Goal: Task Accomplishment & Management: Manage account settings

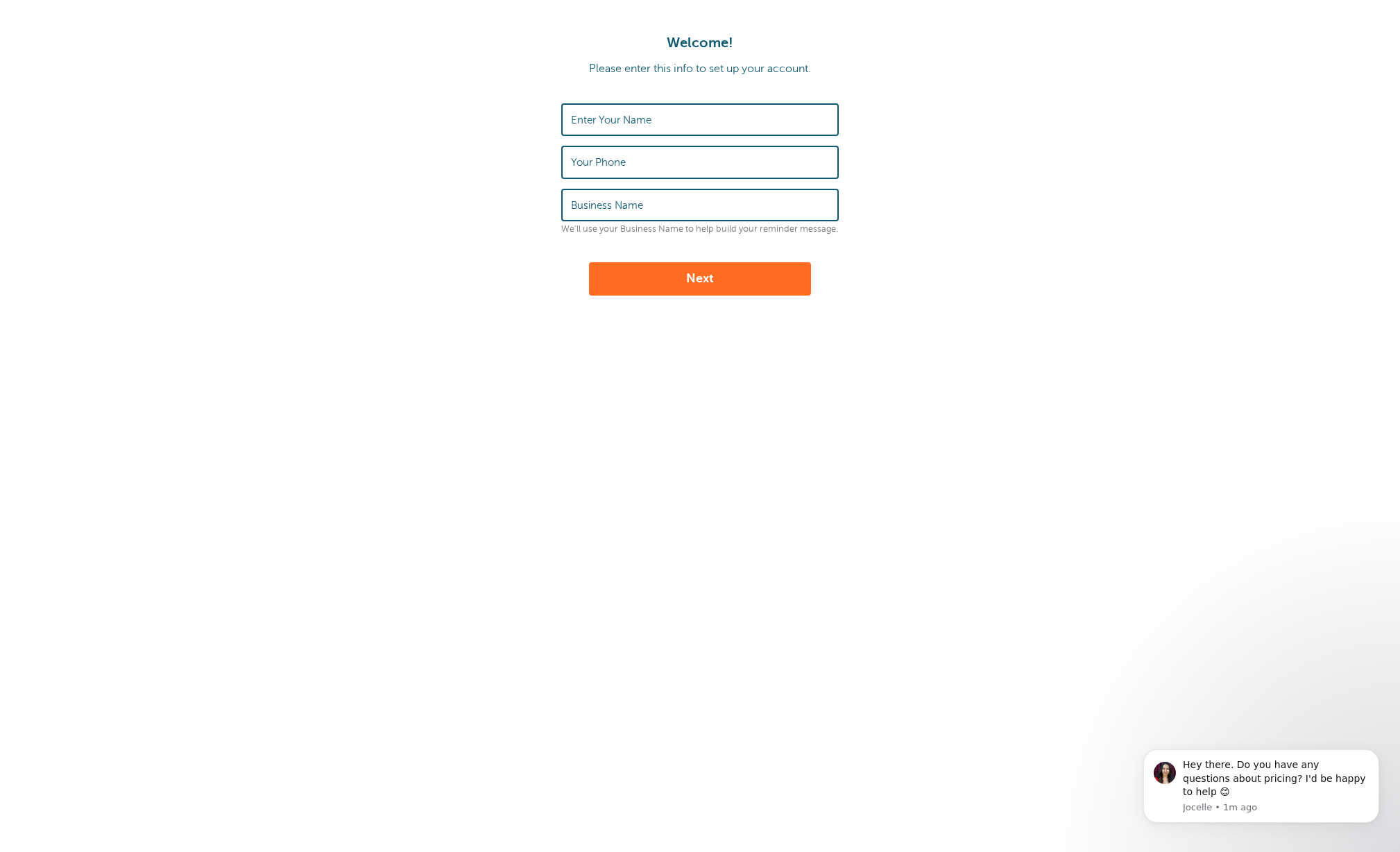
click at [640, 118] on label "Enter Your Name" at bounding box center [610, 120] width 80 height 13
click at [640, 118] on input "Enter Your Name" at bounding box center [700, 120] width 258 height 30
type input "Tiger Air Conditioning Services"
type input "225-754-8687"
drag, startPoint x: 728, startPoint y: 118, endPoint x: 830, endPoint y: 120, distance: 102.0
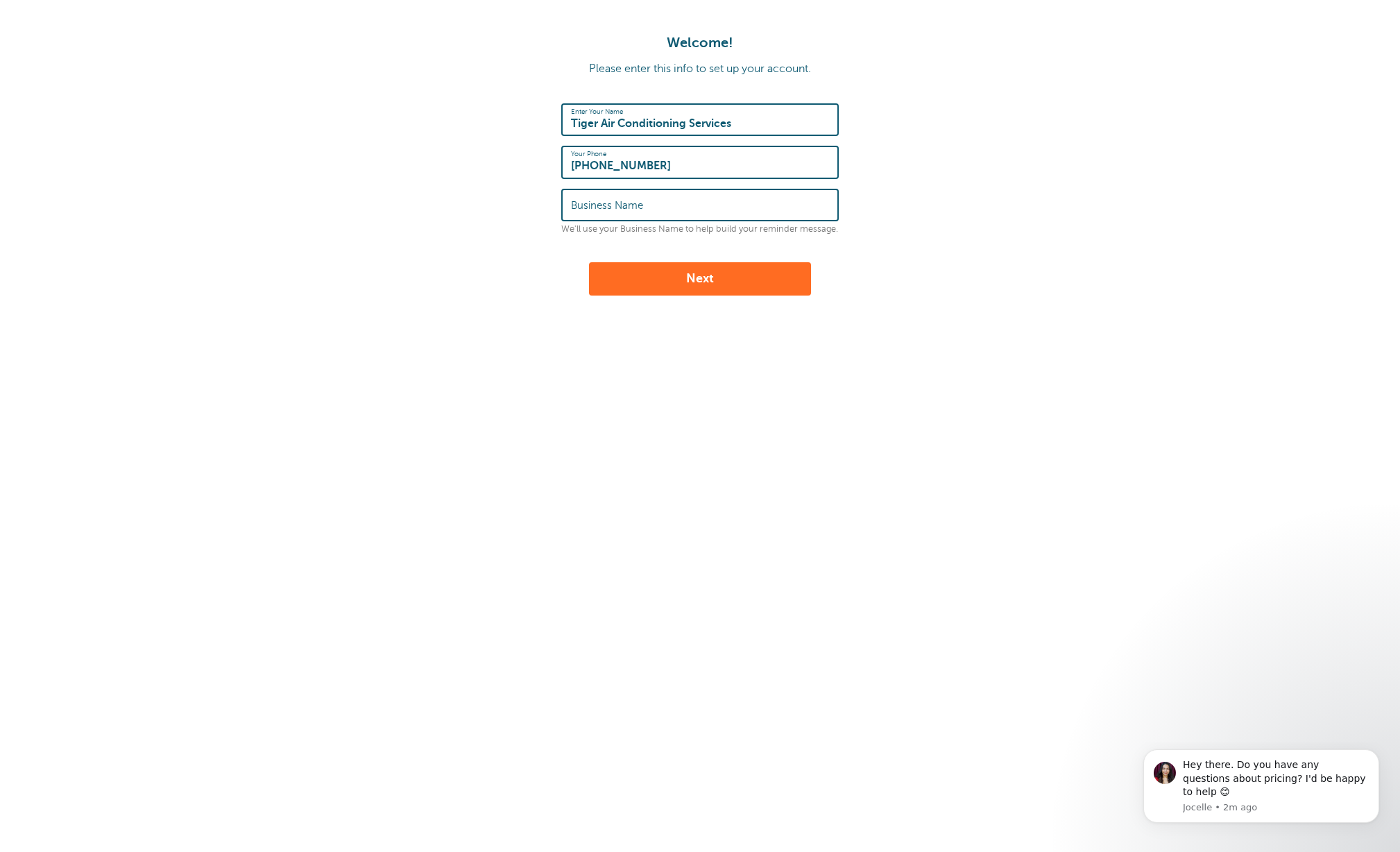
click at [830, 120] on div "Enter Your Name Tiger Air Conditioning Services" at bounding box center [700, 120] width 277 height 33
type input "Stewart Walters"
type input "Tiger Air Conditioning Services"
click at [726, 274] on button "Next" at bounding box center [700, 279] width 222 height 33
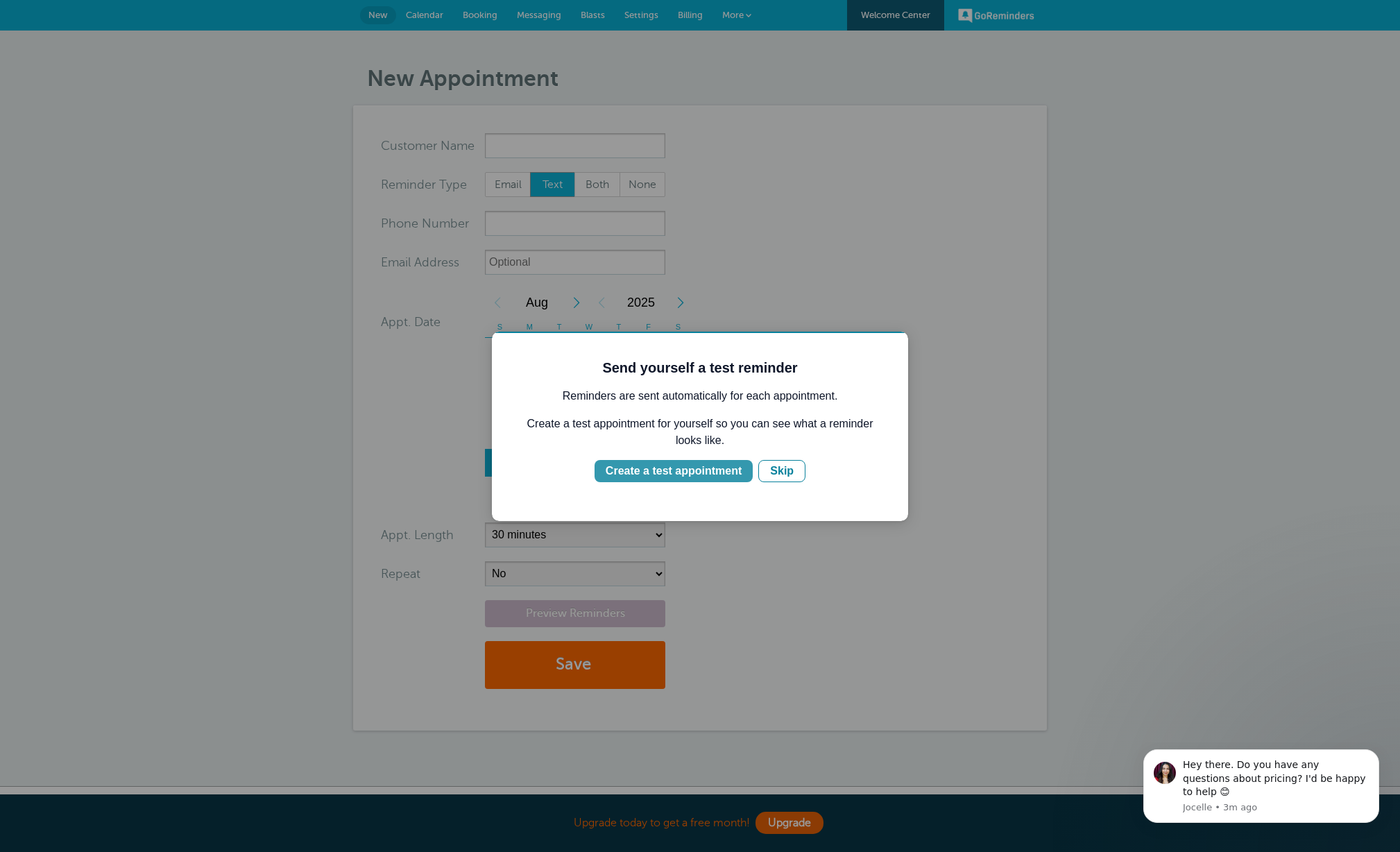
click at [687, 473] on div "Create a test appointment" at bounding box center [674, 471] width 136 height 16
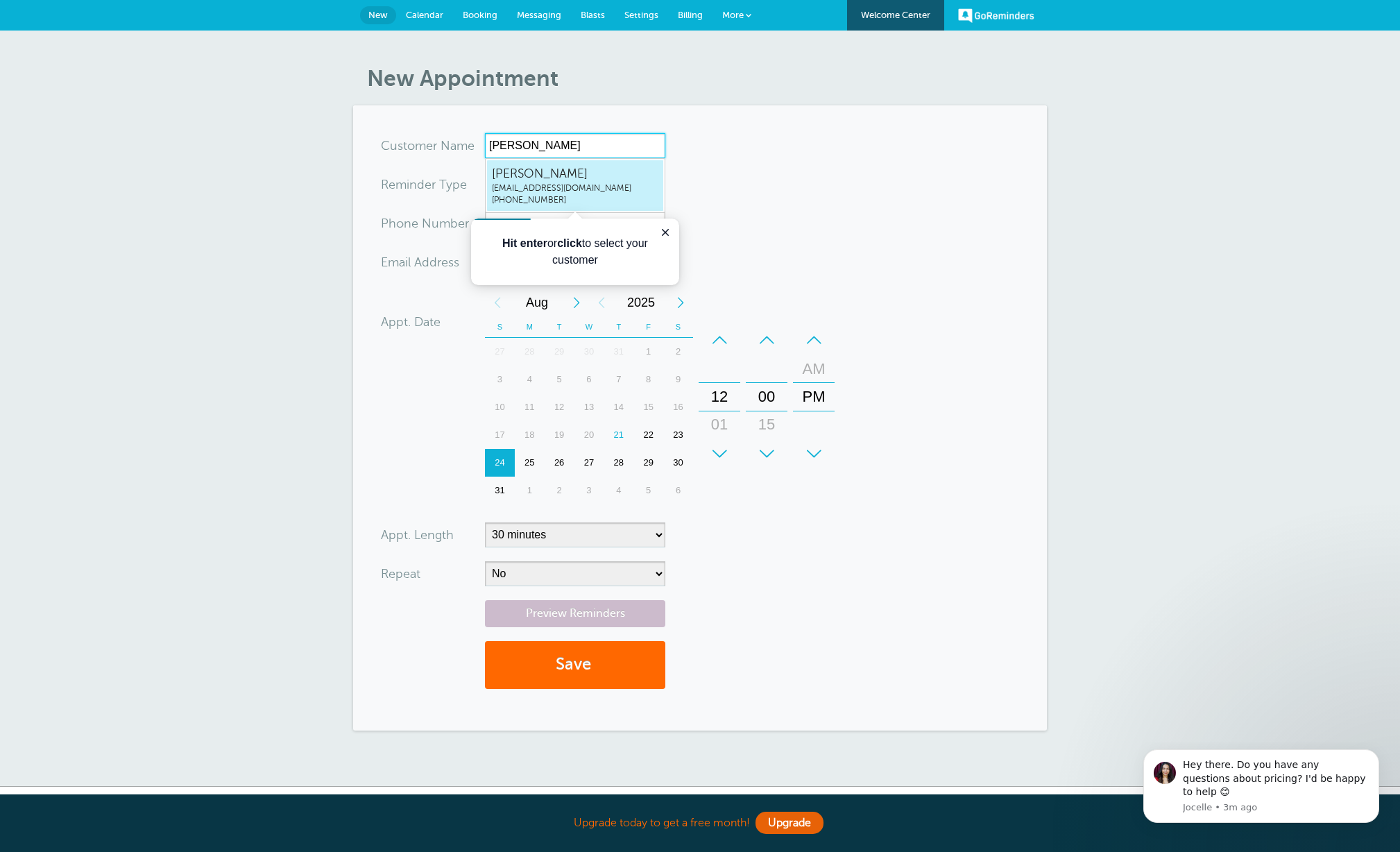
click at [566, 192] on span "service@tiger-air.com" at bounding box center [575, 189] width 166 height 12
type input "StewartWaltersservice@tiger-air.com2257548687"
type input "[PERSON_NAME]"
type input "[PHONE_NUMBER]"
type input "[EMAIL_ADDRESS][DOMAIN_NAME]"
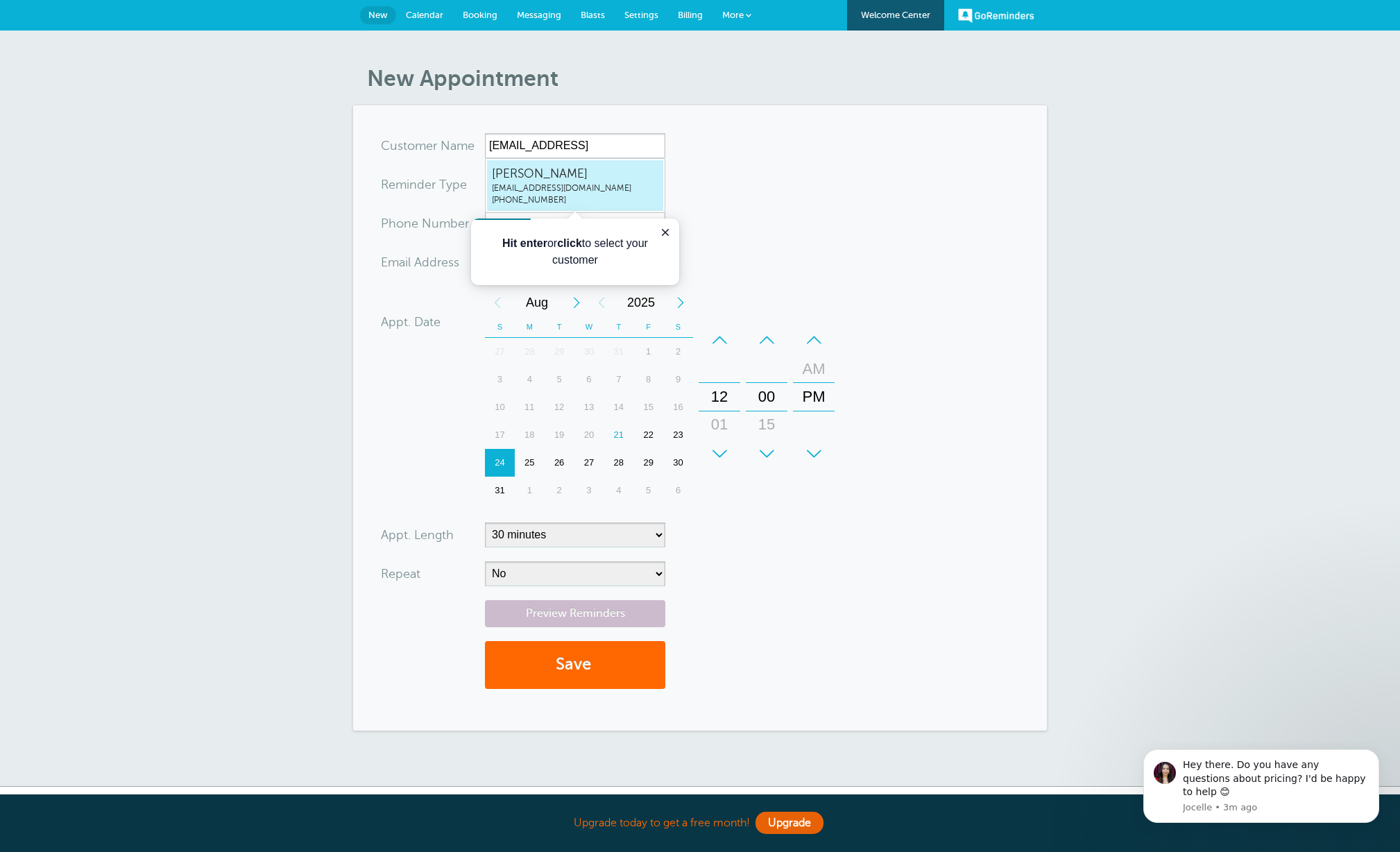
scroll to position [94, 0]
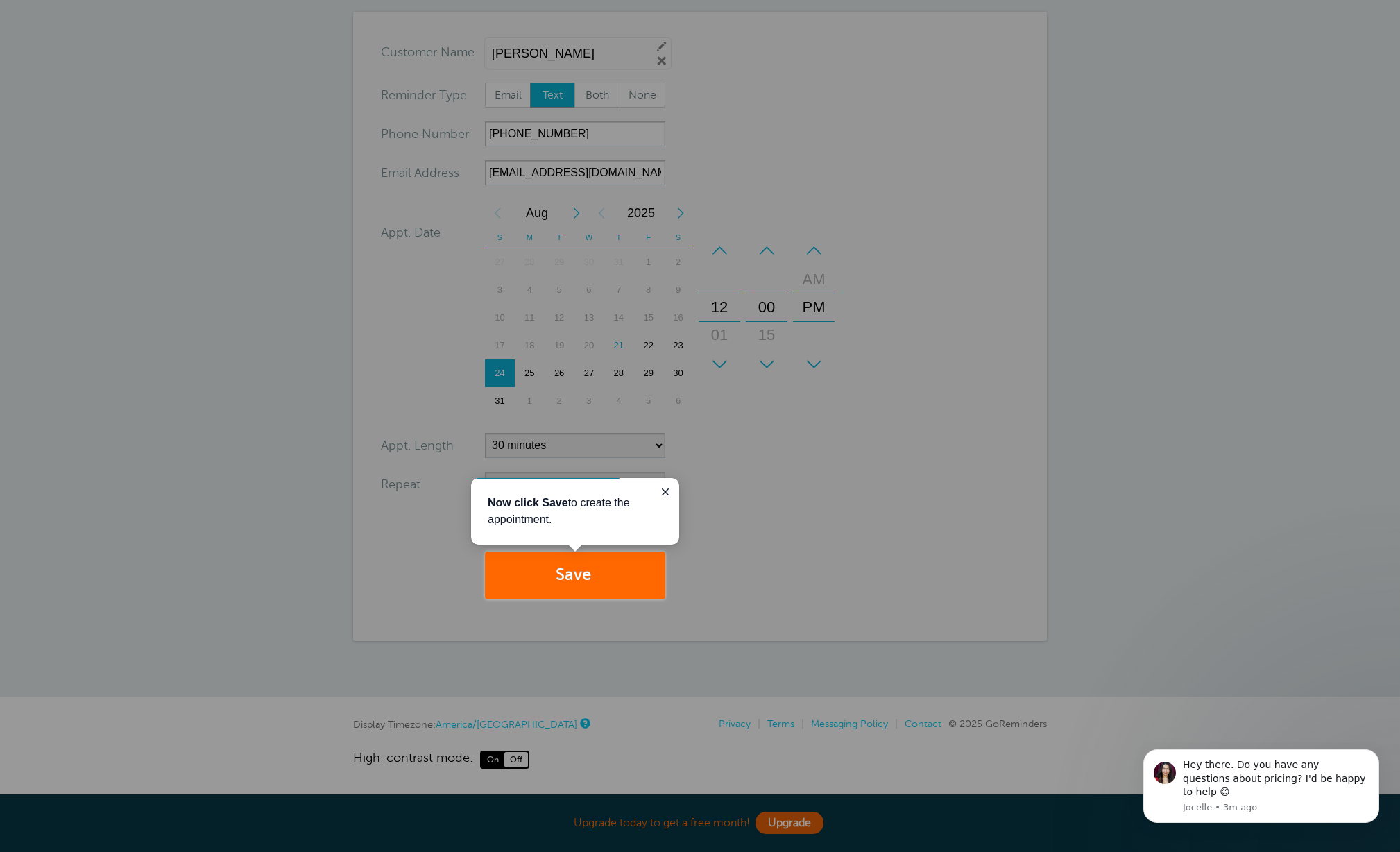
click at [577, 139] on div at bounding box center [333, 276] width 665 height 552
click at [667, 488] on icon "Close guide" at bounding box center [665, 492] width 11 height 11
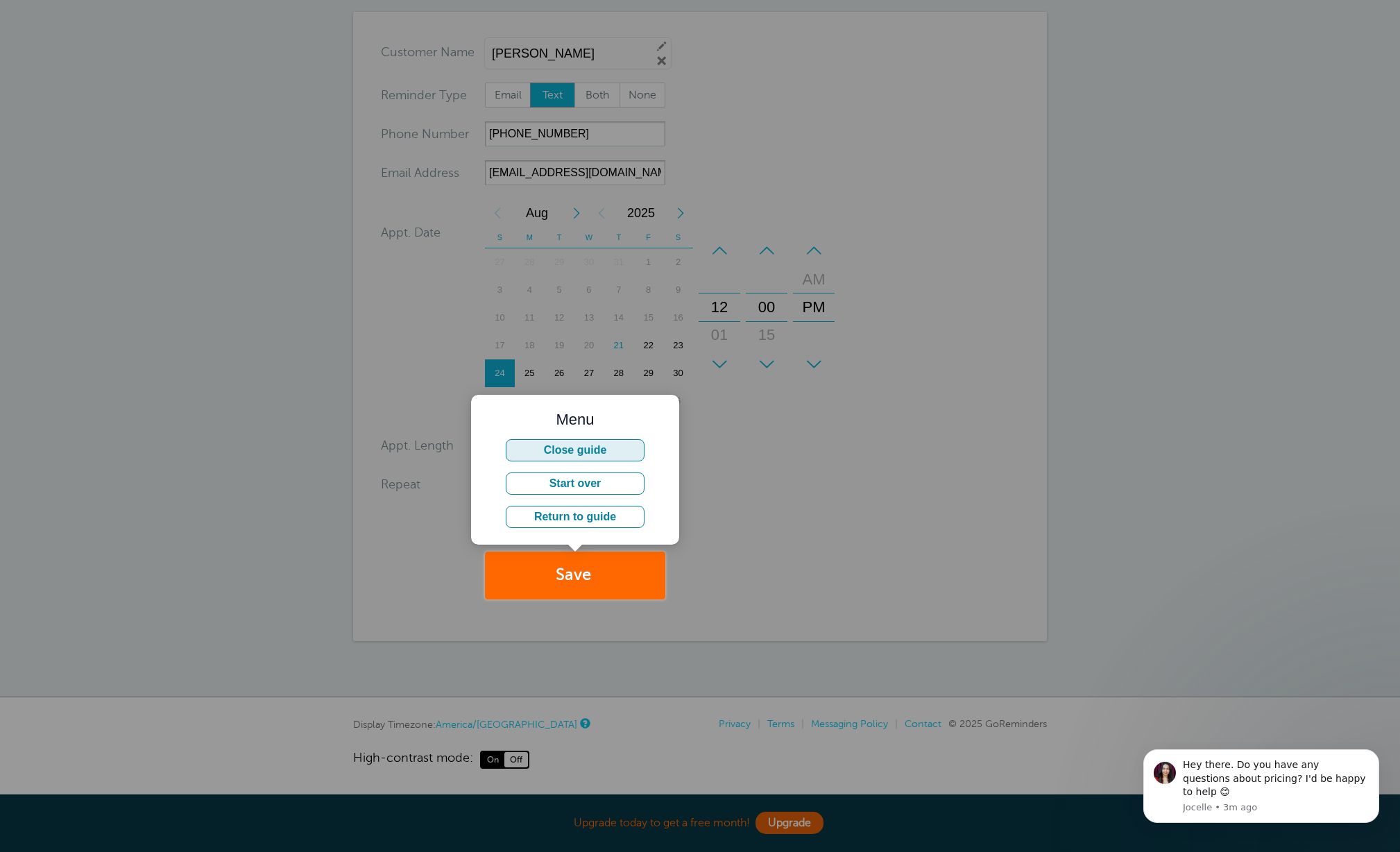
click at [592, 449] on button "Close guide" at bounding box center [575, 450] width 139 height 22
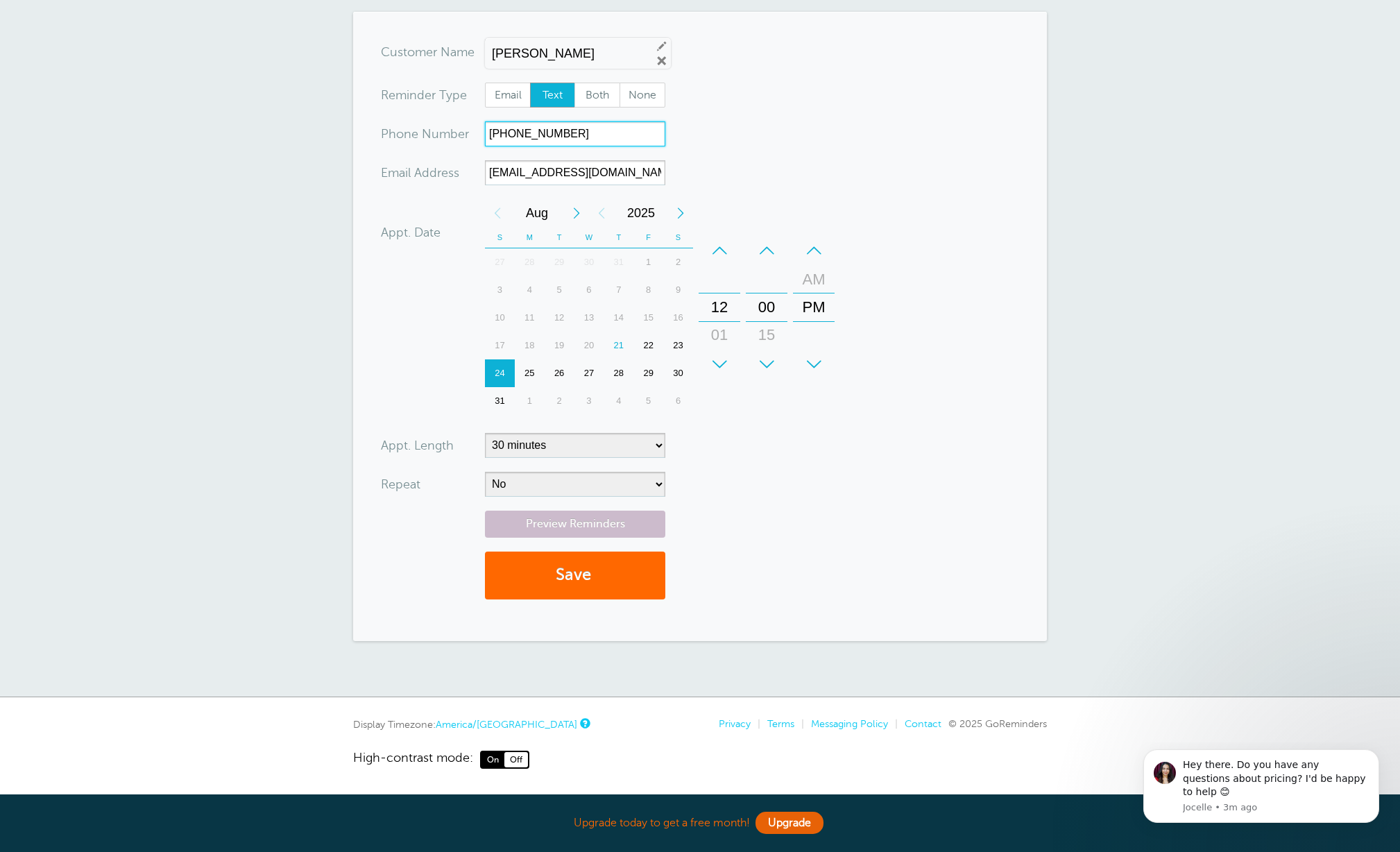
click at [591, 134] on input "225-754-8687" at bounding box center [575, 133] width 181 height 25
type input "2"
type input "2252687281"
click at [622, 343] on div "21" at bounding box center [619, 345] width 30 height 28
click at [719, 357] on div "+" at bounding box center [720, 364] width 42 height 28
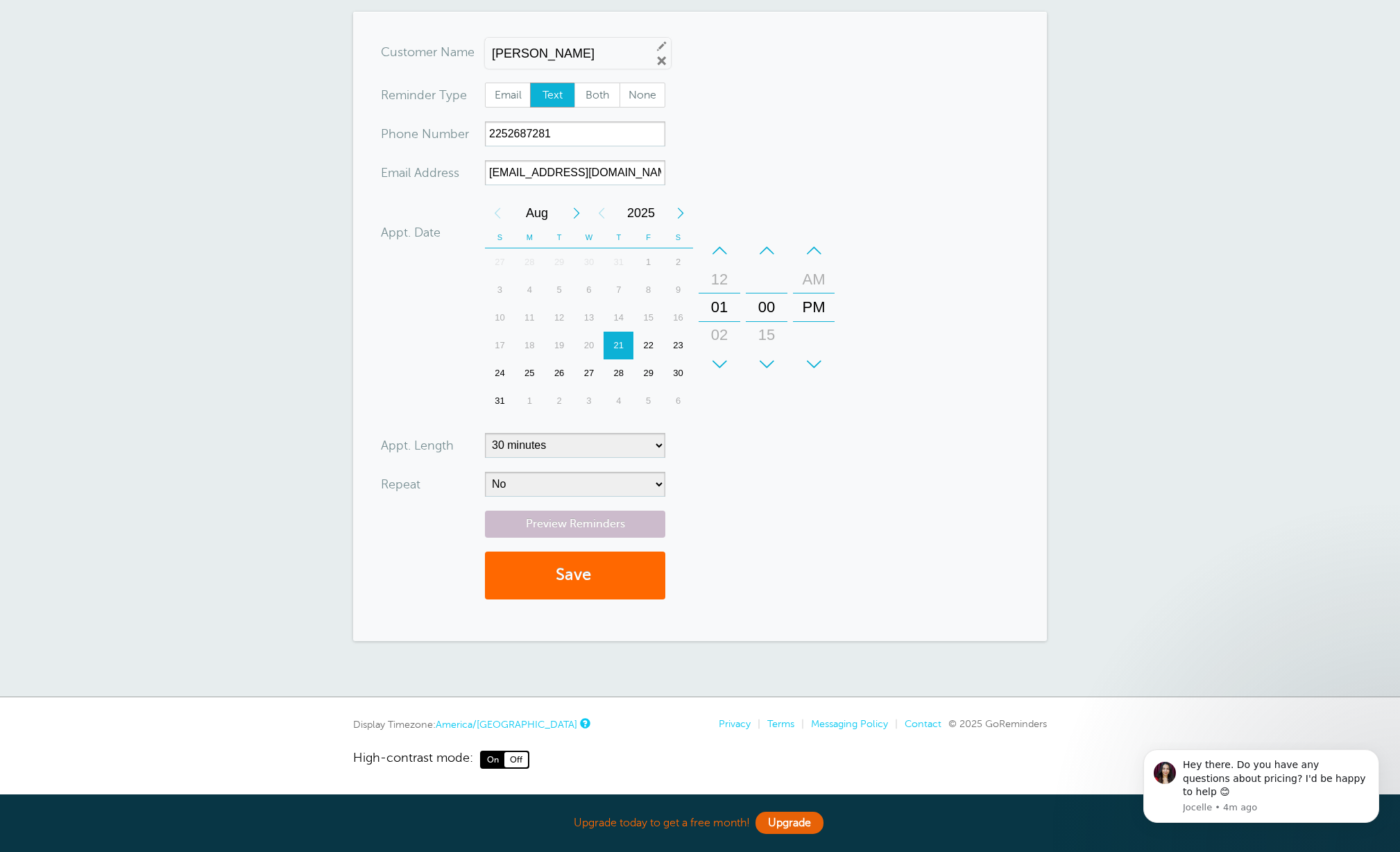
click at [719, 357] on div "+" at bounding box center [720, 364] width 42 height 28
click at [721, 335] on div "04" at bounding box center [719, 335] width 33 height 28
click at [517, 91] on span "Email" at bounding box center [507, 94] width 44 height 23
click at [485, 82] on input "Email" at bounding box center [484, 82] width 1 height 1
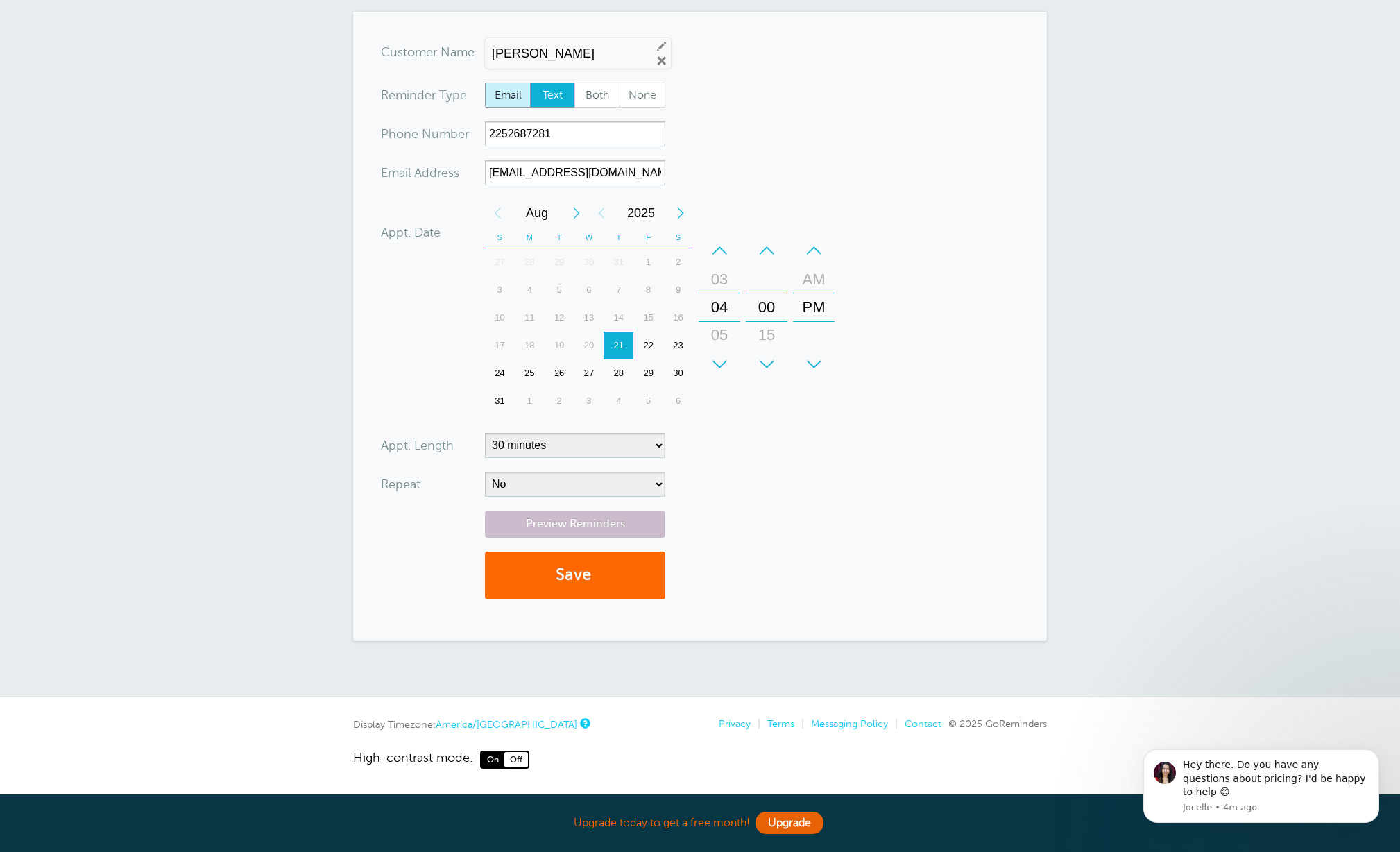
radio input "true"
click at [596, 89] on span "Both" at bounding box center [597, 94] width 44 height 23
click at [575, 82] on input "Both" at bounding box center [574, 82] width 1 height 1
radio input "true"
click at [589, 480] on select "No Daily Weekly Every 2 weeks Every 3 weeks Every 4 weeks Monthly Every 5 weeks…" at bounding box center [575, 484] width 181 height 25
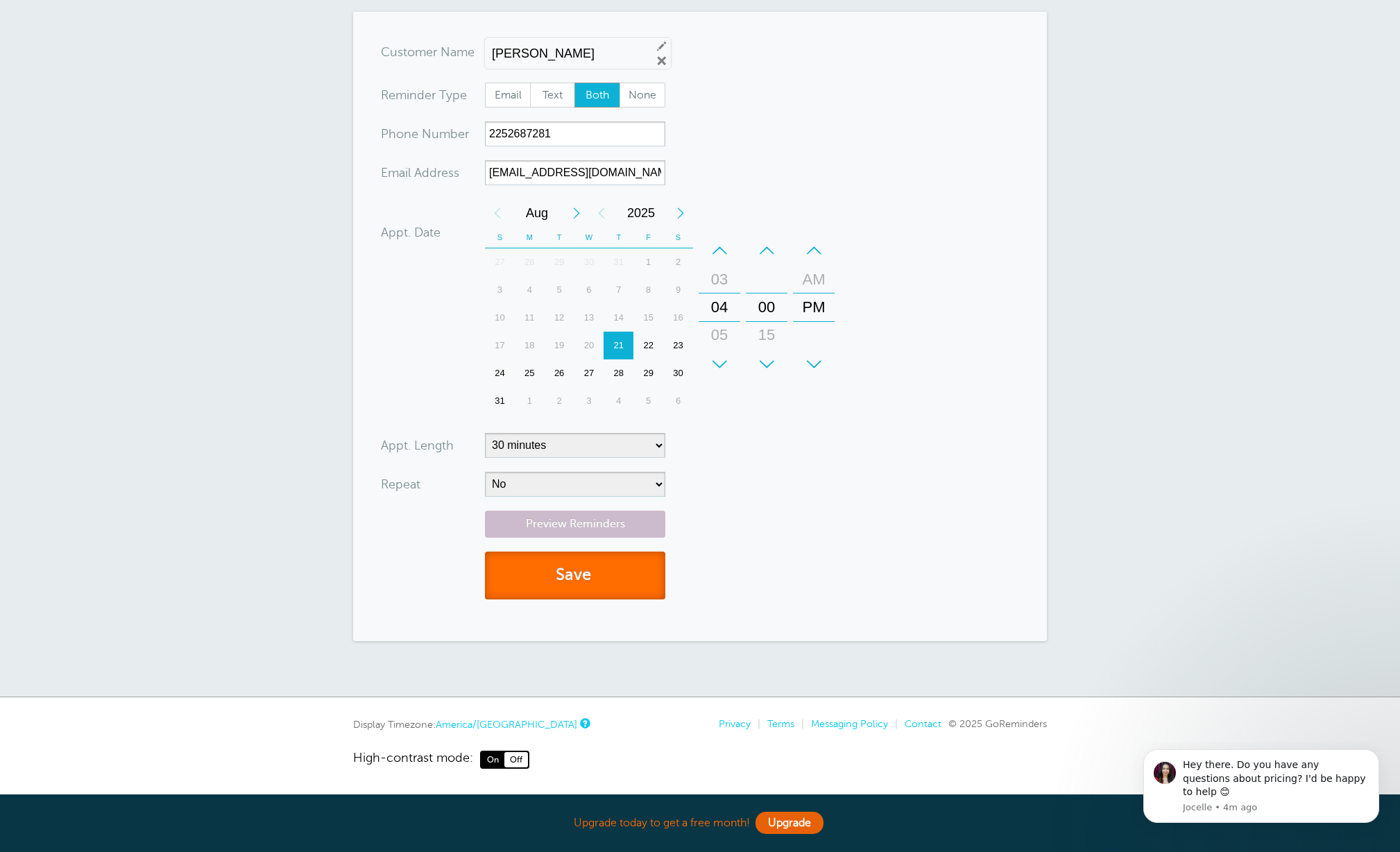
click at [583, 570] on button "Save" at bounding box center [575, 575] width 181 height 48
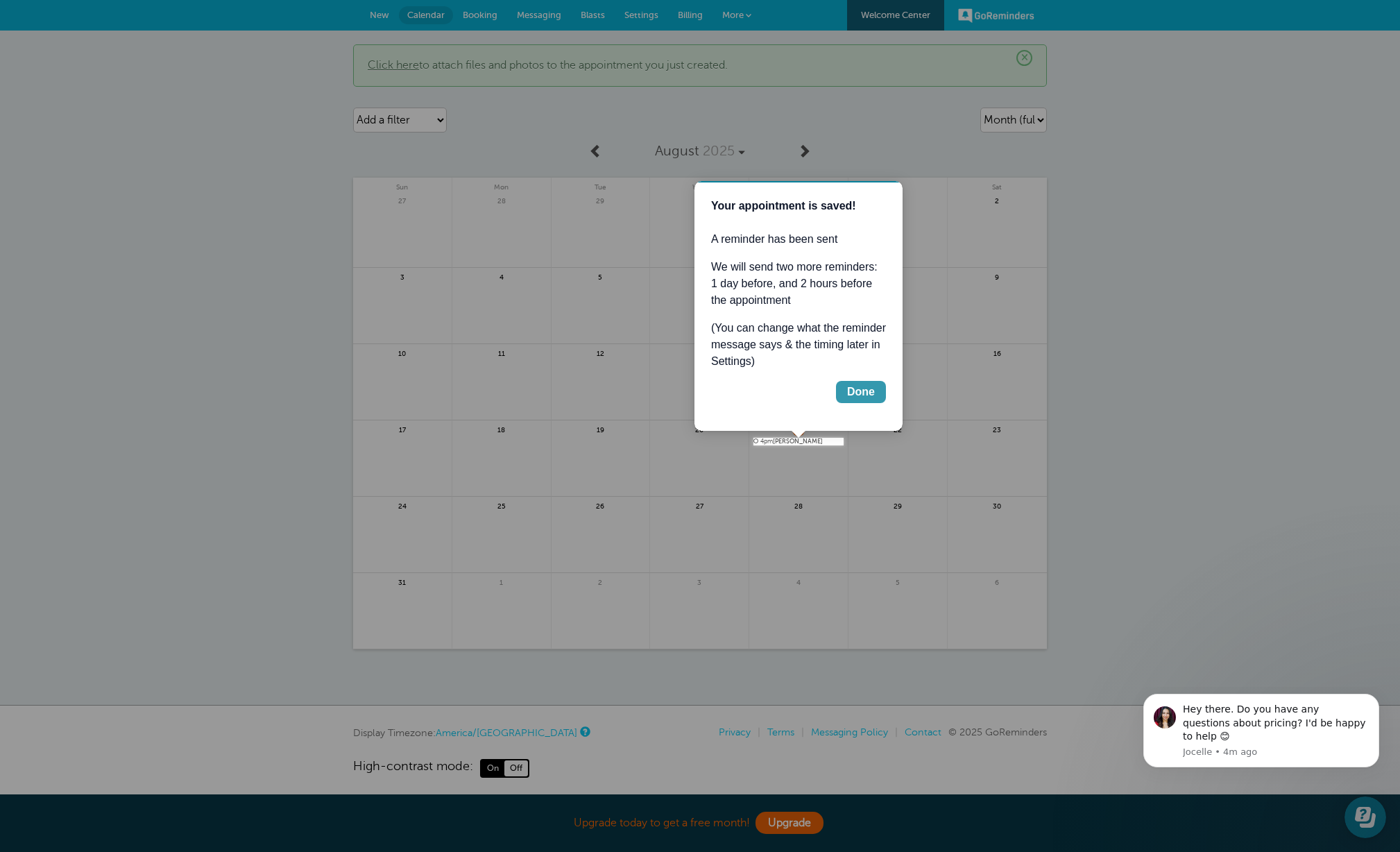
click at [858, 394] on div "Done" at bounding box center [861, 392] width 28 height 16
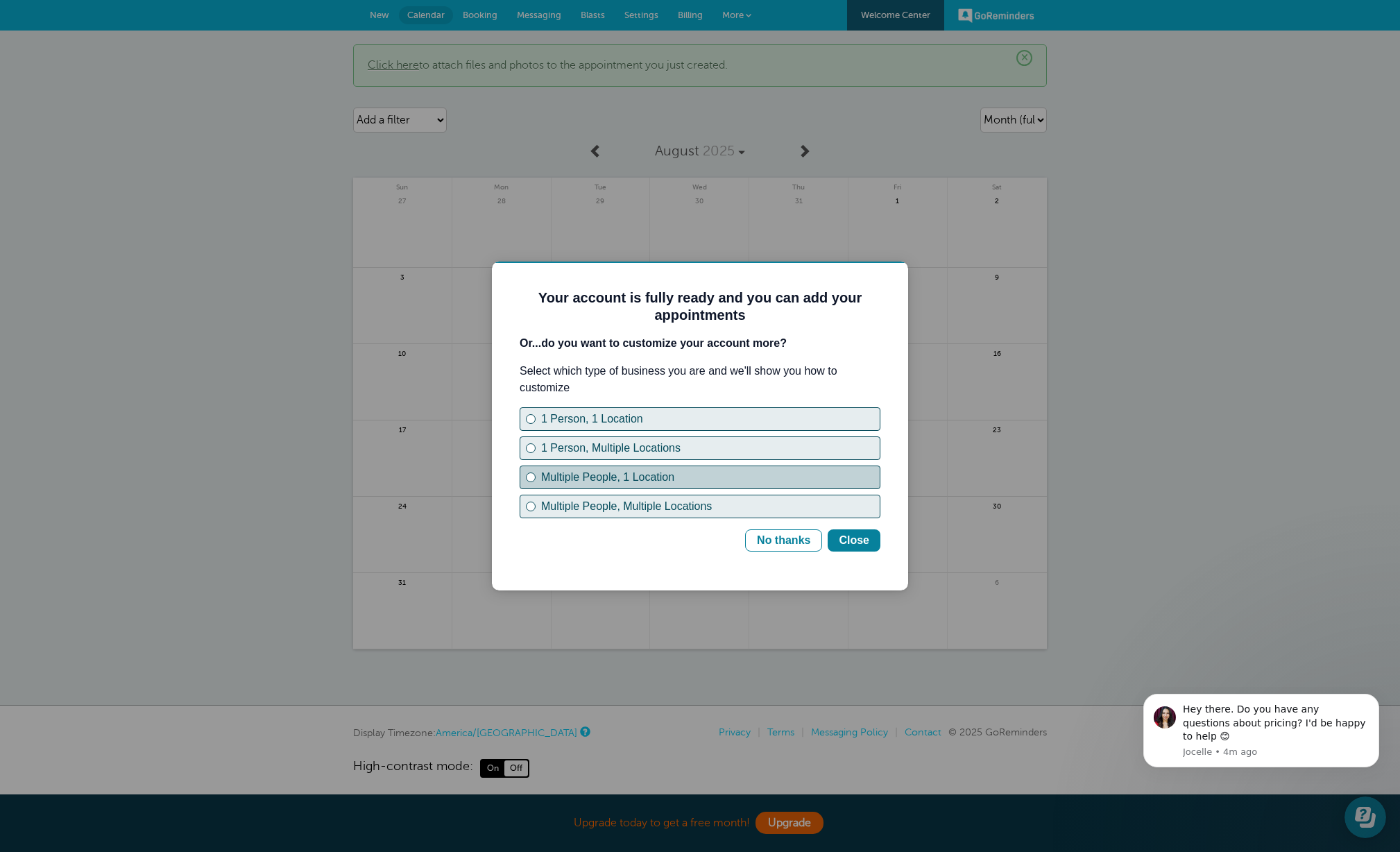
click at [533, 478] on div "Multiple People, 1 Location" at bounding box center [530, 477] width 10 height 10
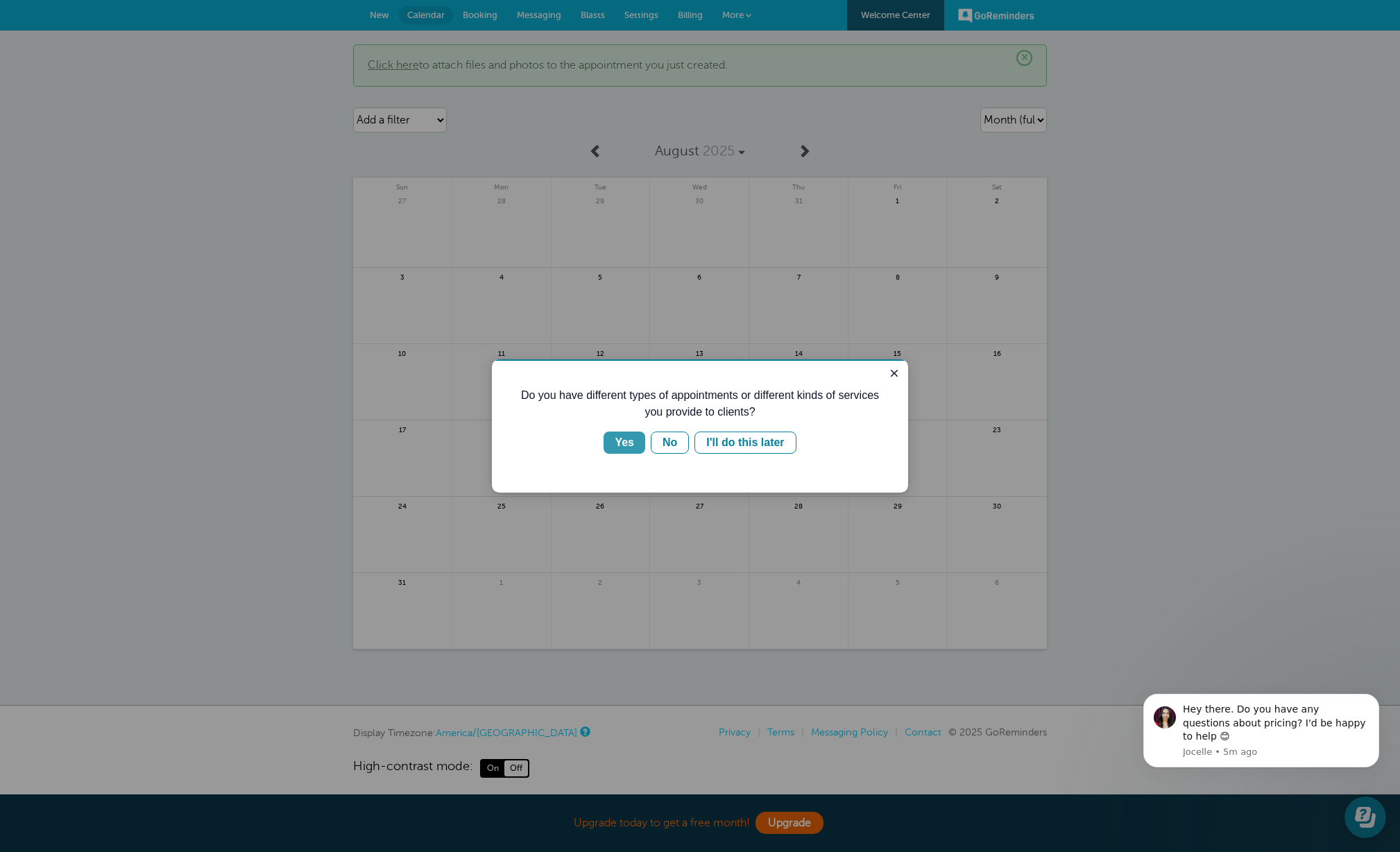
click at [630, 443] on div "Yes" at bounding box center [625, 443] width 19 height 16
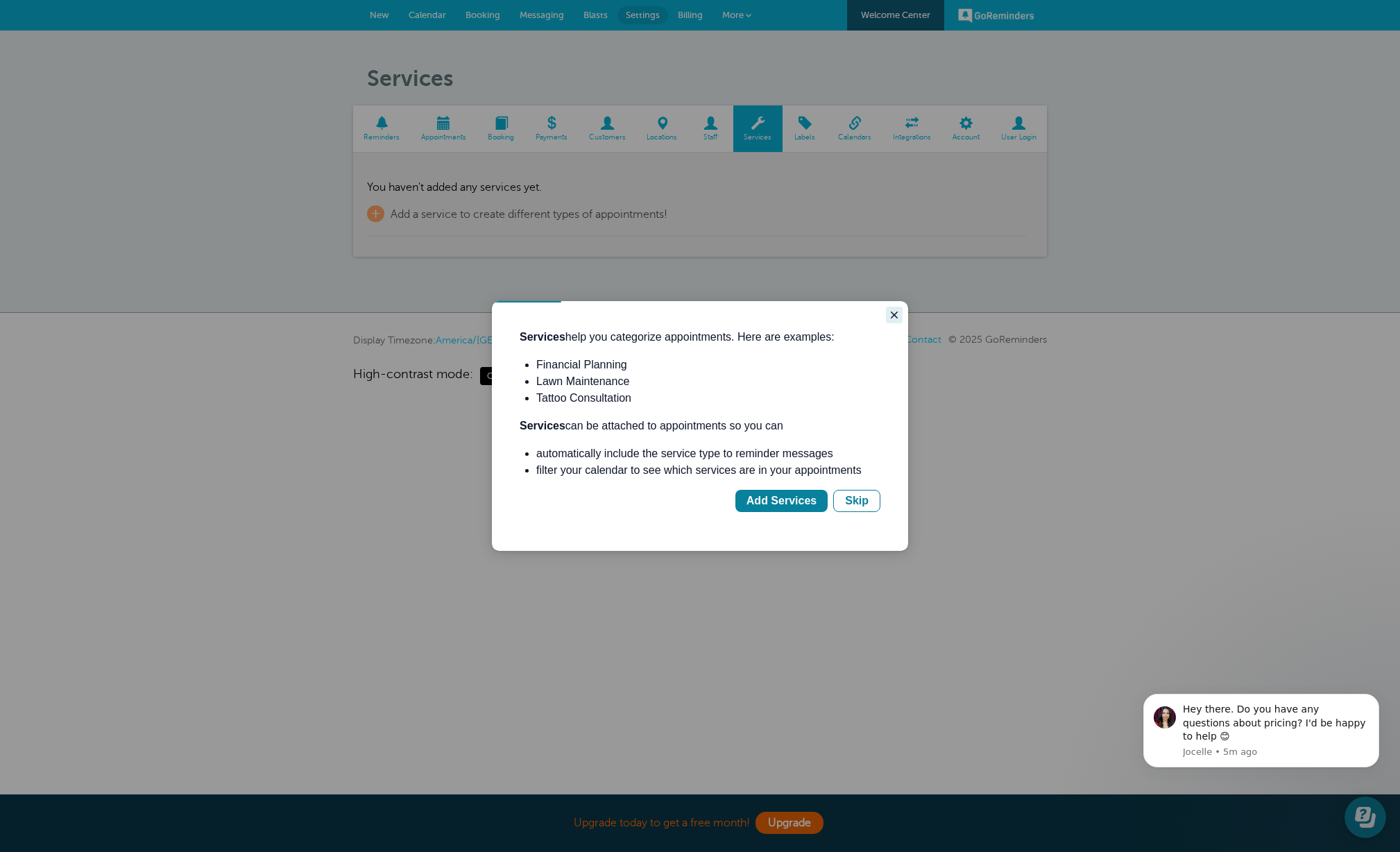
click at [895, 315] on icon "Close guide" at bounding box center [894, 315] width 7 height 7
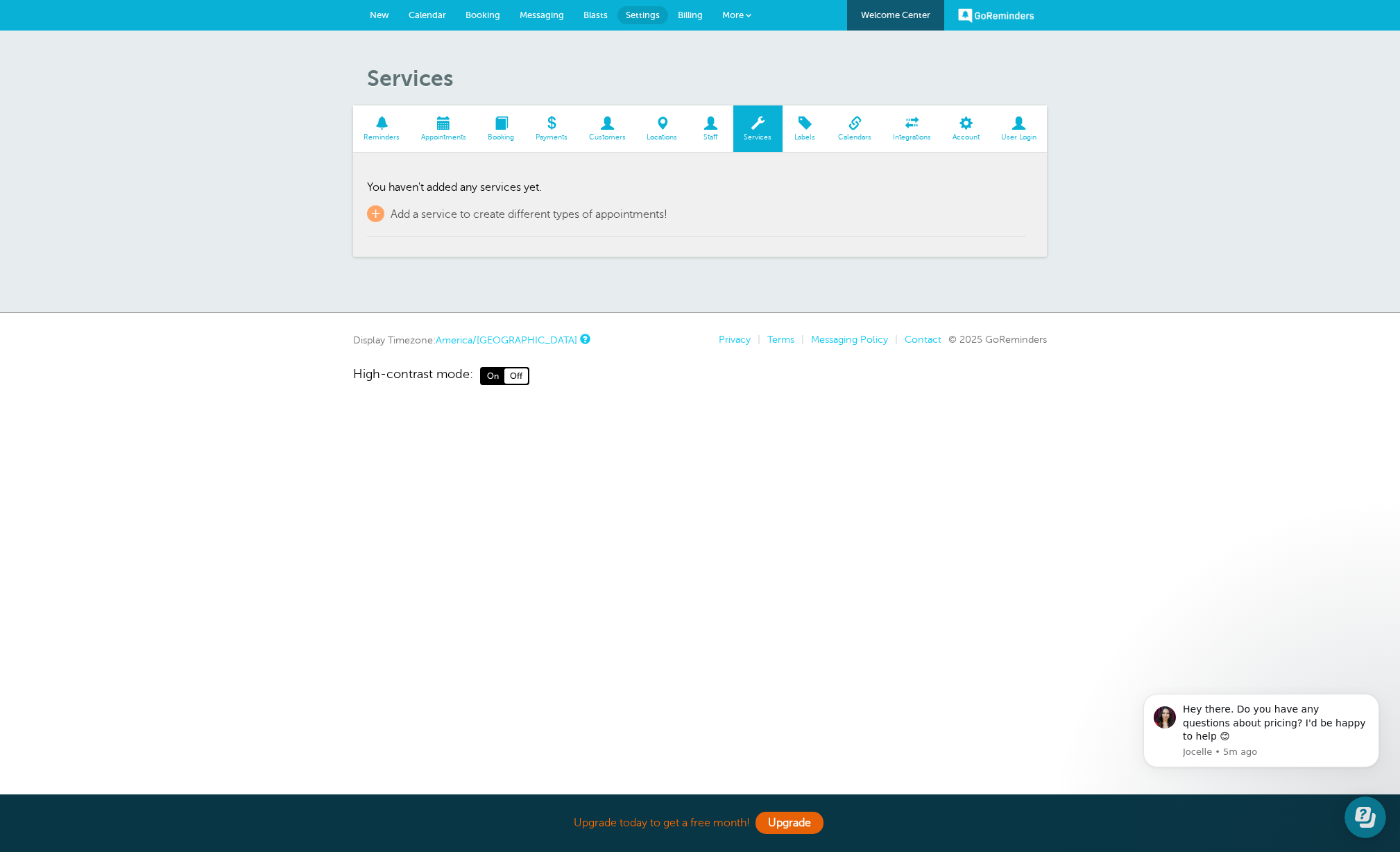
click at [709, 121] on span at bounding box center [711, 124] width 45 height 13
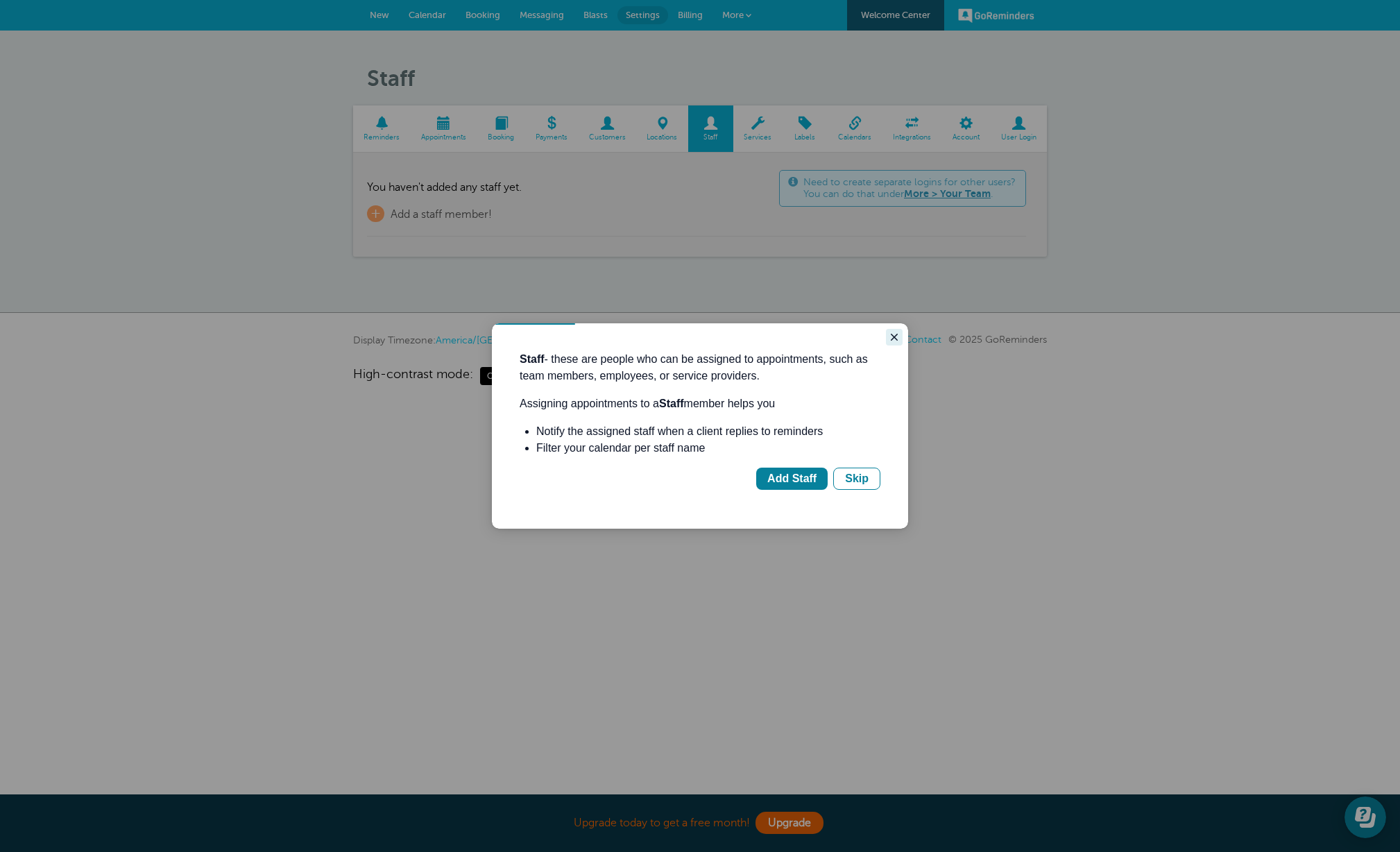
click at [894, 335] on icon "Close guide" at bounding box center [894, 337] width 11 height 11
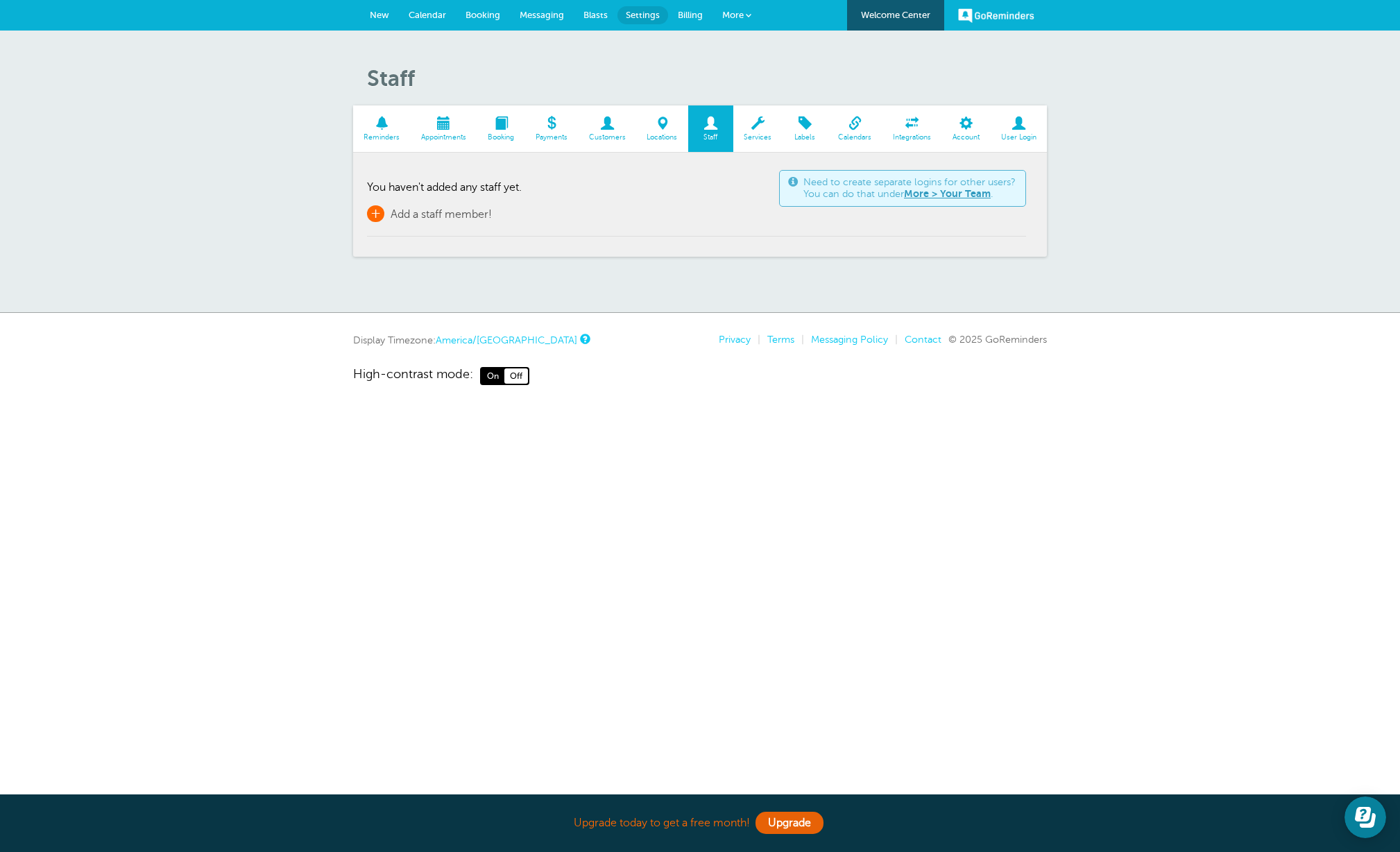
click at [372, 217] on span "+" at bounding box center [375, 214] width 17 height 16
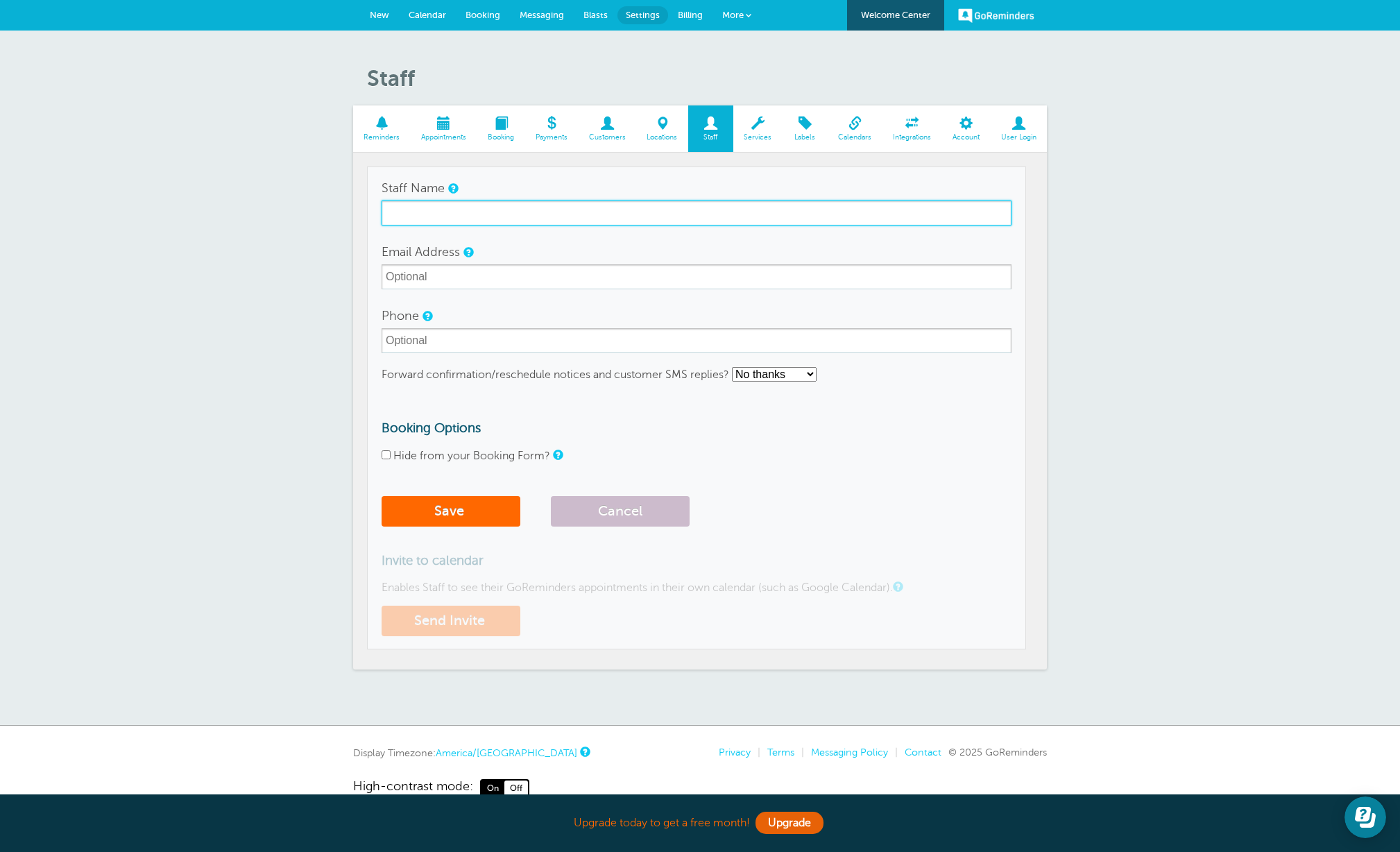
click at [417, 216] on input "Staff Name" at bounding box center [696, 213] width 630 height 25
type input "Stewart Walters"
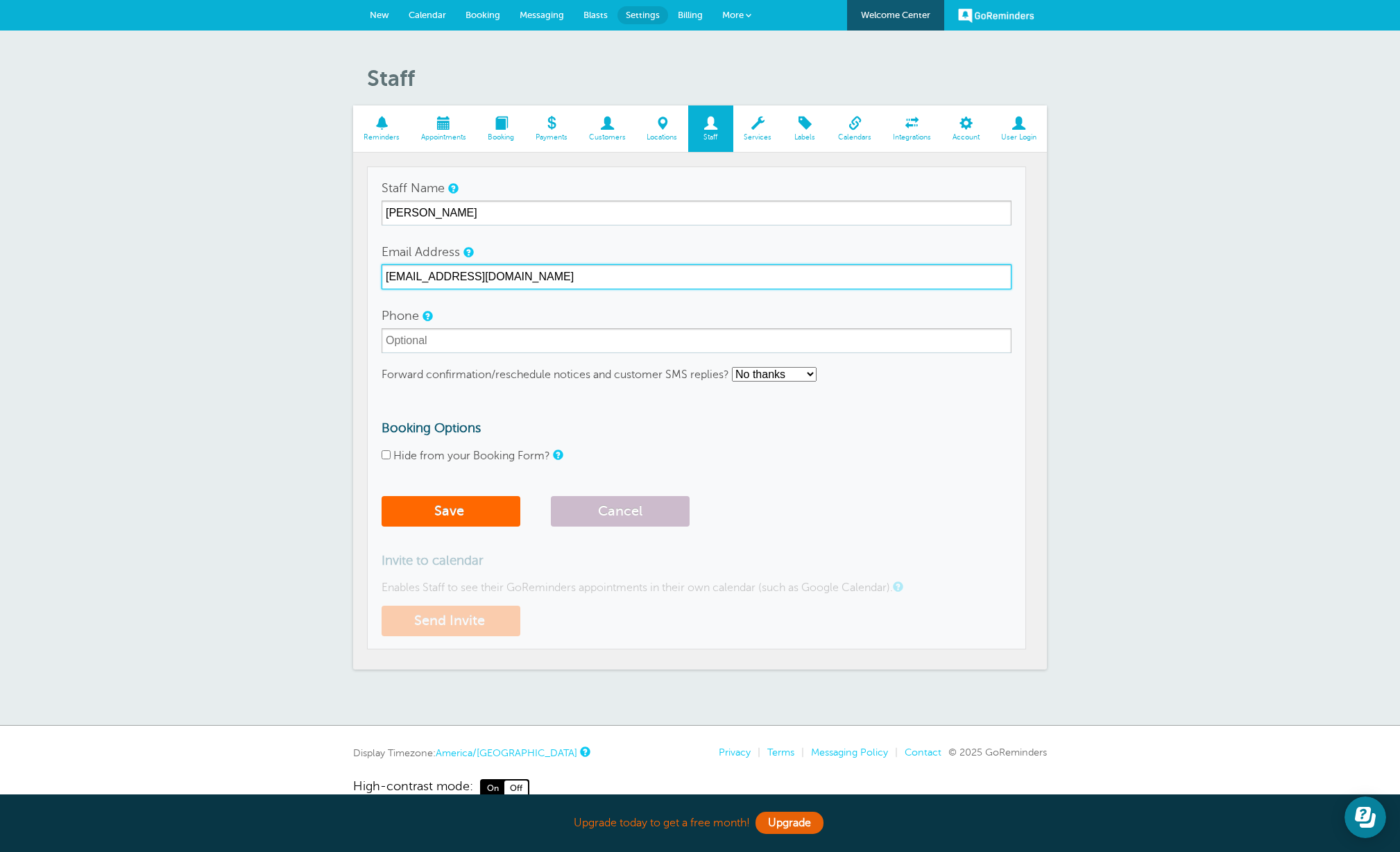
type input "[EMAIL_ADDRESS][DOMAIN_NAME]"
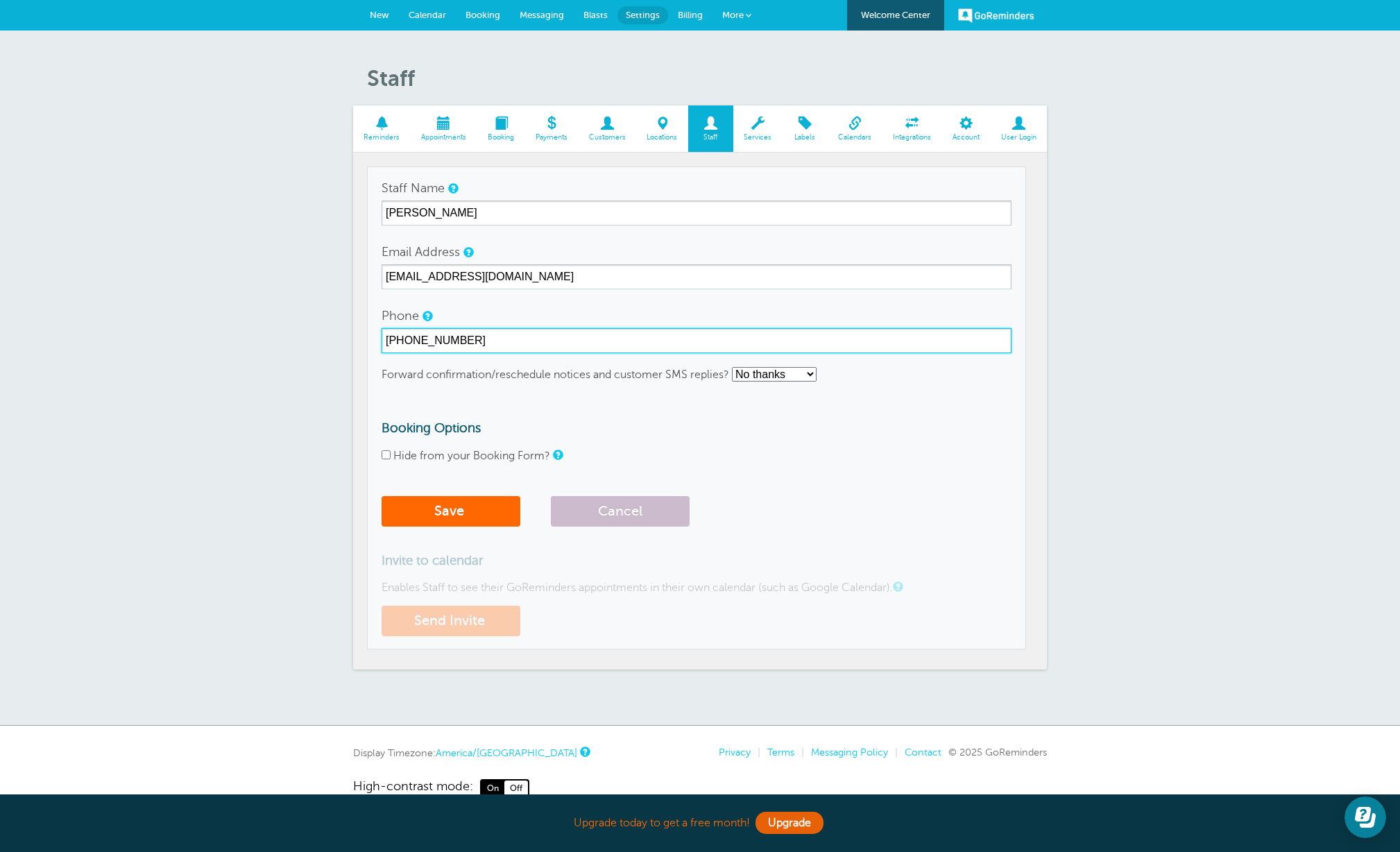
type input "225-754-8687"
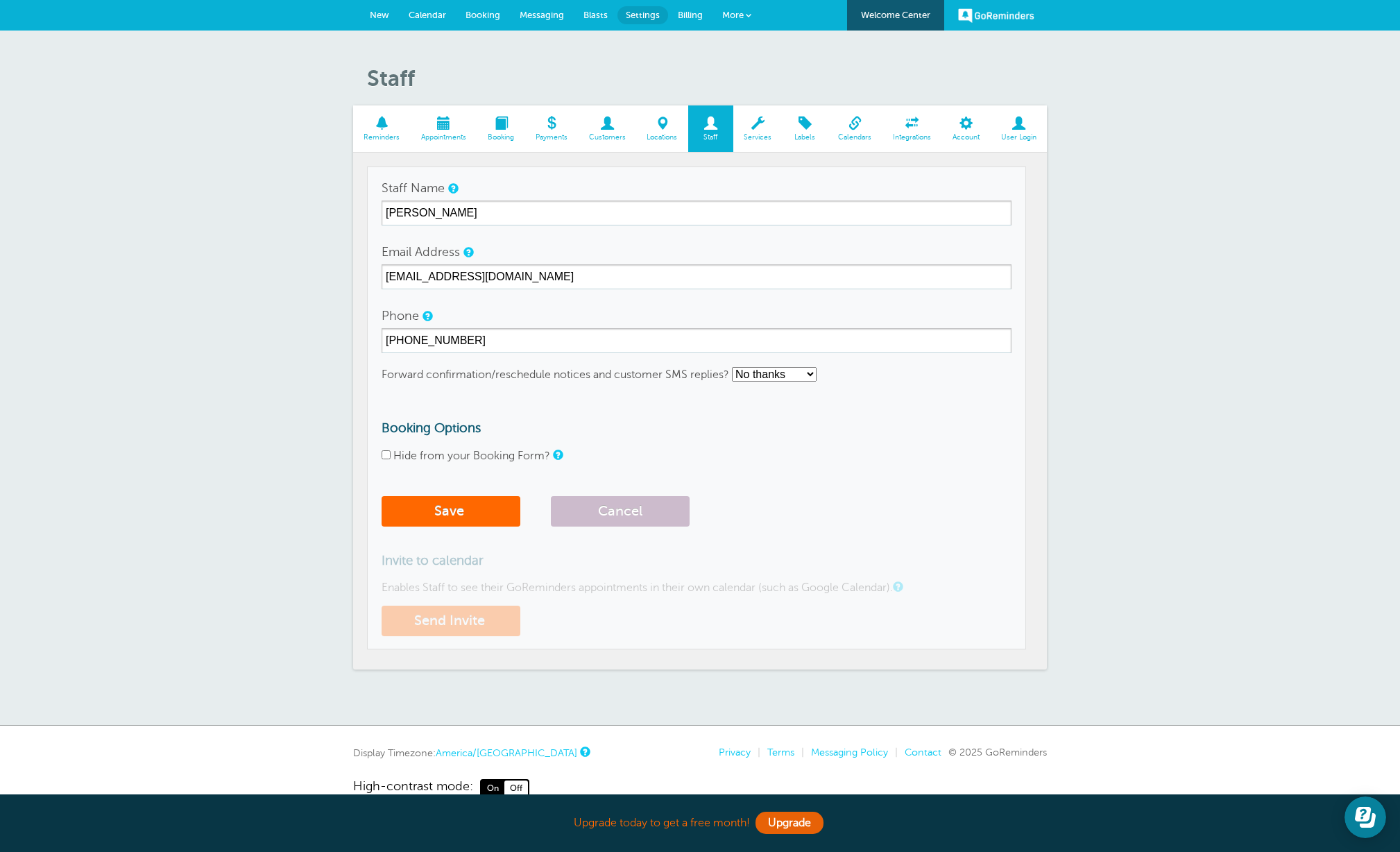
click at [814, 373] on select "No thanks Yes, text me Yes, email me" at bounding box center [774, 374] width 85 height 14
select select "3"
click at [733, 367] on select "No thanks Yes, text me Yes, email me" at bounding box center [774, 374] width 85 height 14
click at [484, 511] on button "Save" at bounding box center [450, 511] width 139 height 31
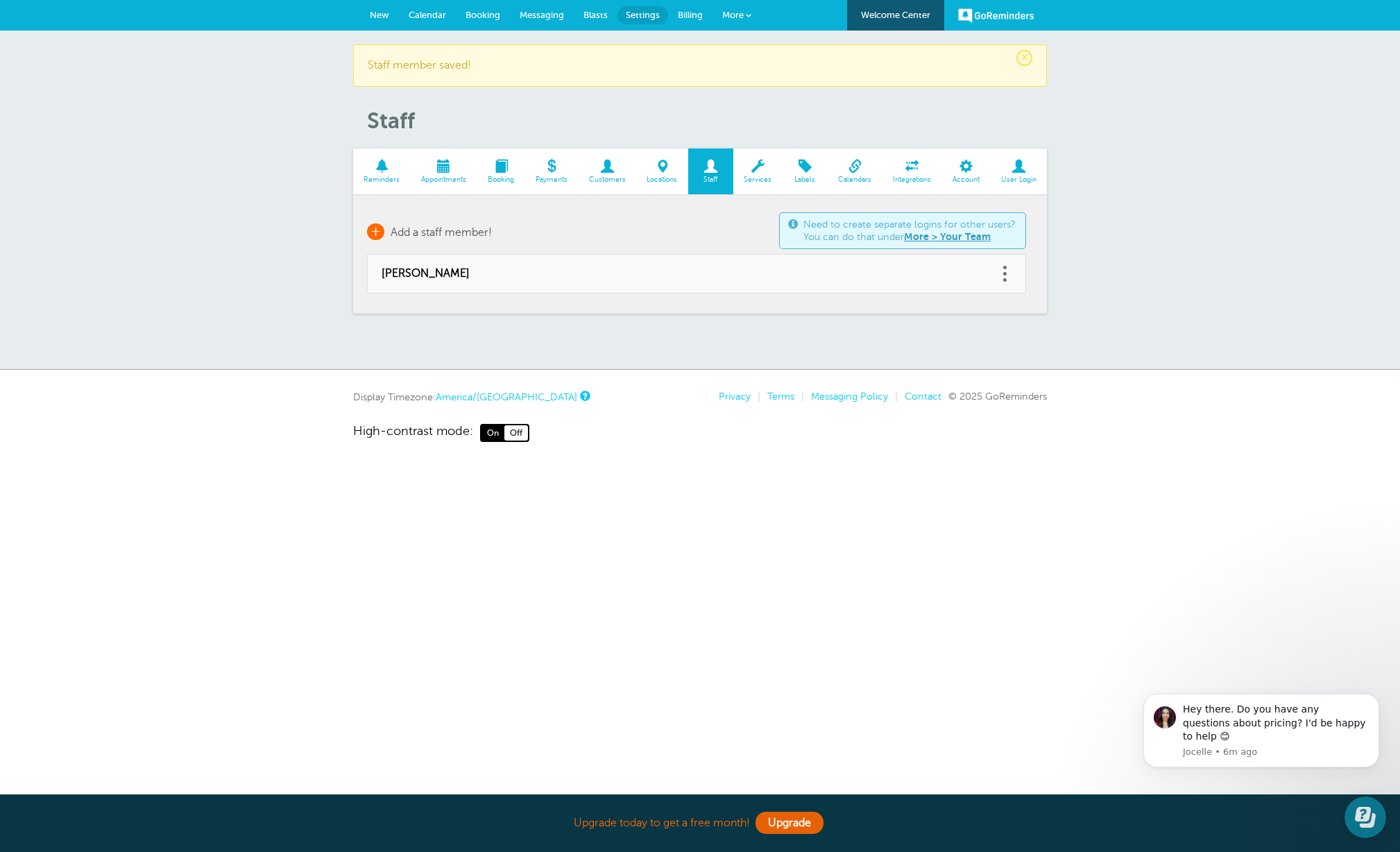
click at [375, 234] on span "+" at bounding box center [375, 232] width 17 height 16
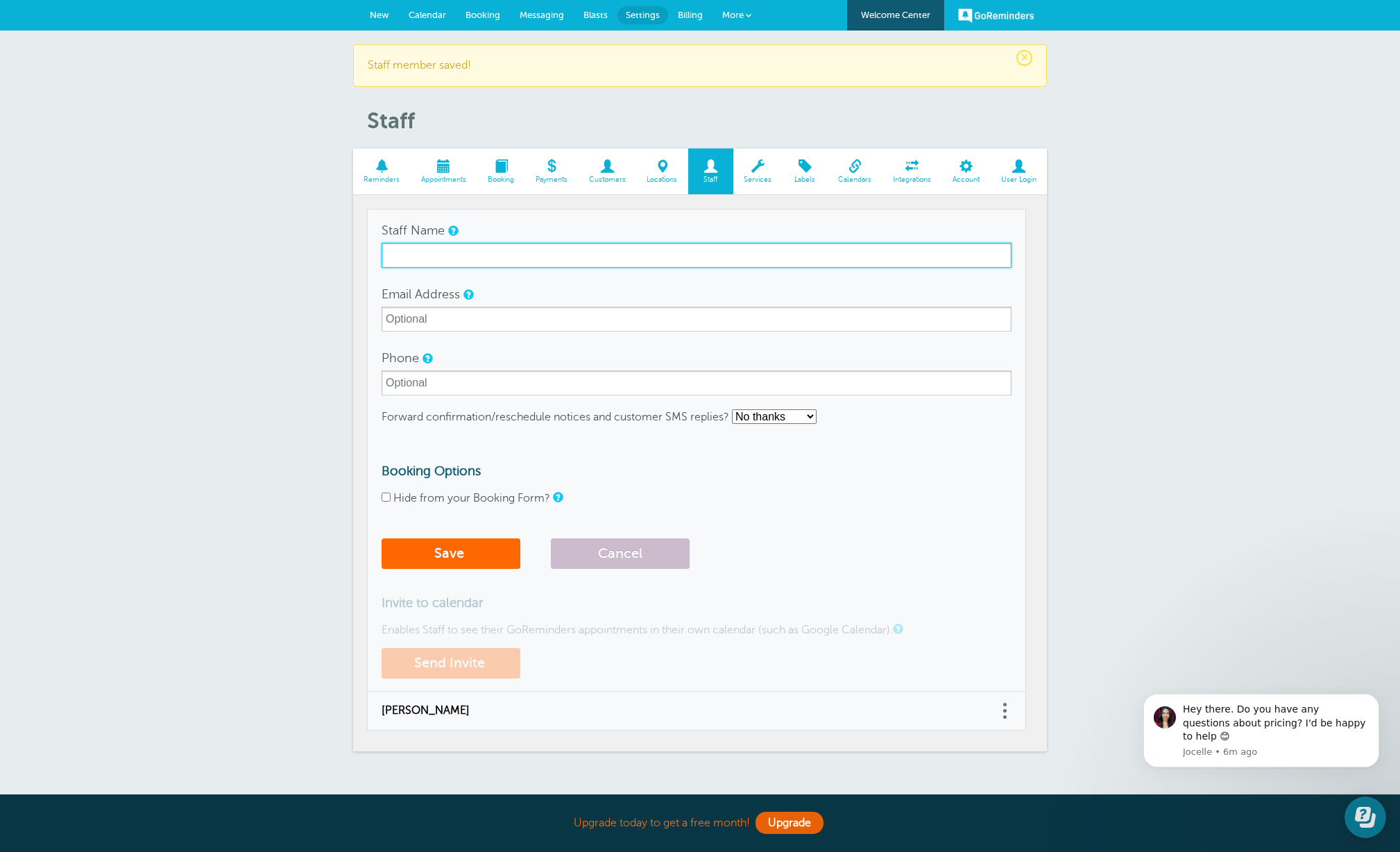
click at [419, 254] on input "Staff Name" at bounding box center [696, 255] width 630 height 25
type input "l"
type input "Laura Nickens"
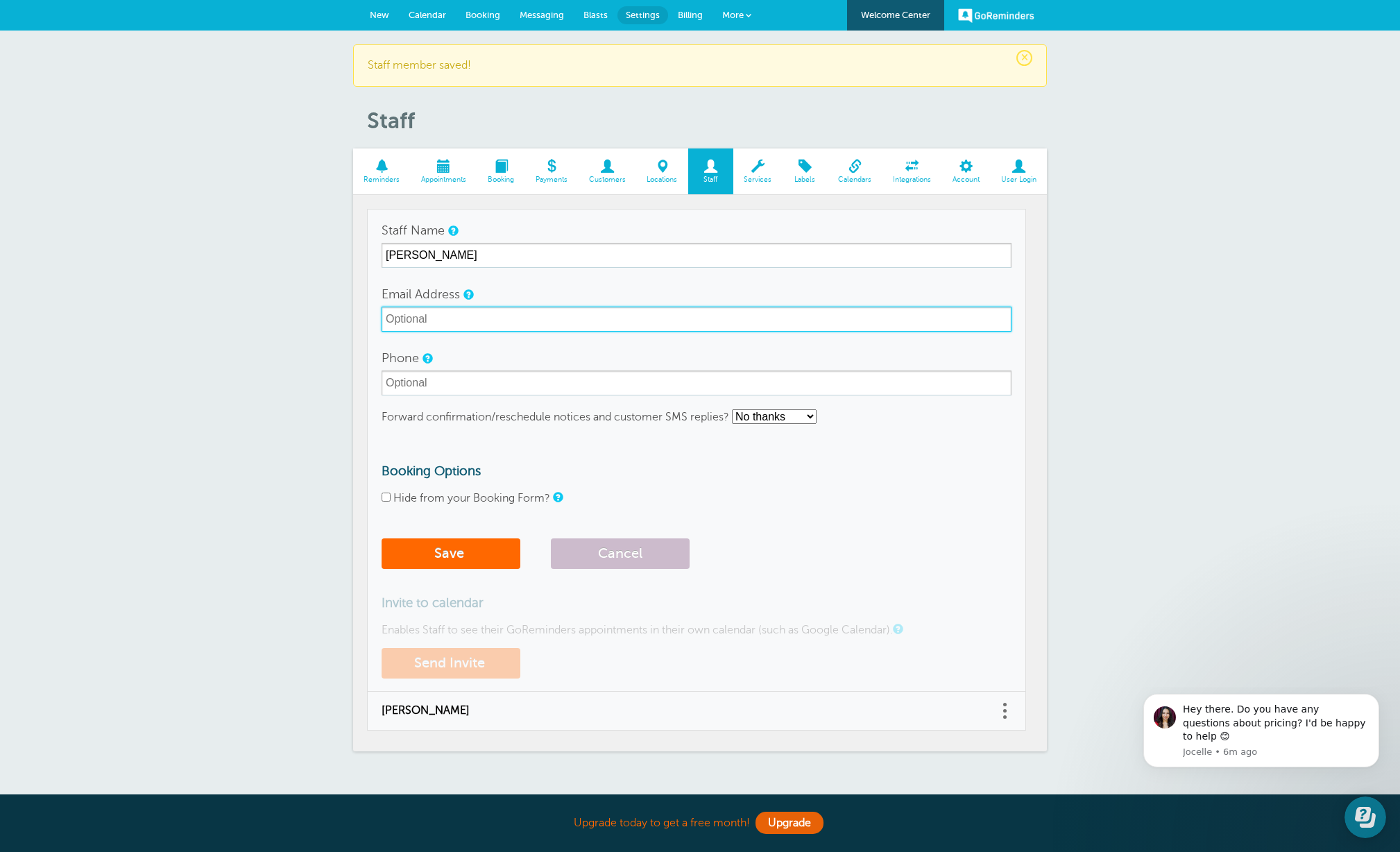
click at [413, 321] on input "Email Address" at bounding box center [696, 318] width 630 height 25
type input "[EMAIL_ADDRESS][DOMAIN_NAME]"
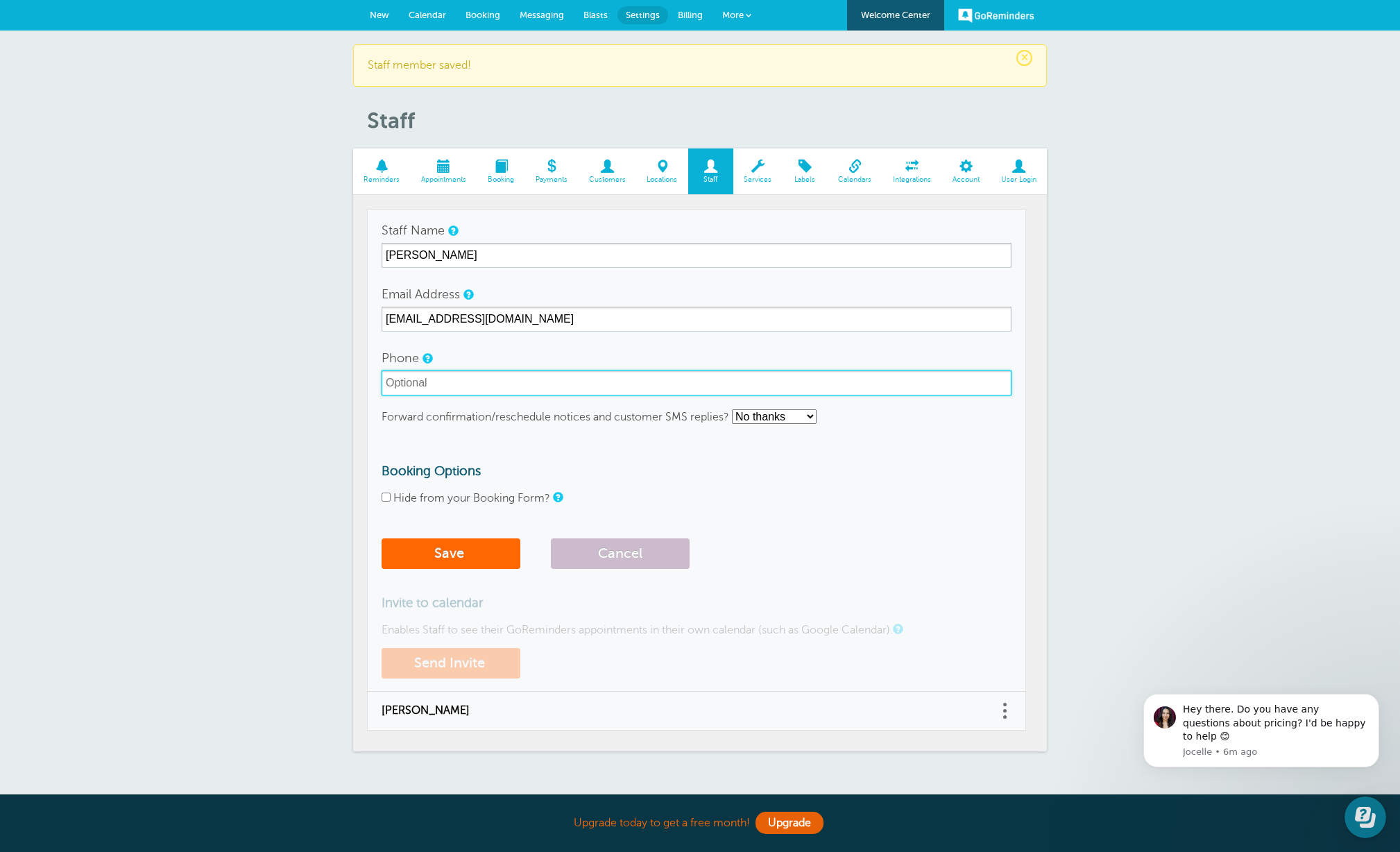
click at [448, 381] on input "Phone" at bounding box center [696, 383] width 630 height 25
type input "225-754-8687"
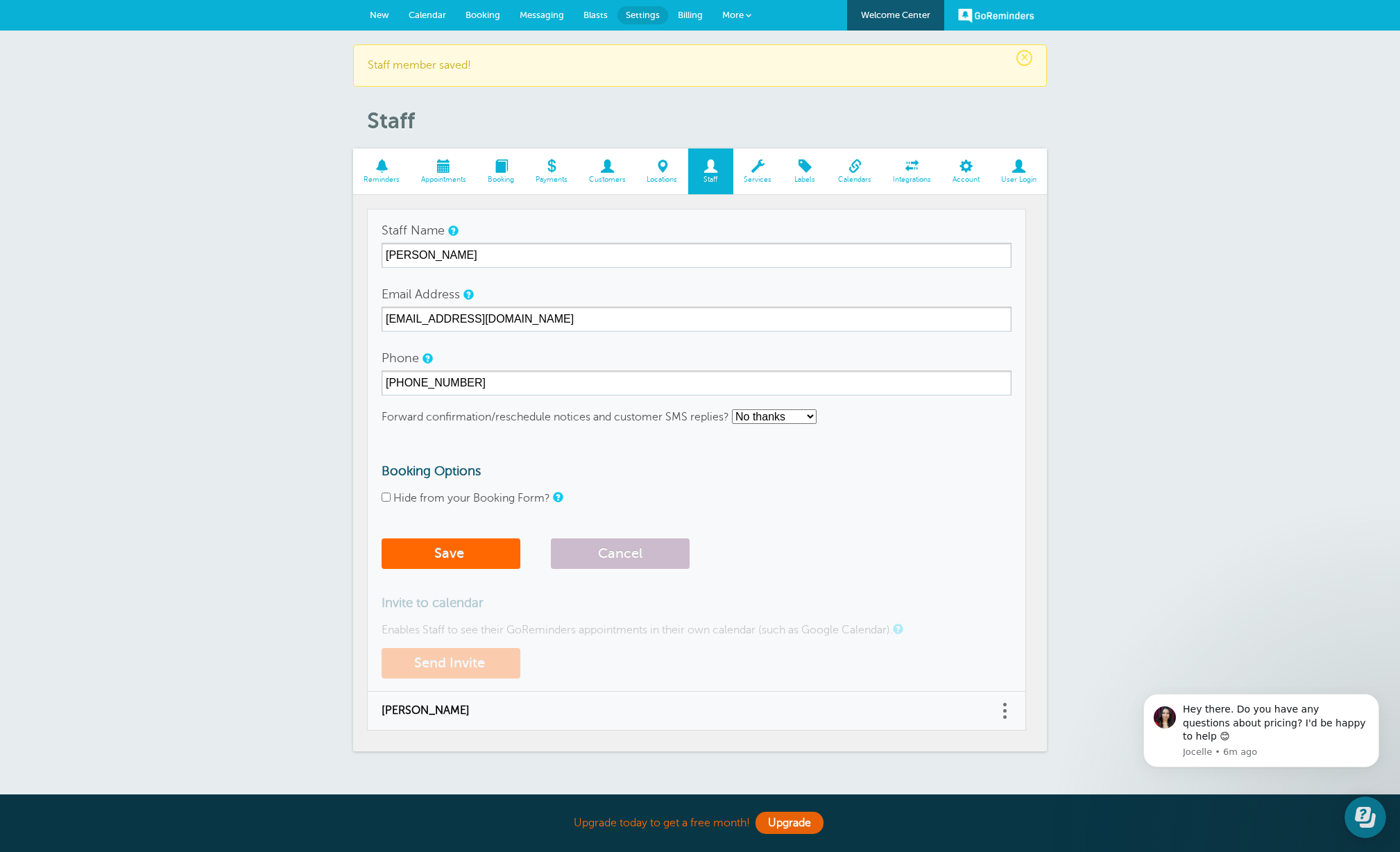
click at [807, 417] on select "No thanks Yes, text me Yes, email me" at bounding box center [774, 416] width 85 height 14
click at [733, 409] on select "No thanks Yes, text me Yes, email me" at bounding box center [774, 416] width 85 height 14
click at [782, 420] on select "No thanks Yes, text me Yes, email me" at bounding box center [774, 416] width 85 height 14
select select "3"
click at [733, 409] on select "No thanks Yes, text me Yes, email me" at bounding box center [774, 416] width 85 height 14
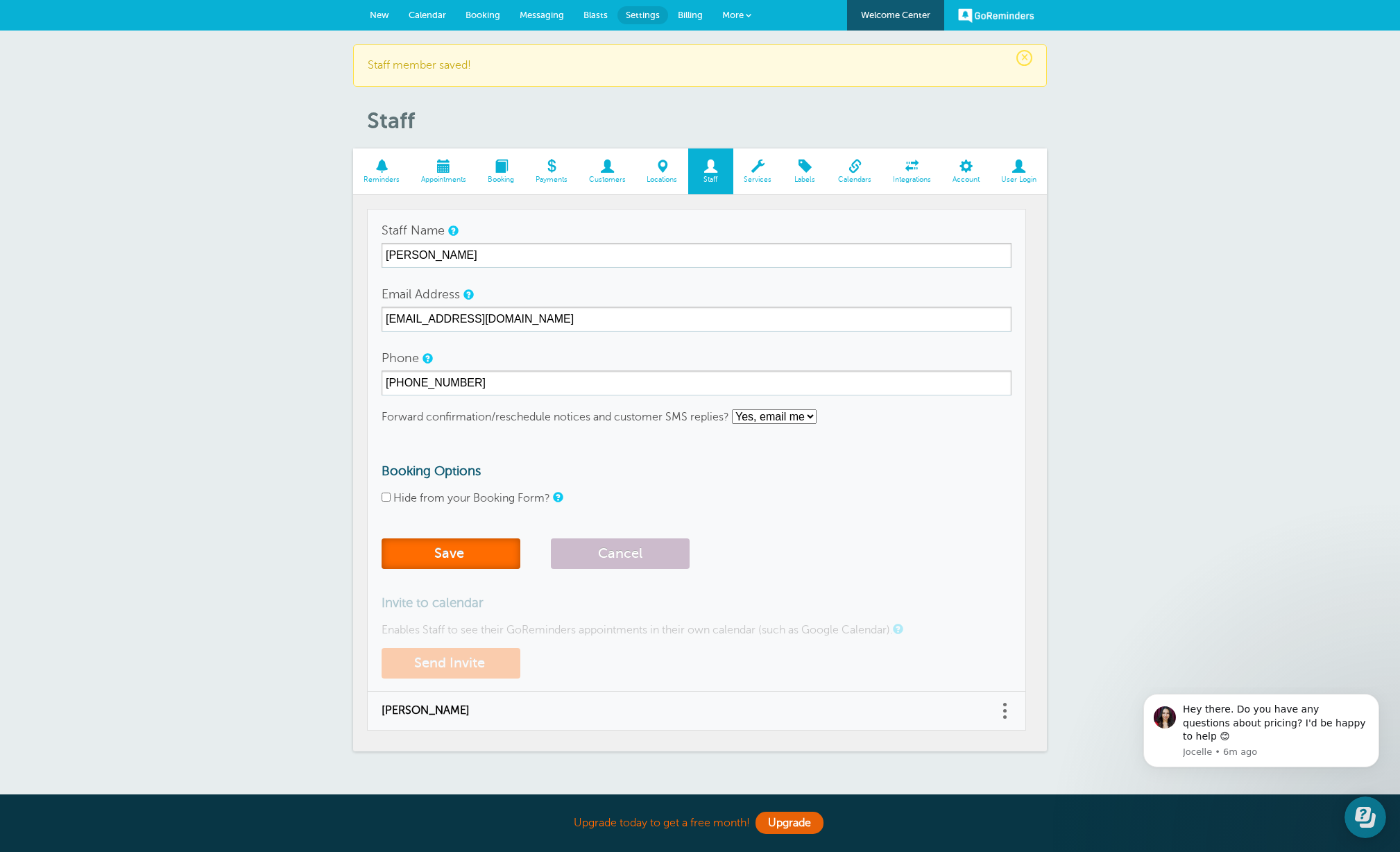
click at [455, 551] on button "Save" at bounding box center [450, 554] width 139 height 31
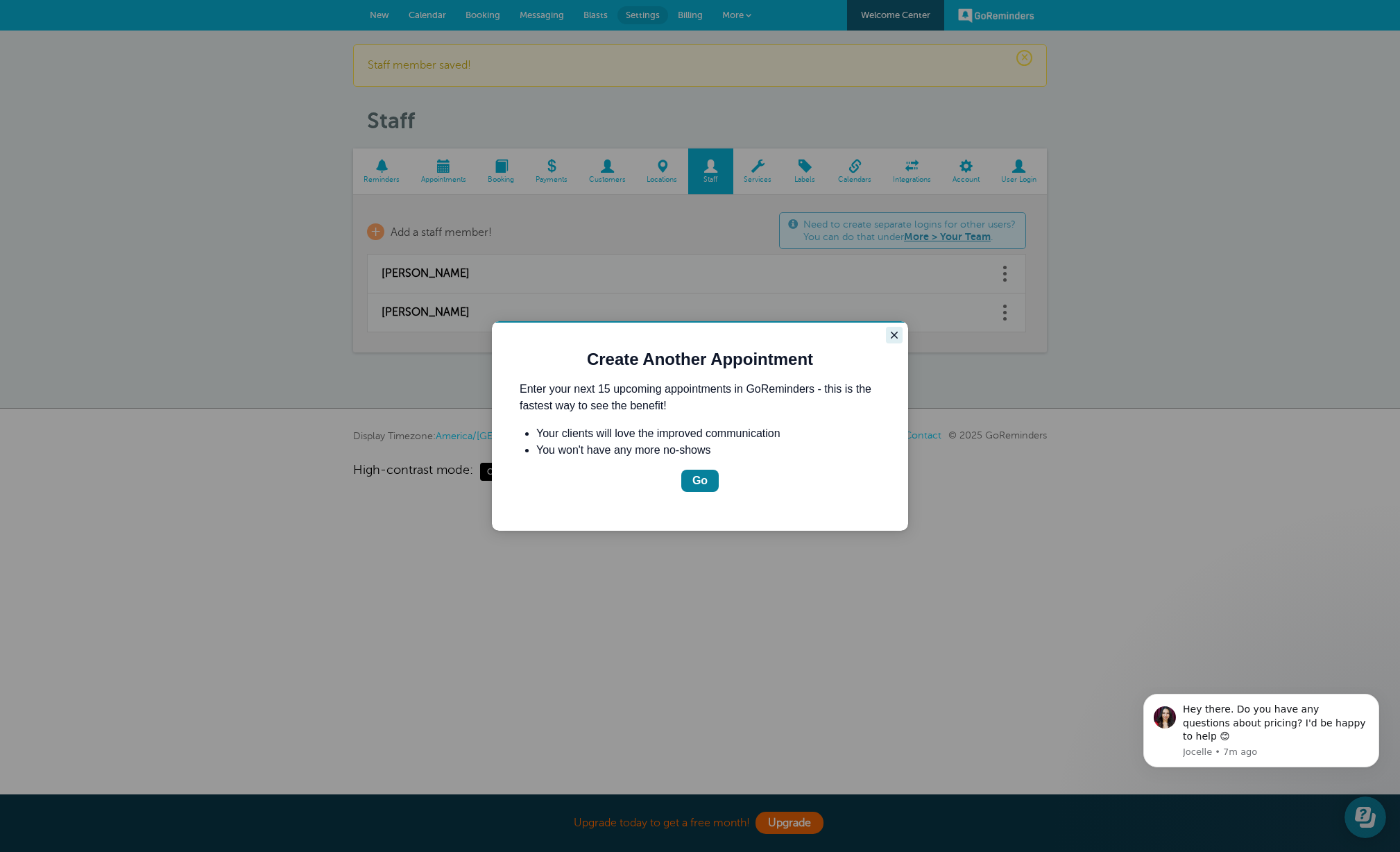
click at [895, 332] on icon "Close guide" at bounding box center [894, 335] width 11 height 11
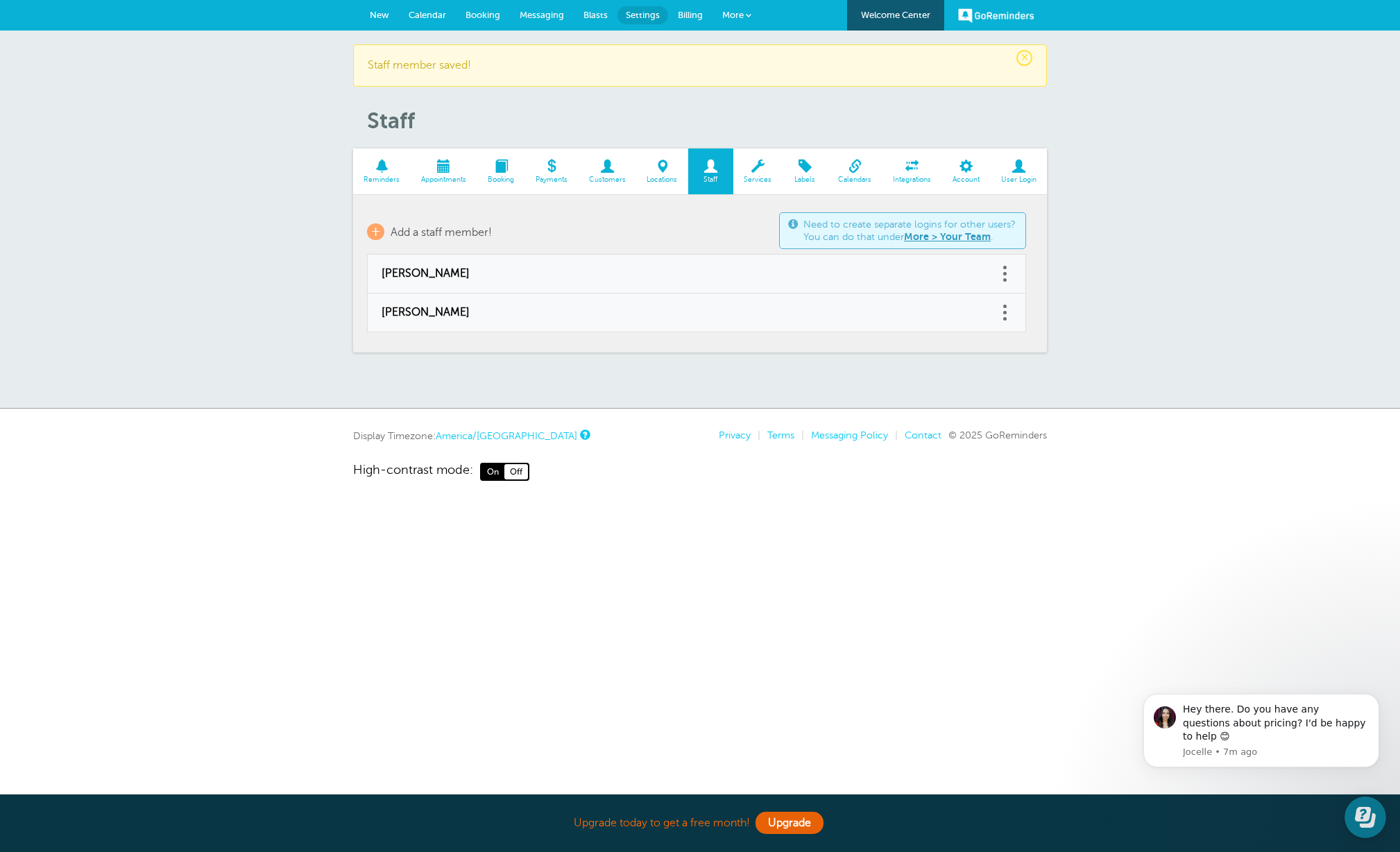
click at [373, 160] on span at bounding box center [381, 166] width 58 height 13
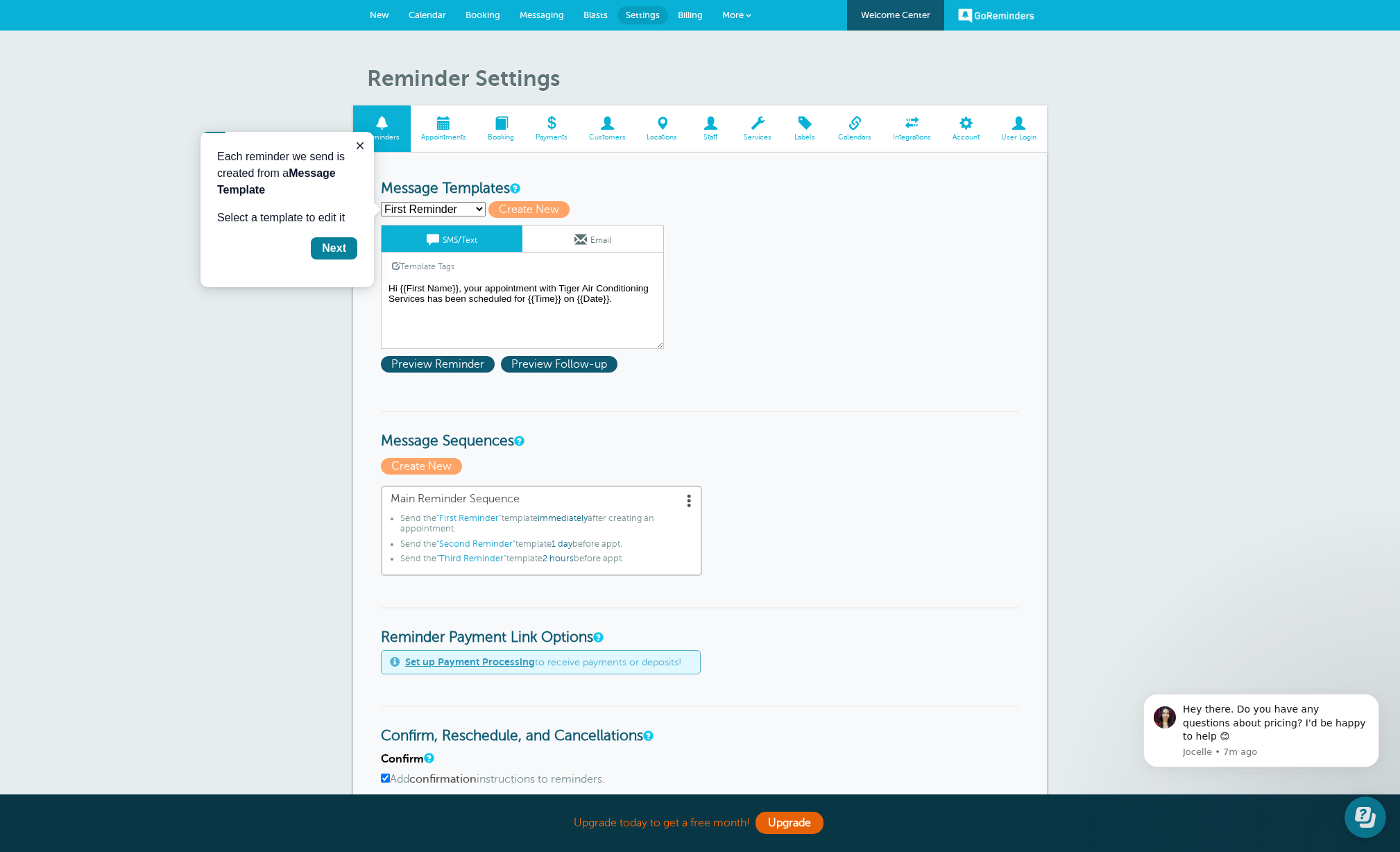
click at [587, 239] on link "Email" at bounding box center [593, 238] width 141 height 26
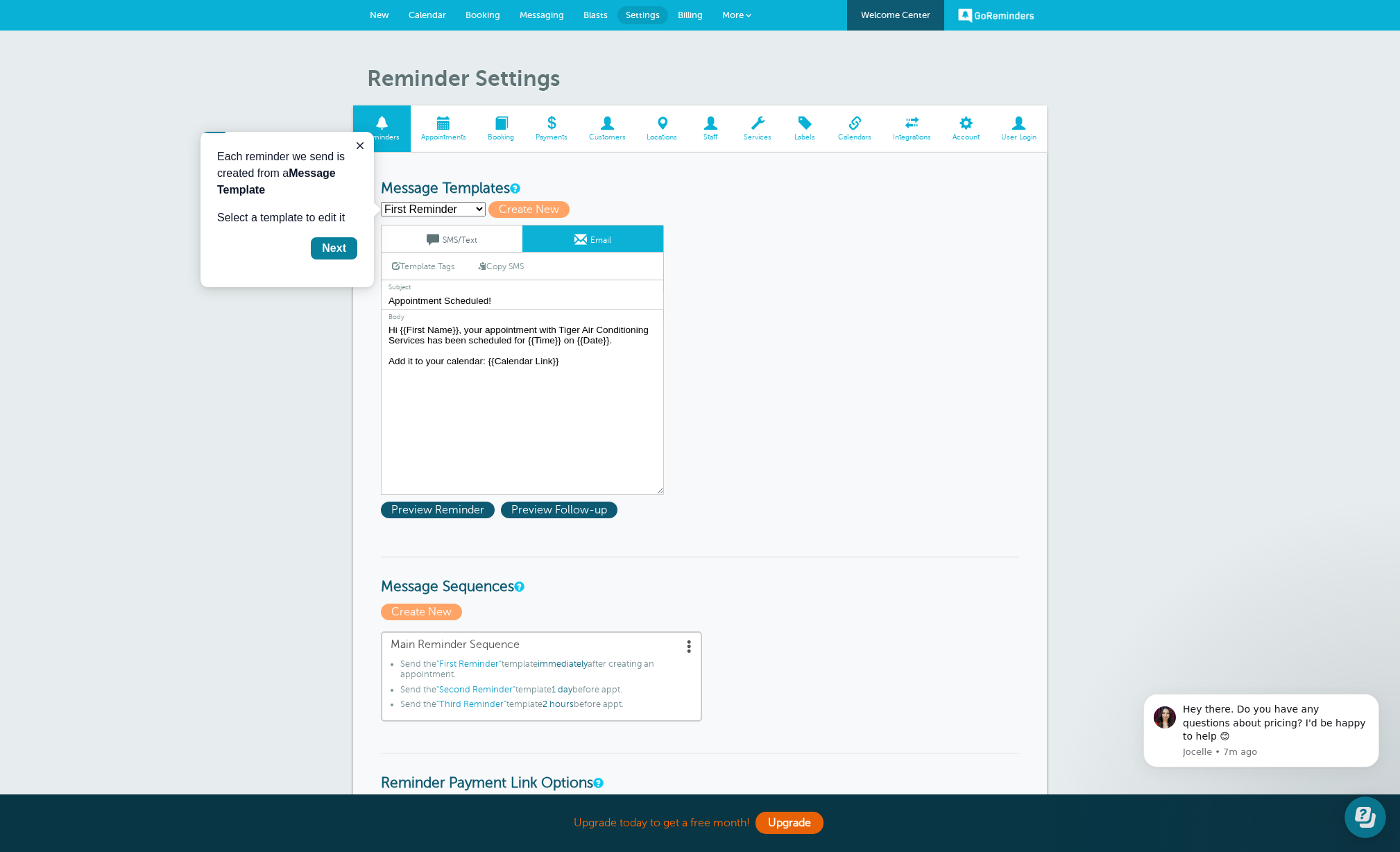
click at [478, 238] on link "SMS/Text" at bounding box center [452, 238] width 141 height 26
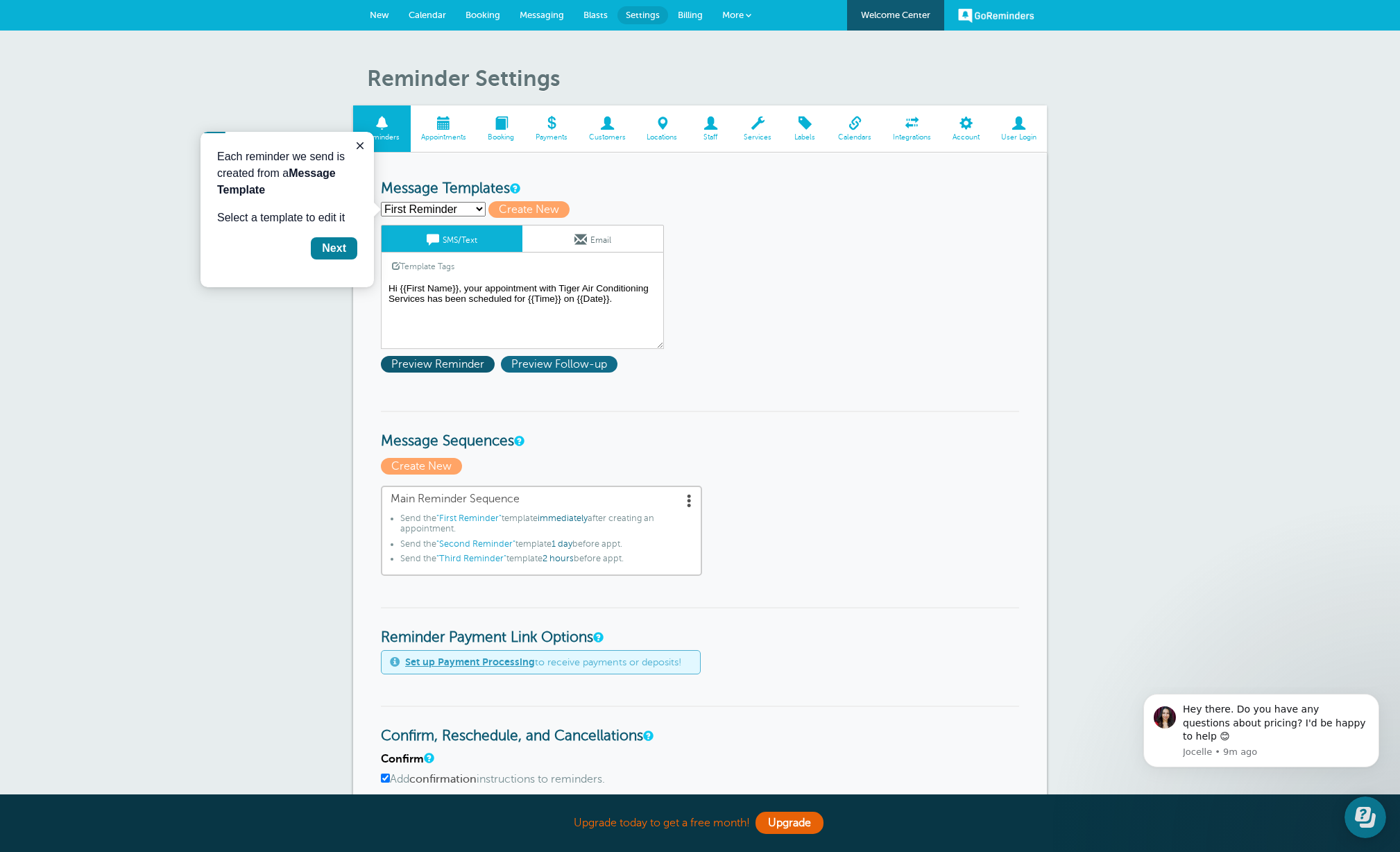
click at [540, 365] on span "Preview Follow-up" at bounding box center [560, 364] width 117 height 16
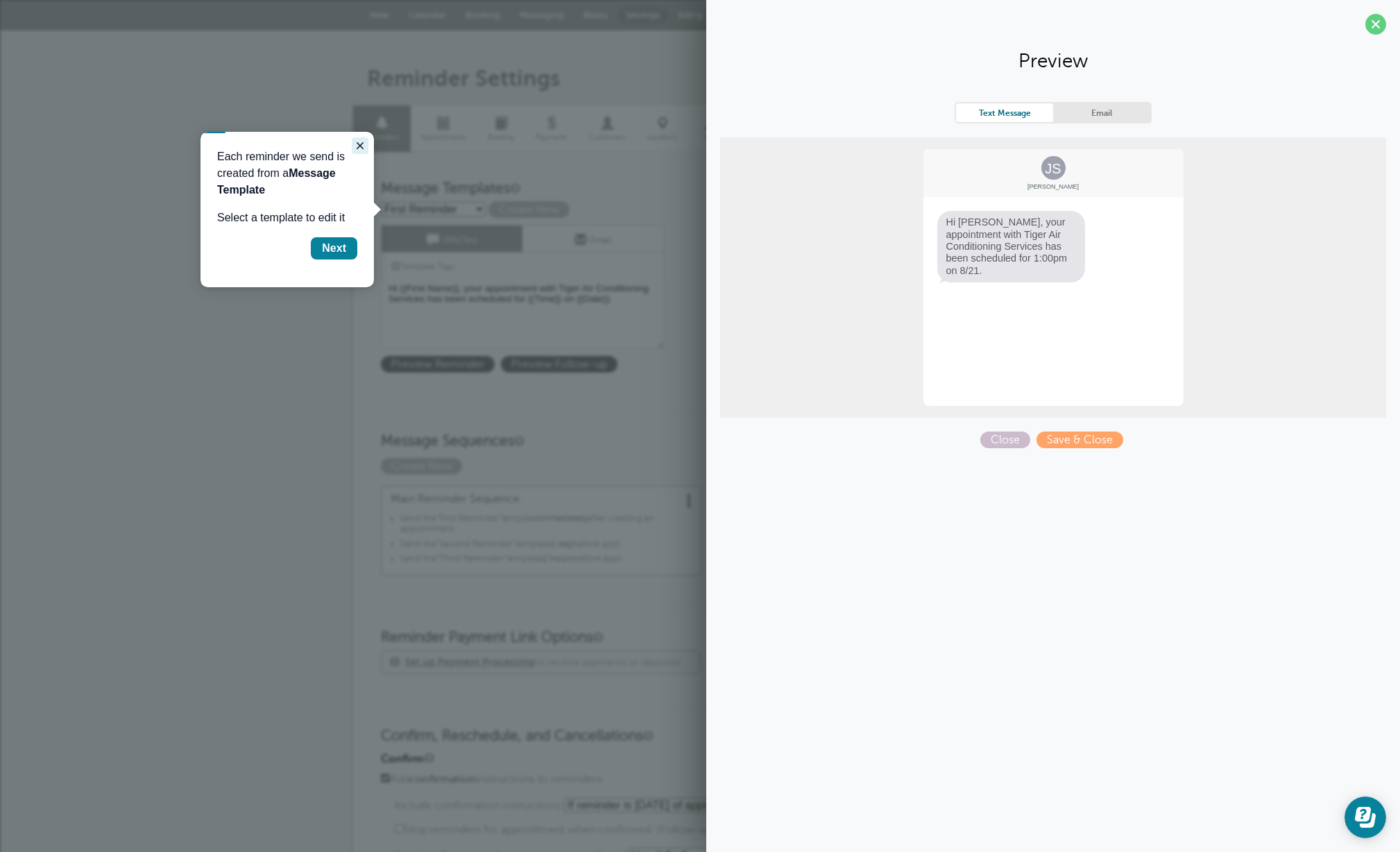
click at [357, 143] on icon "Close guide" at bounding box center [360, 145] width 7 height 7
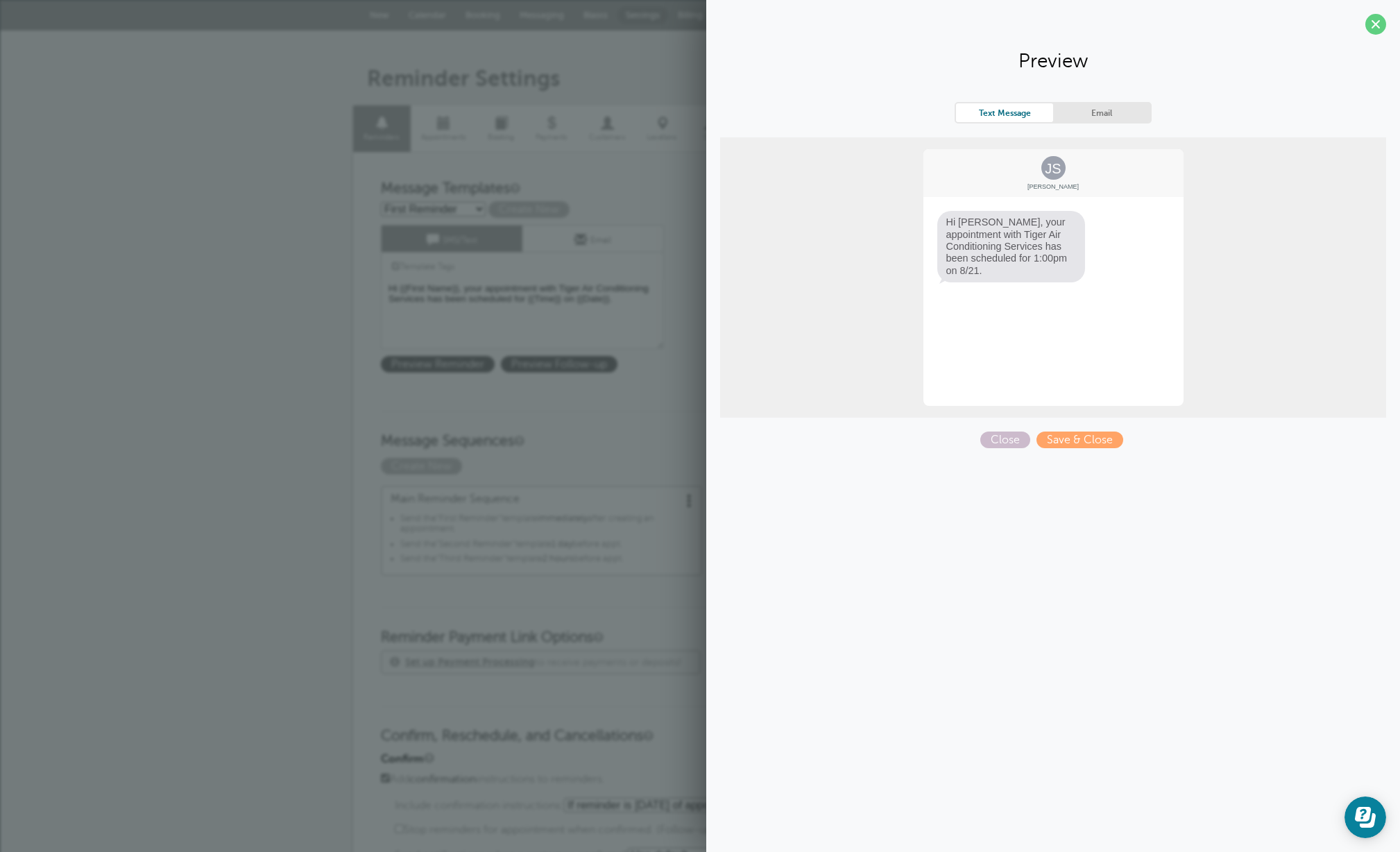
click at [1119, 116] on link "Email" at bounding box center [1102, 112] width 97 height 19
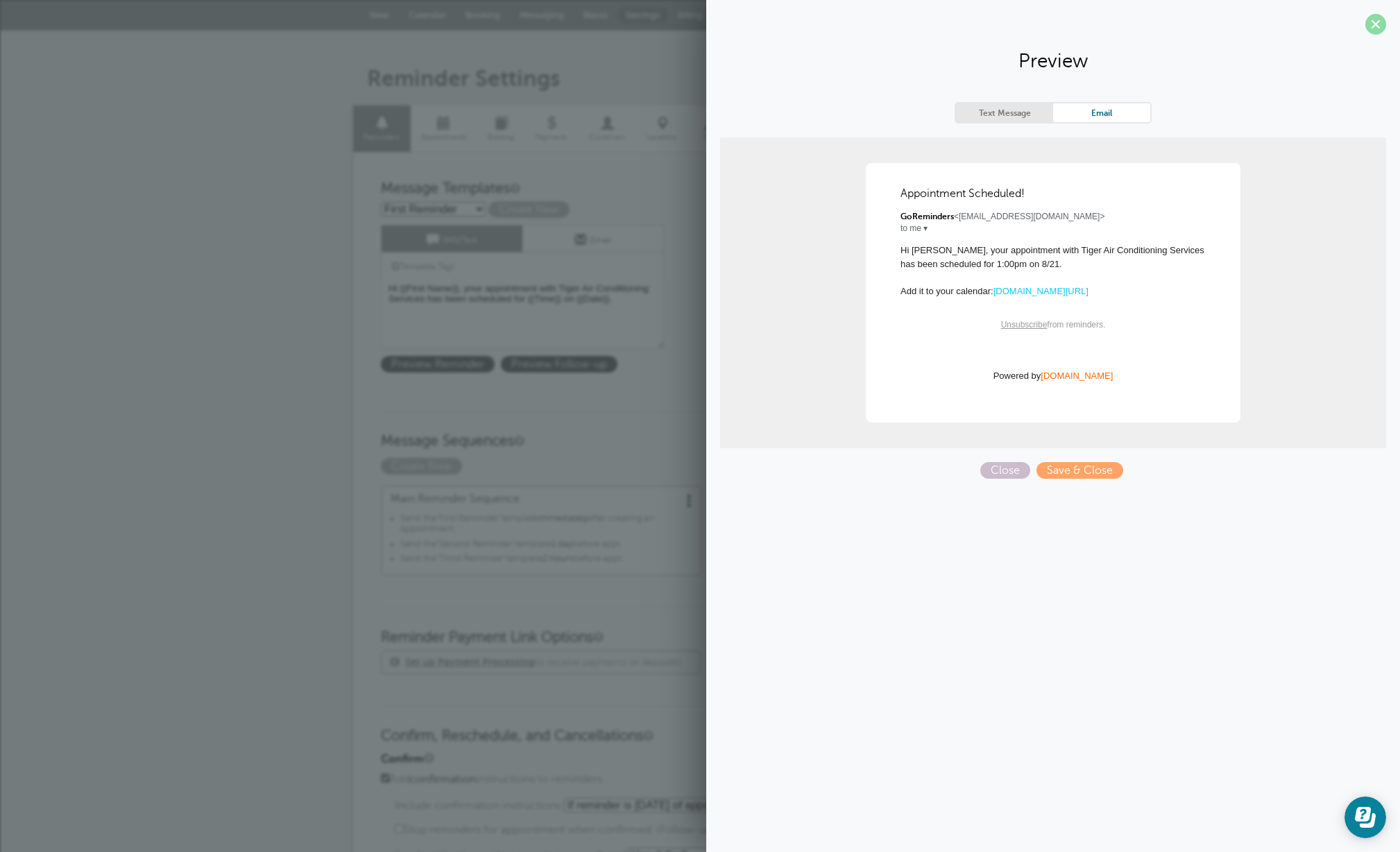
click at [1380, 24] on span at bounding box center [1376, 25] width 21 height 21
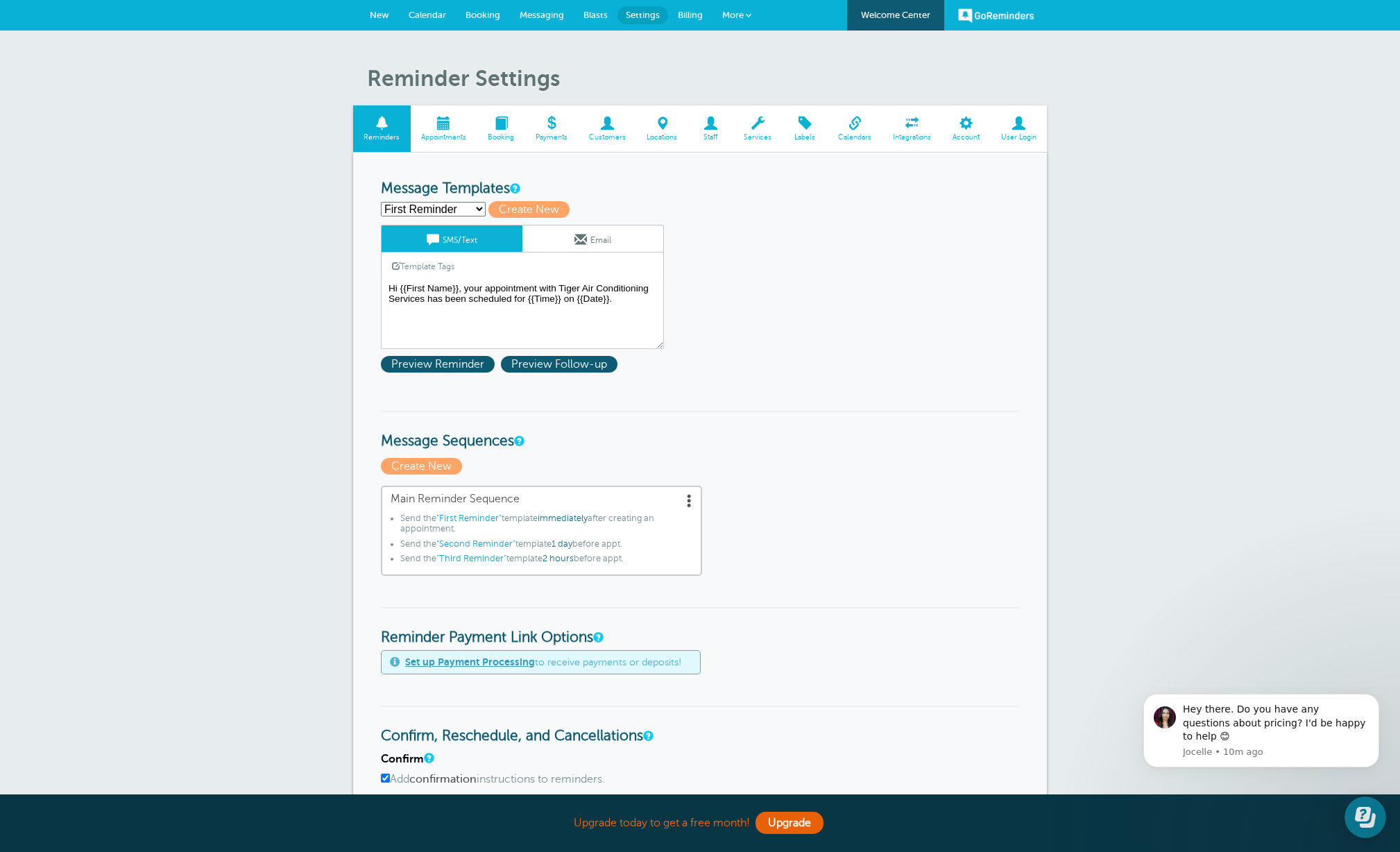
click at [443, 121] on span at bounding box center [443, 124] width 67 height 13
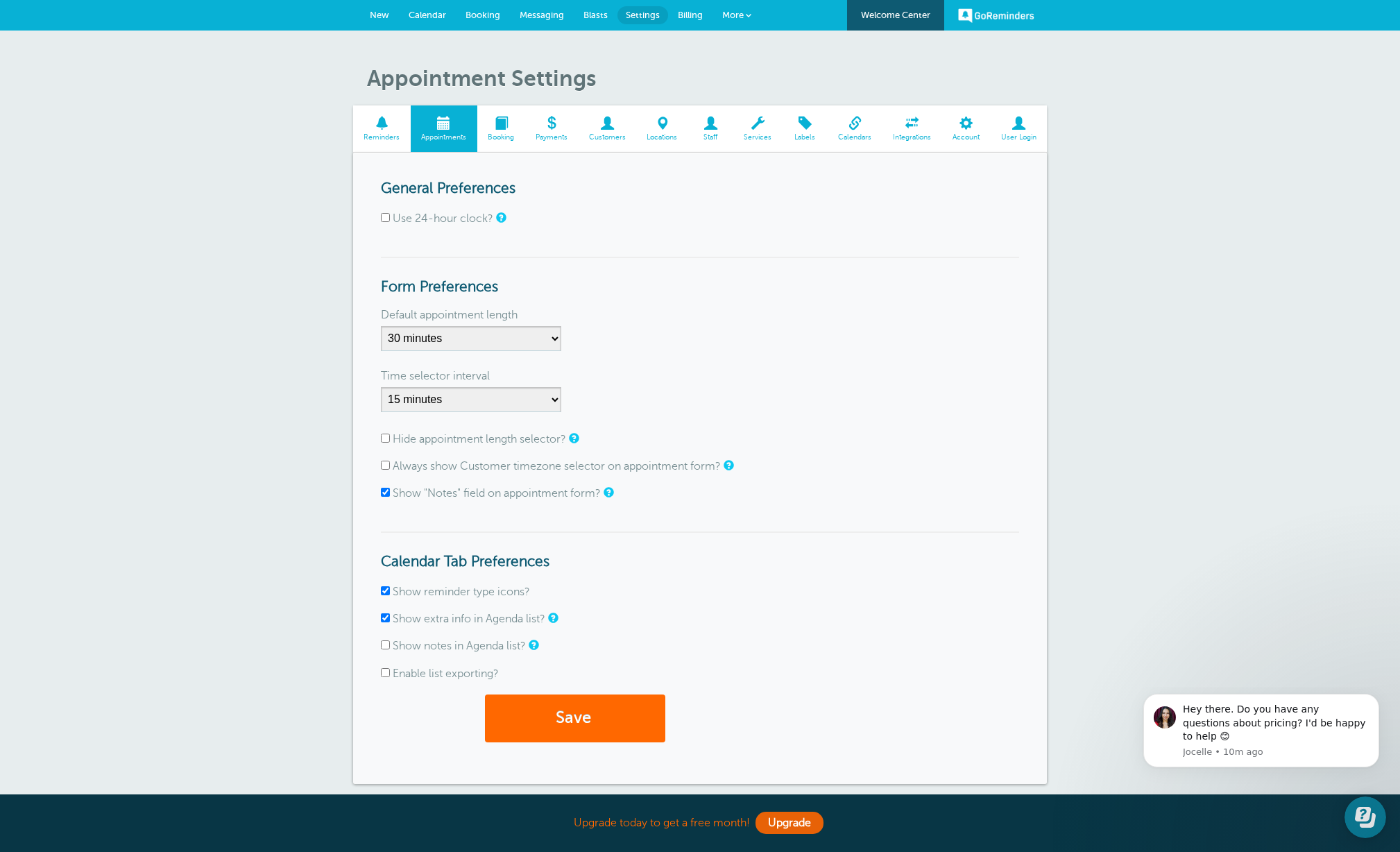
click at [503, 122] on span at bounding box center [501, 124] width 48 height 13
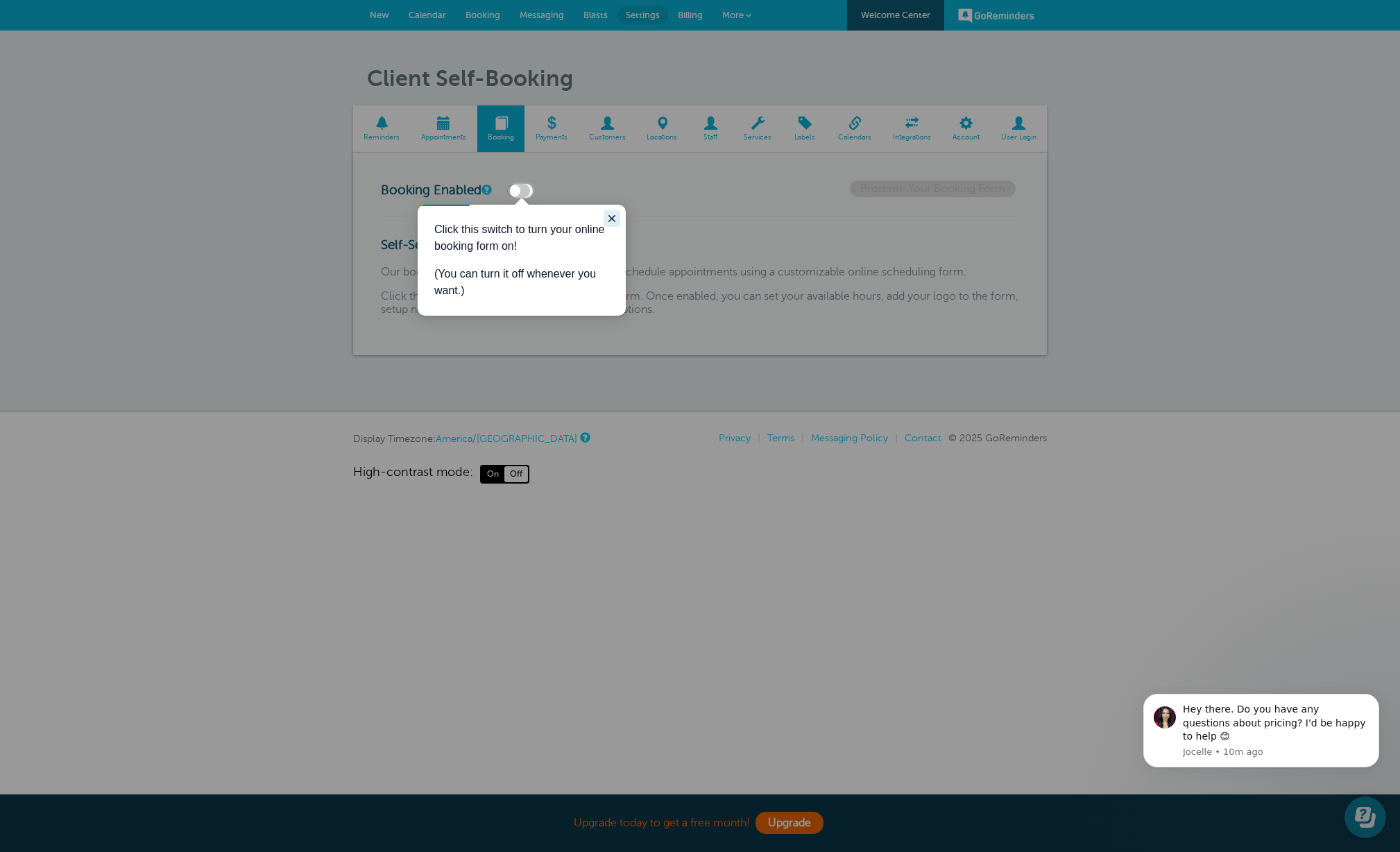
click at [610, 220] on icon "Close guide" at bounding box center [611, 218] width 7 height 7
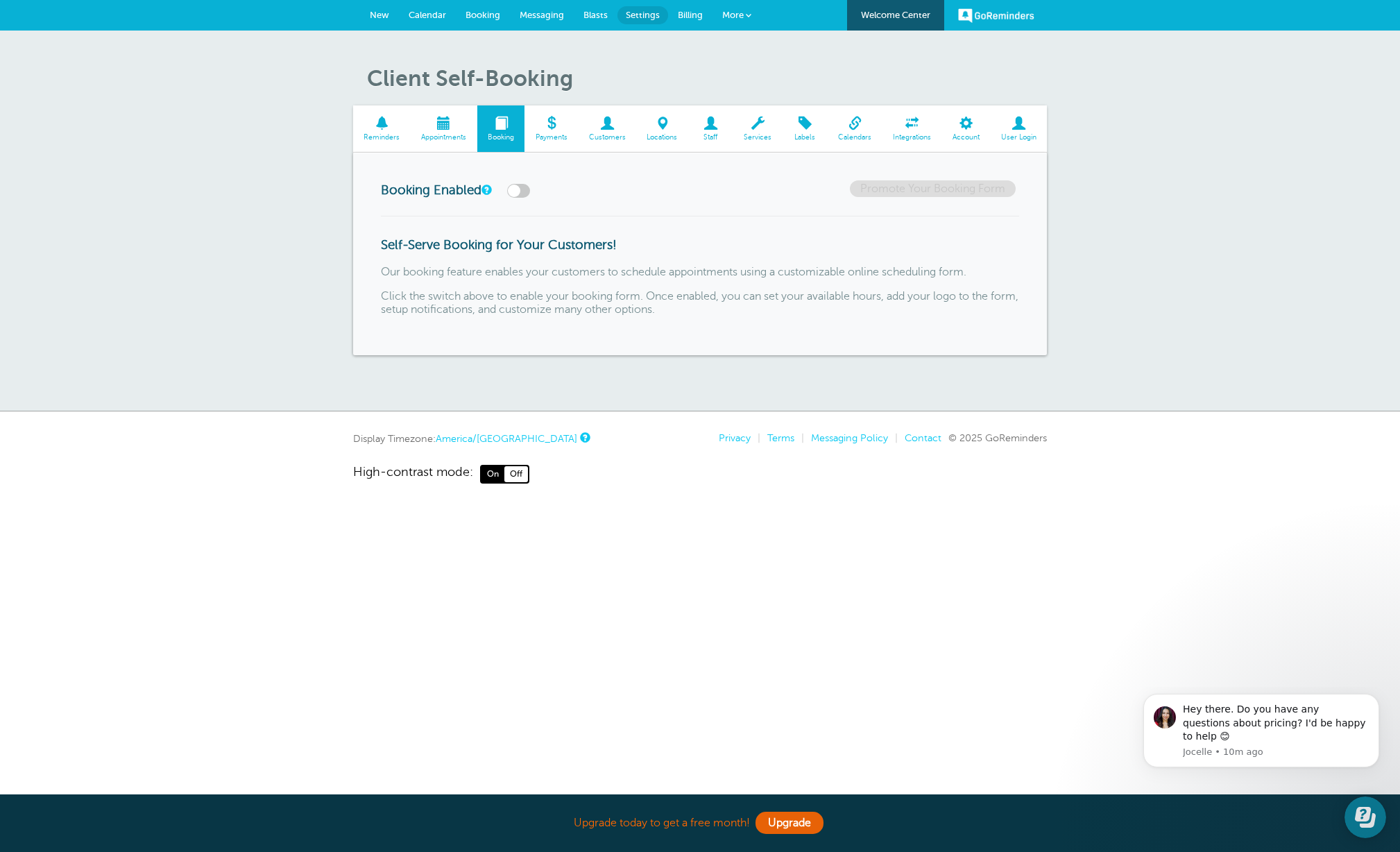
click at [546, 124] on span at bounding box center [551, 124] width 53 height 13
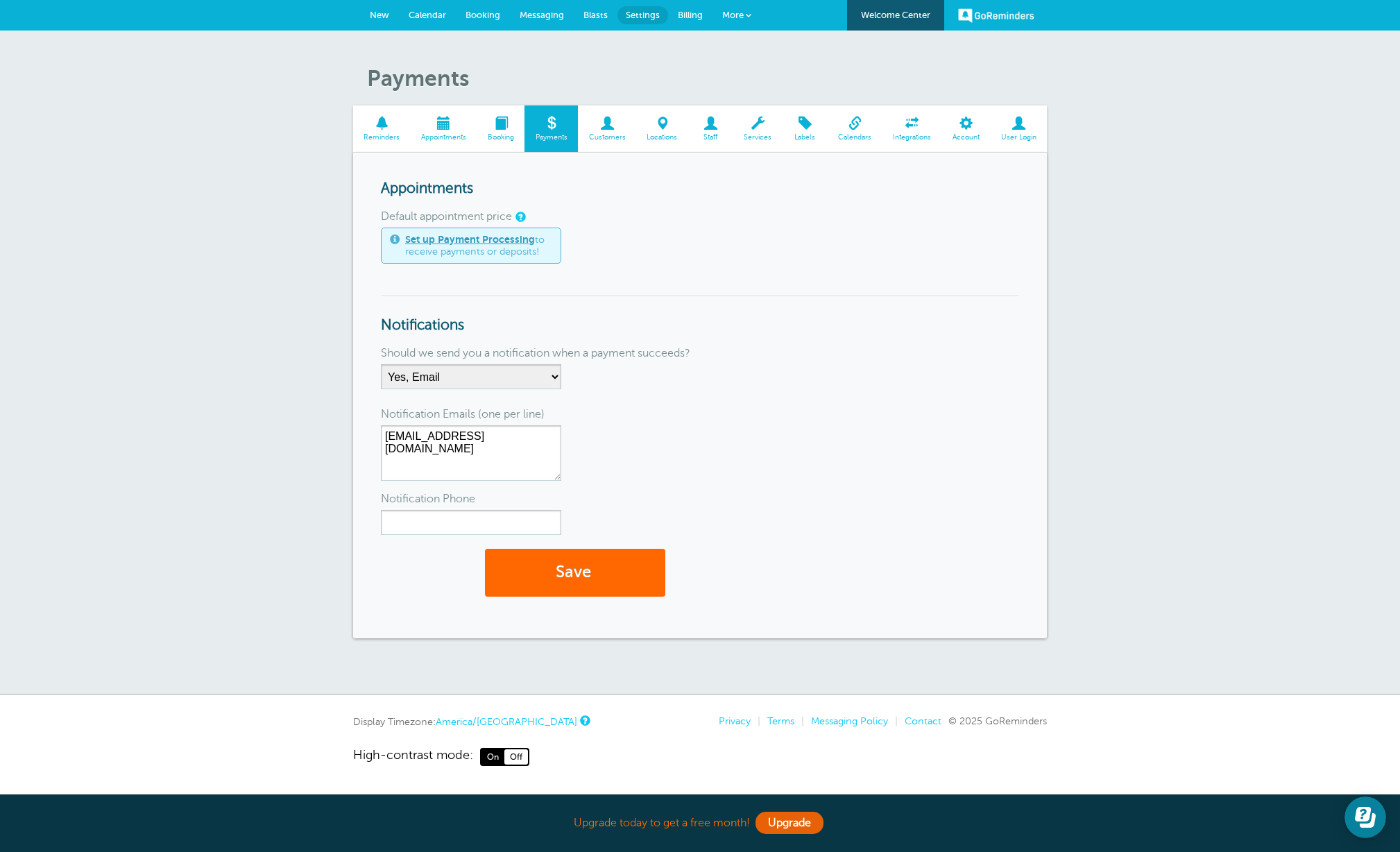
click at [603, 128] on span at bounding box center [607, 124] width 58 height 13
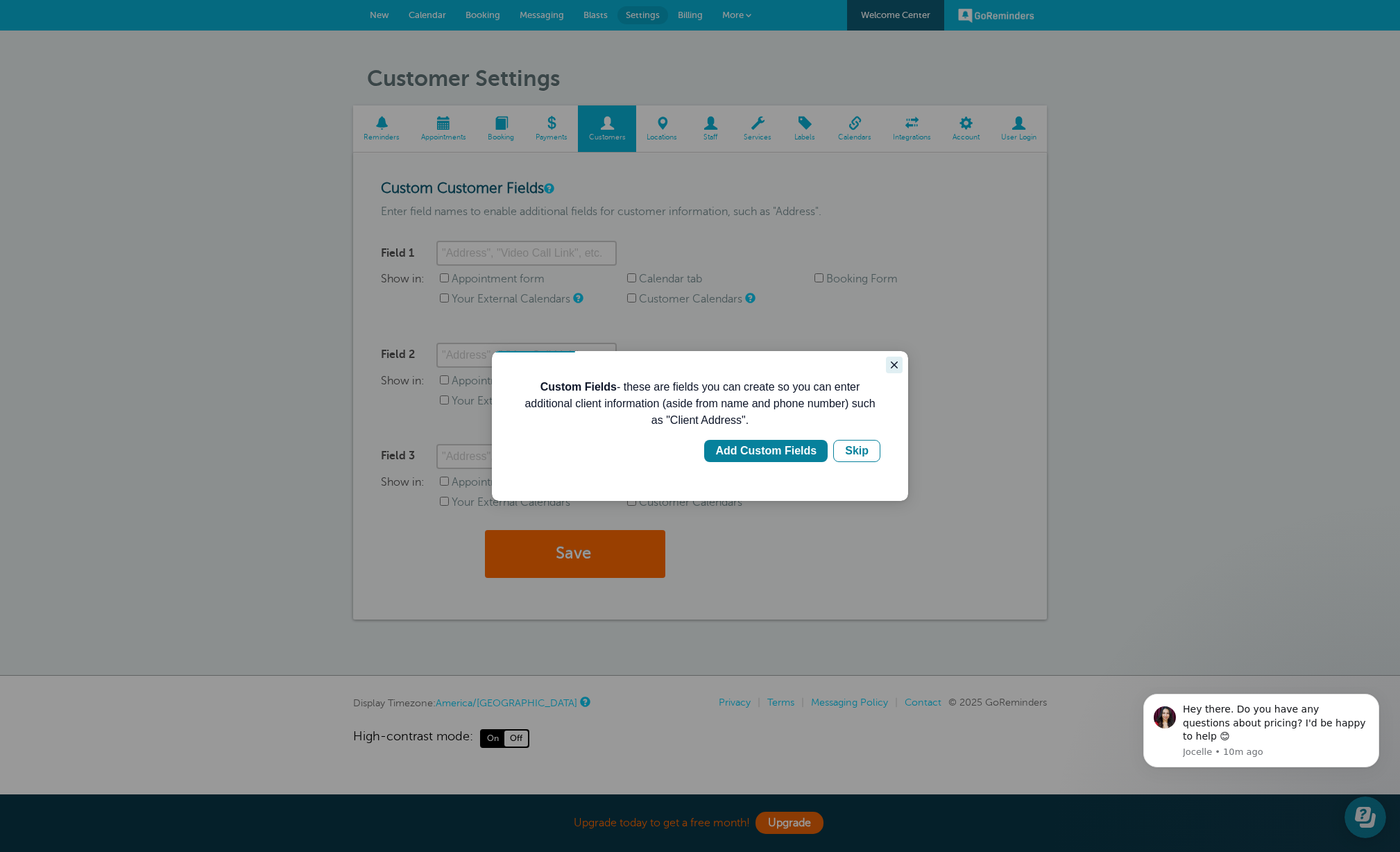
click at [892, 366] on icon "Close guide" at bounding box center [894, 365] width 7 height 7
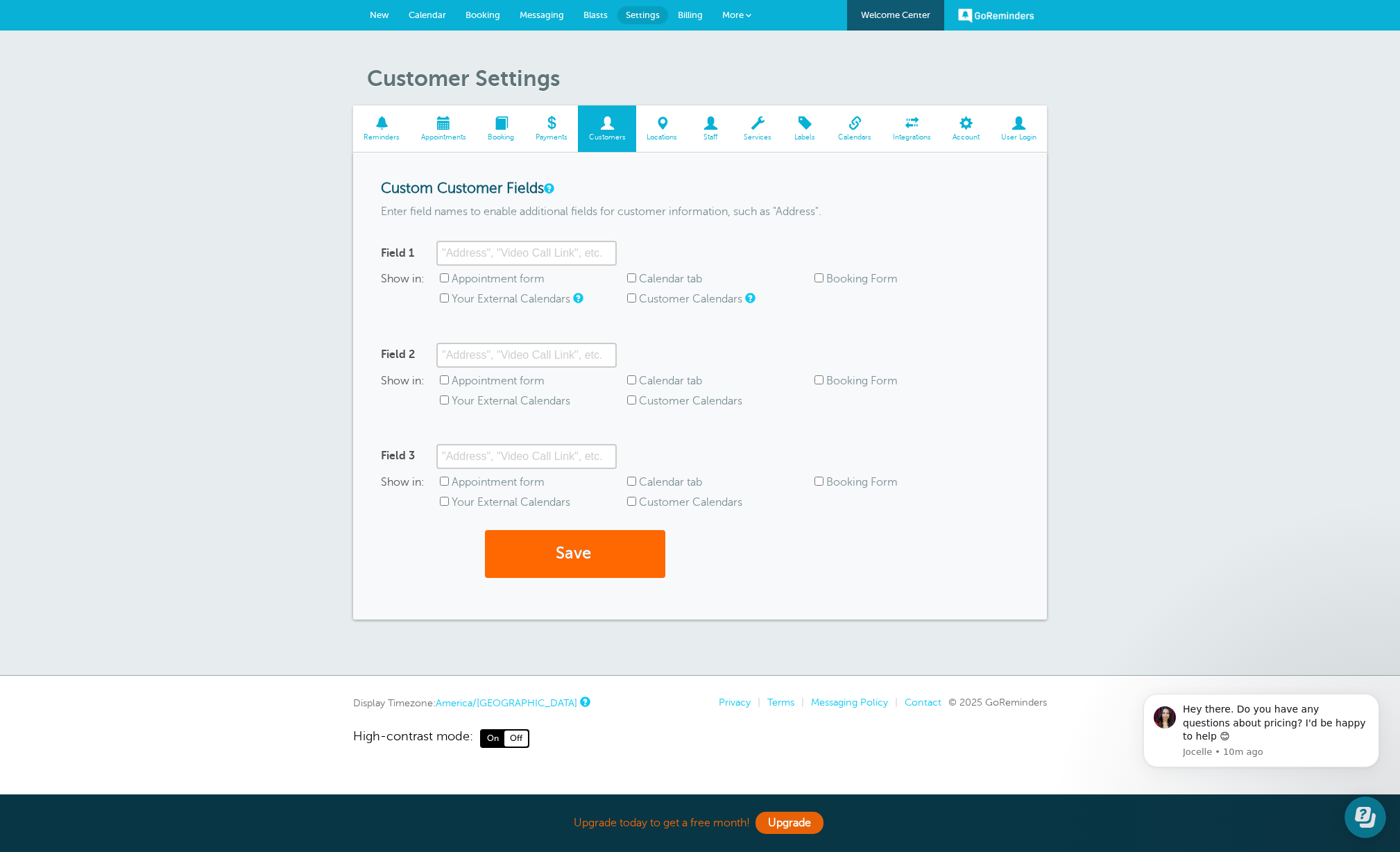
click at [671, 127] on span at bounding box center [661, 124] width 52 height 13
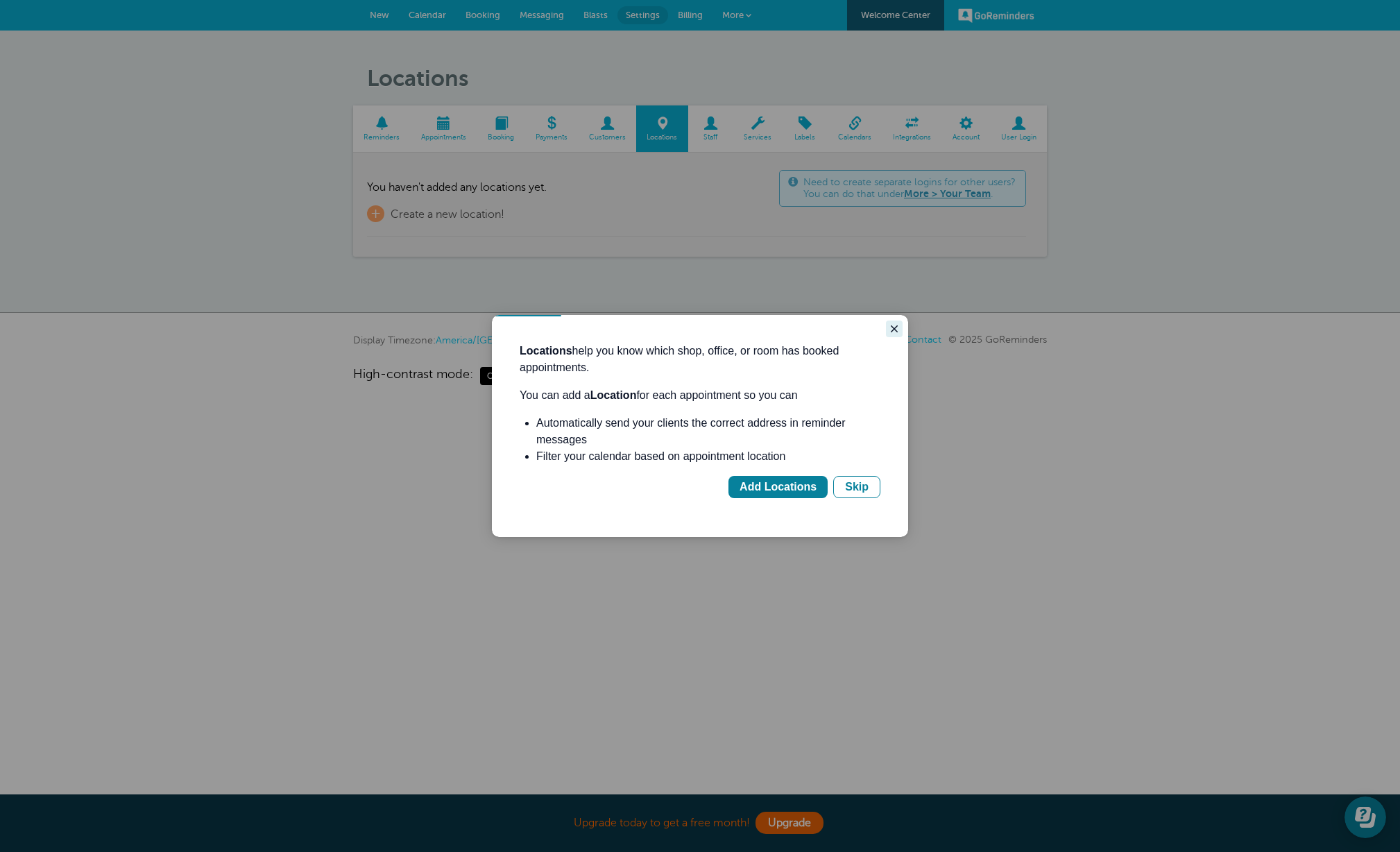
click at [897, 326] on icon "Close guide" at bounding box center [894, 329] width 11 height 11
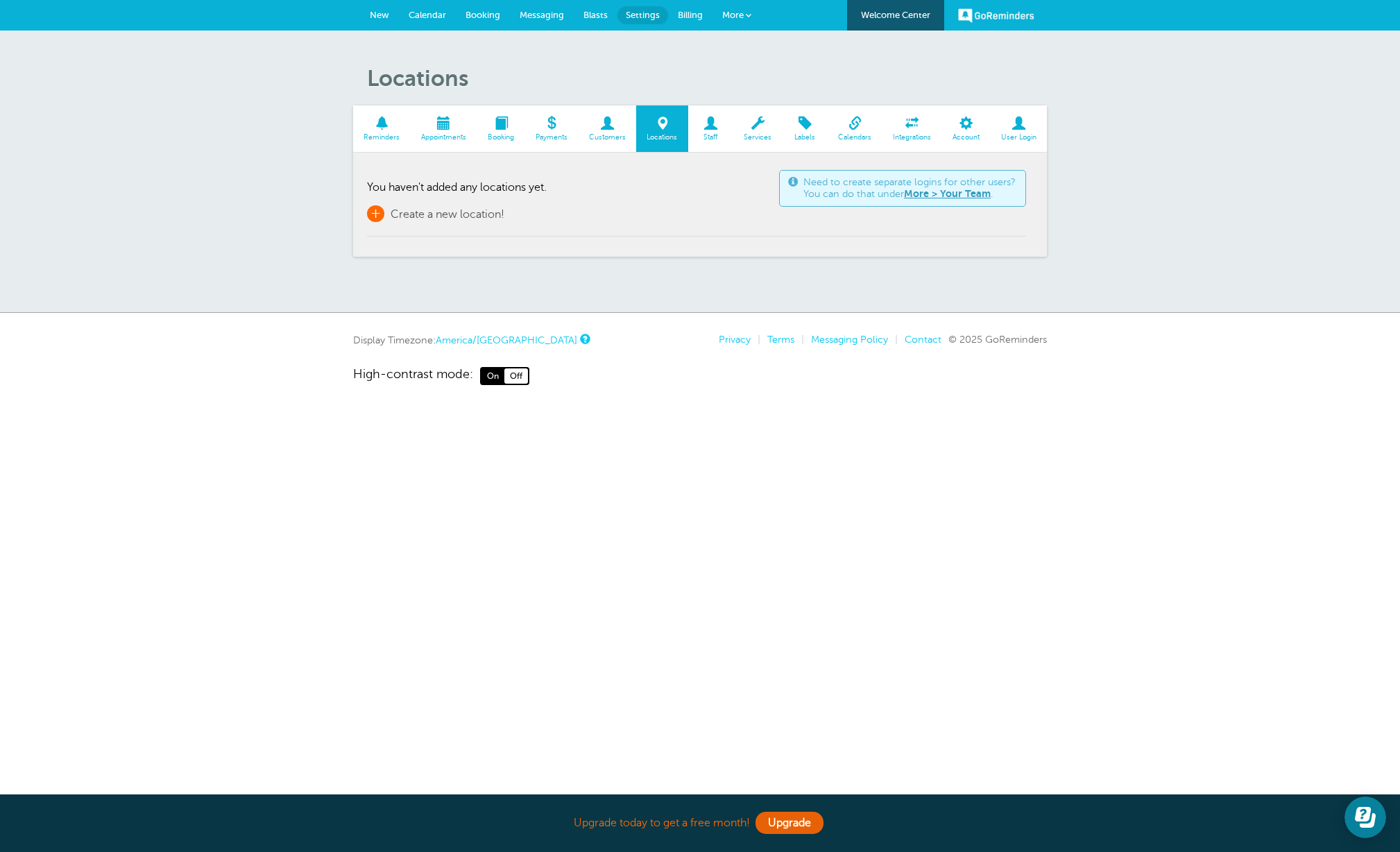
click at [372, 216] on span "+" at bounding box center [375, 214] width 17 height 16
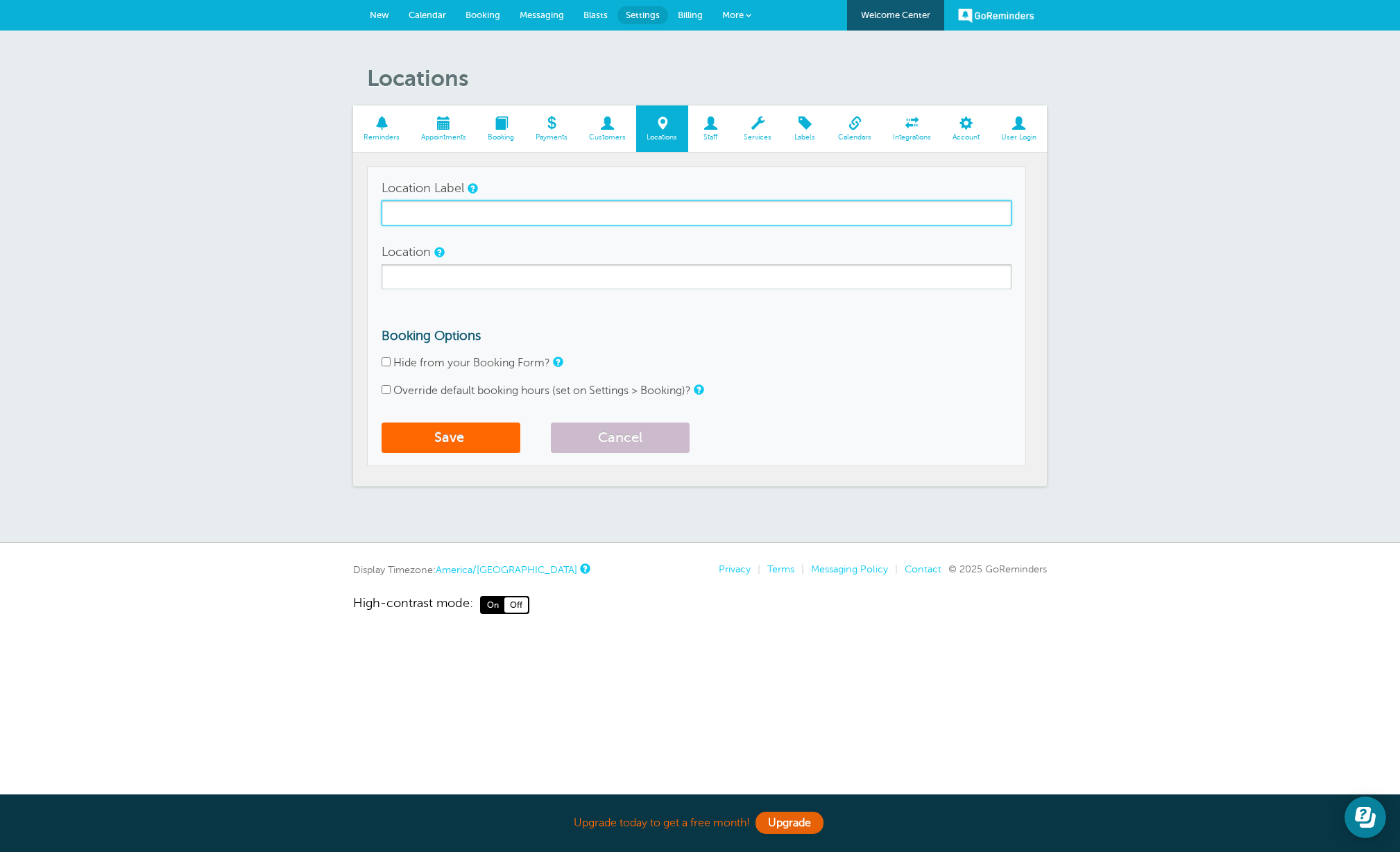
click at [415, 214] on input "Location Label" at bounding box center [696, 213] width 630 height 25
type input "Tiger Air Conditioning Services"
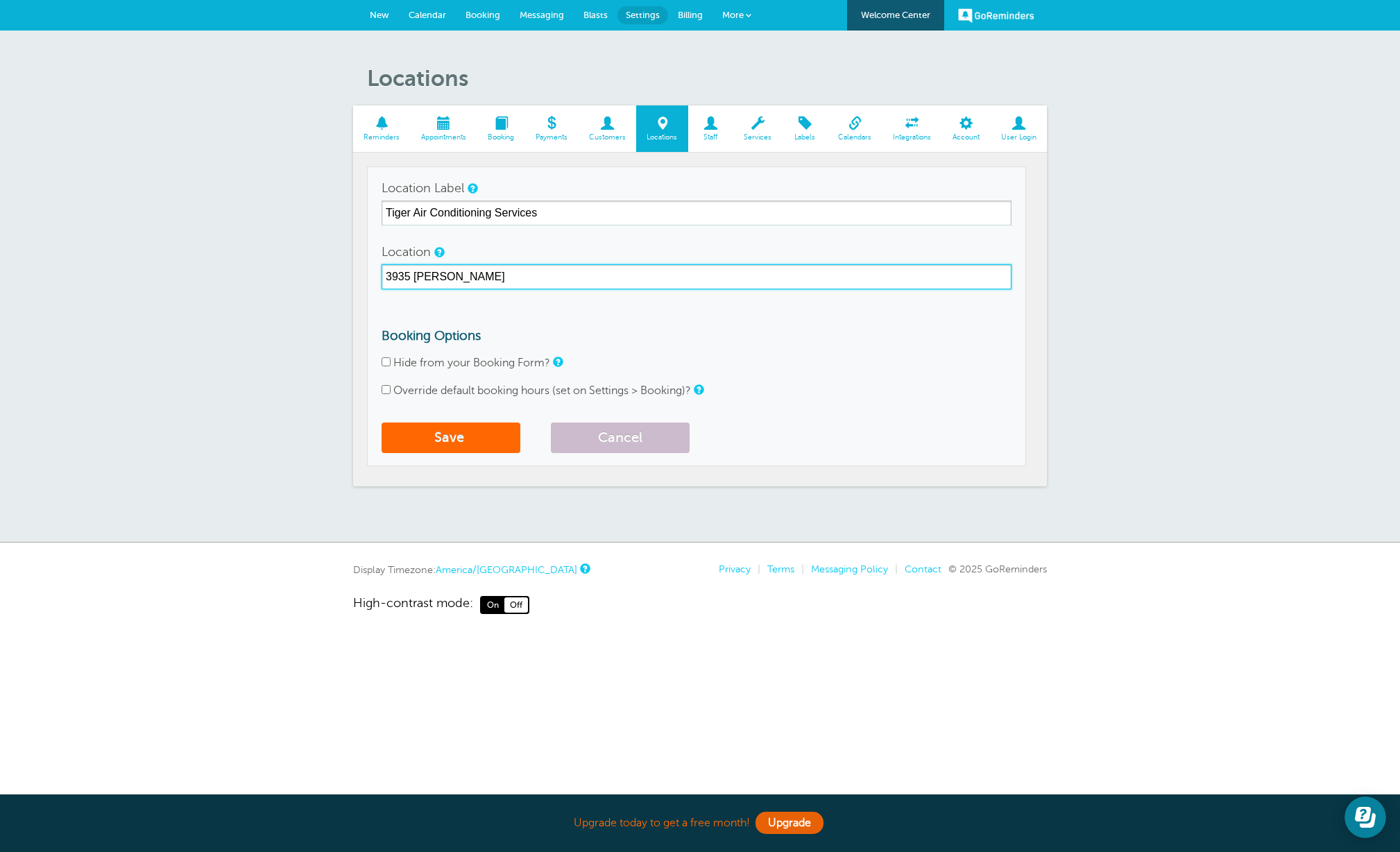
type input "3935 [PERSON_NAME]"
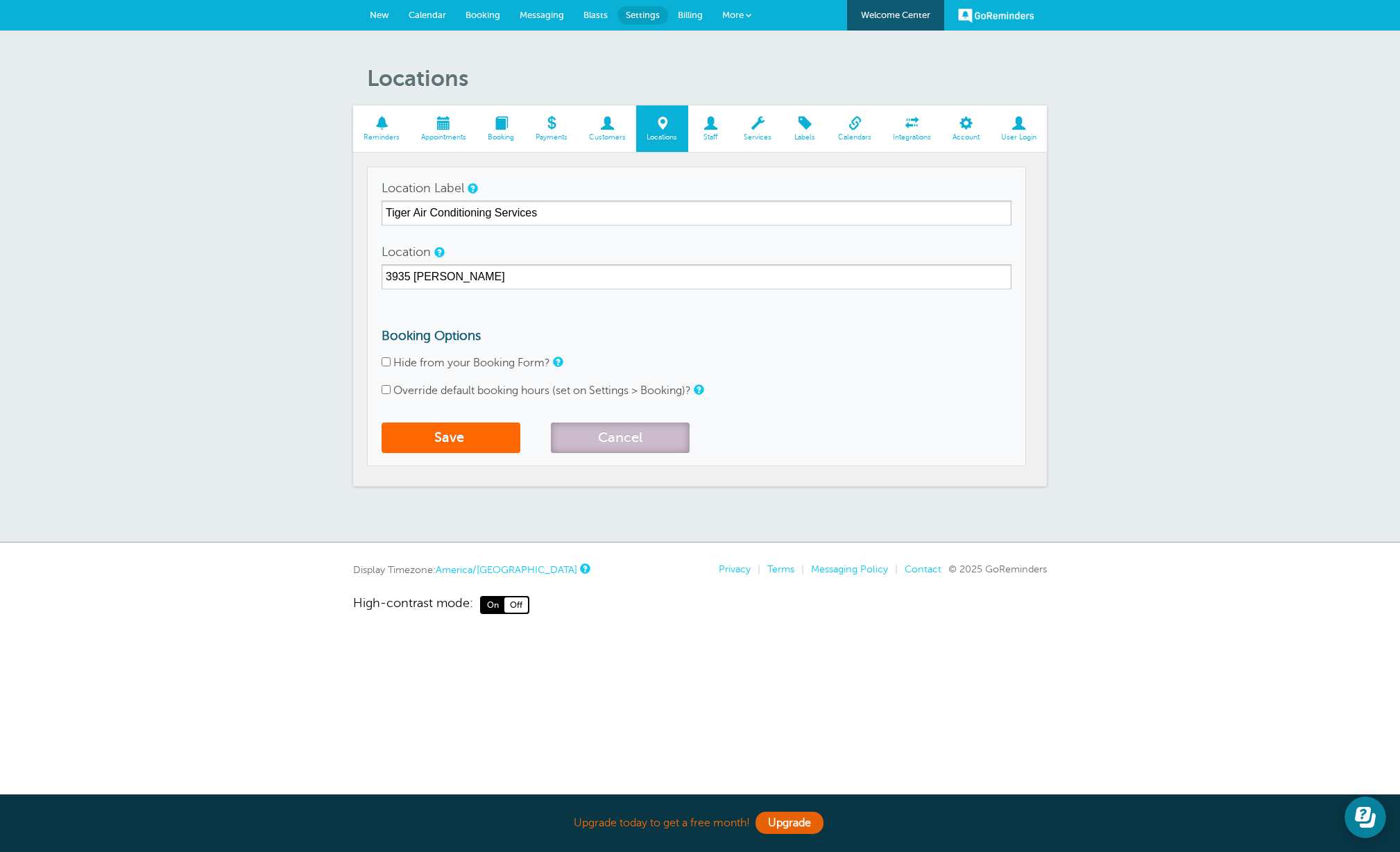
click at [599, 429] on button "Cancel" at bounding box center [619, 438] width 139 height 31
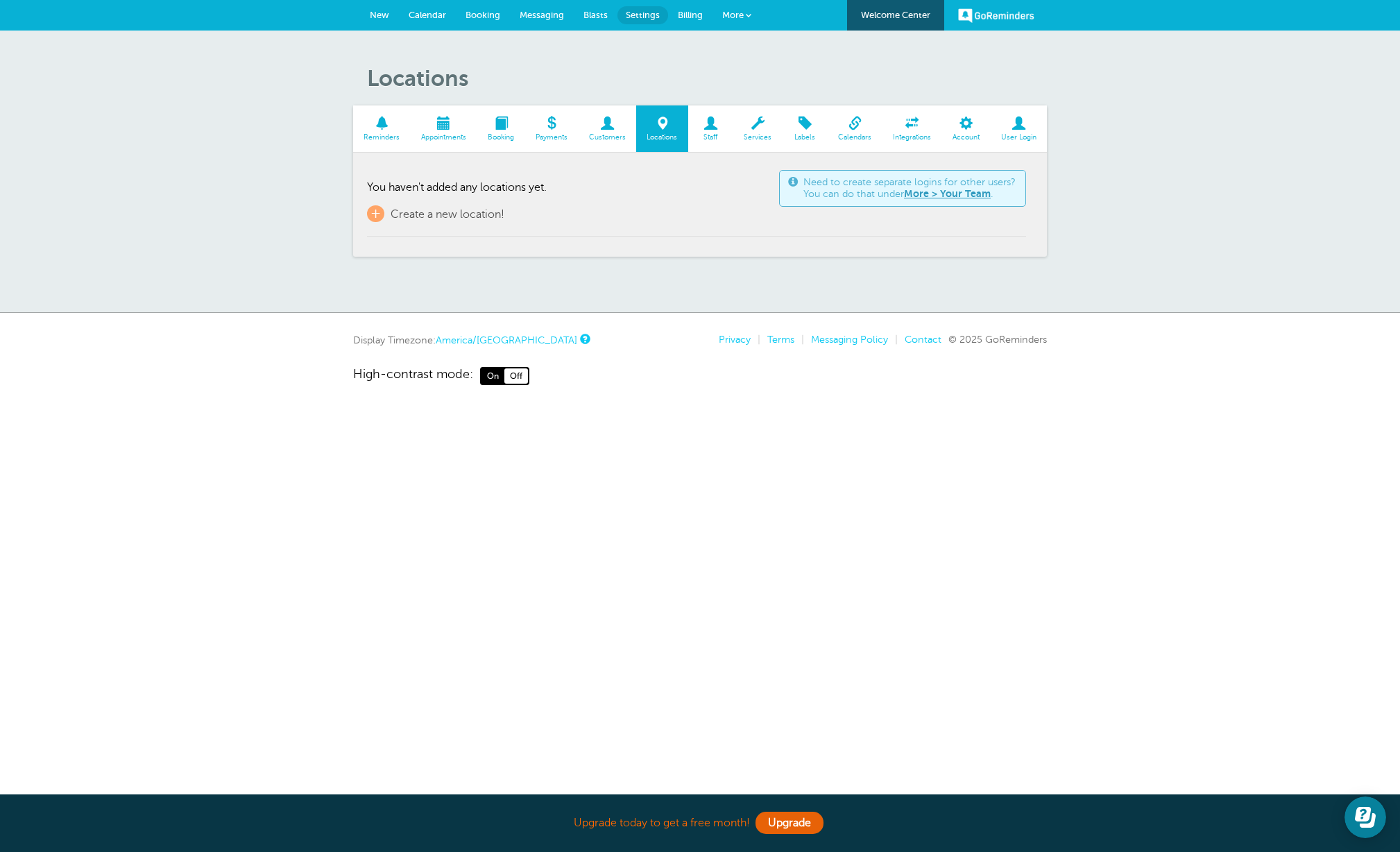
click at [710, 133] on span "Staff" at bounding box center [711, 137] width 31 height 8
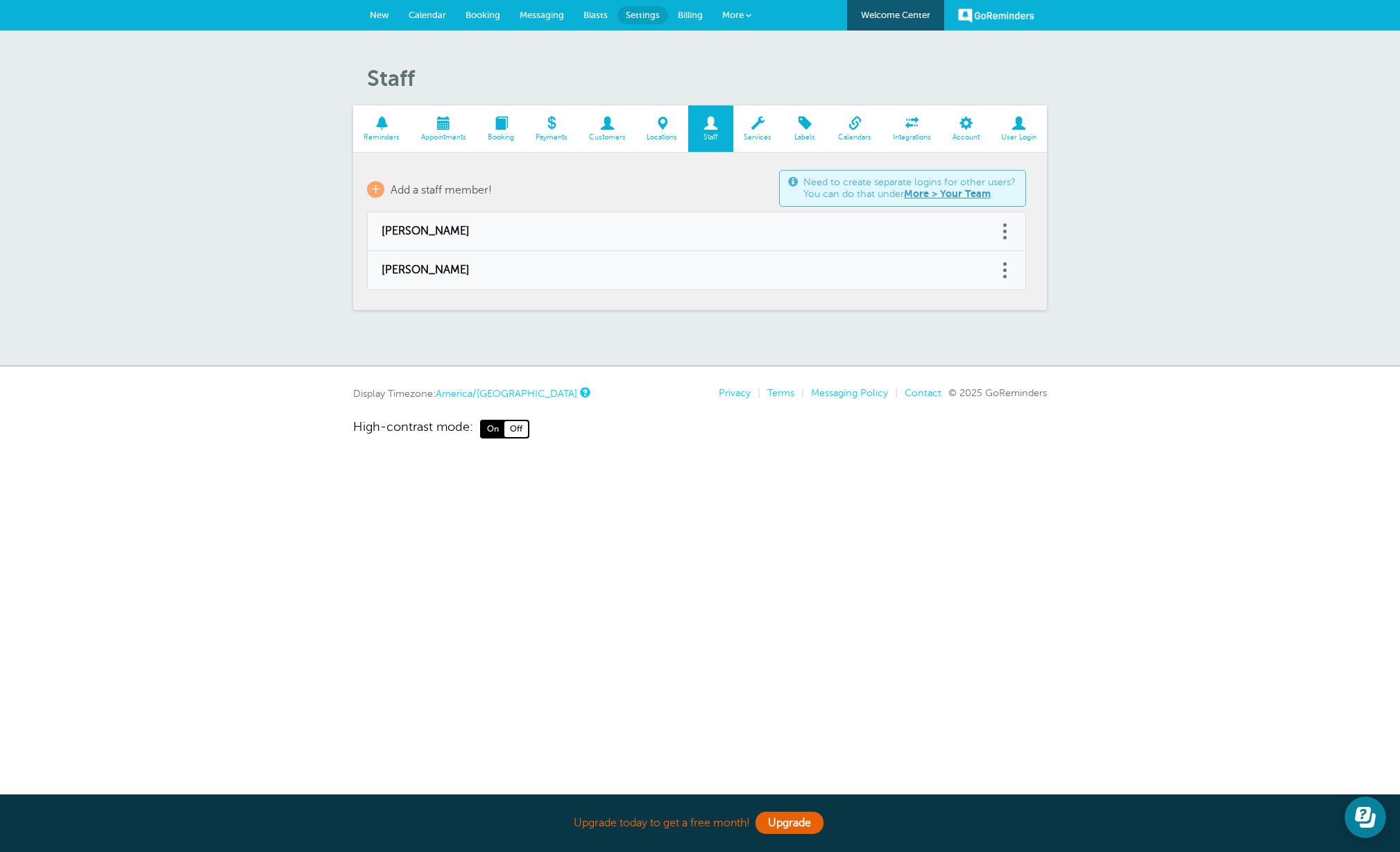
click at [763, 127] on span at bounding box center [758, 124] width 49 height 13
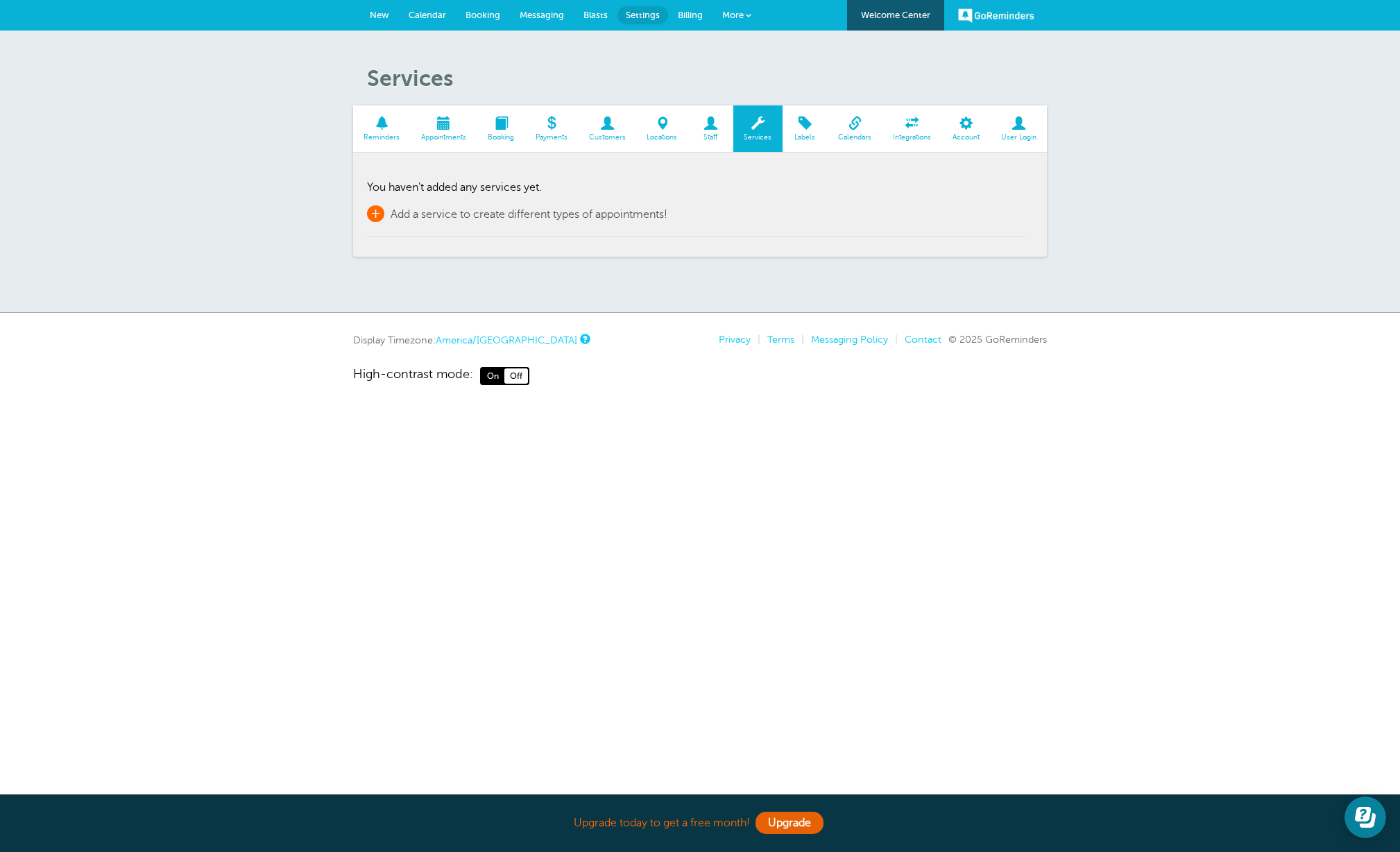
click at [377, 214] on span "+" at bounding box center [375, 214] width 17 height 16
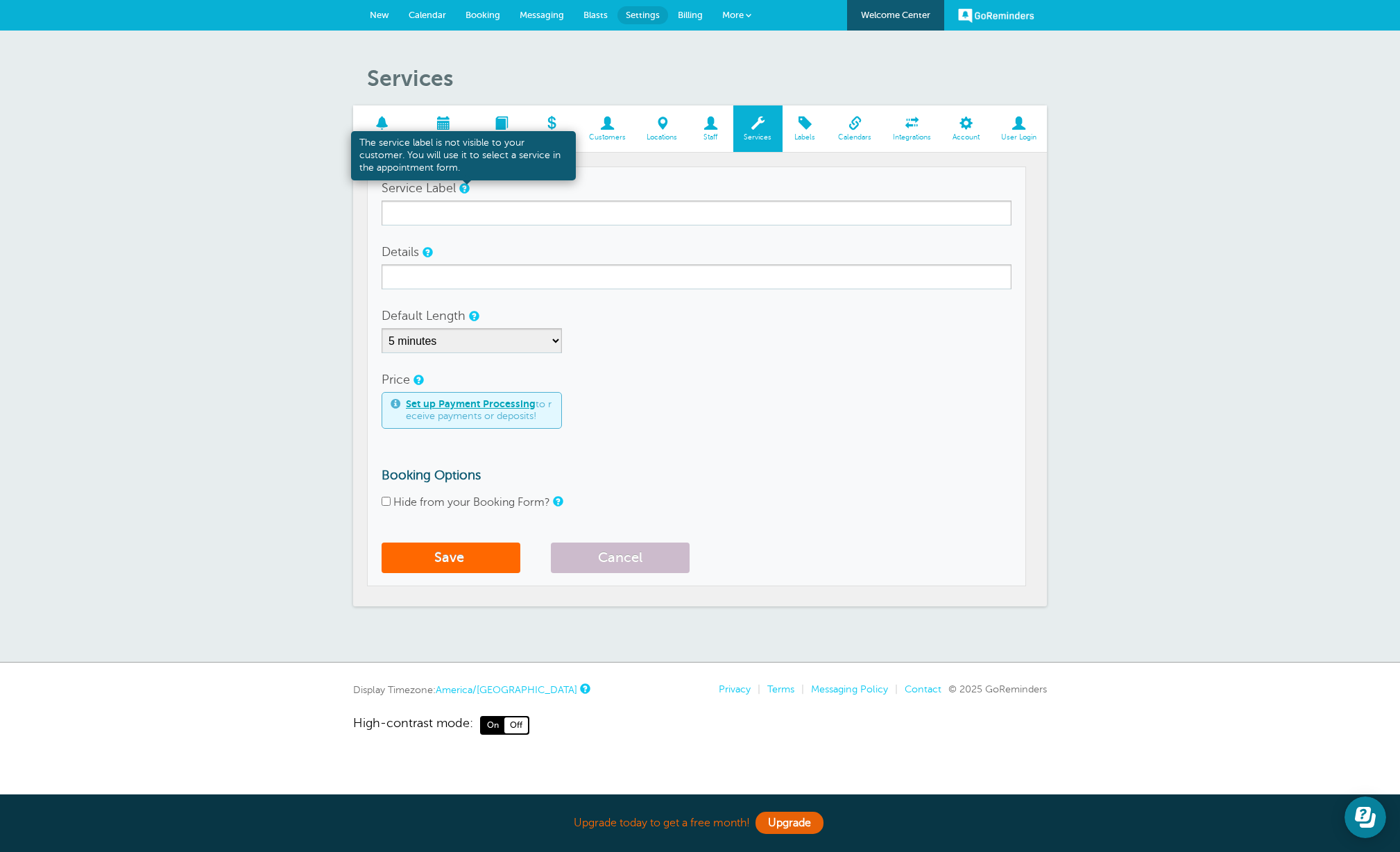
click at [464, 189] on link at bounding box center [463, 188] width 8 height 9
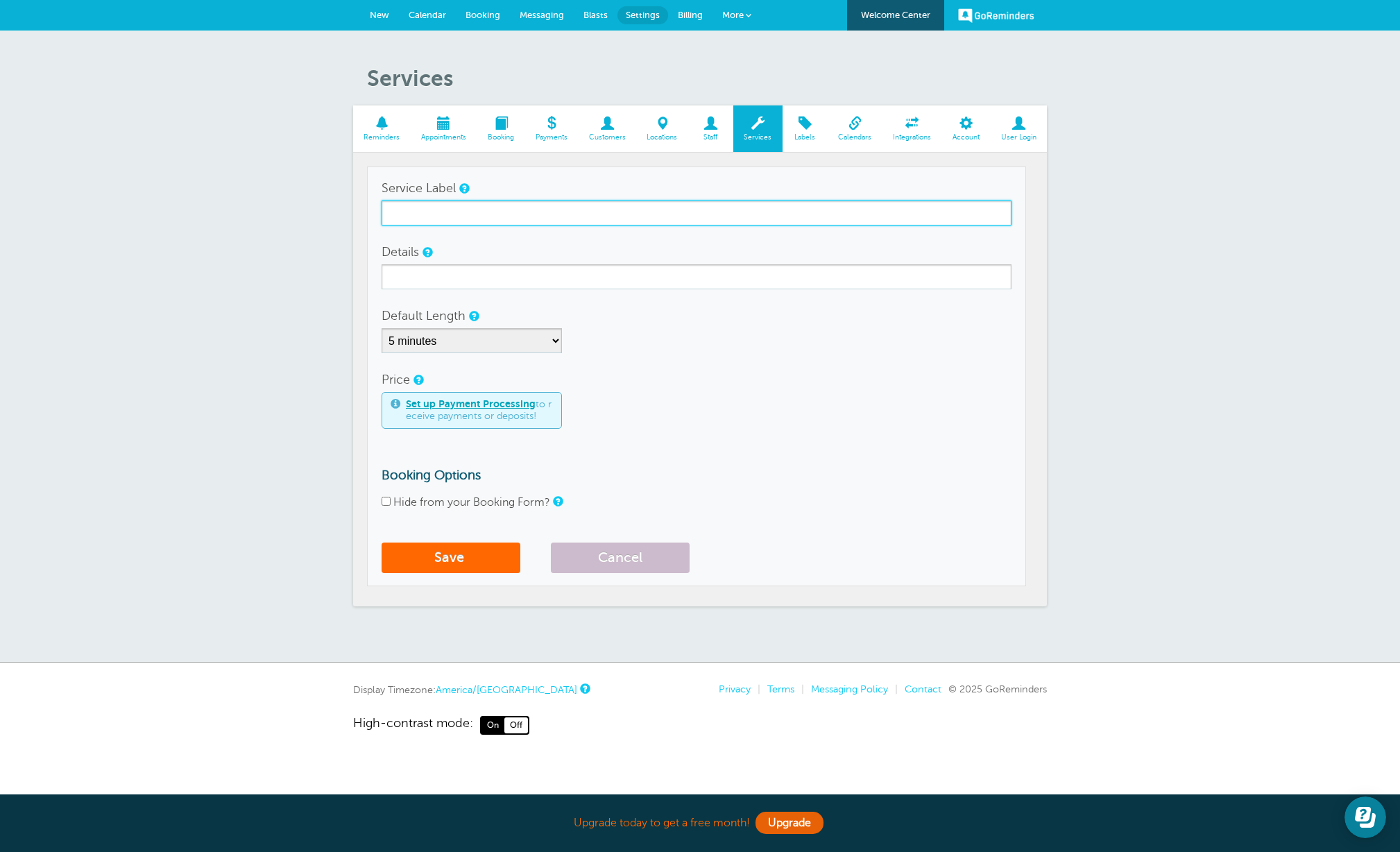
click at [531, 217] on input "Service Label" at bounding box center [696, 213] width 630 height 25
type input "Maintenance"
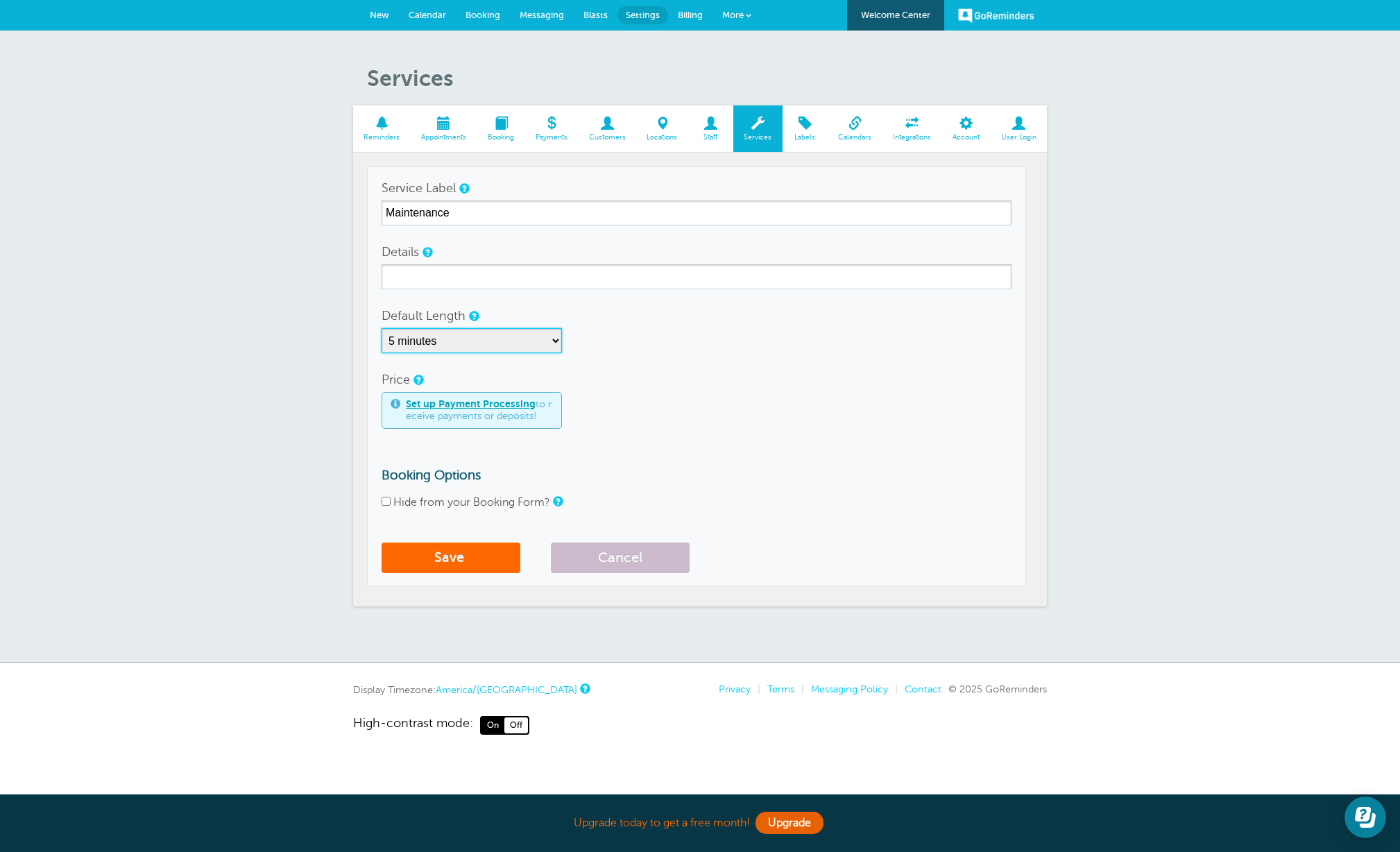
click at [553, 336] on select "5 minutes 10 minutes 15 minutes 20 minutes 25 minutes 30 minutes 35 minutes 40 …" at bounding box center [471, 340] width 181 height 25
select select "90"
click at [381, 328] on select "5 minutes 10 minutes 15 minutes 20 minutes 25 minutes 30 minutes 35 minutes 40 …" at bounding box center [471, 340] width 181 height 25
click at [386, 501] on input "Hide from your Booking Form?" at bounding box center [386, 501] width 9 height 9
checkbox input "true"
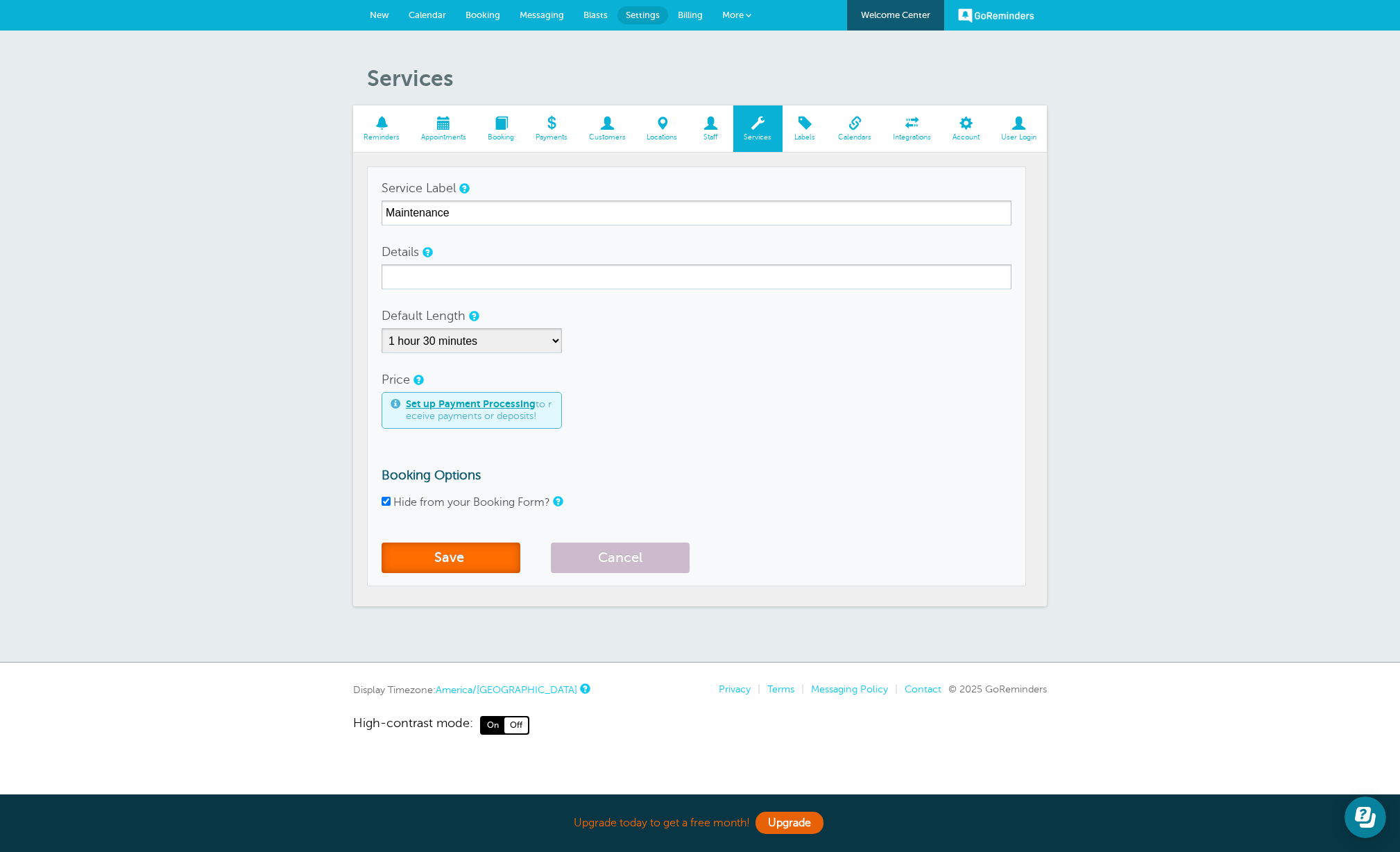
click at [444, 555] on button "Save" at bounding box center [450, 558] width 139 height 31
click at [625, 562] on button "Cancel" at bounding box center [619, 558] width 139 height 31
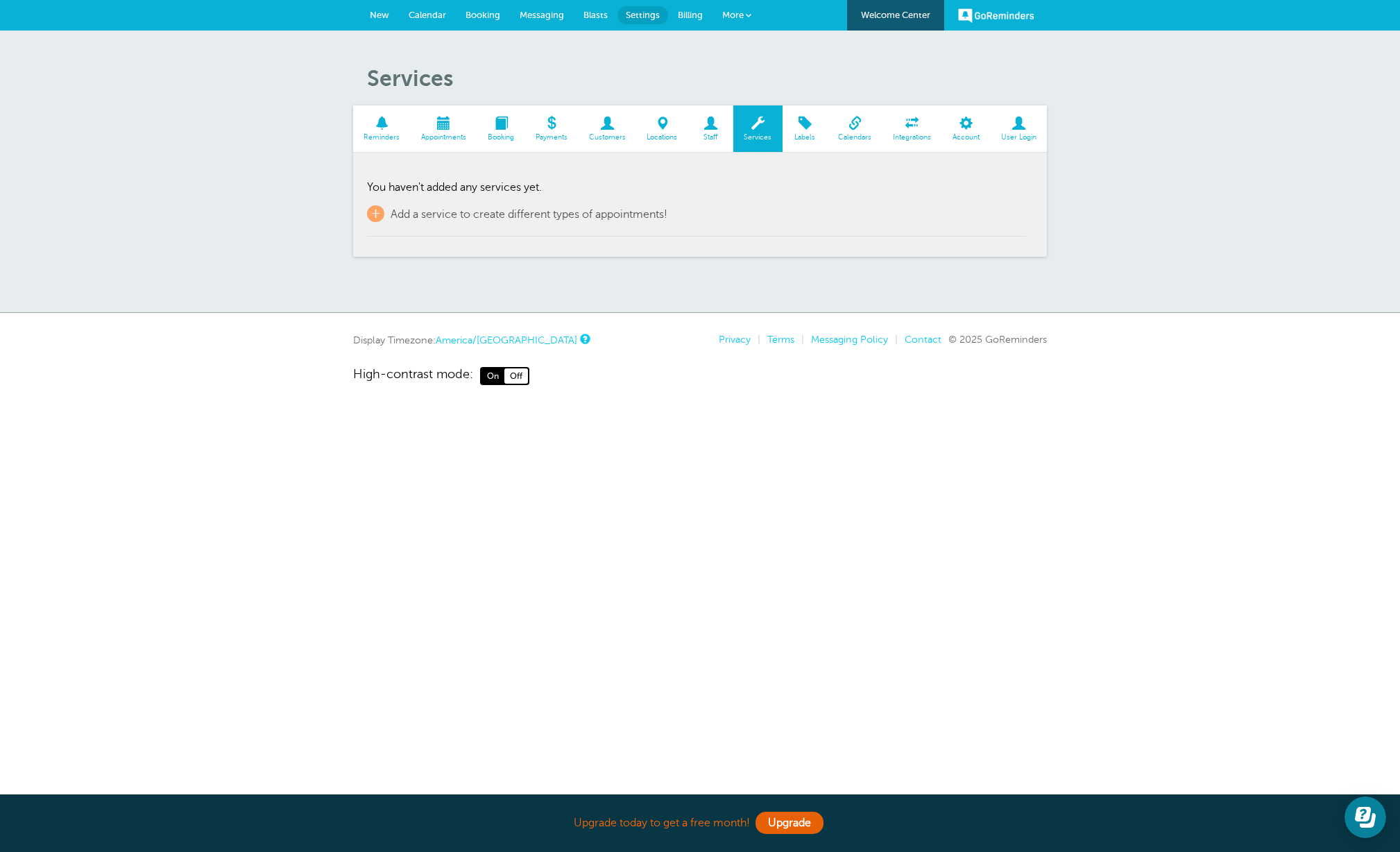
click at [805, 125] on span at bounding box center [805, 124] width 45 height 13
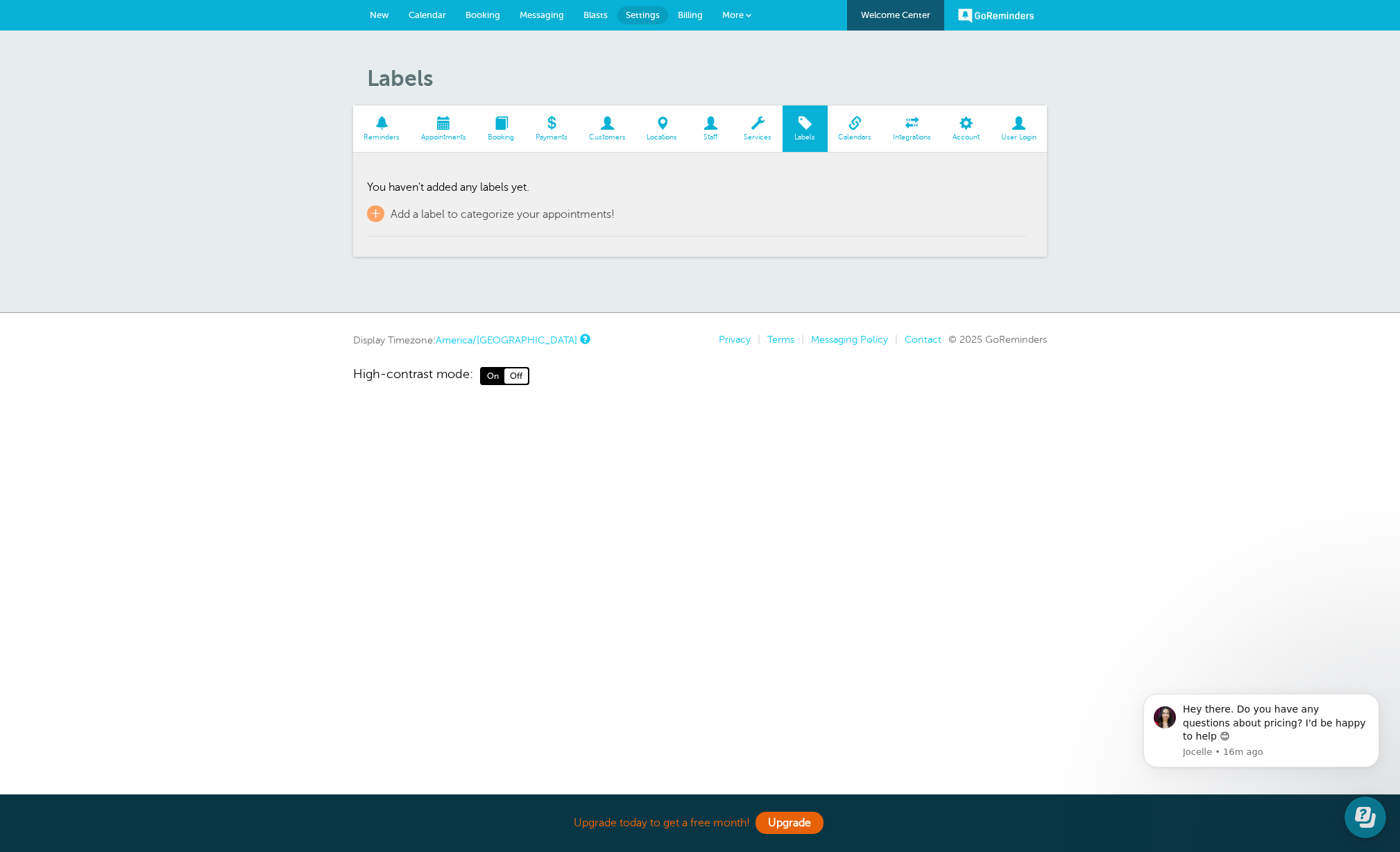
click at [852, 127] on span at bounding box center [855, 124] width 55 height 13
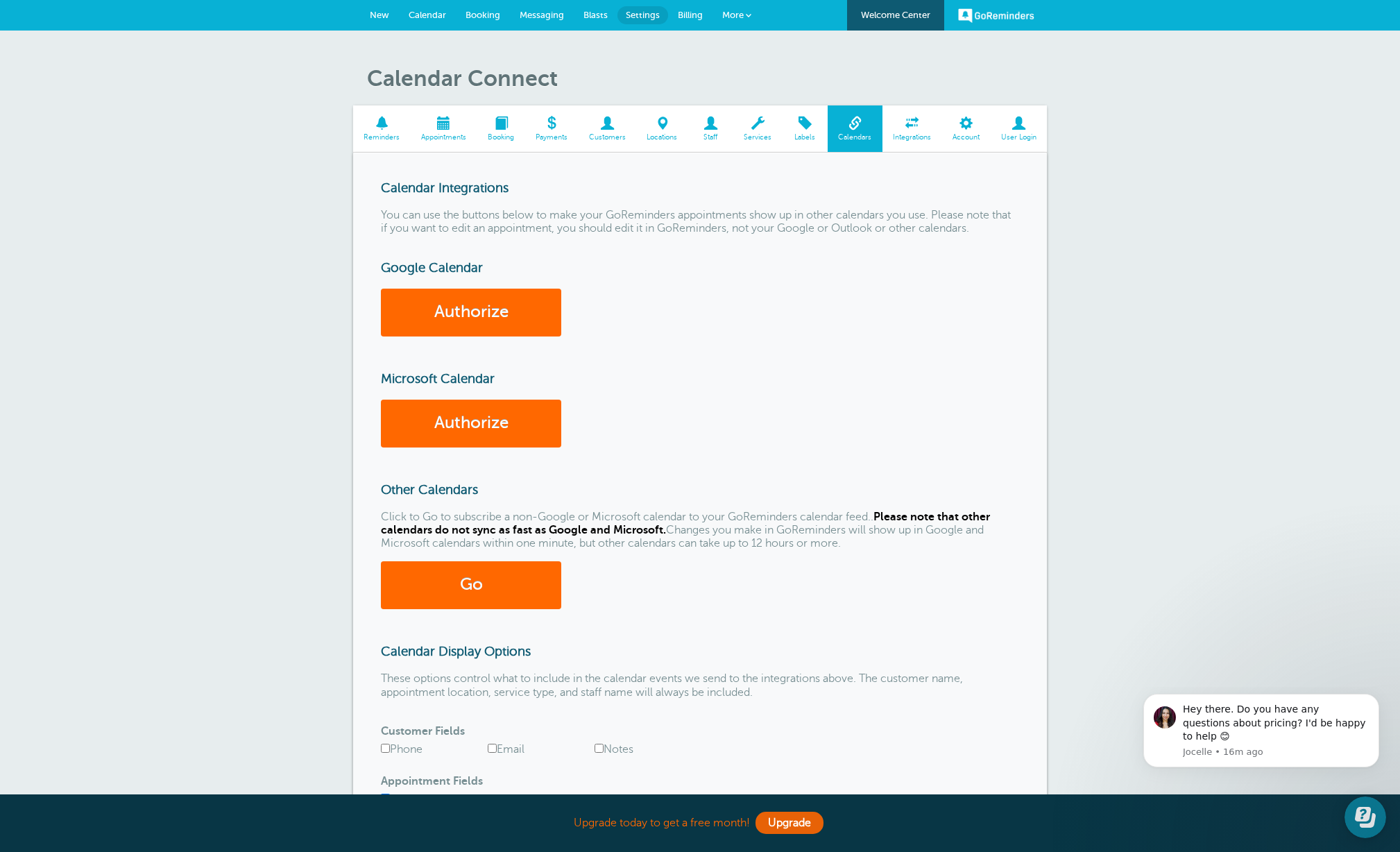
click at [422, 7] on link "Calendar" at bounding box center [428, 15] width 57 height 31
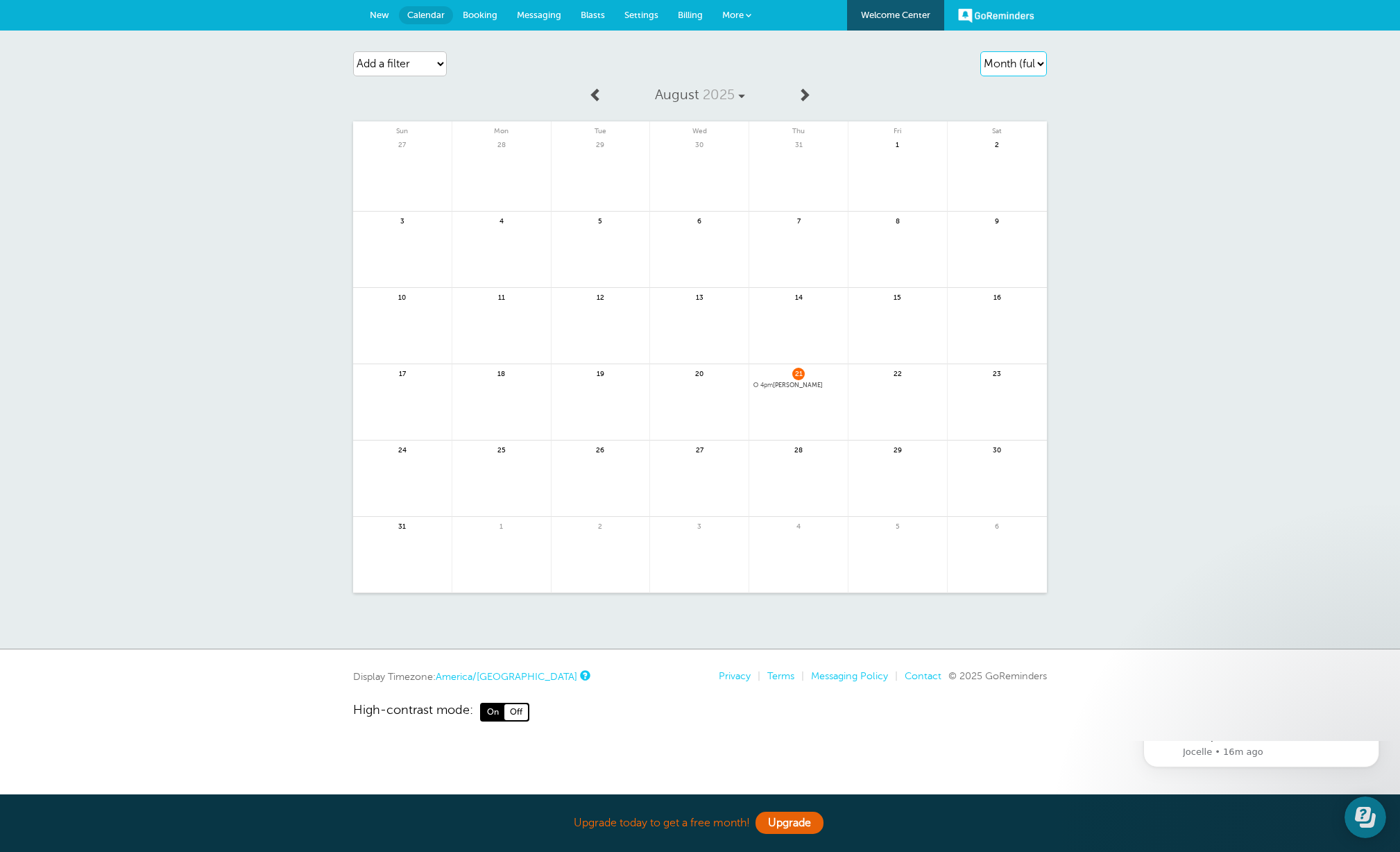
click at [1033, 59] on select "Agenda Day Week Month (full view) Month (condensed)" at bounding box center [1013, 64] width 67 height 25
select select "week"
click at [981, 52] on select "Agenda Day Week Month (full view) Month (condensed)" at bounding box center [1013, 64] width 67 height 25
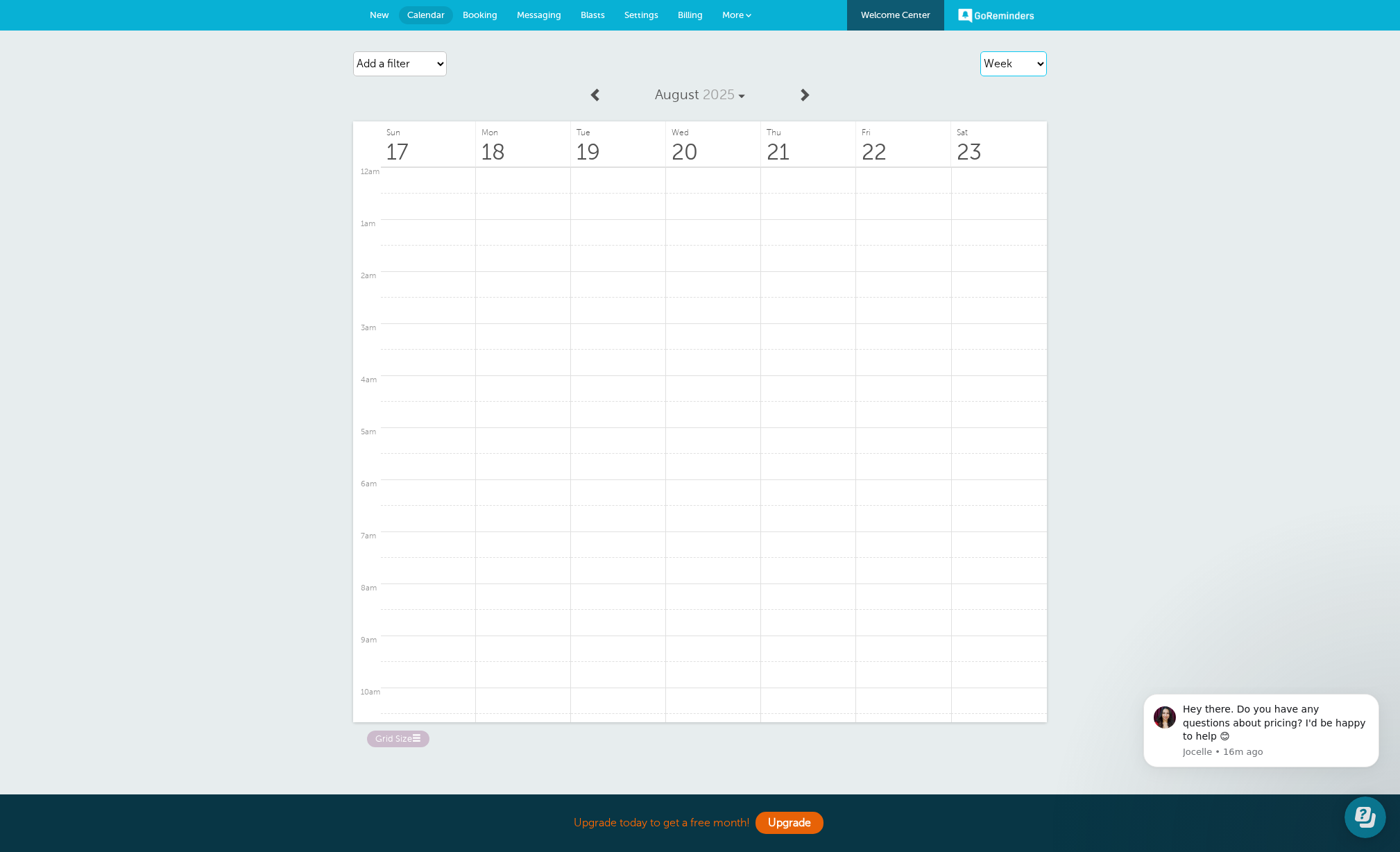
scroll to position [695, 0]
click at [530, 216] on link at bounding box center [523, 215] width 95 height 27
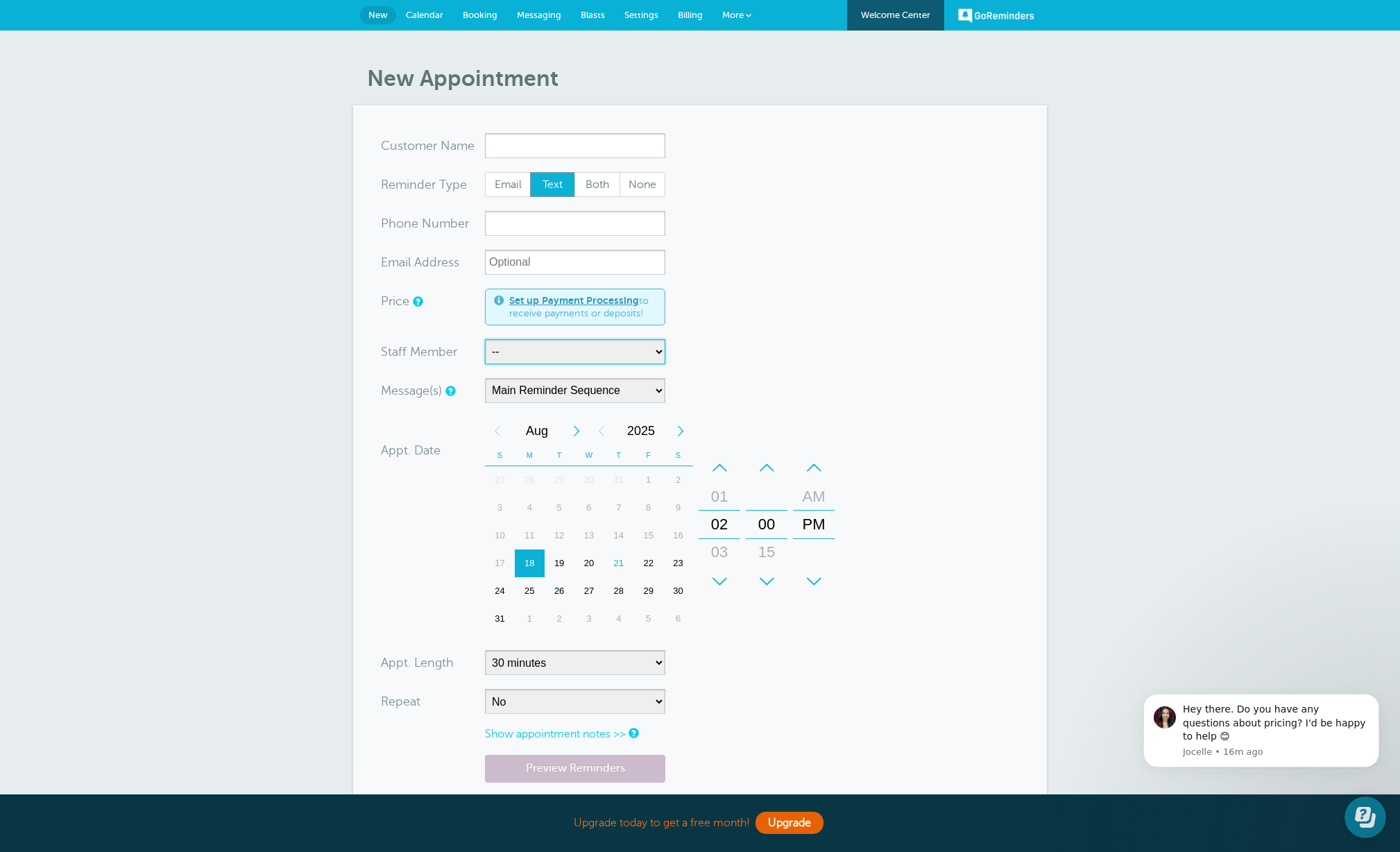
click at [646, 353] on select "-- Laura Nickens Stewart Walters" at bounding box center [575, 351] width 181 height 25
click at [641, 11] on span "Settings" at bounding box center [641, 15] width 34 height 10
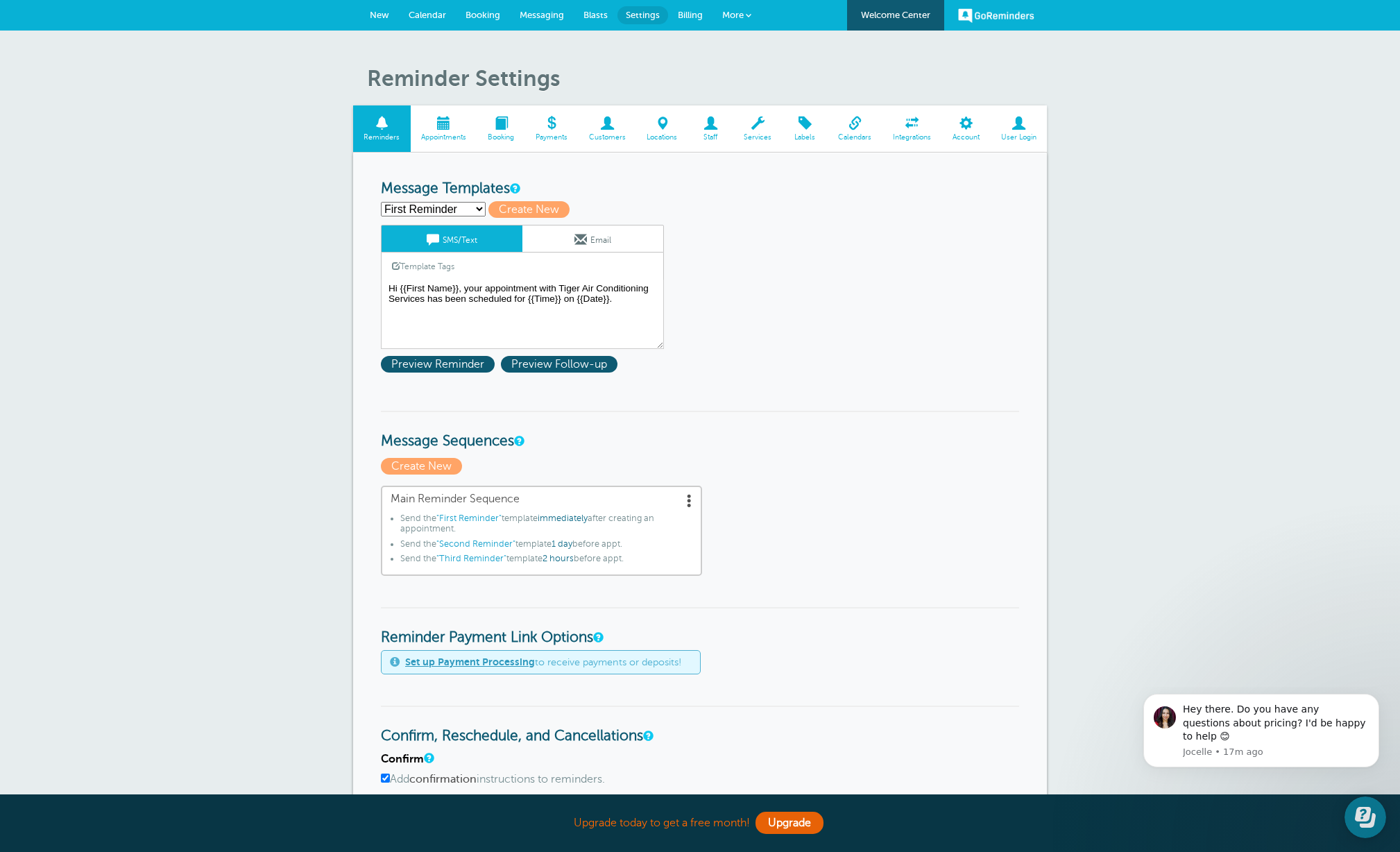
click at [709, 124] on span at bounding box center [711, 124] width 45 height 13
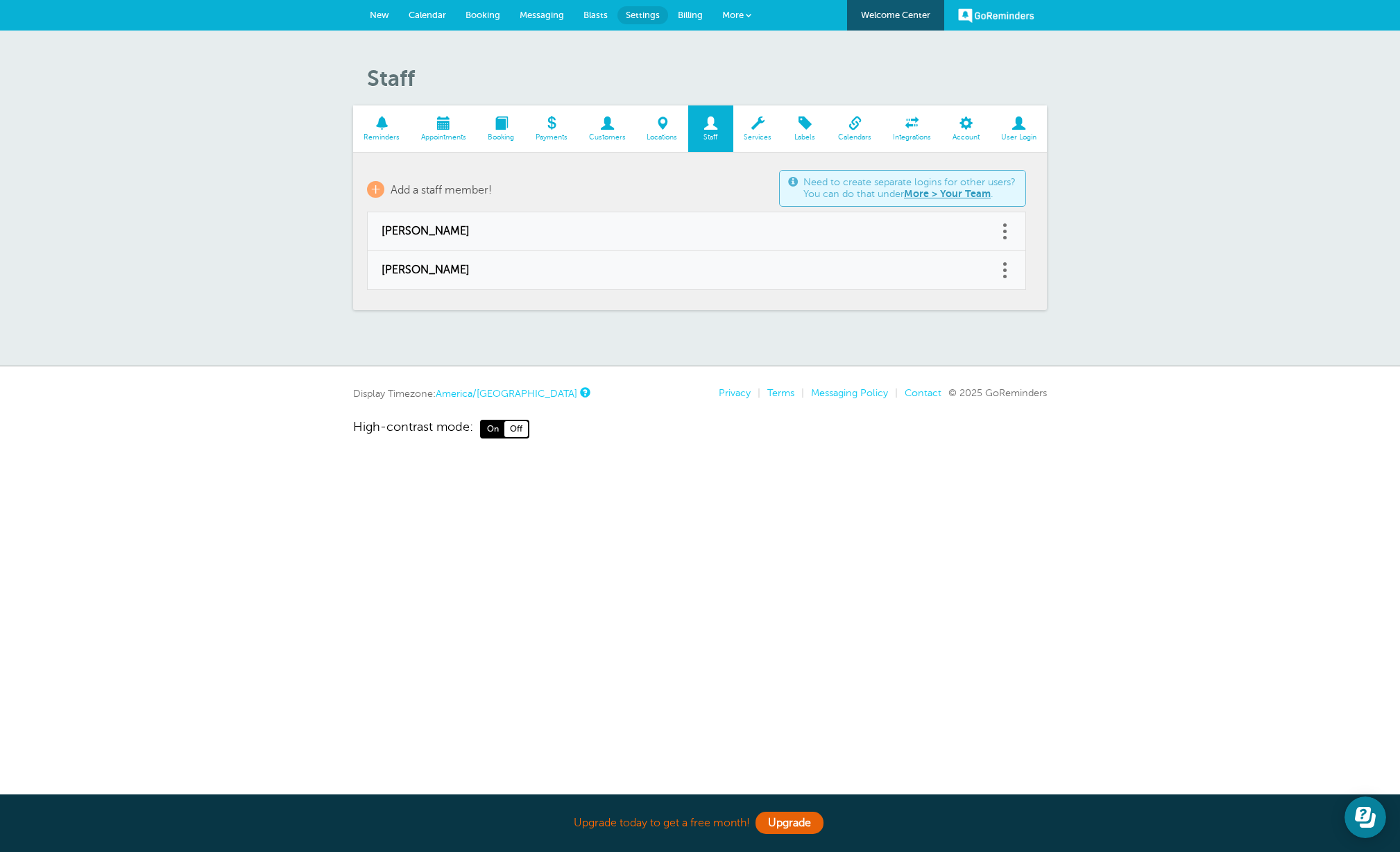
click at [1008, 228] on link at bounding box center [1004, 232] width 14 height 22
click at [942, 193] on button "Delete" at bounding box center [943, 196] width 42 height 25
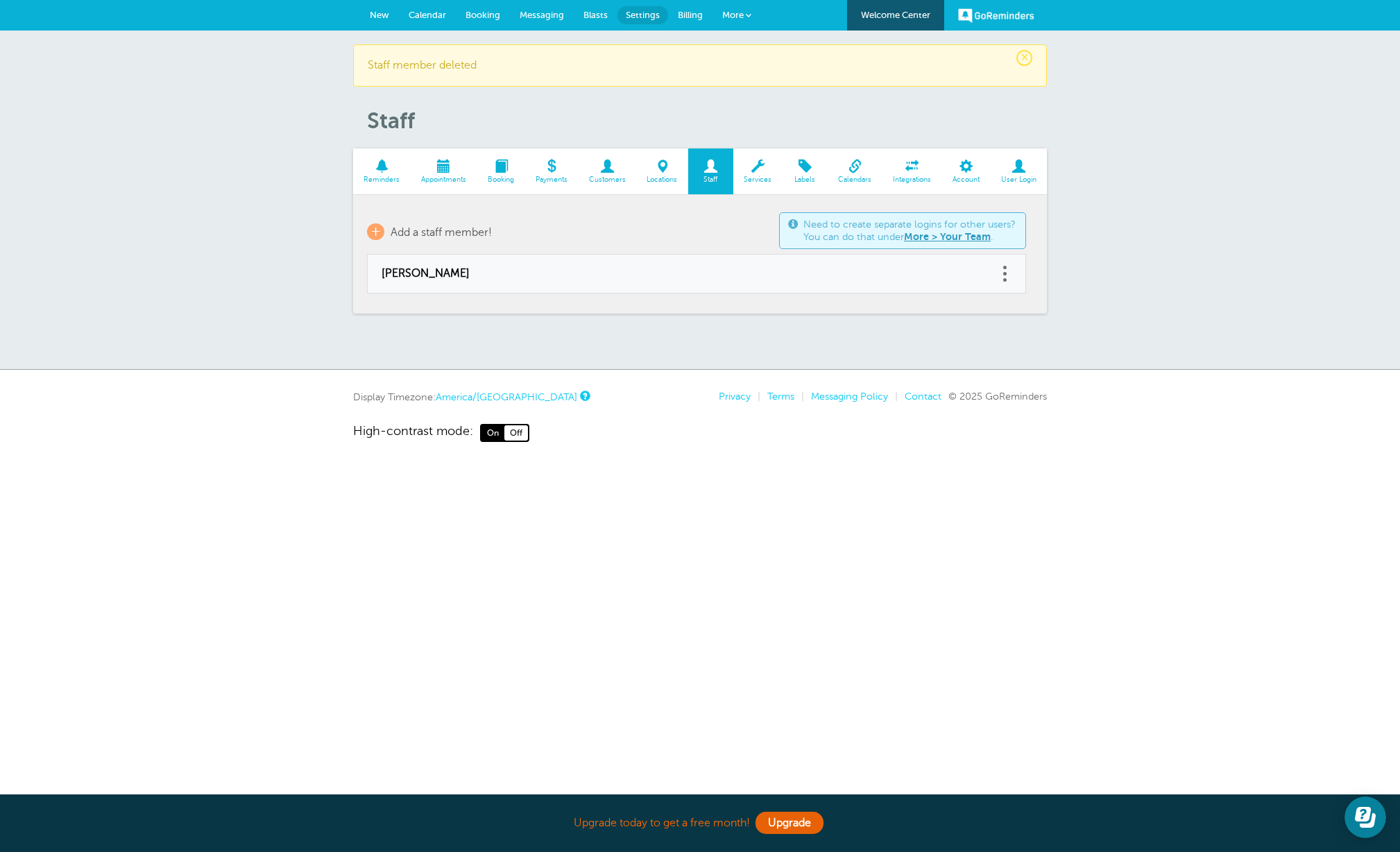
click at [1005, 277] on link at bounding box center [1004, 274] width 14 height 22
click at [978, 242] on link "Edit" at bounding box center [990, 239] width 42 height 25
type input "Stewart Walters"
type input "[EMAIL_ADDRESS][DOMAIN_NAME]"
type input "[PHONE_NUMBER]"
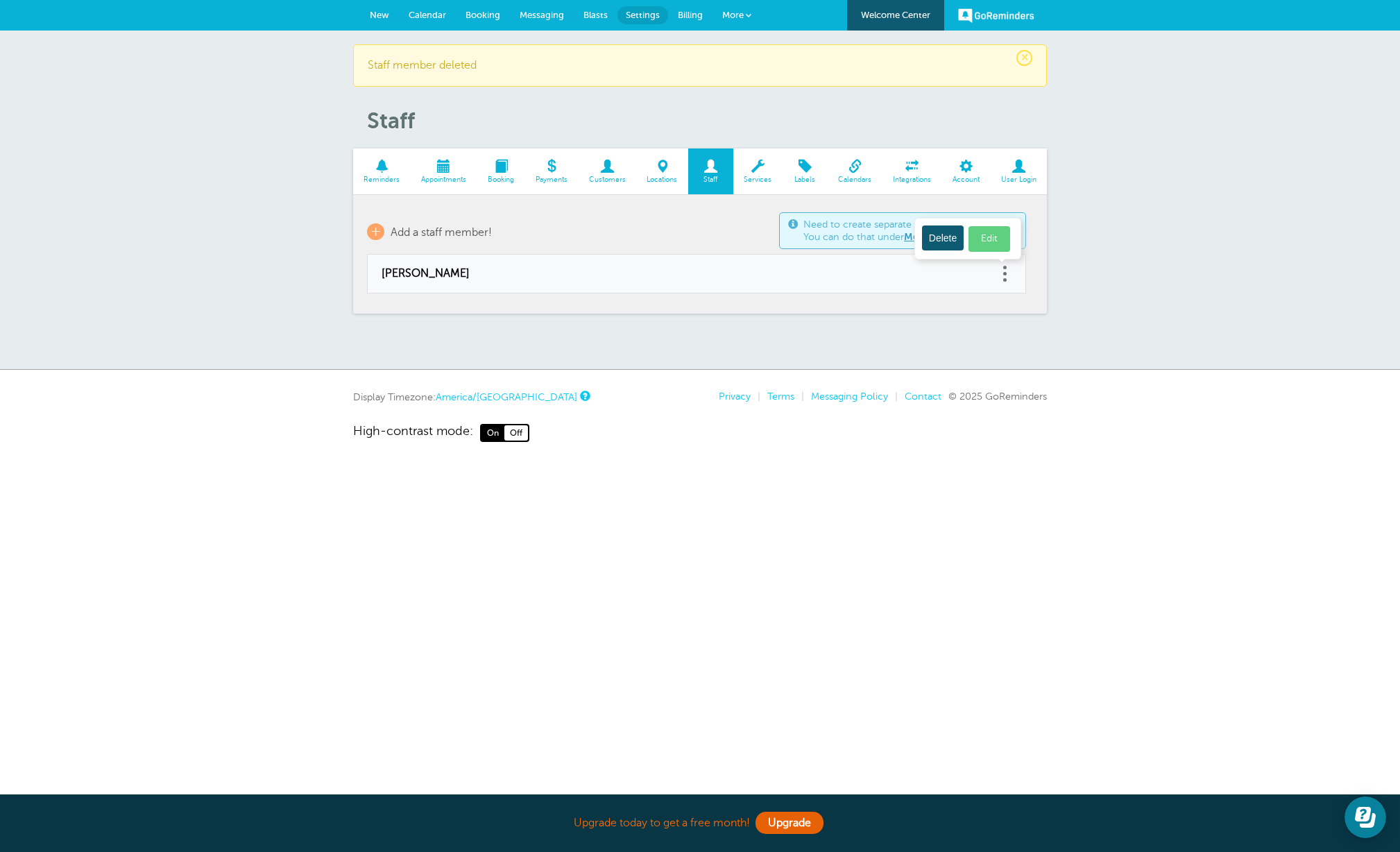
select select "3"
checkbox input "false"
select select "3"
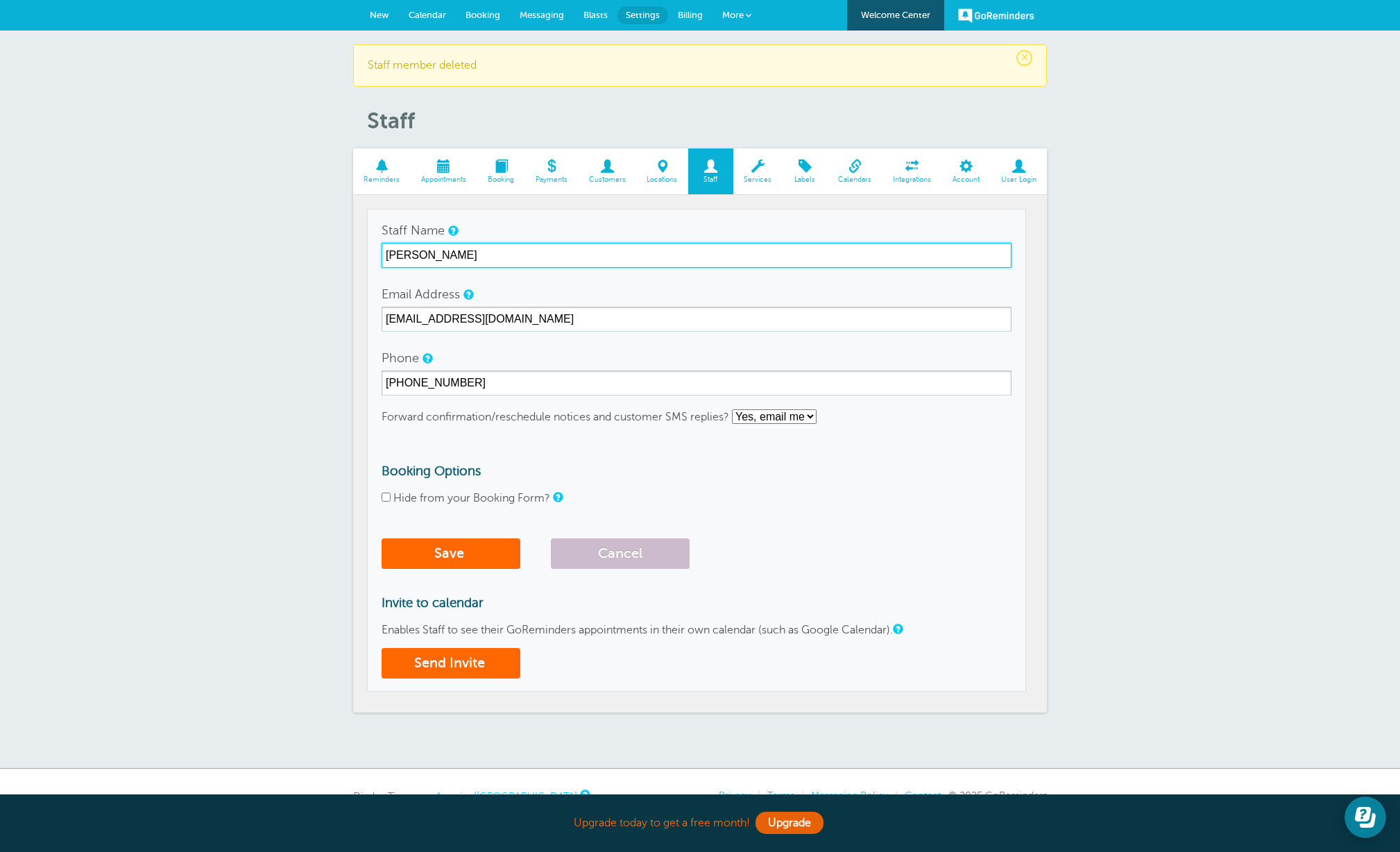
click at [516, 255] on input "Stewart Walters" at bounding box center [696, 255] width 630 height 25
type input "S"
type input "[PERSON_NAME]"
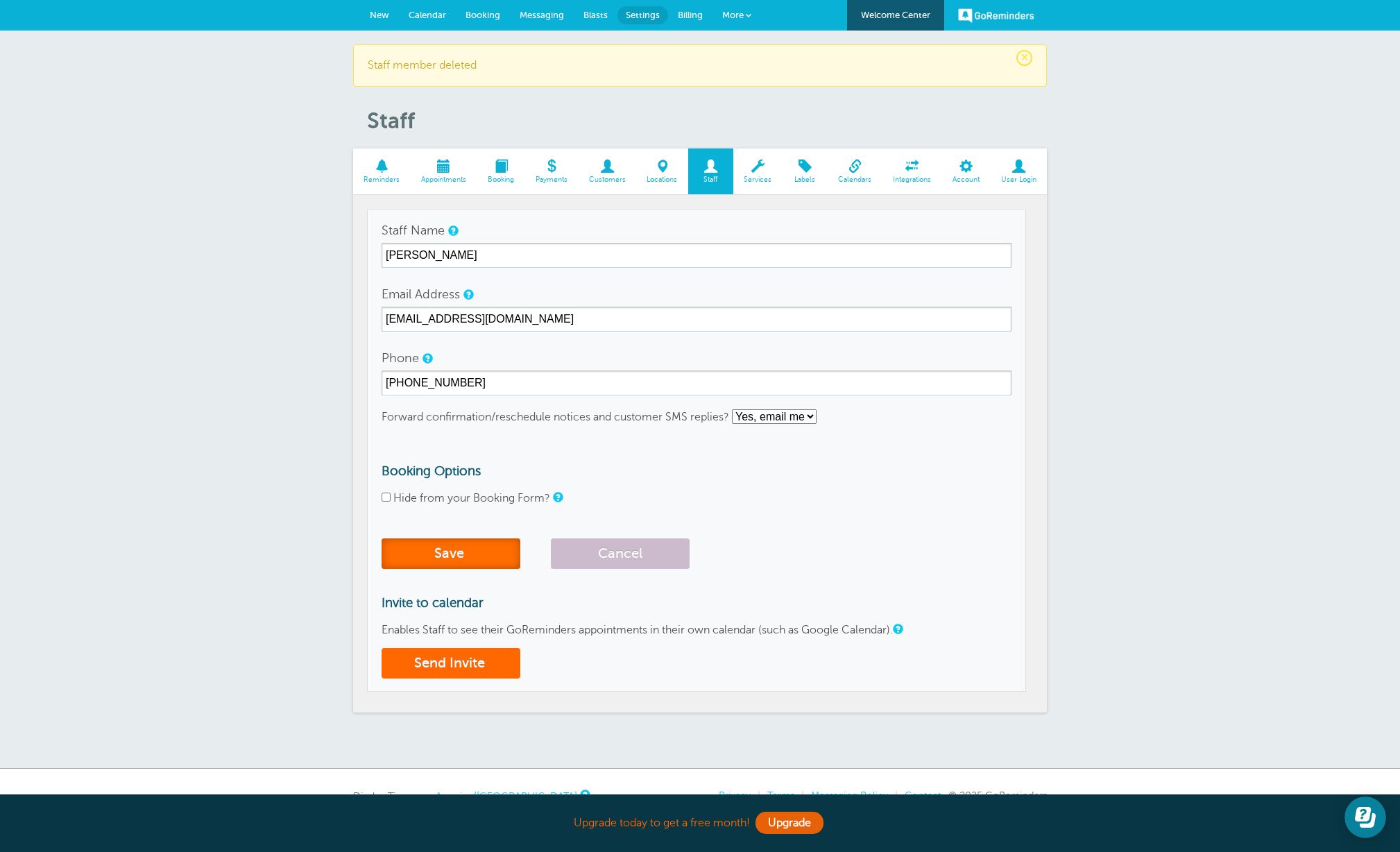
click at [466, 558] on span "submit" at bounding box center [466, 553] width 4 height 16
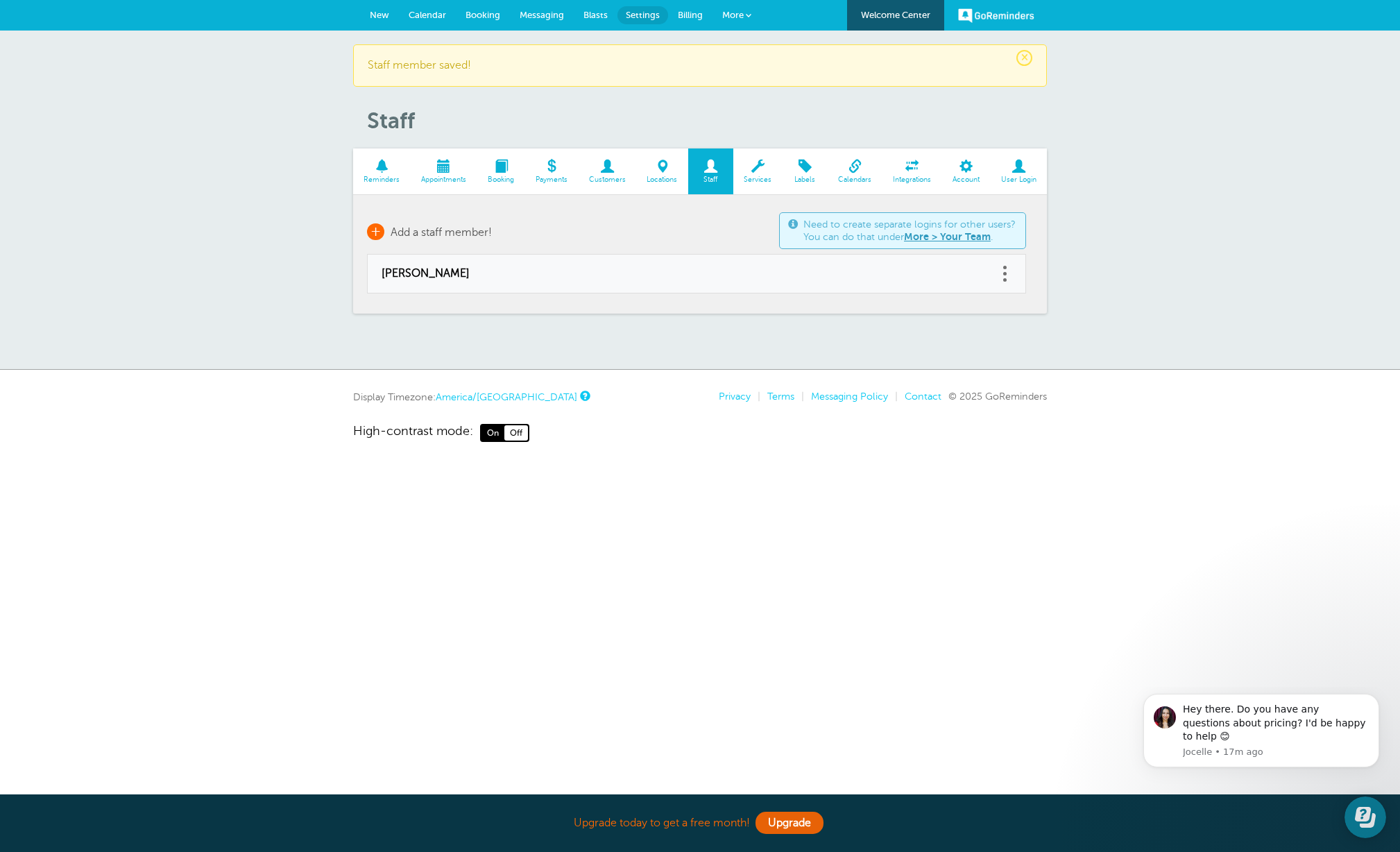
click at [374, 230] on span "+" at bounding box center [375, 232] width 17 height 16
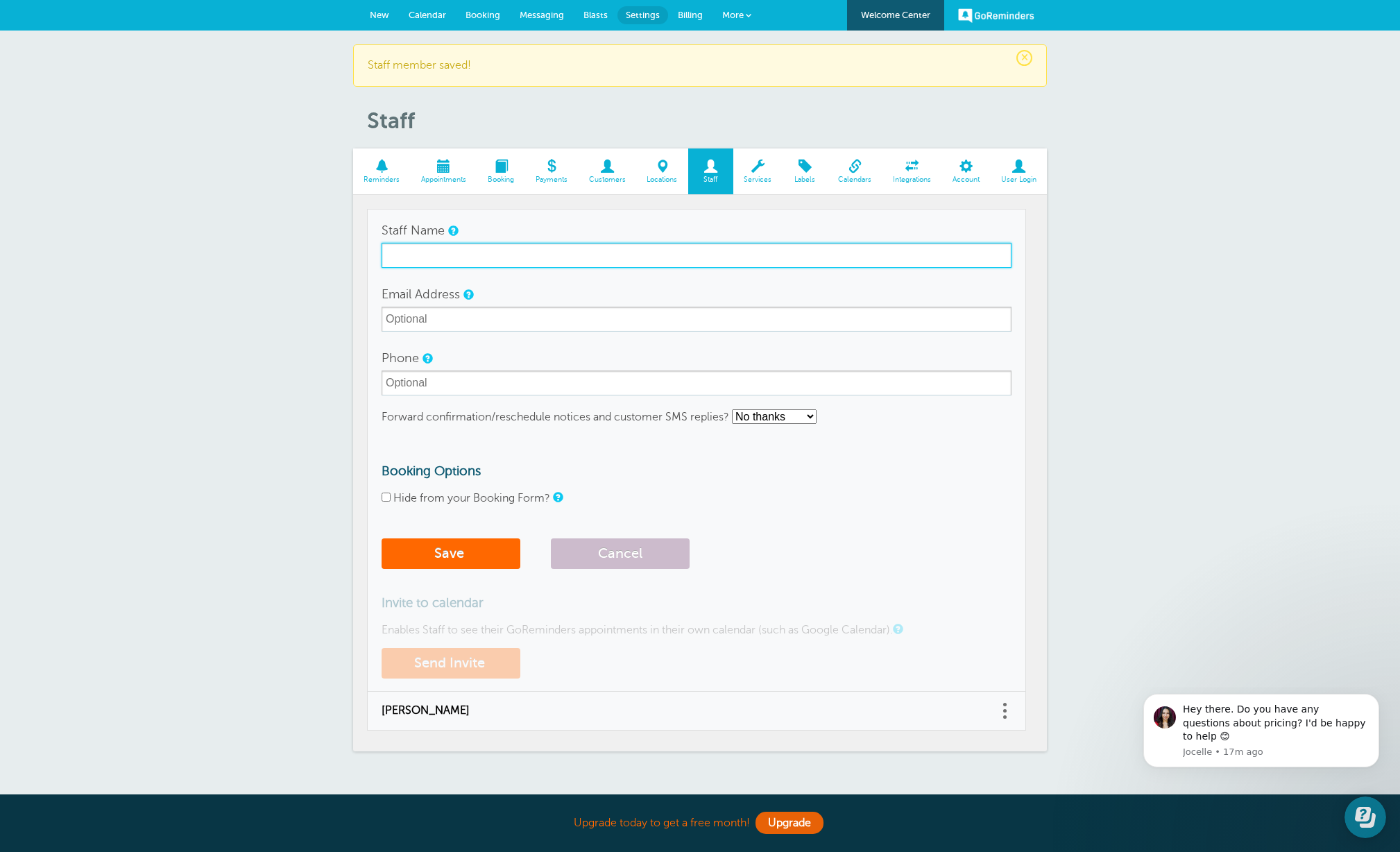
click at [433, 259] on input "Staff Name" at bounding box center [696, 255] width 630 height 25
type input "[PERSON_NAME]"
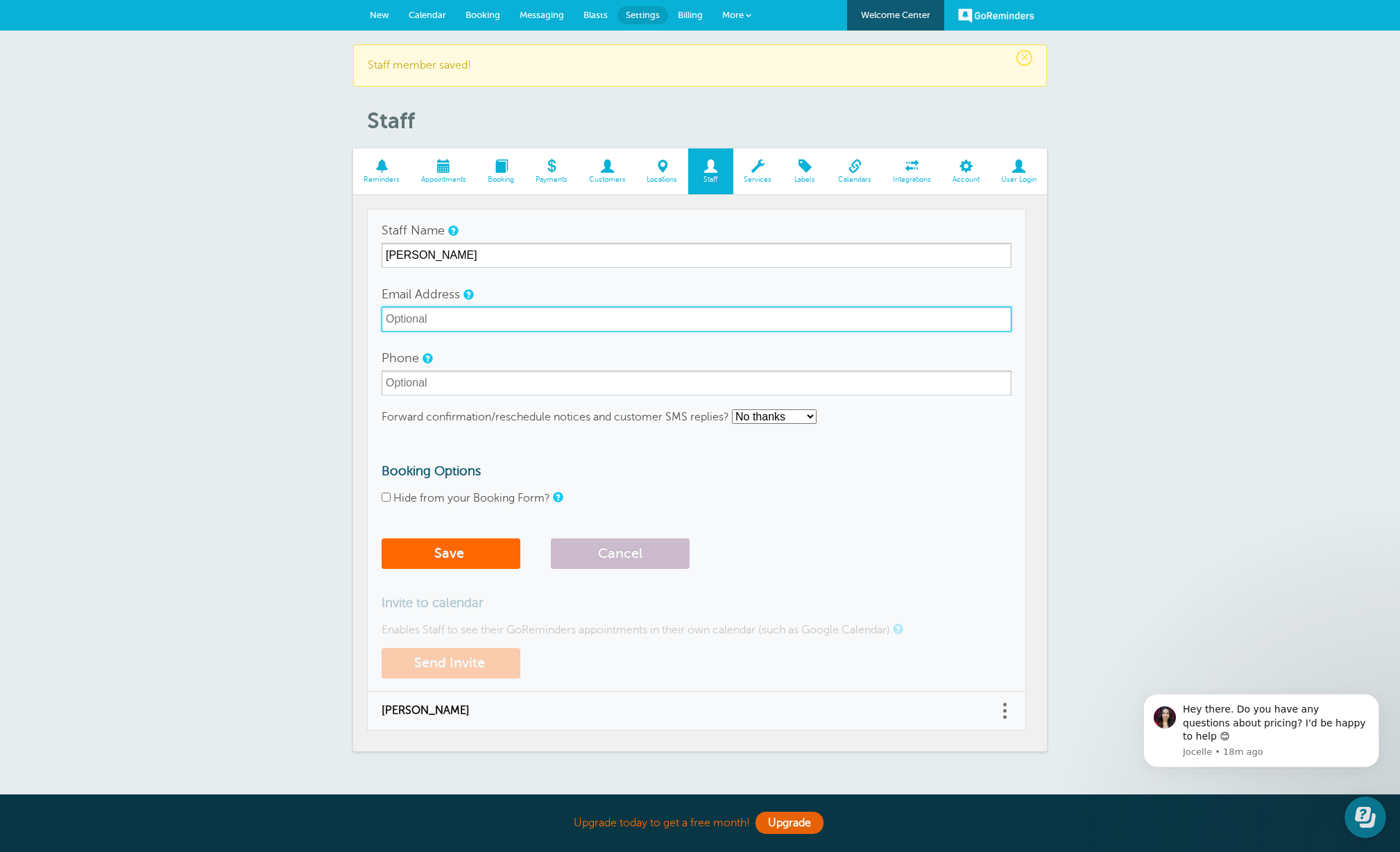
click at [486, 317] on input "Email Address" at bounding box center [696, 318] width 630 height 25
type input "[EMAIL_ADDRESS][DOMAIN_NAME]"
click at [769, 419] on select "No thanks Yes, text me Yes, email me" at bounding box center [774, 416] width 85 height 14
select select "3"
click at [733, 409] on select "No thanks Yes, text me Yes, email me" at bounding box center [774, 416] width 85 height 14
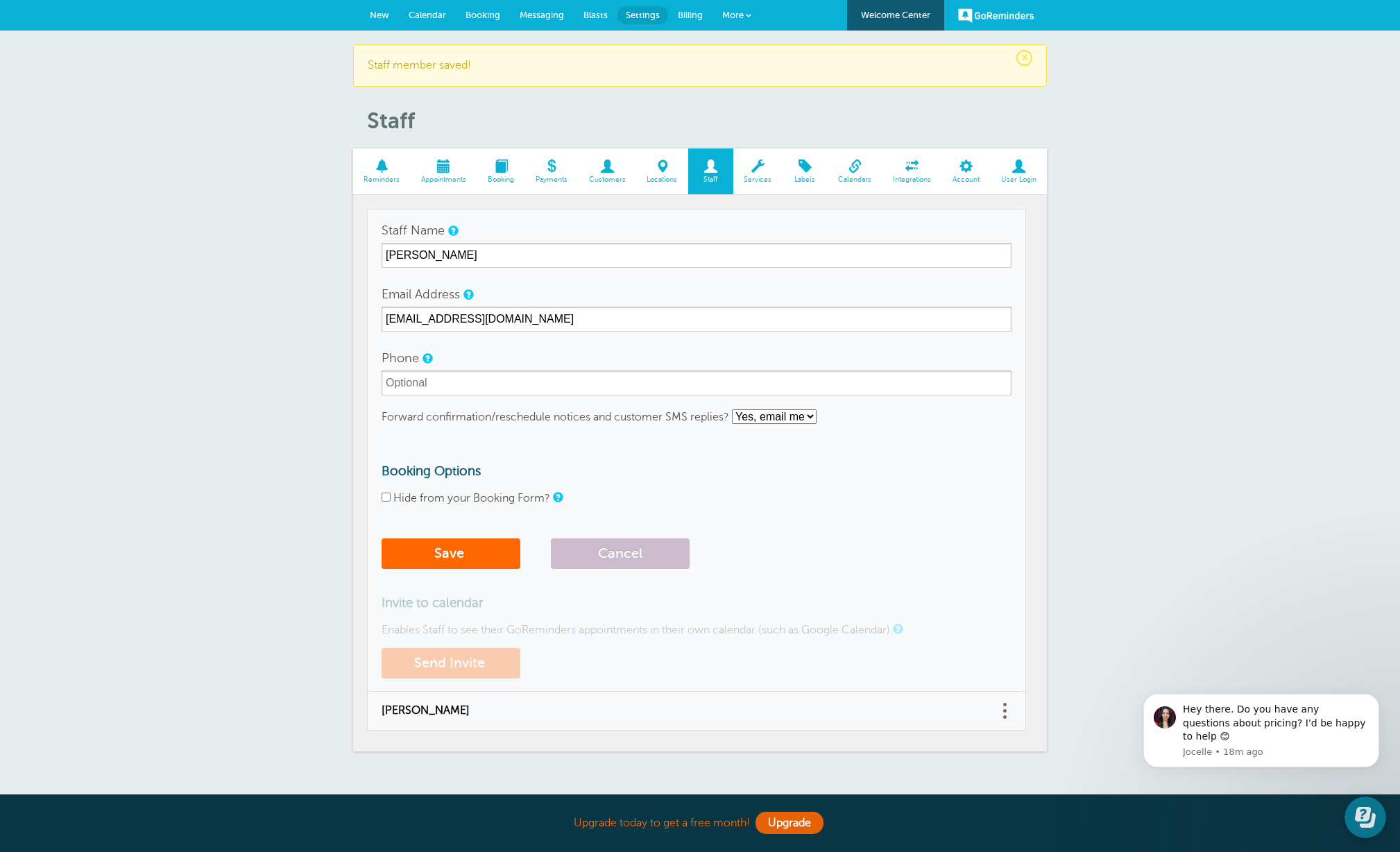
click at [384, 496] on input "Hide from your Booking Form?" at bounding box center [386, 498] width 9 height 9
checkbox input "true"
click at [443, 555] on button "Save" at bounding box center [450, 554] width 139 height 31
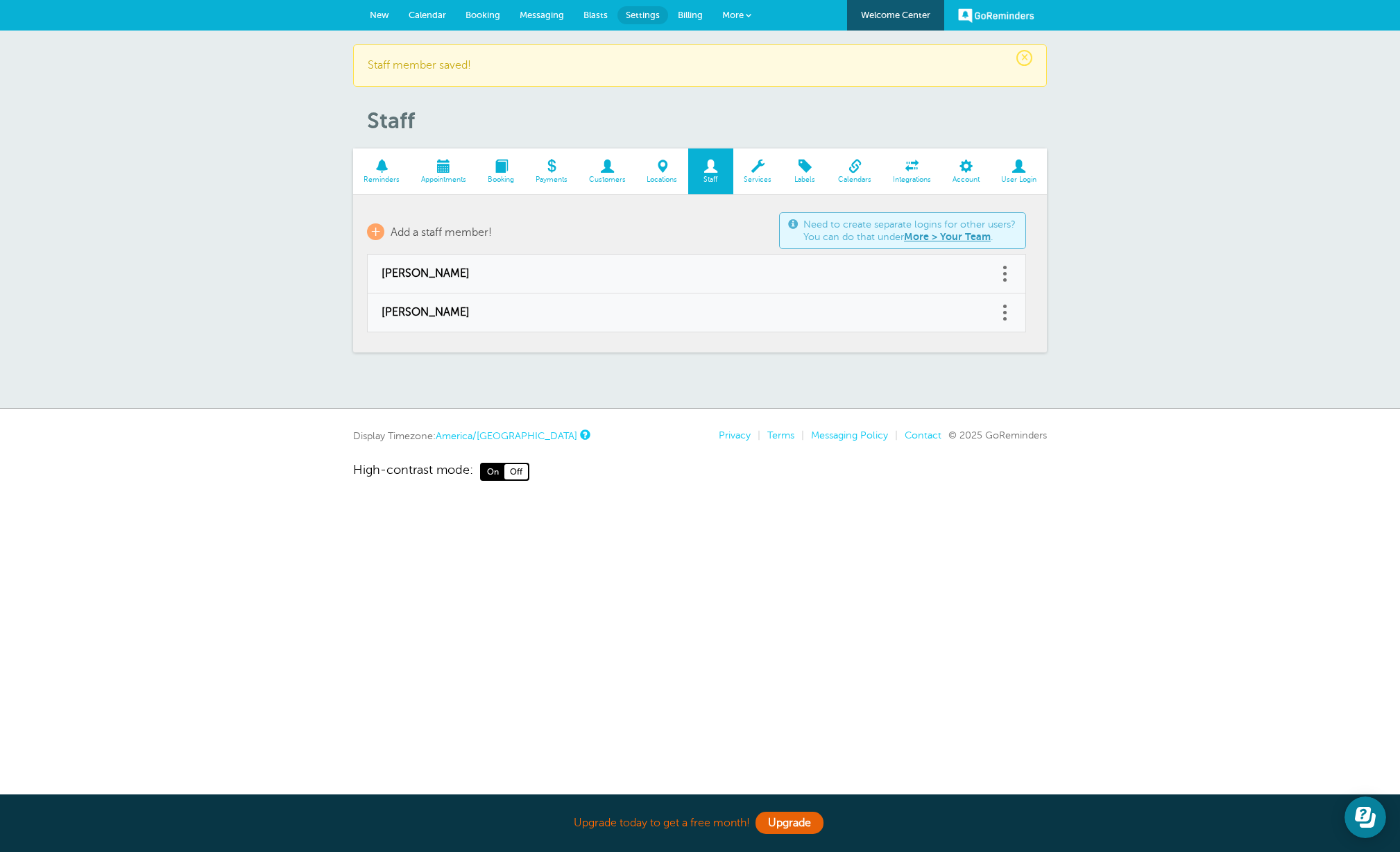
click at [1005, 273] on span at bounding box center [1004, 274] width 4 height 4
click at [997, 241] on link "Edit" at bounding box center [990, 239] width 42 height 25
type input "[PERSON_NAME]"
type input "[EMAIL_ADDRESS][DOMAIN_NAME]"
type input "[PHONE_NUMBER]"
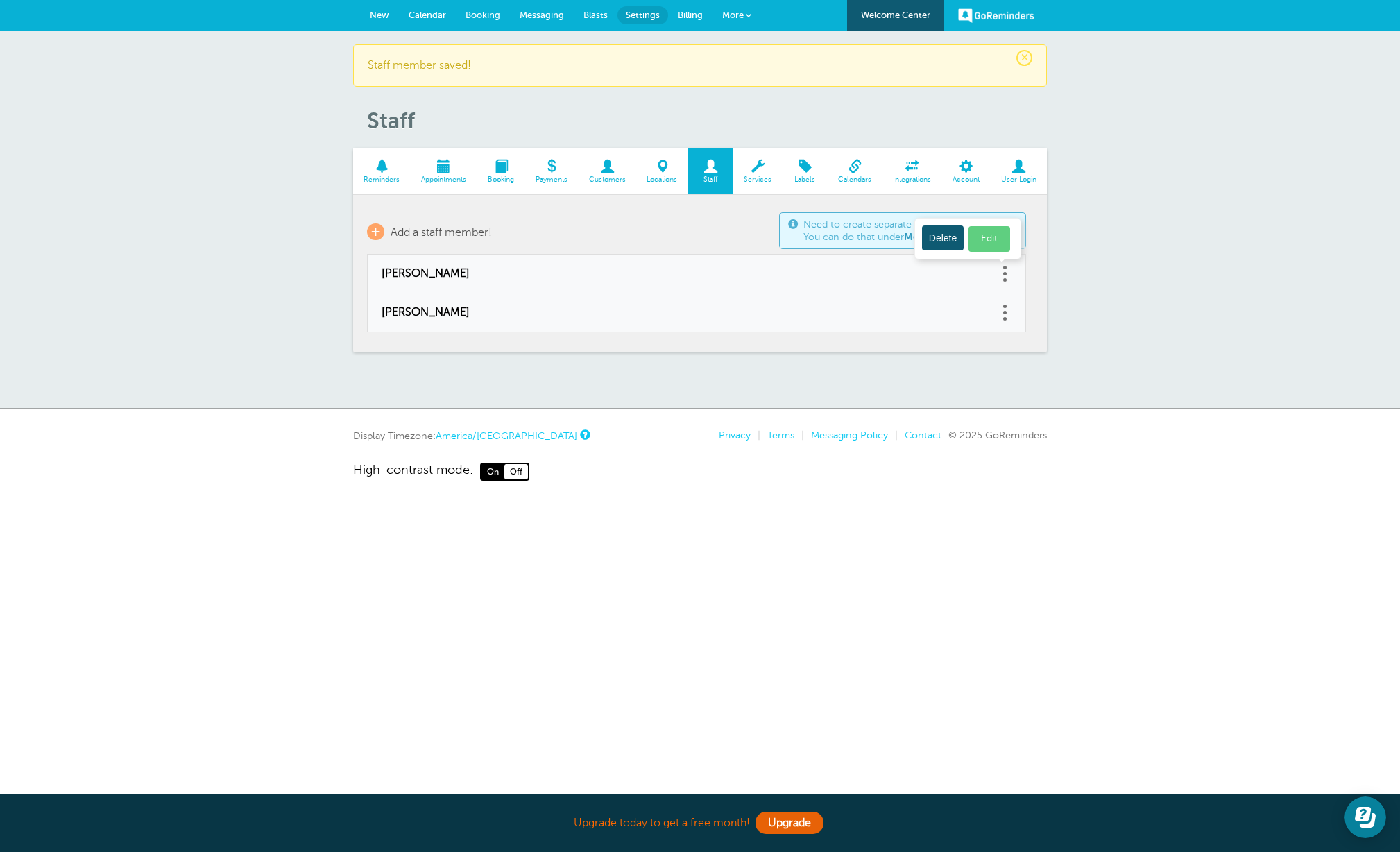
select select "3"
checkbox input "false"
select select "3"
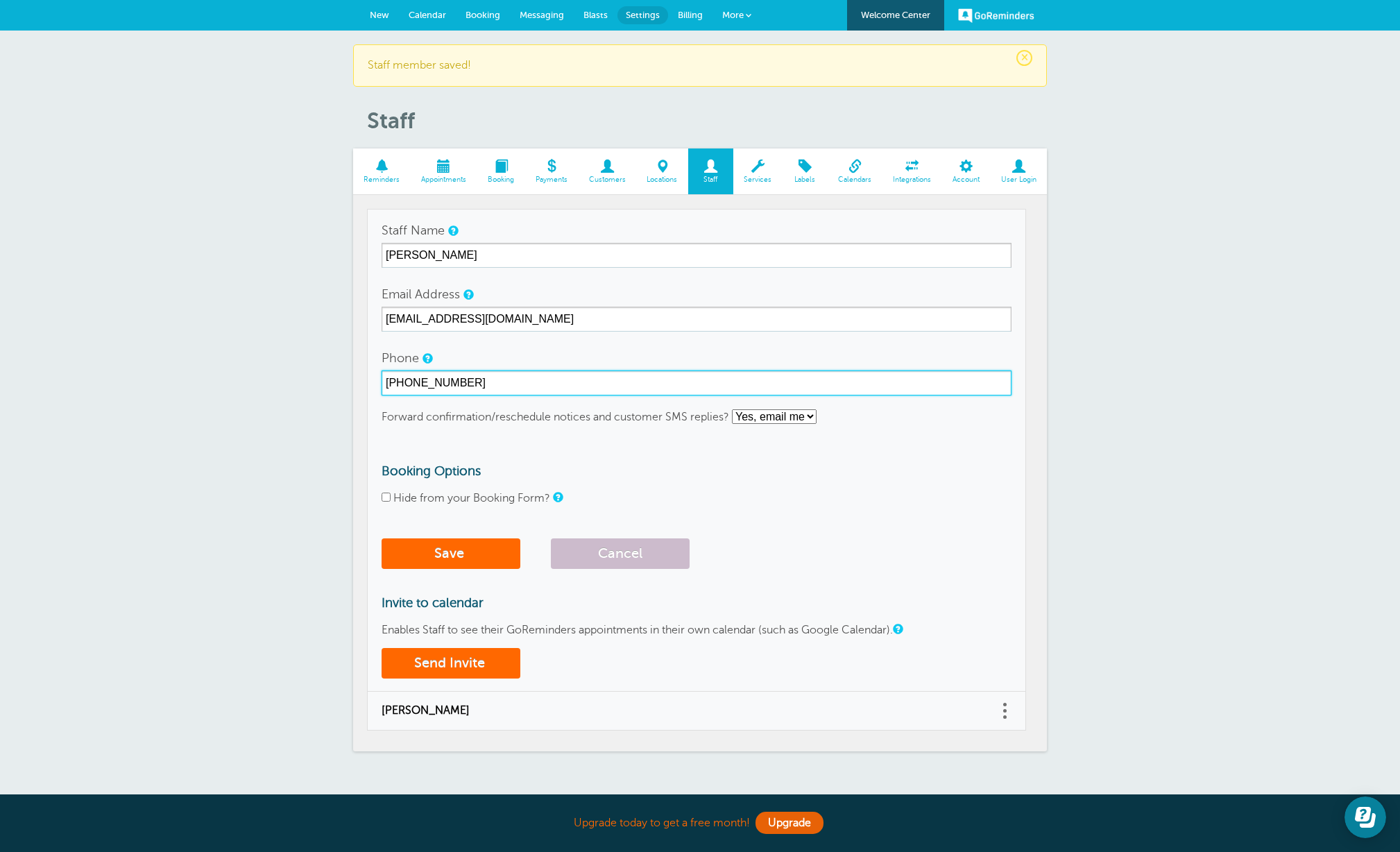
drag, startPoint x: 493, startPoint y: 384, endPoint x: 320, endPoint y: 382, distance: 173.0
click at [320, 382] on div "× Staff member saved! Staff Reminders Appointments Booking Payments Customers L…" at bounding box center [700, 419] width 1400 height 777
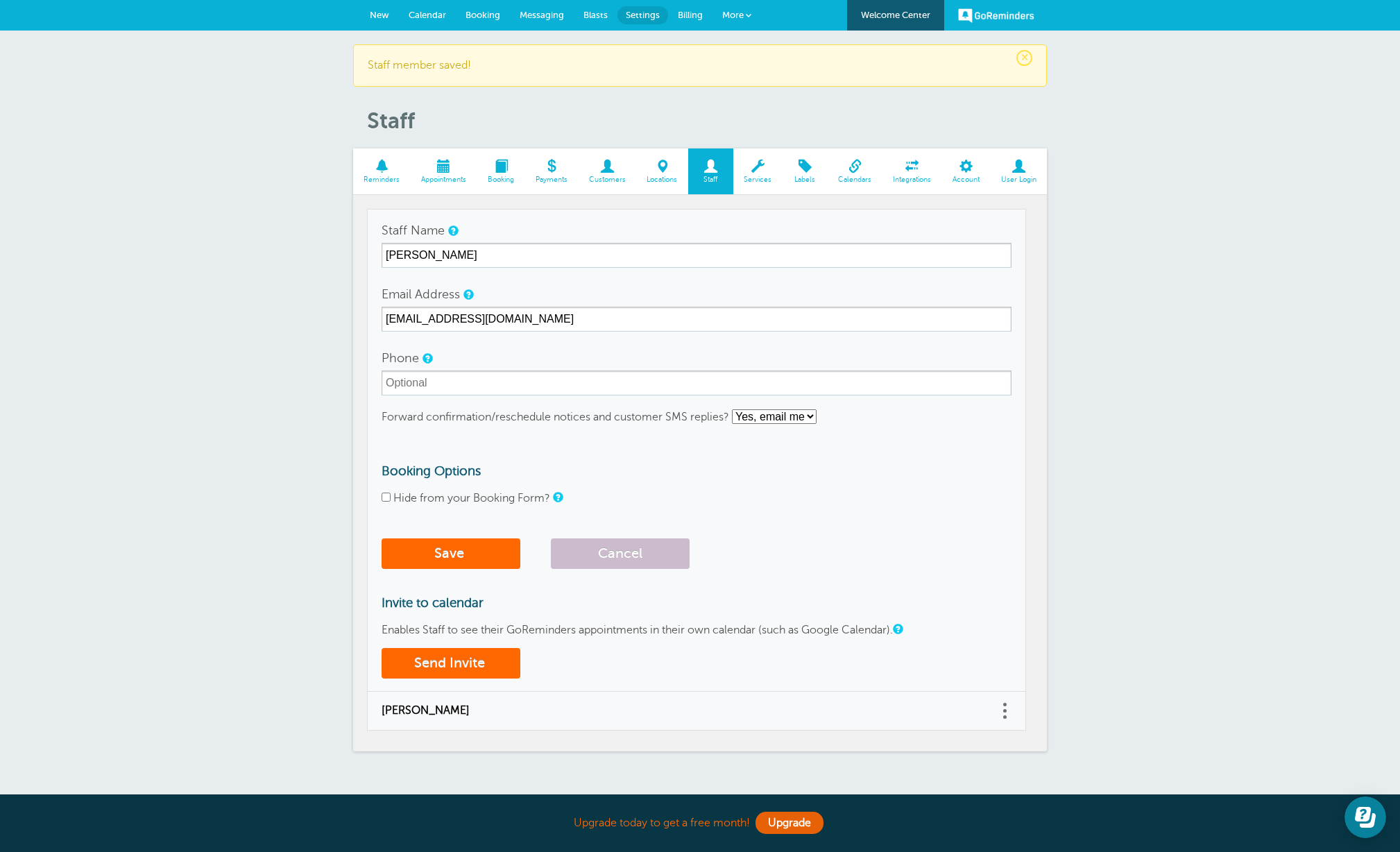
click at [385, 499] on input "Hide from your Booking Form?" at bounding box center [386, 498] width 9 height 9
checkbox input "true"
click at [461, 558] on button "Save" at bounding box center [450, 554] width 139 height 31
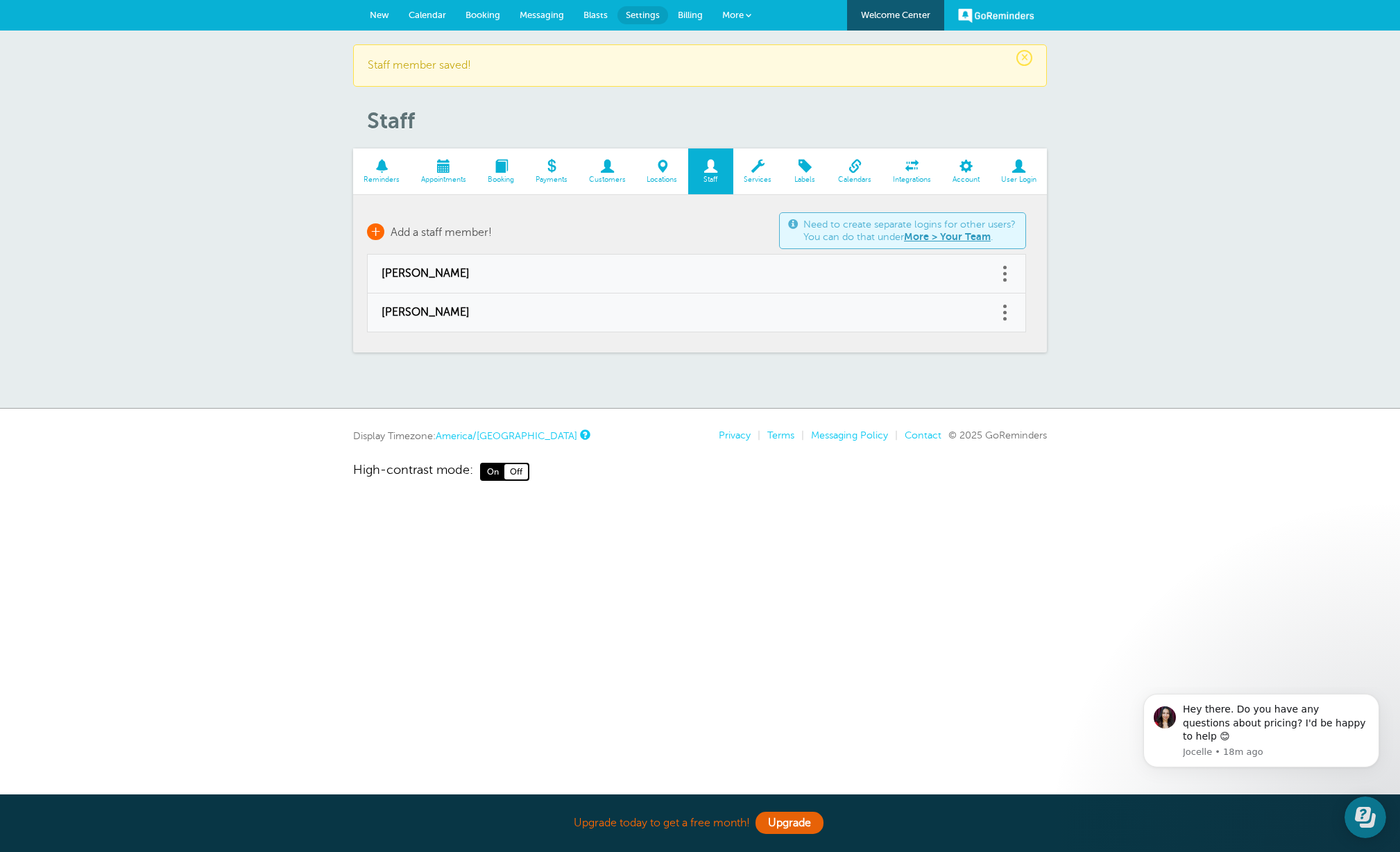
click at [400, 230] on span "Add a staff member!" at bounding box center [440, 232] width 101 height 13
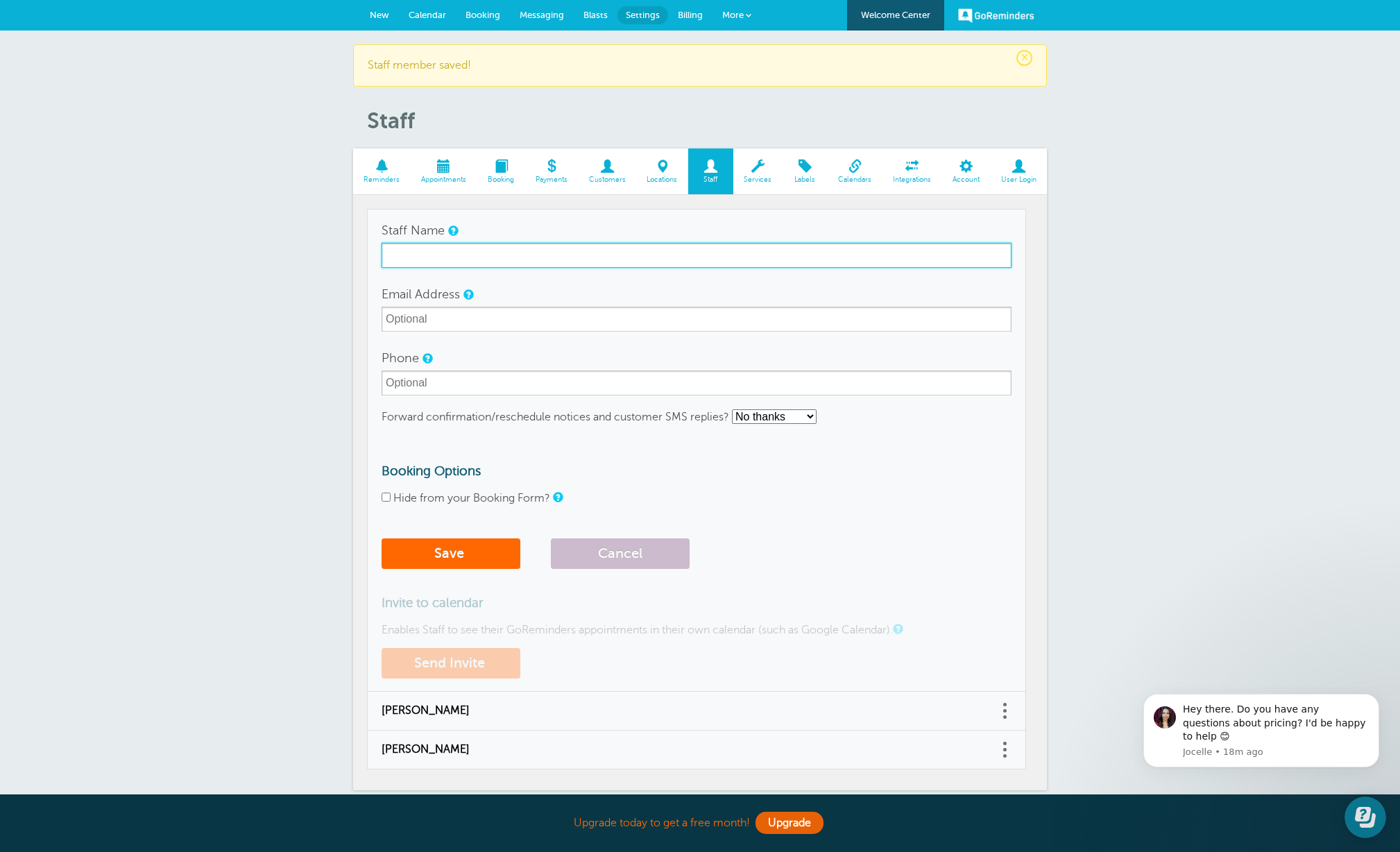
click at [537, 254] on input "Staff Name" at bounding box center [696, 255] width 630 height 25
type input "[PERSON_NAME]"
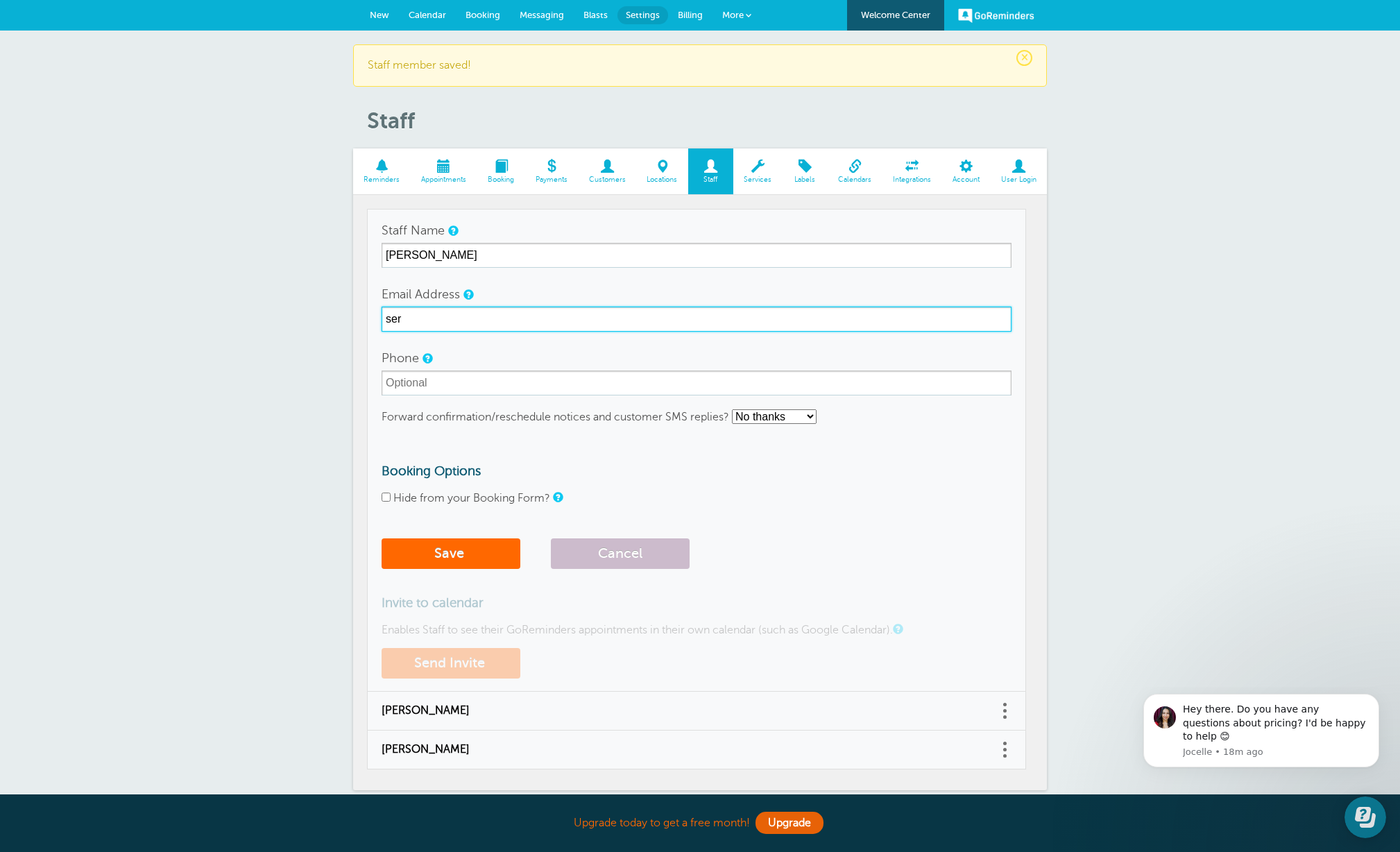
type input "[EMAIL_ADDRESS][DOMAIN_NAME]"
click at [811, 419] on select "No thanks Yes, text me Yes, email me" at bounding box center [774, 416] width 85 height 14
select select "3"
click at [733, 409] on select "No thanks Yes, text me Yes, email me" at bounding box center [774, 416] width 85 height 14
click at [388, 498] on input "Hide from your Booking Form?" at bounding box center [386, 498] width 9 height 9
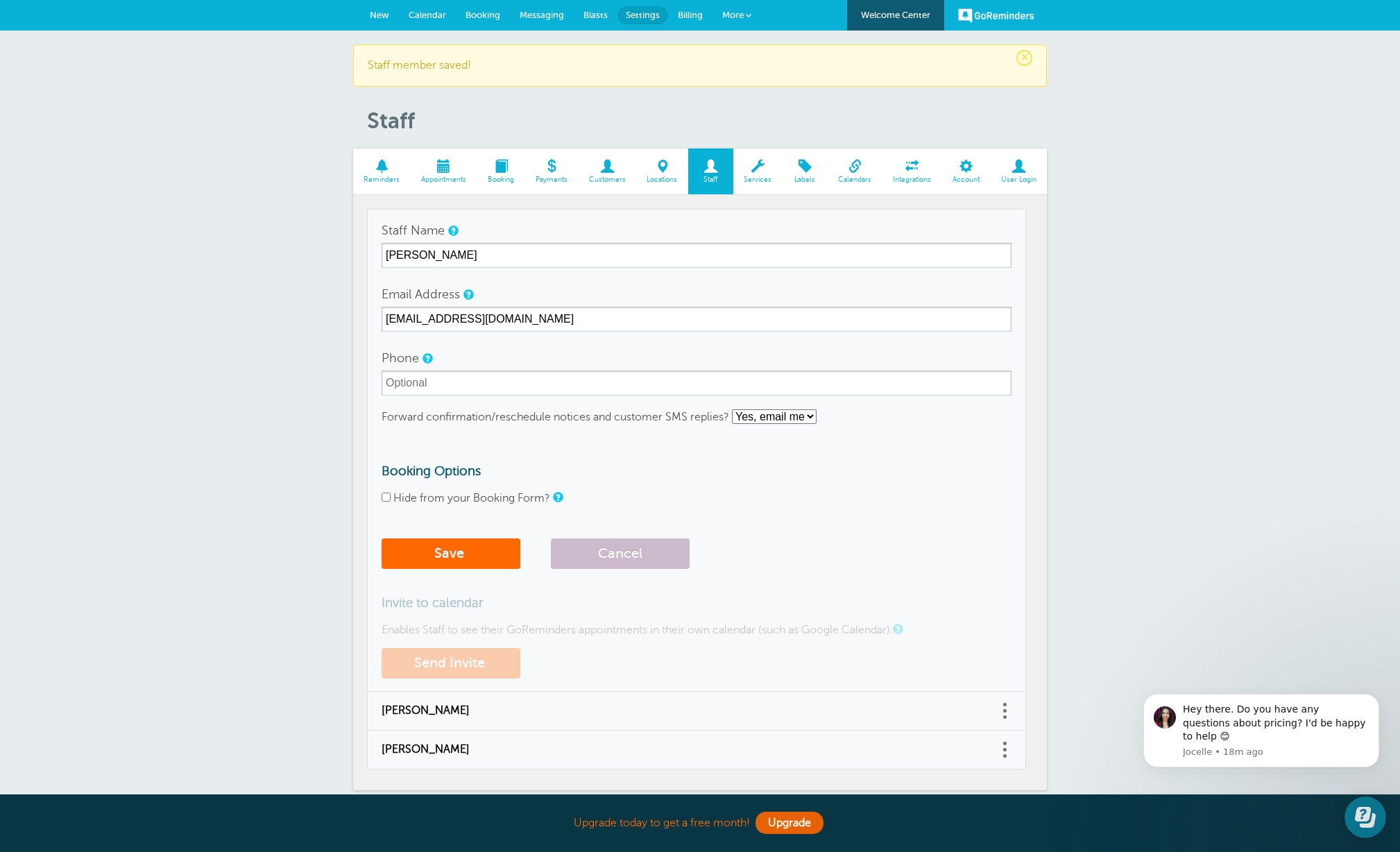
checkbox input "true"
click at [449, 552] on button "Save" at bounding box center [450, 554] width 139 height 31
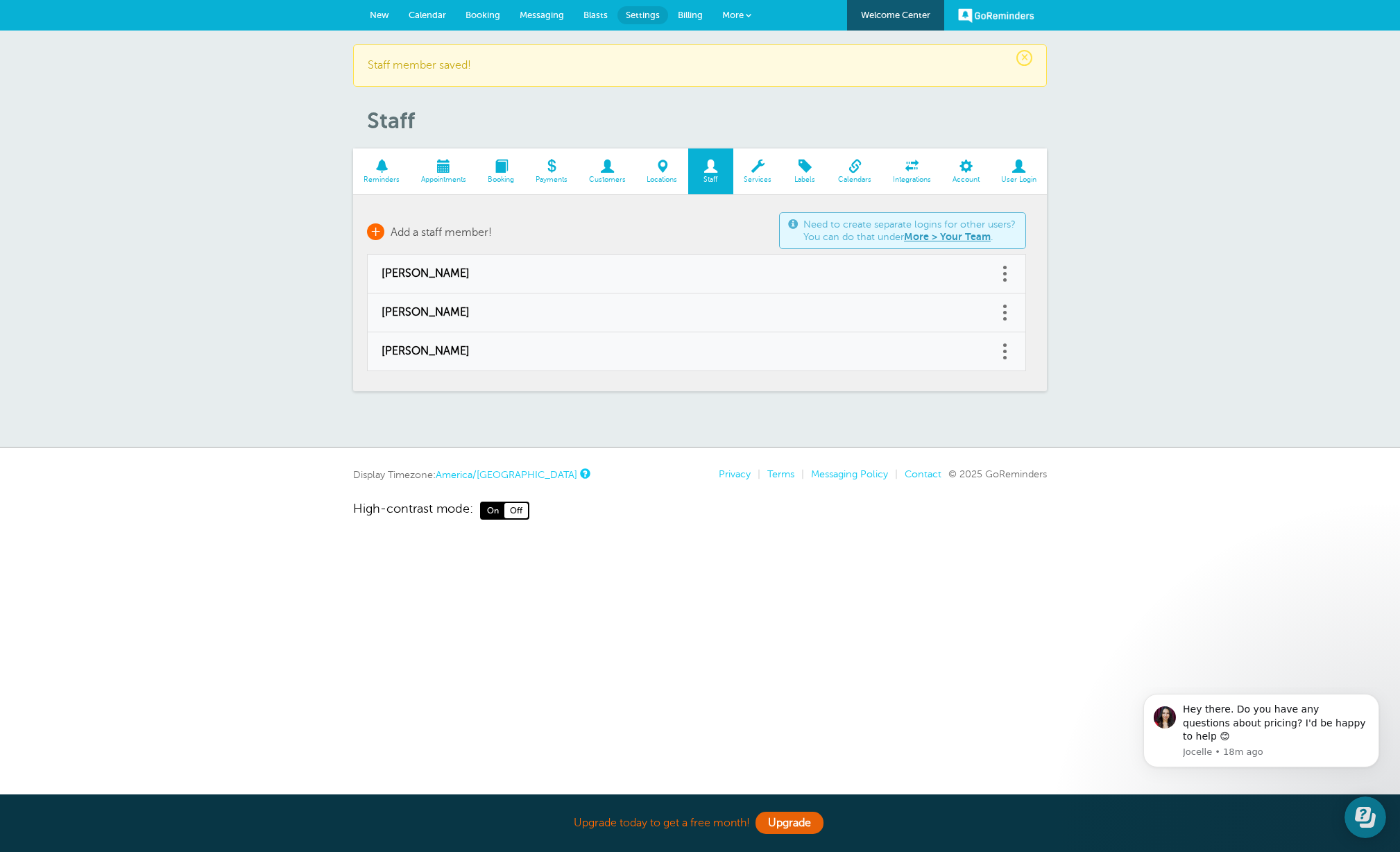
click at [468, 235] on span "Add a staff member!" at bounding box center [440, 232] width 101 height 13
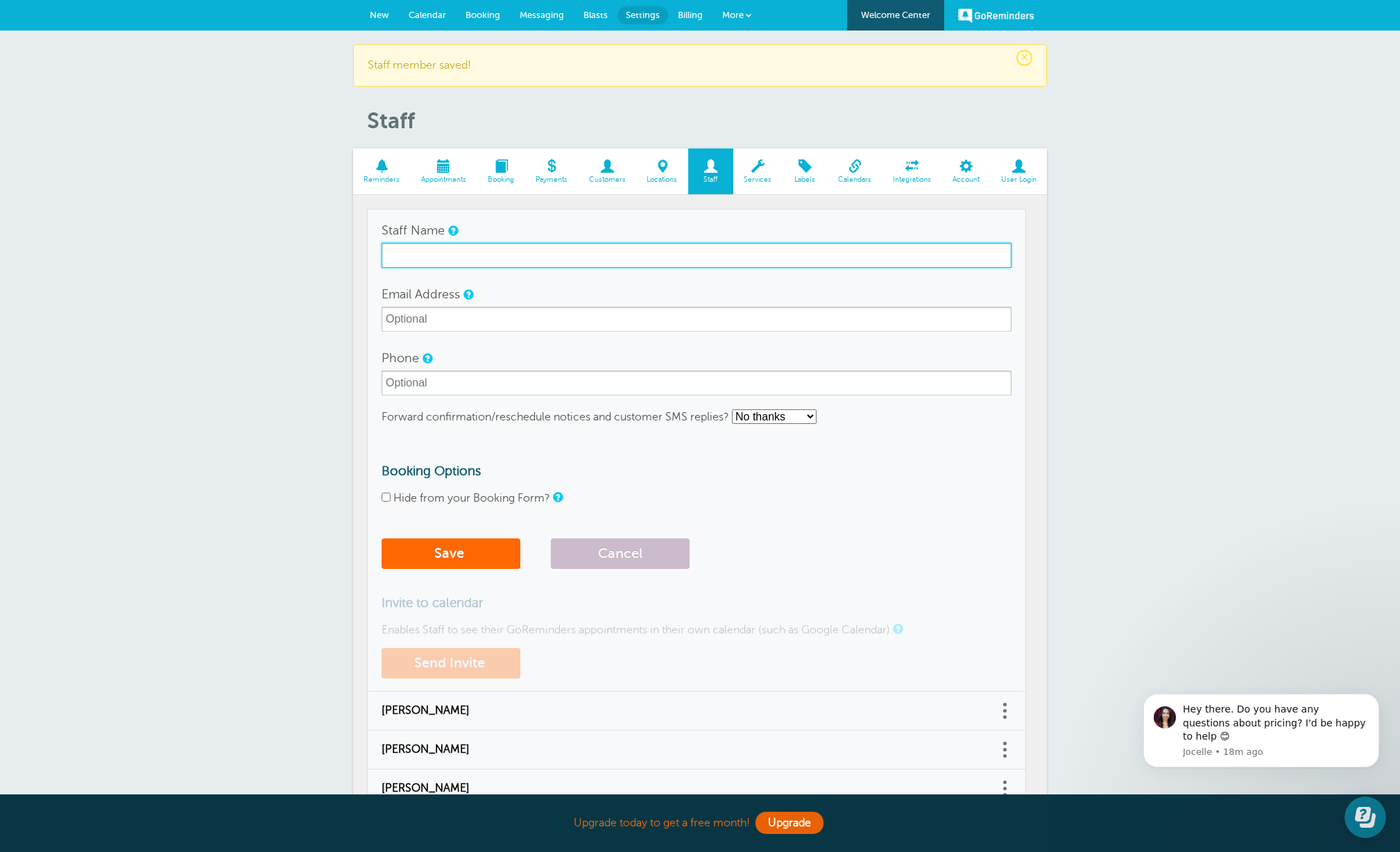
click at [458, 249] on input "Staff Name" at bounding box center [696, 255] width 630 height 25
type input "[PERSON_NAME]"
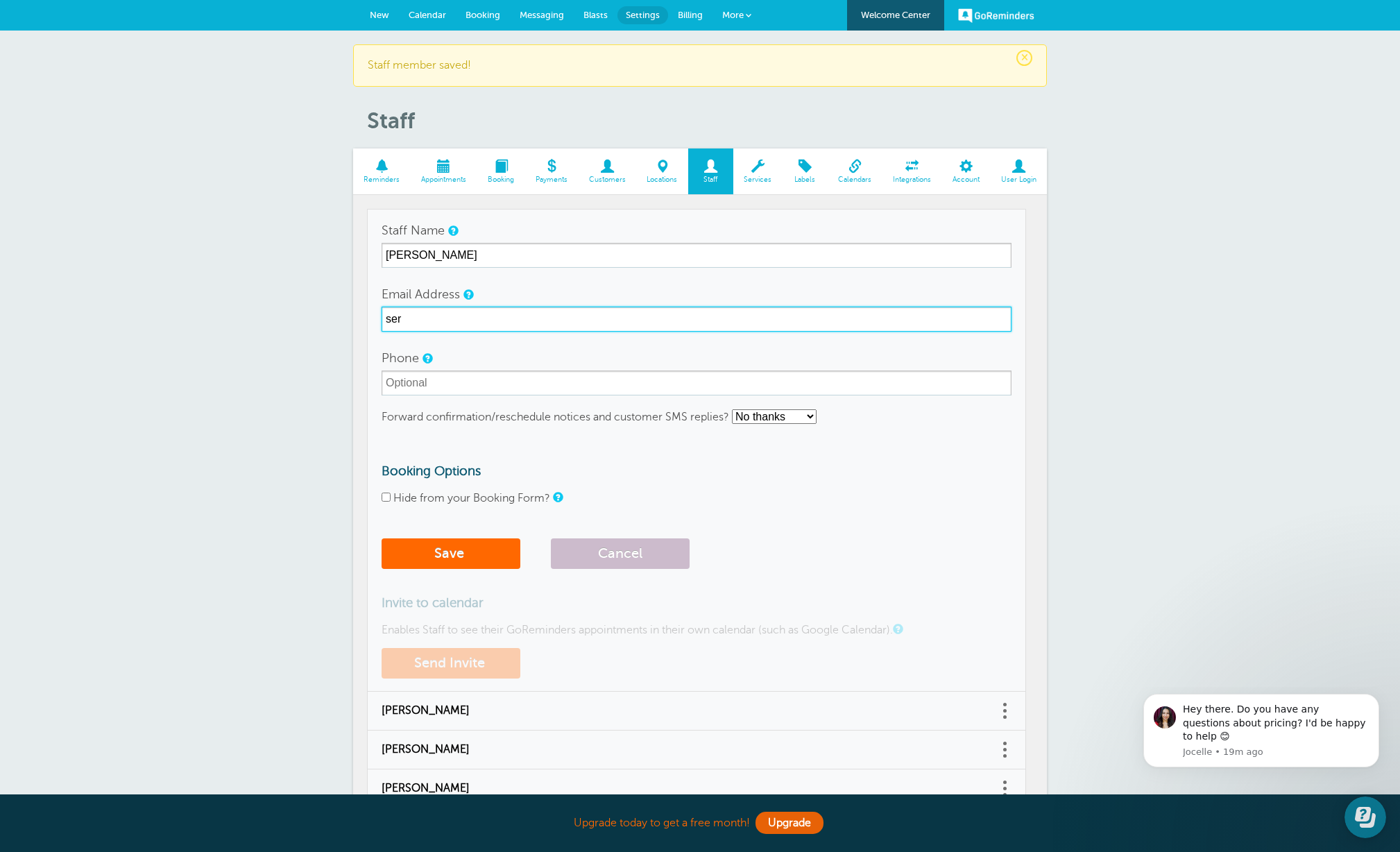
type input "[EMAIL_ADDRESS][DOMAIN_NAME]"
click at [757, 414] on select "No thanks Yes, text me Yes, email me" at bounding box center [774, 416] width 85 height 14
select select "3"
click at [733, 409] on select "No thanks Yes, text me Yes, email me" at bounding box center [774, 416] width 85 height 14
drag, startPoint x: 383, startPoint y: 496, endPoint x: 420, endPoint y: 529, distance: 49.6
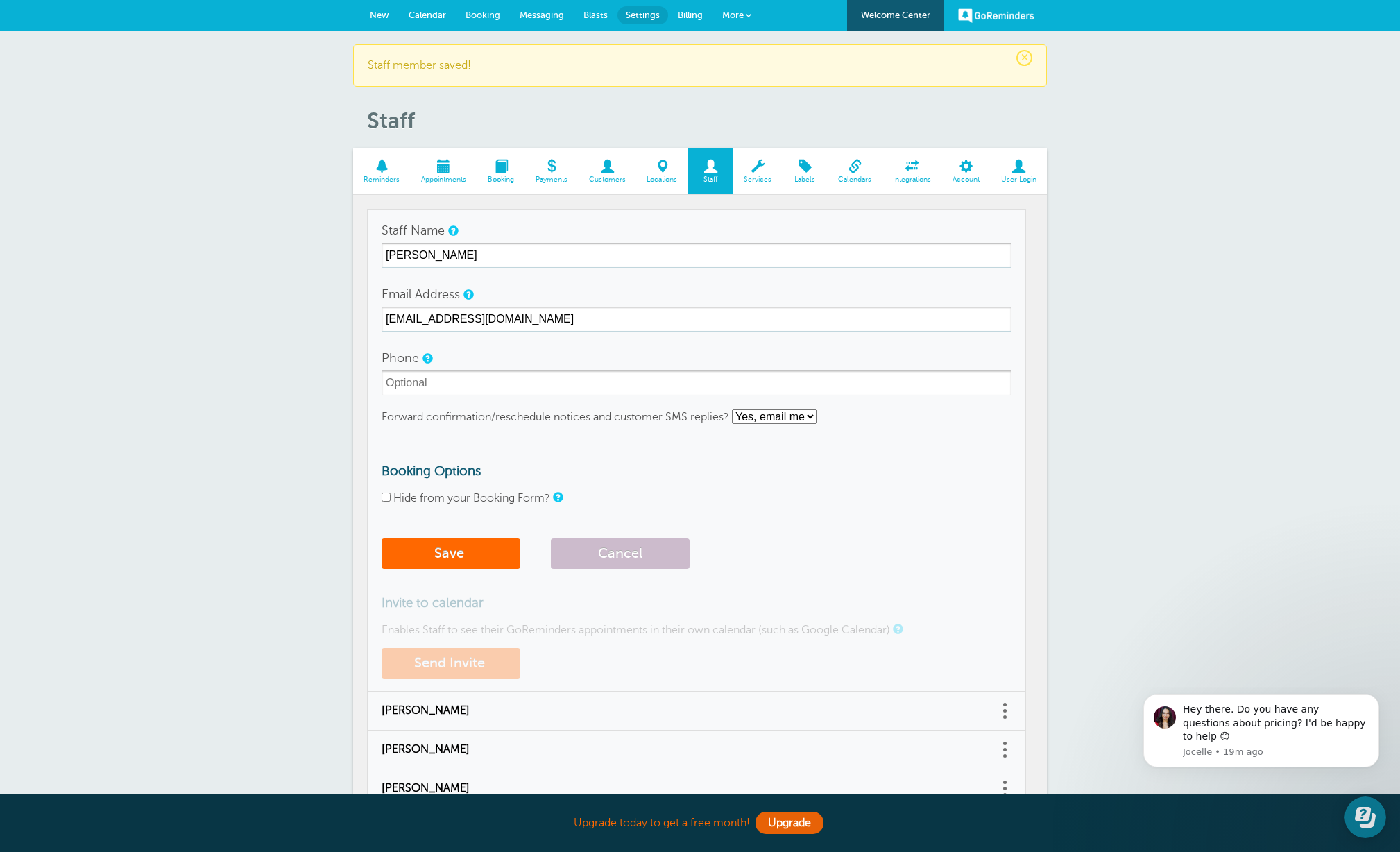
click at [383, 496] on input "Hide from your Booking Form?" at bounding box center [386, 498] width 9 height 9
checkbox input "true"
click at [439, 550] on button "Save" at bounding box center [450, 554] width 139 height 31
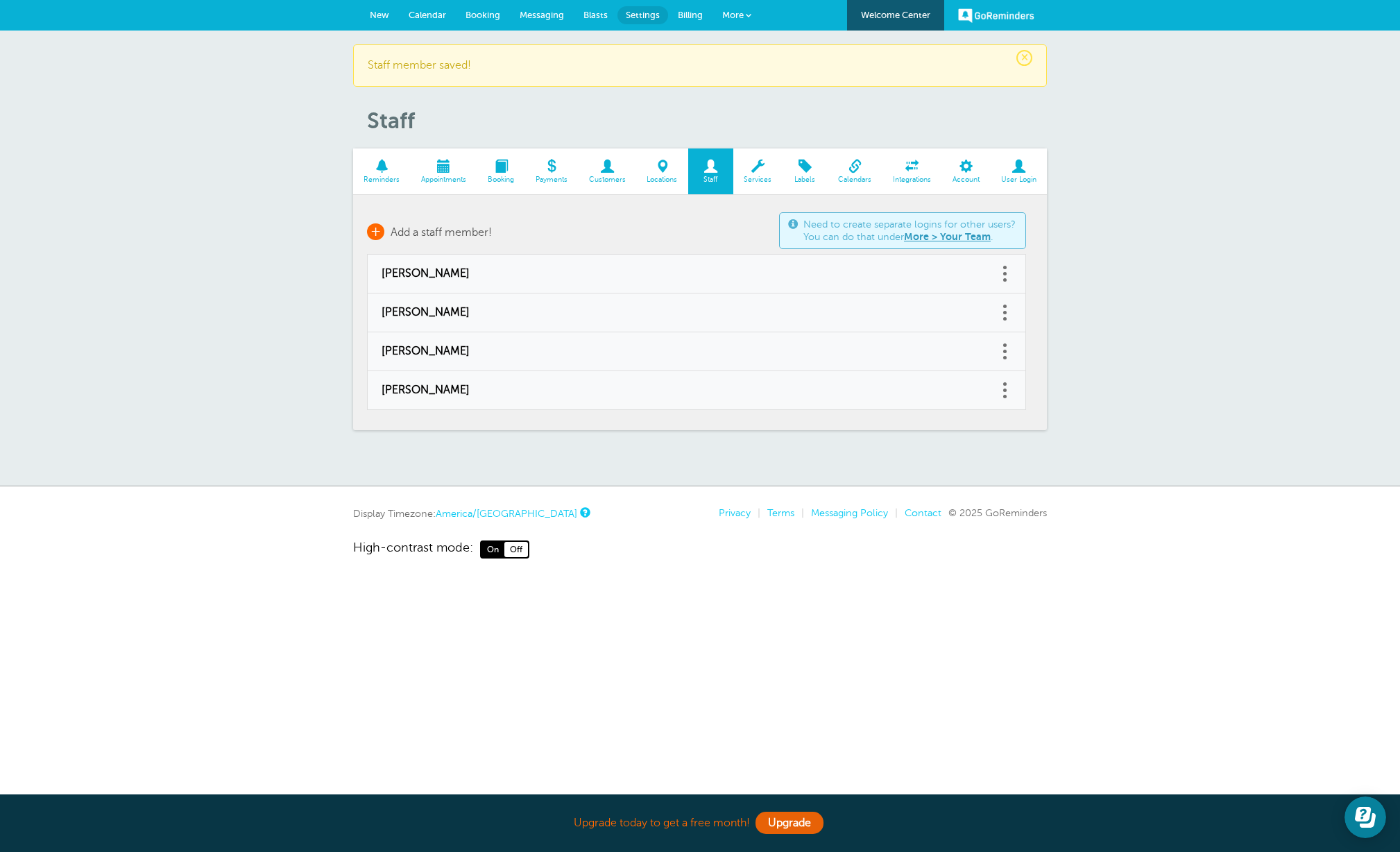
click at [452, 226] on span "Add a staff member!" at bounding box center [440, 232] width 101 height 13
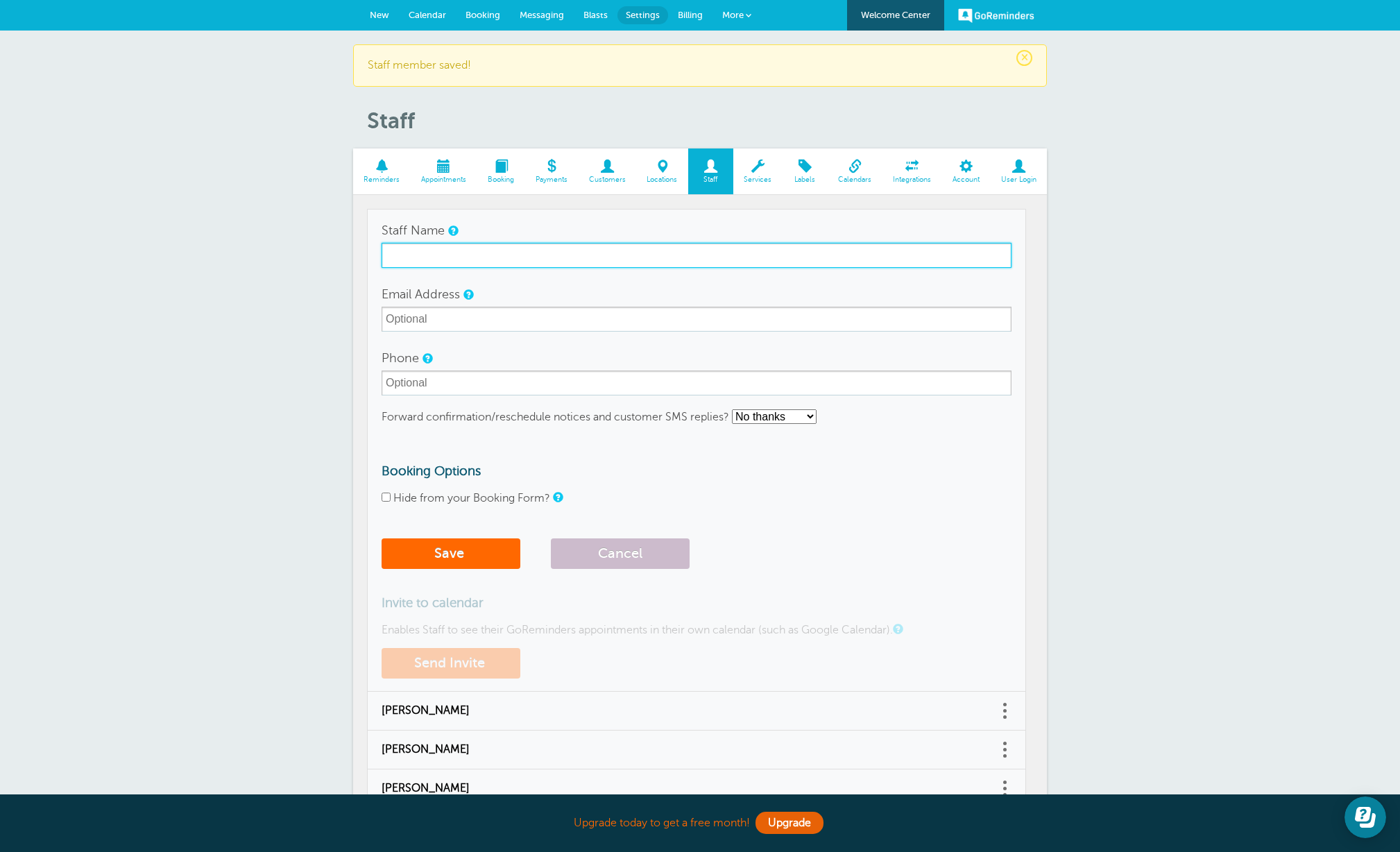
click at [487, 251] on input "Staff Name" at bounding box center [696, 255] width 630 height 25
type input "[PERSON_NAME]"
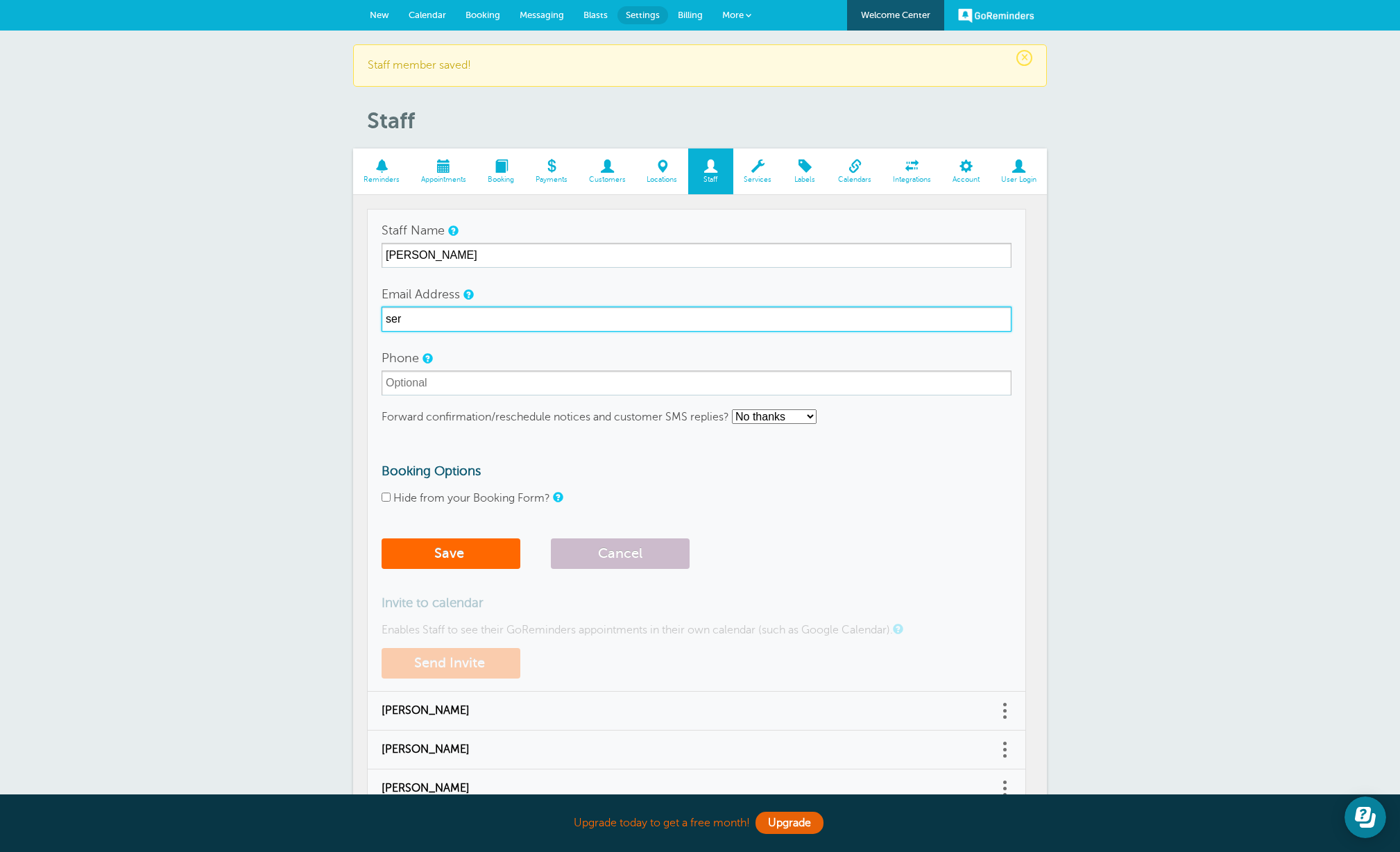
type input "[EMAIL_ADDRESS][DOMAIN_NAME]"
click at [813, 418] on select "No thanks Yes, text me Yes, email me" at bounding box center [774, 416] width 85 height 14
select select "3"
click at [733, 409] on select "No thanks Yes, text me Yes, email me" at bounding box center [774, 416] width 85 height 14
click at [386, 498] on input "Hide from your Booking Form?" at bounding box center [386, 498] width 9 height 9
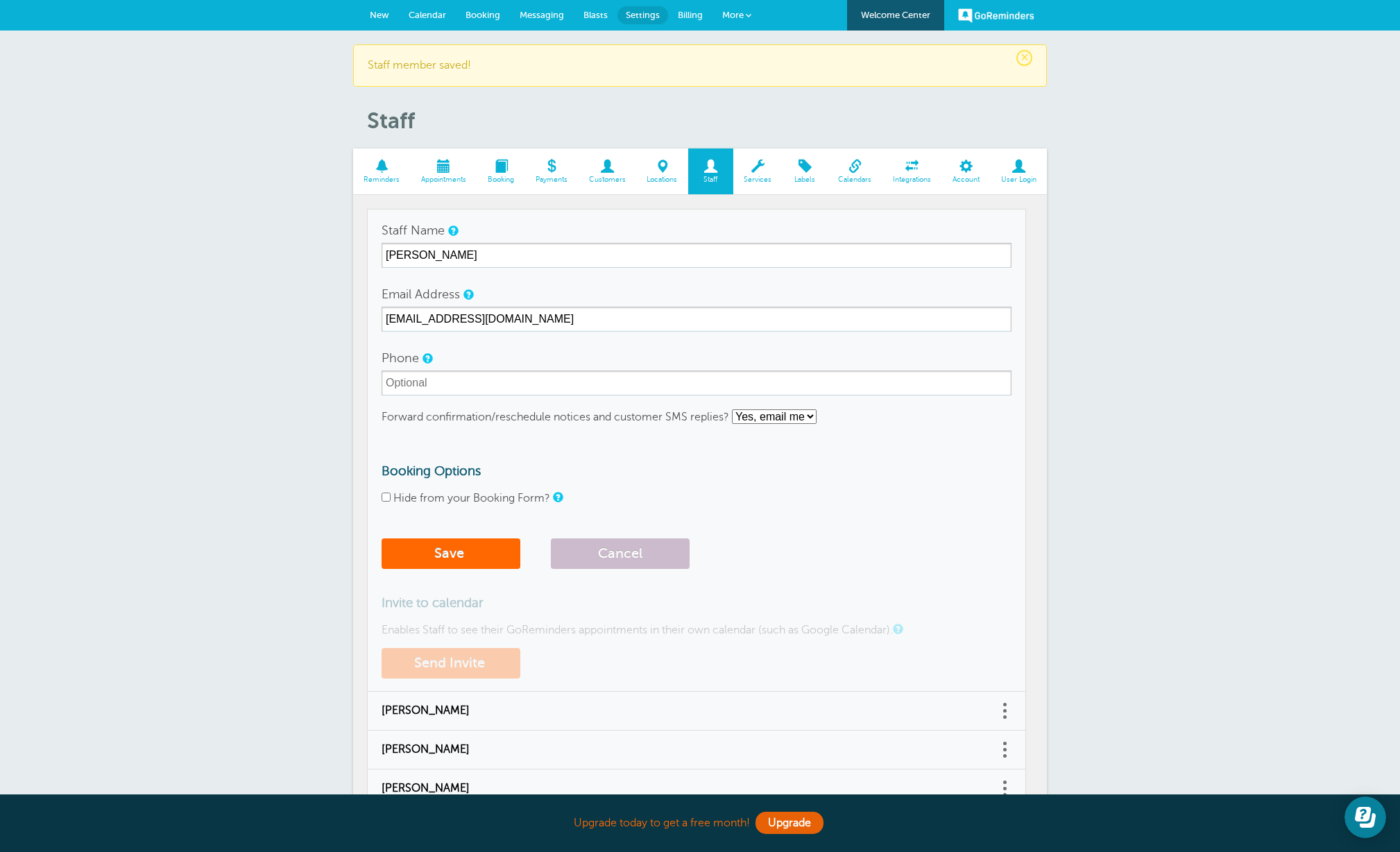
checkbox input "true"
click at [441, 555] on button "Save" at bounding box center [450, 554] width 139 height 31
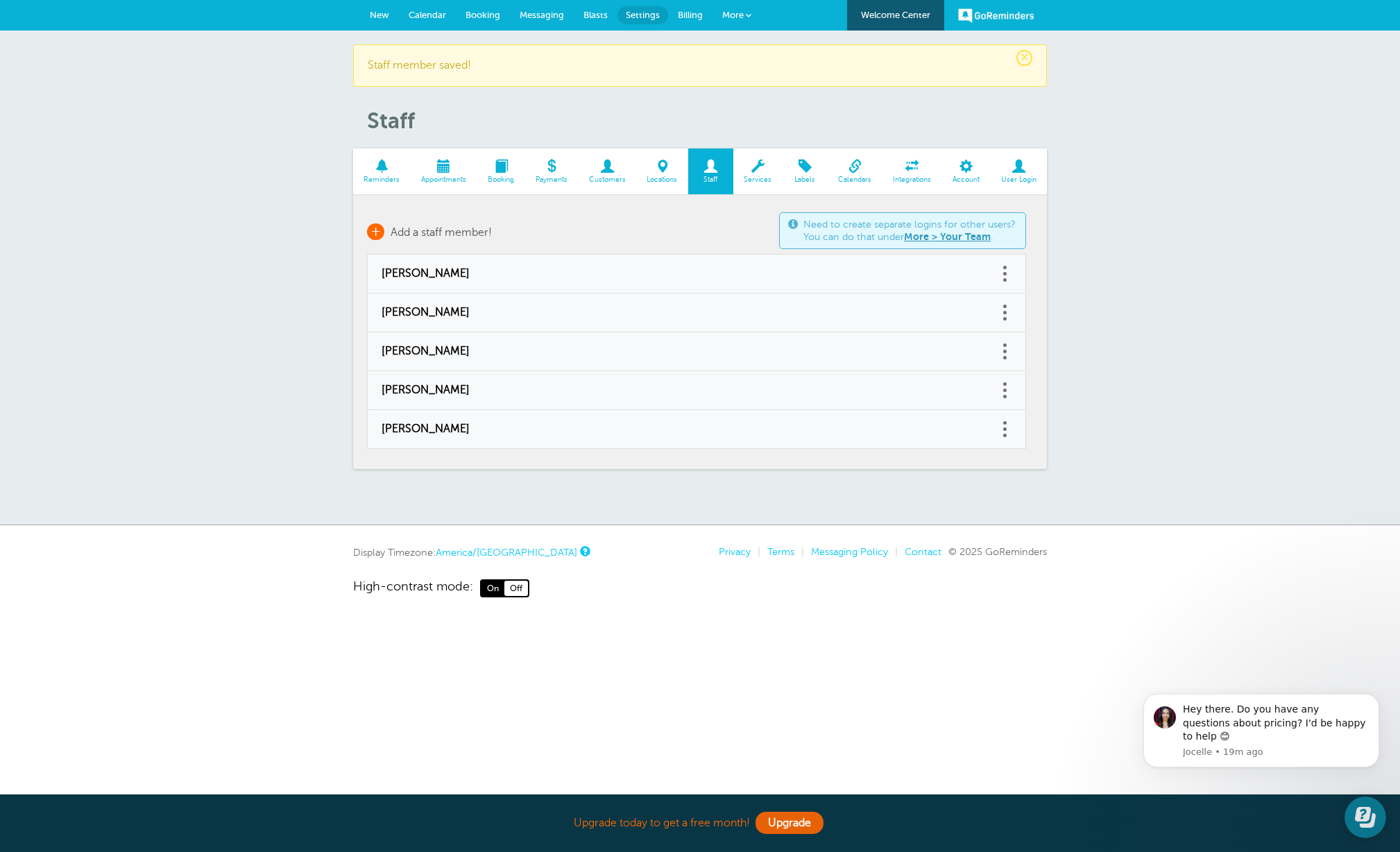
click at [476, 235] on span "Add a staff member!" at bounding box center [440, 232] width 101 height 13
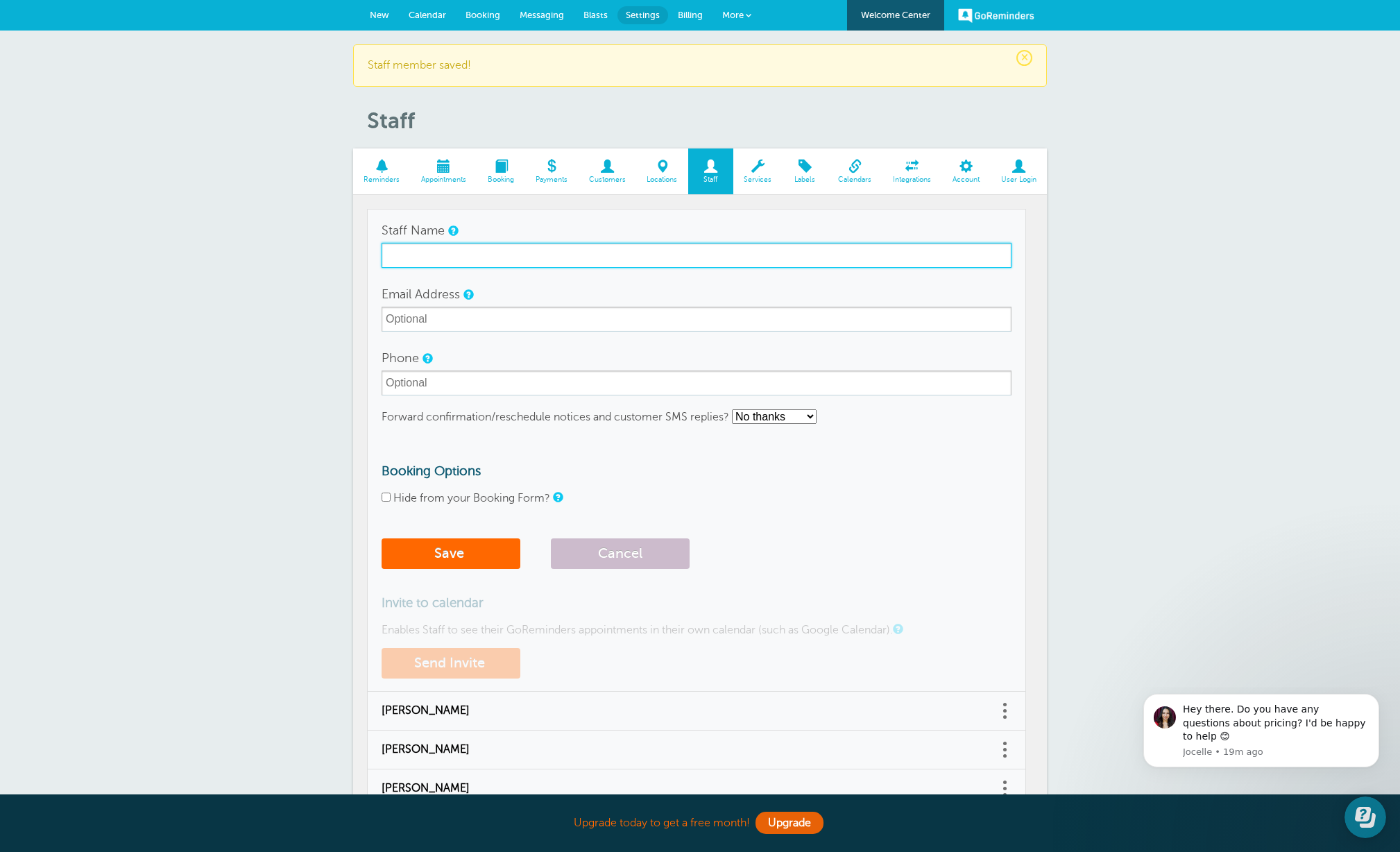
click at [470, 251] on input "Staff Name" at bounding box center [696, 255] width 630 height 25
type input "[PERSON_NAME]"
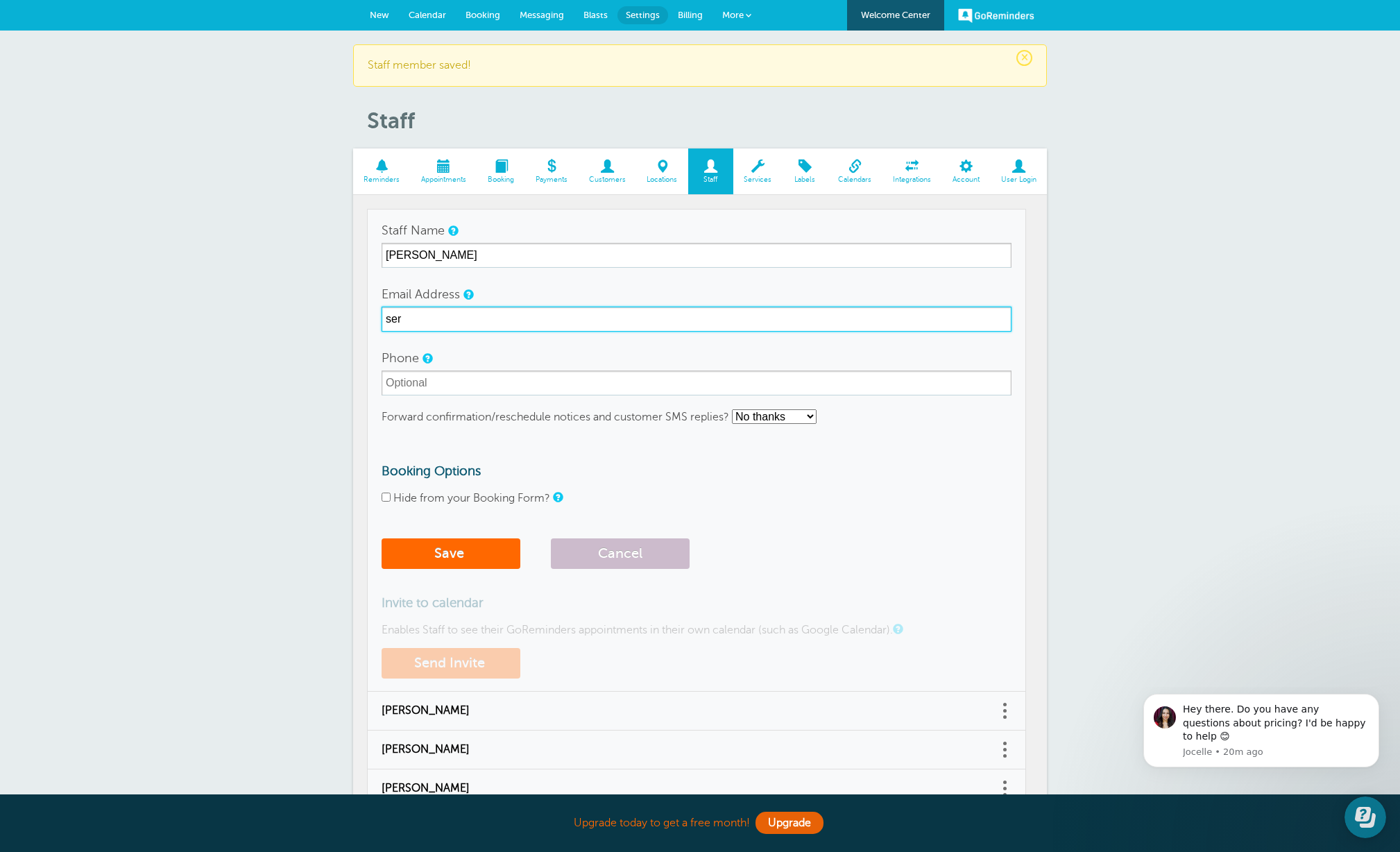
type input "[EMAIL_ADDRESS][DOMAIN_NAME]"
click at [807, 415] on select "No thanks Yes, text me Yes, email me" at bounding box center [774, 416] width 85 height 14
select select "3"
click at [733, 409] on select "No thanks Yes, text me Yes, email me" at bounding box center [774, 416] width 85 height 14
click at [389, 498] on input "Hide from your Booking Form?" at bounding box center [386, 498] width 9 height 9
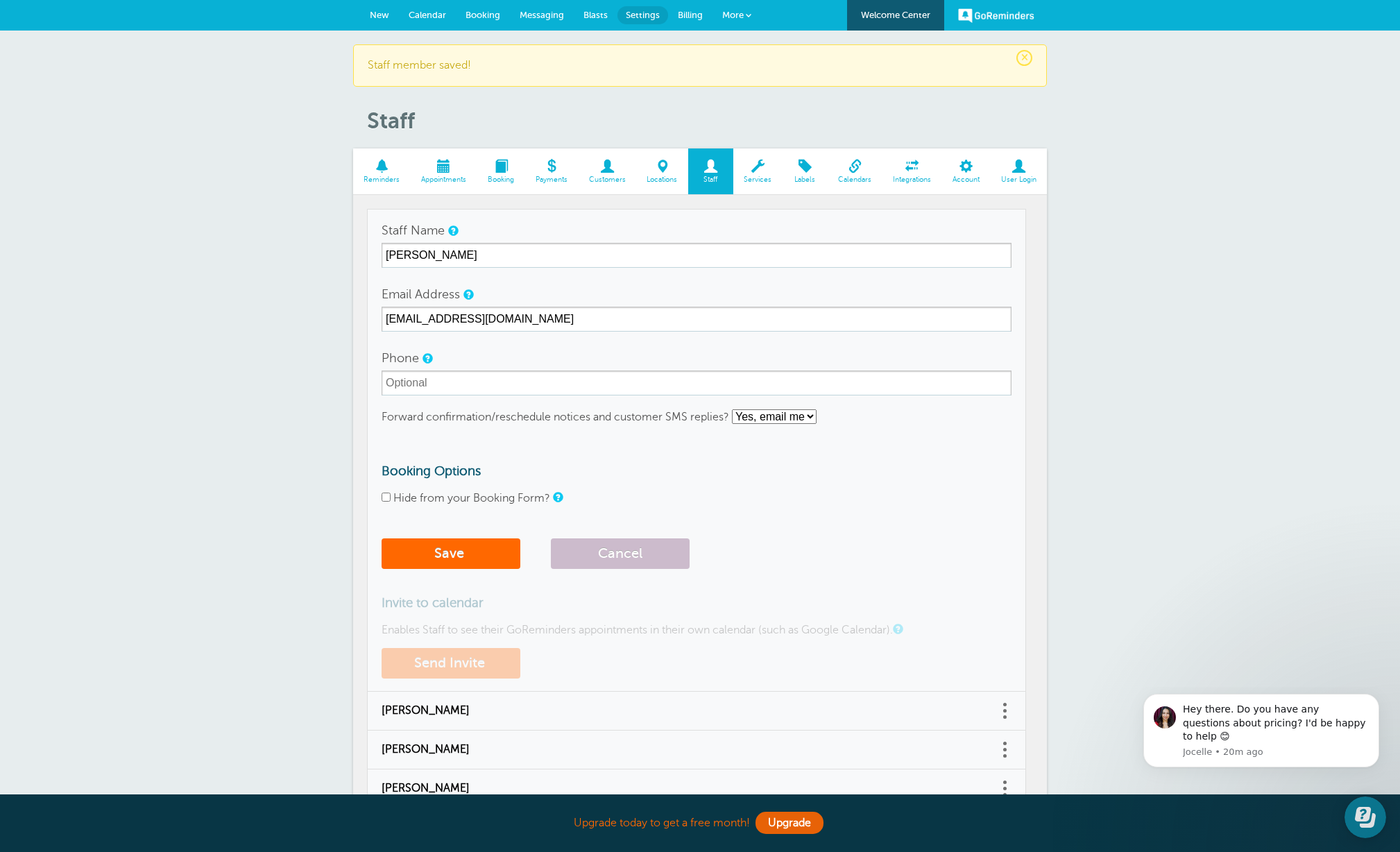
checkbox input "true"
click at [450, 555] on button "Save" at bounding box center [450, 554] width 139 height 31
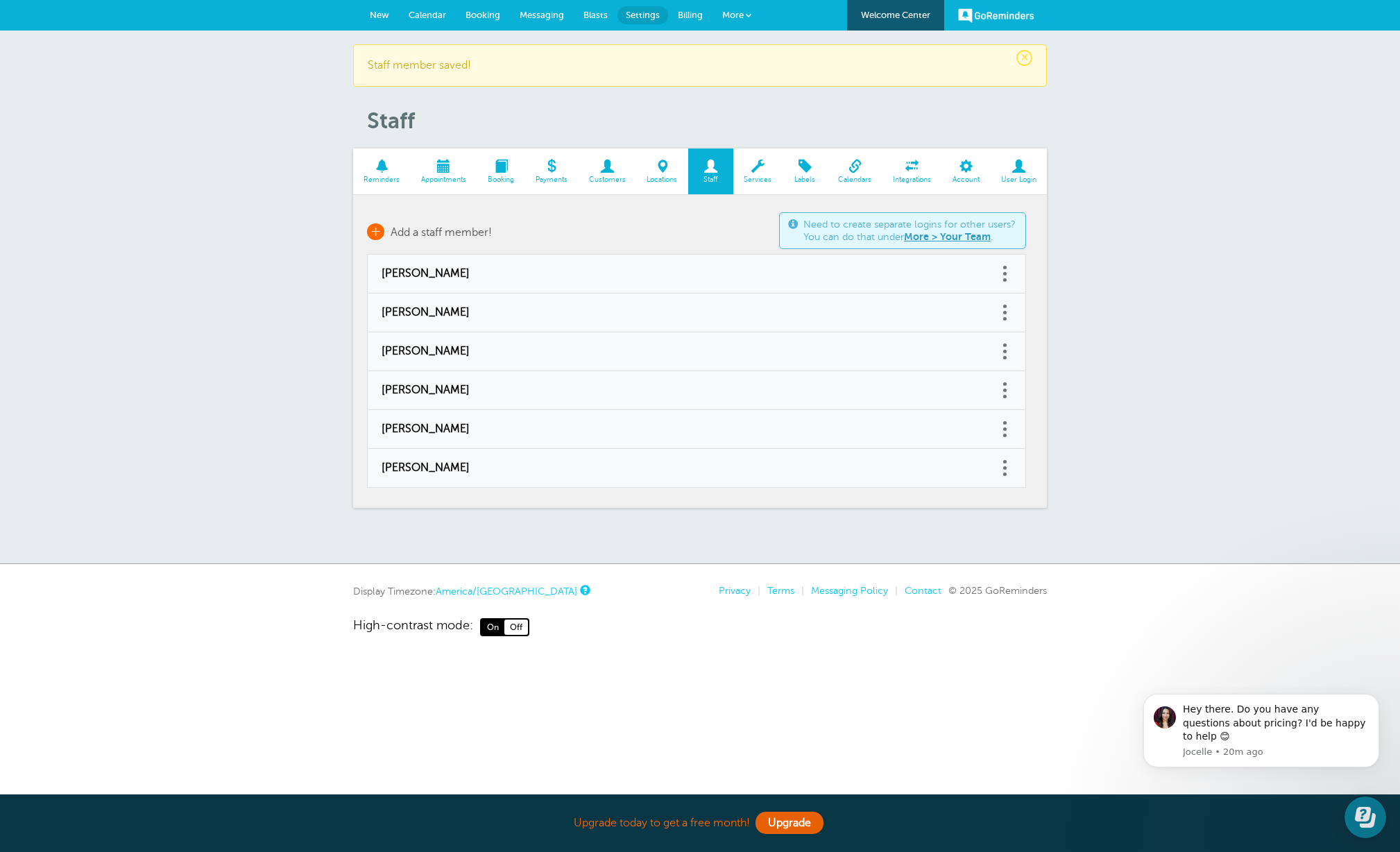
click at [425, 232] on span "Add a staff member!" at bounding box center [440, 232] width 101 height 13
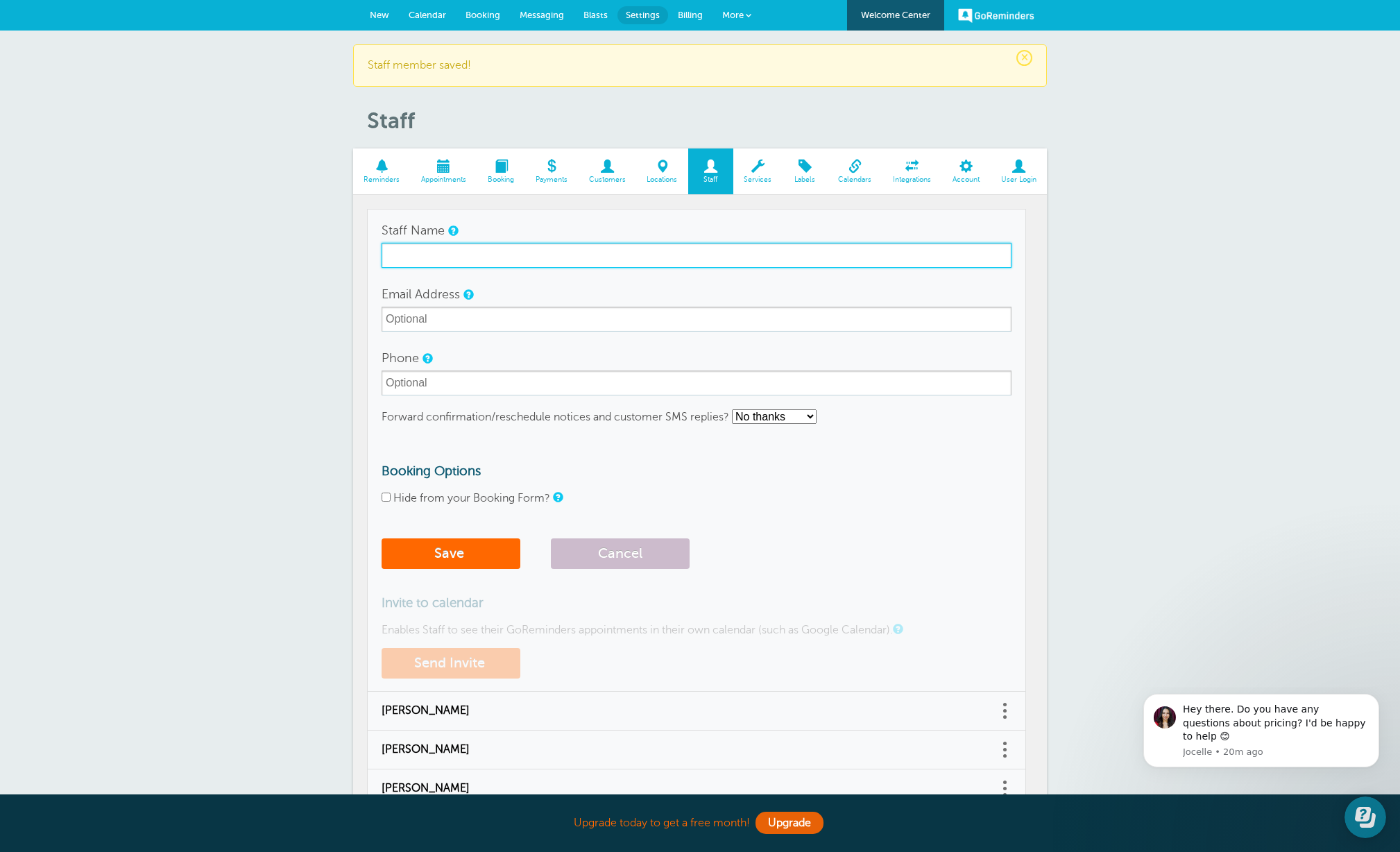
click at [426, 252] on input "Staff Name" at bounding box center [696, 255] width 630 height 25
type input "Jeff Hill"
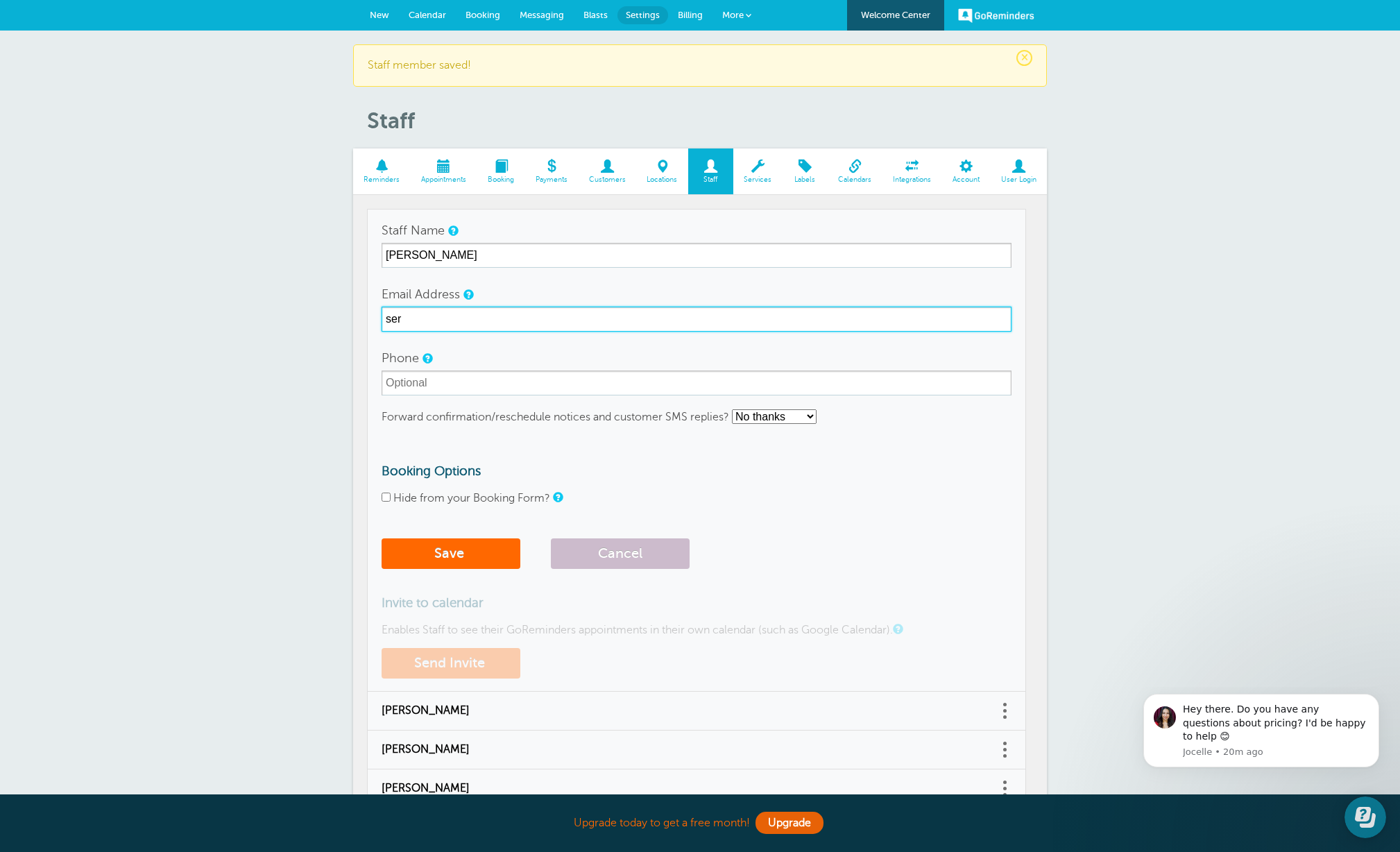
type input "[EMAIL_ADDRESS][DOMAIN_NAME]"
click at [775, 419] on select "No thanks Yes, text me Yes, email me" at bounding box center [774, 416] width 85 height 14
select select "3"
click at [733, 409] on select "No thanks Yes, text me Yes, email me" at bounding box center [774, 416] width 85 height 14
drag, startPoint x: 446, startPoint y: 495, endPoint x: 437, endPoint y: 506, distance: 14.2
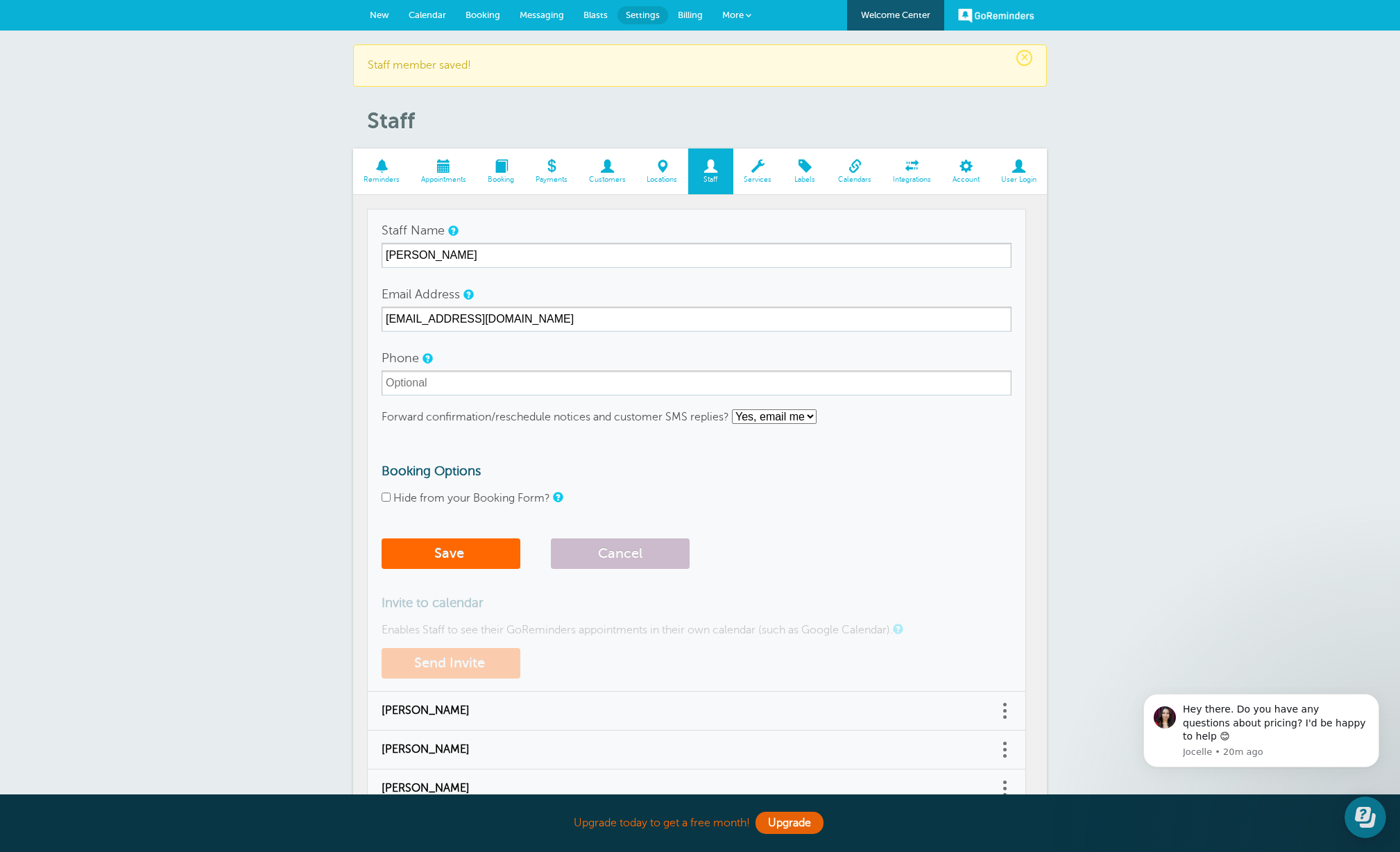
click at [446, 495] on label "Hide from your Booking Form?" at bounding box center [471, 498] width 157 height 13
click at [390, 495] on input "Hide from your Booking Form?" at bounding box center [386, 498] width 9 height 9
checkbox input "true"
click at [436, 552] on button "Save" at bounding box center [450, 554] width 139 height 31
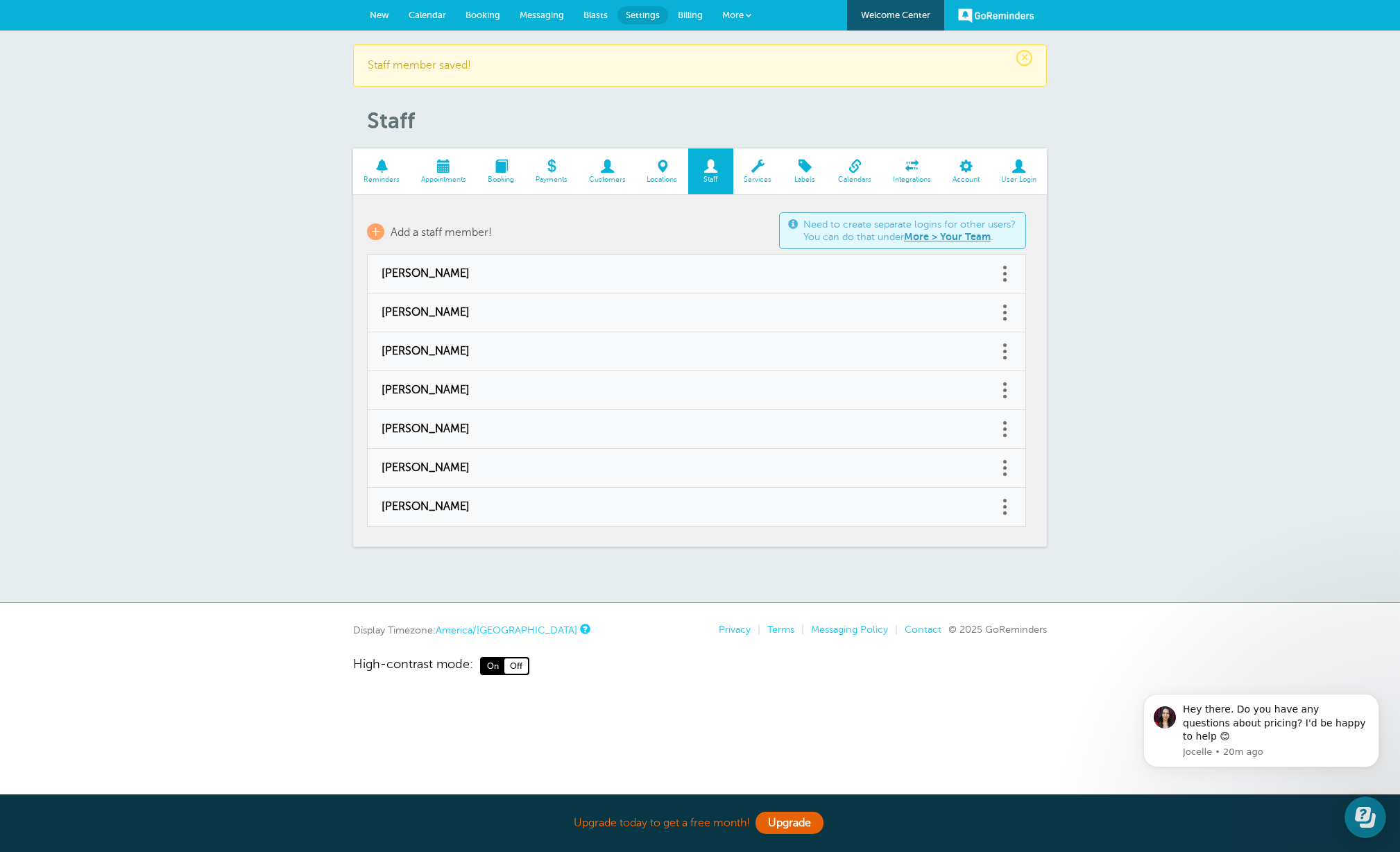
click at [428, 18] on span "Calendar" at bounding box center [428, 15] width 37 height 10
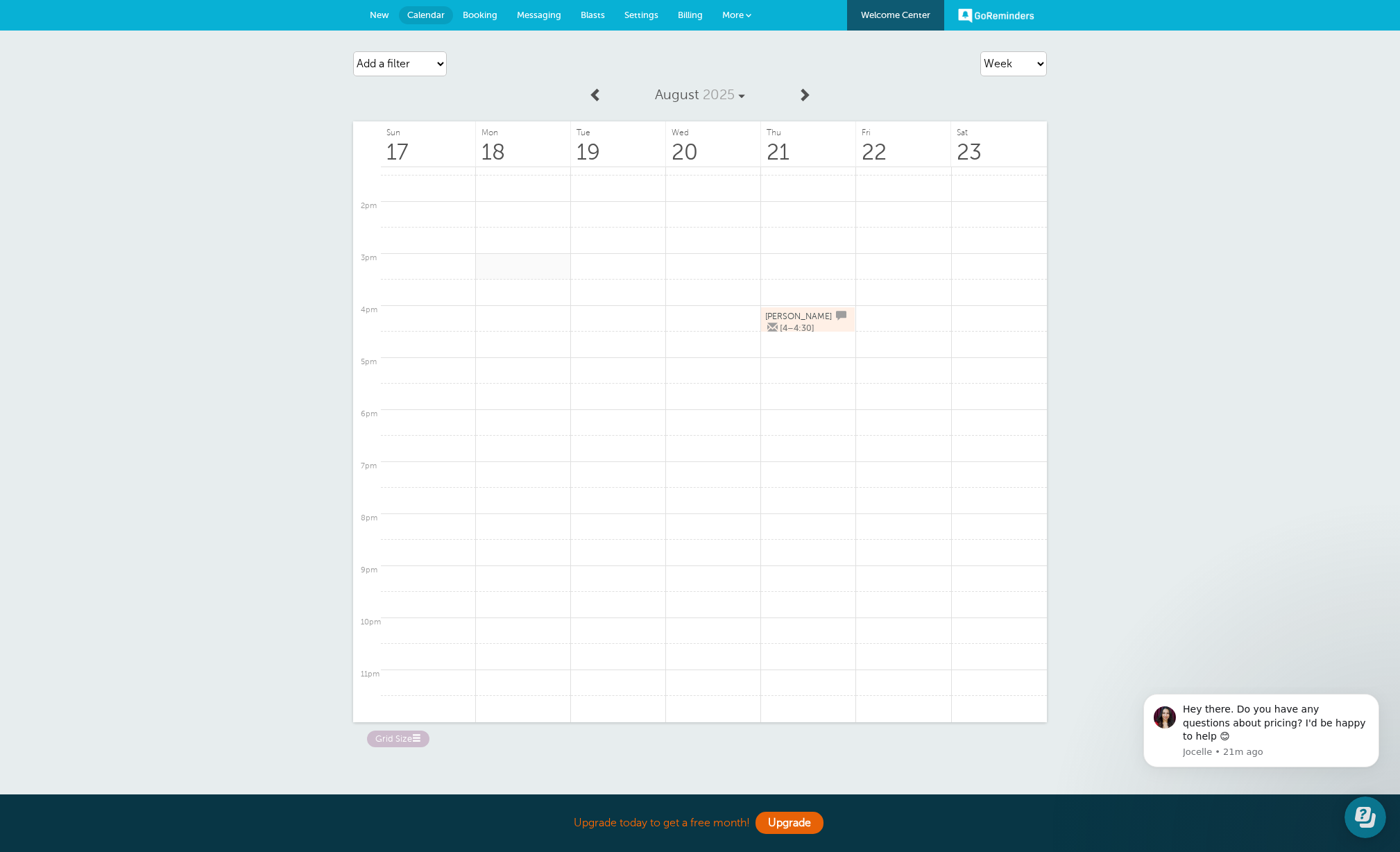
click at [542, 268] on link at bounding box center [523, 267] width 95 height 27
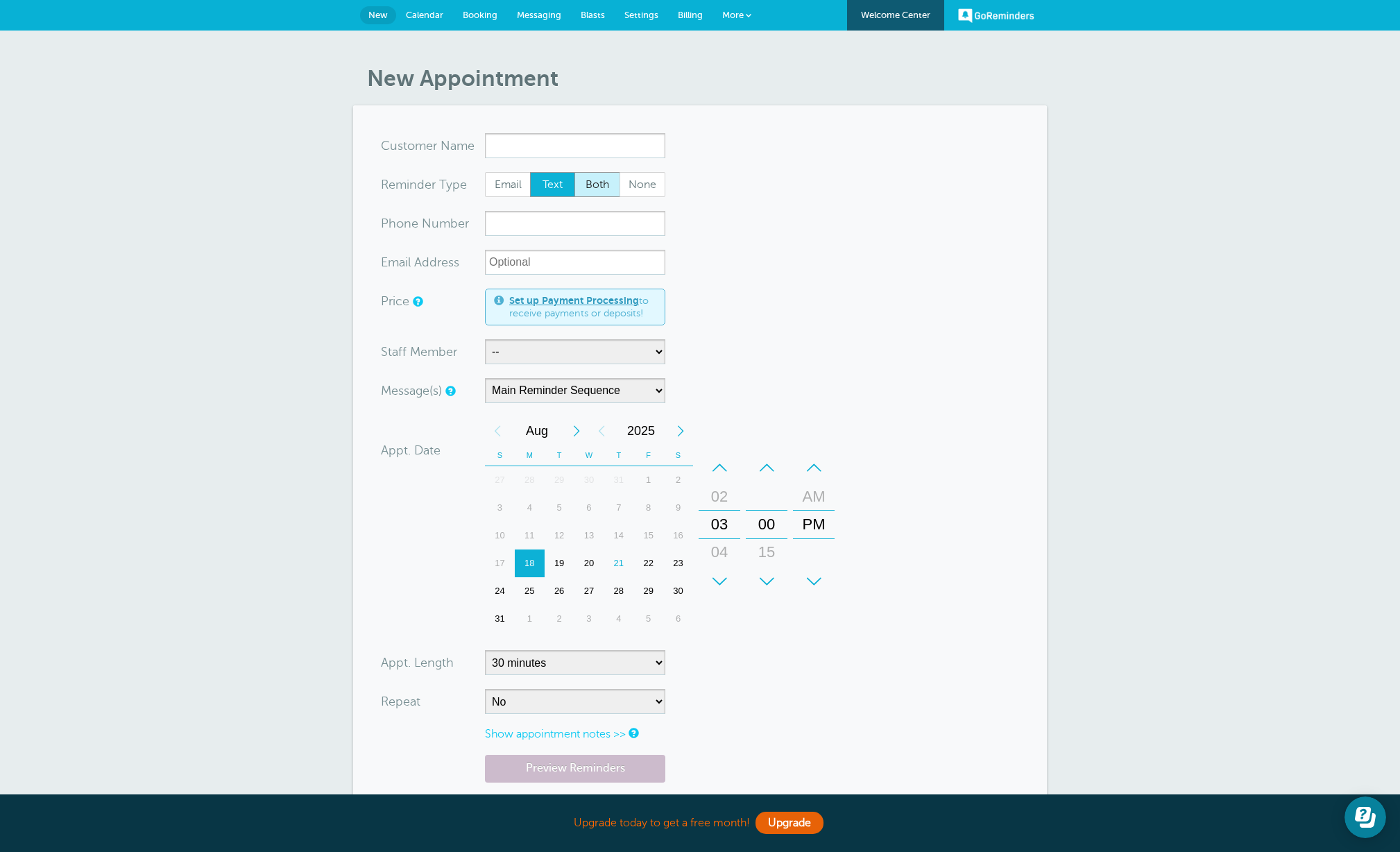
click at [593, 190] on span "Both" at bounding box center [597, 184] width 44 height 23
click at [575, 172] on input "Both" at bounding box center [574, 172] width 1 height 1
radio input "true"
click at [571, 144] on input "x-no-autofill" at bounding box center [575, 145] width 181 height 25
click at [539, 183] on span "[EMAIL_ADDRESS][DOMAIN_NAME]" at bounding box center [575, 189] width 166 height 12
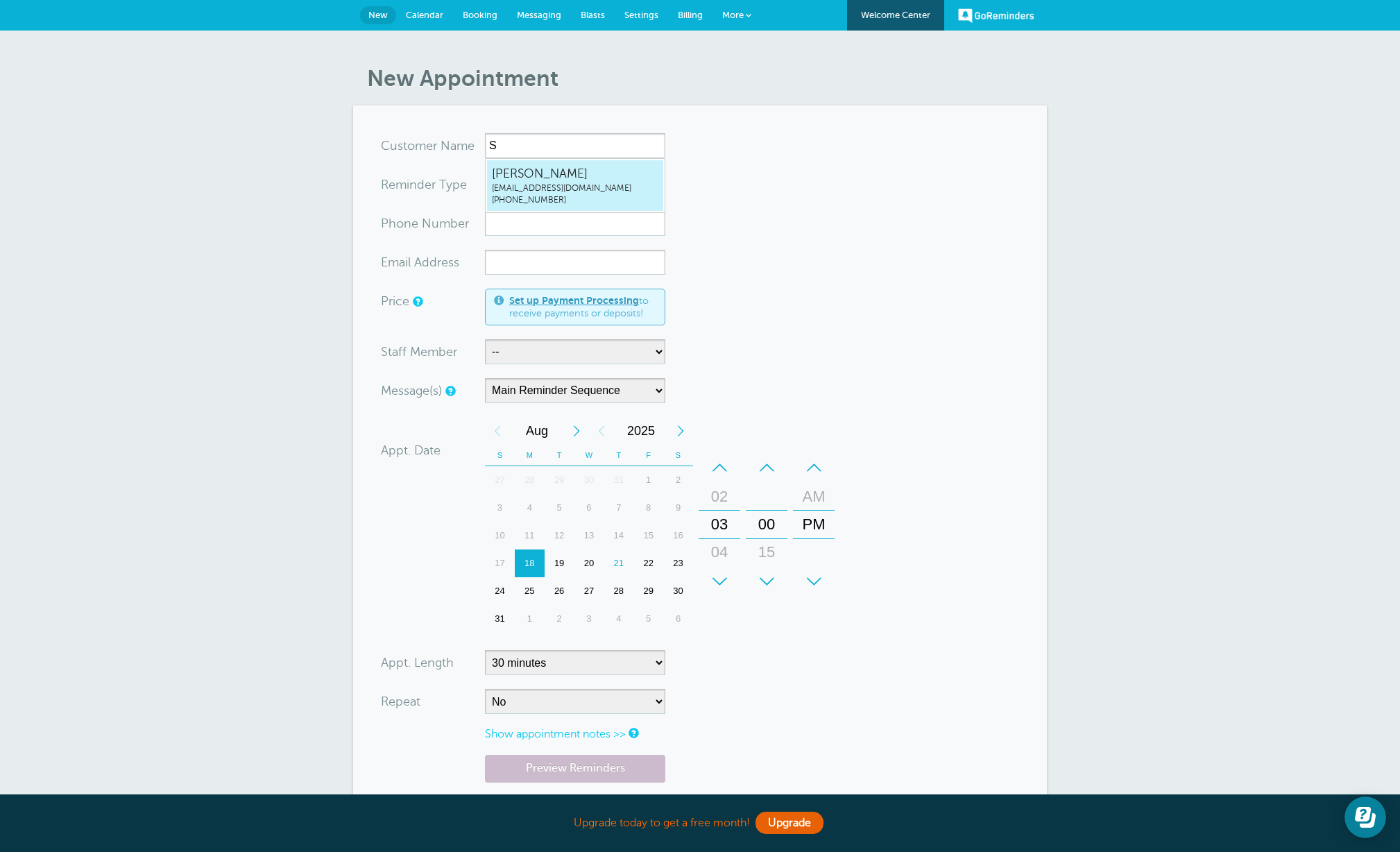
type input "[EMAIL_ADDRESS]"
type input "[PERSON_NAME]"
type input "[PHONE_NUMBER]"
type input "[EMAIL_ADDRESS][DOMAIN_NAME]"
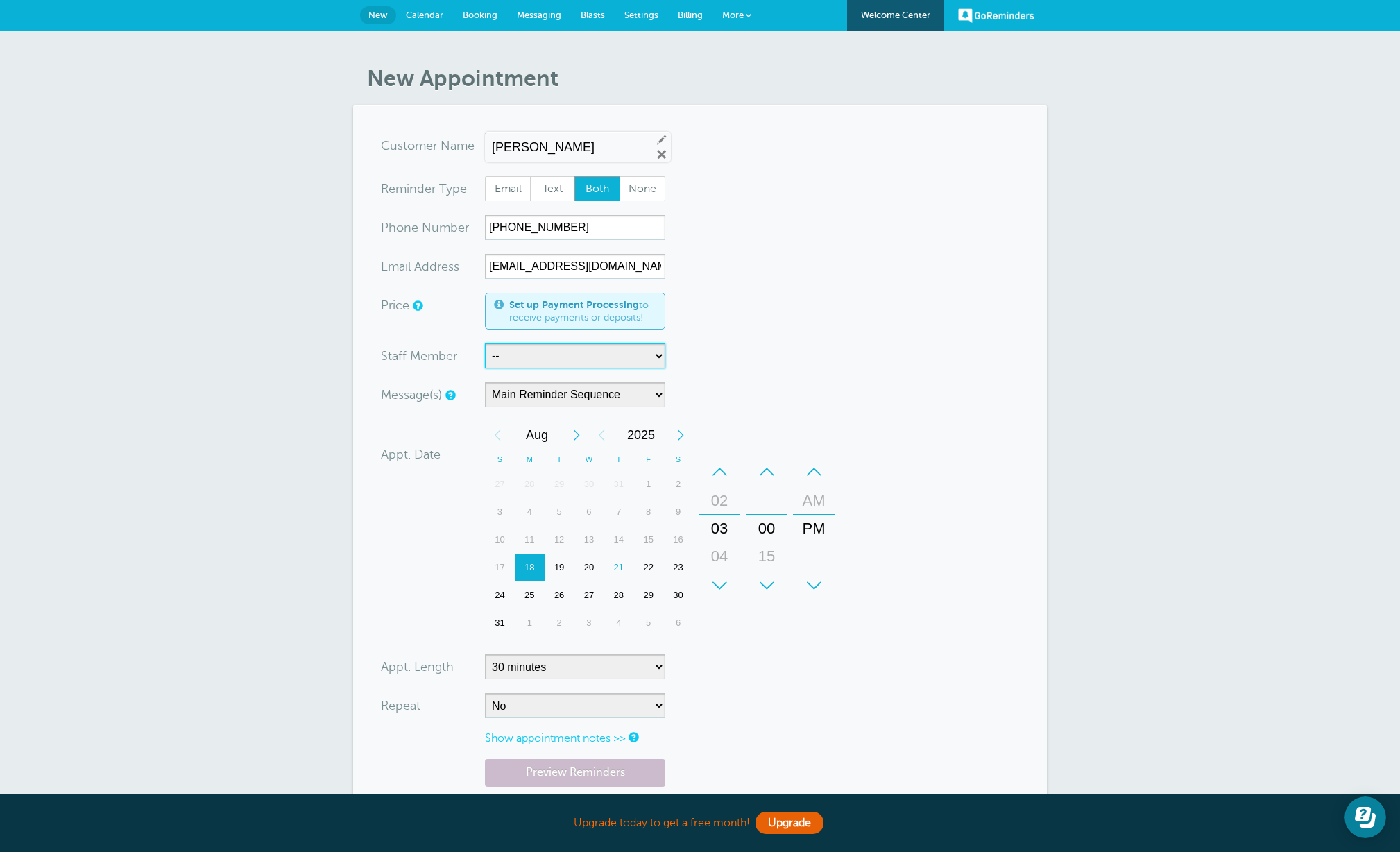
click at [619, 360] on select "-- Austin Comeaux Brad Gibbs Byron Breau Darren Couvillion Jeff Hill Kade Theri…" at bounding box center [575, 355] width 181 height 25
select select "21439"
click at [485, 343] on select "-- Austin Comeaux Brad Gibbs Byron Breau Darren Couvillion Jeff Hill Kade Theri…" at bounding box center [575, 355] width 181 height 25
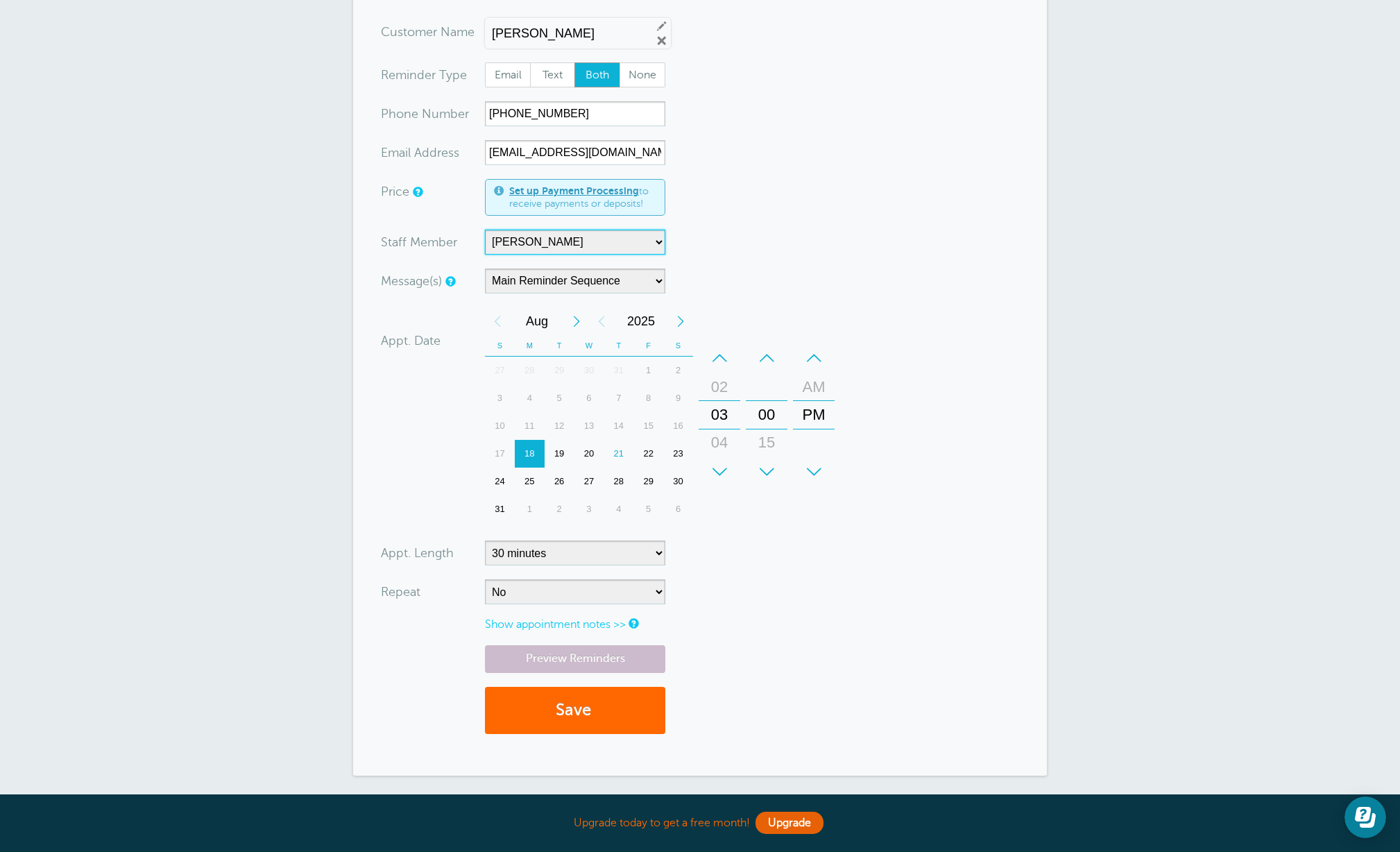
scroll to position [115, 0]
click at [585, 450] on div "20" at bounding box center [590, 452] width 30 height 28
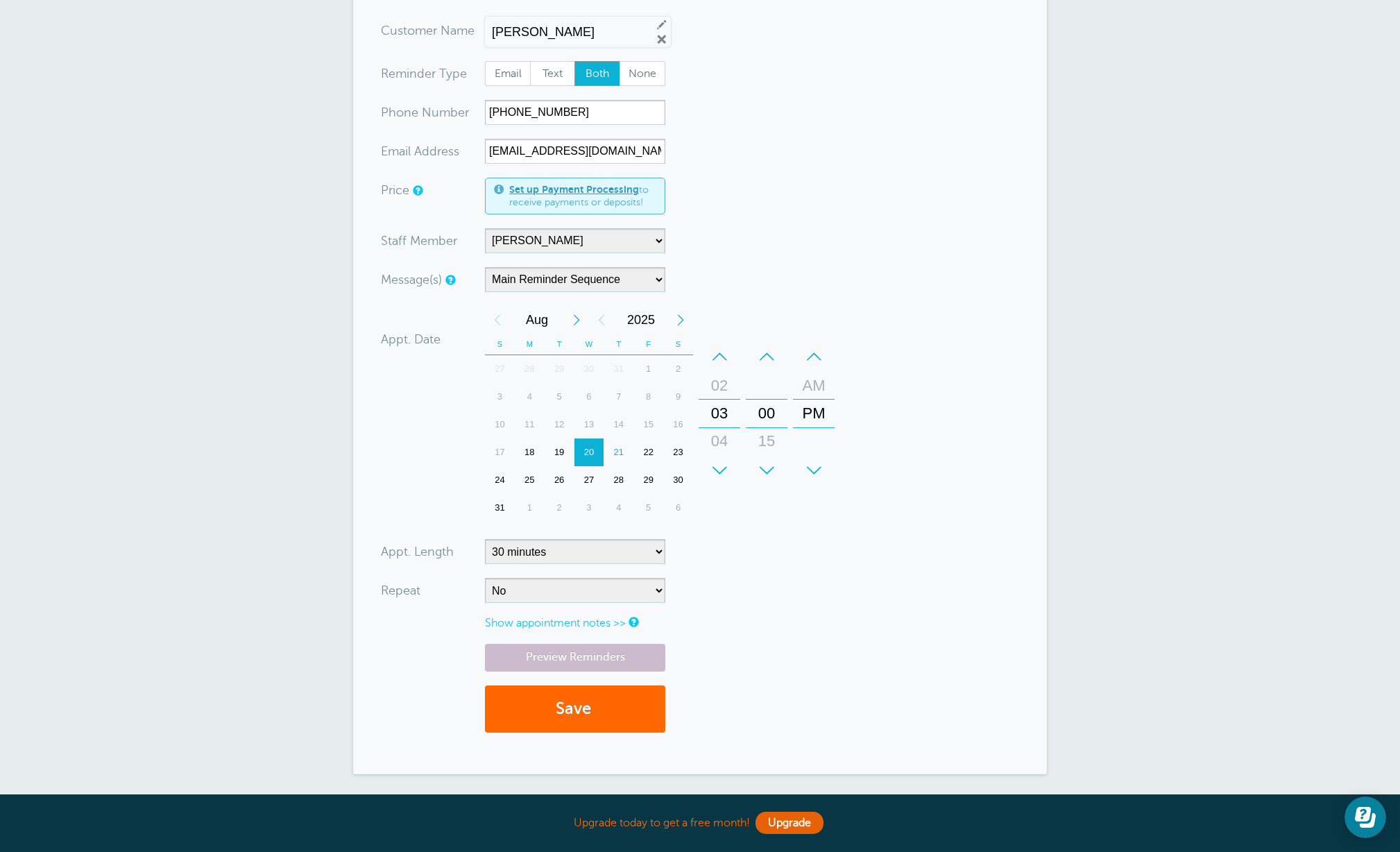
click at [569, 623] on link "Show appointment notes >>" at bounding box center [555, 623] width 141 height 13
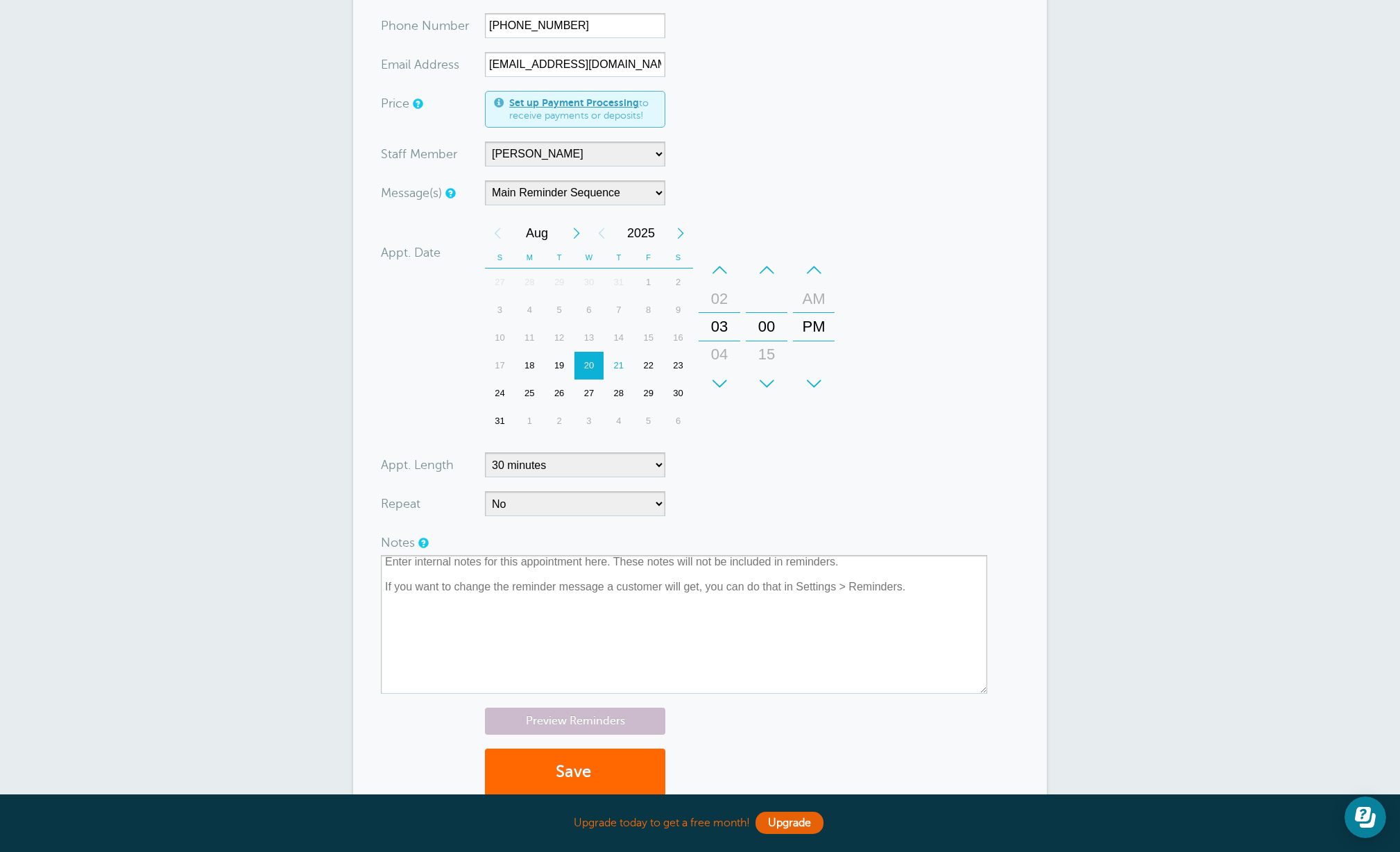
scroll to position [226, 0]
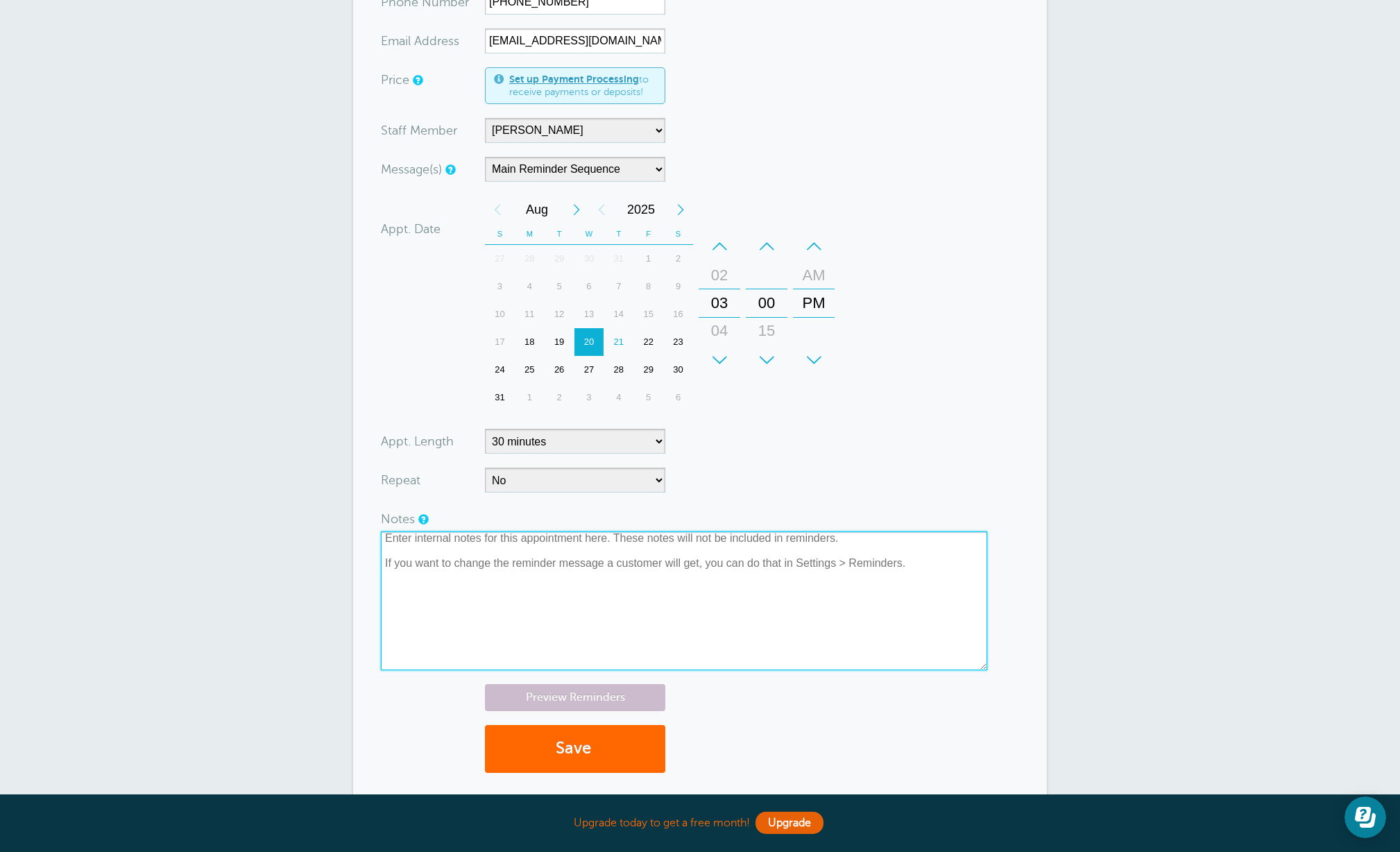
click at [764, 592] on textarea at bounding box center [683, 600] width 606 height 139
click at [709, 561] on textarea at bounding box center [683, 600] width 606 height 139
drag, startPoint x: 912, startPoint y: 562, endPoint x: 464, endPoint y: 540, distance: 448.5
click at [464, 540] on textarea at bounding box center [683, 600] width 606 height 139
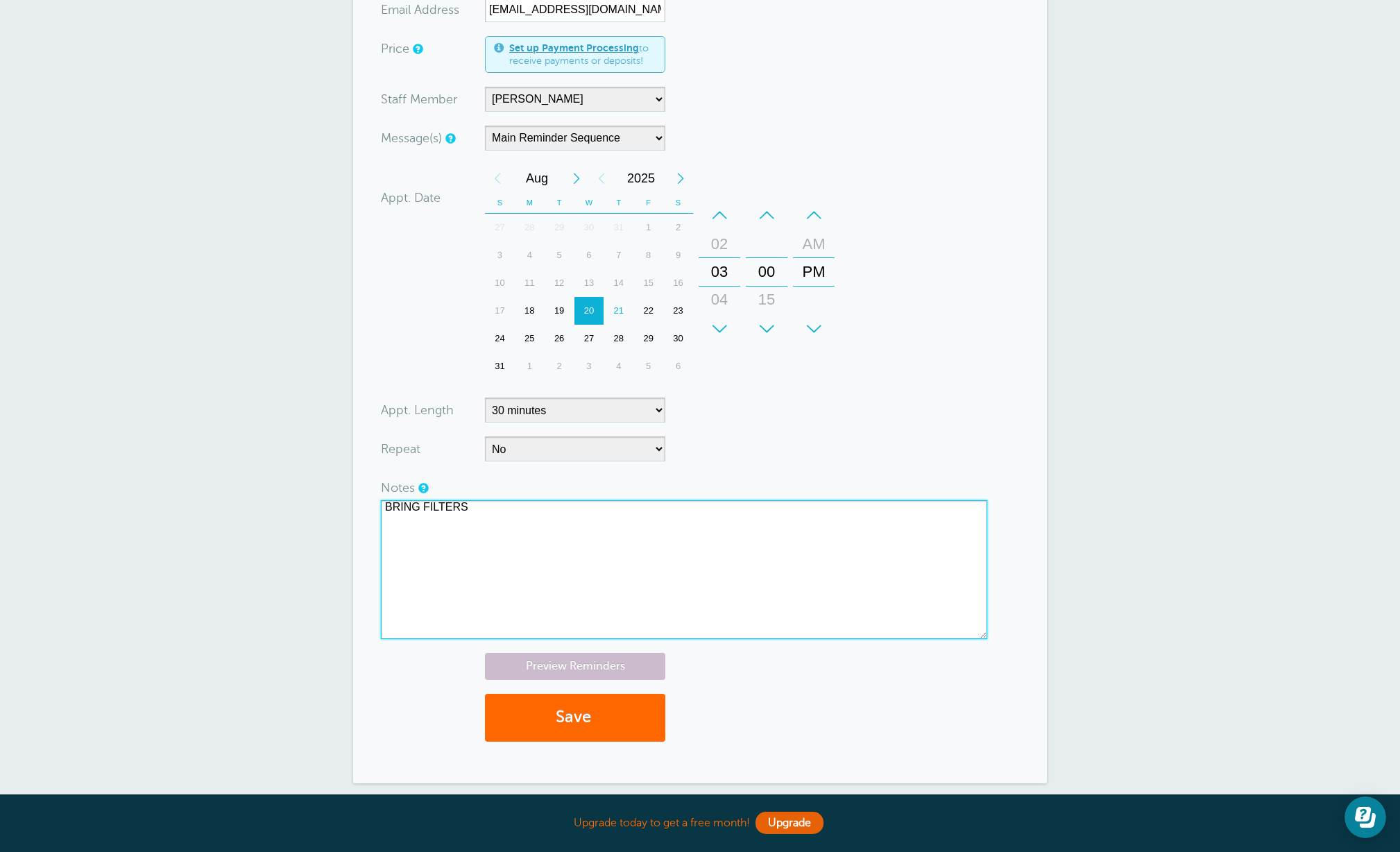
scroll to position [259, 0]
type textarea "BRING FILTERS"
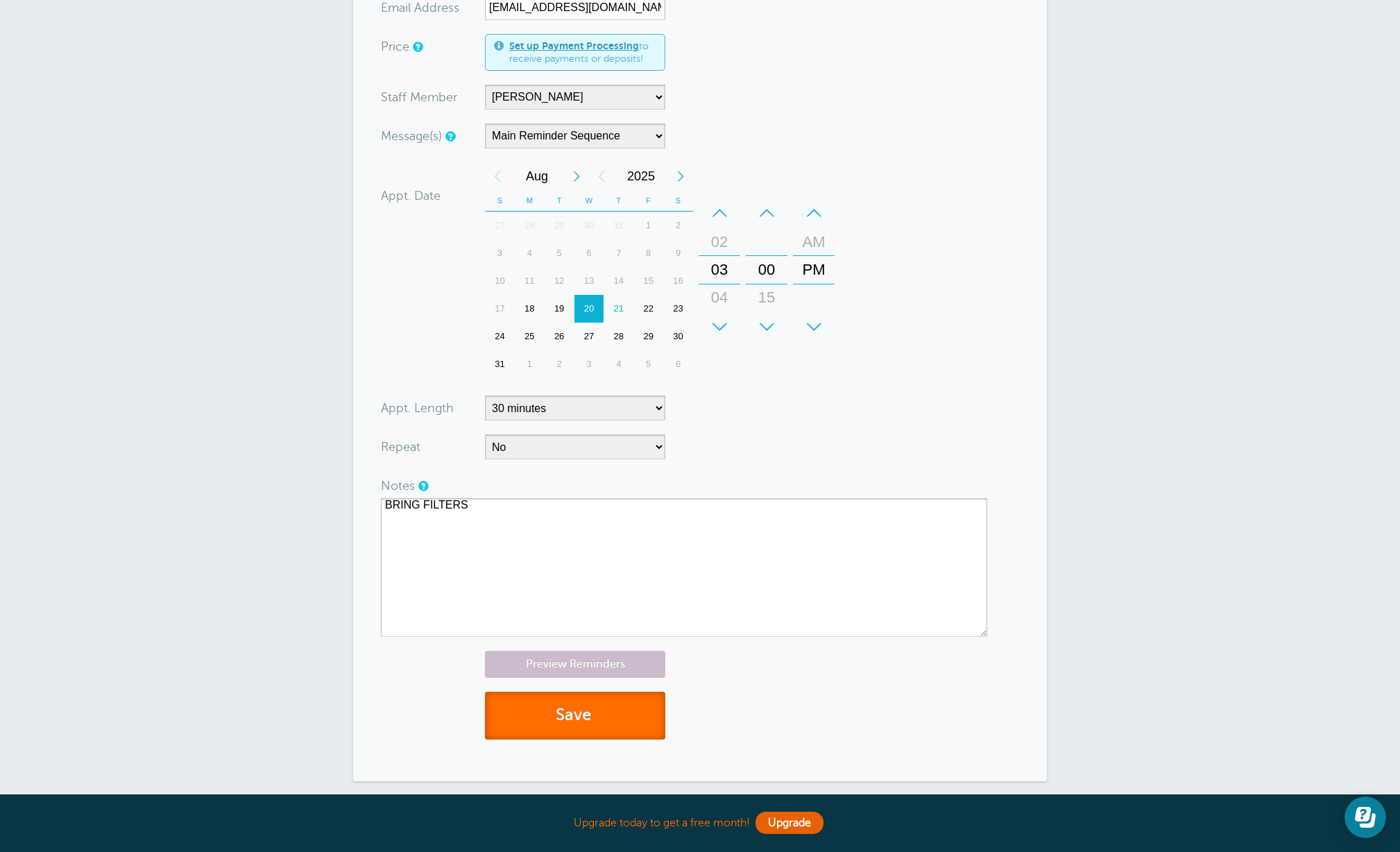
click at [598, 716] on button "Save" at bounding box center [575, 716] width 181 height 48
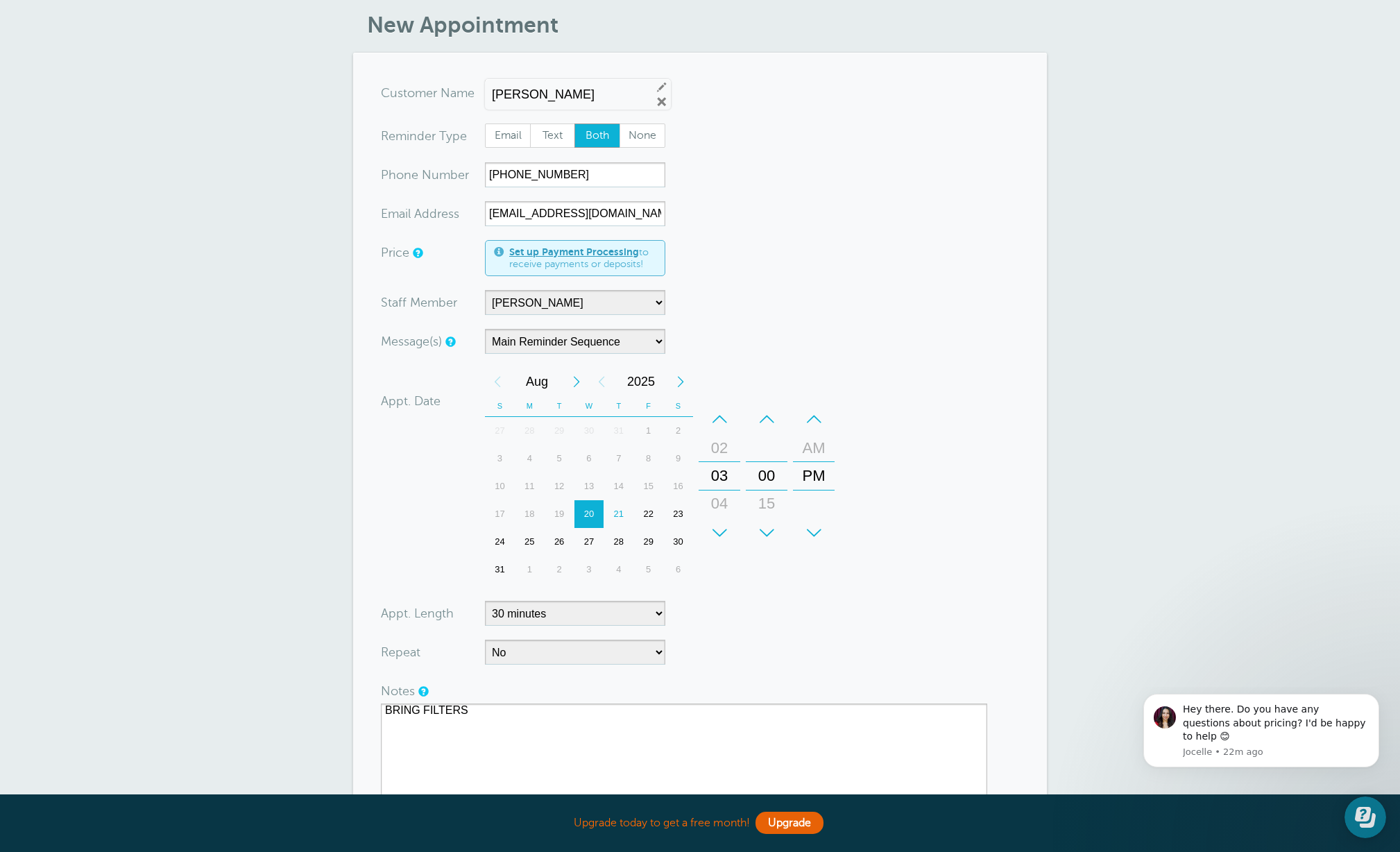
scroll to position [99, 0]
click at [648, 510] on div "22" at bounding box center [649, 511] width 30 height 28
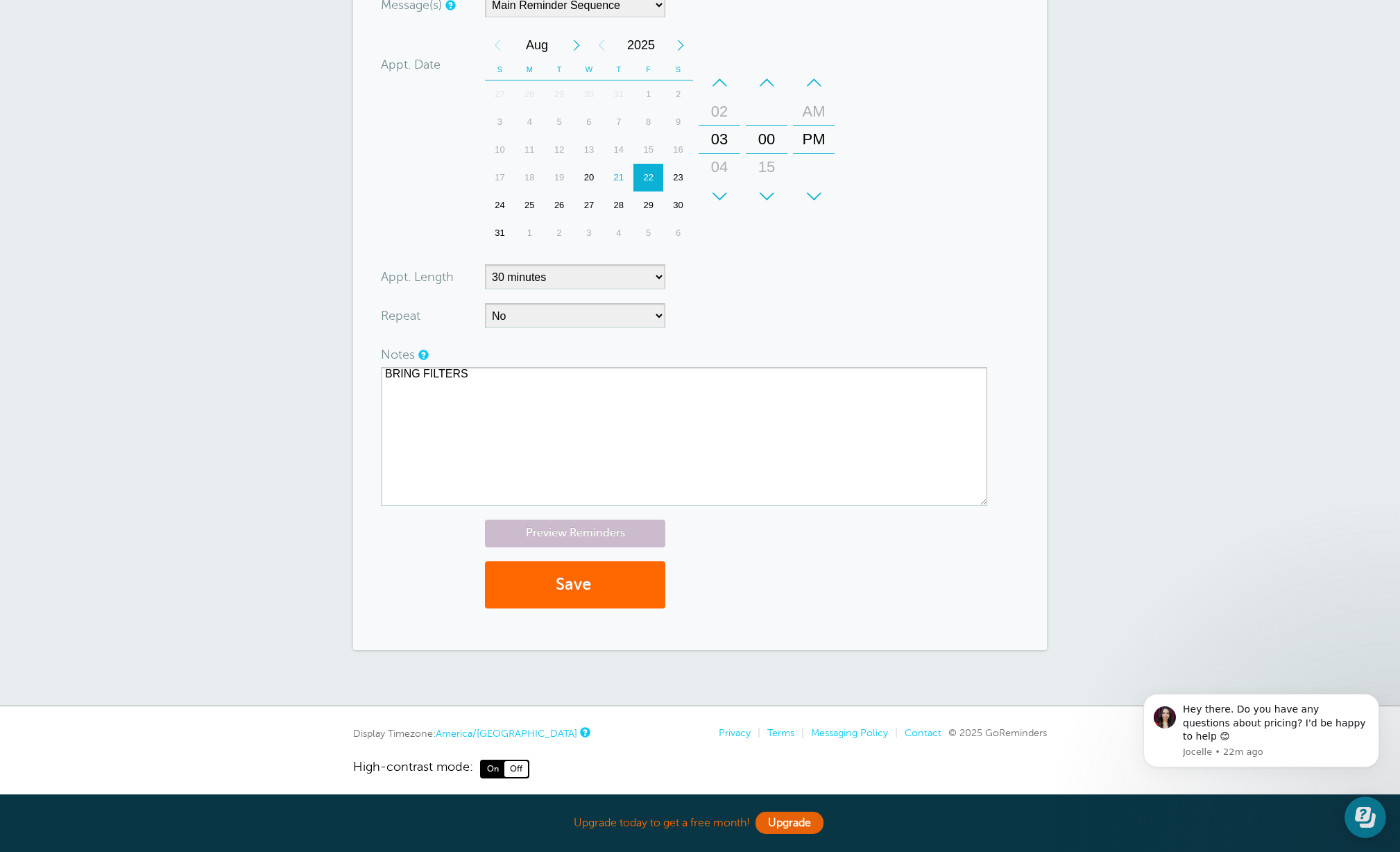
scroll to position [442, 0]
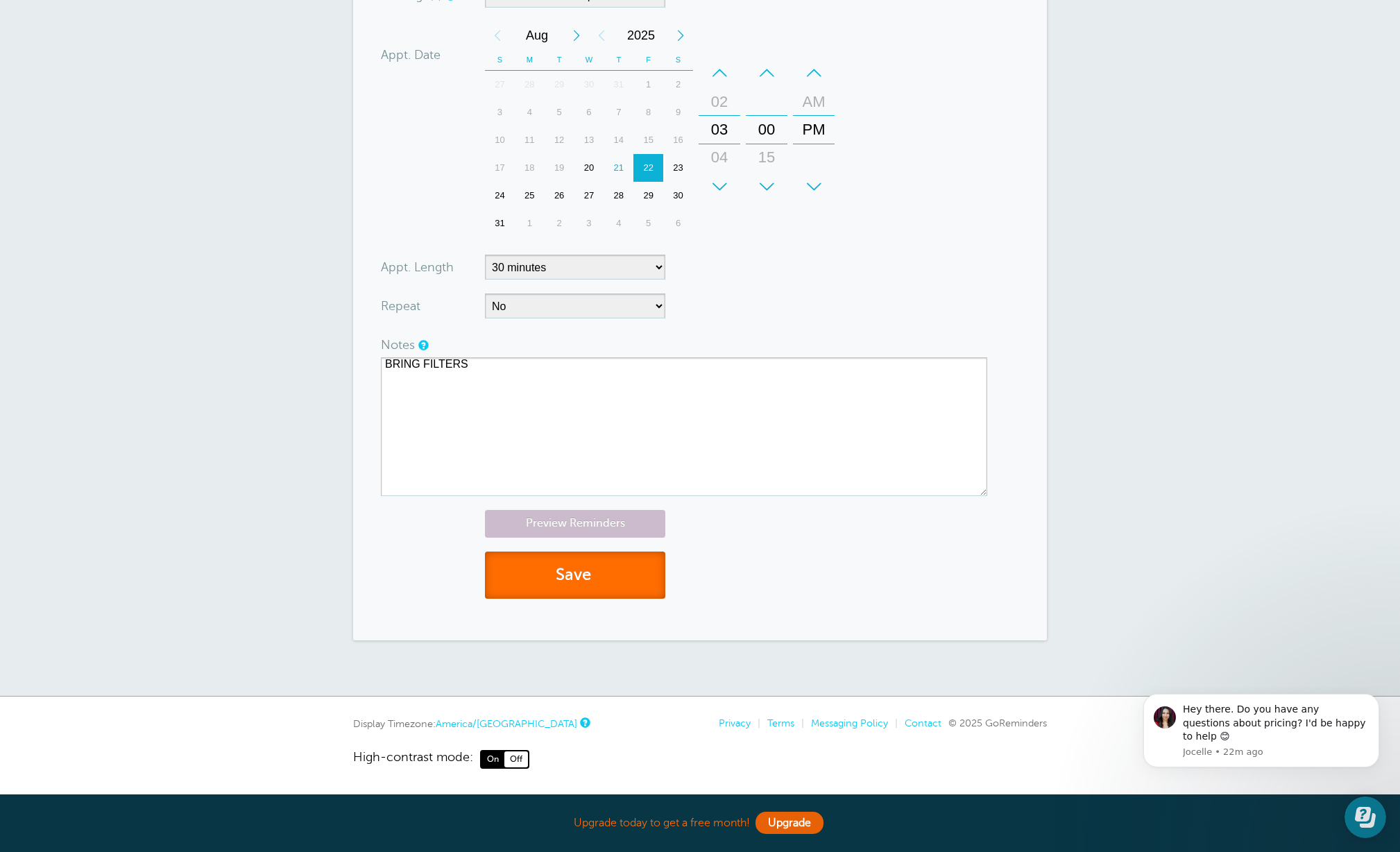
click at [595, 569] on span "submit" at bounding box center [593, 575] width 4 height 19
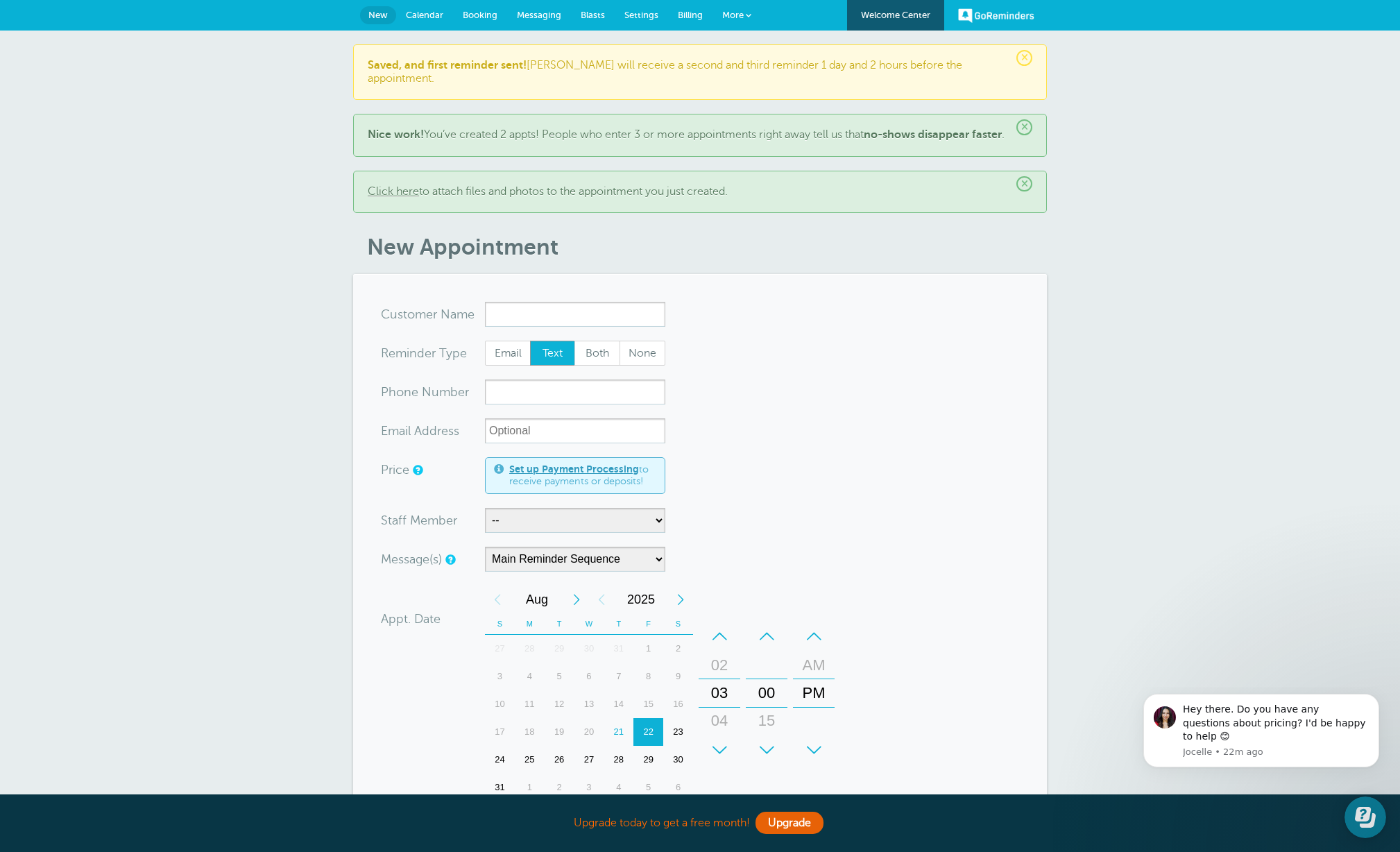
click at [1022, 181] on span "×" at bounding box center [1024, 184] width 16 height 16
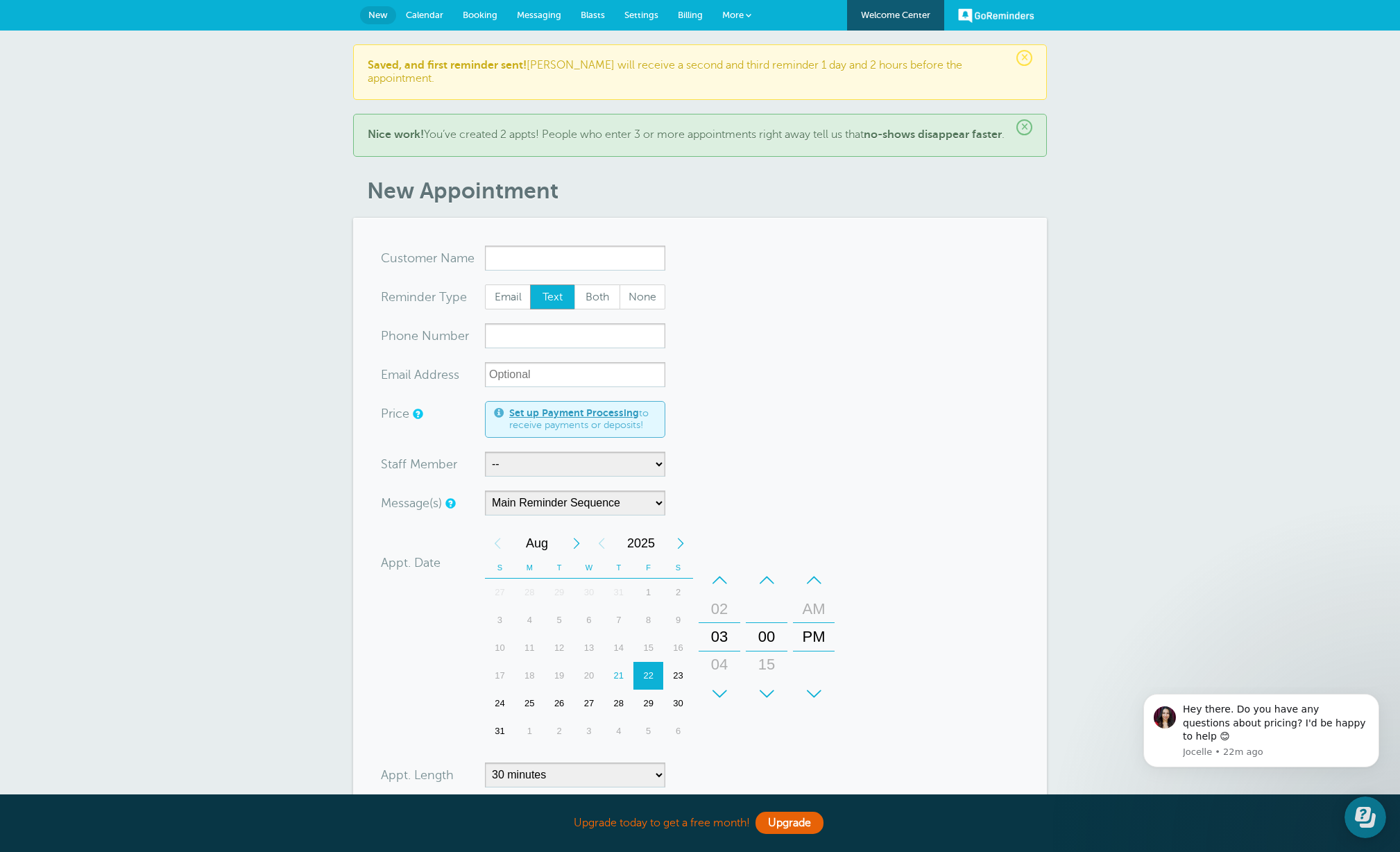
click at [1023, 119] on span "×" at bounding box center [1024, 127] width 16 height 16
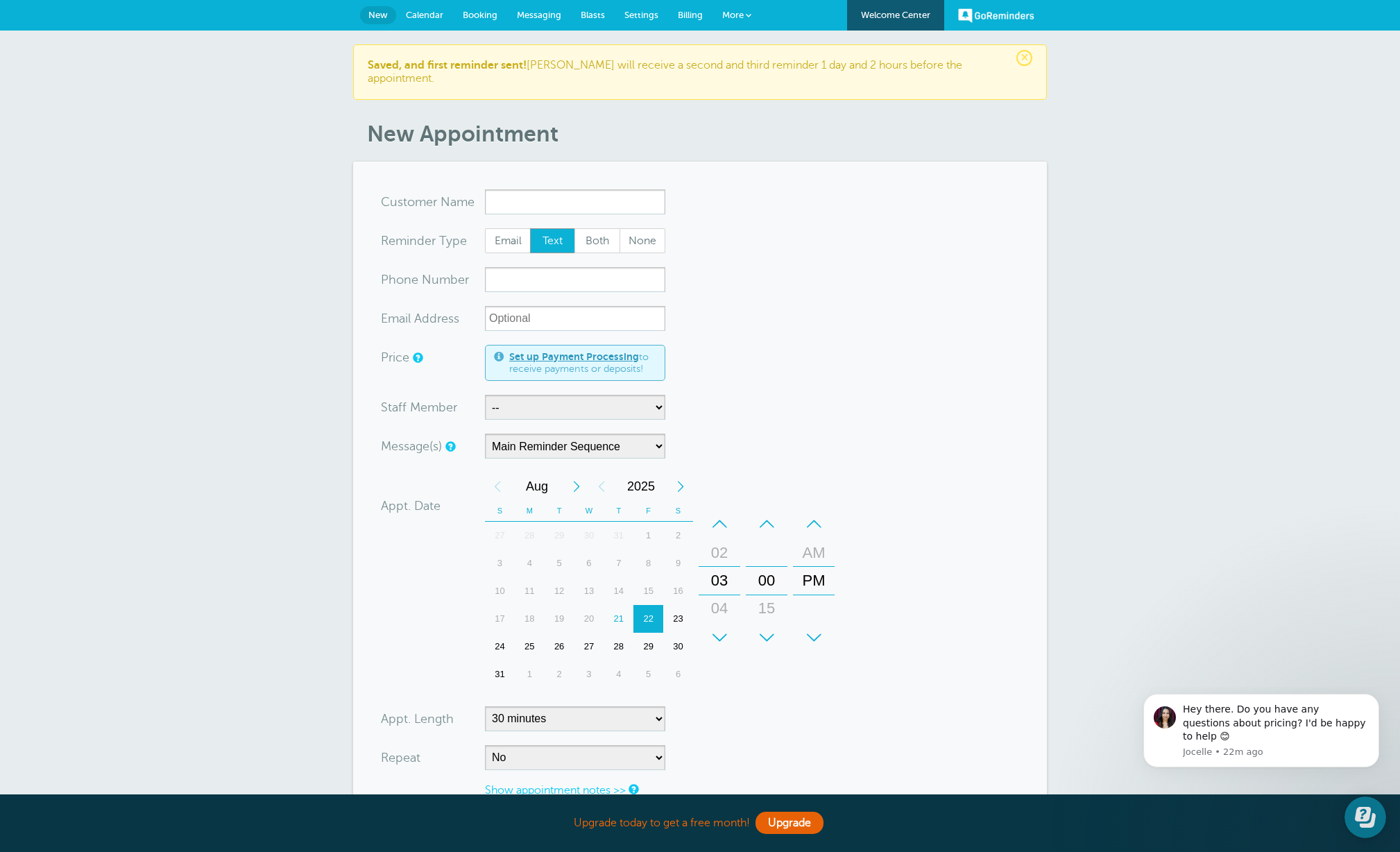
click at [1028, 55] on span "×" at bounding box center [1024, 58] width 16 height 16
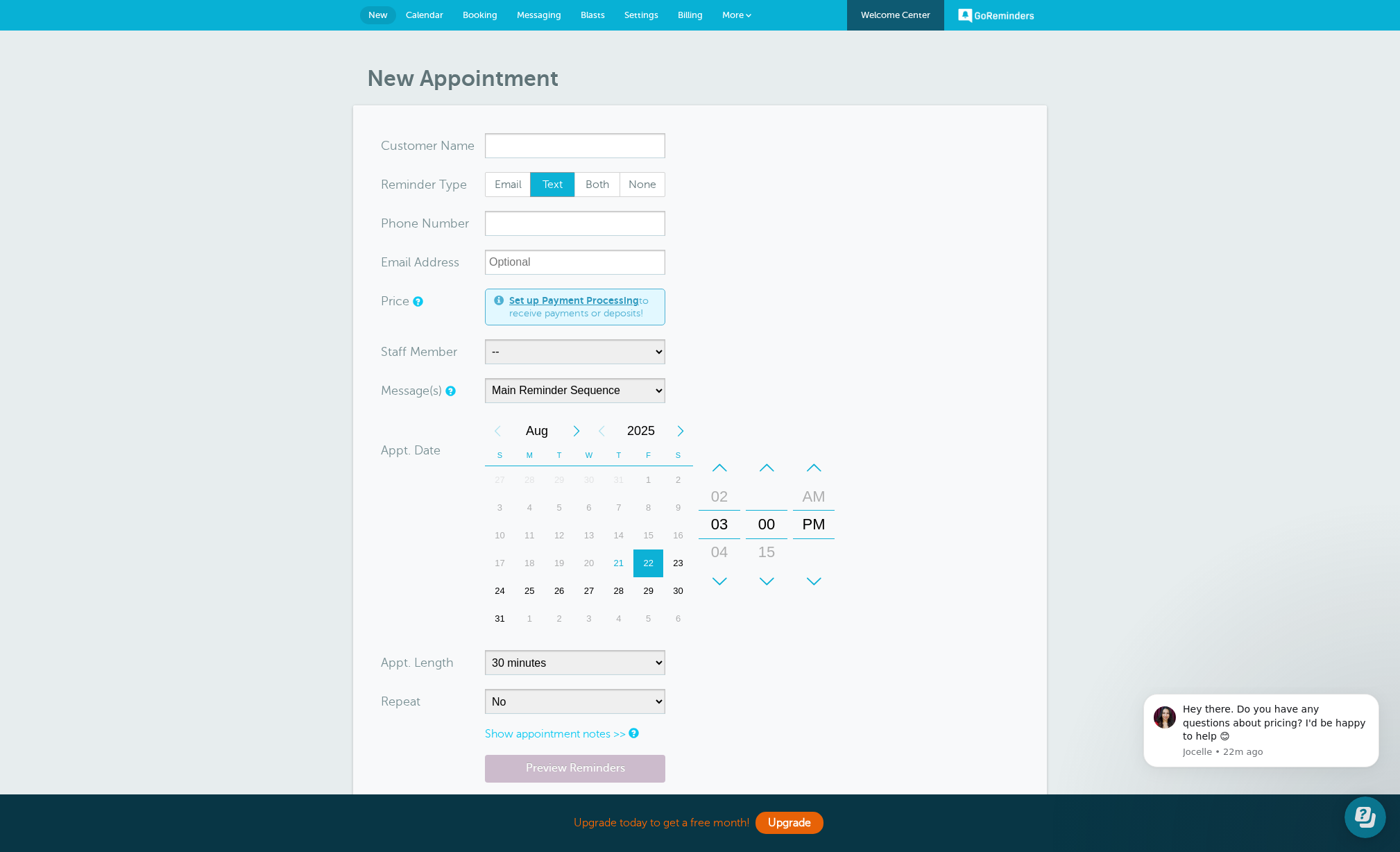
click at [425, 10] on span "Calendar" at bounding box center [425, 15] width 37 height 10
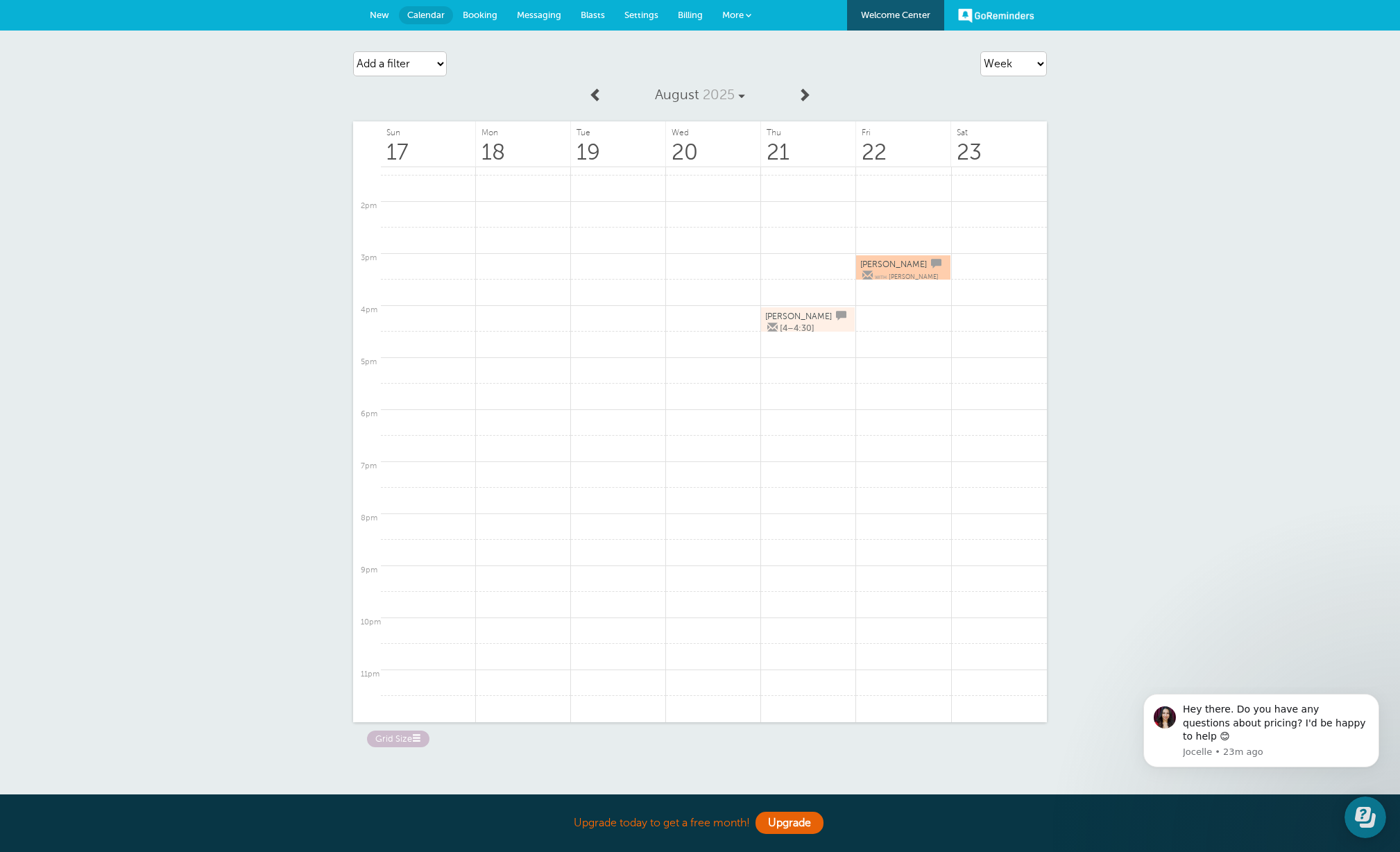
click at [907, 265] on span "[PERSON_NAME]" at bounding box center [893, 264] width 67 height 10
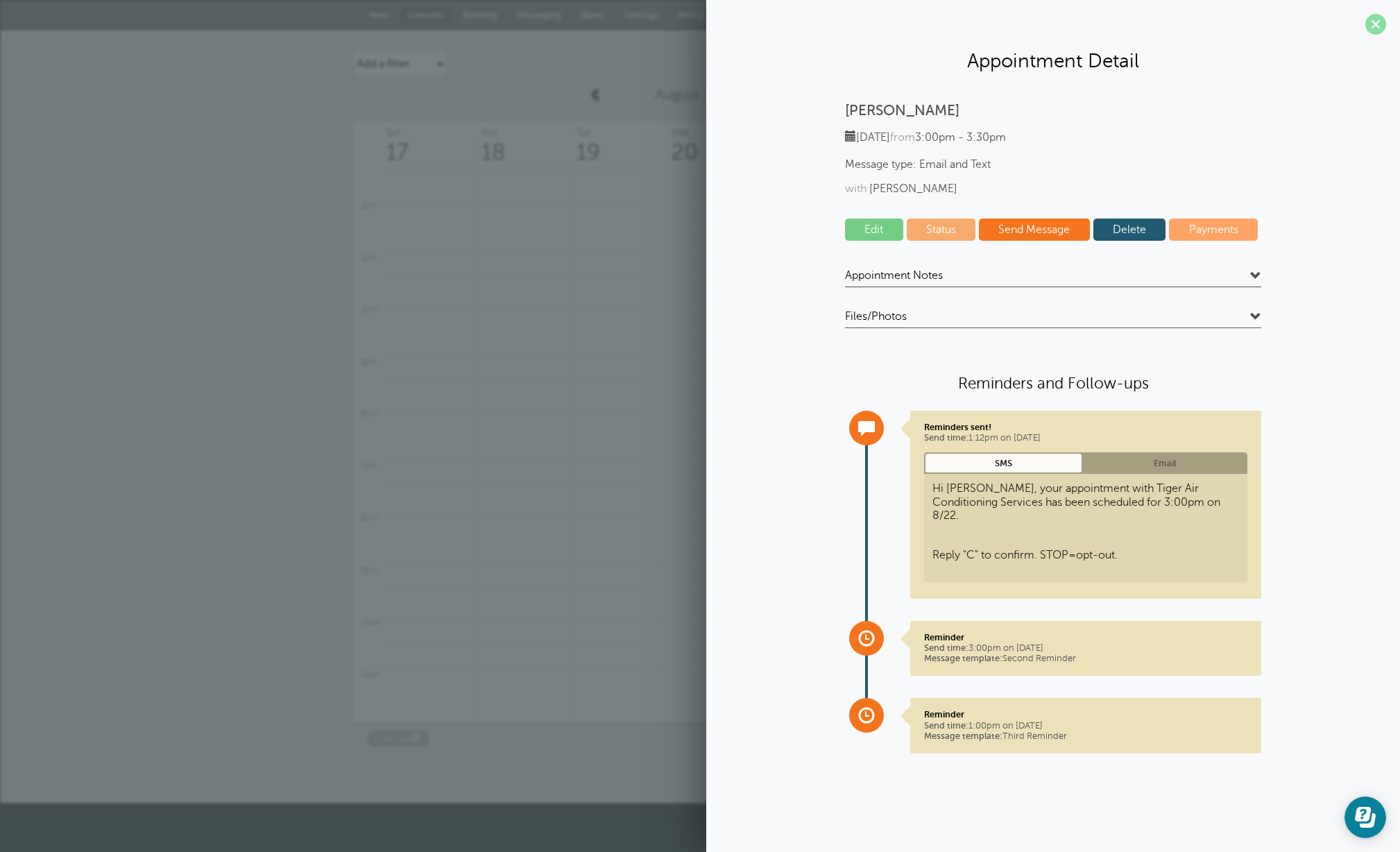
click at [1375, 26] on span at bounding box center [1376, 25] width 21 height 21
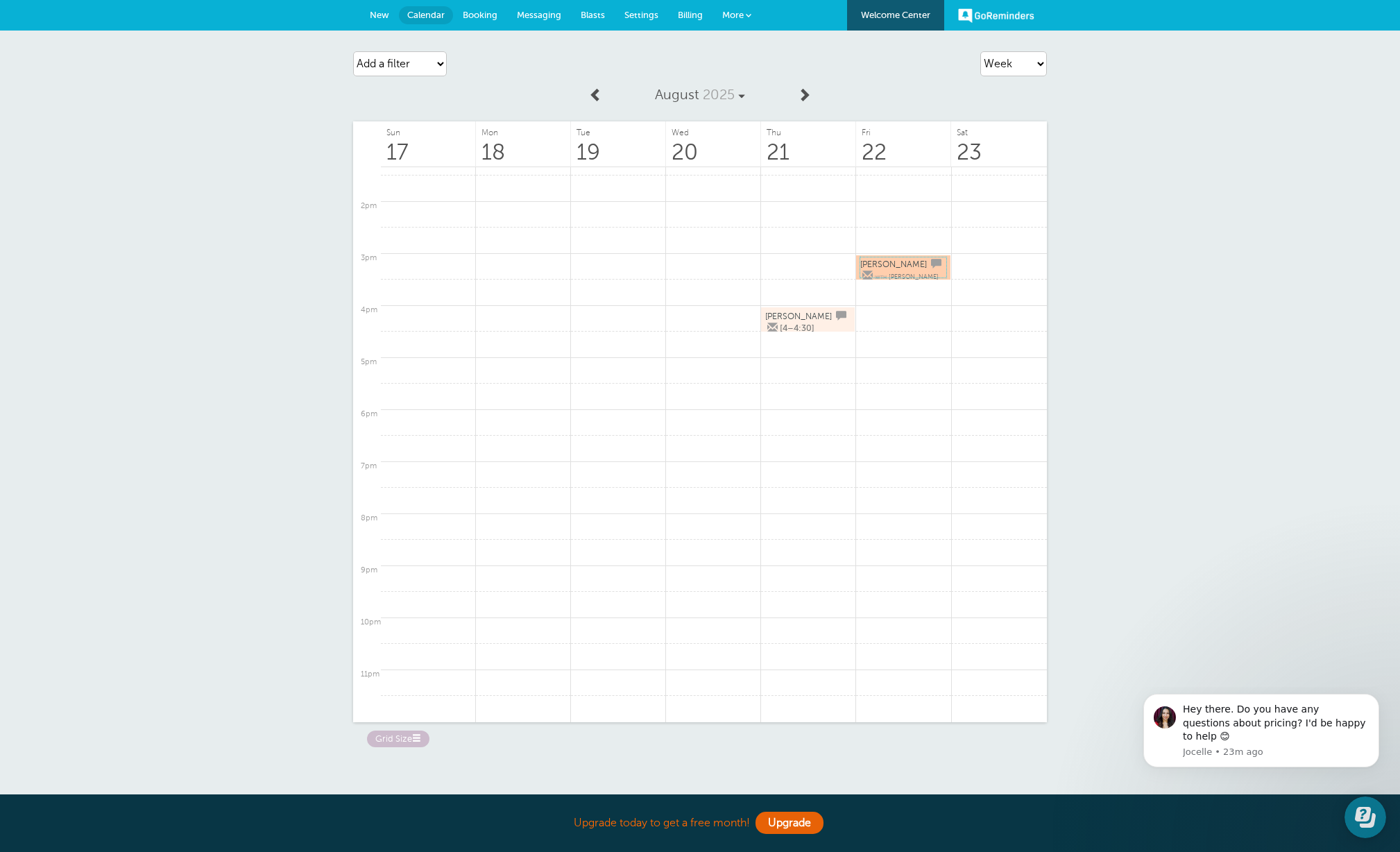
click at [903, 275] on span "Byron Breau" at bounding box center [913, 277] width 50 height 7
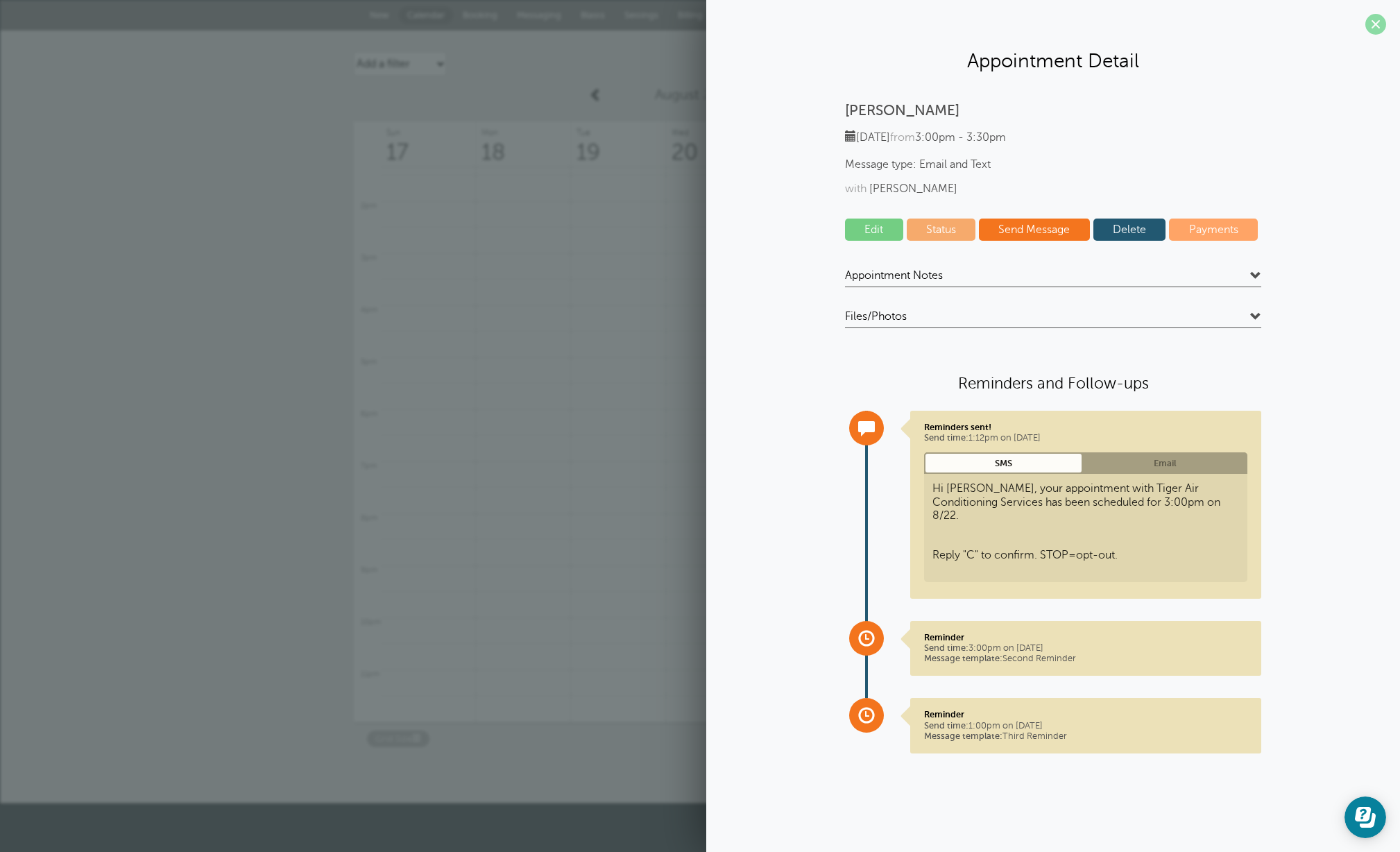
click at [1379, 19] on span at bounding box center [1376, 25] width 21 height 21
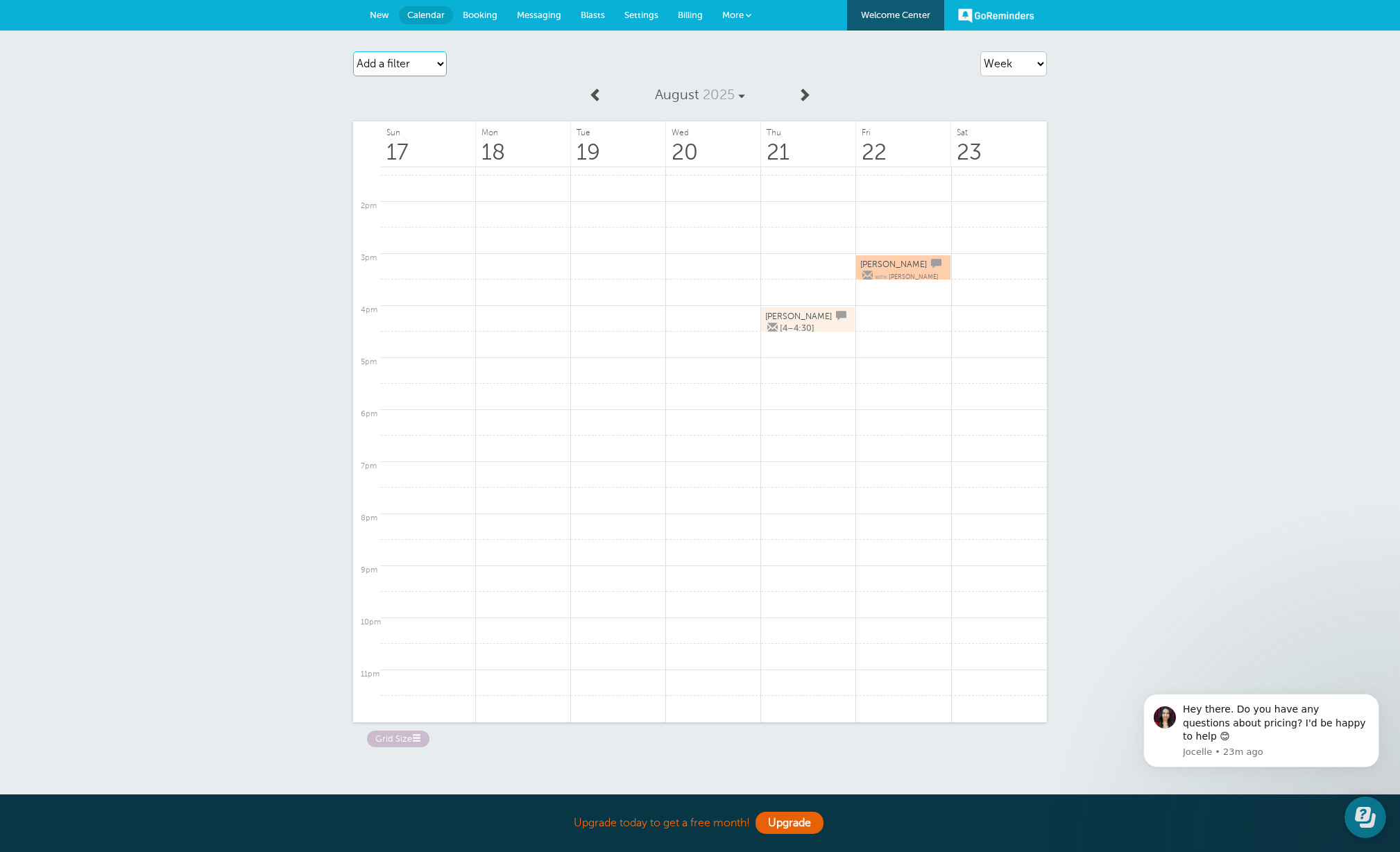
click at [437, 58] on select "Add a filter Customer Search Staff Appointment Status Payment Status" at bounding box center [399, 64] width 94 height 25
select select "staff"
click at [353, 52] on select "Add a filter Customer Search Staff Appointment Status Payment Status" at bounding box center [399, 64] width 94 height 25
select select
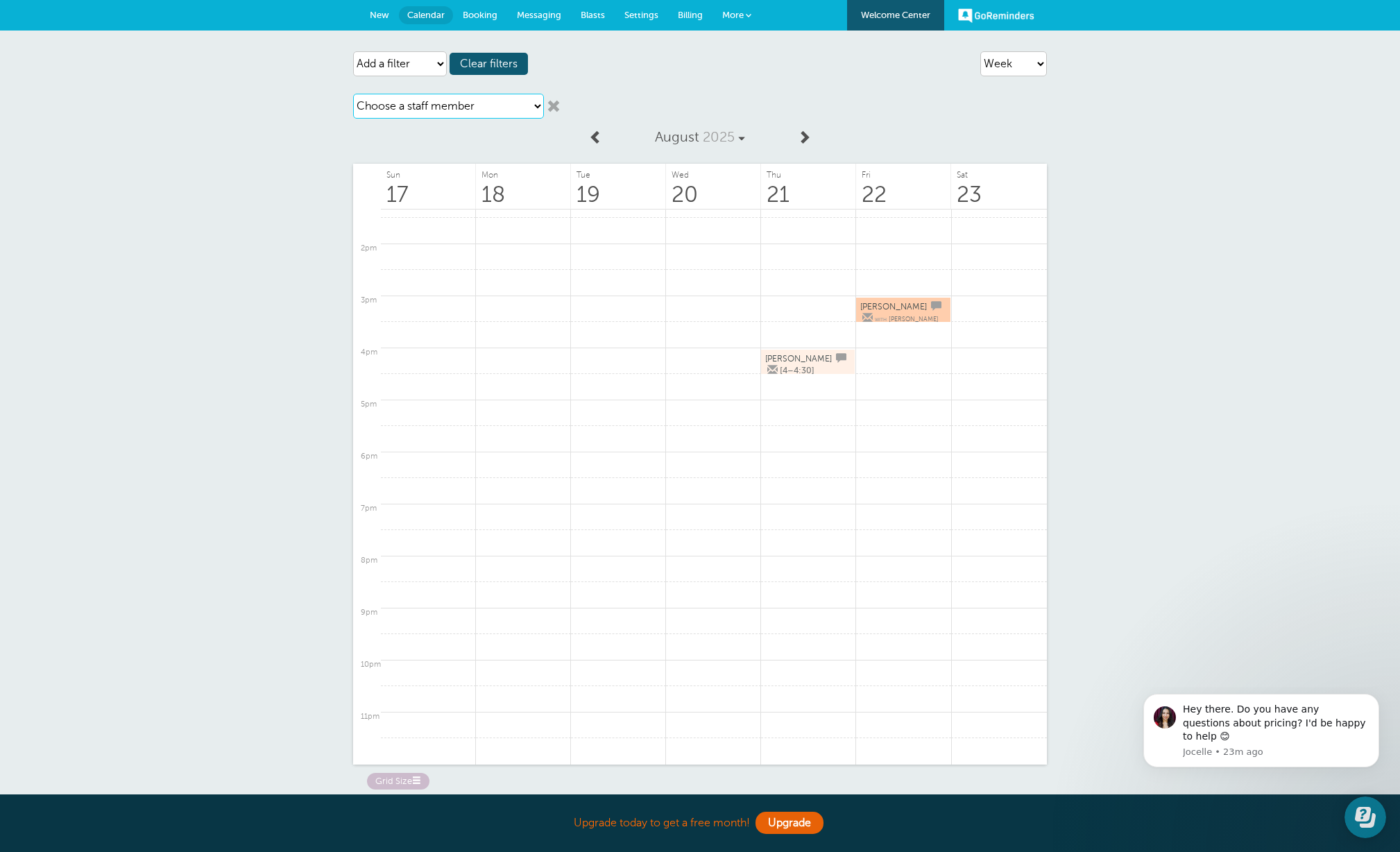
click at [464, 108] on select "Choose a staff member Austin Comeaux Brad Gibbs Byron Breau Darren Couvillion J…" at bounding box center [448, 106] width 191 height 25
select select "21439"
click at [353, 94] on select "Choose a staff member Austin Comeaux Brad Gibbs Byron Breau Darren Couvillion J…" at bounding box center [448, 106] width 191 height 25
click at [517, 64] on span "Clear filters" at bounding box center [488, 64] width 79 height 22
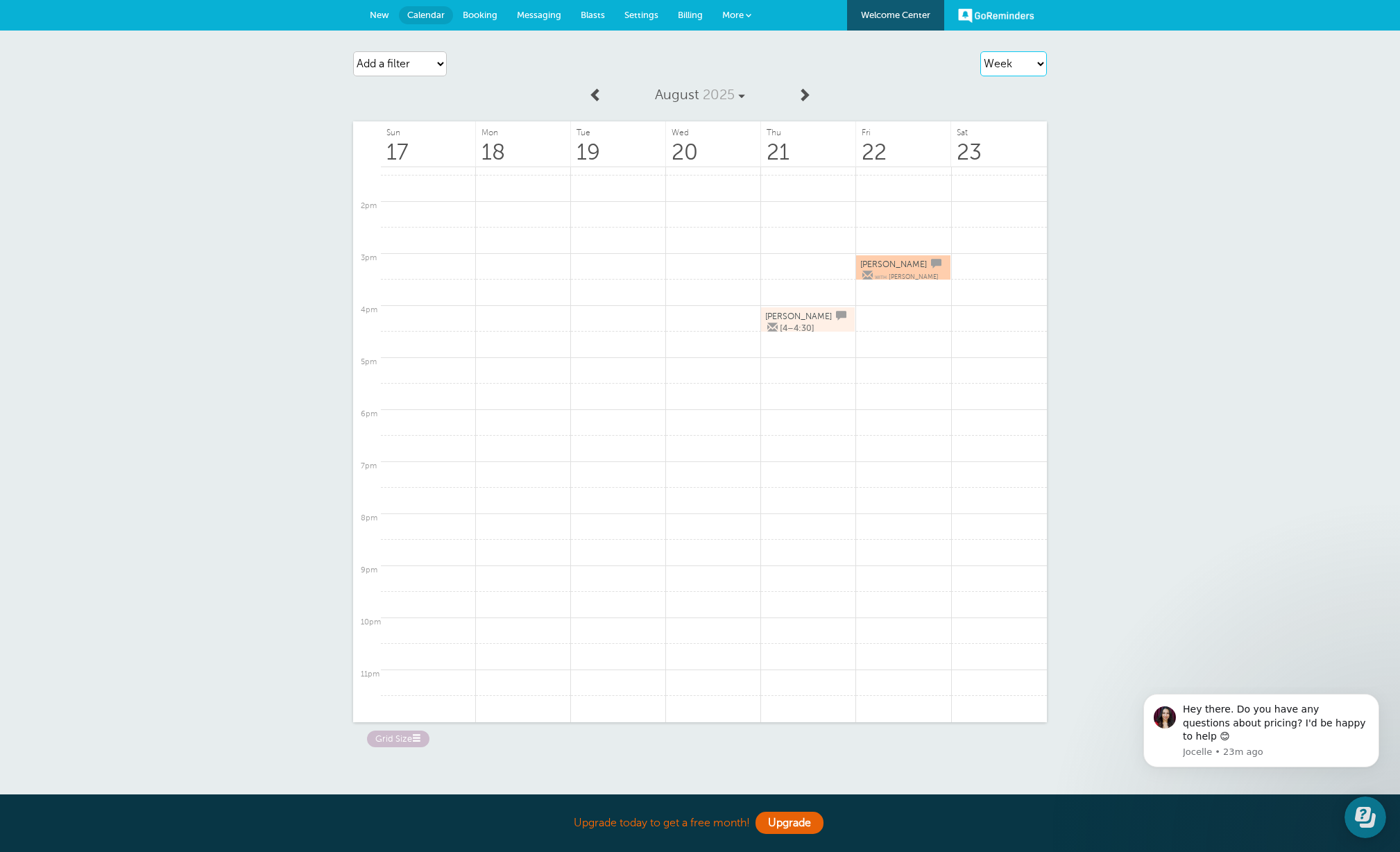
click at [1037, 67] on select "Agenda Day Week Month (full view) Month (condensed)" at bounding box center [1013, 64] width 67 height 25
click at [981, 52] on select "Agenda Day Week Month (full view) Month (condensed)" at bounding box center [1013, 64] width 67 height 25
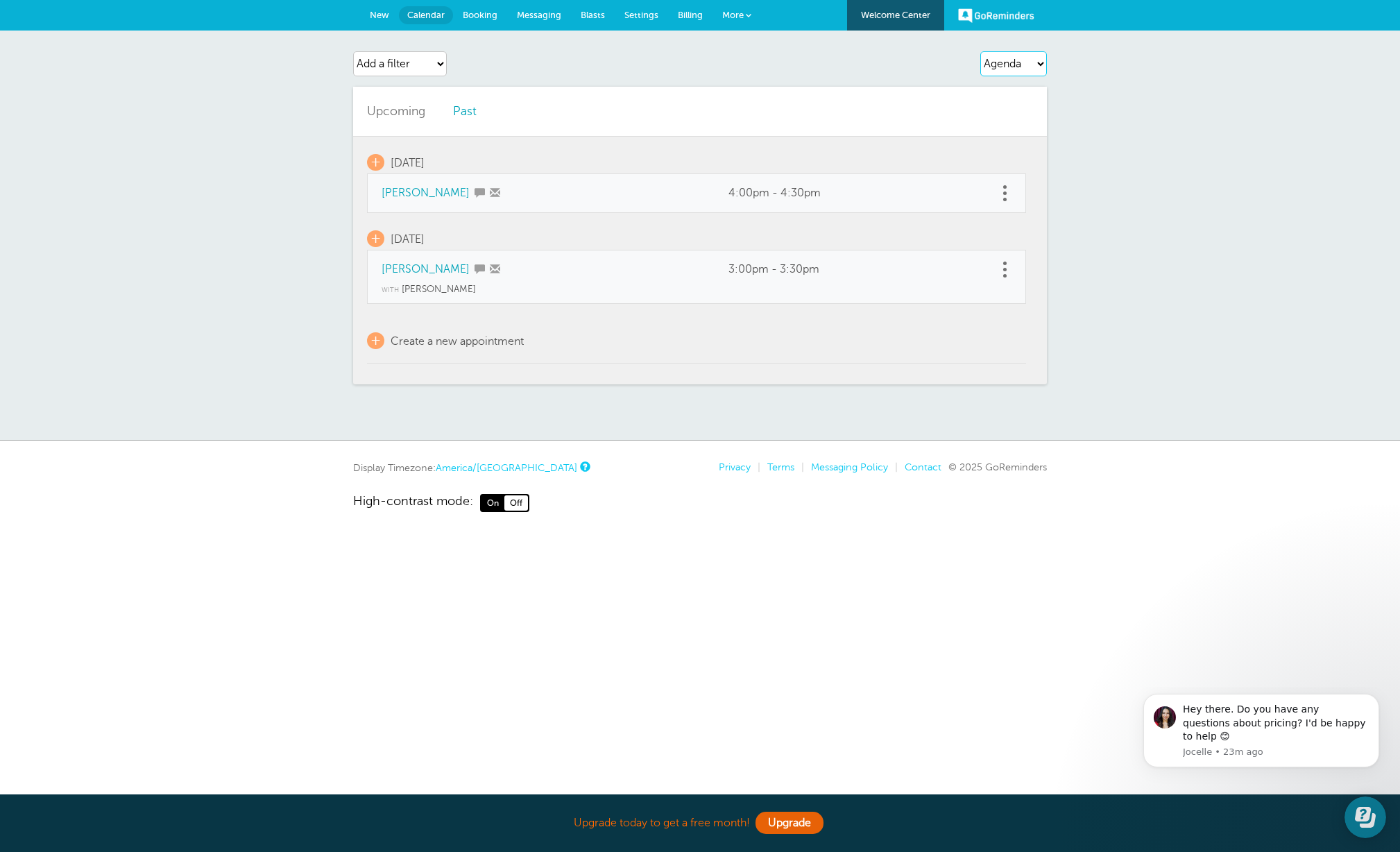
click at [1025, 55] on select "Agenda Day Week Month (full view) Month (condensed)" at bounding box center [1013, 64] width 67 height 25
click at [981, 52] on select "Agenda Day Week Month (full view) Month (condensed)" at bounding box center [1013, 64] width 67 height 25
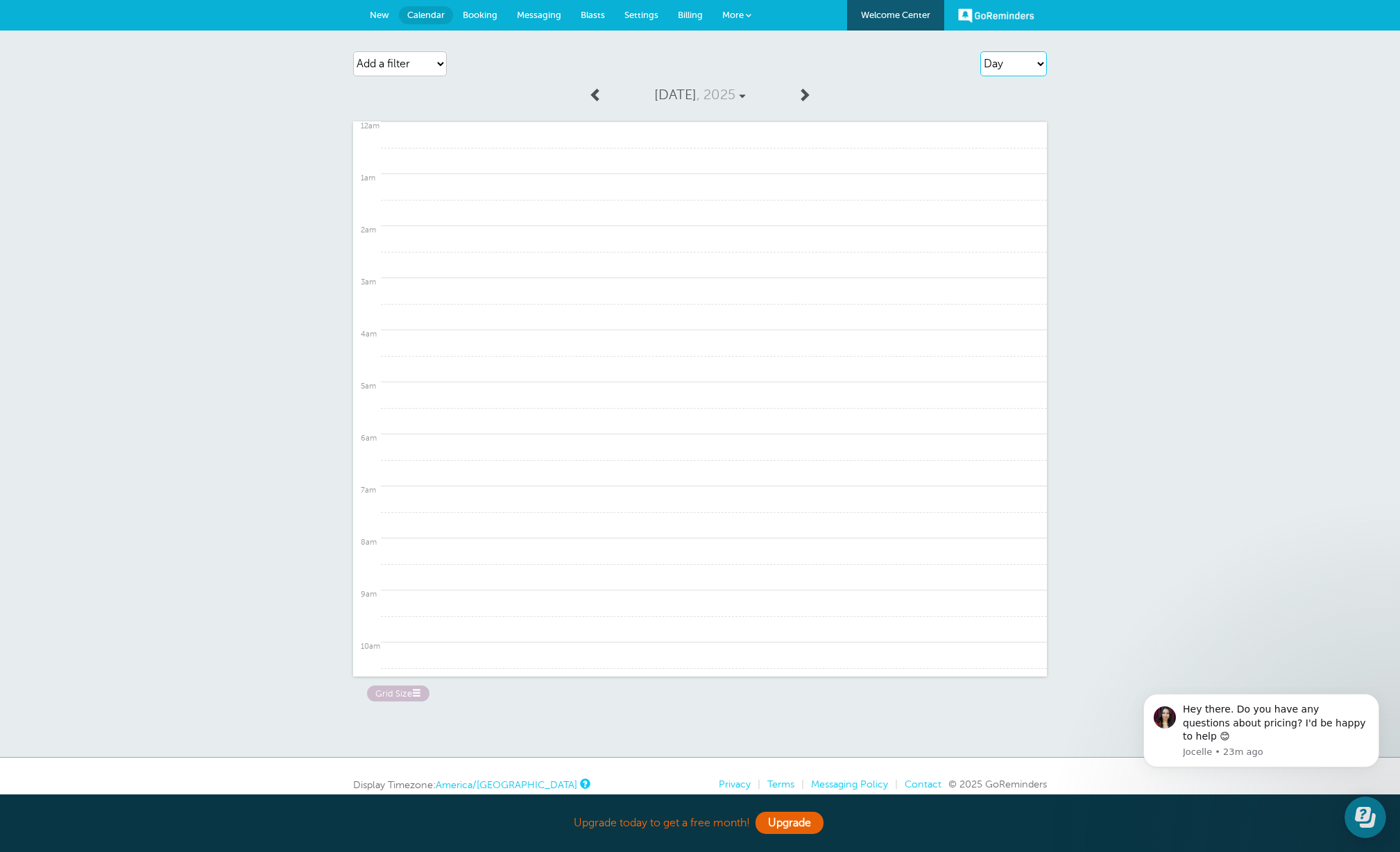
scroll to position [695, 0]
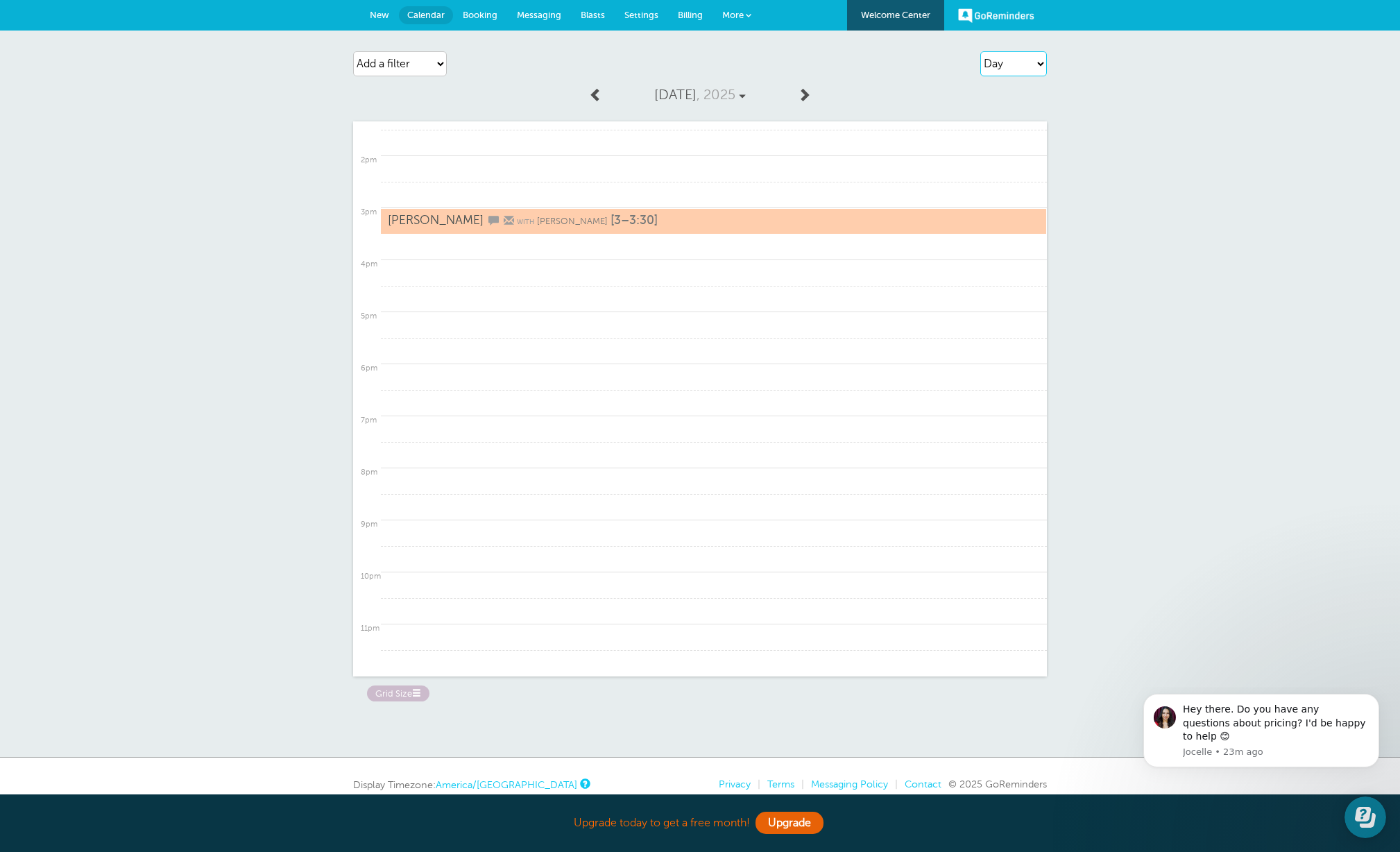
click at [1022, 64] on select "Agenda Day Week Month (full view) Month (condensed)" at bounding box center [1013, 64] width 67 height 25
select select "week"
click at [981, 52] on select "Agenda Day Week Month (full view) Month (condensed)" at bounding box center [1013, 64] width 67 height 25
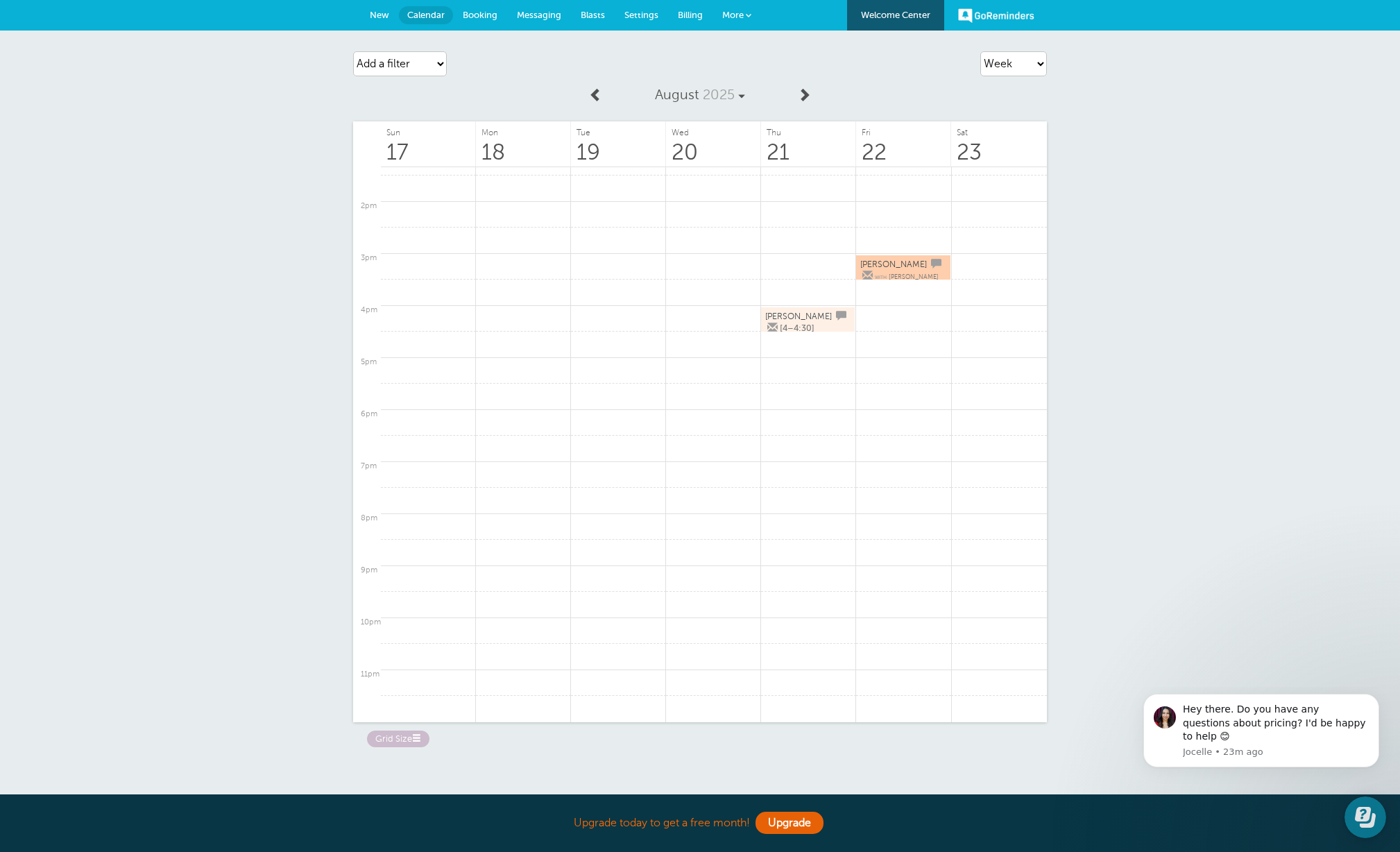
click at [634, 16] on span "Settings" at bounding box center [641, 15] width 34 height 10
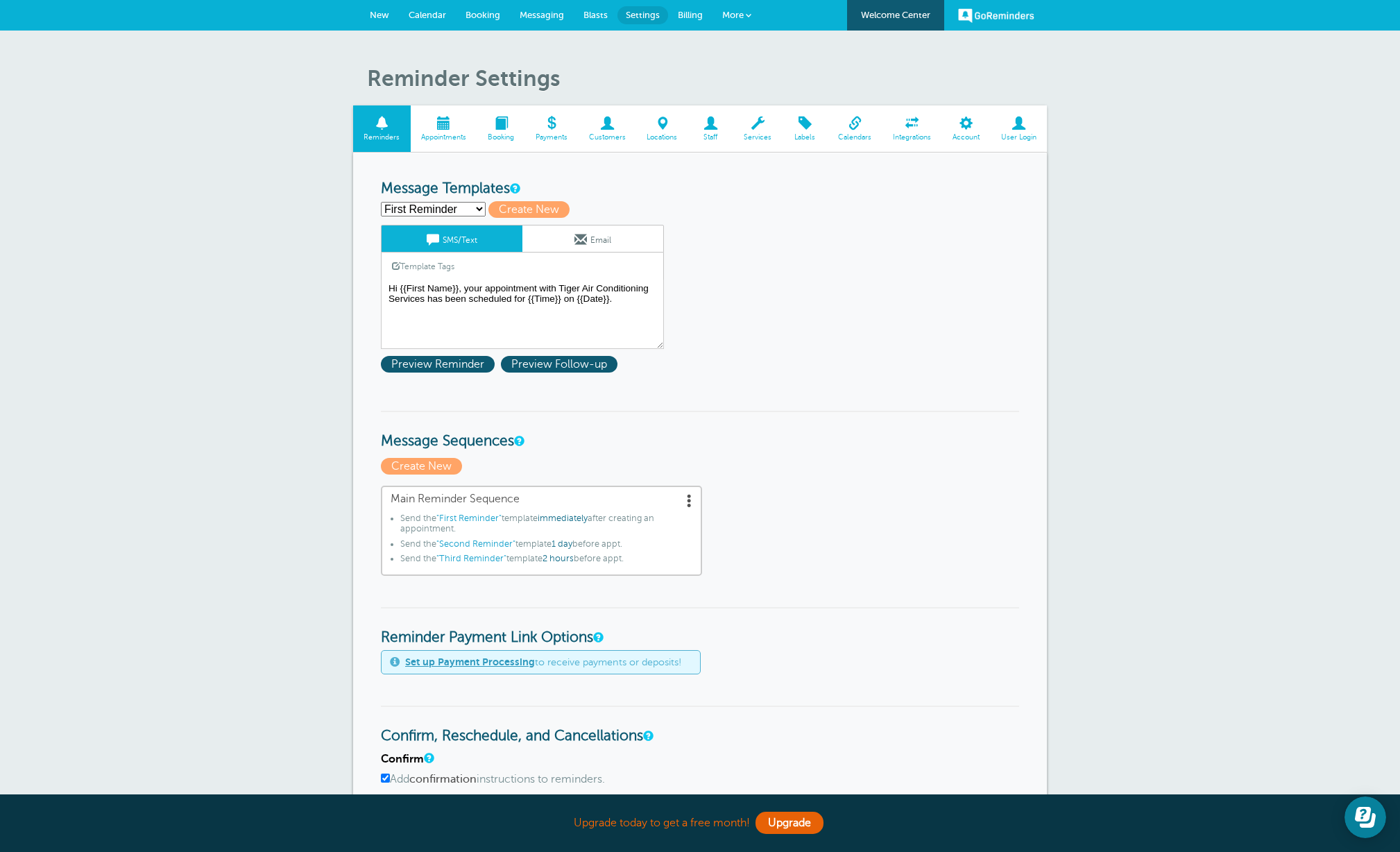
click at [843, 126] on span at bounding box center [855, 124] width 55 height 13
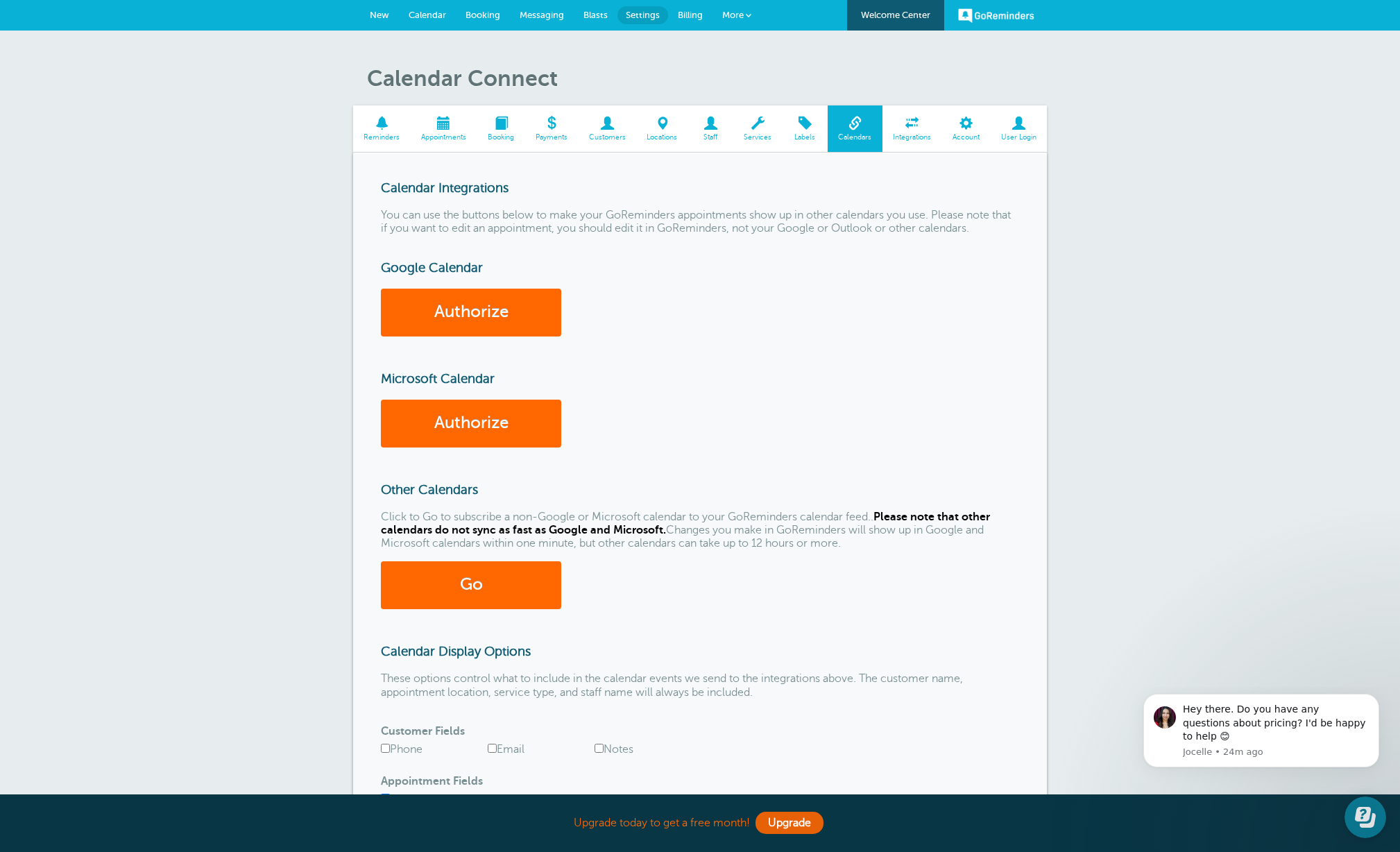
click at [910, 124] on span at bounding box center [912, 124] width 60 height 13
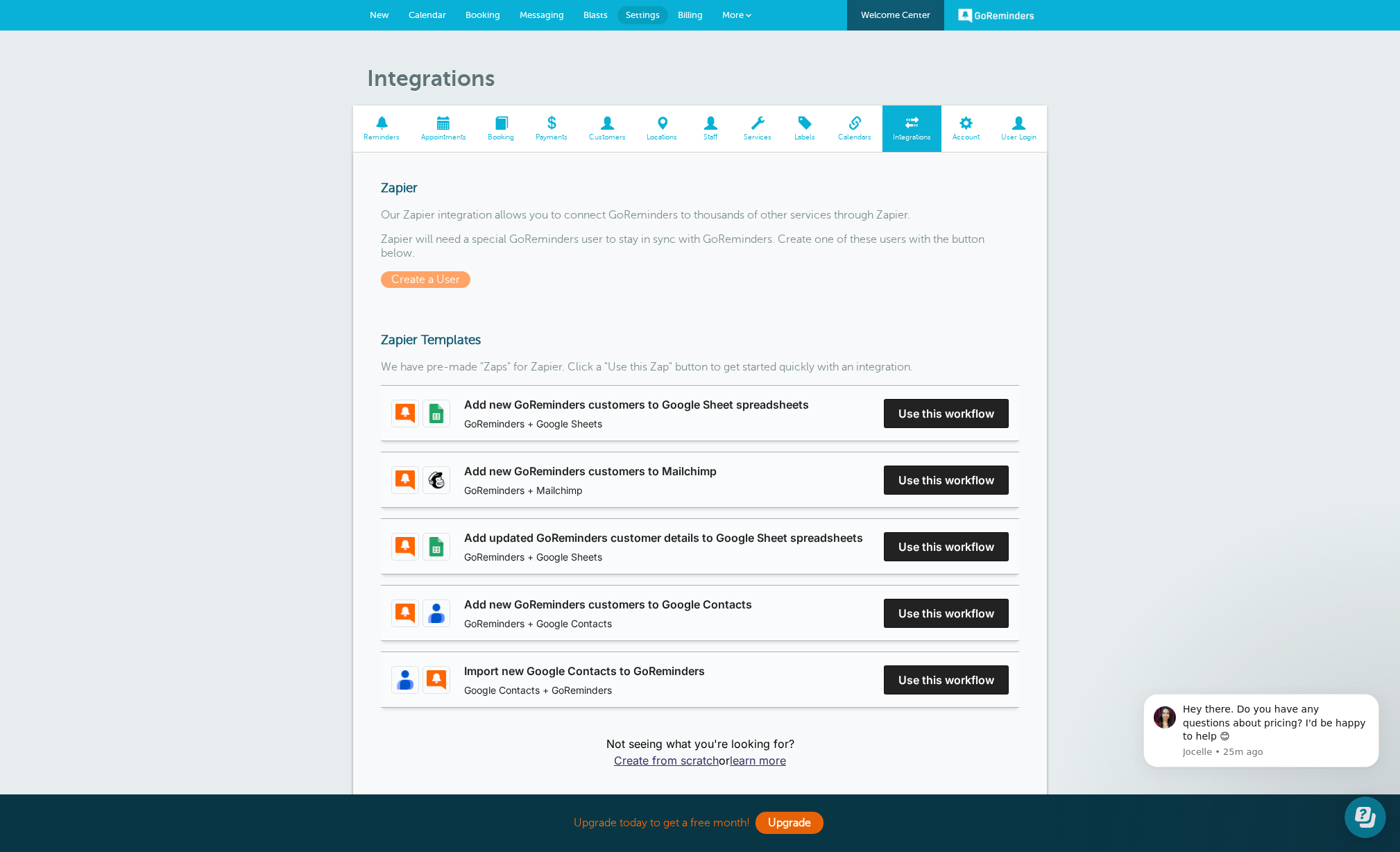
click at [972, 117] on span at bounding box center [966, 124] width 49 height 13
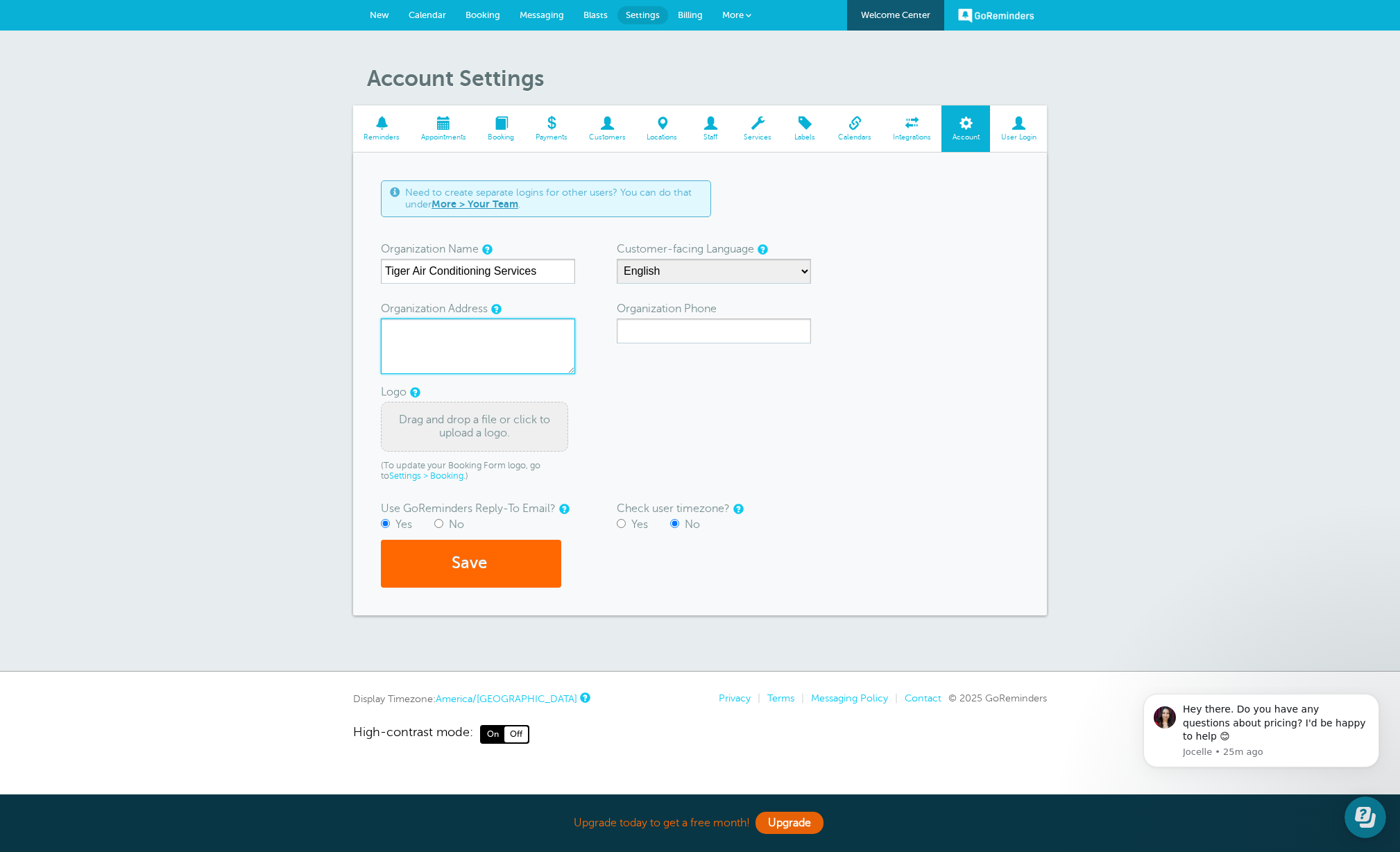
click at [477, 330] on textarea "Organization Address" at bounding box center [477, 346] width 194 height 55
click at [512, 335] on textarea "3935 Oneal Lane" at bounding box center [477, 346] width 194 height 55
type textarea "[STREET_ADDRESS][PERSON_NAME]"
click at [651, 332] on input "Organization Phone" at bounding box center [713, 330] width 194 height 25
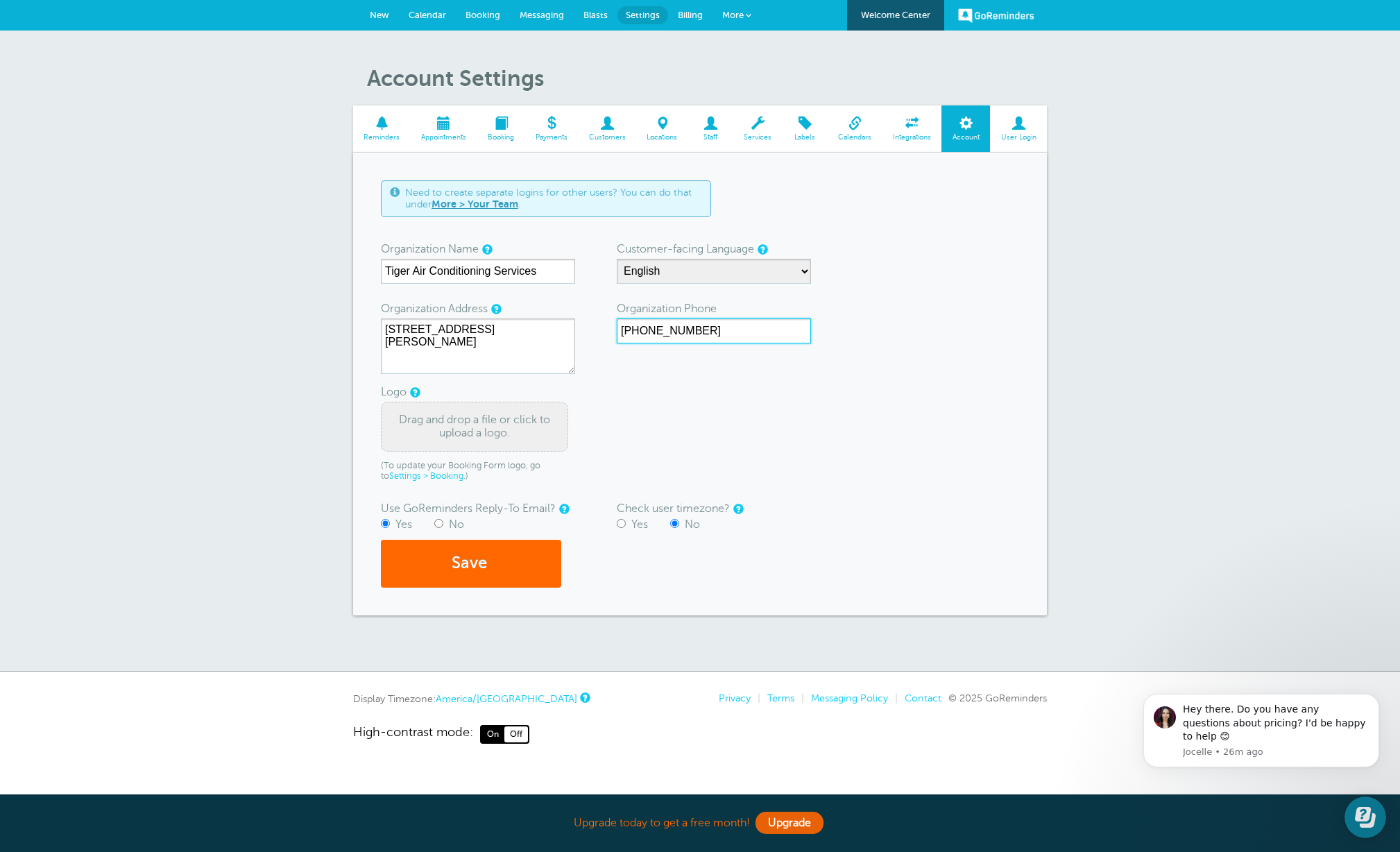
type input "225-754-8687"
click at [456, 428] on div "Drag and drop a file or click to upload a logo." at bounding box center [474, 426] width 187 height 50
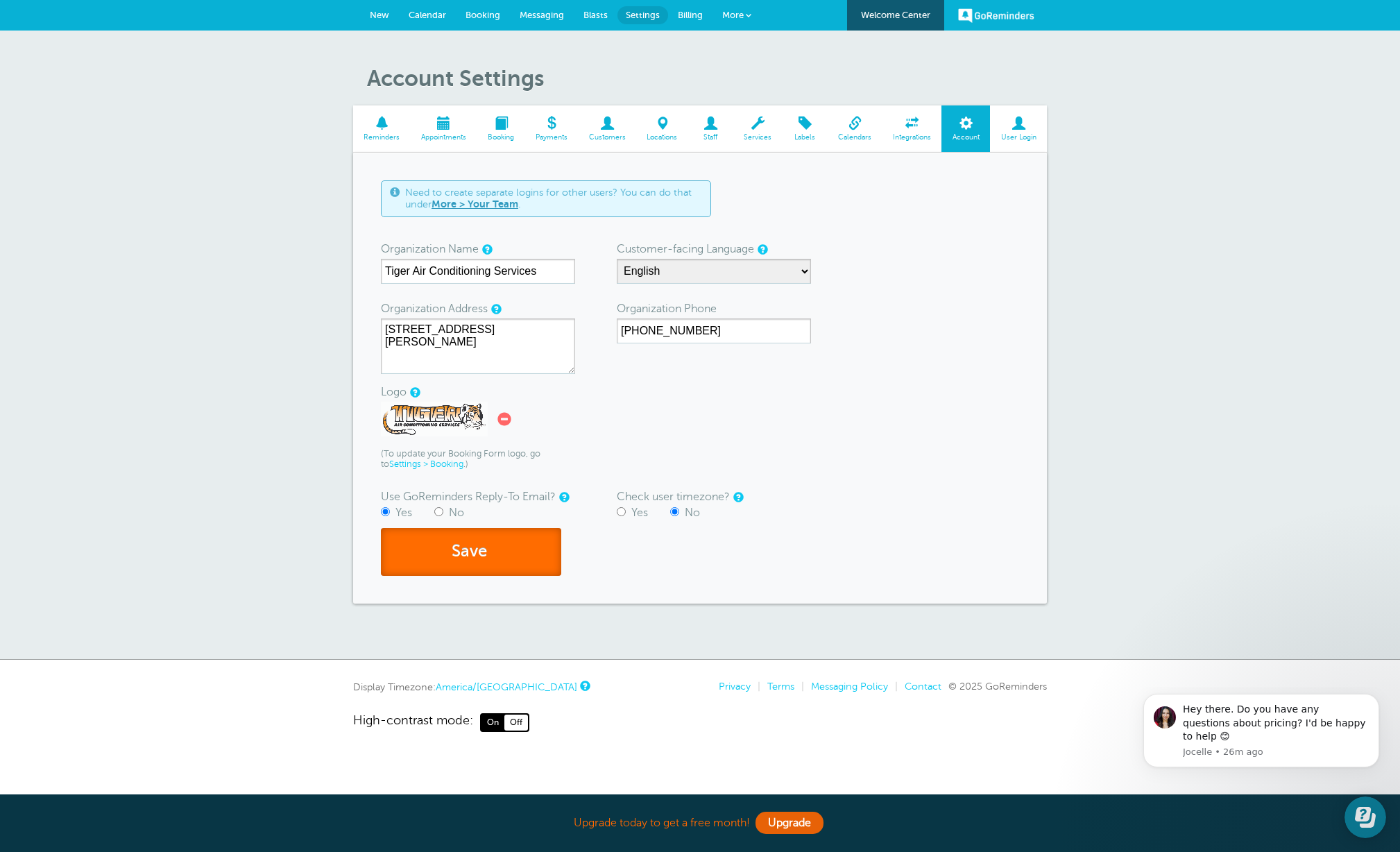
click at [467, 555] on button "Save" at bounding box center [470, 552] width 181 height 48
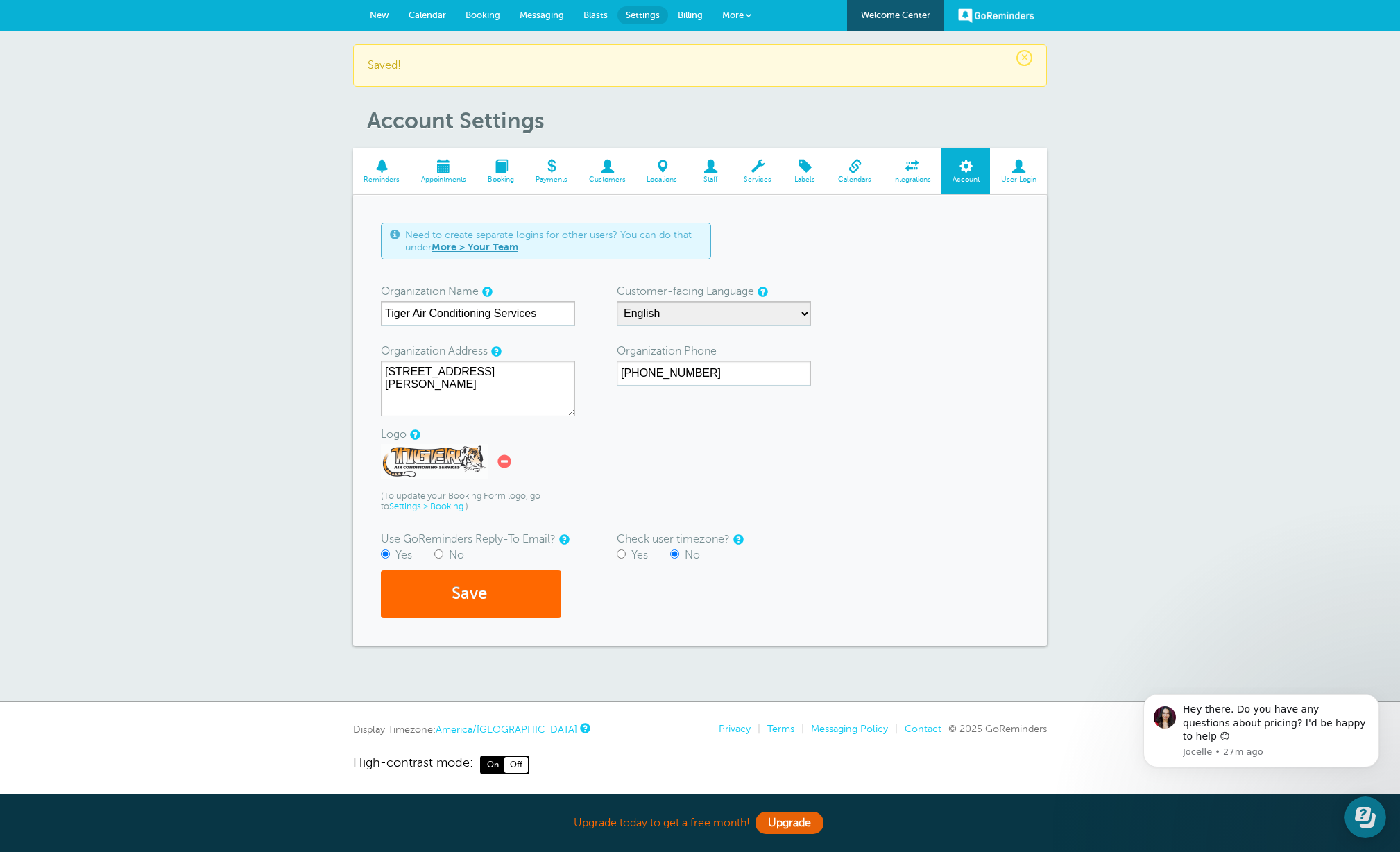
click at [1017, 171] on span at bounding box center [1019, 166] width 57 height 13
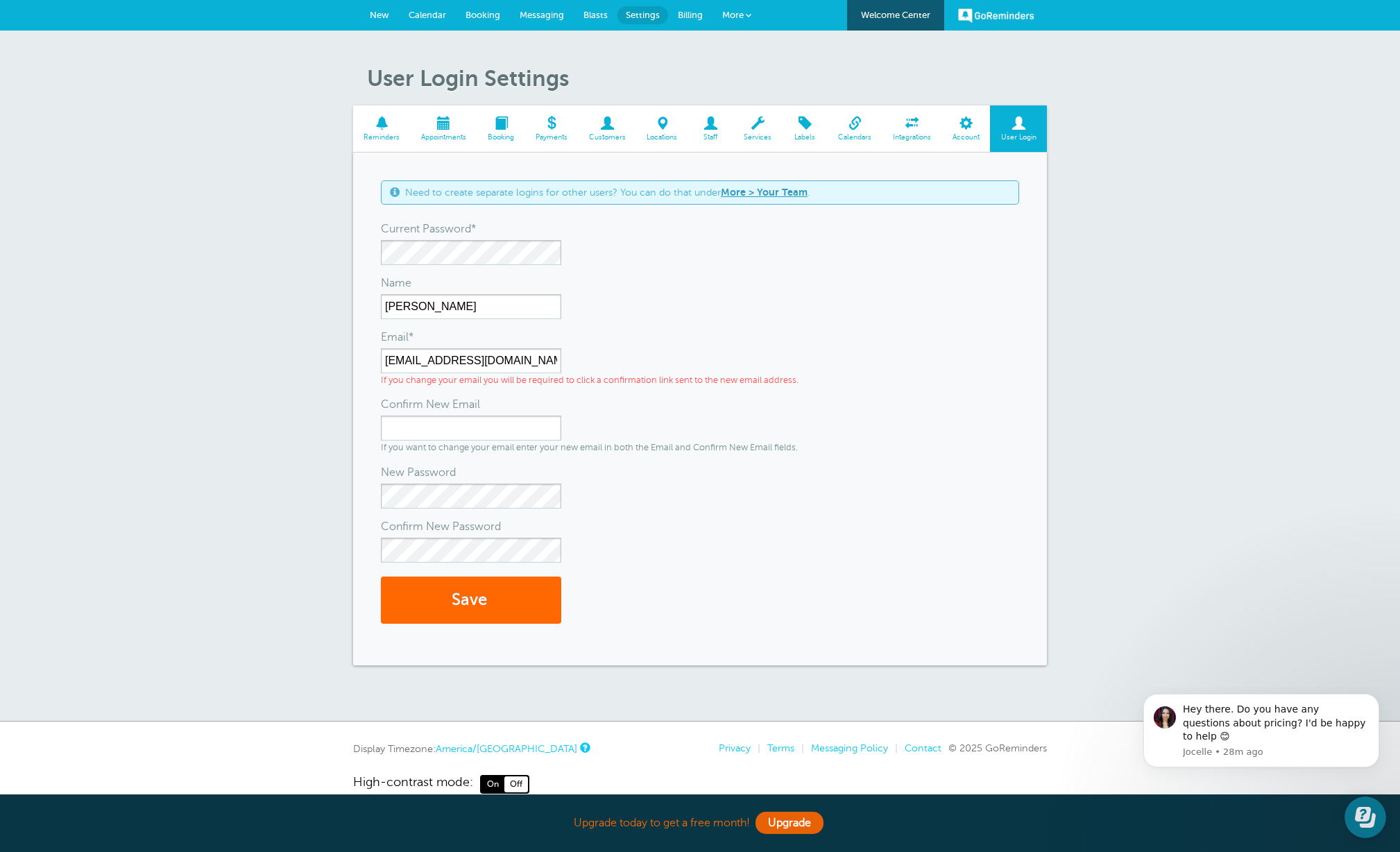
click at [879, 287] on div "Name" at bounding box center [700, 283] width 638 height 22
click at [491, 601] on span "submit" at bounding box center [489, 599] width 4 height 19
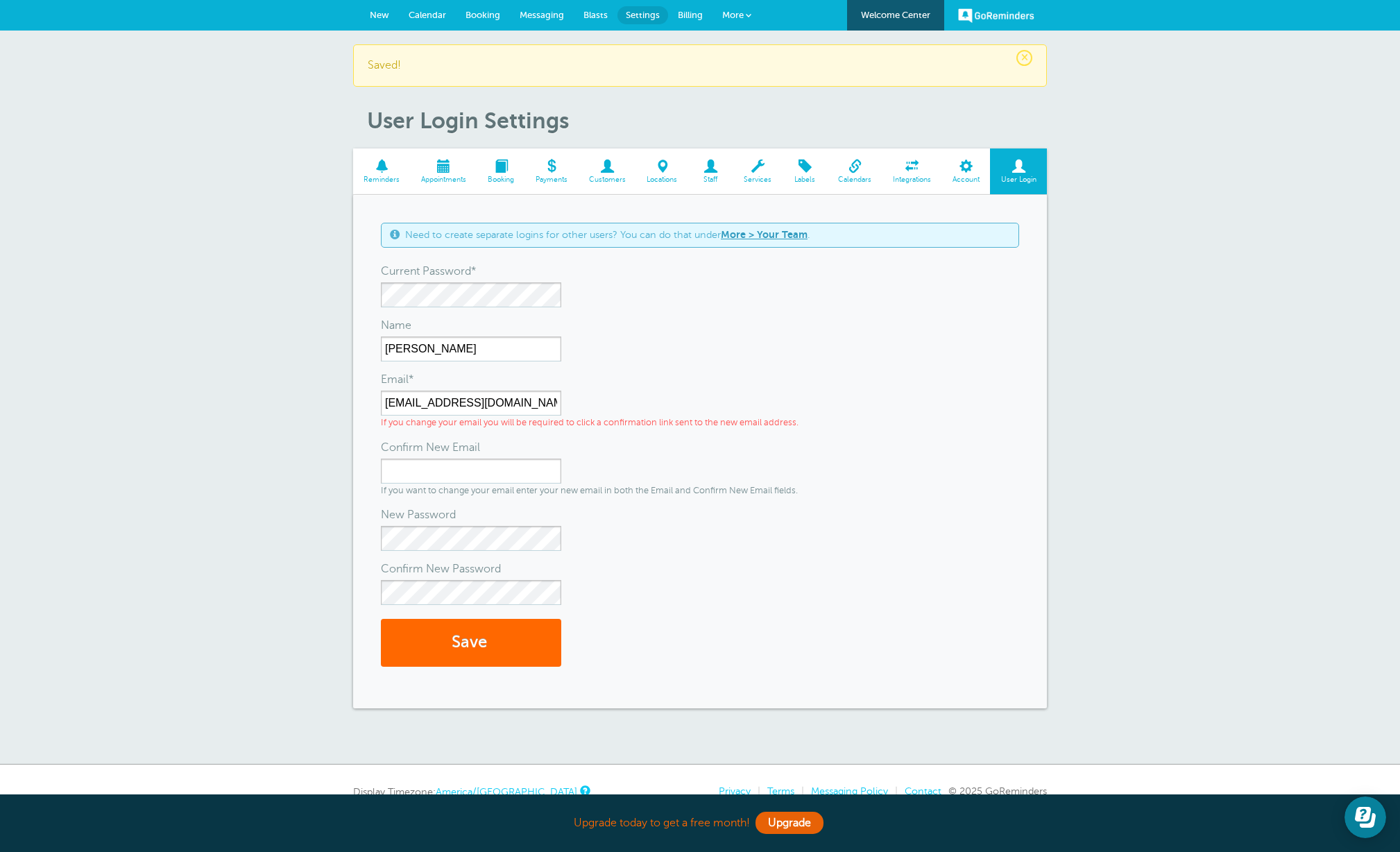
click at [855, 167] on span at bounding box center [855, 166] width 55 height 13
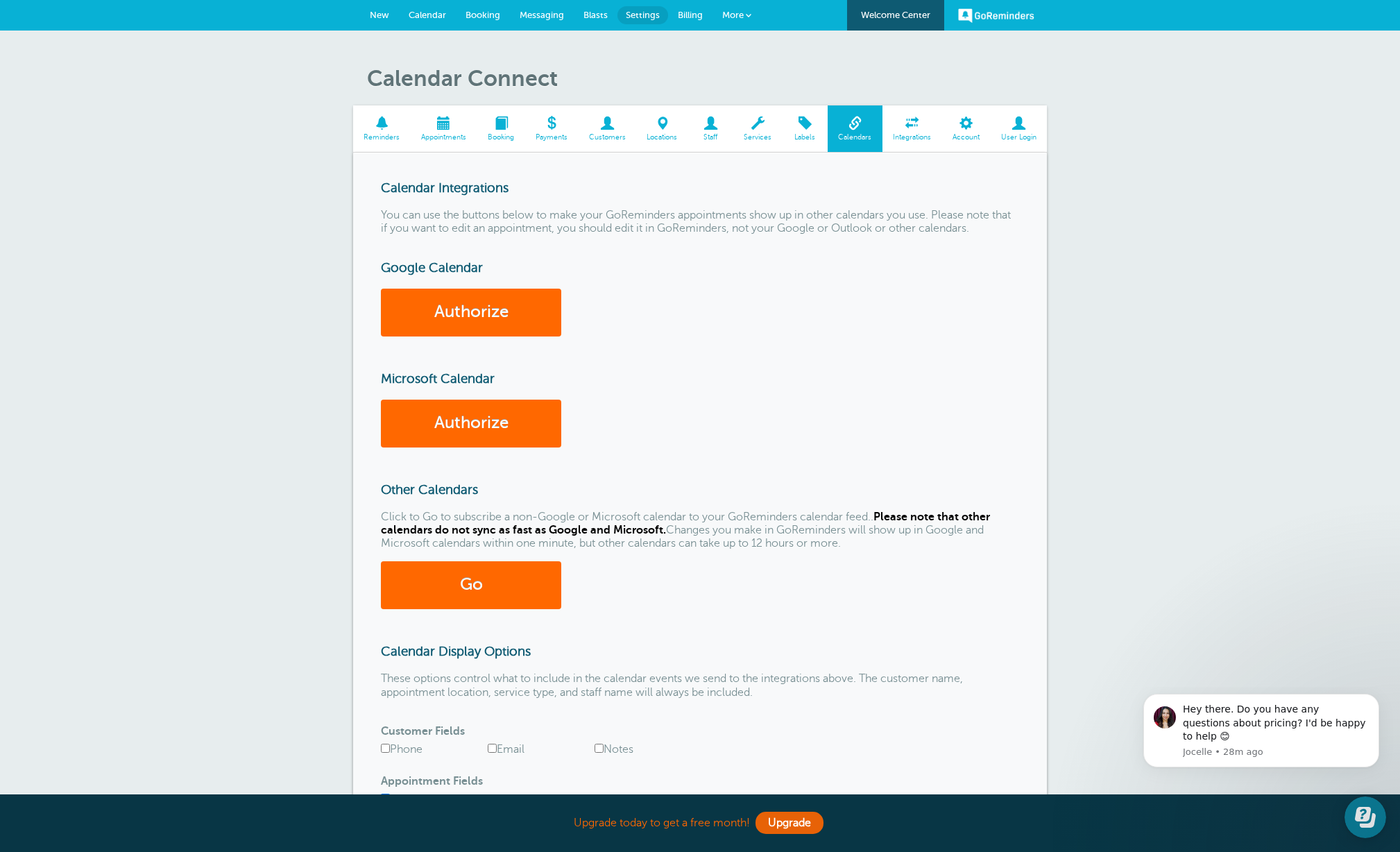
click at [385, 129] on span at bounding box center [381, 124] width 58 height 13
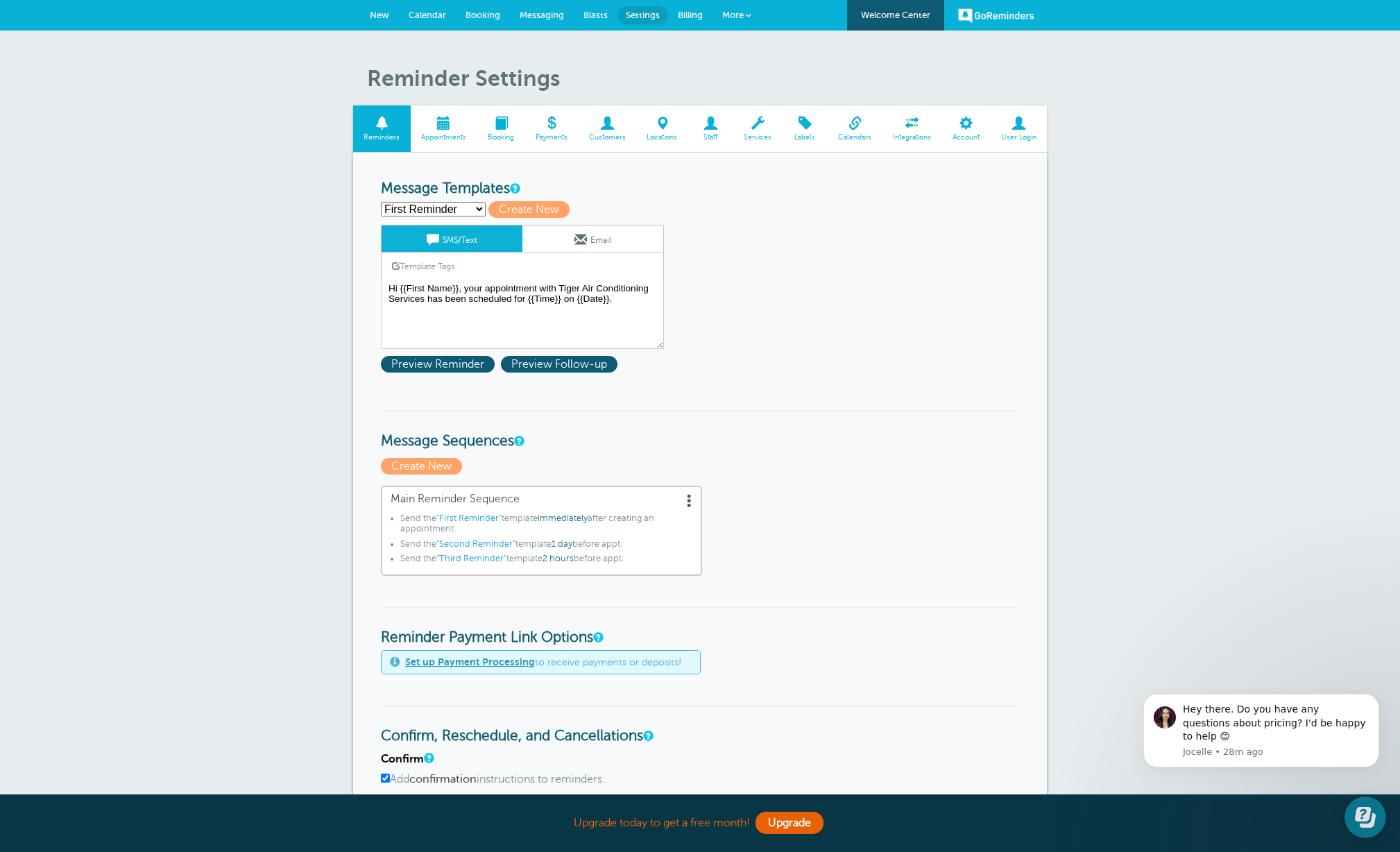
click at [616, 241] on link "Email" at bounding box center [593, 238] width 141 height 26
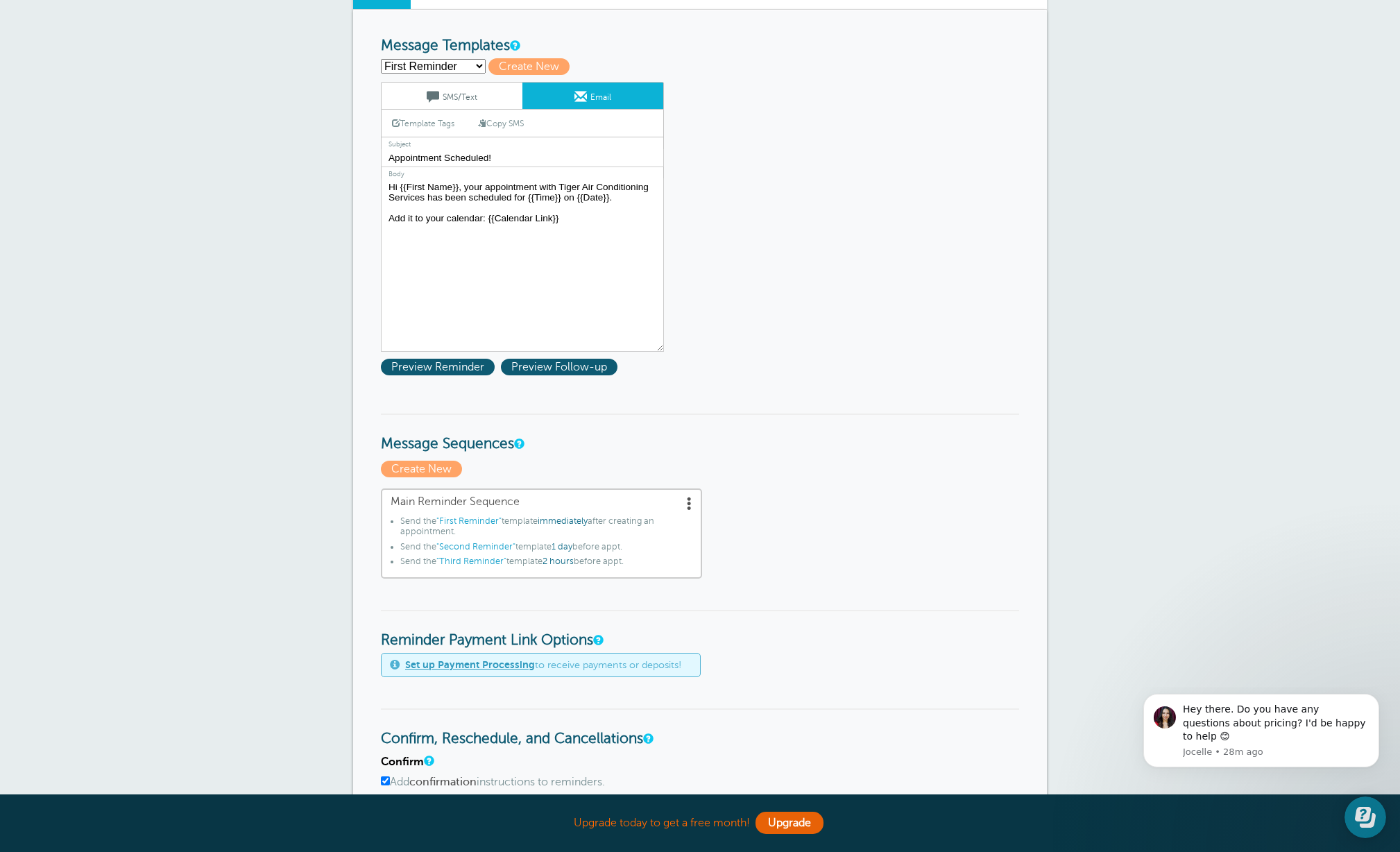
scroll to position [148, 0]
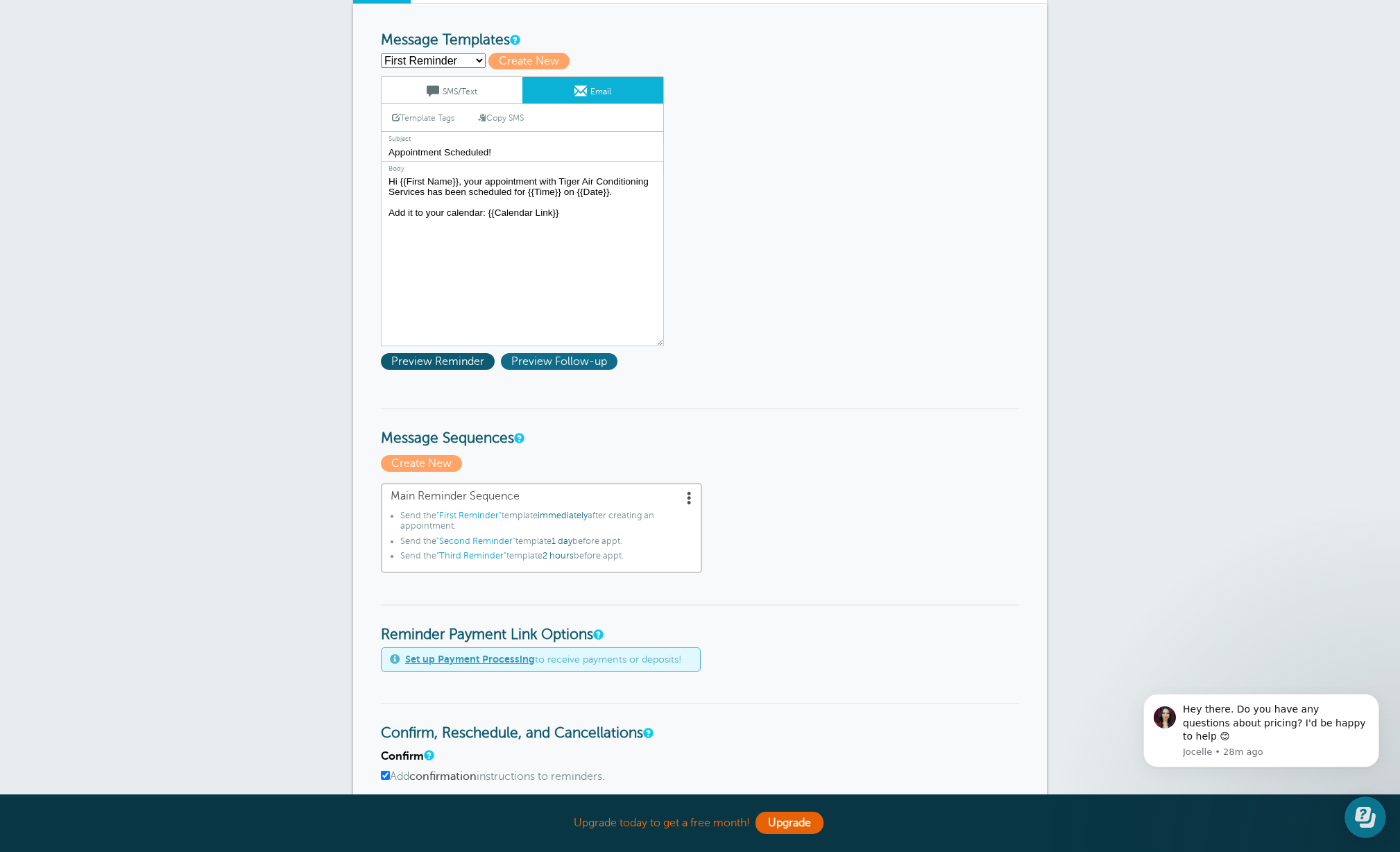
click at [582, 361] on span "Preview Follow-up" at bounding box center [560, 361] width 117 height 16
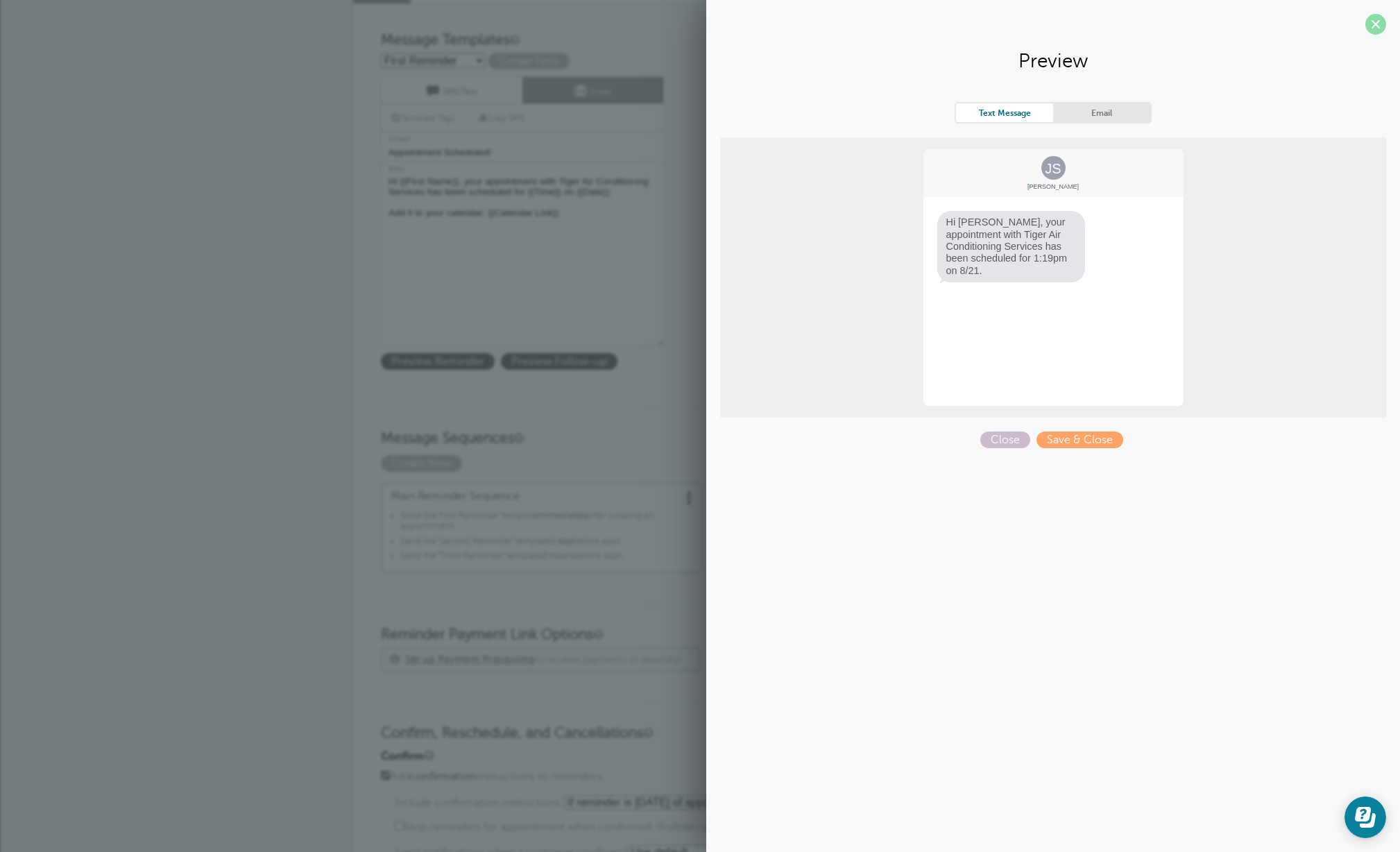
click at [1381, 26] on span at bounding box center [1376, 25] width 21 height 21
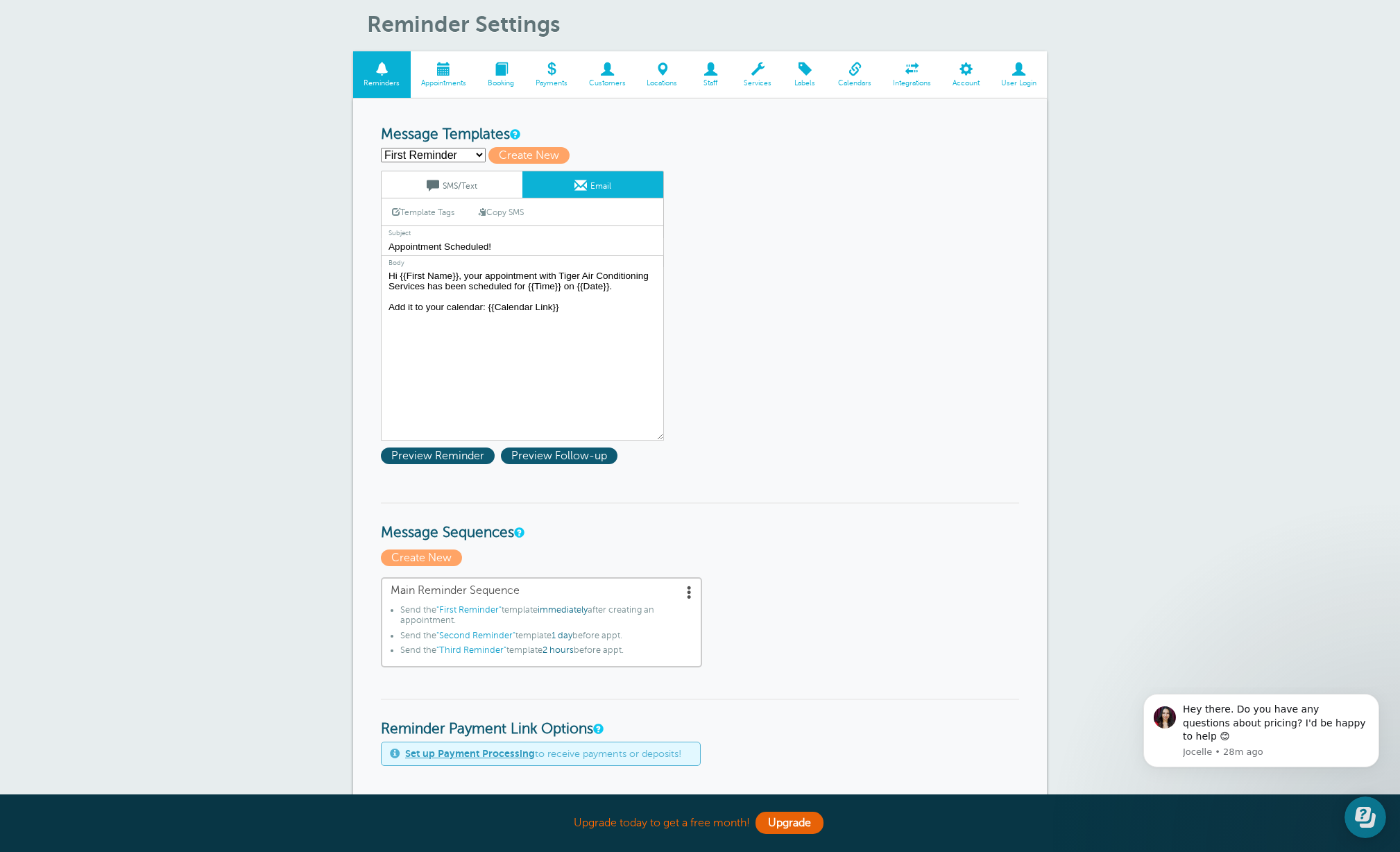
scroll to position [52, 0]
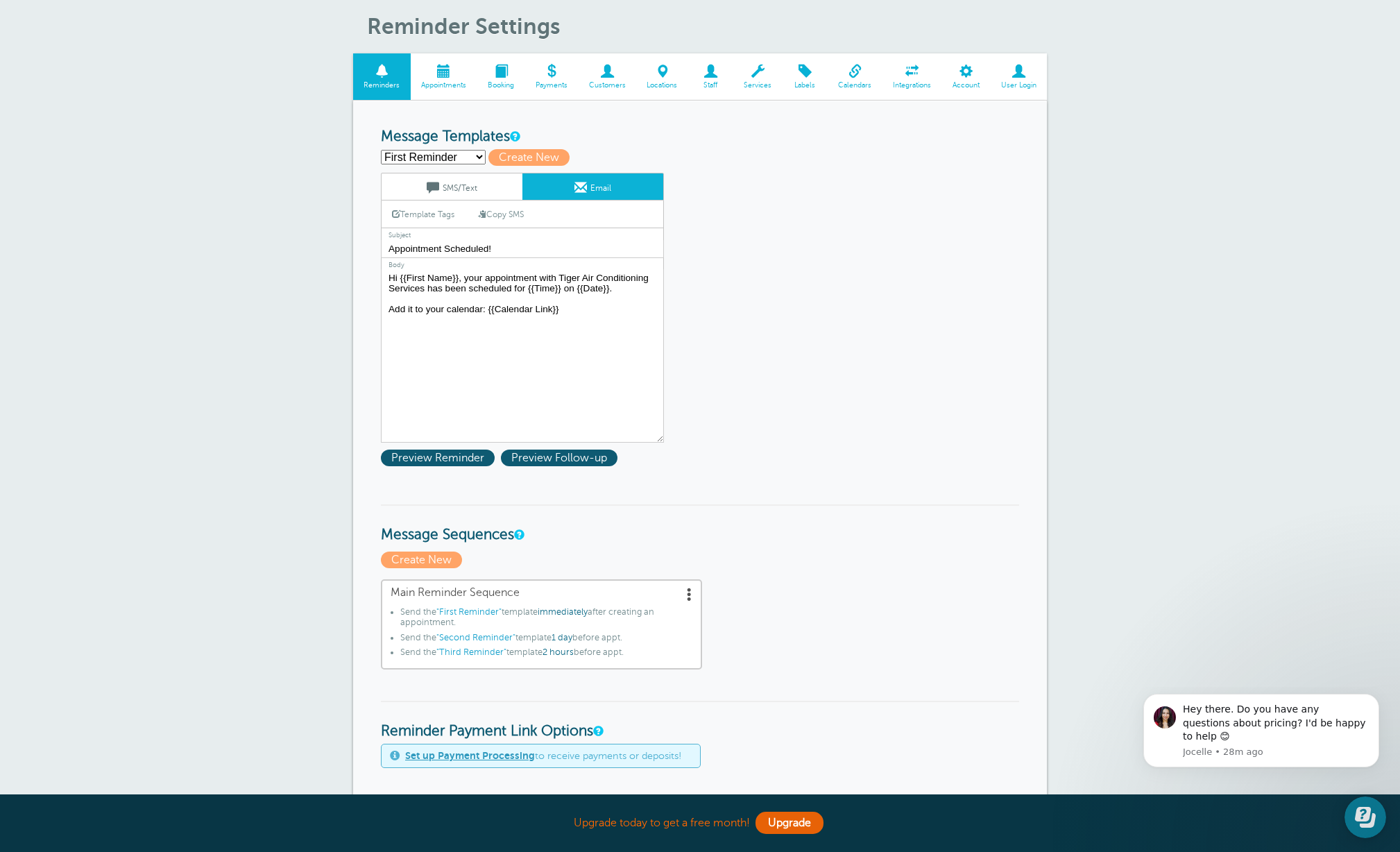
click at [479, 160] on select "First Reminder Second Reminder Third Reminder Create new..." at bounding box center [433, 157] width 105 height 14
select select "159808"
click at [381, 150] on select "First Reminder Second Reminder Third Reminder Create new..." at bounding box center [433, 157] width 105 height 14
type input "Second Reminder"
type input "Appointment Tomorrow"
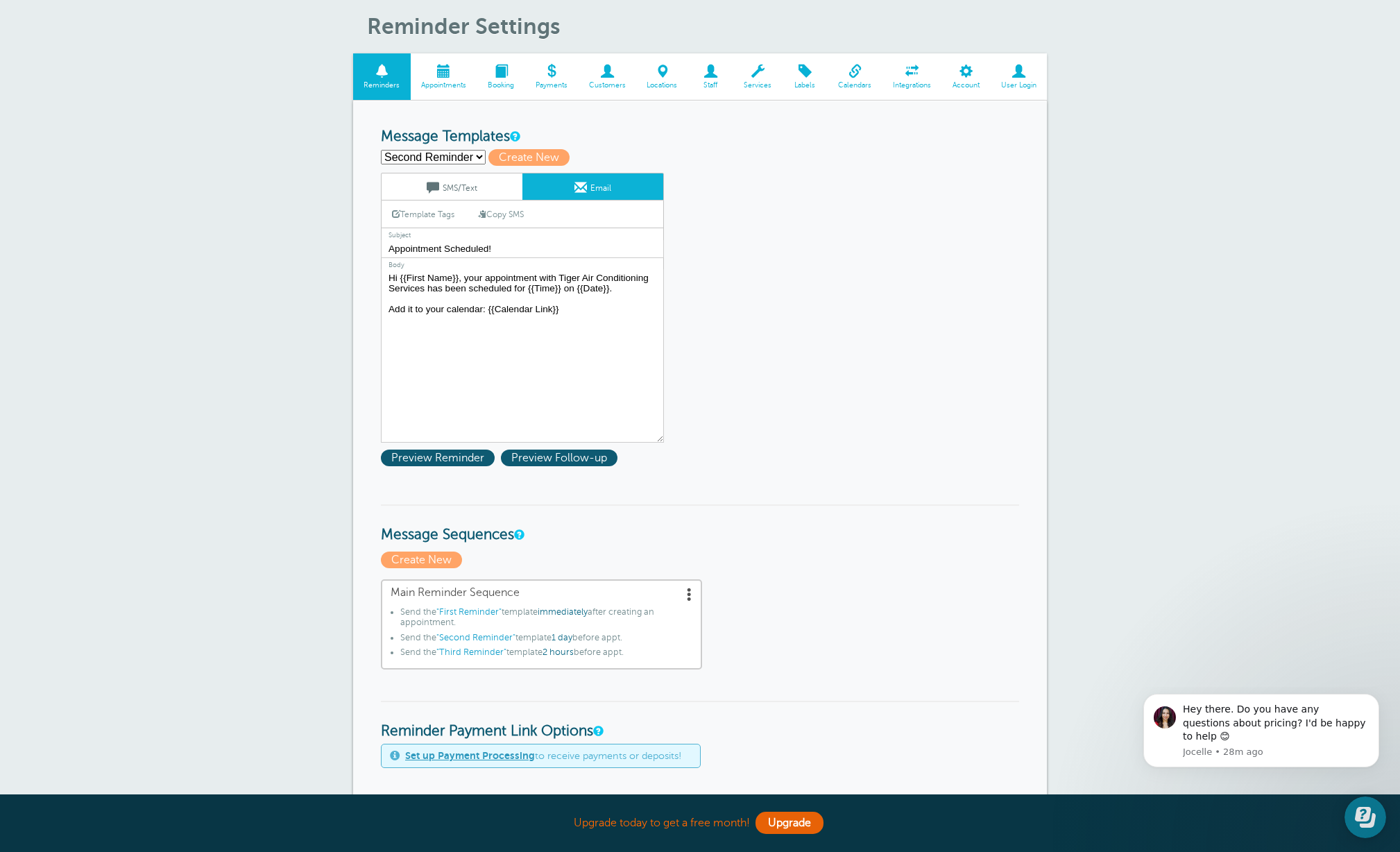
type textarea "Hi {{First Name}}, you have an appointment with Tiger Air Conditioning Services…"
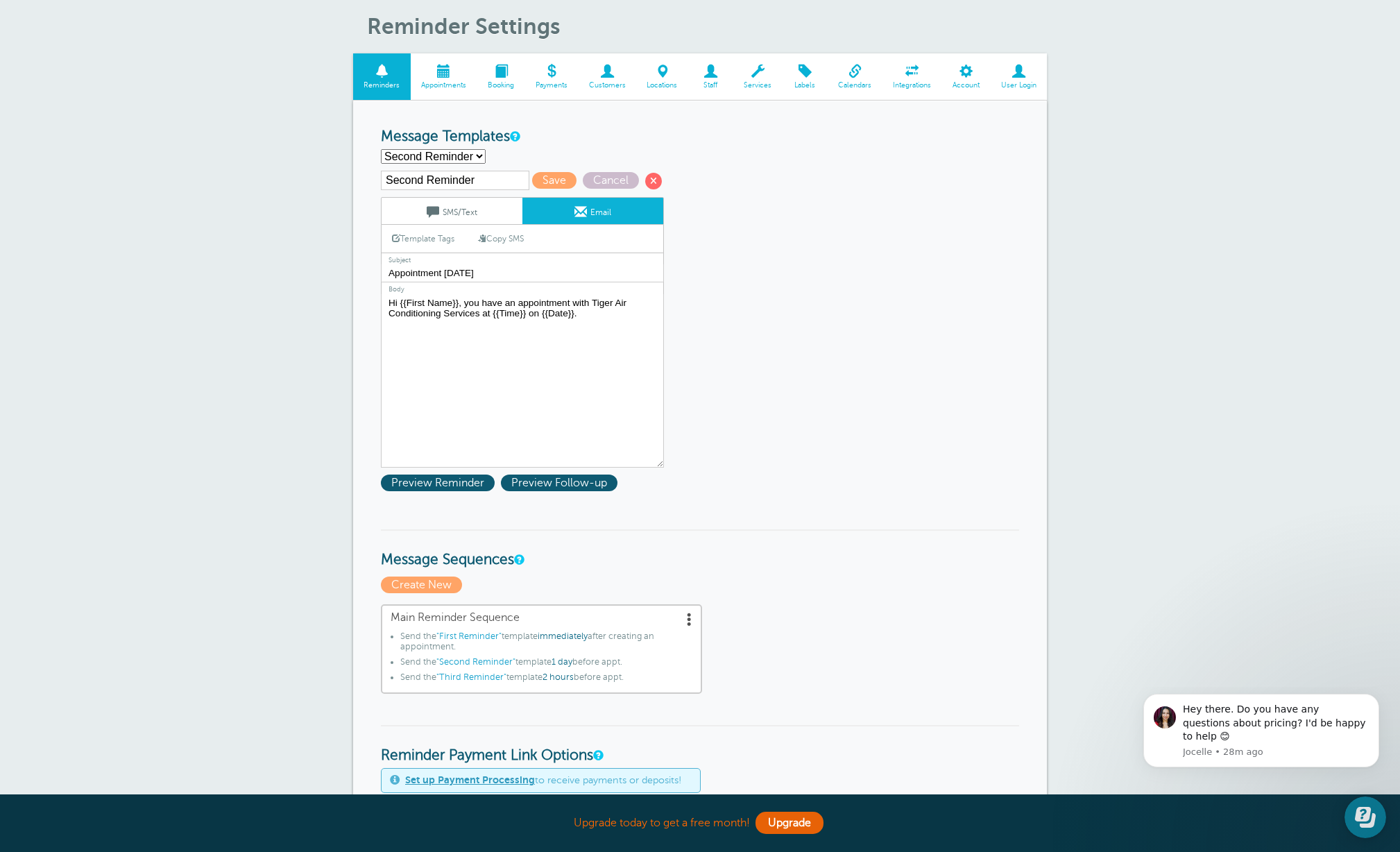
click at [473, 157] on select "First Reminder Second Reminder Third Reminder Create new..." at bounding box center [433, 156] width 105 height 14
select select "159809"
click at [381, 149] on select "First Reminder Second Reminder Third Reminder Create new..." at bounding box center [433, 156] width 105 height 14
type input "Third Reminder"
type input "Appointment [DATE]"
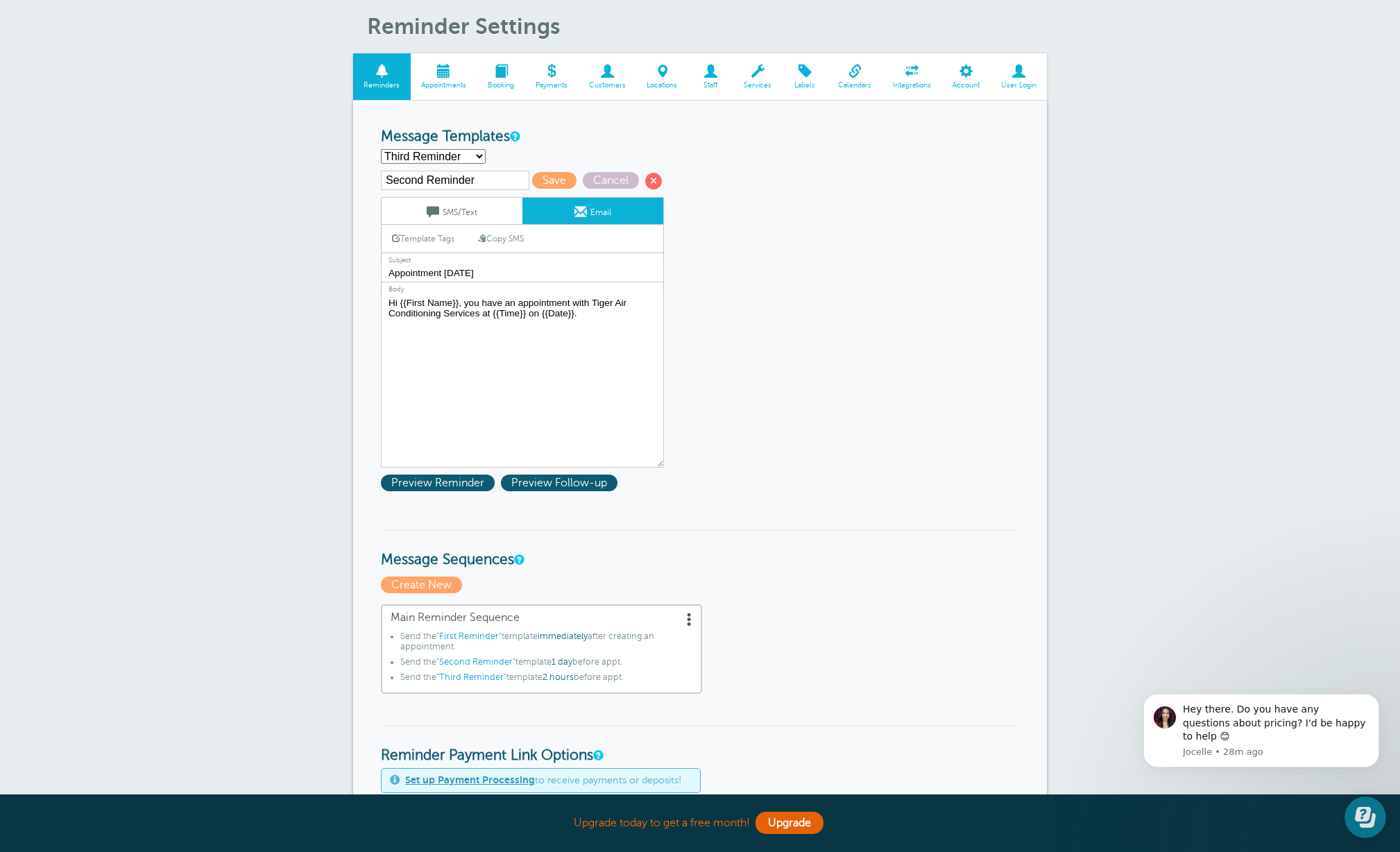
type textarea "Hi {{First Name}}, you have an appointment with Tiger Air Conditioning Services…"
click at [465, 155] on select "First Reminder Second Reminder Third Reminder Create new..." at bounding box center [433, 156] width 105 height 14
select select "159808"
click at [381, 149] on select "First Reminder Second Reminder Third Reminder Create new..." at bounding box center [433, 156] width 105 height 14
type input "Second Reminder"
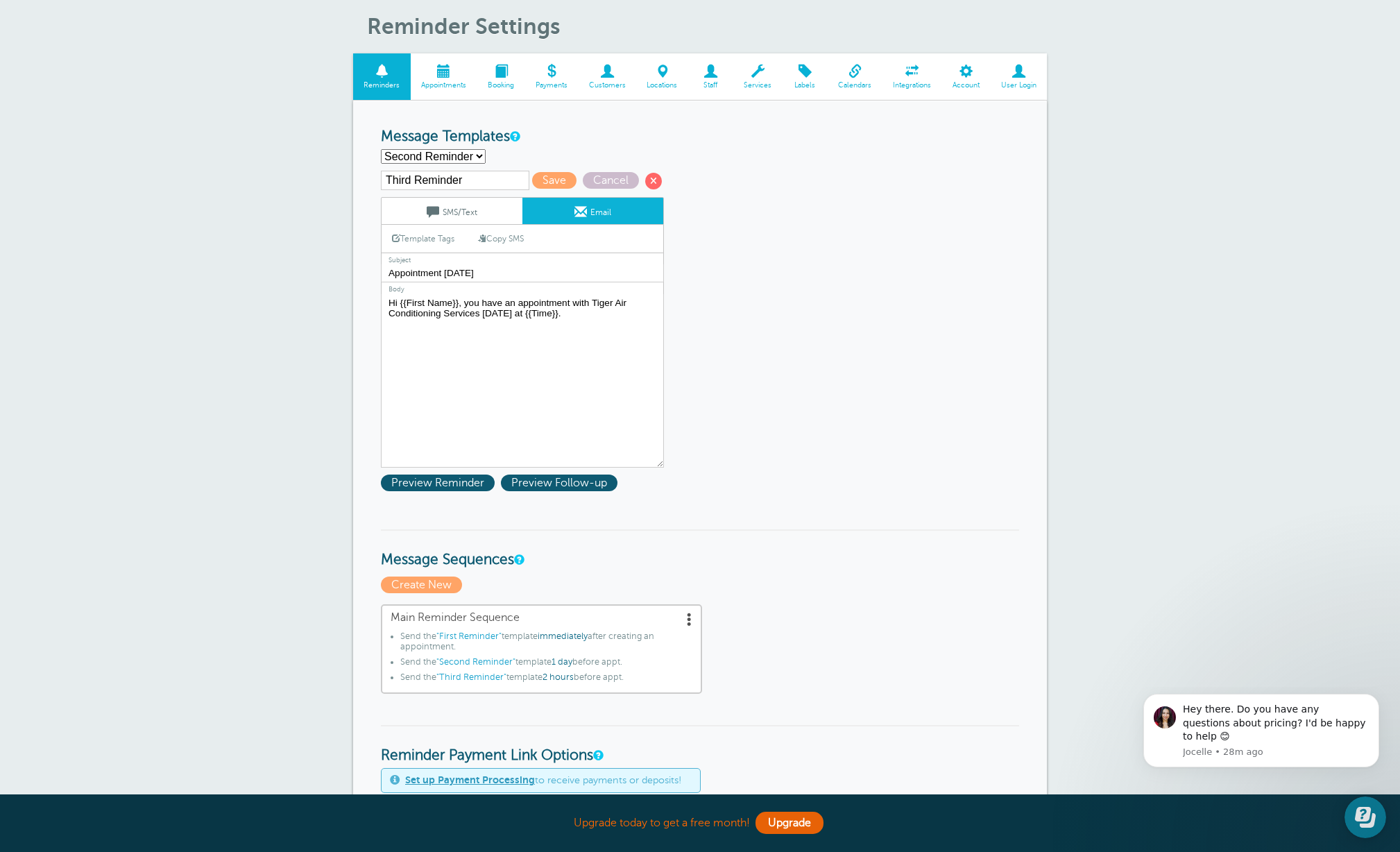
type input "Appointment [DATE]"
type textarea "Hi {{First Name}}, you have an appointment with Tiger Air Conditioning Services…"
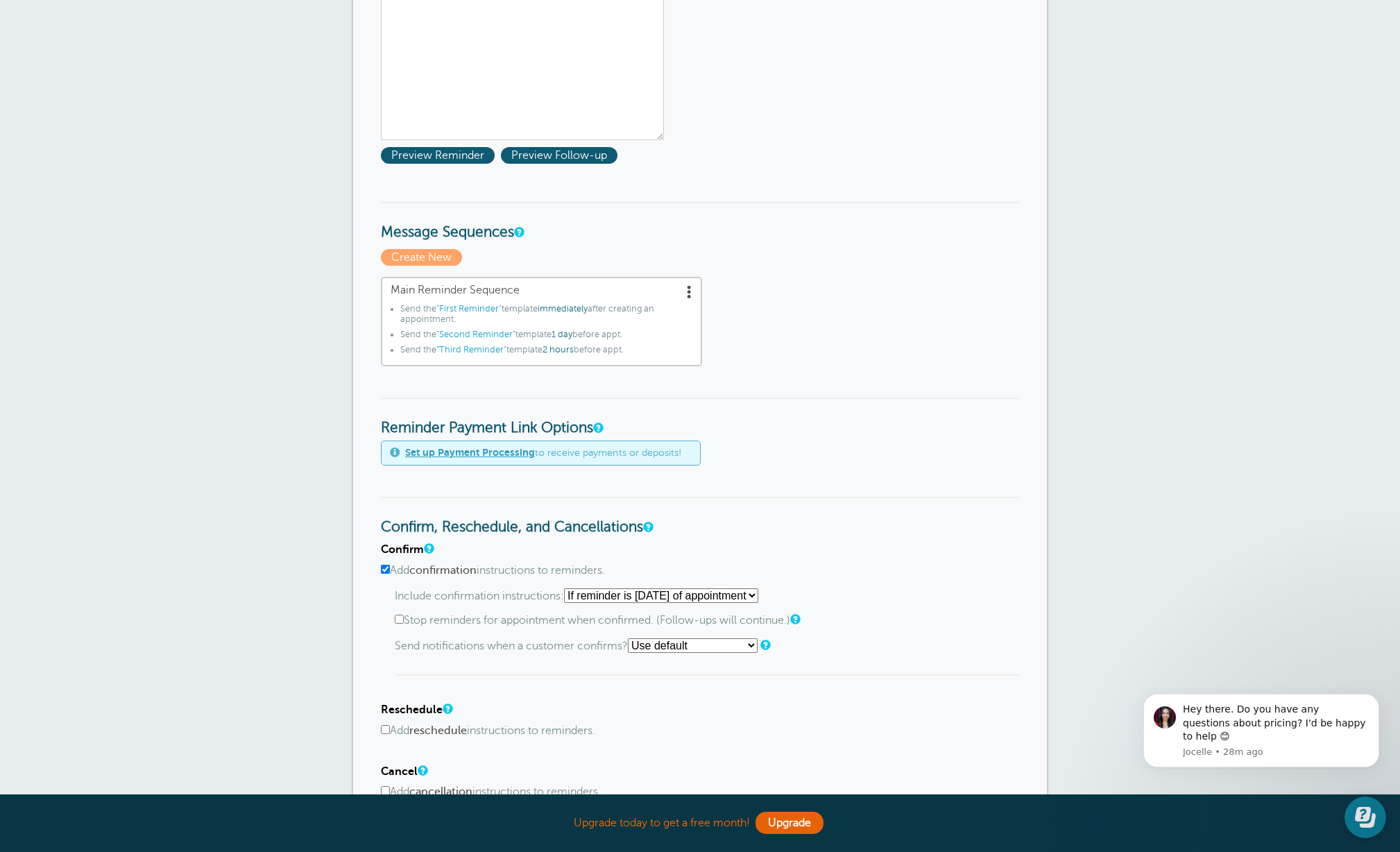
scroll to position [384, 0]
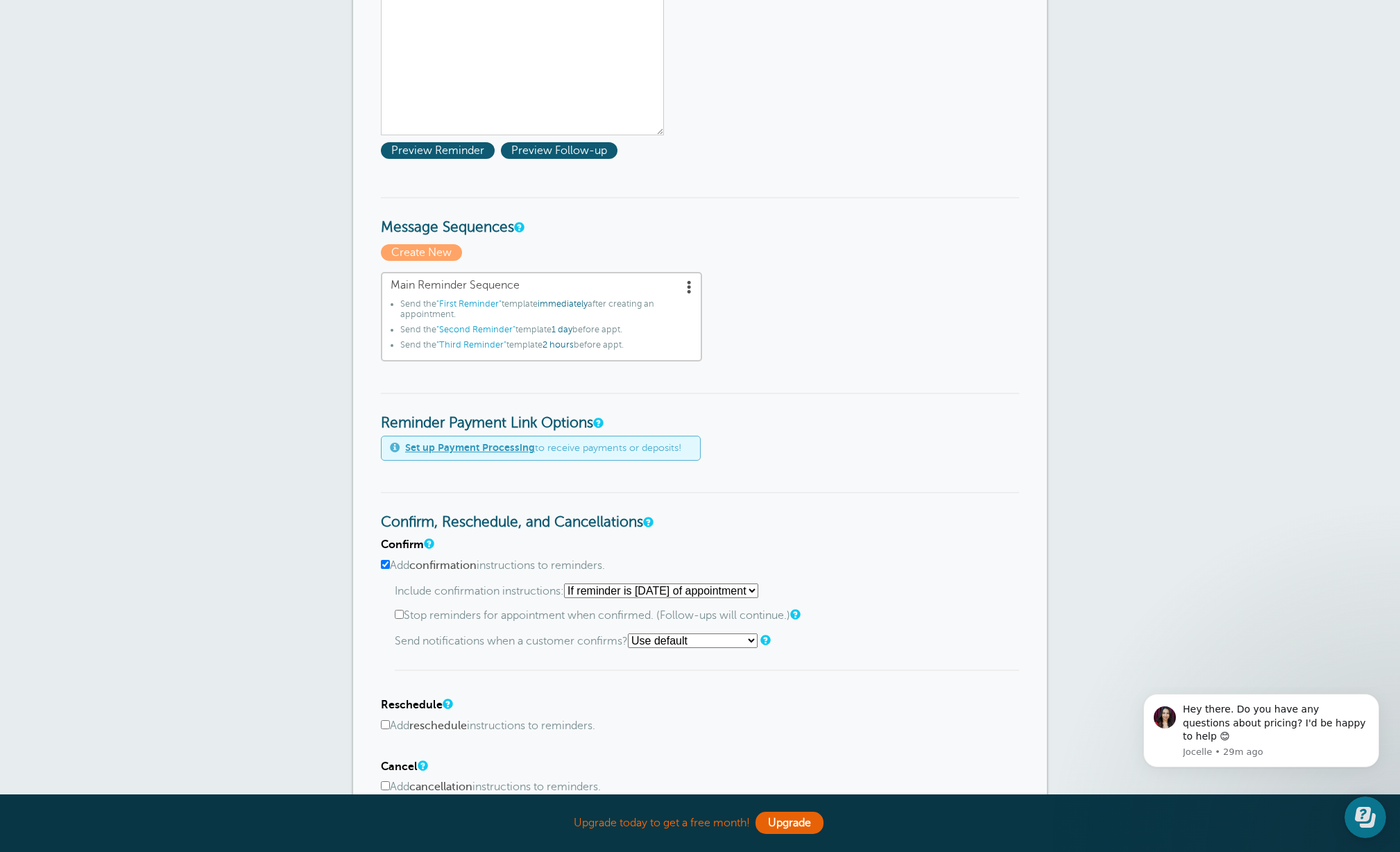
click at [690, 288] on span at bounding box center [689, 286] width 14 height 14
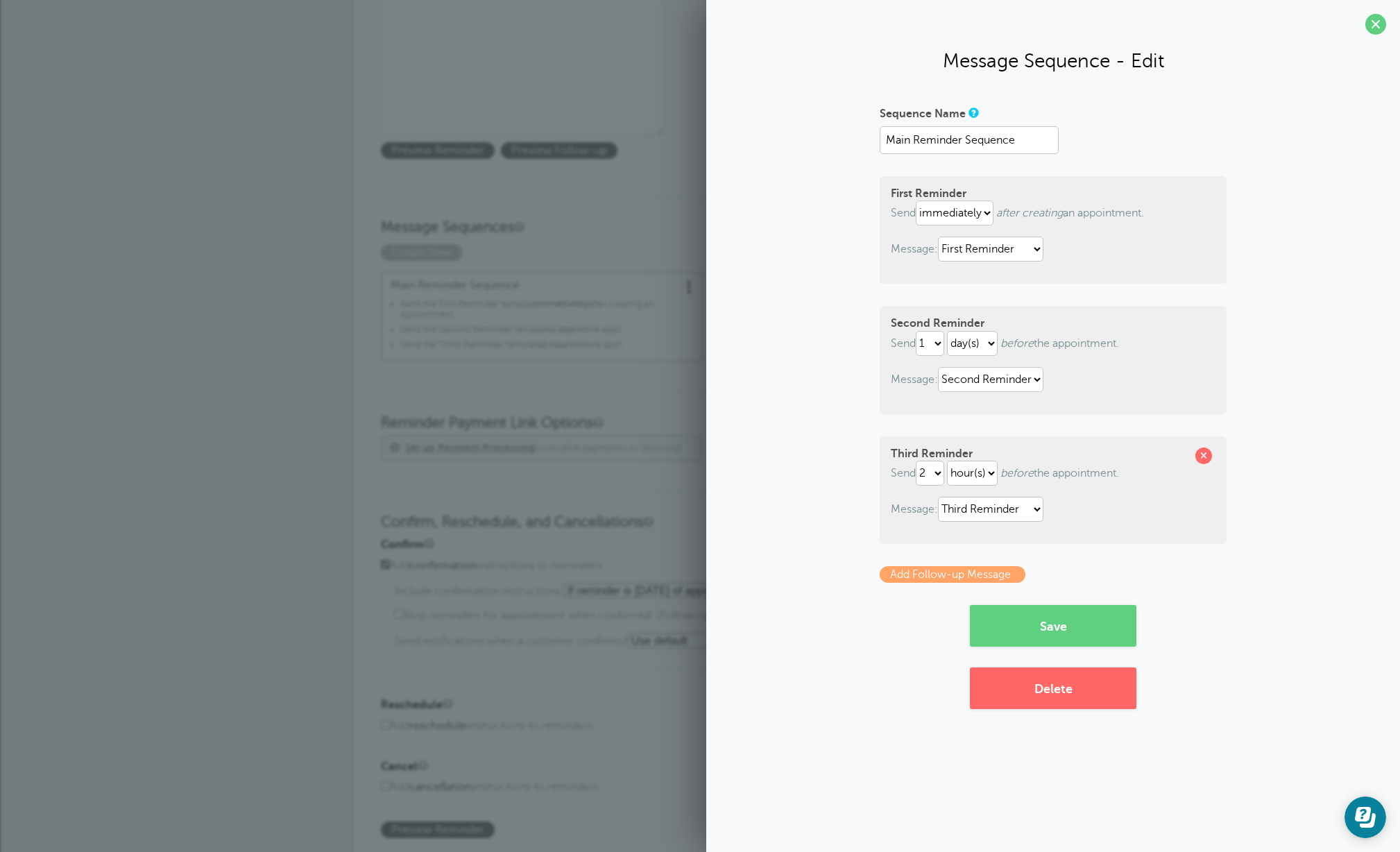
click at [903, 577] on link "Add Follow-up Message" at bounding box center [952, 575] width 145 height 16
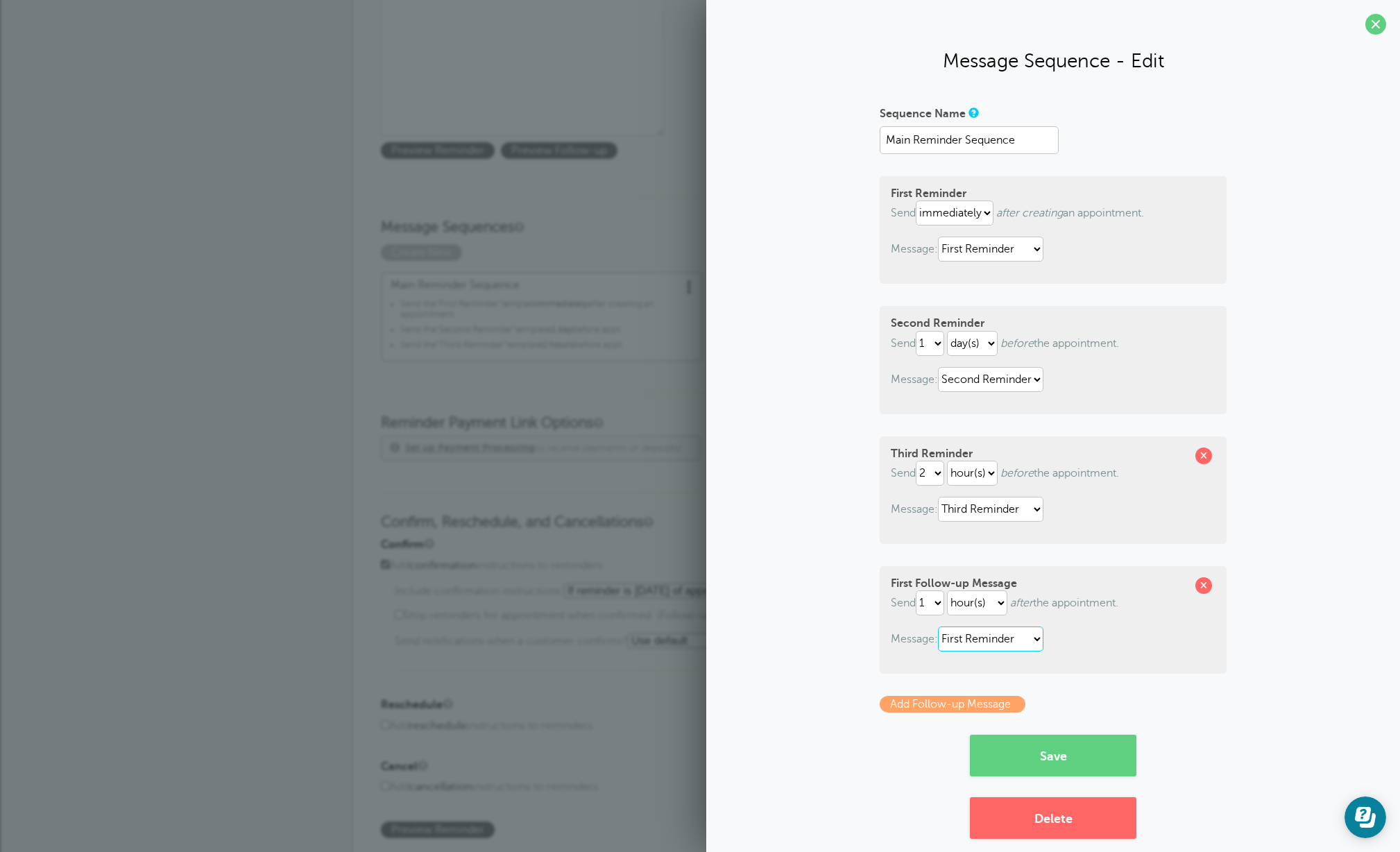
click at [1038, 641] on select "First Reminder Second Reminder Third Reminder" at bounding box center [990, 638] width 106 height 25
click at [1041, 820] on button "Delete" at bounding box center [1053, 818] width 166 height 42
click at [1377, 24] on span at bounding box center [1376, 25] width 21 height 21
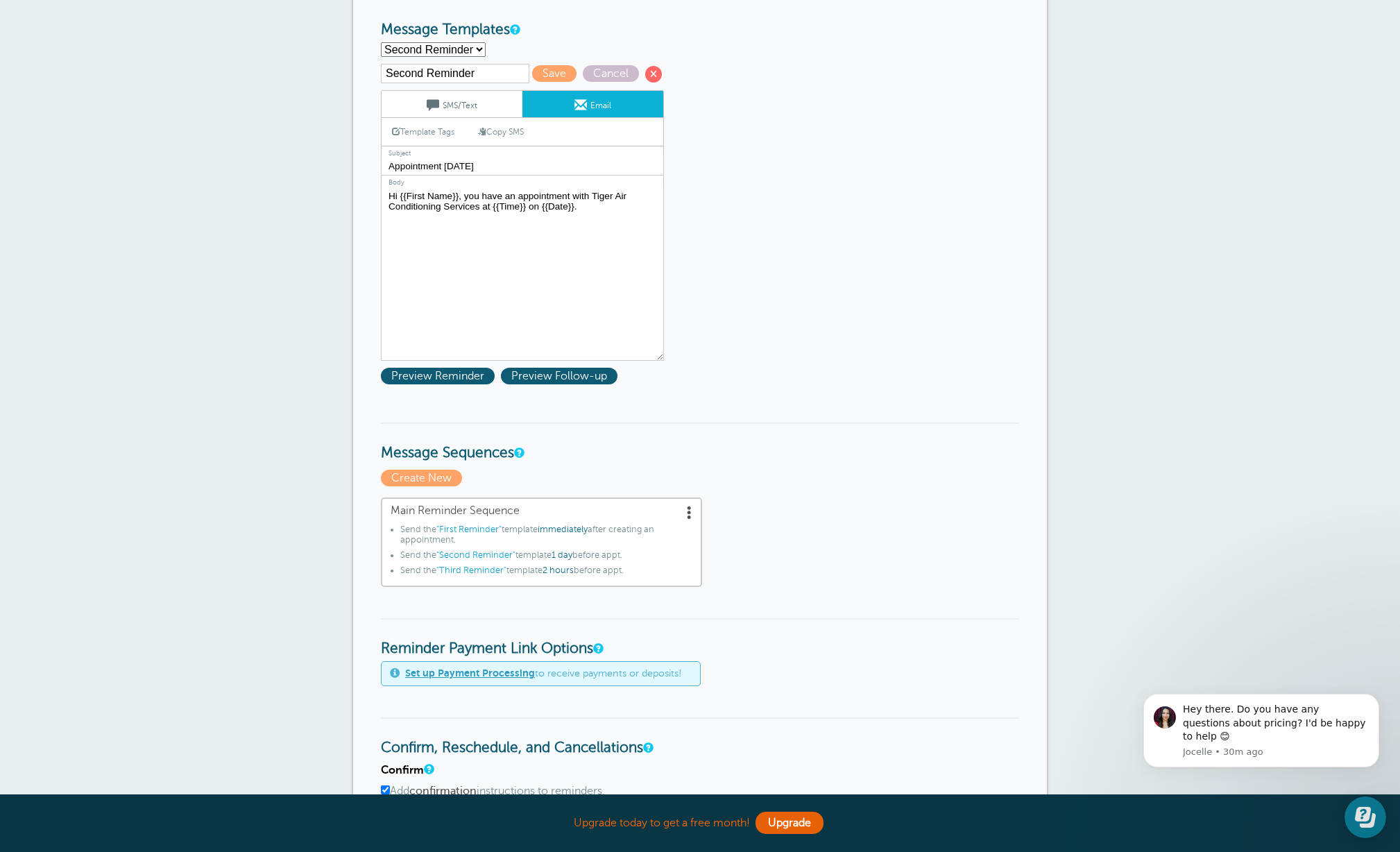
scroll to position [0, 0]
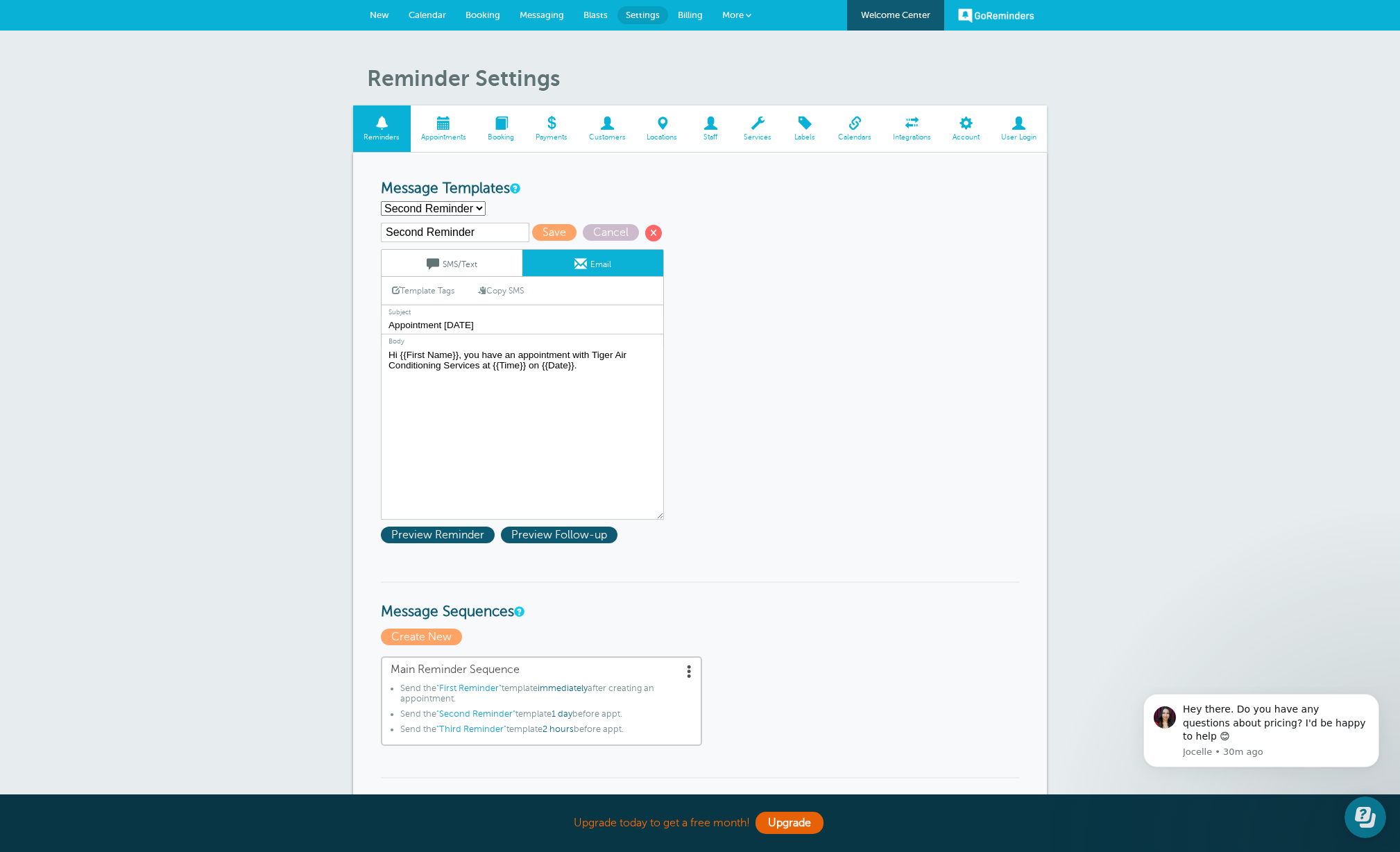
click at [479, 209] on select "First Reminder Second Reminder Third Reminder Create new..." at bounding box center [433, 208] width 105 height 14
select select "159809"
click at [381, 202] on select "First Reminder Second Reminder Third Reminder Create new..." at bounding box center [433, 208] width 105 height 14
type input "Third Reminder"
type input "Appointment Today"
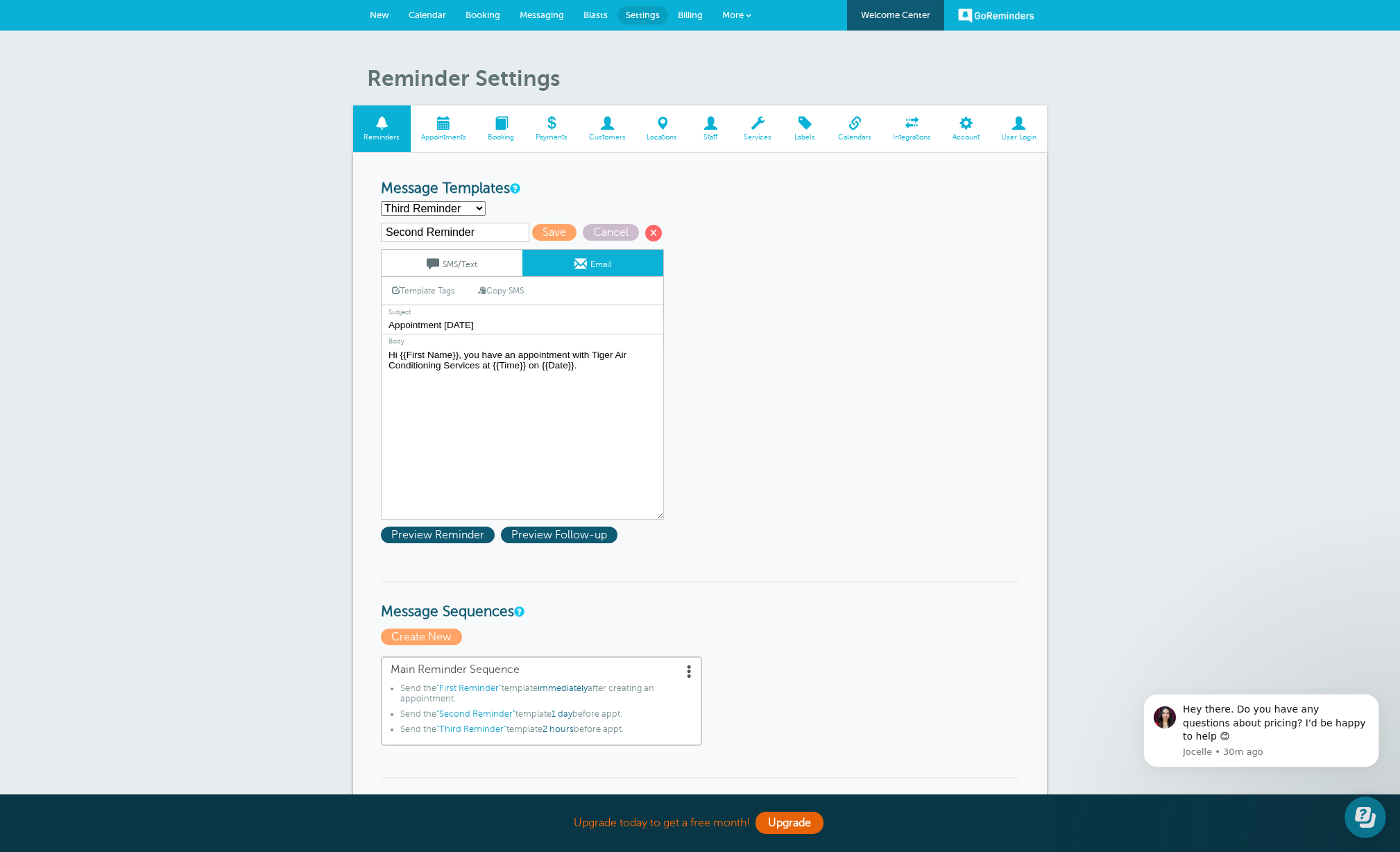
type textarea "Hi {{First Name}}, you have an appointment with Tiger Air Conditioning Services…"
click at [476, 234] on input "Third Reminder" at bounding box center [455, 232] width 148 height 19
type input "T"
type input "Review Request"
drag, startPoint x: 476, startPoint y: 324, endPoint x: 364, endPoint y: 324, distance: 112.0
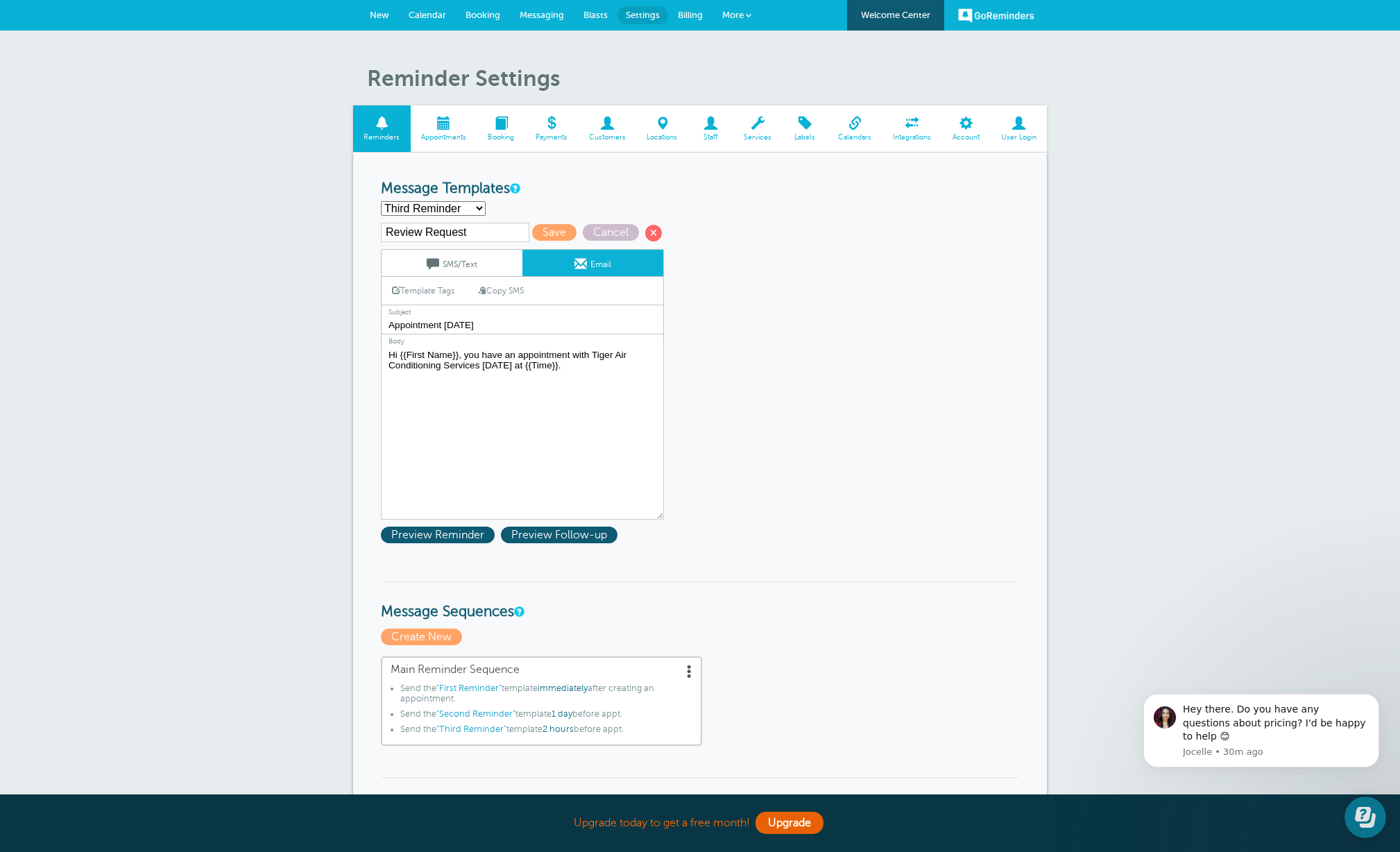
click at [572, 356] on textarea "Hi {{First Name}}, your appointment with Tiger Air Conditioning Services has be…" at bounding box center [522, 433] width 283 height 174
click at [606, 370] on textarea "Hi {{First Name}}, your appointment with Tiger Air Conditioning Services has be…" at bounding box center [522, 433] width 283 height 174
drag, startPoint x: 563, startPoint y: 354, endPoint x: 570, endPoint y: 400, distance: 46.5
click at [563, 354] on textarea "Hi {{First Name}}, your appointment with Tiger Air Conditioning Services has be…" at bounding box center [522, 433] width 283 height 174
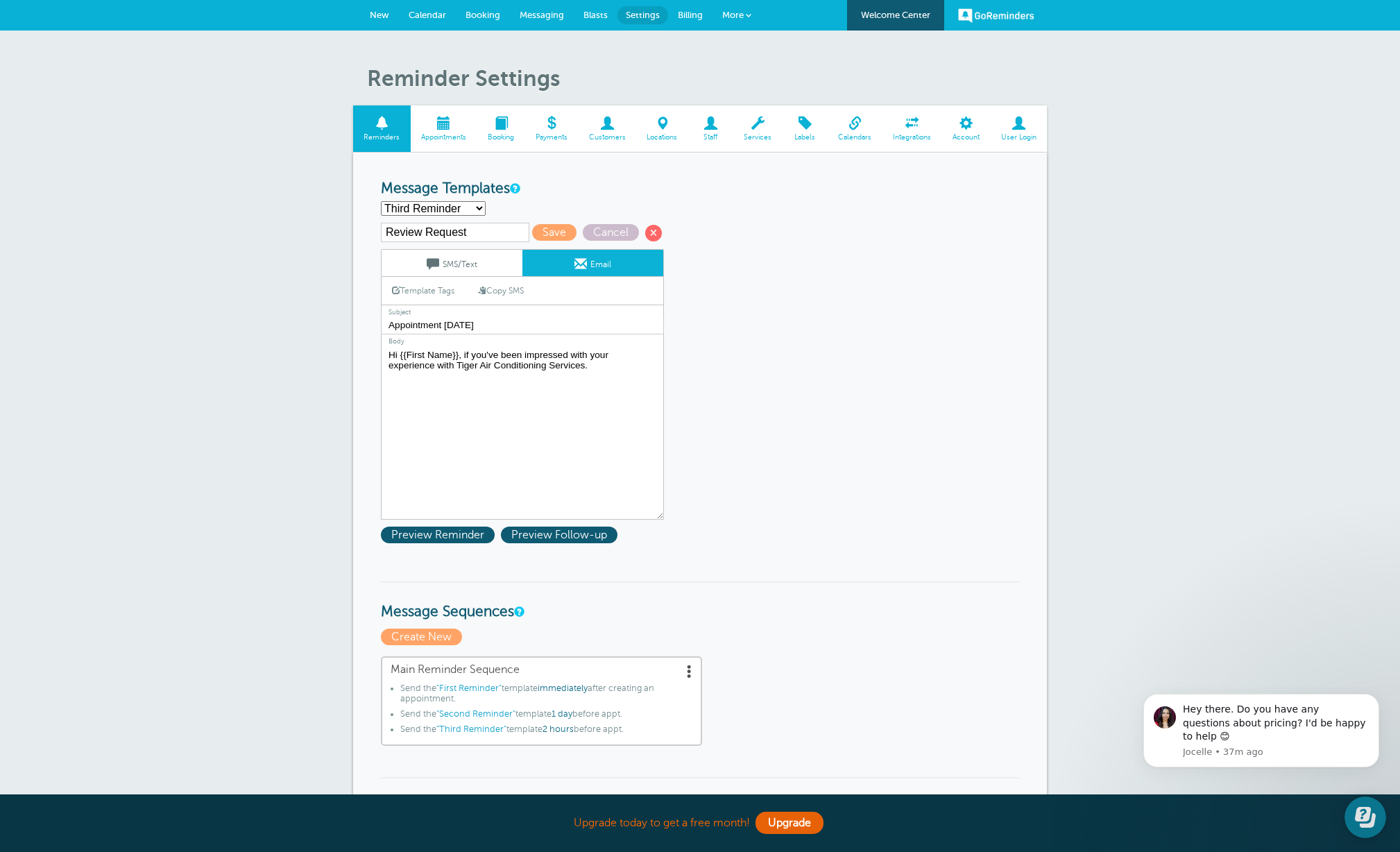
click at [604, 367] on textarea "Hi {{First Name}}, your appointment with Tiger Air Conditioning Services has be…" at bounding box center [522, 433] width 283 height 174
click at [479, 420] on textarea "Hi {{First Name}}, your appointment with Tiger Air Conditioning Services has be…" at bounding box center [522, 433] width 283 height 174
paste textarea "https://app.reviewflowz.com/l/3hk3x6m4rYg96cbE0A0AYE"
click at [390, 408] on textarea "Hi {{First Name}}, your appointment with Tiger Air Conditioning Services has be…" at bounding box center [522, 433] width 283 height 174
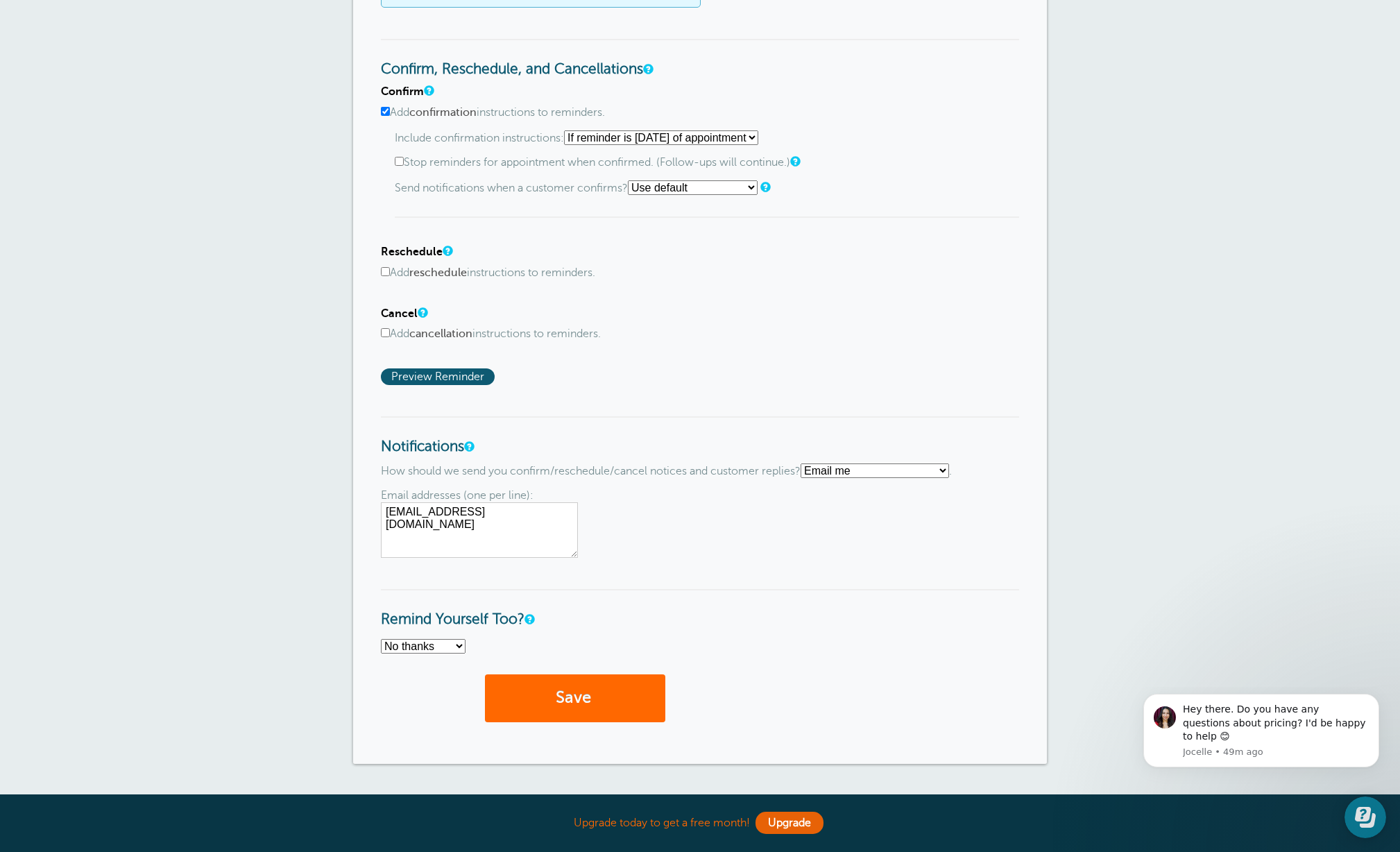
scroll to position [848, 0]
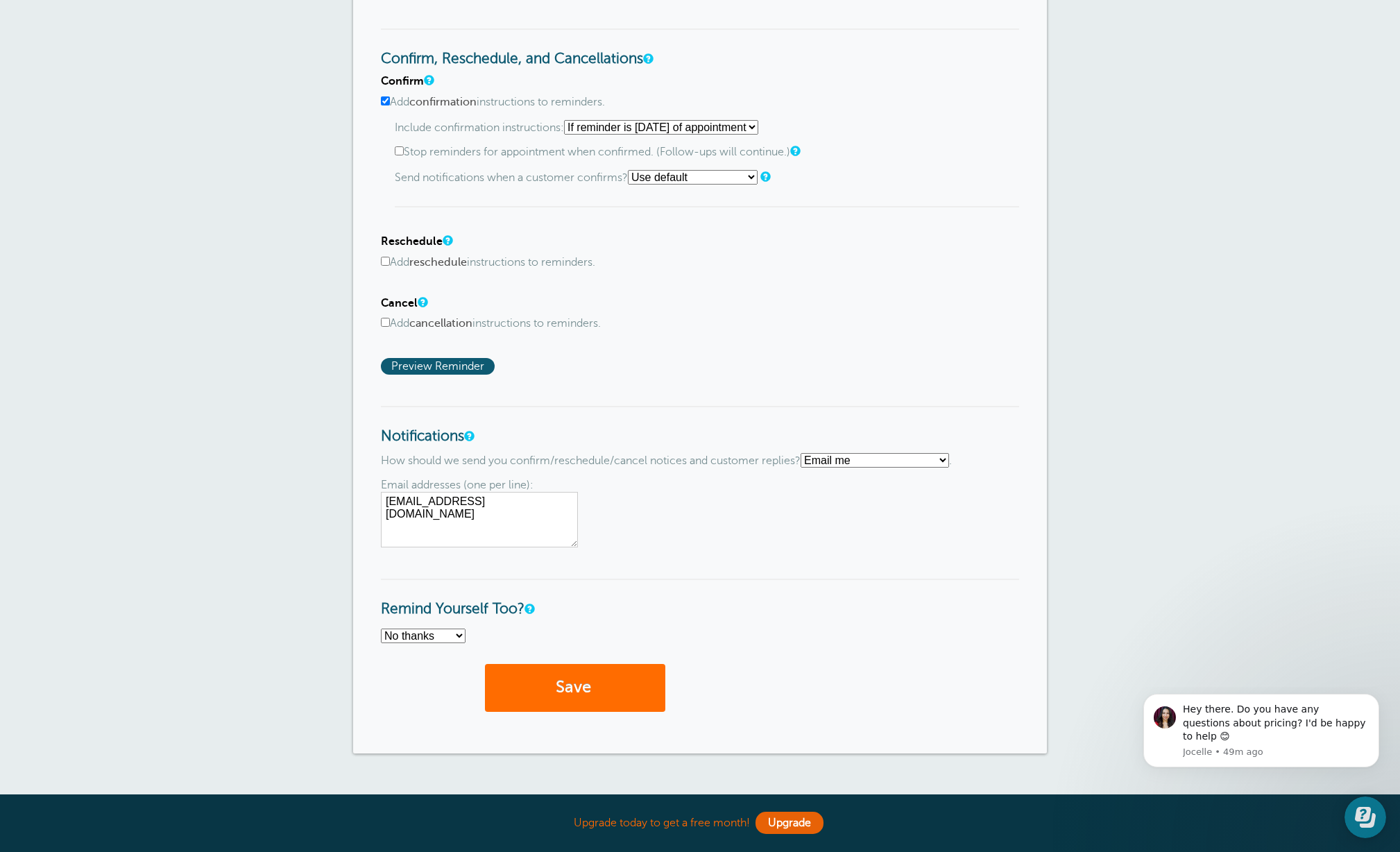
type textarea "Hi {{First Name}}, if you've been impressed with your experience with Tiger Air…"
click at [569, 683] on button "Save" at bounding box center [575, 688] width 181 height 48
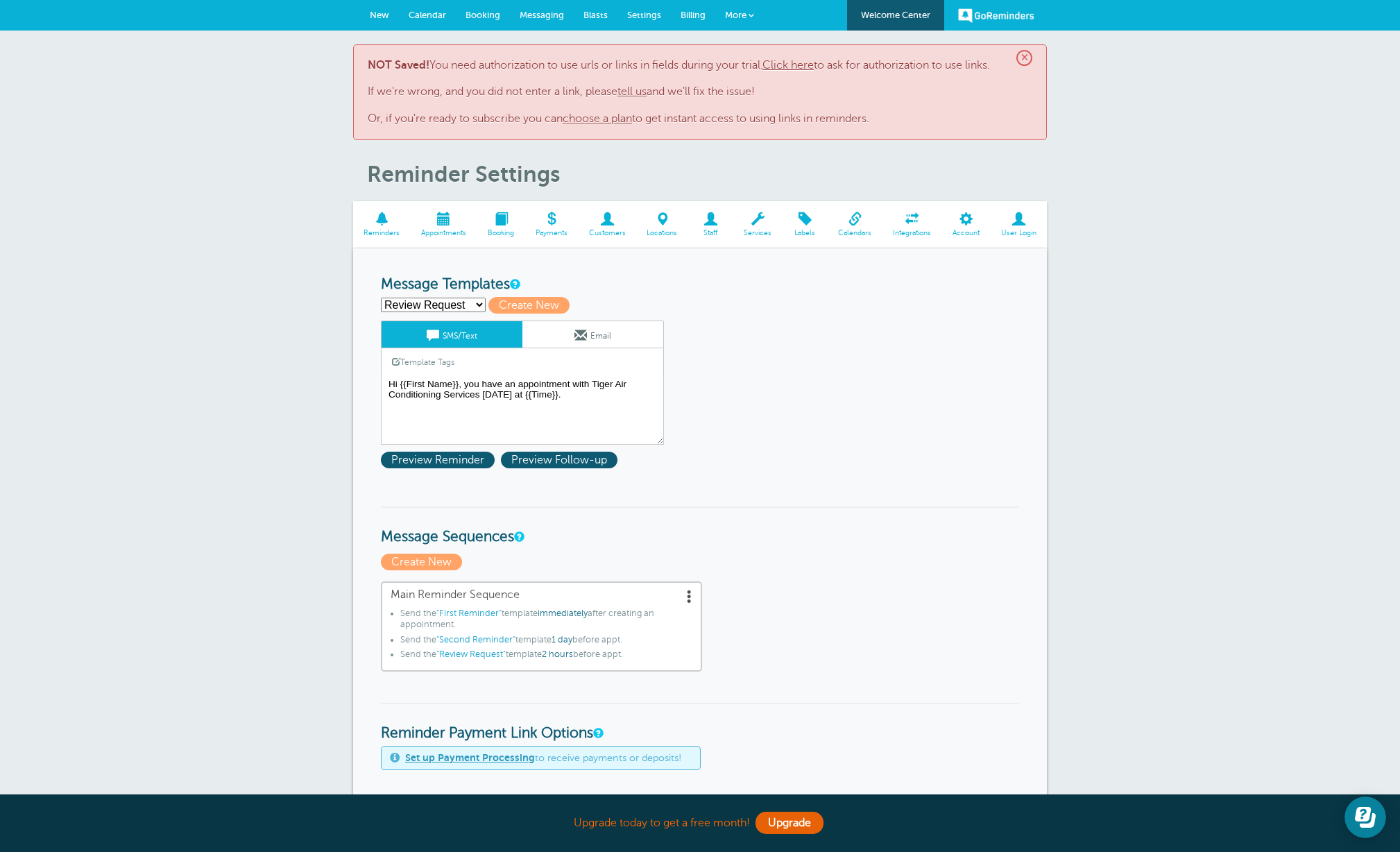
click at [476, 306] on select "First Reminder Second Reminder Review Request Create new..." at bounding box center [433, 304] width 105 height 14
select select "159806"
click at [381, 297] on select "First Reminder Second Reminder Review Request Create new..." at bounding box center [433, 304] width 105 height 14
type input "First Reminder"
type textarea "Hi {{First Name}}, your appointment with Tiger Air Conditioning Services has be…"
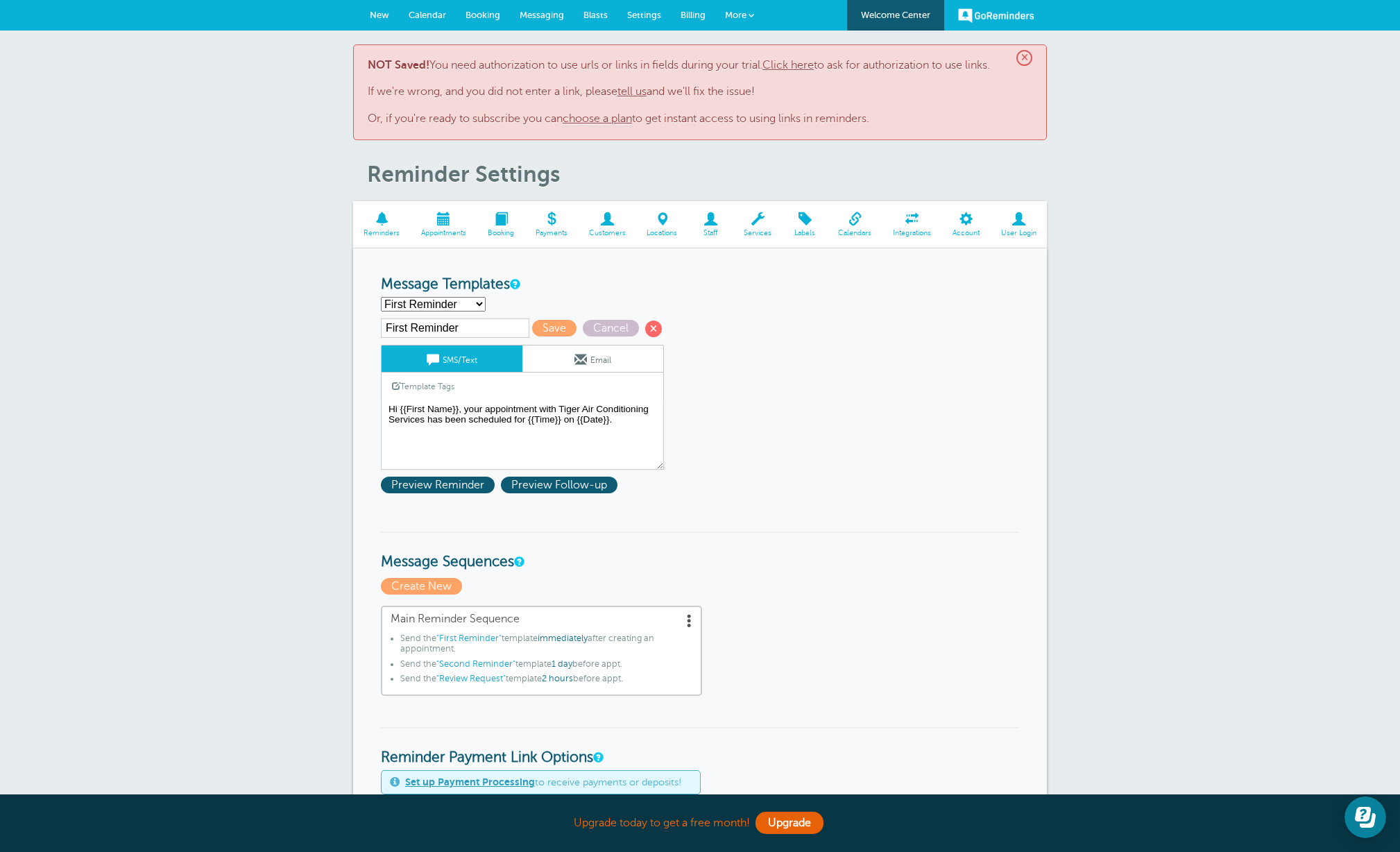
click at [476, 300] on select "First Reminder Second Reminder Review Request Create new..." at bounding box center [433, 303] width 105 height 14
select select "159808"
click at [381, 297] on select "First Reminder Second Reminder Review Request Create new..." at bounding box center [433, 303] width 105 height 14
type input "Second Reminder"
type textarea "Hi {{First Name}}, you have an appointment with Tiger Air Conditioning Services…"
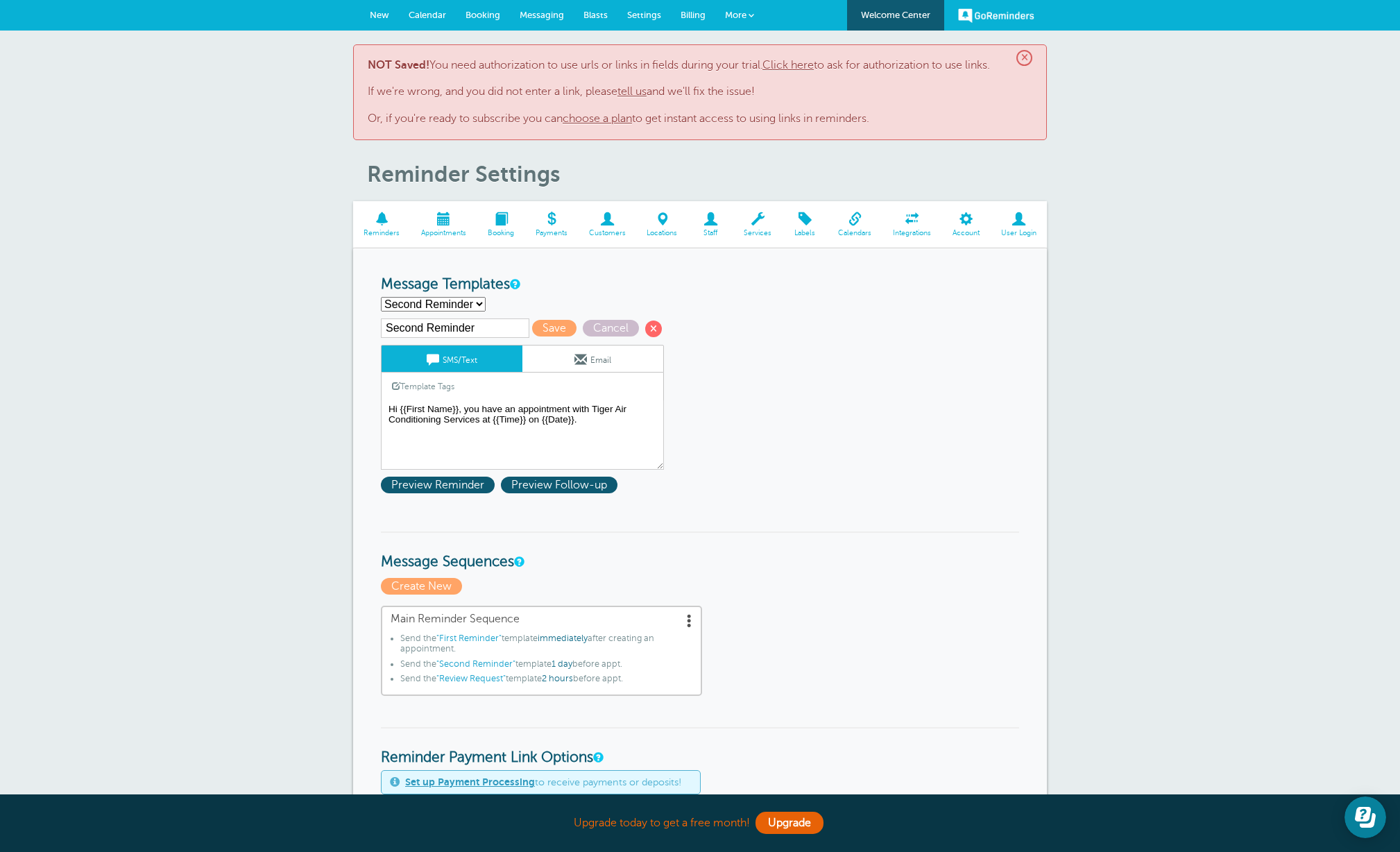
click at [476, 304] on select "First Reminder Second Reminder Review Request Create new..." at bounding box center [433, 303] width 105 height 14
select select "159809"
click at [381, 297] on select "First Reminder Second Reminder Review Request Create new..." at bounding box center [433, 303] width 105 height 14
type input "Review Request"
click at [566, 423] on textarea "Hi {{First Name}}, you have an appointment with Tiger Air Conditioning Services…" at bounding box center [522, 435] width 283 height 70
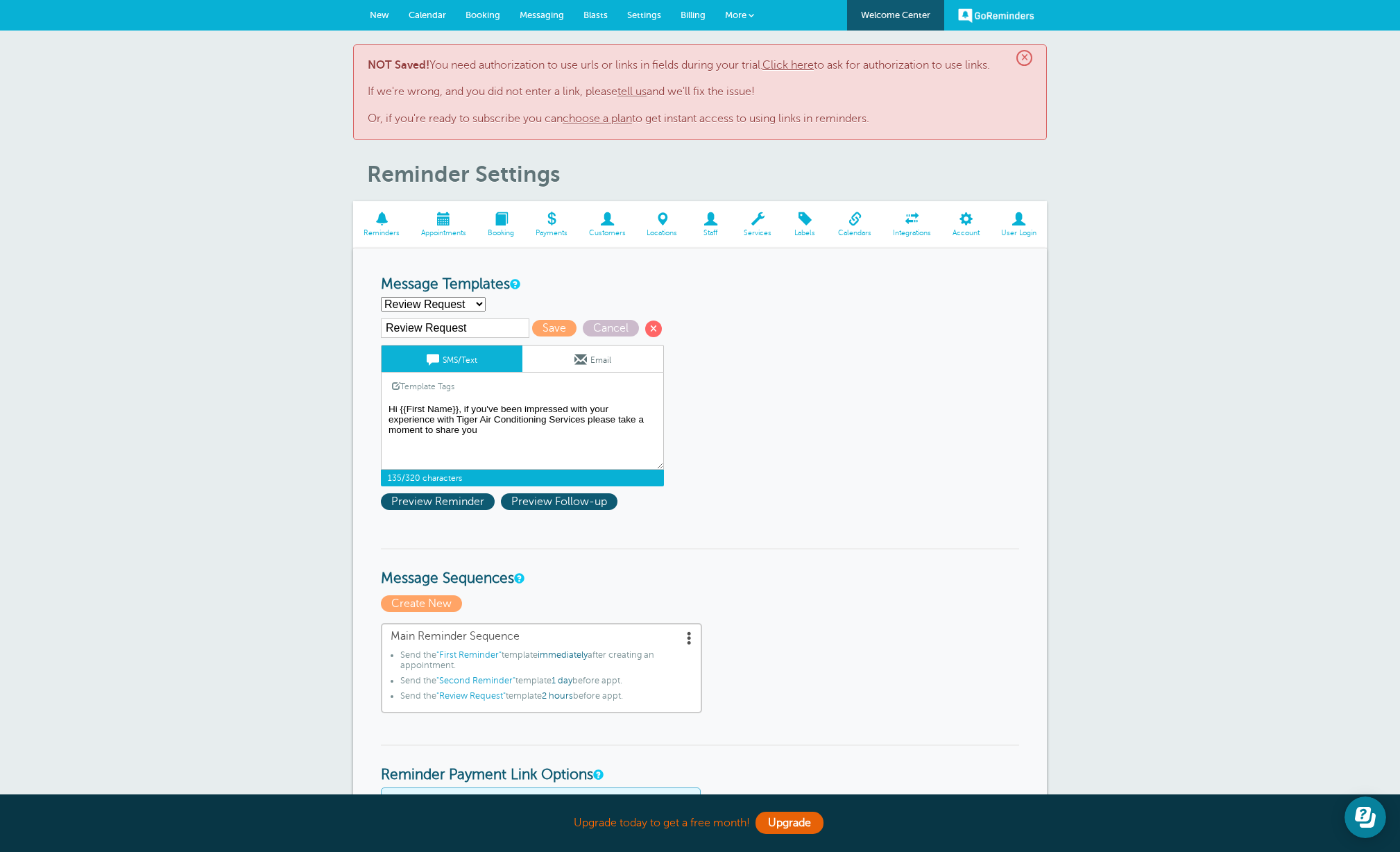
click at [457, 420] on textarea "Hi {{First Name}}, you have an appointment with Tiger Air Conditioning Services…" at bounding box center [522, 435] width 283 height 70
click at [493, 434] on textarea "Hi {{First Name}}, you have an appointment with Tiger Air Conditioning Services…" at bounding box center [522, 435] width 283 height 70
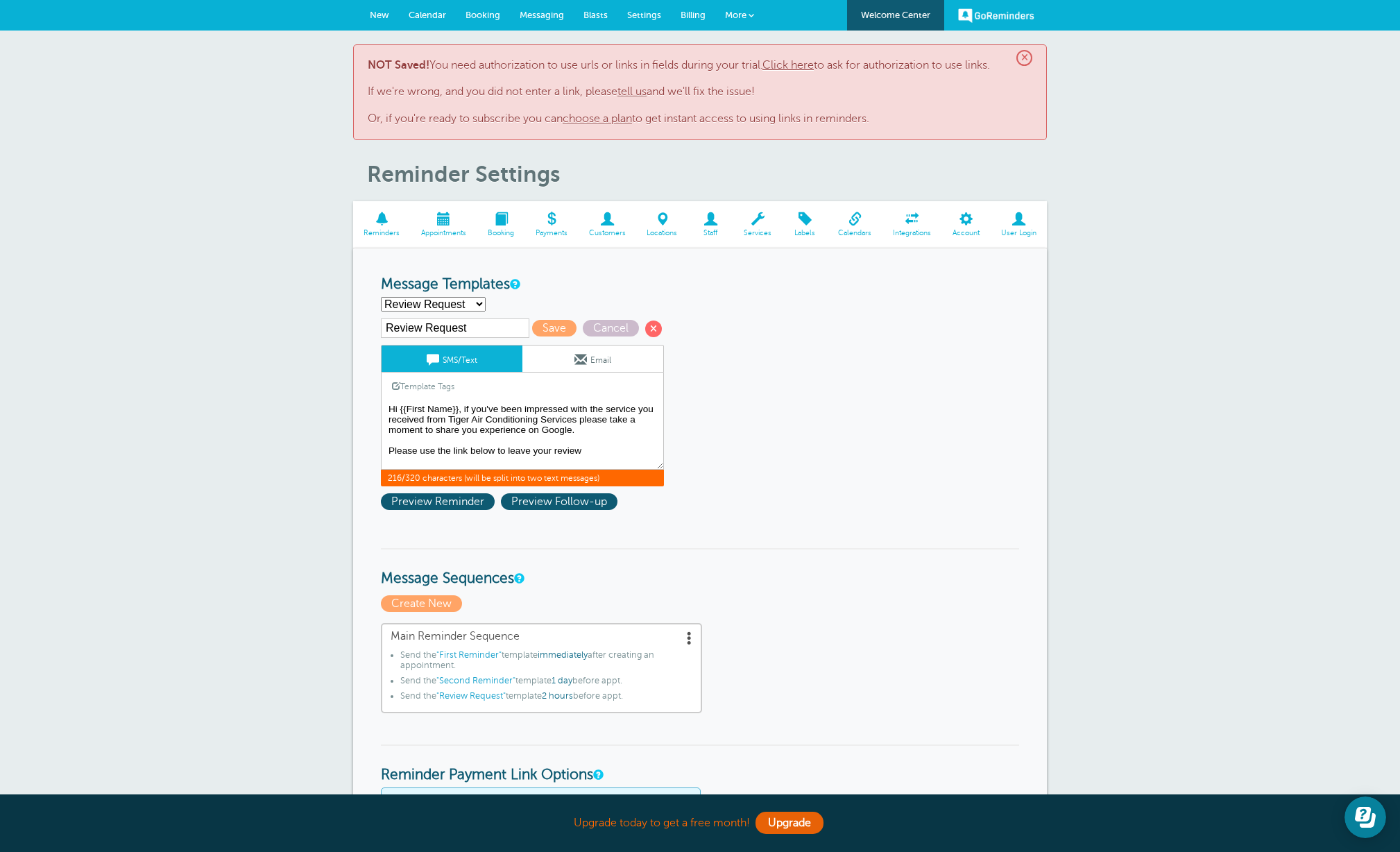
scroll to position [11, 0]
paste textarea "https://app.reviewflowz.com/l/3hk3x6m4rYg96cbE0A0AYE"
drag, startPoint x: 388, startPoint y: 458, endPoint x: 402, endPoint y: 453, distance: 14.9
click at [388, 458] on textarea "Hi {{First Name}}, you have an appointment with Tiger Air Conditioning Services…" at bounding box center [522, 435] width 283 height 70
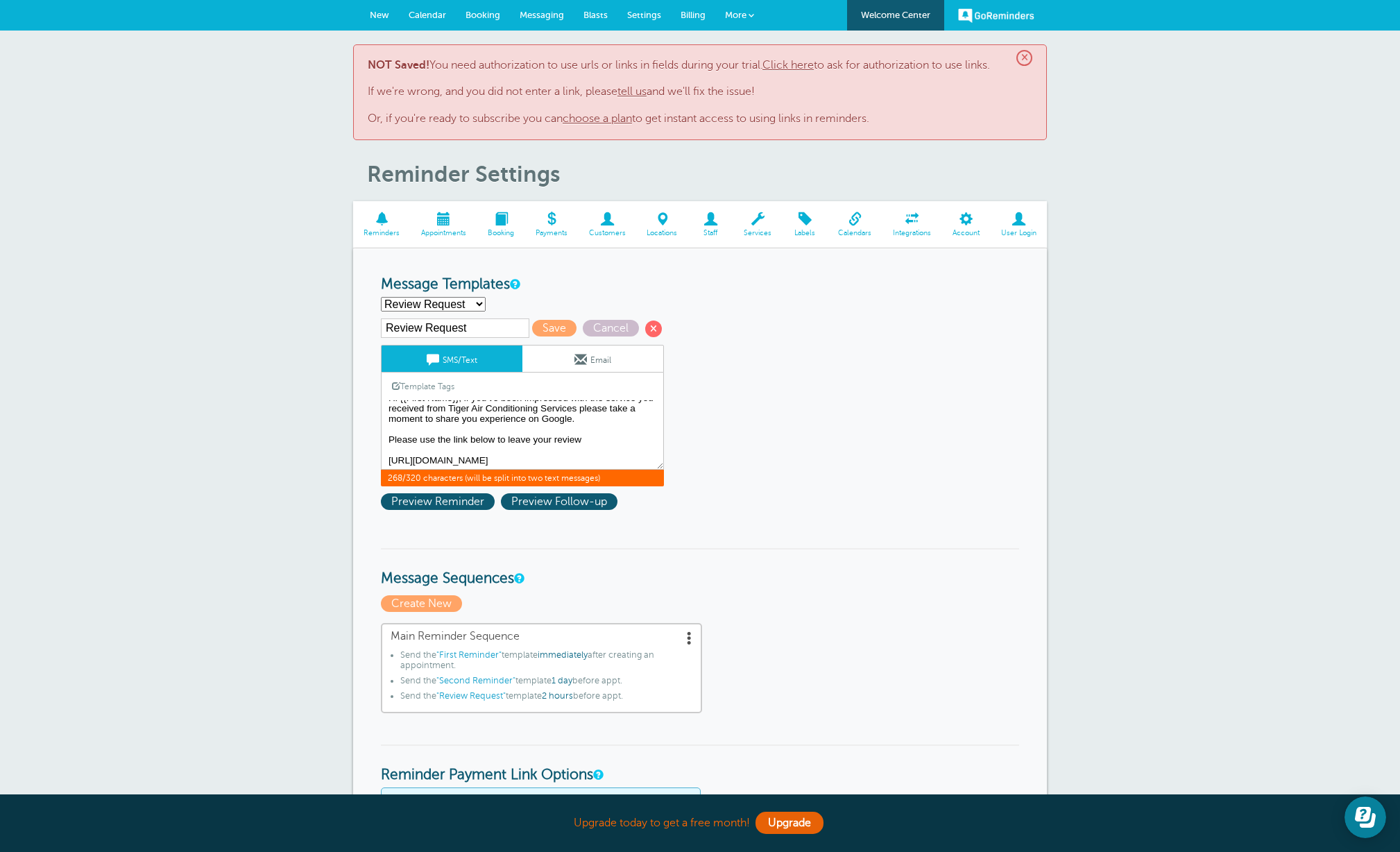
scroll to position [0, 0]
click at [448, 418] on textarea "Hi {{First Name}}, you have an appointment with Tiger Air Conditioning Services…" at bounding box center [522, 435] width 283 height 70
click at [586, 450] on textarea "Hi {{First Name}}, you have an appointment with Tiger Air Conditioning Services…" at bounding box center [522, 435] width 283 height 70
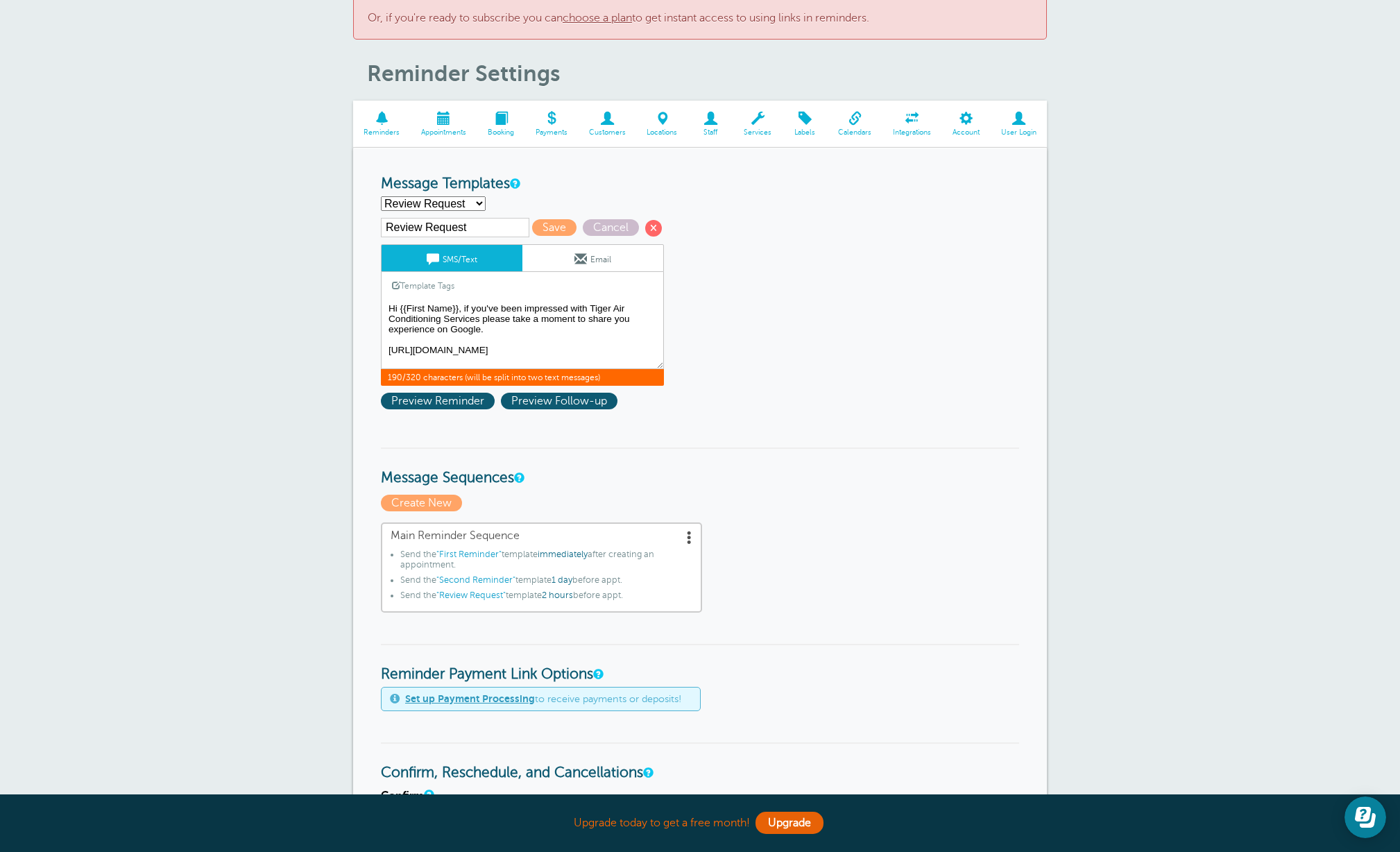
scroll to position [88, 0]
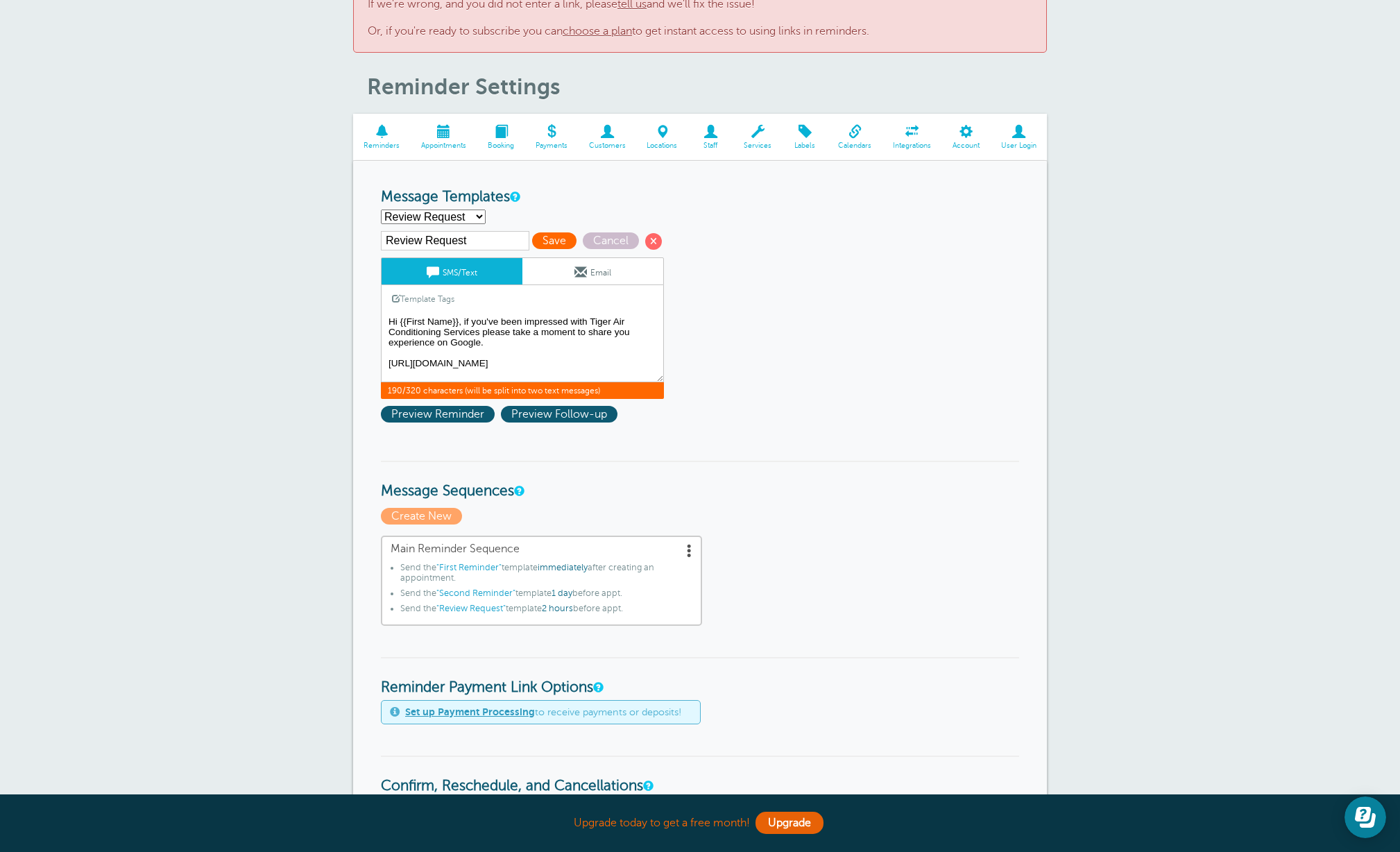
type textarea "Hi {{First Name}}, if you've been impressed with Tiger Air Conditioning Service…"
click at [534, 238] on span "Save" at bounding box center [554, 241] width 44 height 16
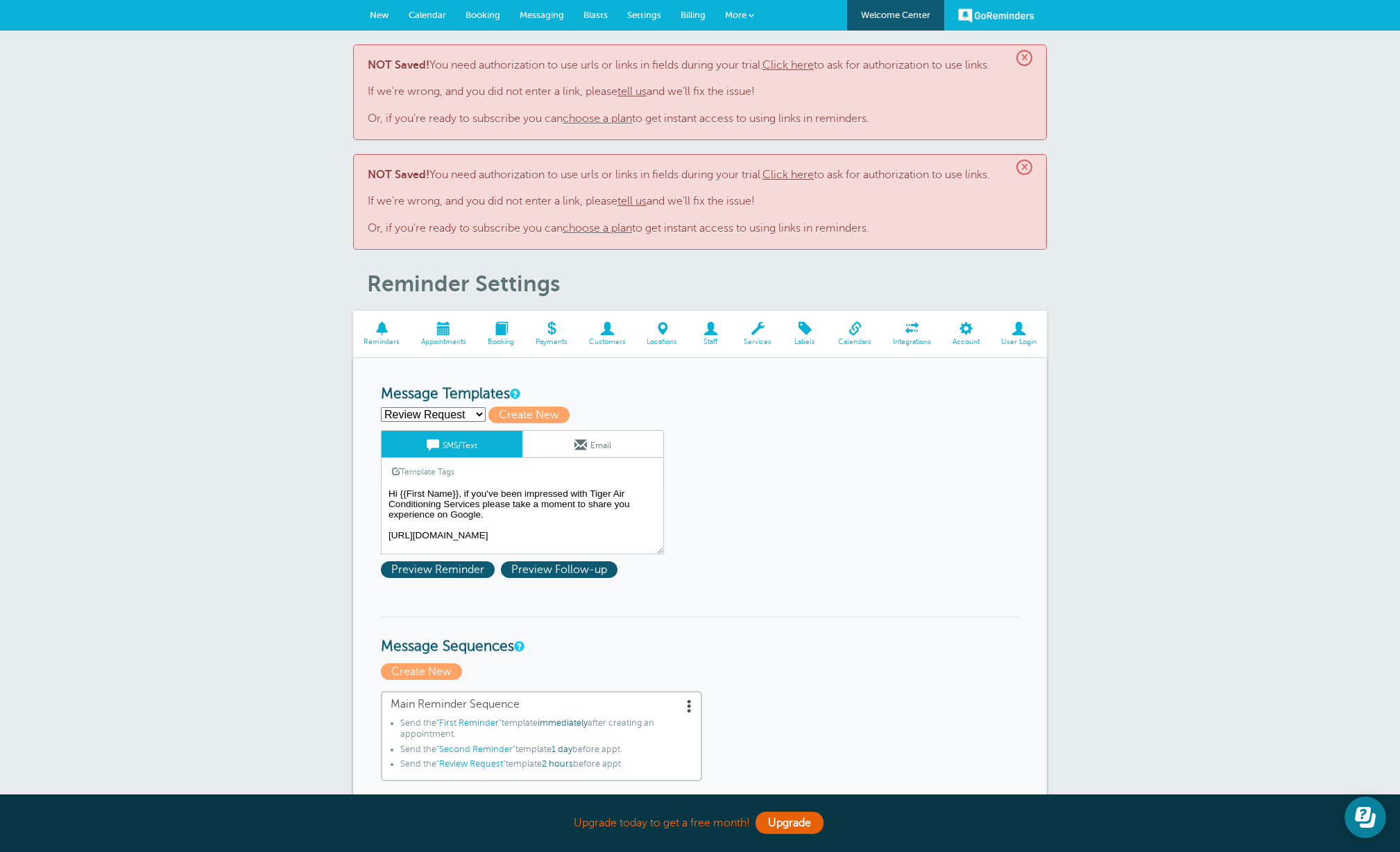
scroll to position [27, 0]
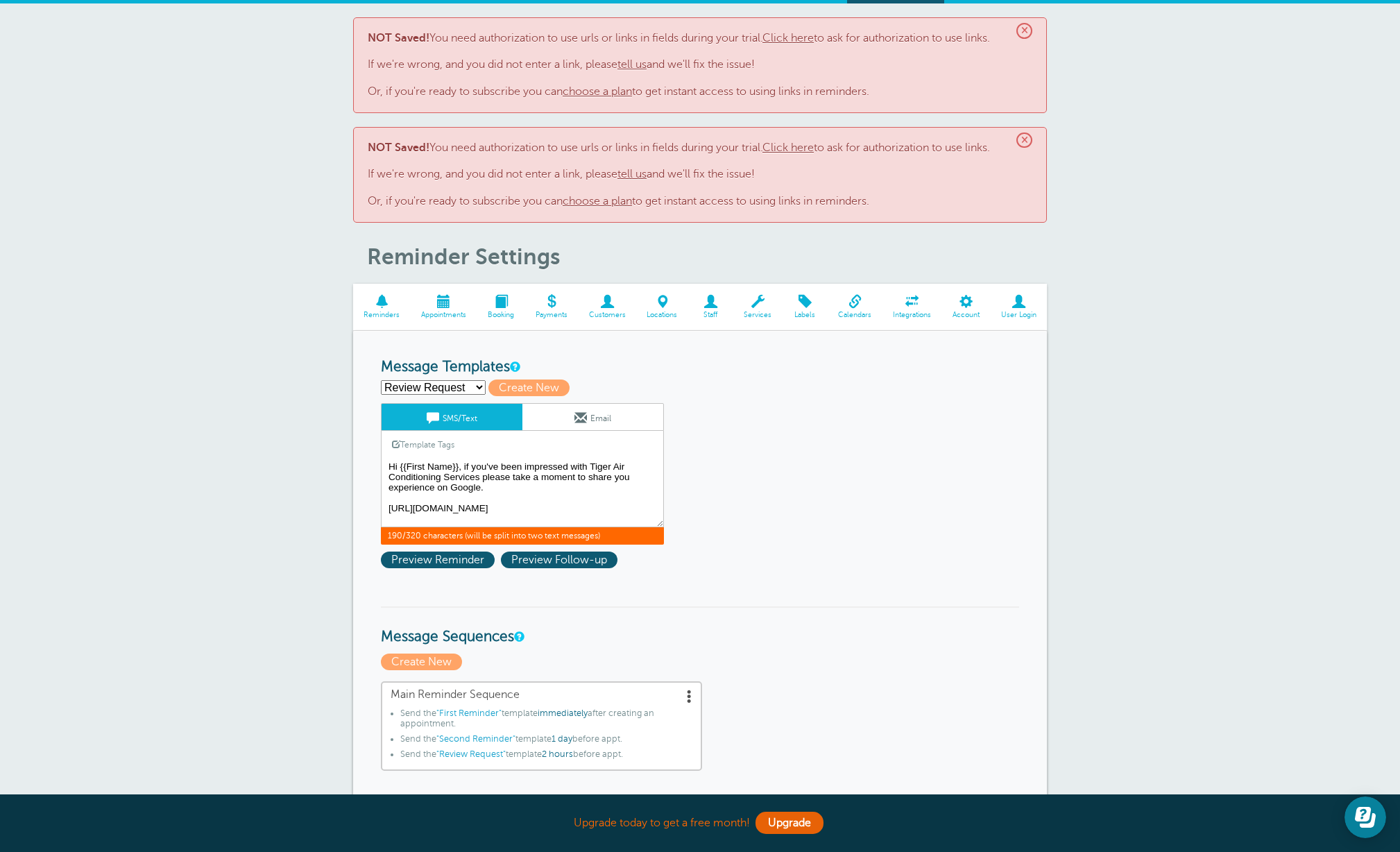
click at [639, 488] on textarea "Hi {{First Name}}, if you've been impressed with Tiger Air Conditioning Service…" at bounding box center [522, 492] width 283 height 70
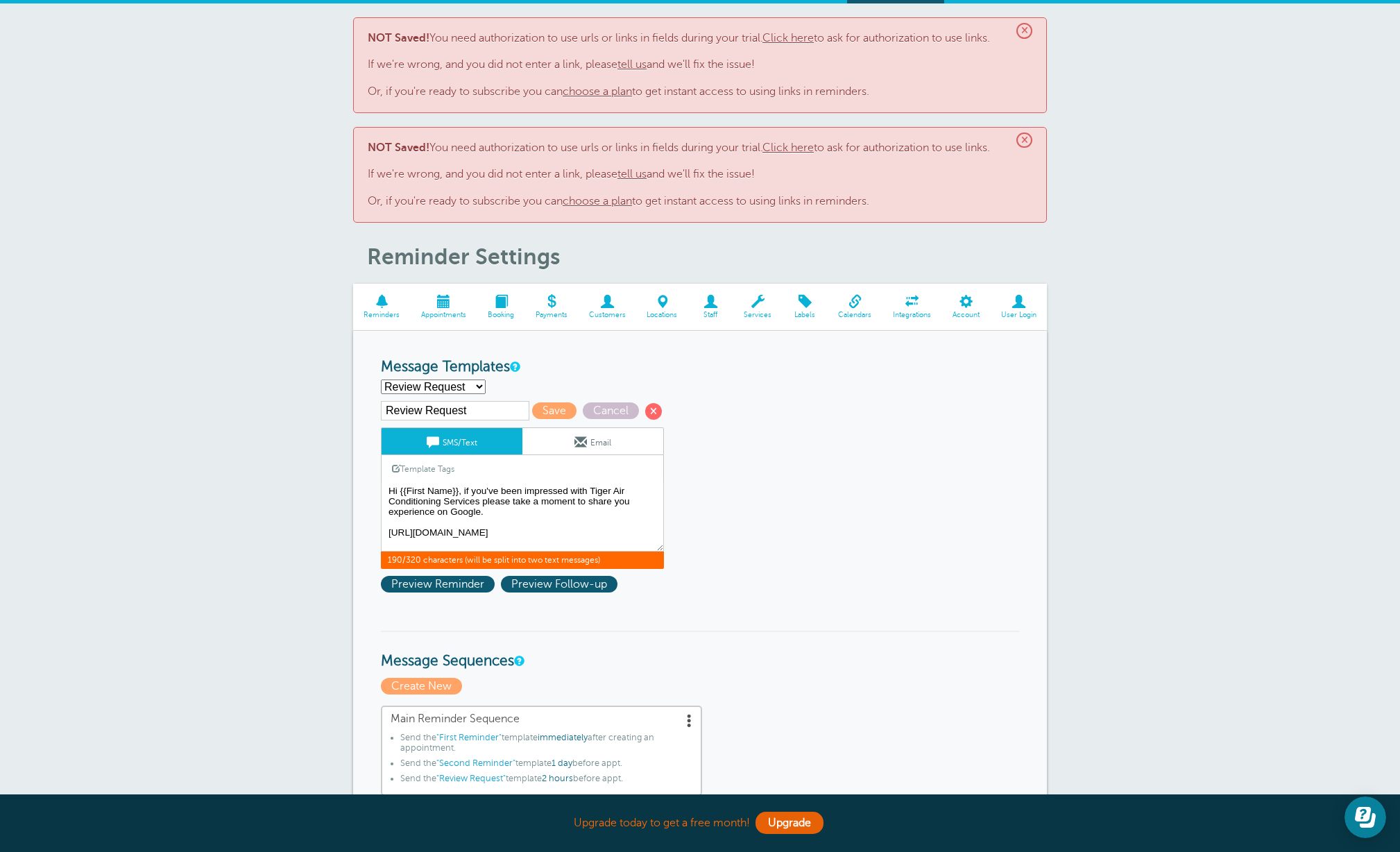
click at [480, 411] on input "Review Request" at bounding box center [455, 411] width 148 height 19
type input "R"
type input "Follow Up"
click at [540, 408] on span "Save" at bounding box center [554, 411] width 44 height 16
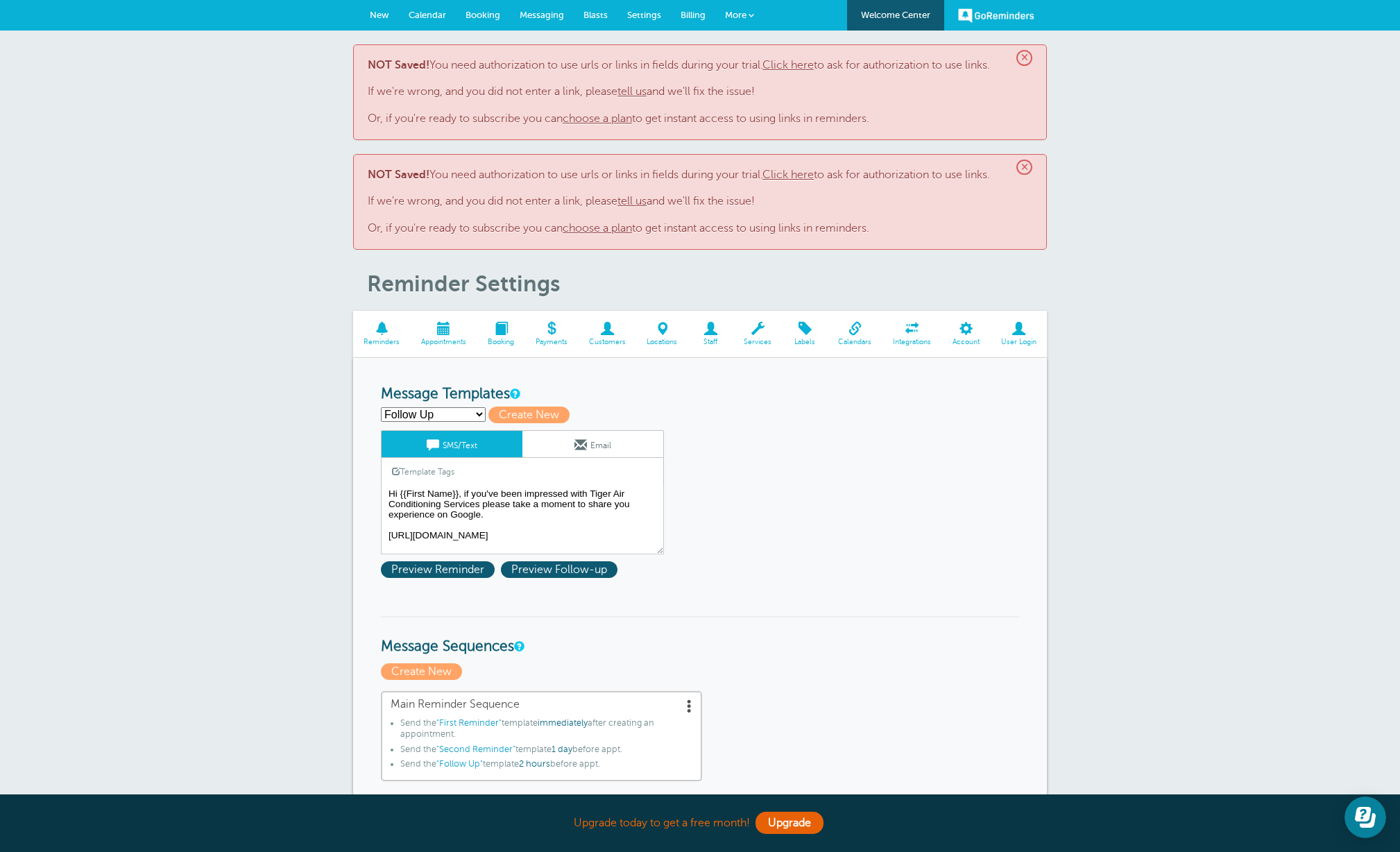
scroll to position [17, 0]
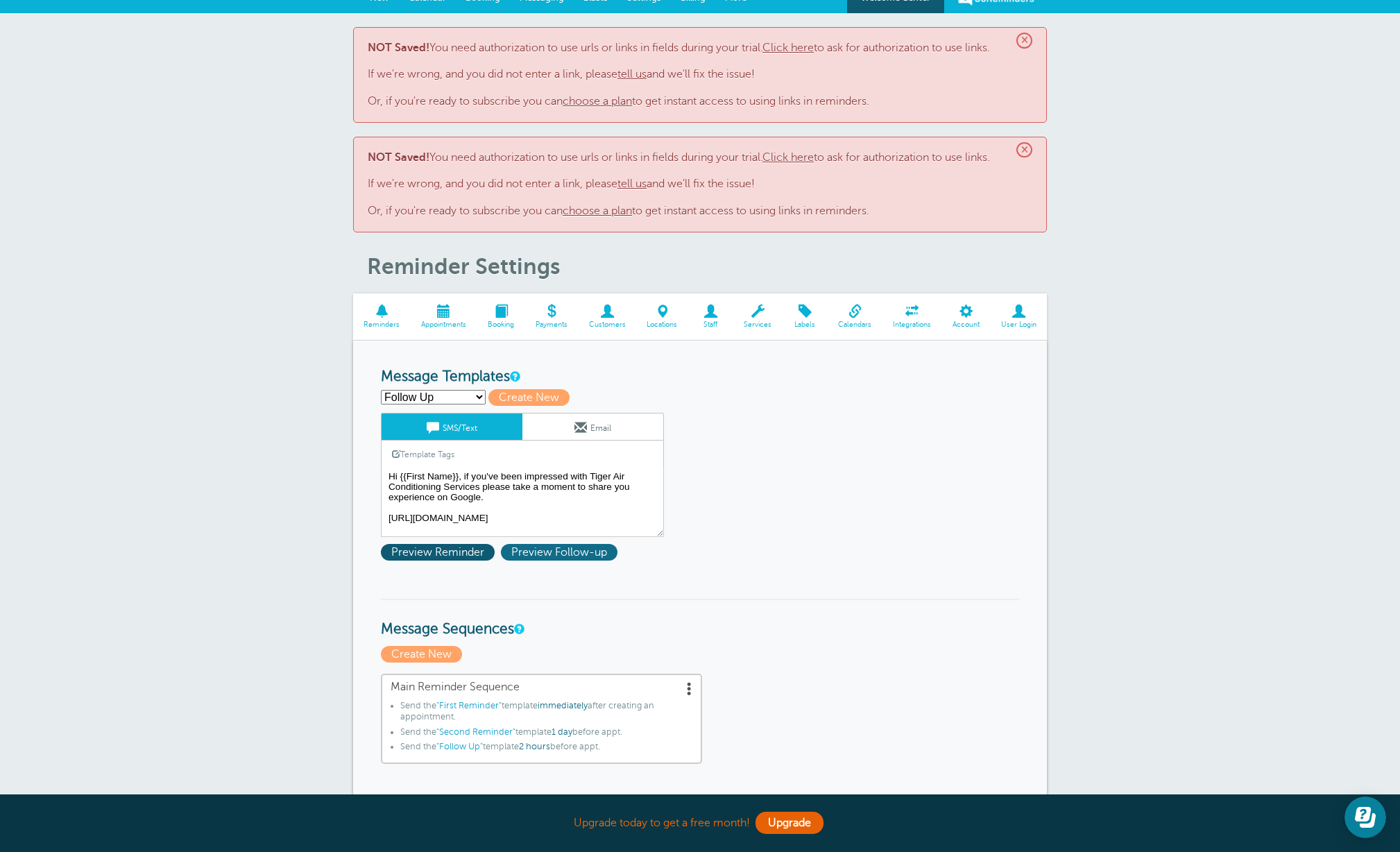
click at [559, 556] on span "Preview Follow-up" at bounding box center [560, 552] width 117 height 16
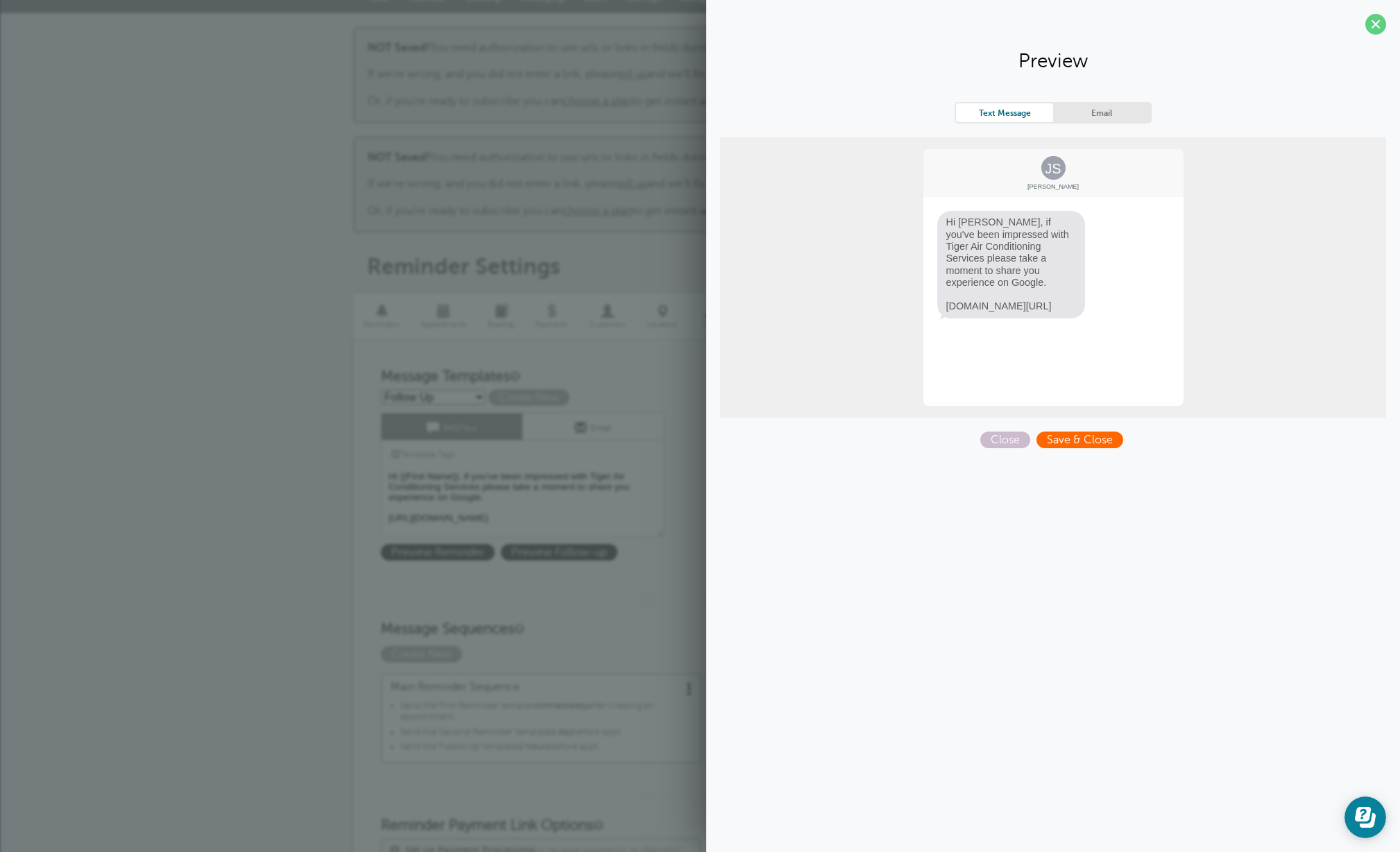
click at [1090, 440] on span "Save & Close" at bounding box center [1080, 440] width 87 height 16
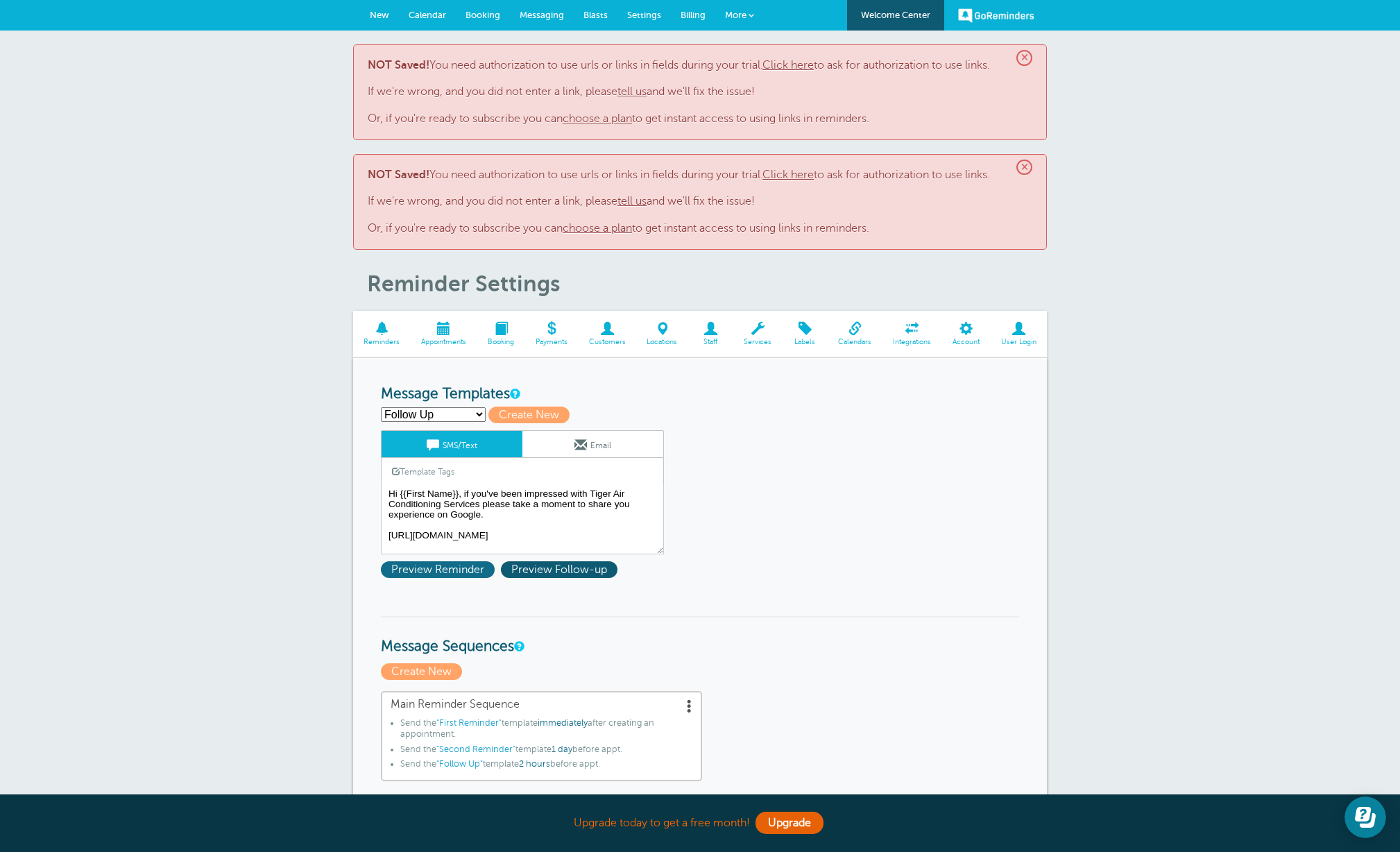
click at [477, 572] on span "Preview Reminder" at bounding box center [437, 569] width 114 height 16
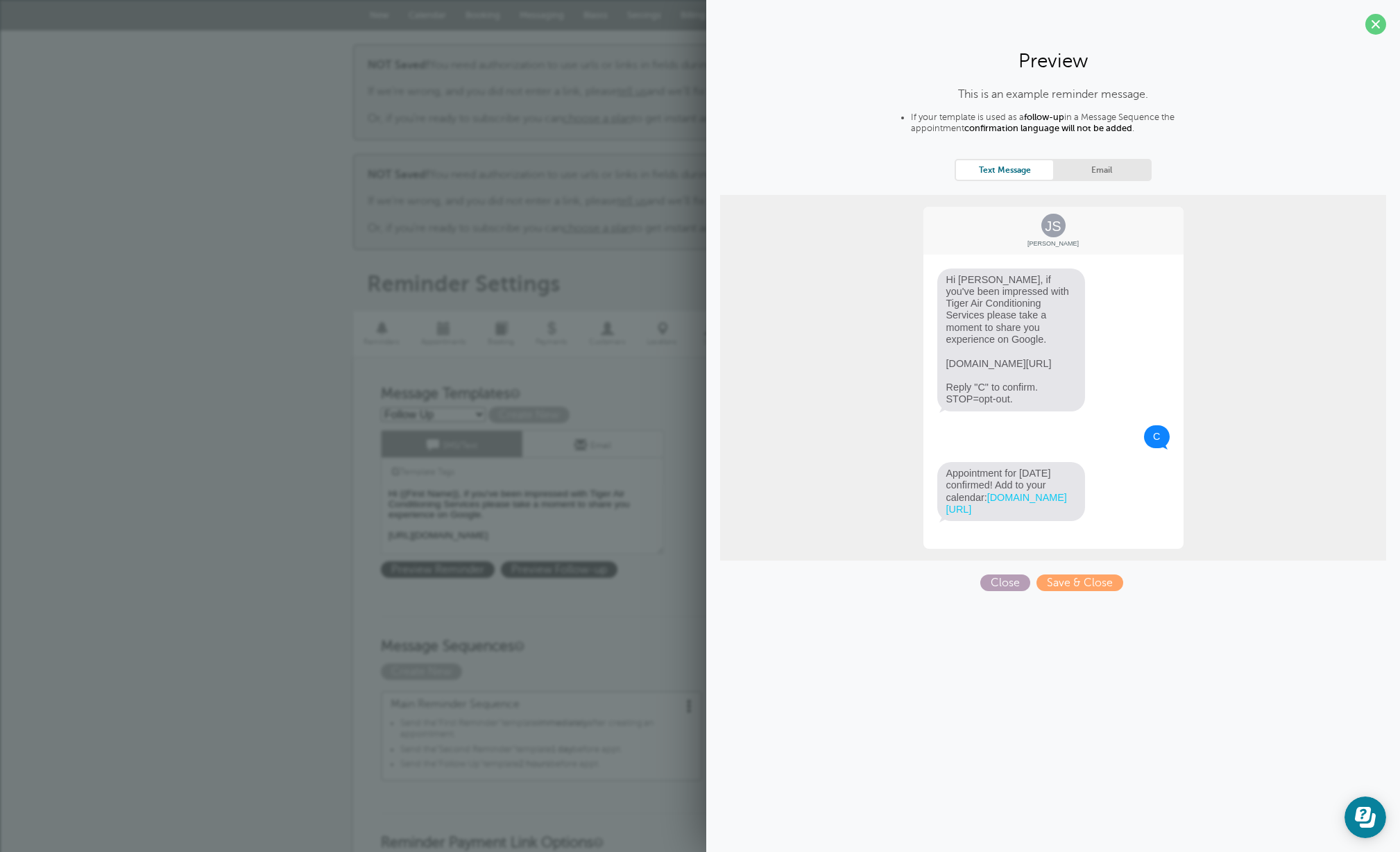
click at [997, 591] on span "Close" at bounding box center [1005, 583] width 50 height 16
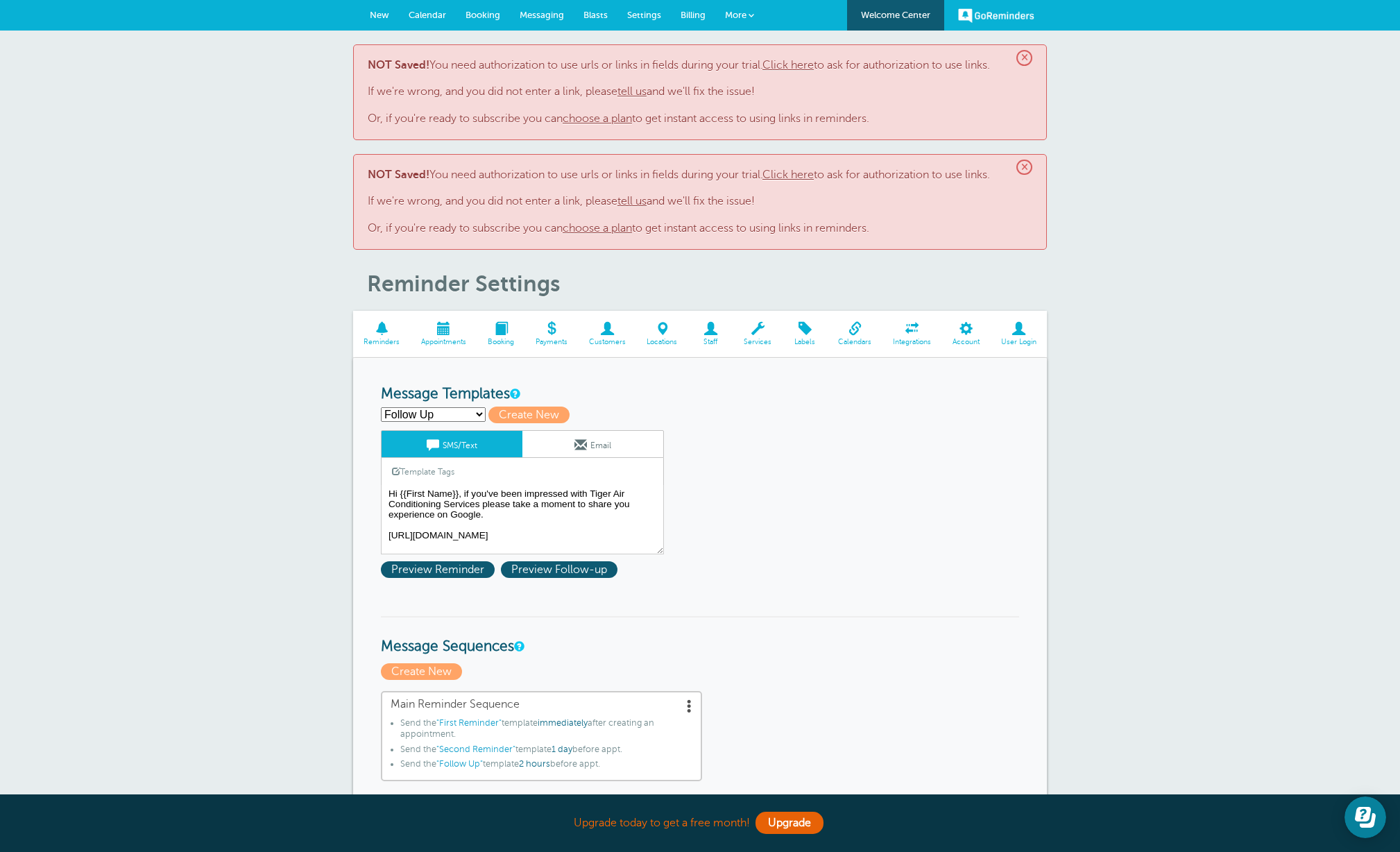
click at [606, 446] on link "Email" at bounding box center [593, 444] width 141 height 26
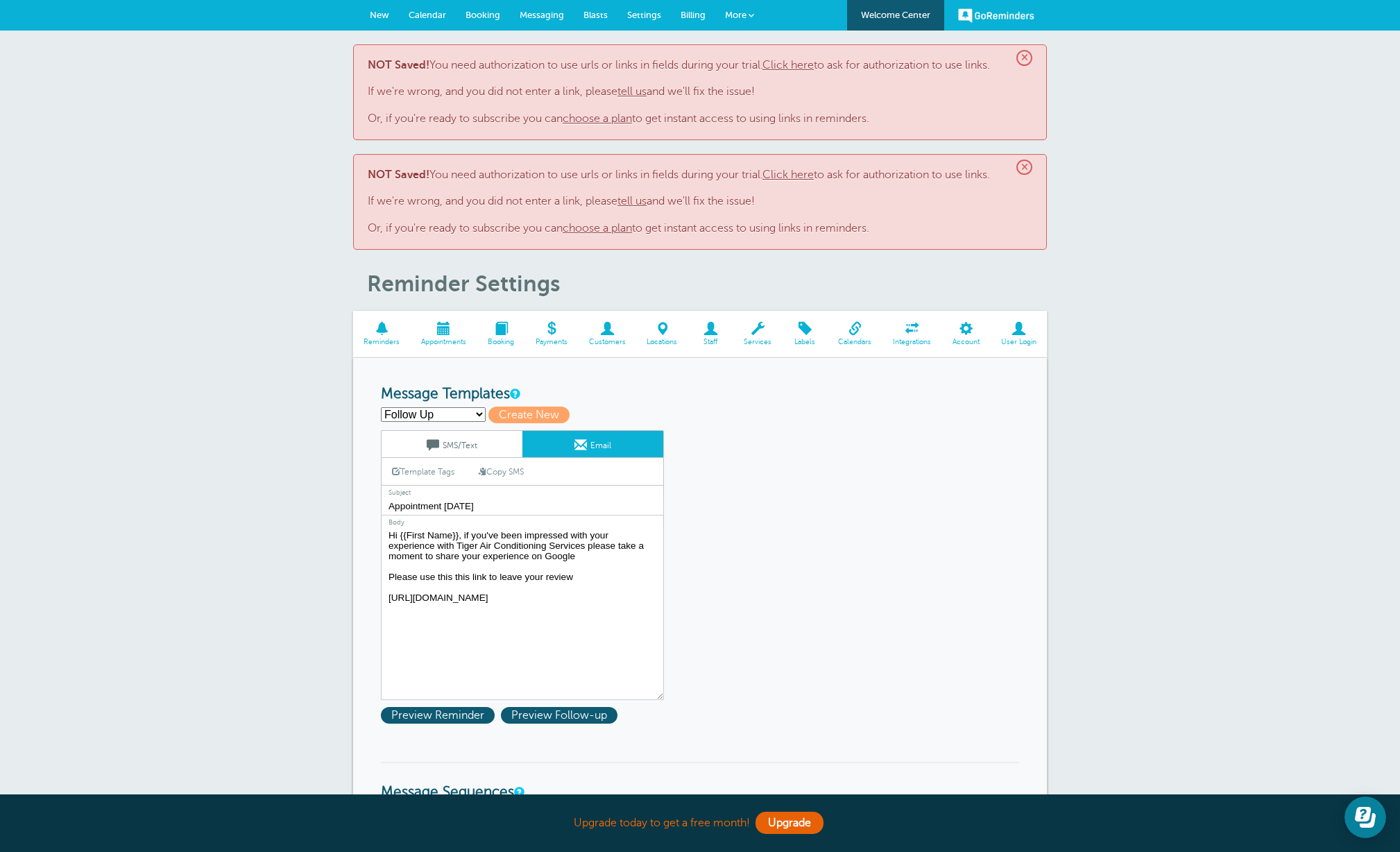
click at [465, 447] on link "SMS/Text" at bounding box center [452, 444] width 141 height 26
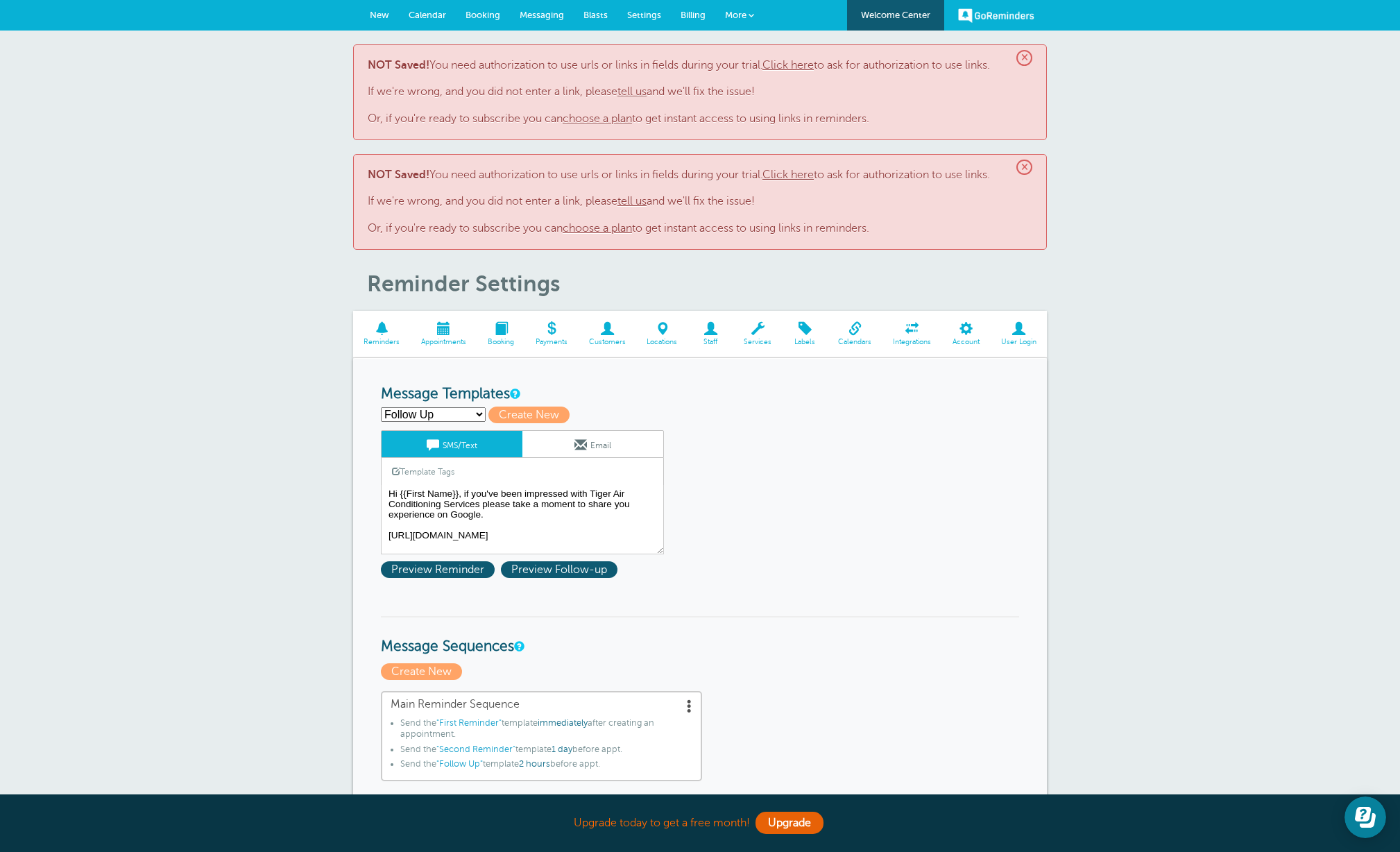
click at [581, 445] on span at bounding box center [581, 444] width 13 height 13
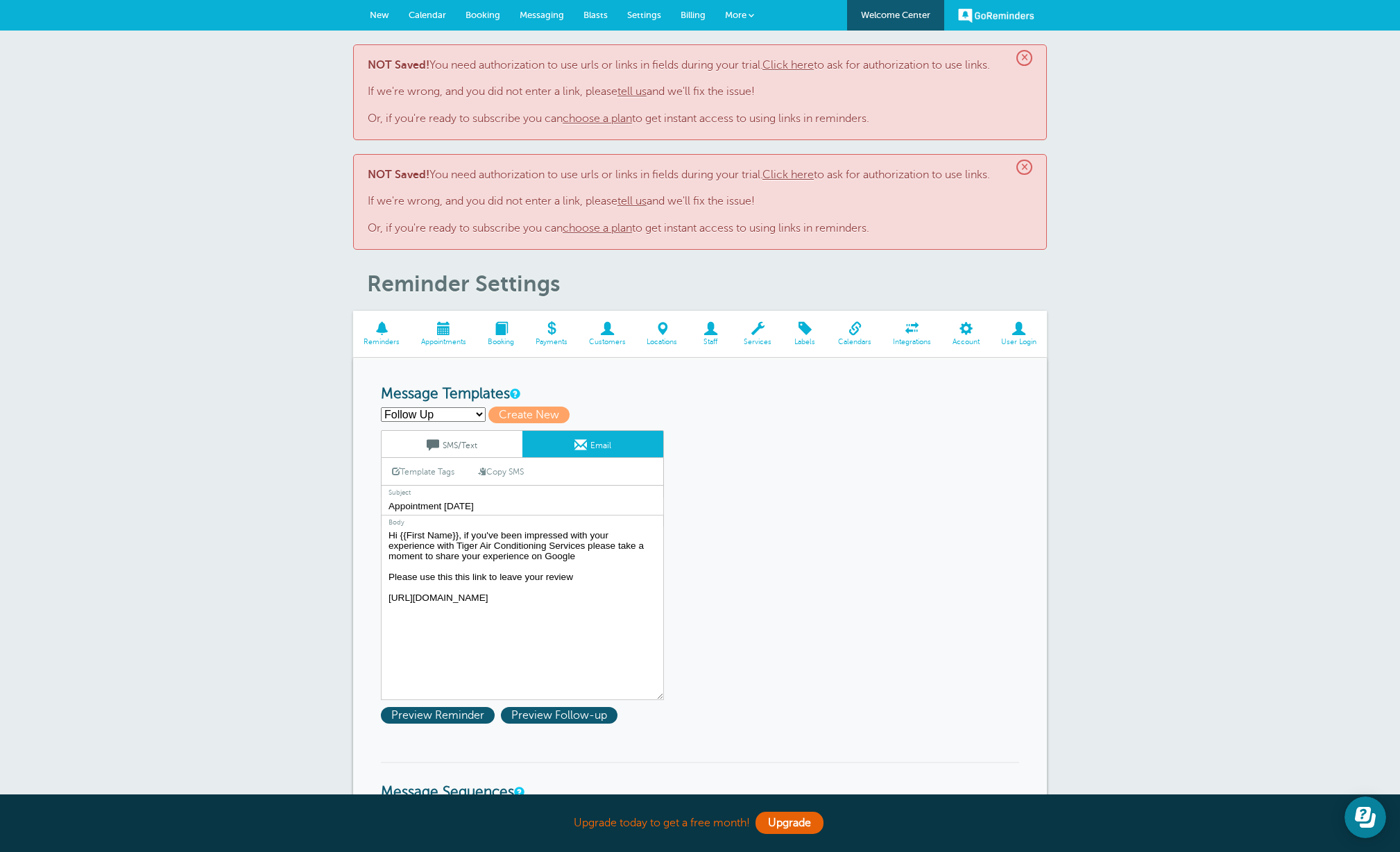
click at [521, 468] on link "Copy SMS" at bounding box center [500, 471] width 67 height 26
type textarea "Hi {{First Name}}, if you've been impressed with Tiger Air Conditioning Service…"
click at [480, 413] on select "First Reminder Second Reminder Follow Up Create new..." at bounding box center [433, 414] width 105 height 14
click at [381, 408] on select "First Reminder Second Reminder Follow Up Create new..." at bounding box center [433, 414] width 105 height 14
select select "159809"
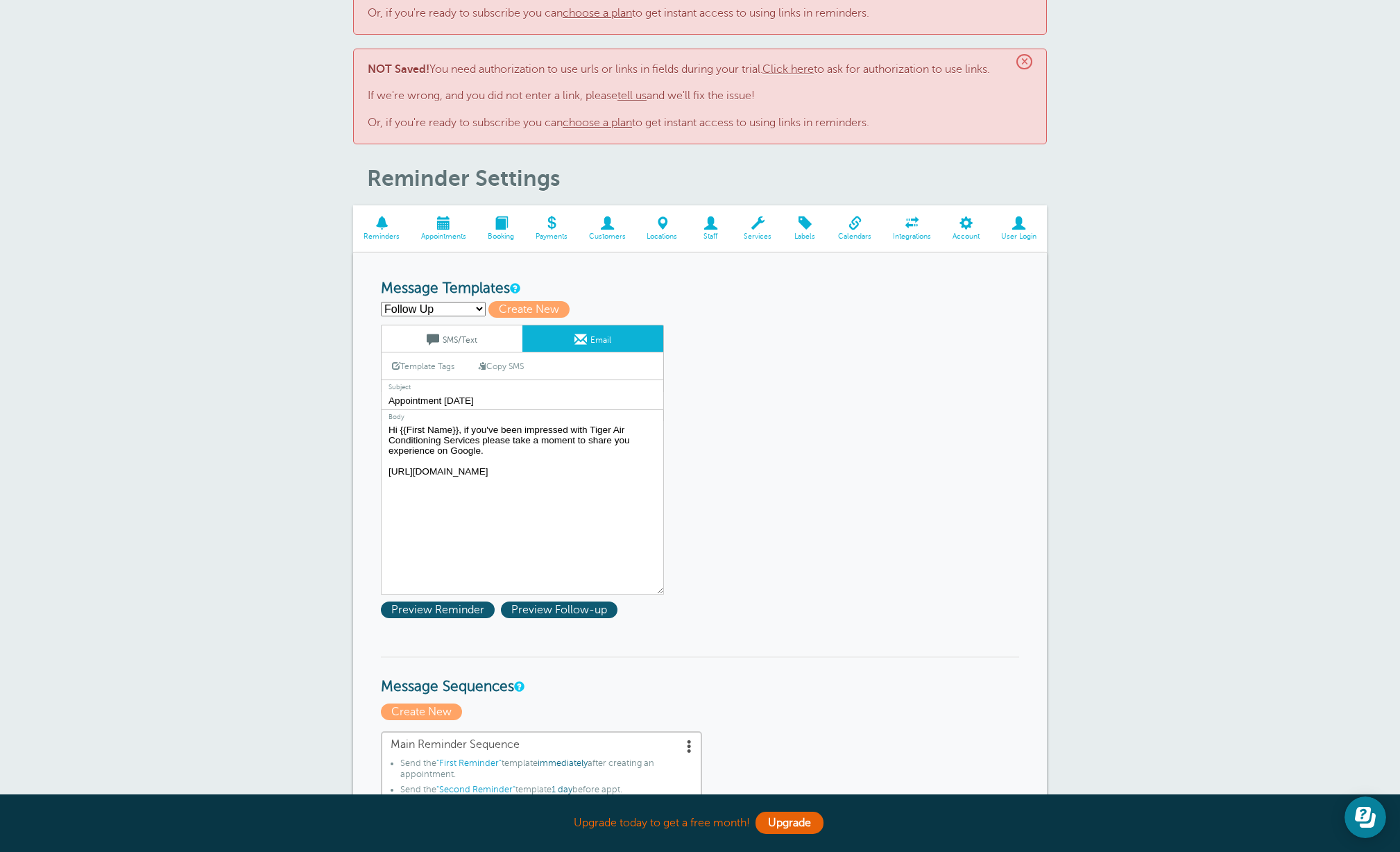
scroll to position [67, 0]
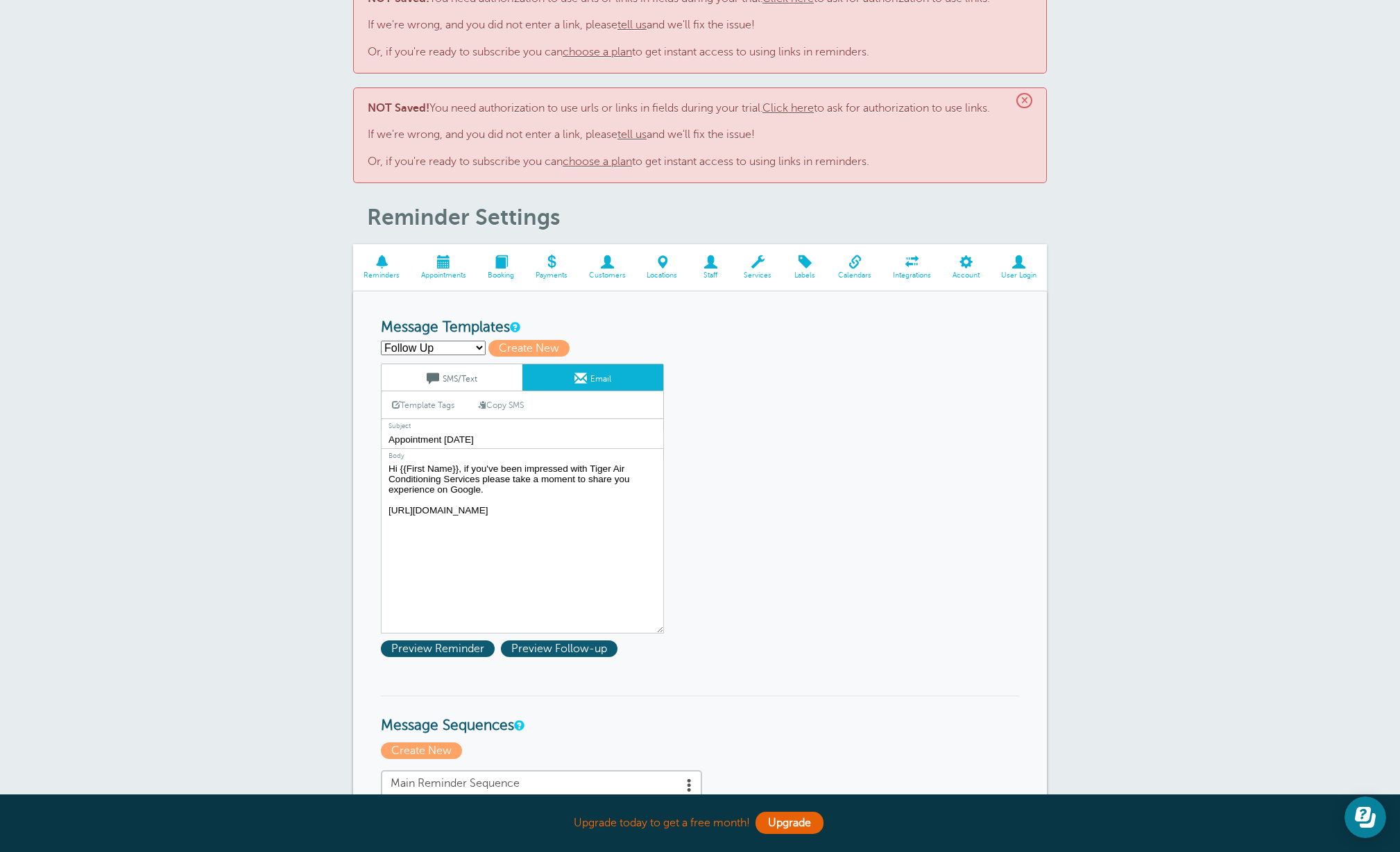
click at [470, 348] on select "First Reminder Second Reminder Follow Up Create new..." at bounding box center [433, 348] width 105 height 14
click at [381, 341] on select "First Reminder Second Reminder Follow Up Create new..." at bounding box center [433, 348] width 105 height 14
click at [576, 376] on span at bounding box center [581, 378] width 13 height 13
click at [492, 374] on link "SMS/Text" at bounding box center [452, 377] width 141 height 26
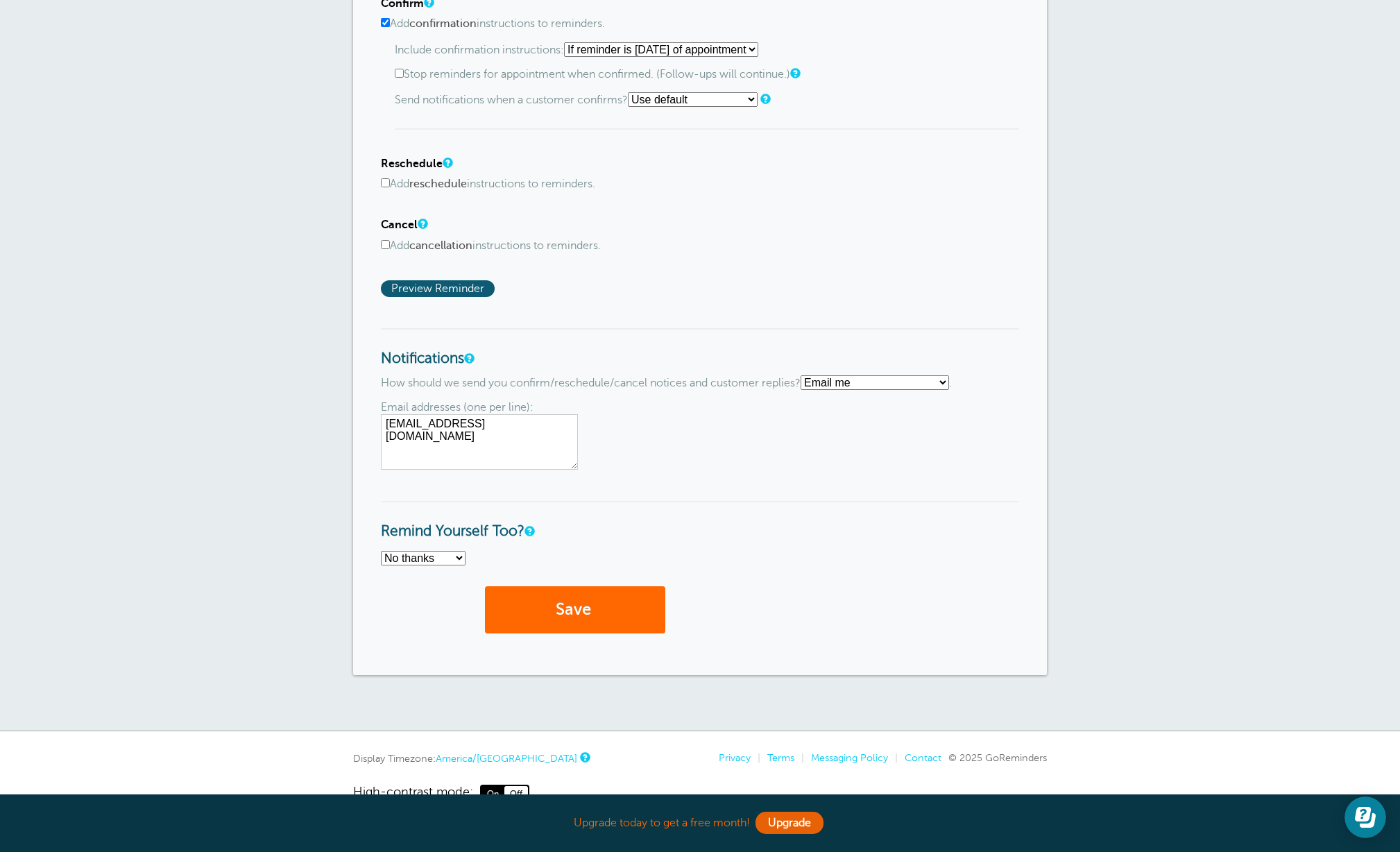
scroll to position [998, 0]
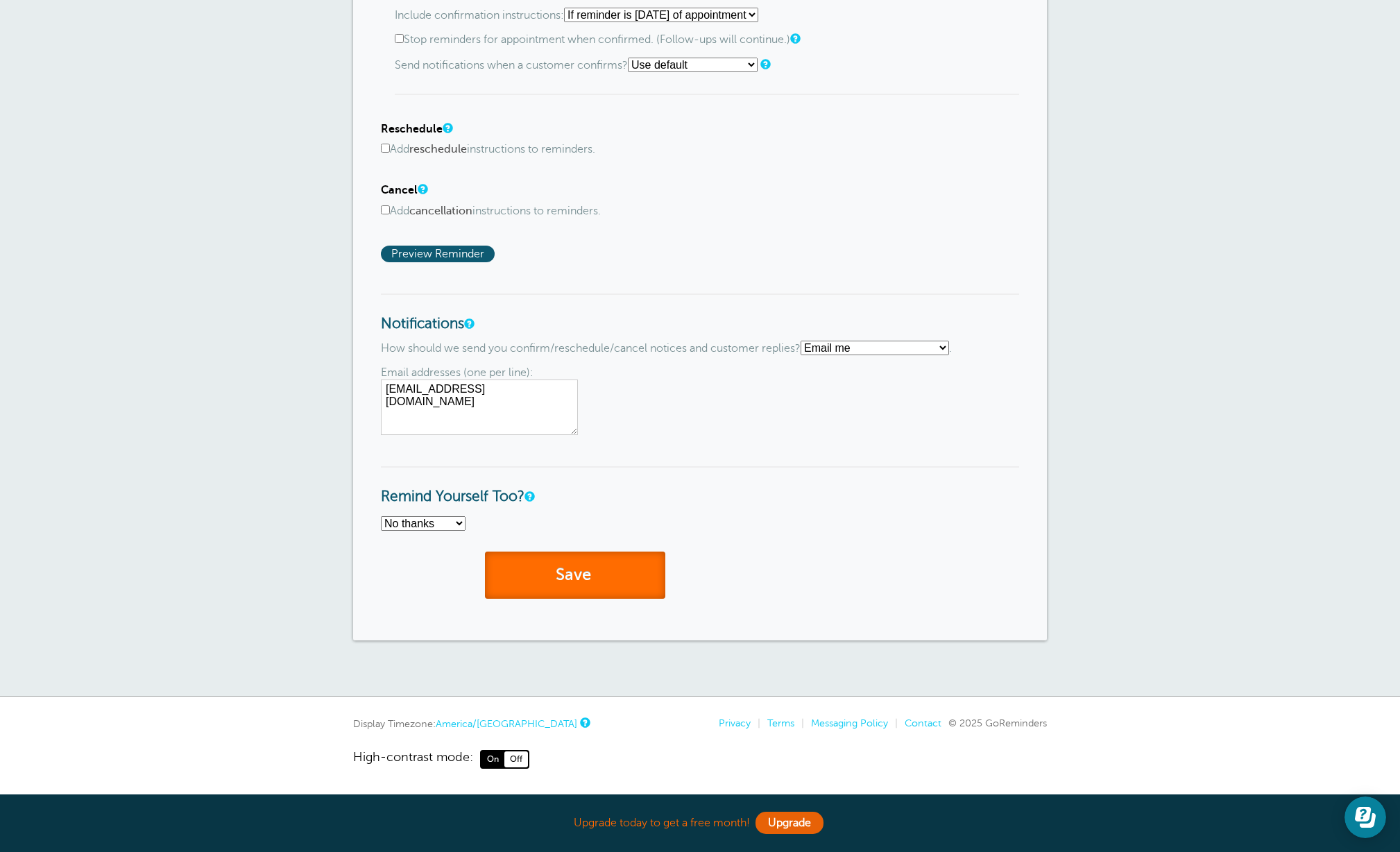
click at [572, 589] on button "Save" at bounding box center [575, 575] width 181 height 48
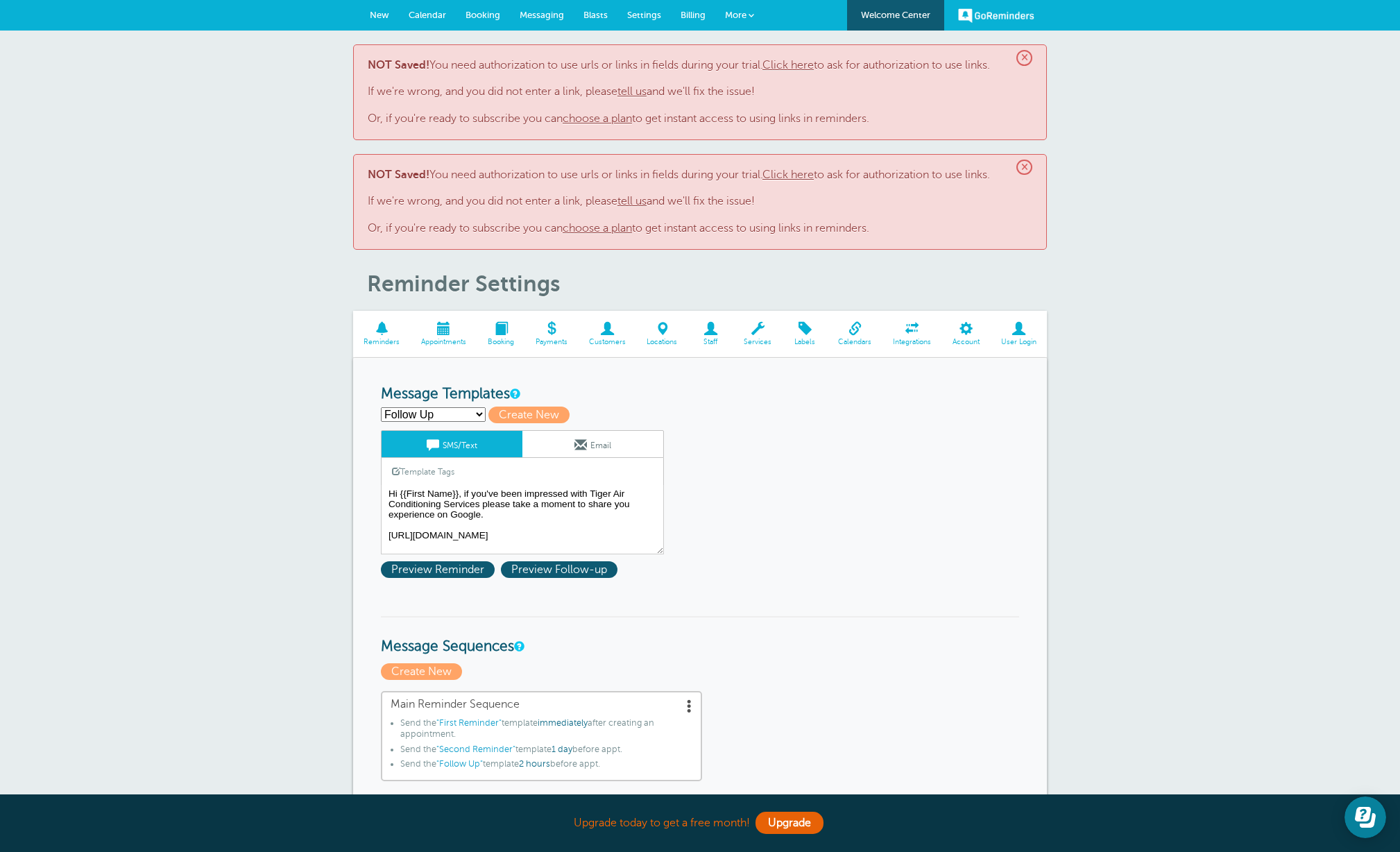
click at [581, 443] on span at bounding box center [581, 444] width 13 height 13
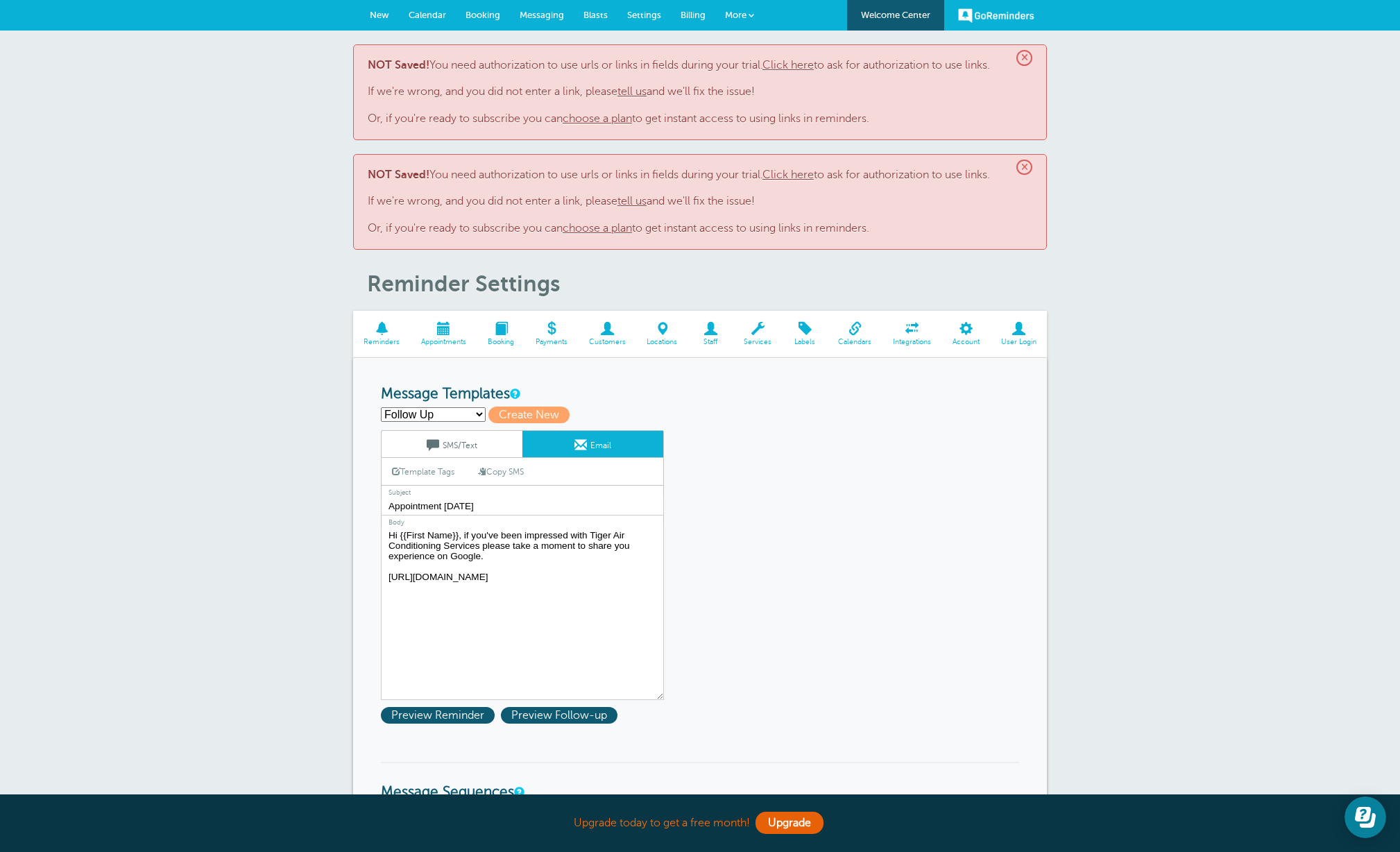
click at [474, 412] on select "First Reminder Second Reminder Follow Up Create new..." at bounding box center [433, 414] width 105 height 14
select select "159806"
click at [381, 408] on select "First Reminder Second Reminder Follow Up Create new..." at bounding box center [433, 414] width 105 height 14
type input "First Reminder"
type input "Appointment Scheduled!"
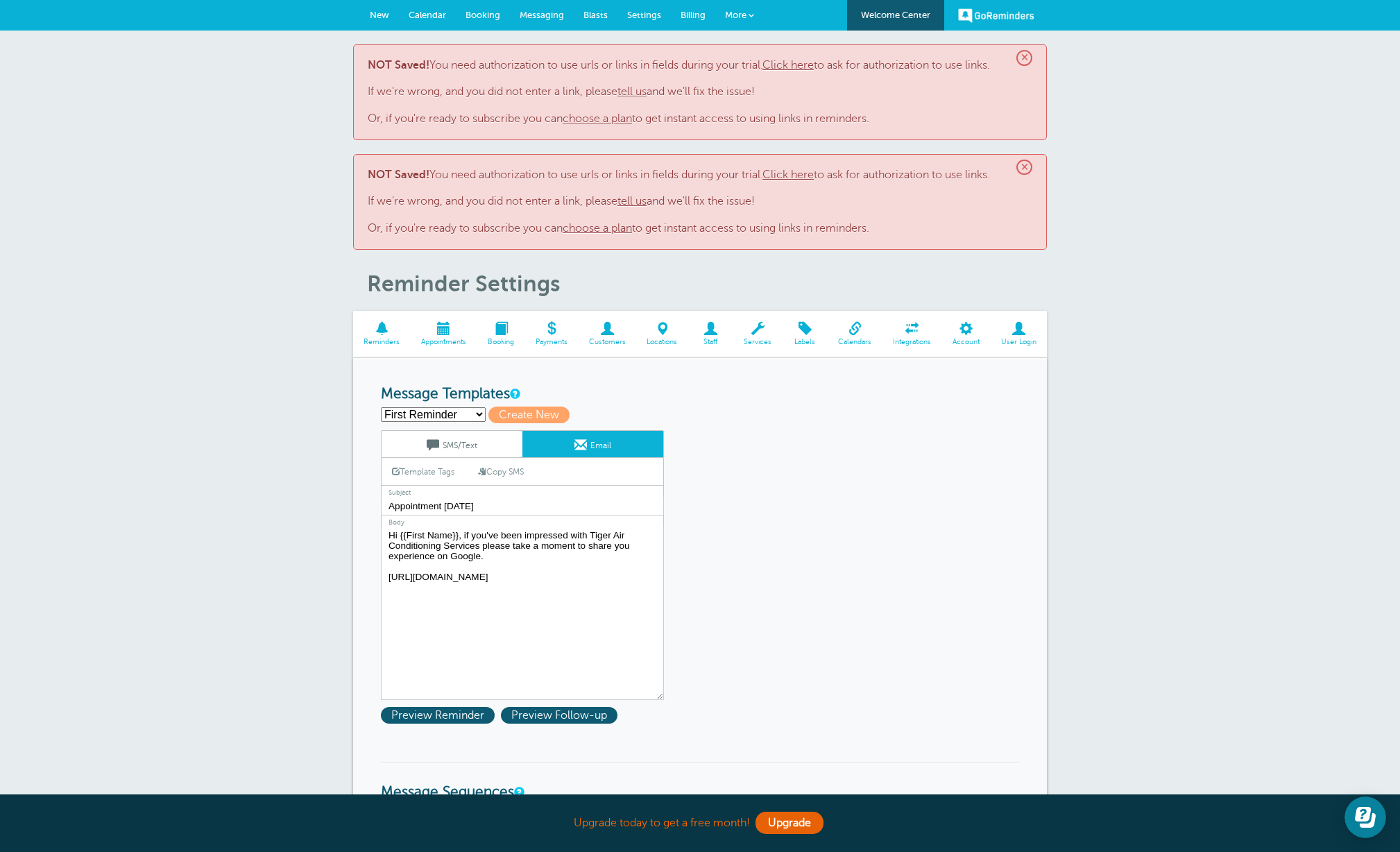
type textarea "Hi {{First Name}}, your appointment with Tiger Air Conditioning Services has be…"
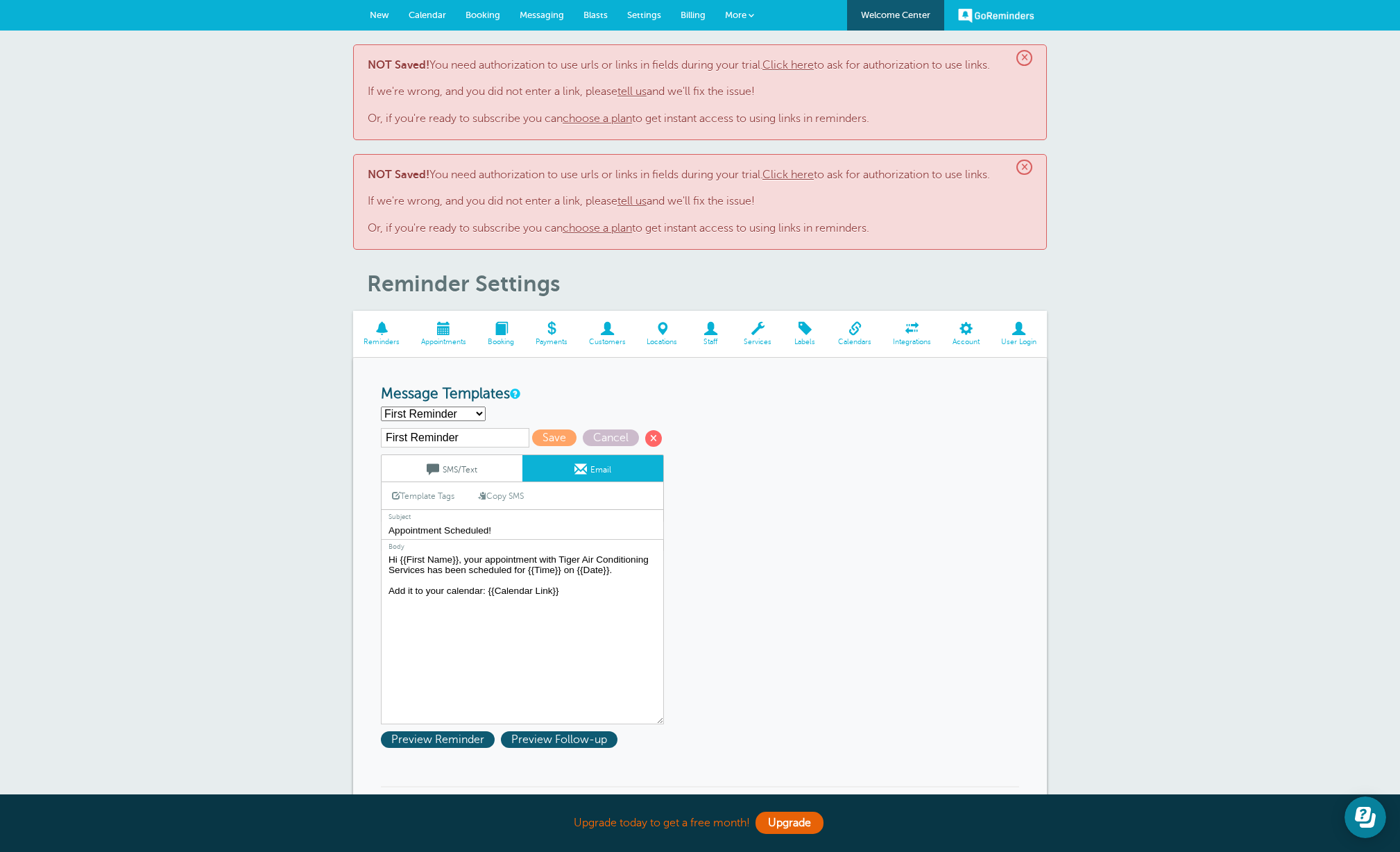
click at [448, 466] on link "SMS/Text" at bounding box center [452, 468] width 141 height 26
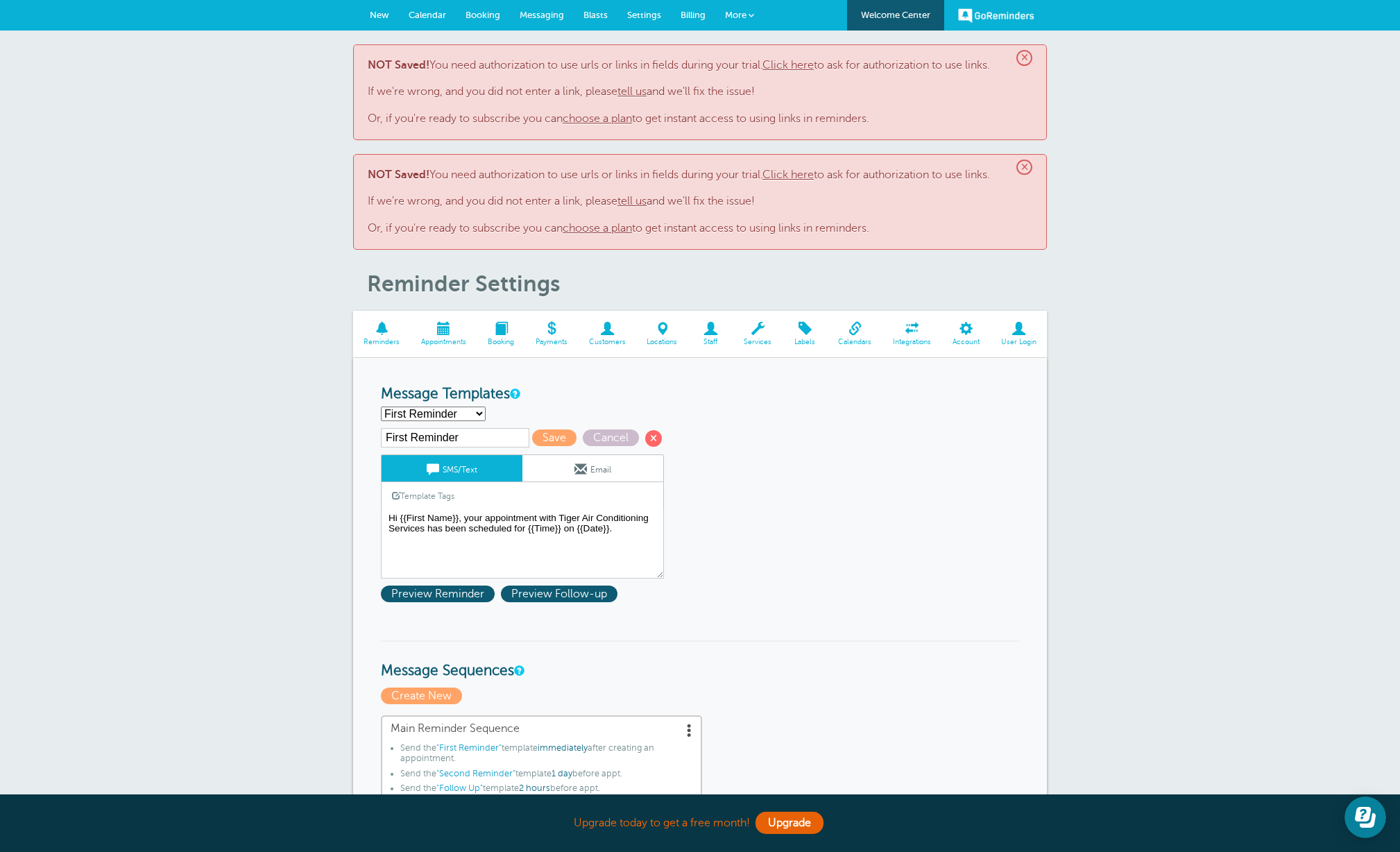
click at [575, 466] on span at bounding box center [581, 469] width 13 height 13
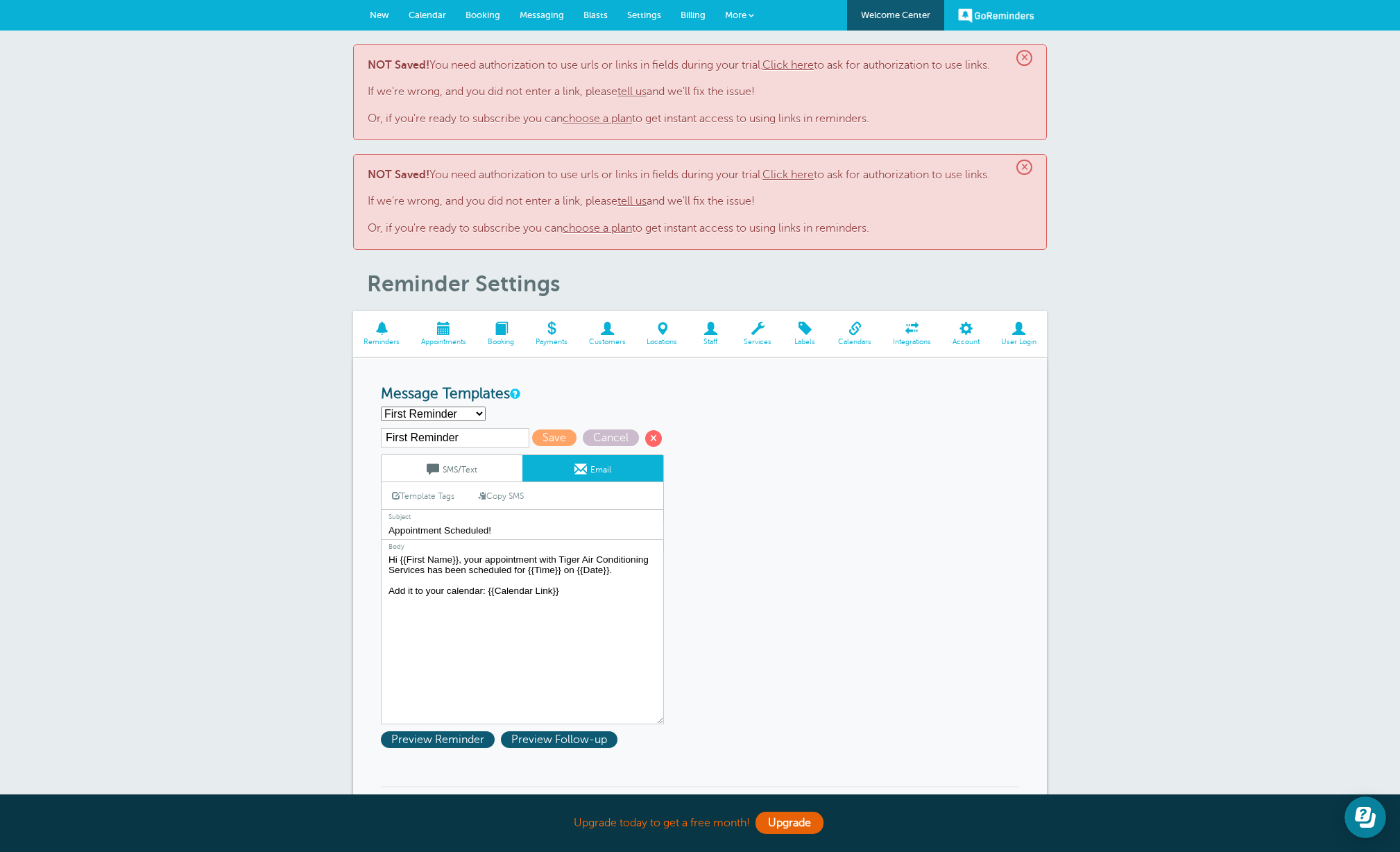
click at [474, 469] on link "SMS/Text" at bounding box center [452, 468] width 141 height 26
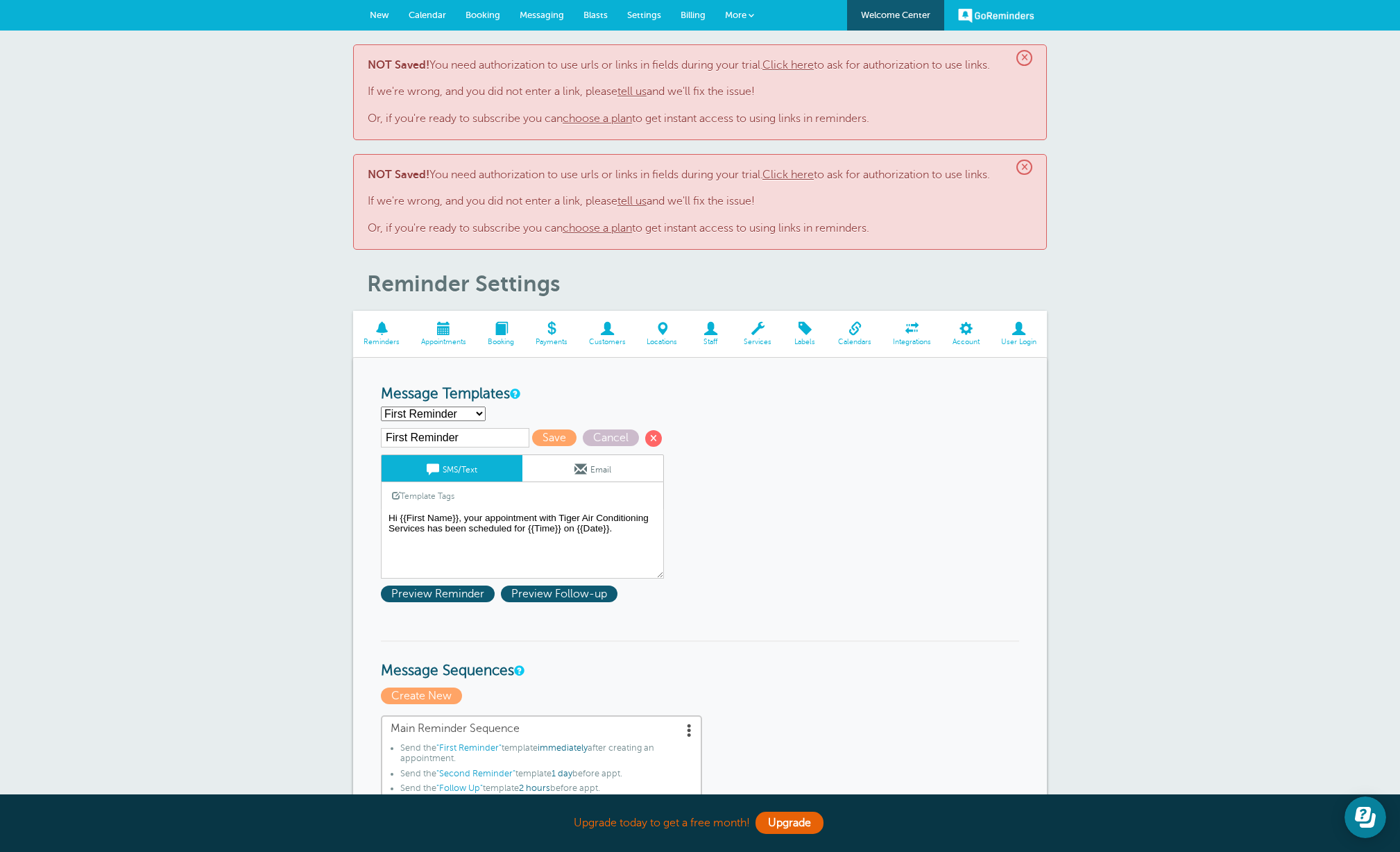
click at [551, 469] on link "Email" at bounding box center [593, 468] width 141 height 26
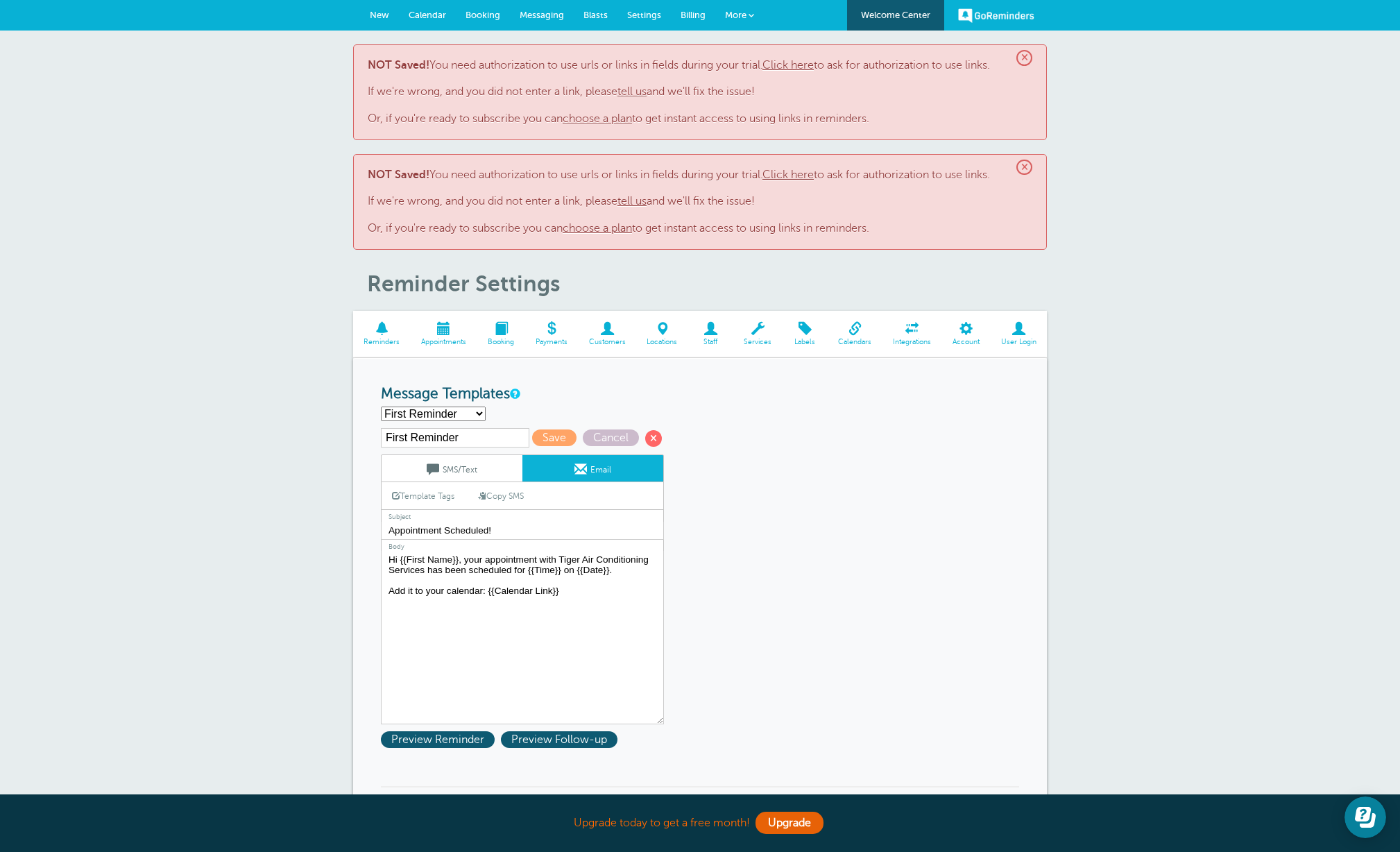
click at [474, 415] on select "First Reminder Second Reminder Follow Up Create new..." at bounding box center [433, 414] width 105 height 14
select select "159808"
click at [381, 407] on select "First Reminder Second Reminder Follow Up Create new..." at bounding box center [433, 414] width 105 height 14
type input "Second Reminder"
type textarea "Hi {{First Name}}, you have an appointment with Tiger Air Conditioning Services…"
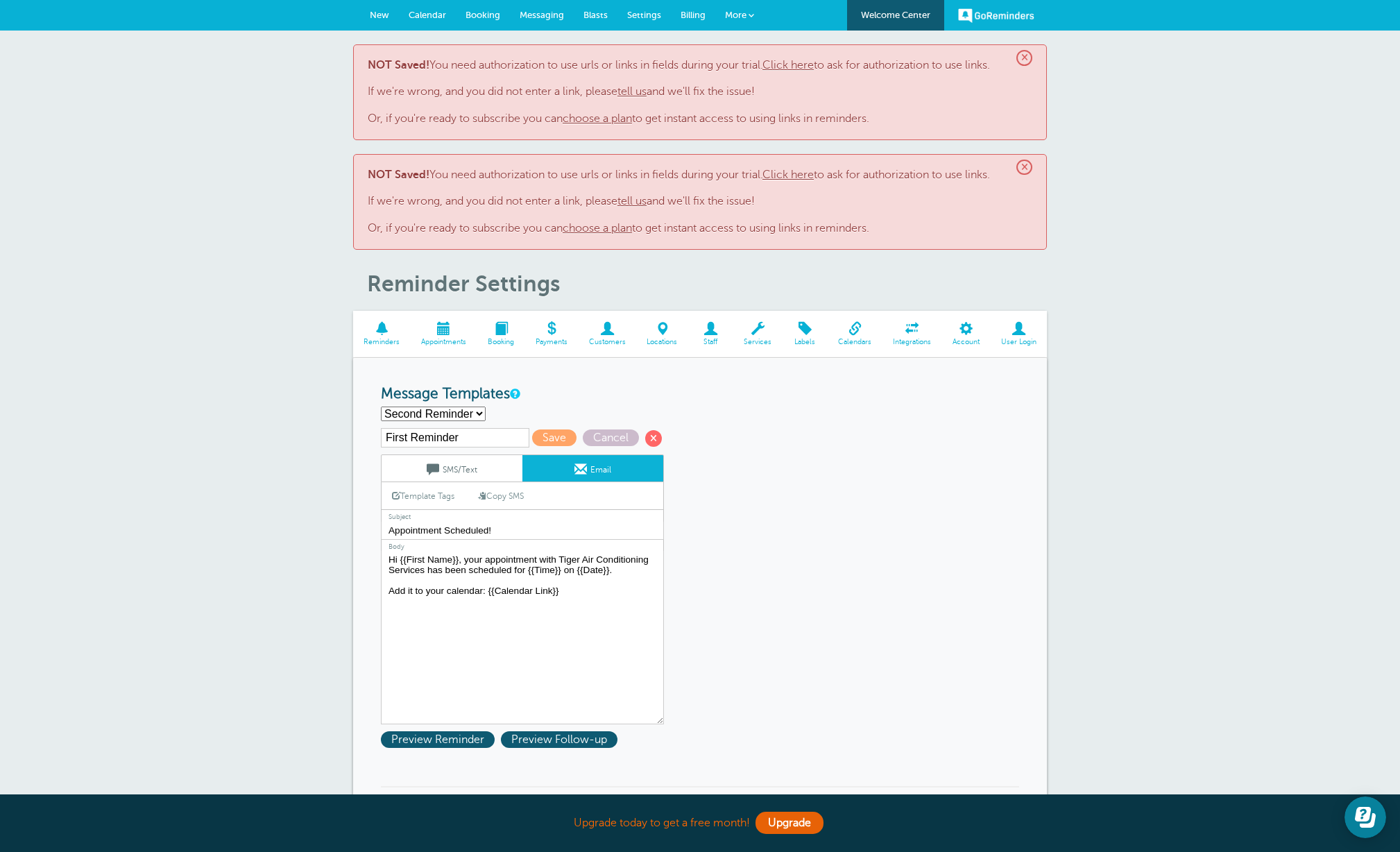
type input "Appointment Tomorrow"
type textarea "Hi {{First Name}}, you have an appointment with Tiger Air Conditioning Services…"
click at [476, 478] on link "SMS/Text" at bounding box center [452, 468] width 141 height 26
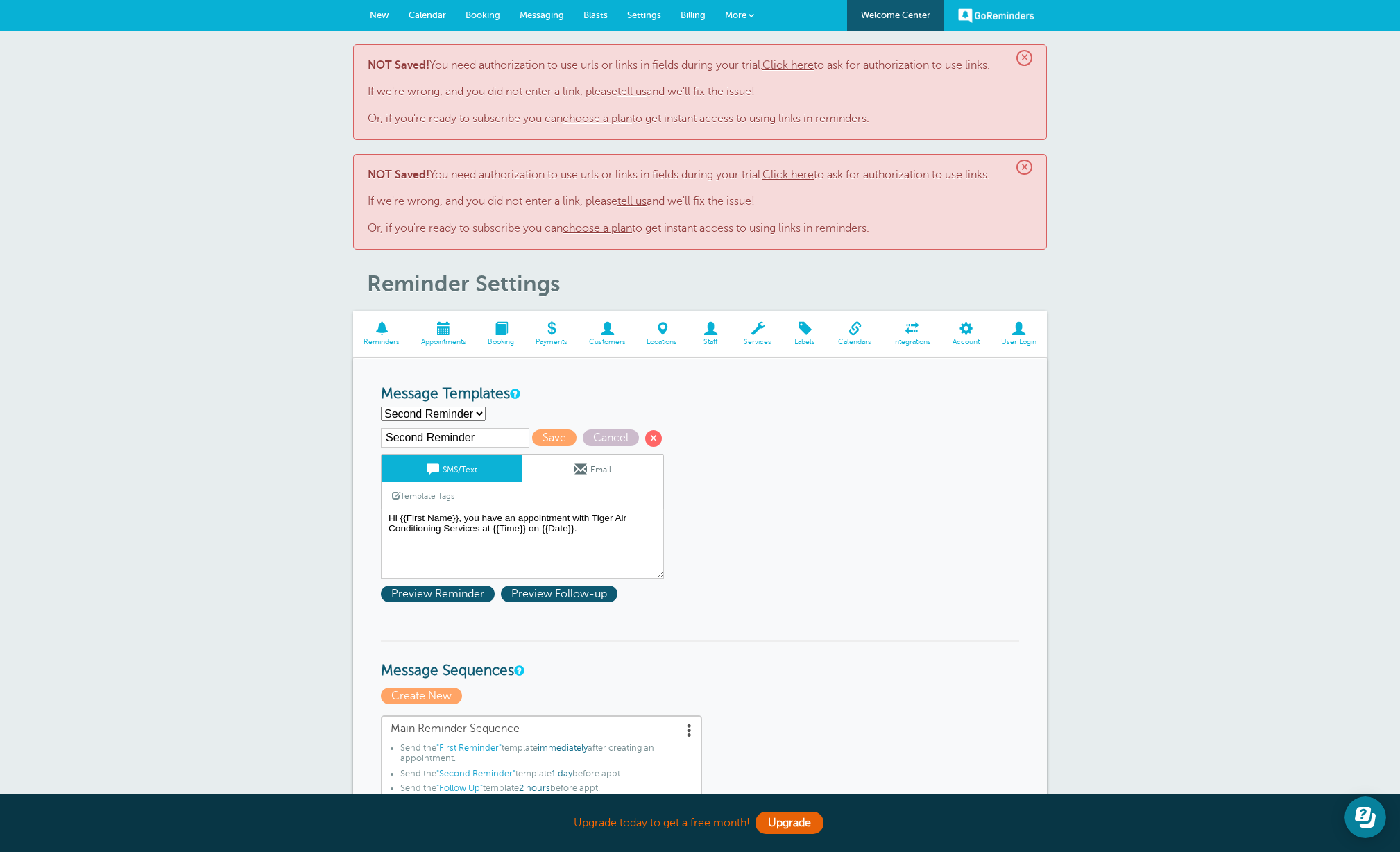
click at [575, 475] on span at bounding box center [581, 469] width 13 height 13
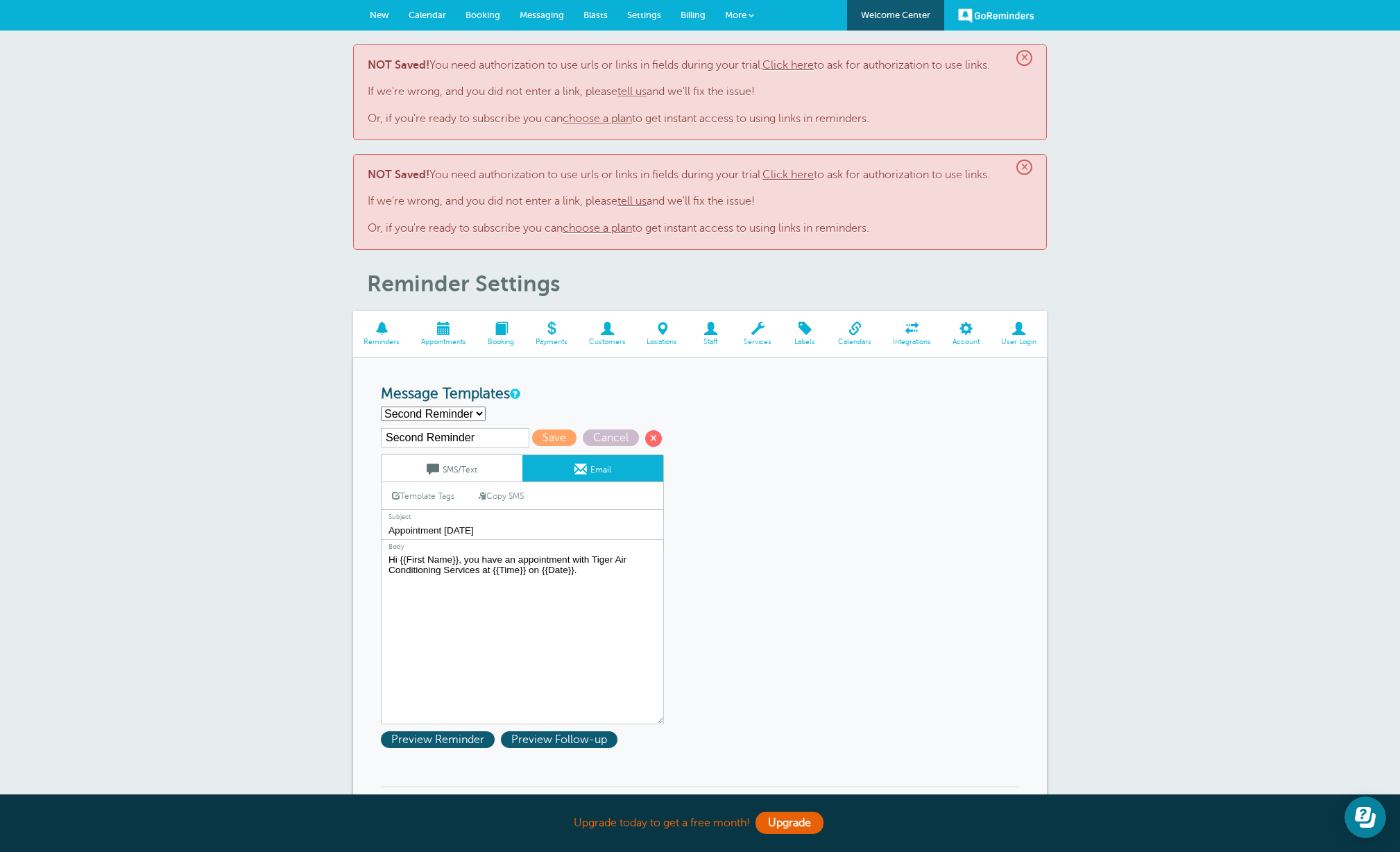
click at [794, 175] on link "Click here" at bounding box center [788, 175] width 52 height 13
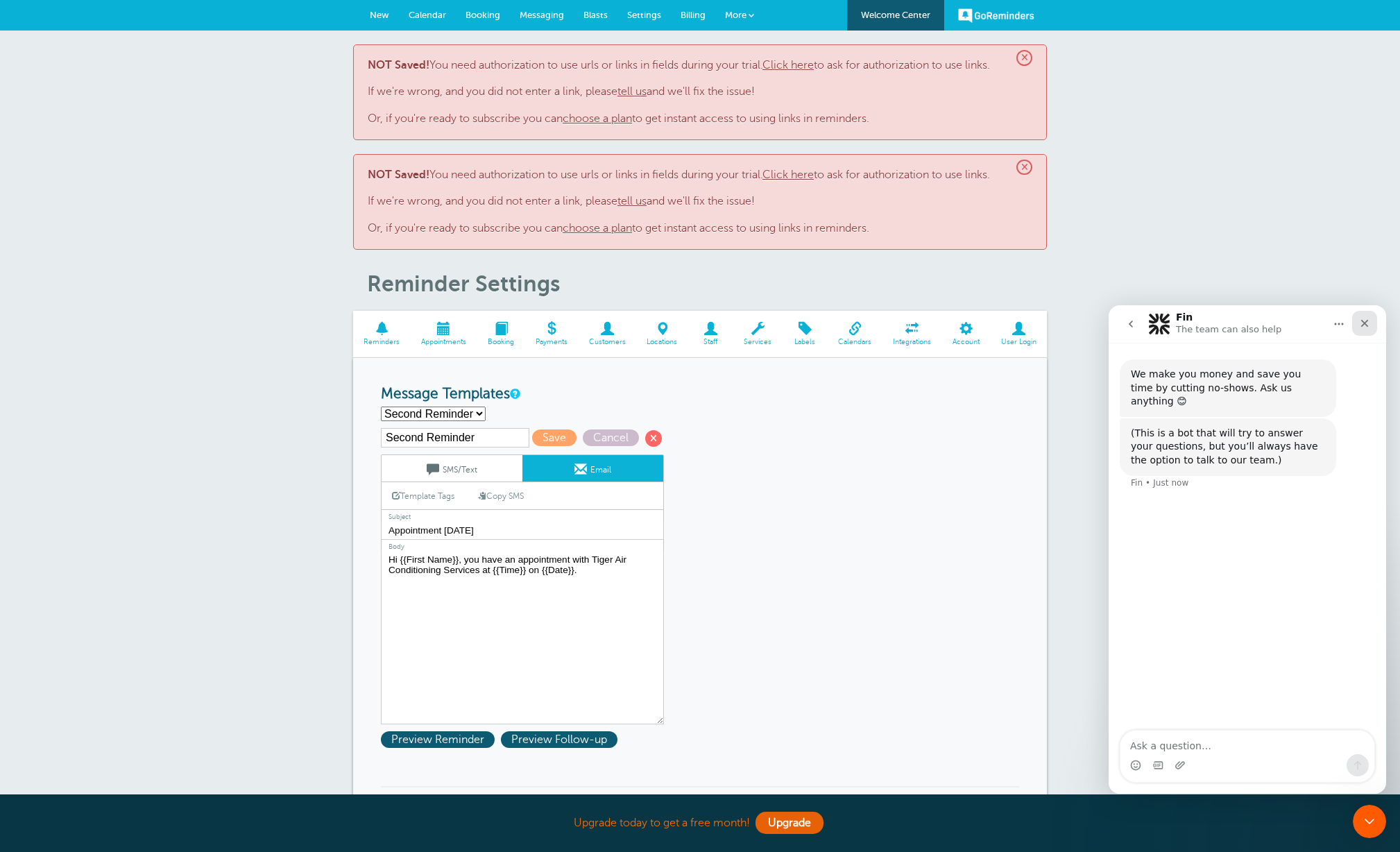
click at [1366, 324] on icon "Close" at bounding box center [1365, 324] width 7 height 7
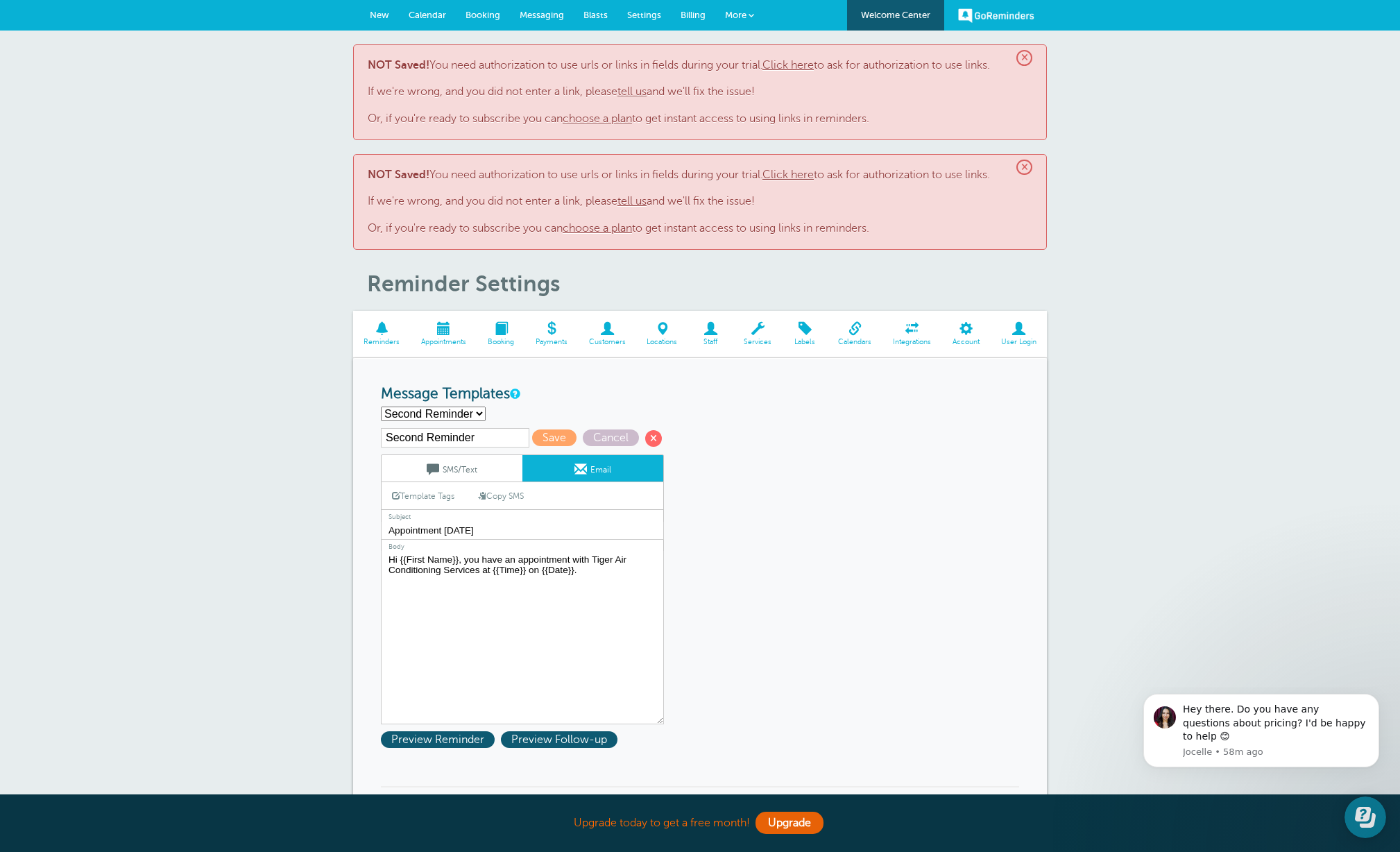
click at [428, 14] on span "Calendar" at bounding box center [428, 15] width 37 height 10
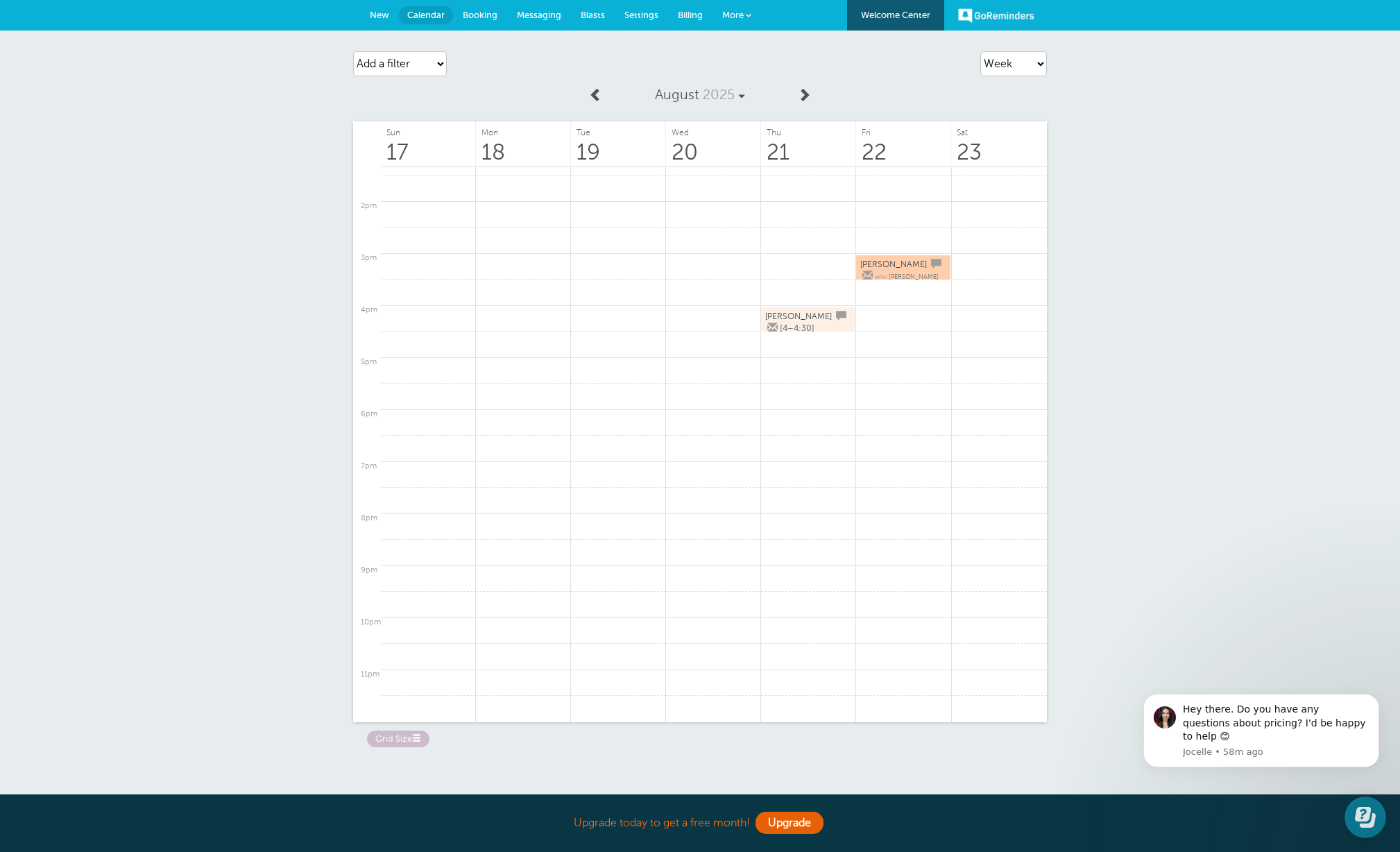
click at [737, 96] on span "August 2025" at bounding box center [696, 94] width 83 height 16
click at [480, 12] on span "Booking" at bounding box center [480, 15] width 34 height 10
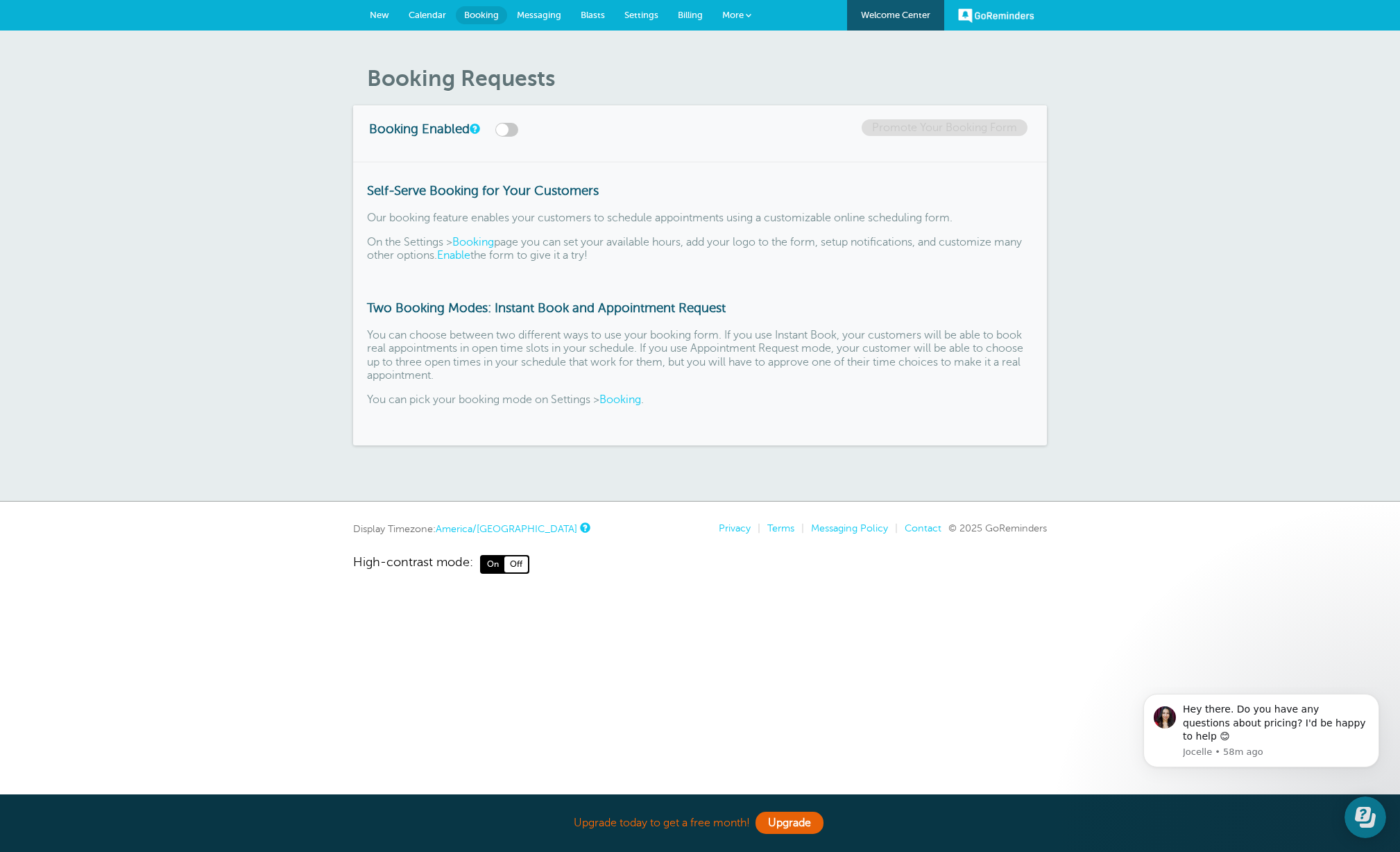
click at [534, 16] on span "Messaging" at bounding box center [539, 15] width 44 height 10
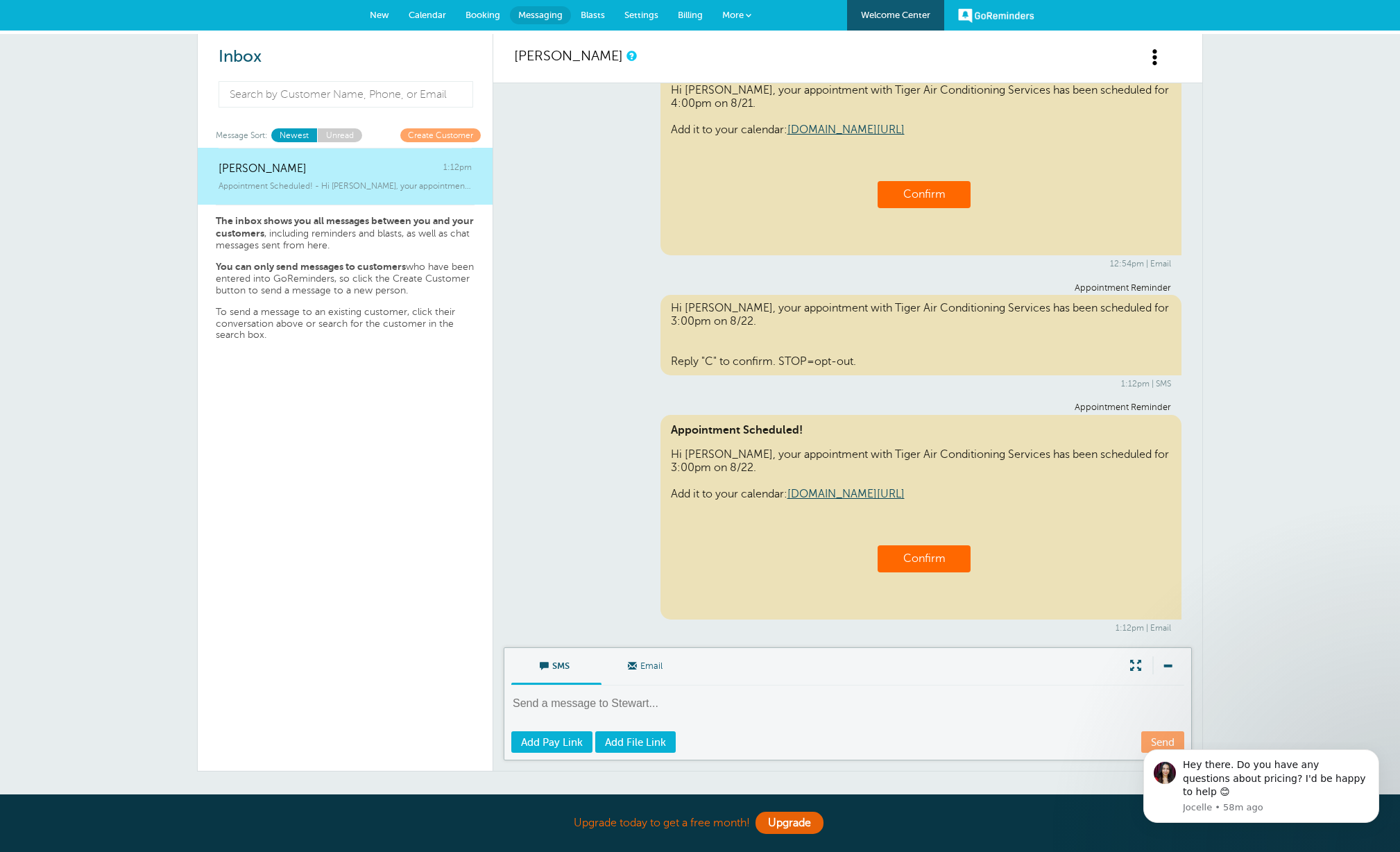
click at [596, 13] on span "Blasts" at bounding box center [593, 15] width 24 height 10
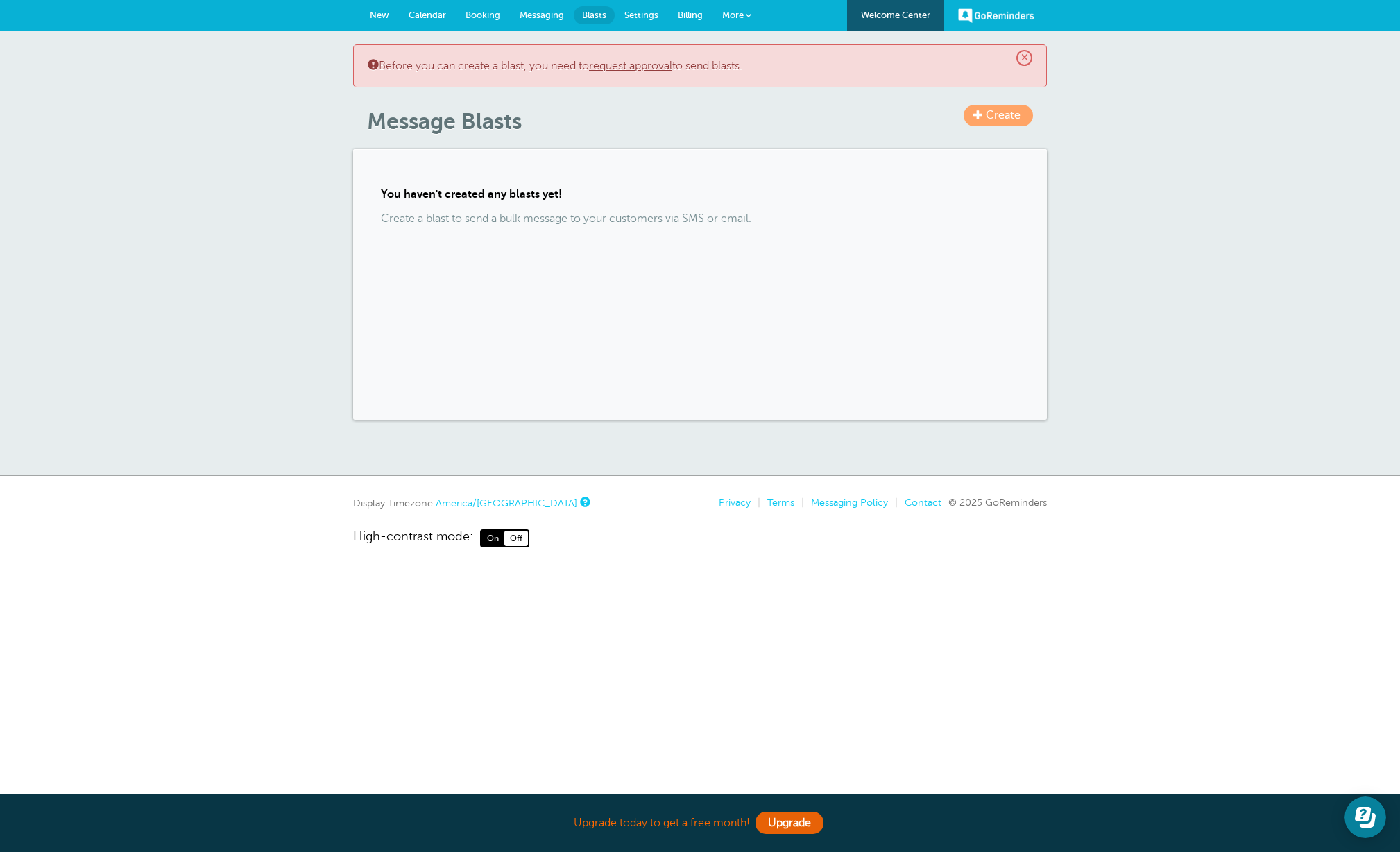
click at [637, 14] on span "Settings" at bounding box center [641, 15] width 34 height 10
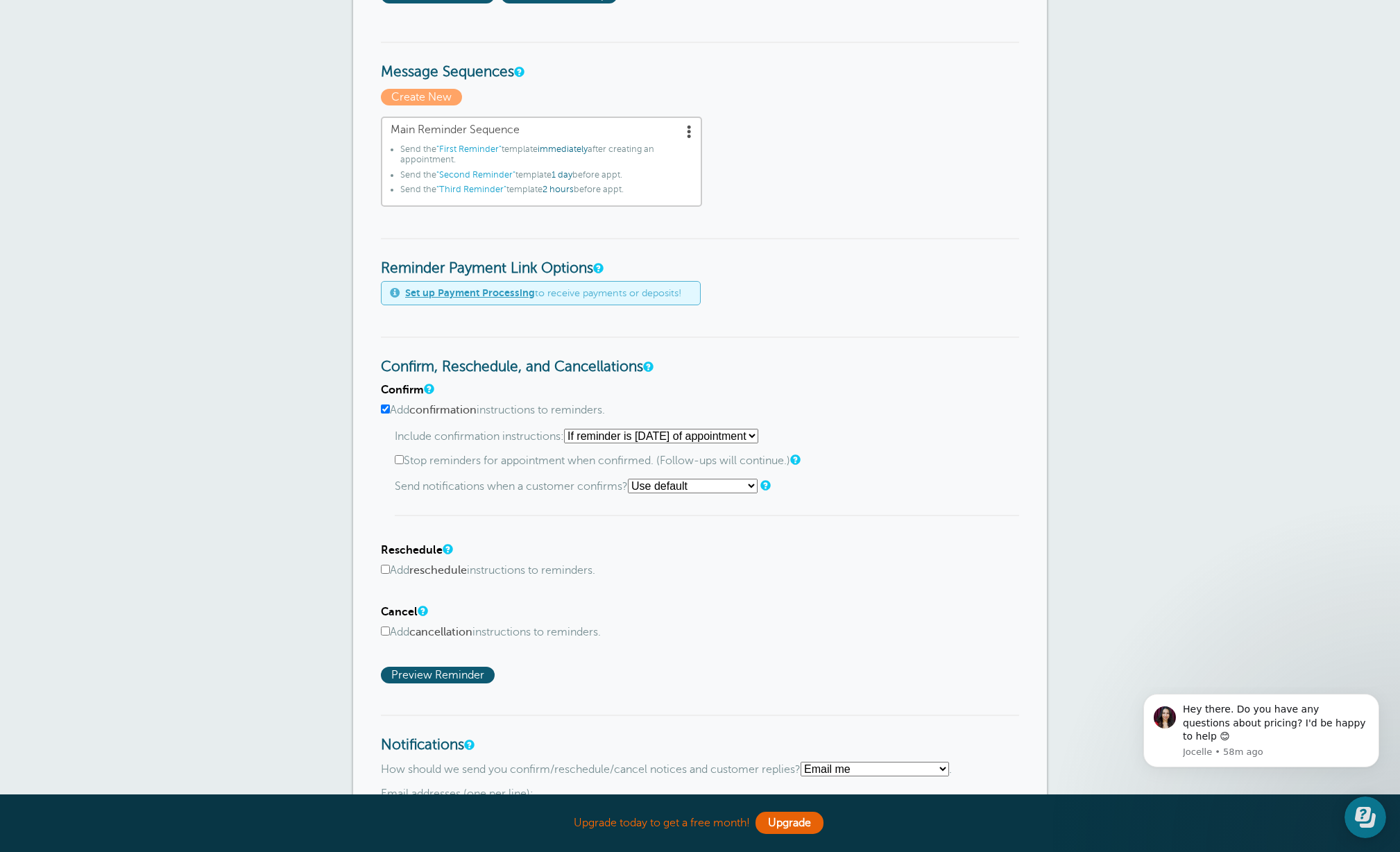
scroll to position [386, 0]
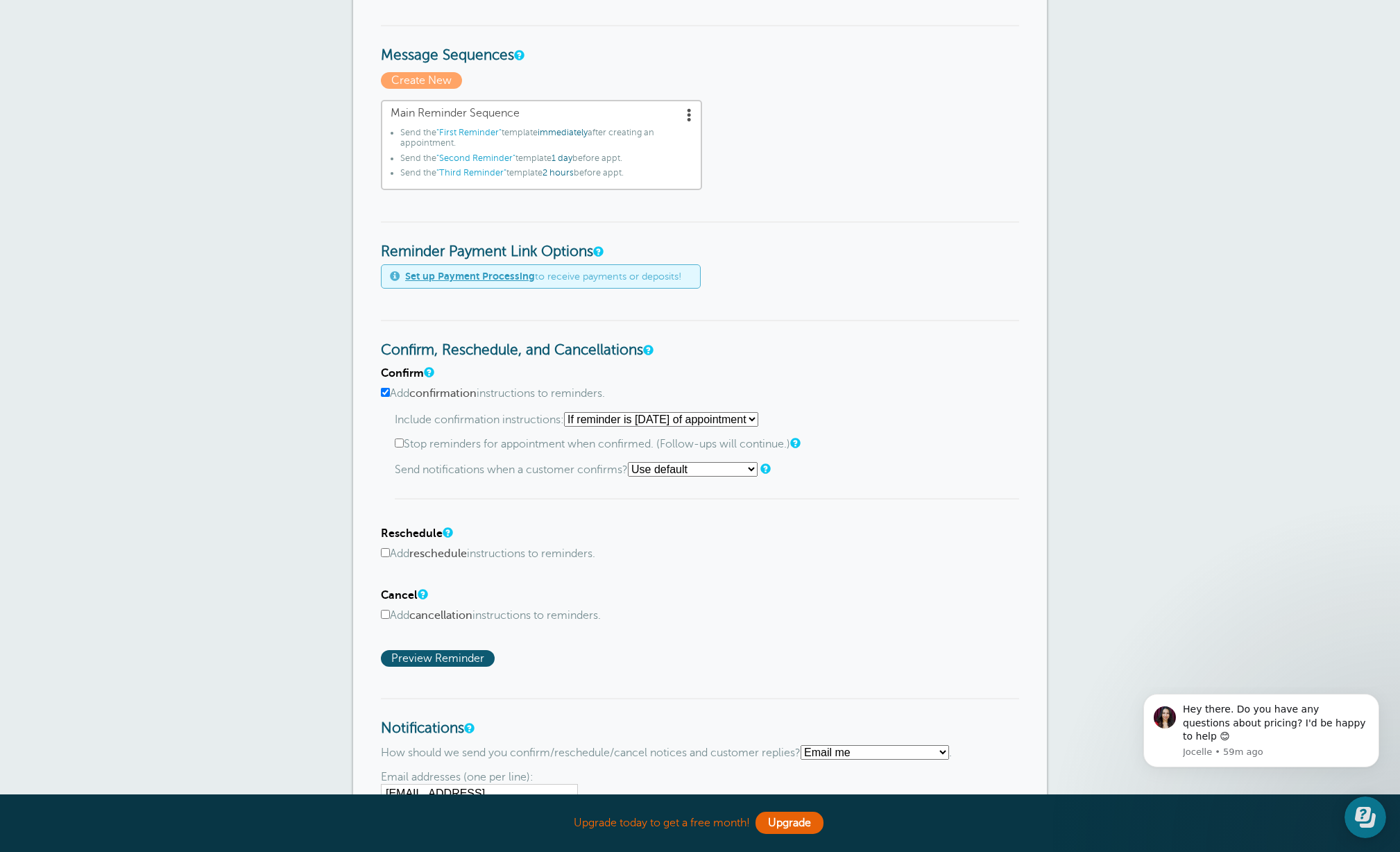
click at [758, 424] on select "Starting with first reminder If reminder is [DATE] of appointment If reminder i…" at bounding box center [661, 419] width 194 height 14
select select "0"
click at [569, 412] on select "Starting with first reminder If reminder is [DATE] of appointment If reminder i…" at bounding box center [661, 419] width 194 height 14
click at [400, 445] on input "Stop reminders for appointment when confirmed. (Follow-ups will continue.)" at bounding box center [399, 443] width 9 height 9
checkbox input "true"
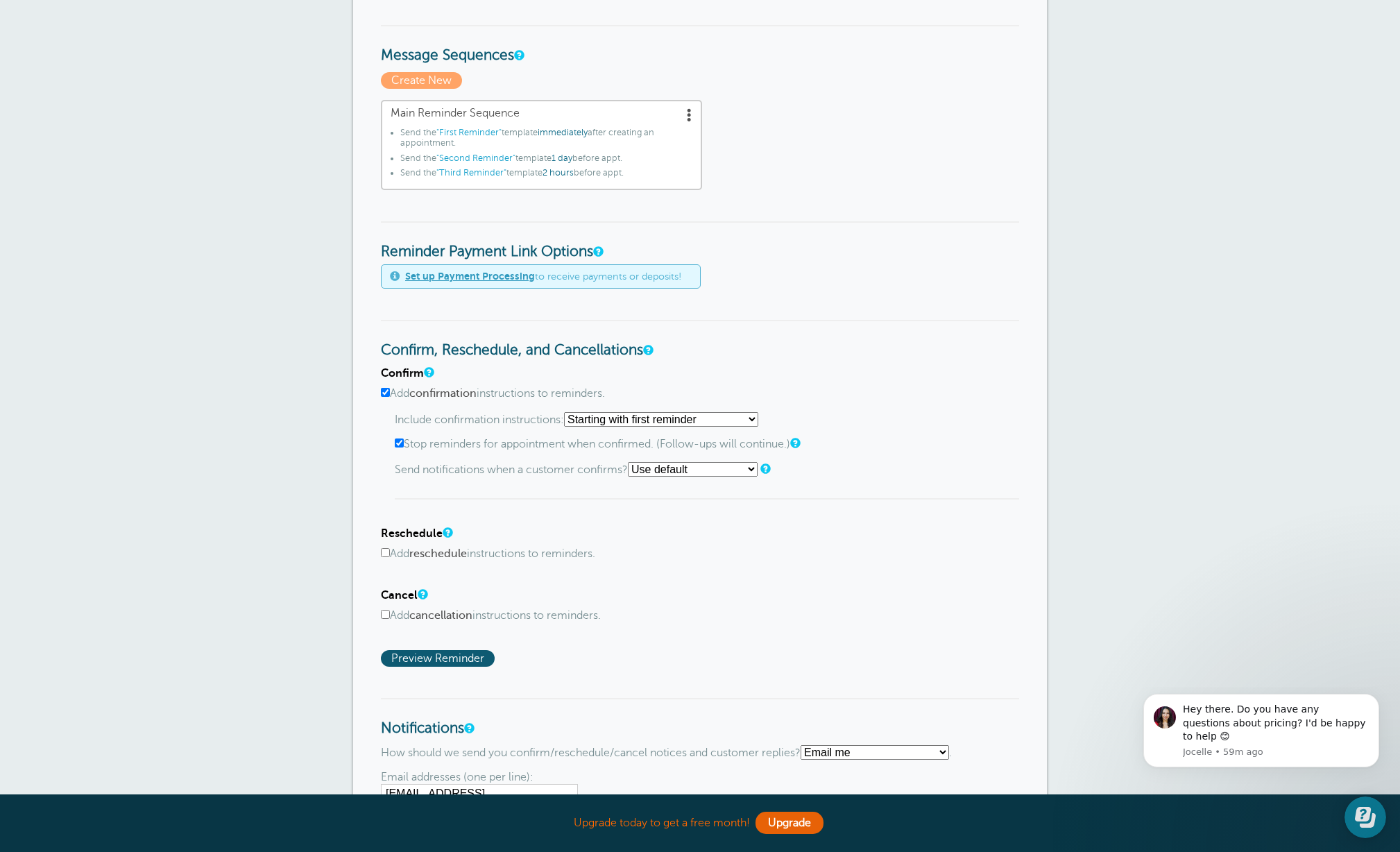
click at [754, 472] on select "Use default Text me Email me Don't send notifications" at bounding box center [692, 469] width 130 height 14
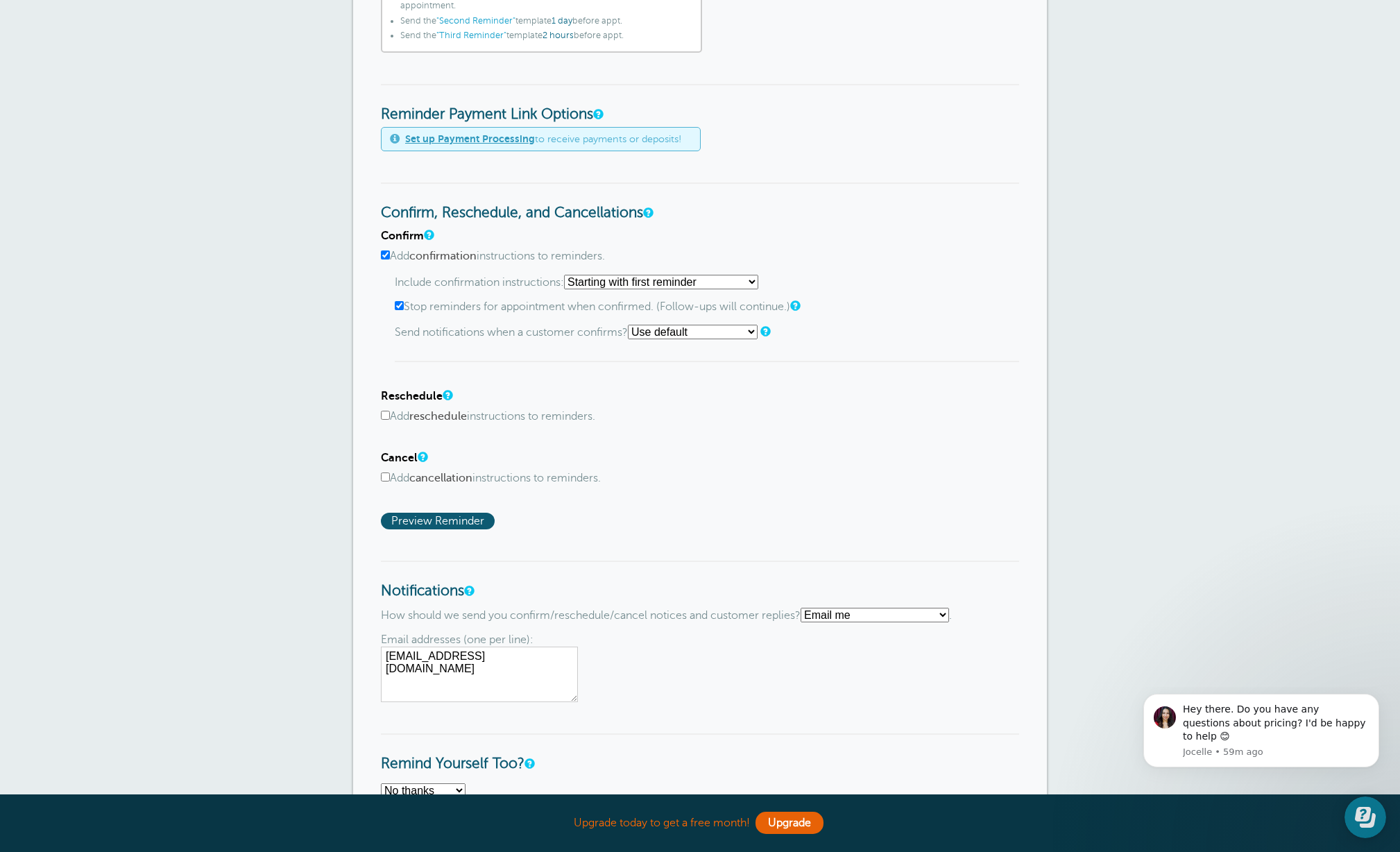
scroll to position [525, 0]
click at [387, 417] on input "Add reschedule instructions to reminders." at bounding box center [385, 414] width 9 height 9
checkbox input "true"
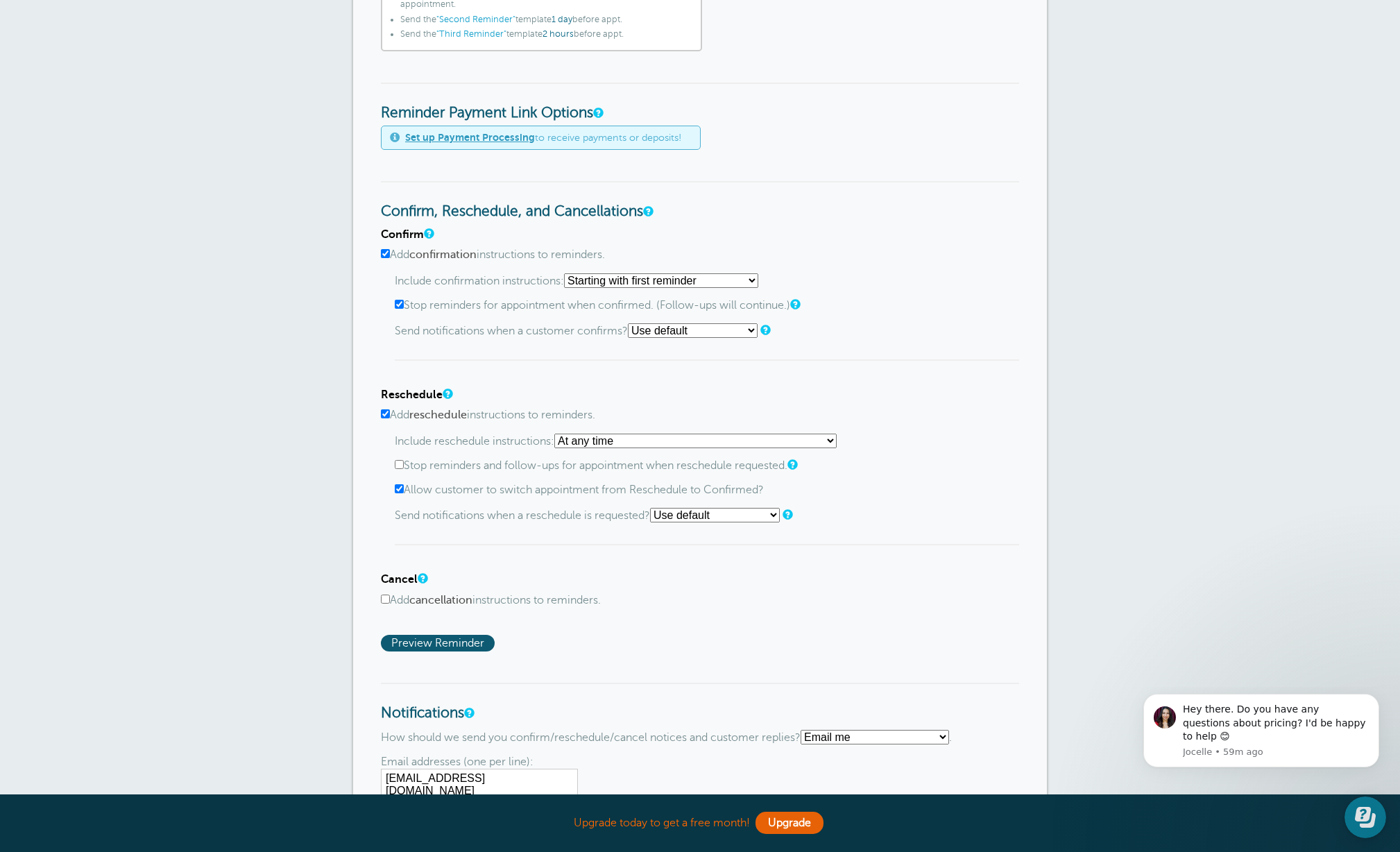
click at [833, 442] on select "At any time If reminder more than 1 day away from appointment If reminder more …" at bounding box center [695, 441] width 282 height 14
click at [387, 602] on input "Add cancellation instructions to reminders." at bounding box center [385, 599] width 9 height 9
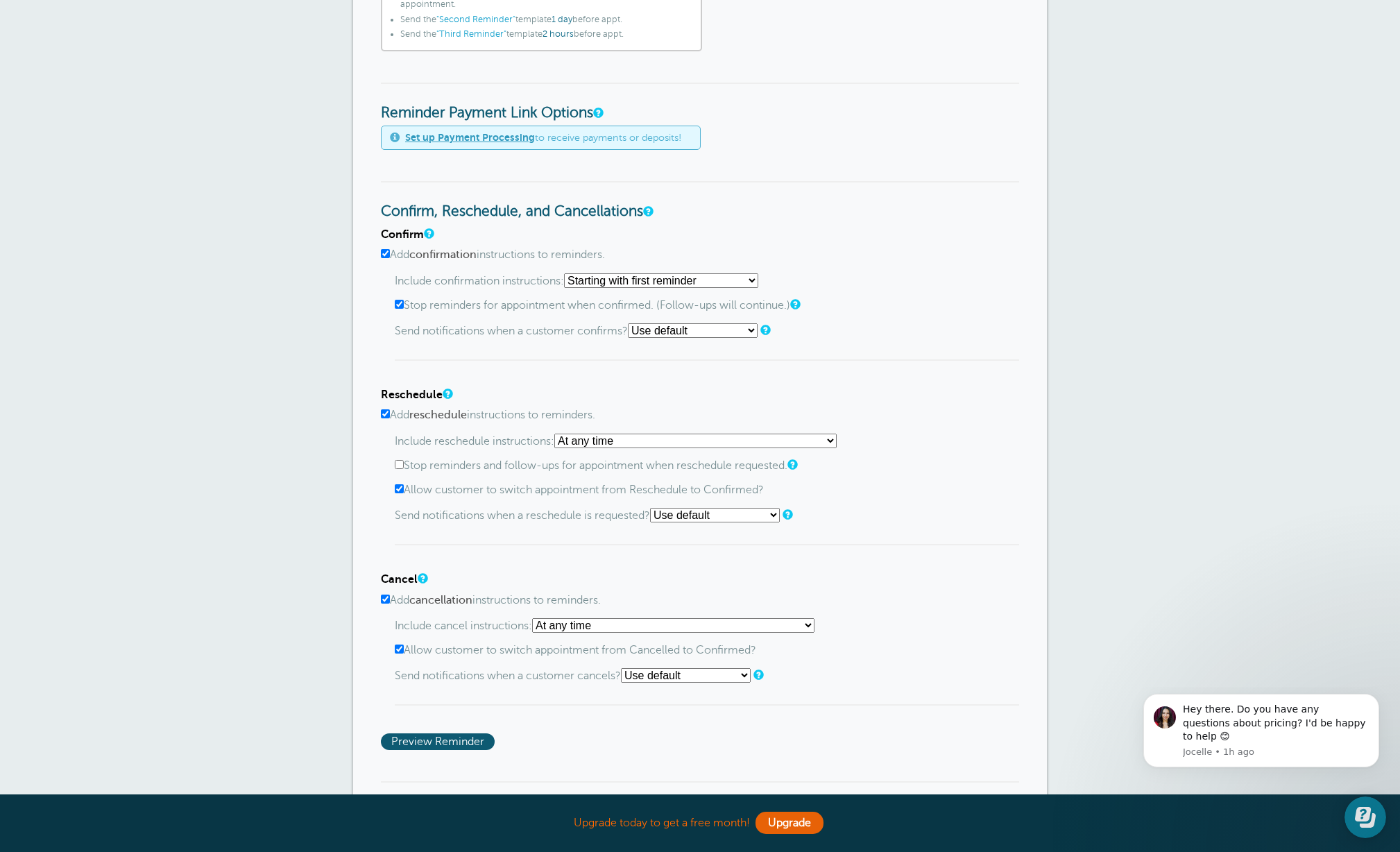
click at [811, 629] on select "At any time If reminder more than 1 day away from appointment If reminder more …" at bounding box center [673, 625] width 282 height 14
click at [387, 602] on input "Add cancellation instructions to reminders." at bounding box center [385, 599] width 9 height 9
checkbox input "false"
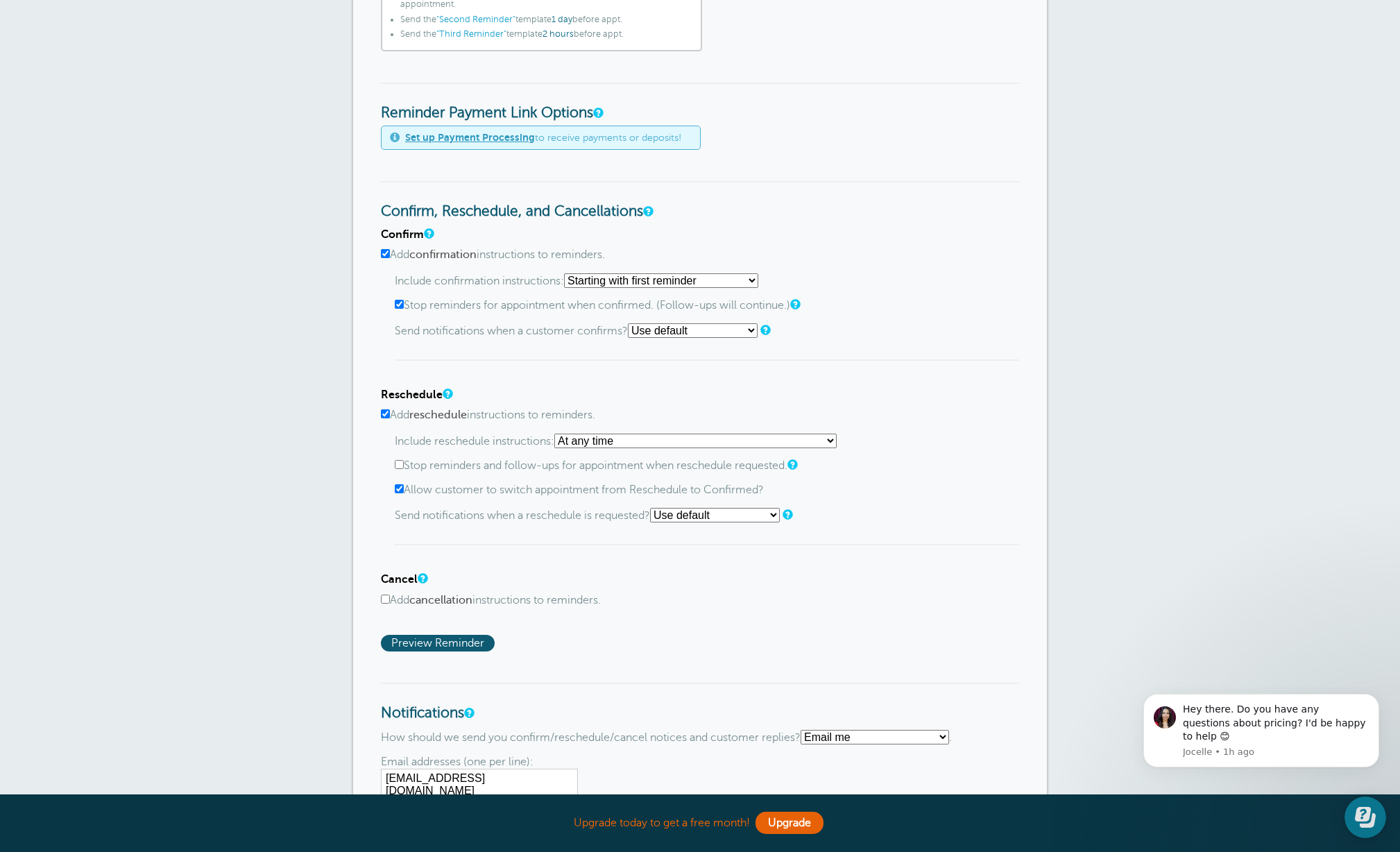
click at [386, 417] on input "Add reschedule instructions to reminders." at bounding box center [385, 414] width 9 height 9
checkbox input "false"
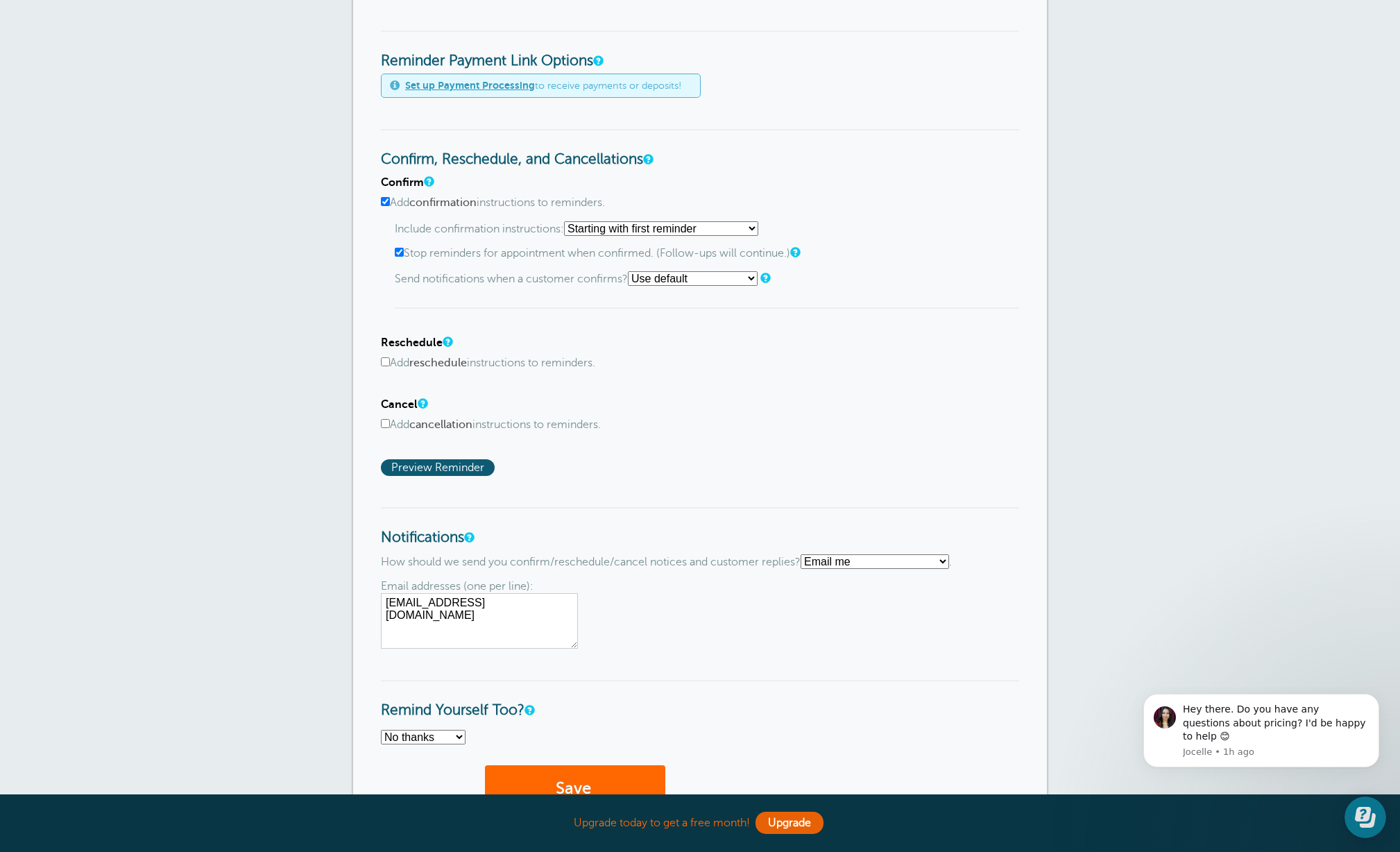
scroll to position [575, 0]
click at [578, 780] on button "Save" at bounding box center [575, 791] width 181 height 48
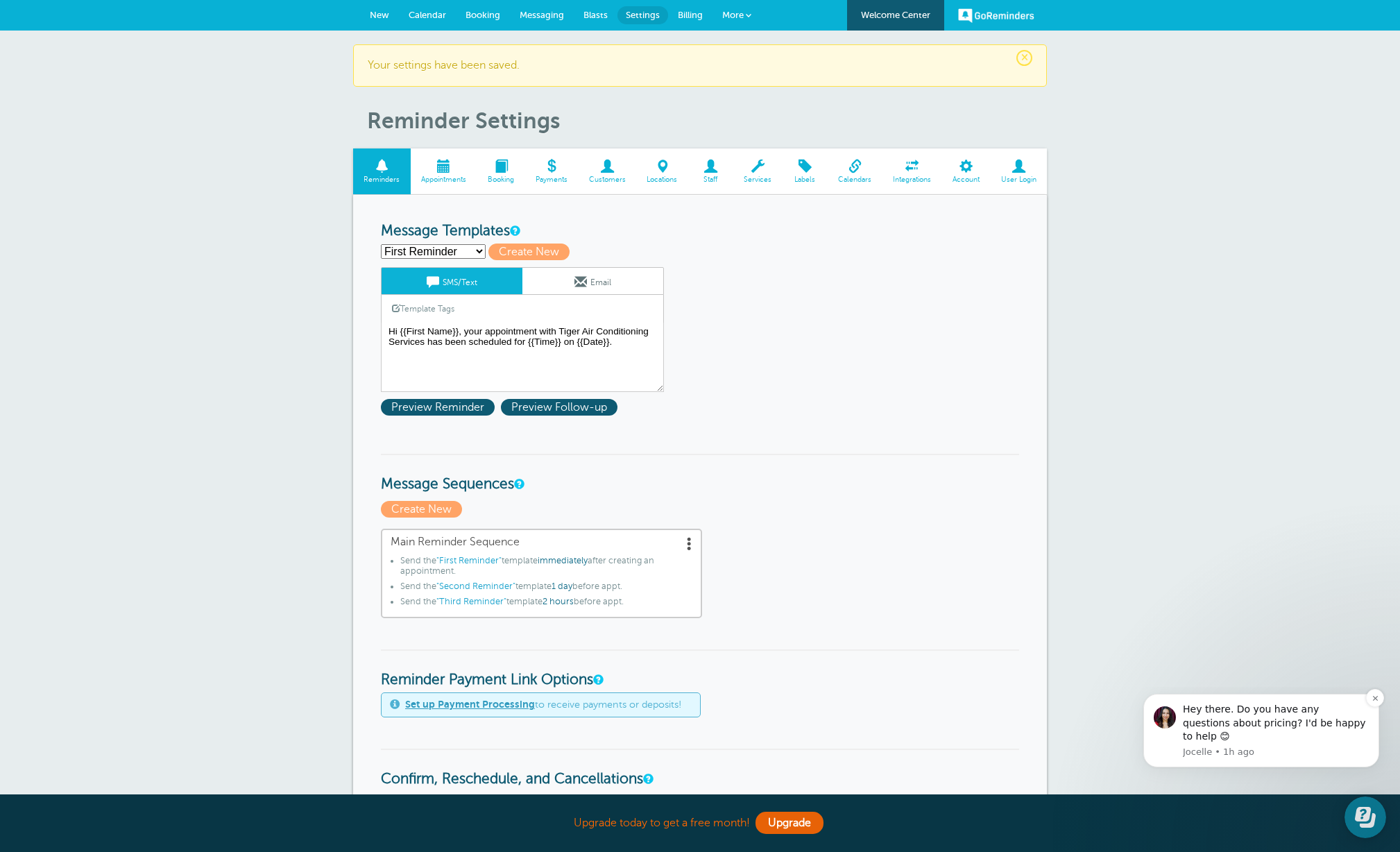
click at [1240, 726] on div "Hey there. Do you have any questions about pricing? I'd be happy to help 😊" at bounding box center [1276, 723] width 186 height 41
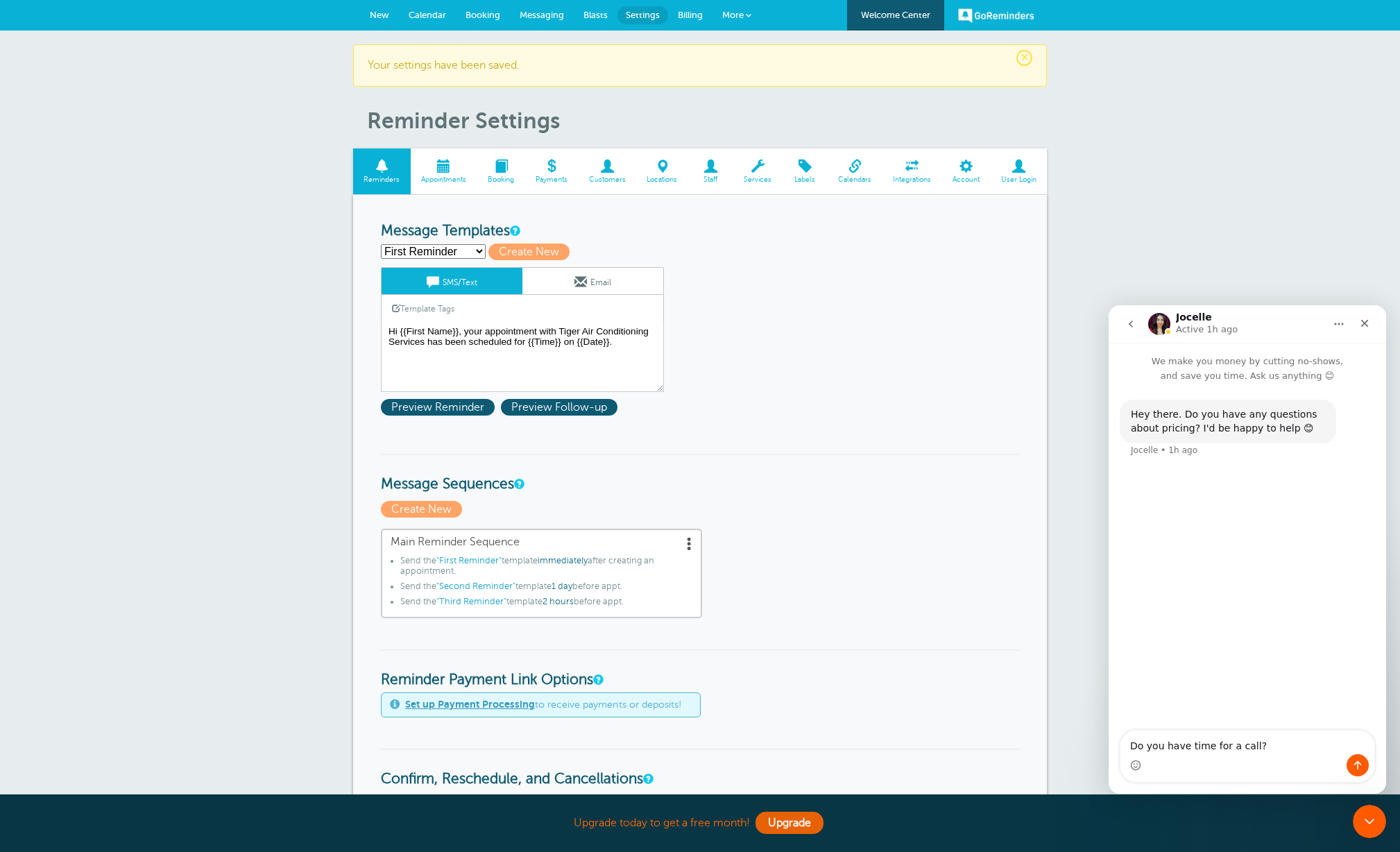
type textarea "Do you have time for a call?"
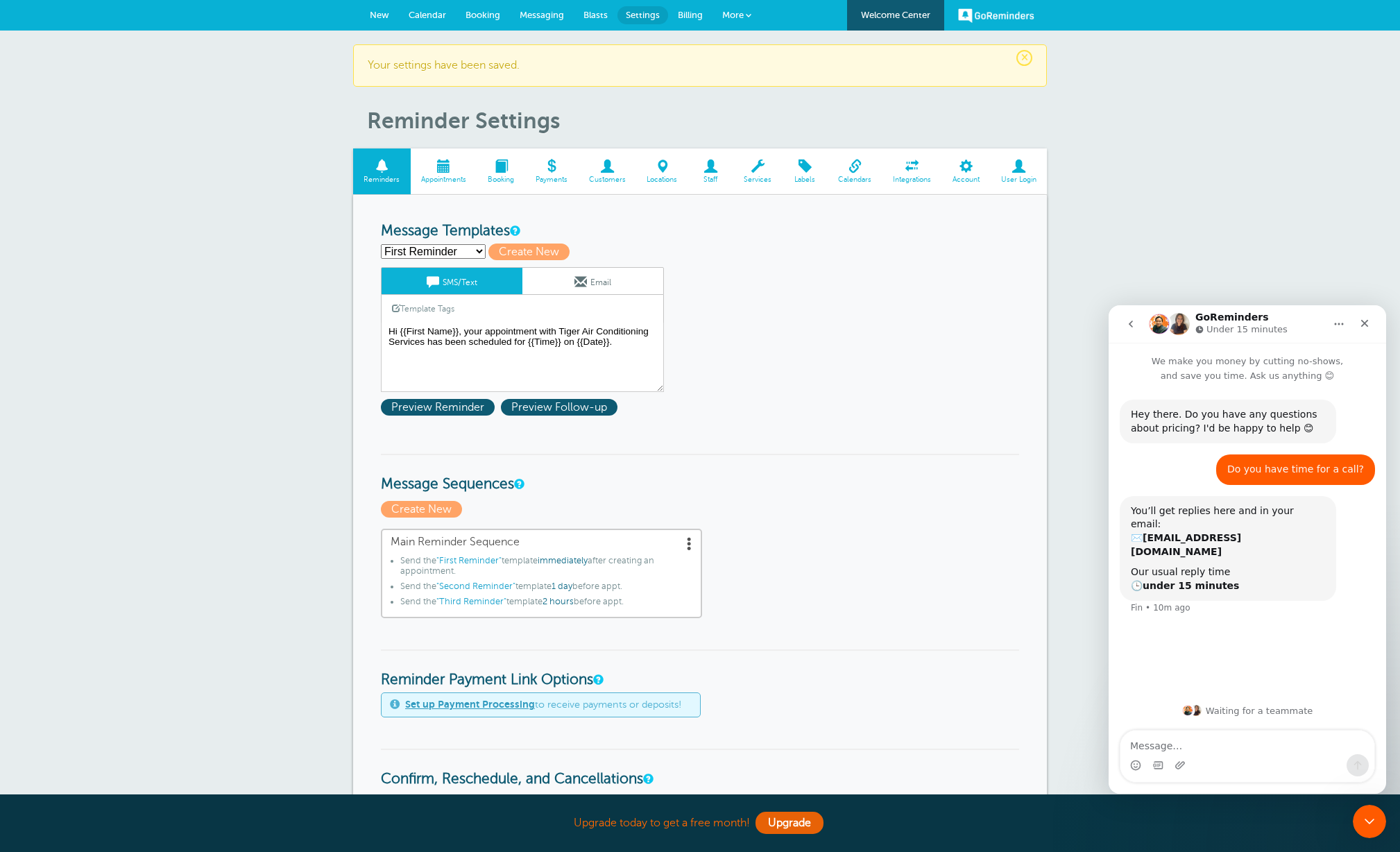
click at [430, 13] on span "Calendar" at bounding box center [428, 15] width 37 height 10
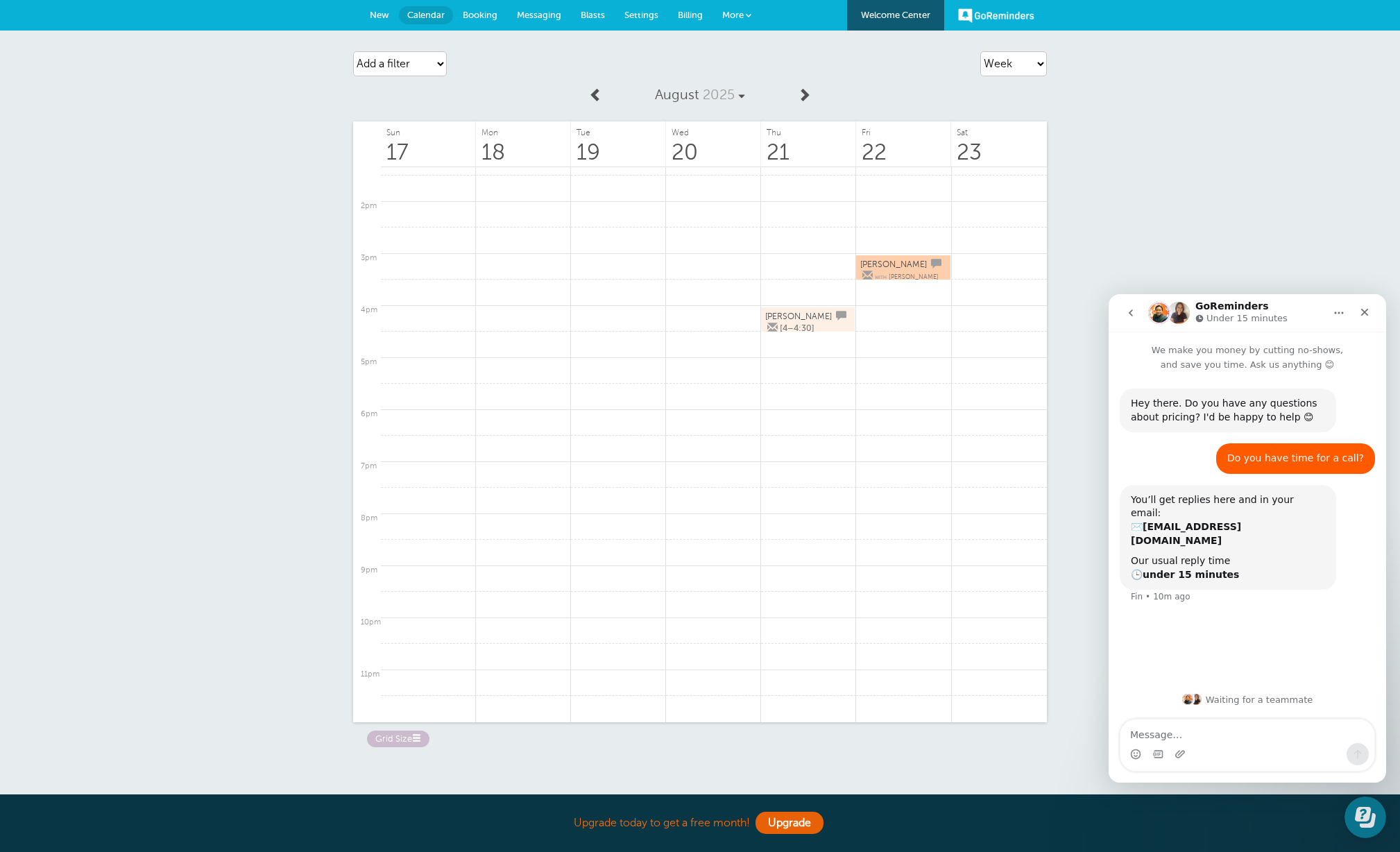
click at [736, 16] on span "More" at bounding box center [733, 15] width 22 height 10
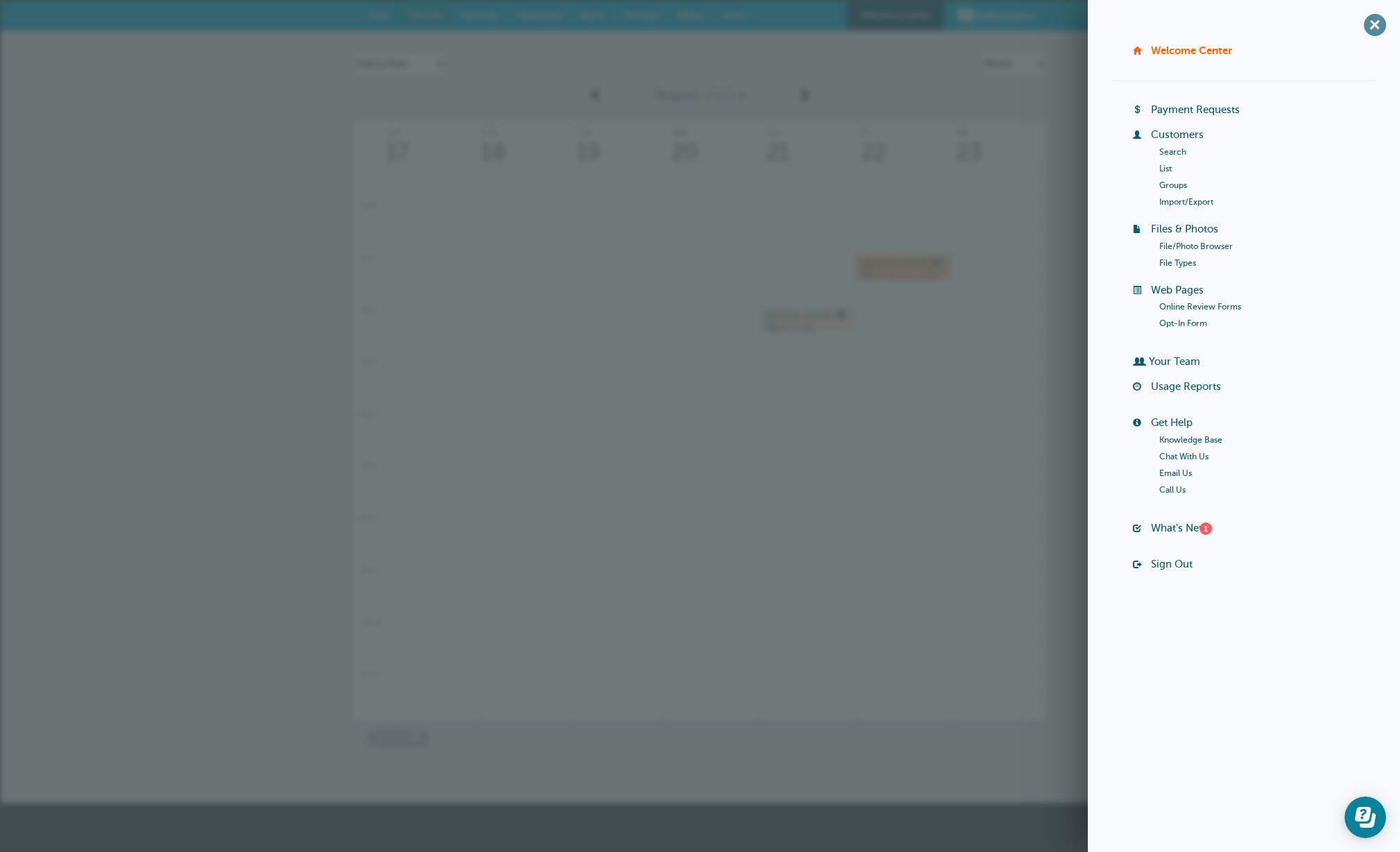
click at [1374, 23] on span "+" at bounding box center [1375, 25] width 31 height 31
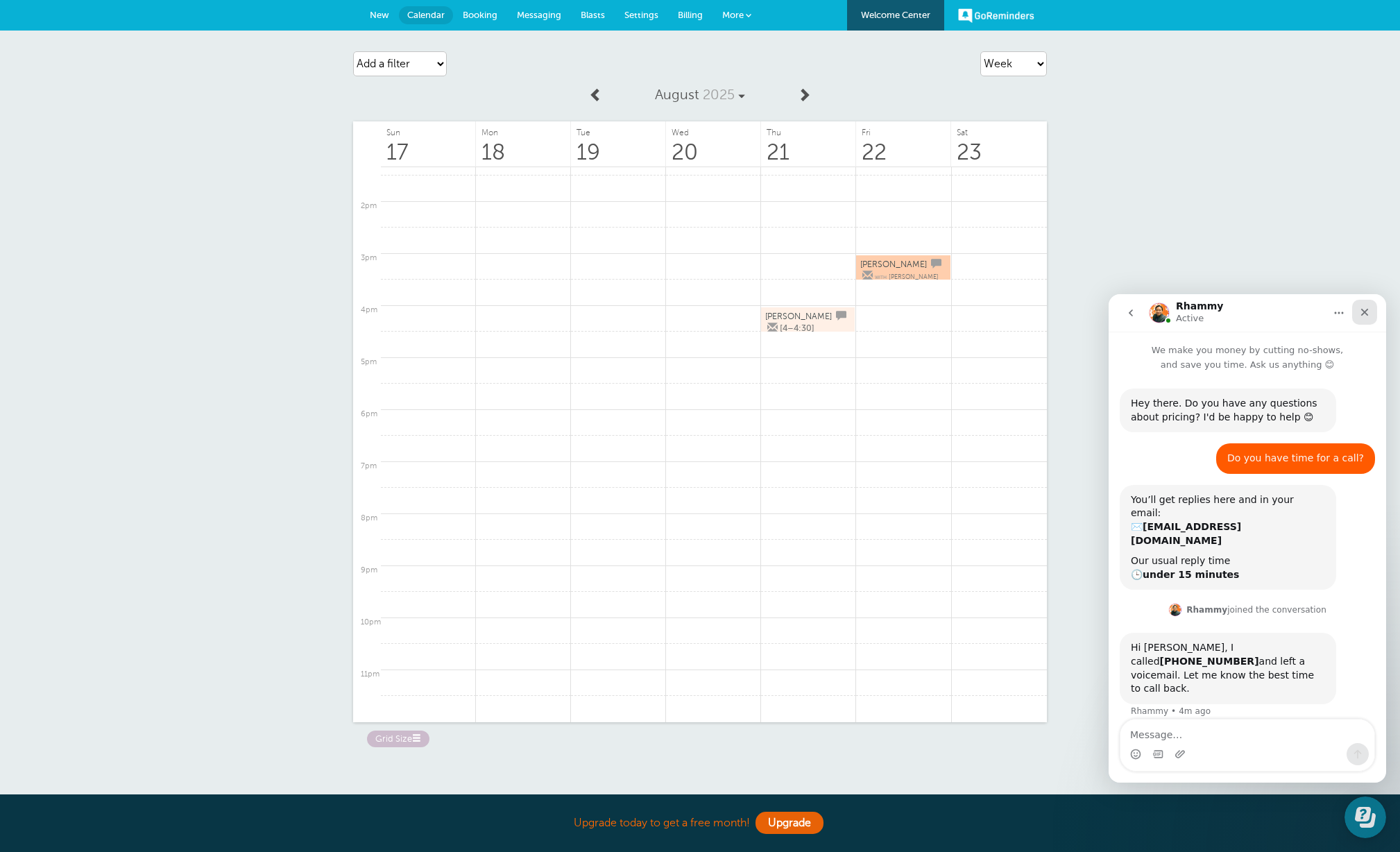
click at [1367, 309] on icon "Close" at bounding box center [1364, 312] width 11 height 11
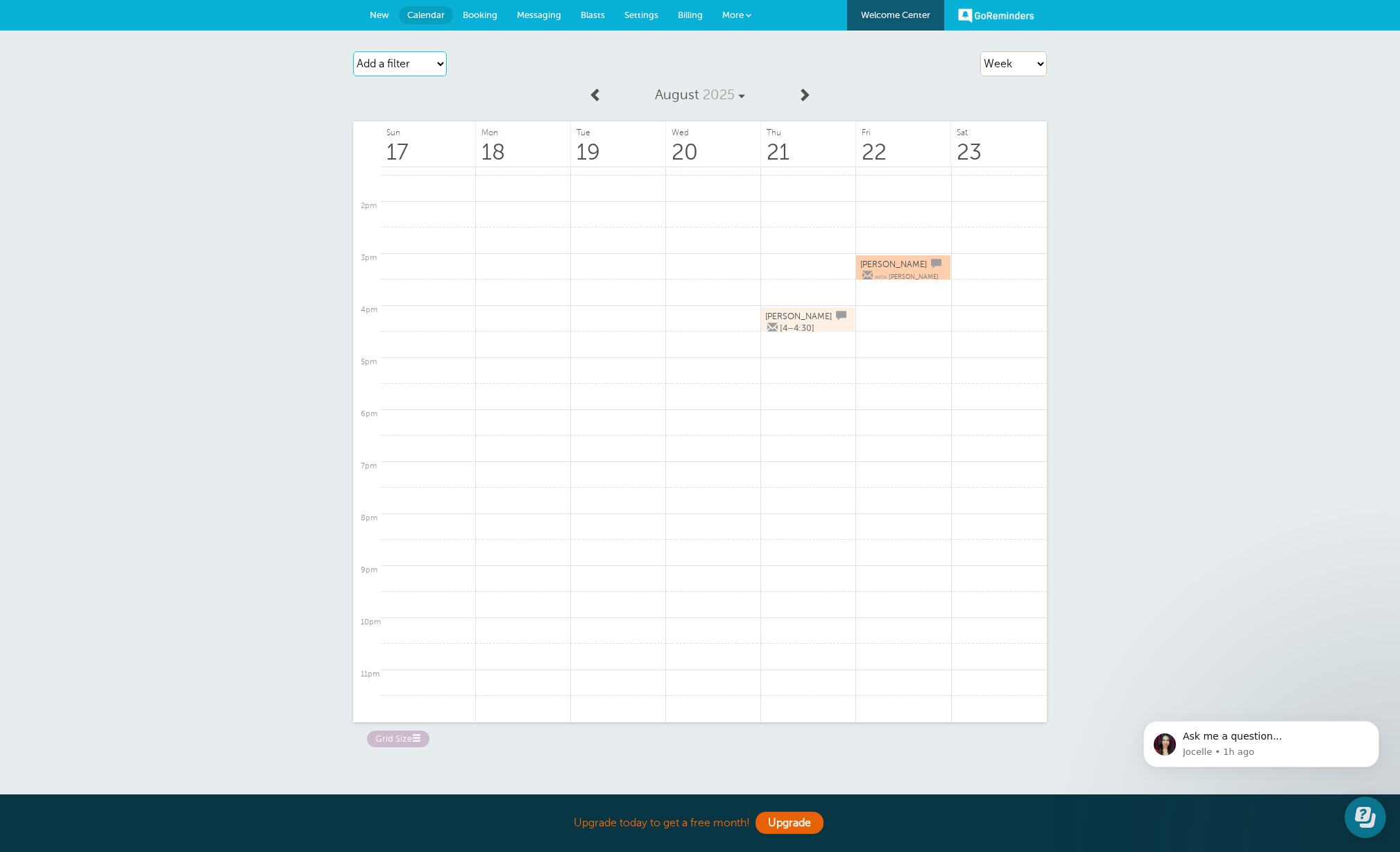
click at [403, 61] on select "Add a filter Customer Search Staff Appointment Status Payment Status" at bounding box center [399, 64] width 94 height 25
click at [440, 66] on select "Add a filter Customer Search Staff Appointment Status Payment Status" at bounding box center [399, 64] width 94 height 25
select select "staff"
click at [353, 52] on select "Add a filter Customer Search Staff Appointment Status Payment Status" at bounding box center [399, 64] width 94 height 25
select select
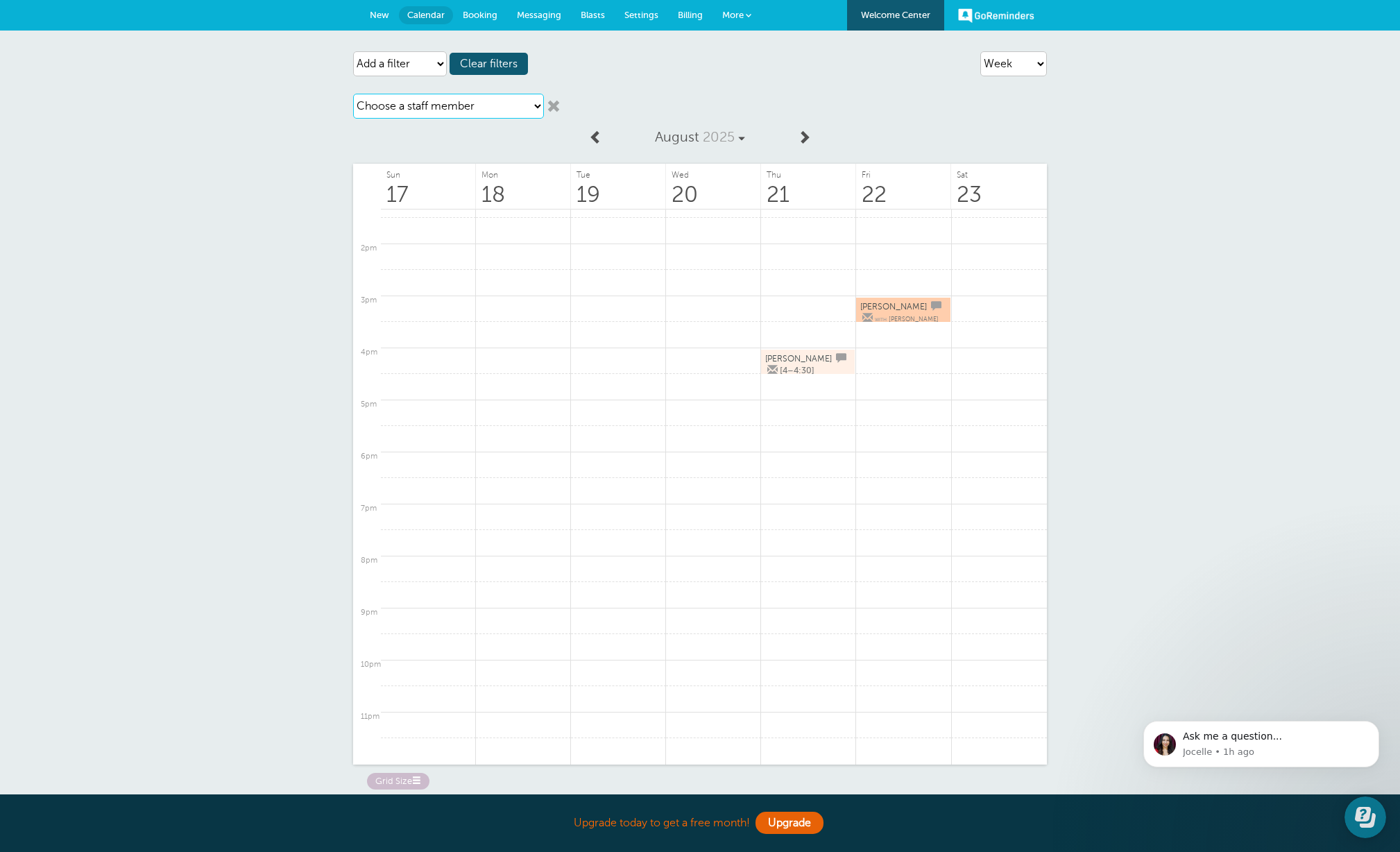
click at [532, 106] on select "Choose a staff member Austin Comeaux Brad Gibbs Byron Breau Darren Couvillion J…" at bounding box center [448, 106] width 191 height 25
click at [353, 94] on select "Choose a staff member Austin Comeaux Brad Gibbs Byron Breau Darren Couvillion J…" at bounding box center [448, 106] width 191 height 25
click at [521, 105] on select "Choose a staff member Austin Comeaux Brad Gibbs Byron Breau Darren Couvillion J…" at bounding box center [448, 106] width 191 height 25
click at [353, 94] on select "Choose a staff member Austin Comeaux Brad Gibbs Byron Breau Darren Couvillion J…" at bounding box center [448, 106] width 191 height 25
click at [540, 106] on select "Choose a staff member Austin Comeaux Brad Gibbs Byron Breau Darren Couvillion J…" at bounding box center [448, 106] width 191 height 25
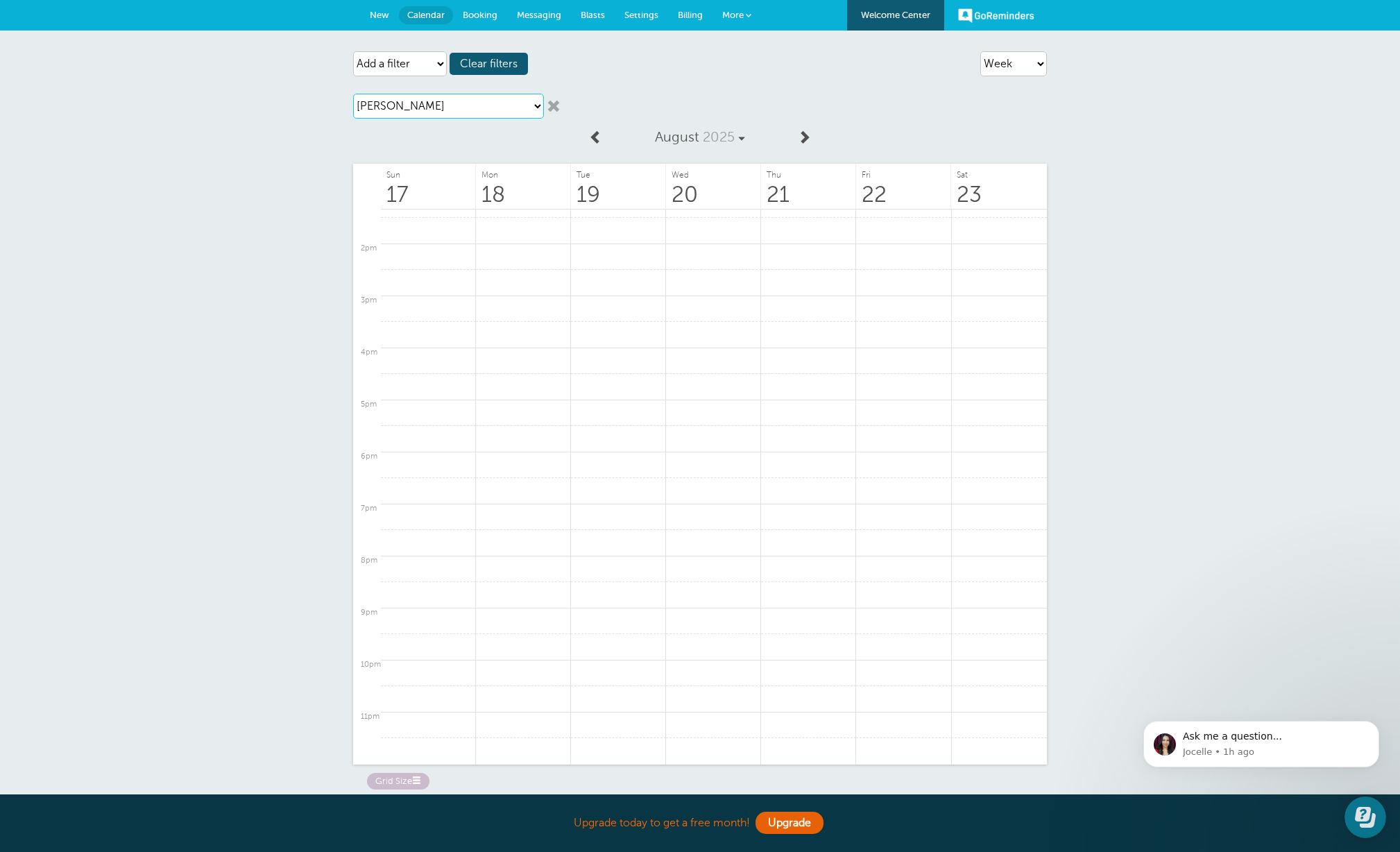
select select "21444"
click at [353, 94] on select "Choose a staff member Austin Comeaux Brad Gibbs Byron Breau Darren Couvillion J…" at bounding box center [448, 106] width 191 height 25
click at [552, 101] on link at bounding box center [554, 106] width 14 height 14
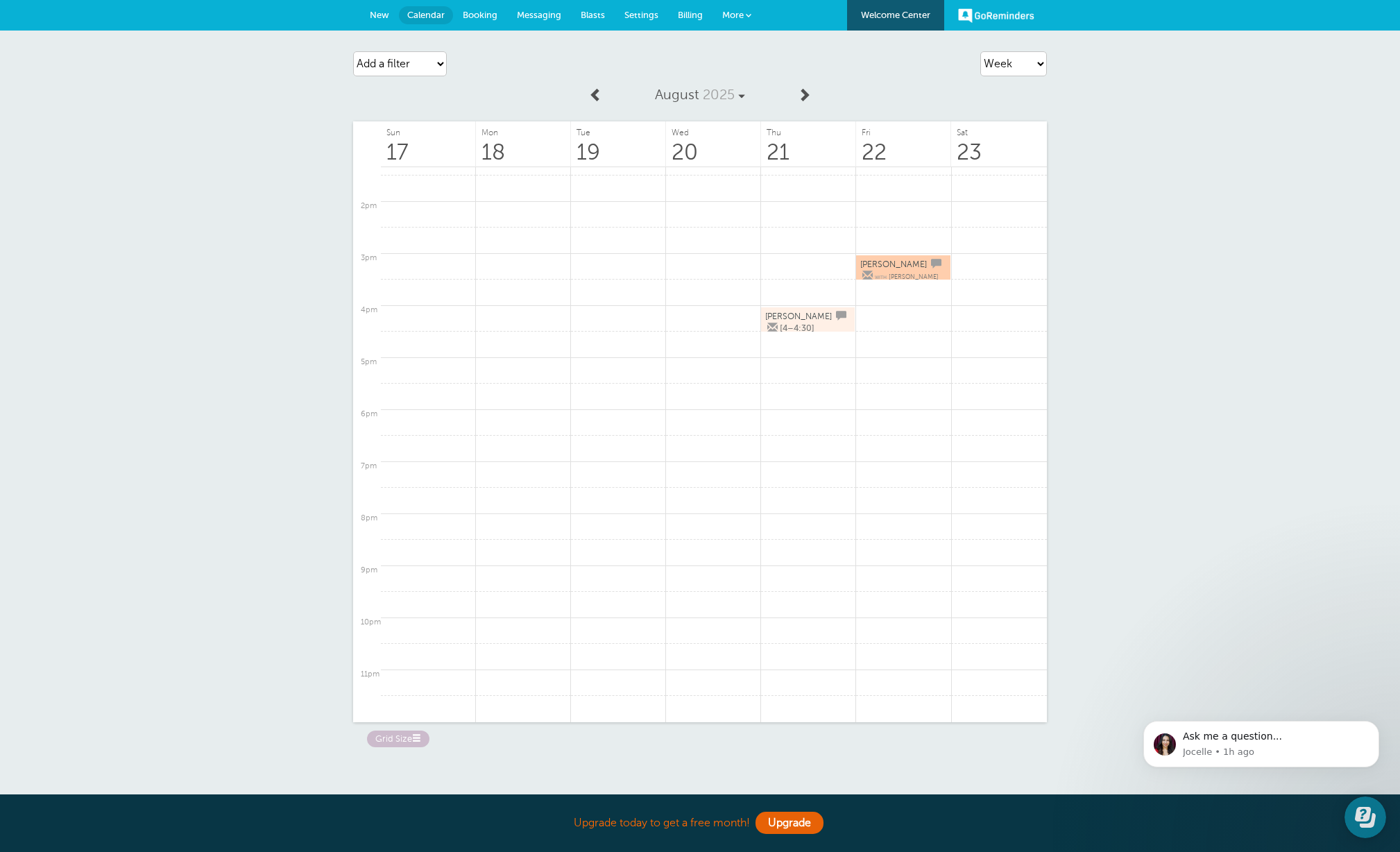
click at [894, 268] on span "Stewart Walters" at bounding box center [893, 264] width 67 height 10
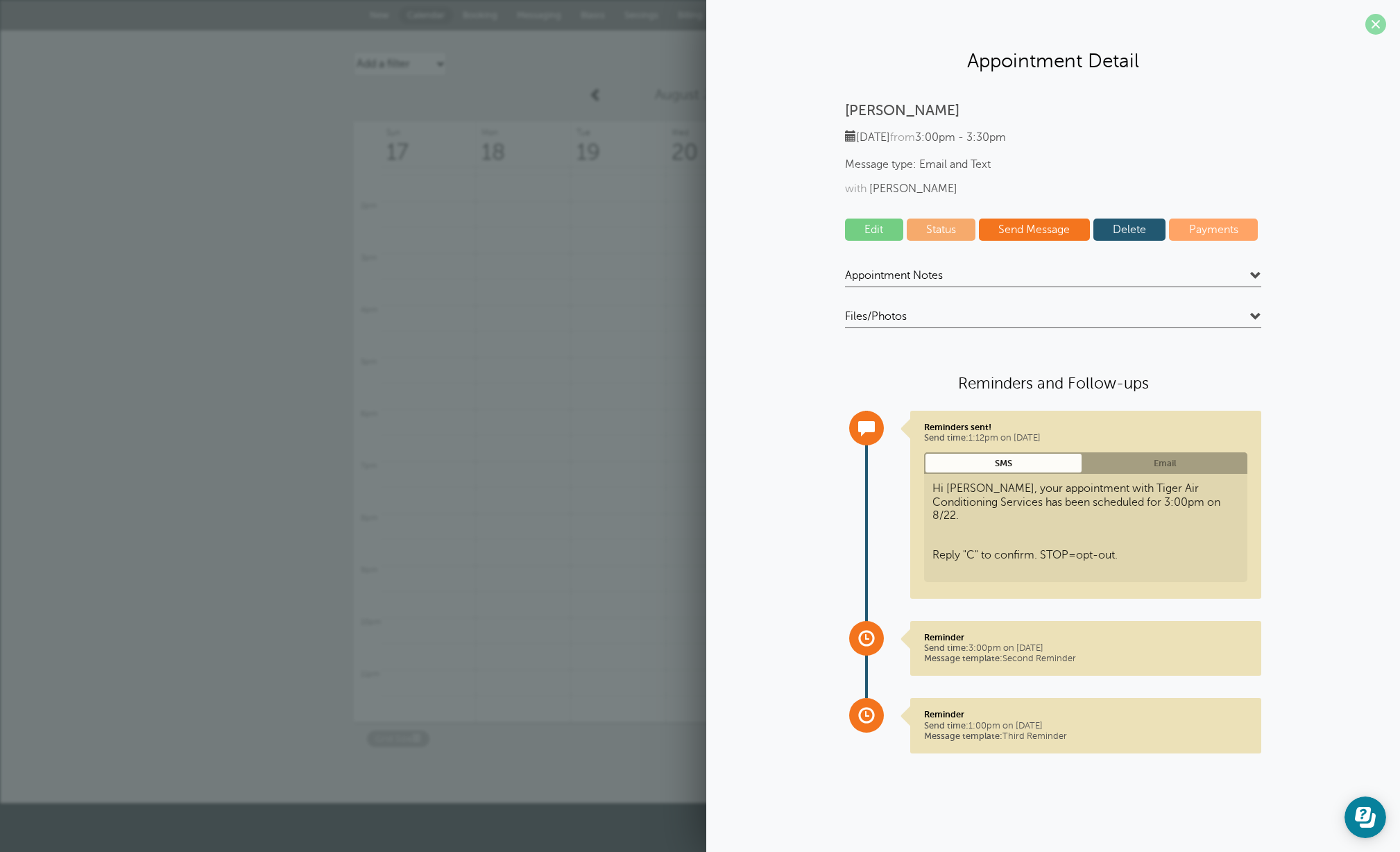
click at [1369, 24] on span at bounding box center [1376, 25] width 21 height 21
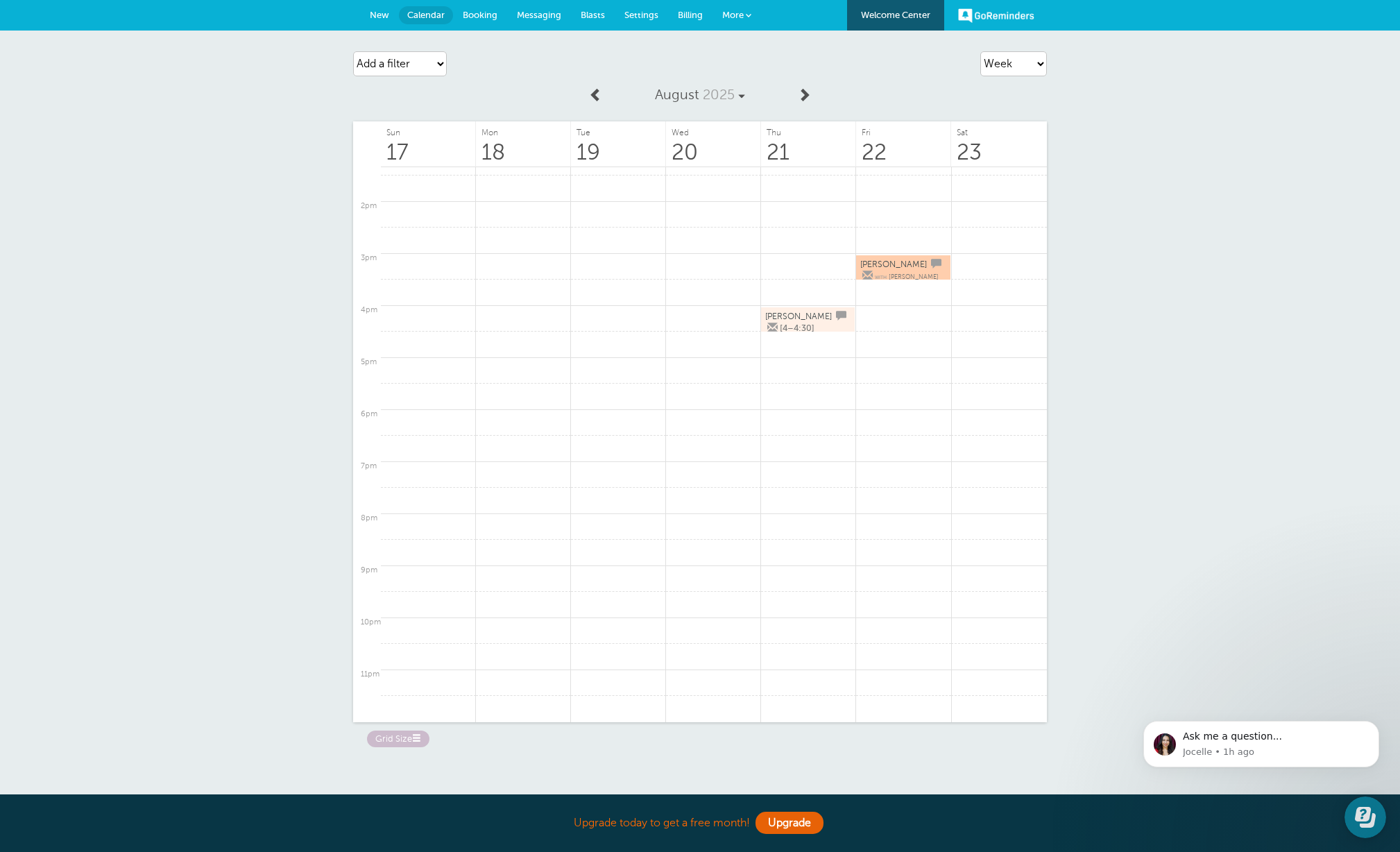
click at [493, 14] on span "Booking" at bounding box center [480, 15] width 34 height 10
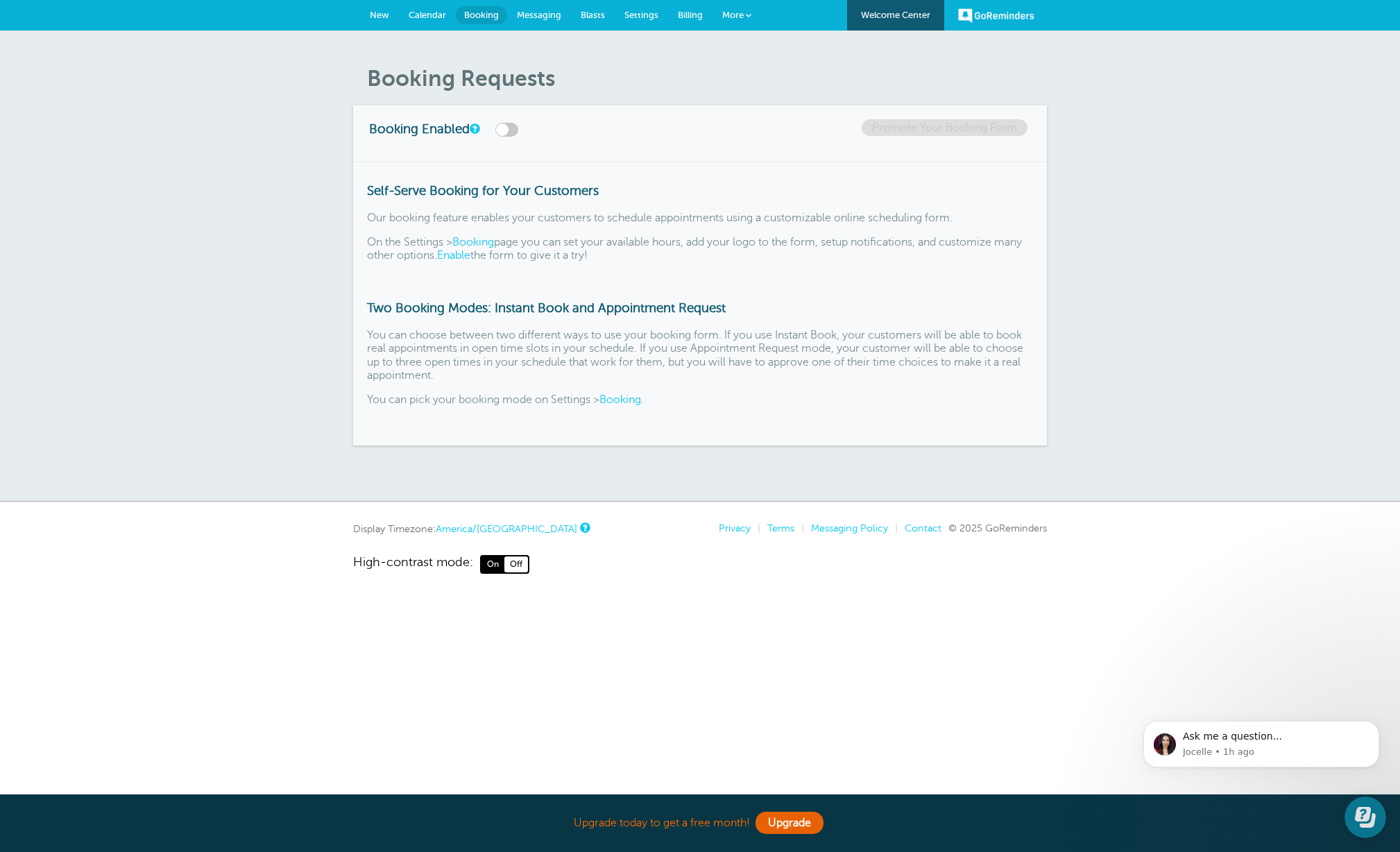
click at [428, 14] on span "Calendar" at bounding box center [428, 15] width 37 height 10
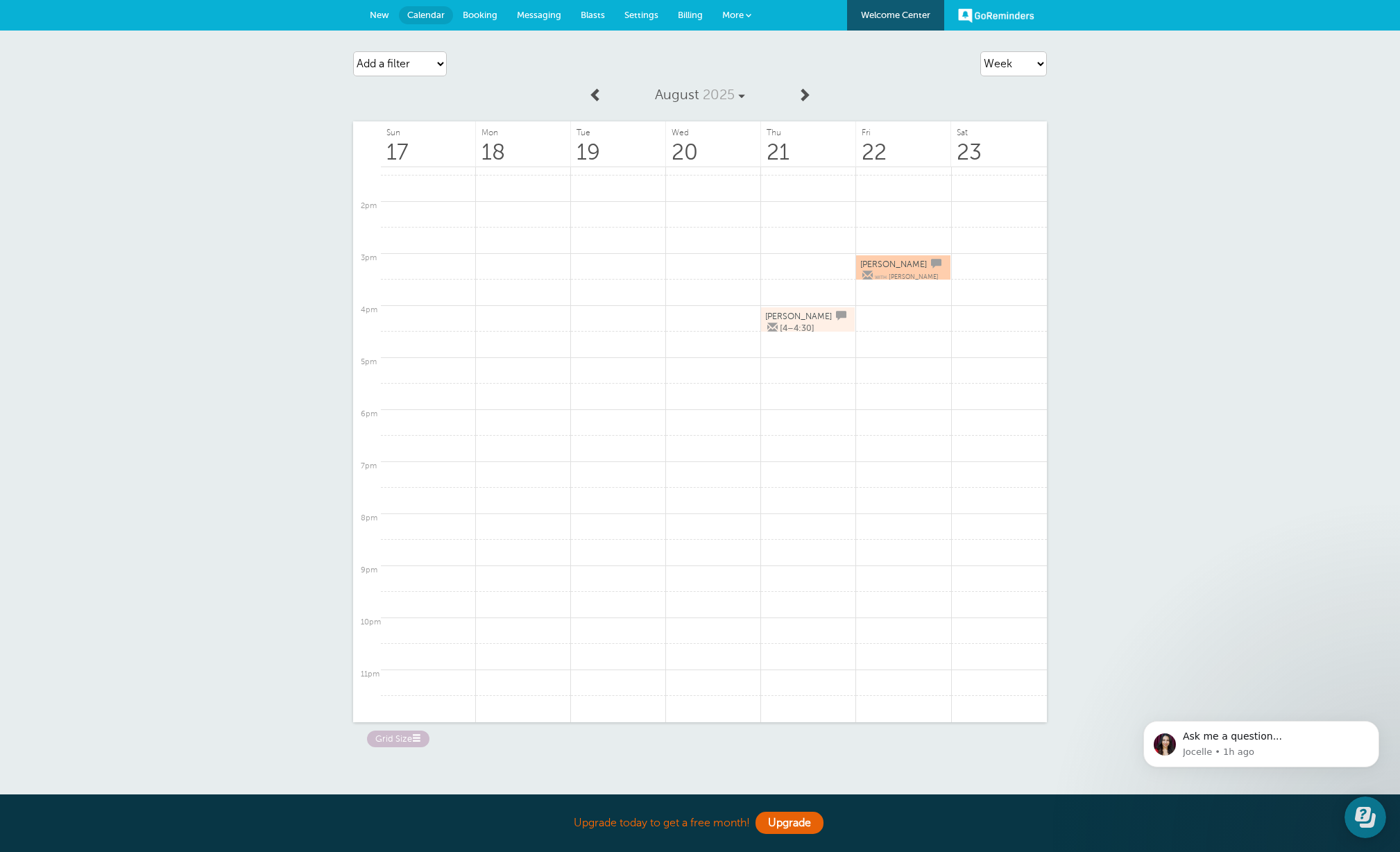
click at [418, 738] on span at bounding box center [416, 739] width 9 height 9
click at [465, 743] on label "Big" at bounding box center [470, 738] width 42 height 16
click at [0, 0] on input "Big" at bounding box center [0, 0] width 0 height 0
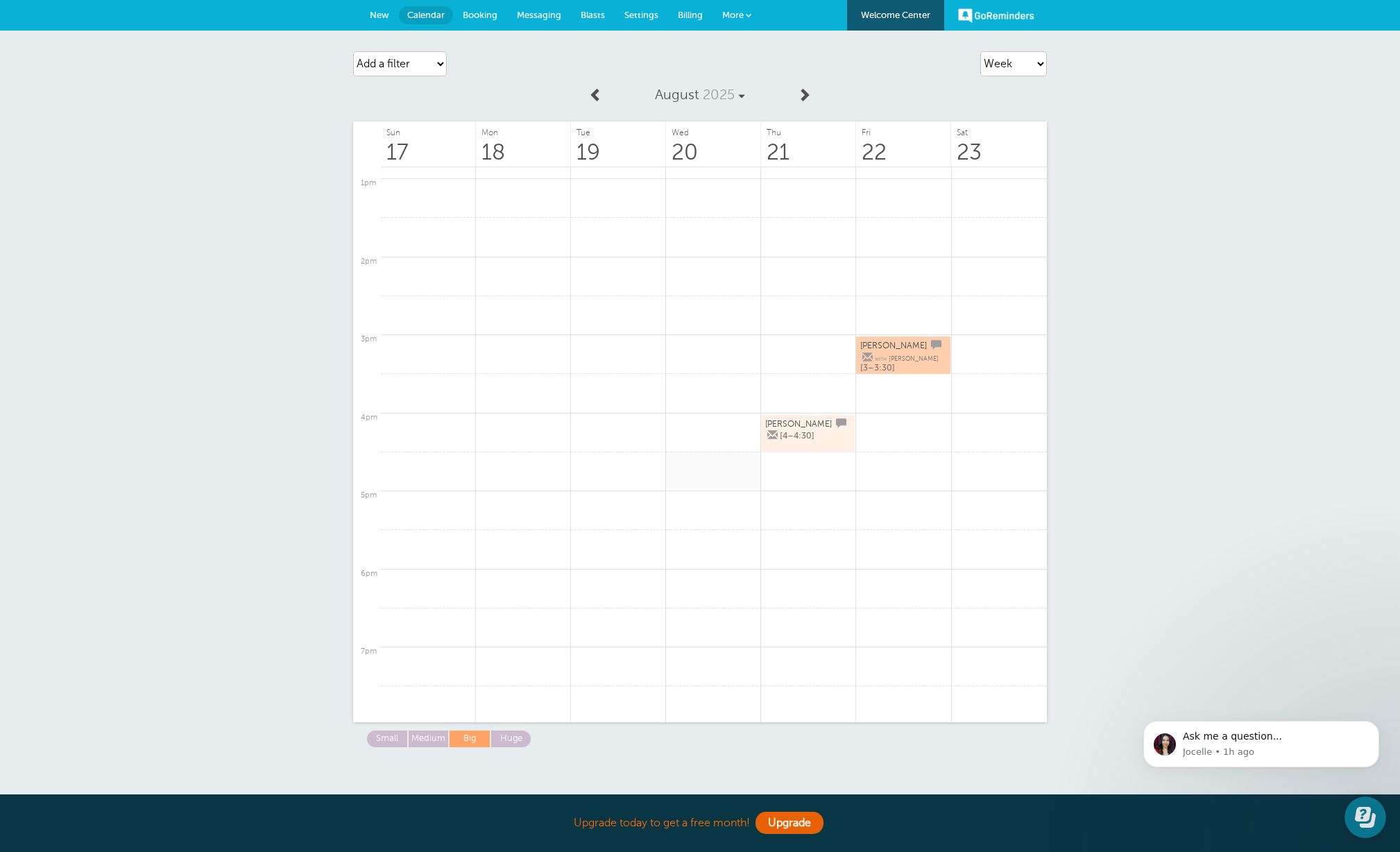
scroll to position [1004, 0]
click at [740, 14] on span "More" at bounding box center [733, 15] width 22 height 10
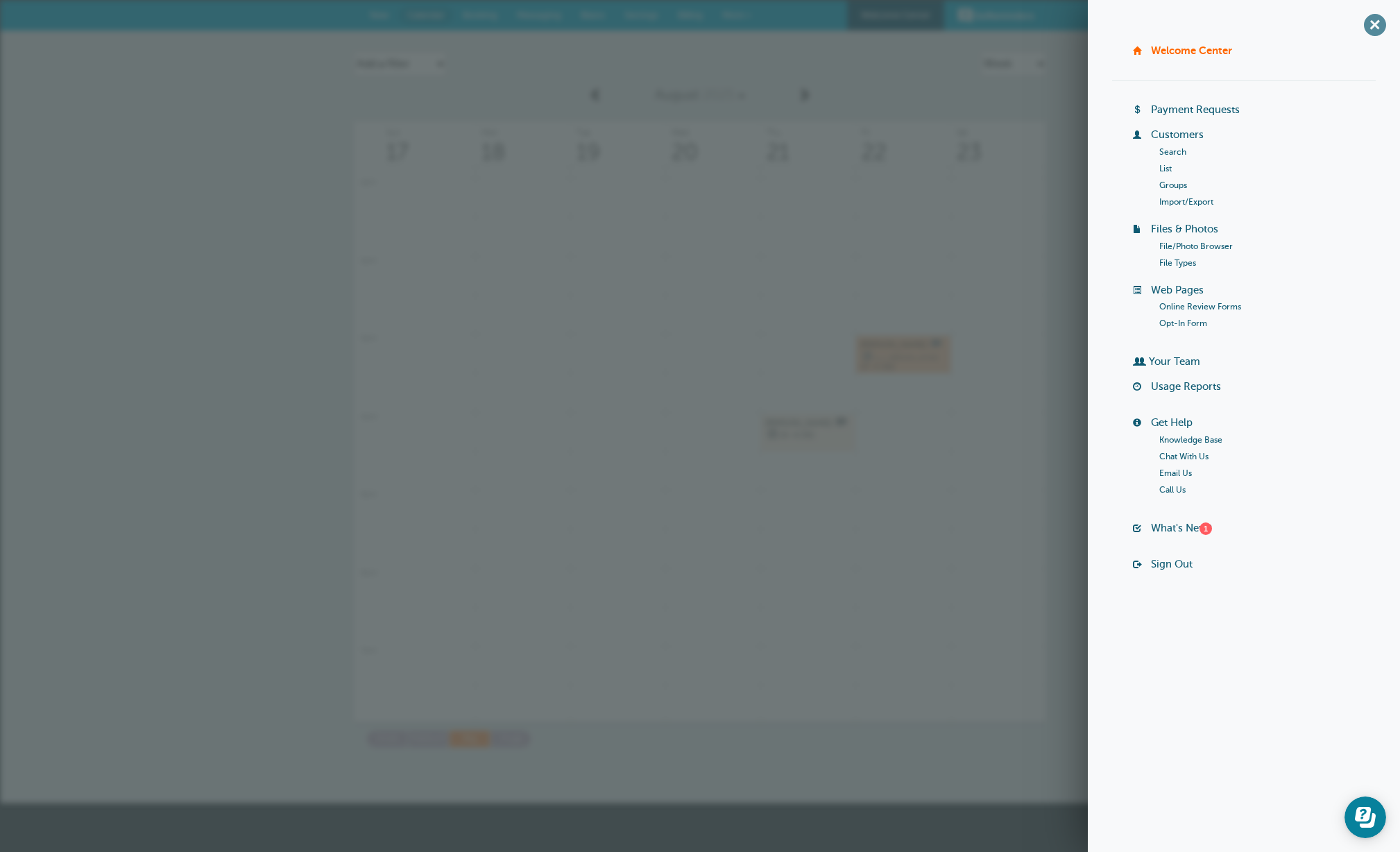
click at [1375, 26] on span "+" at bounding box center [1375, 25] width 31 height 31
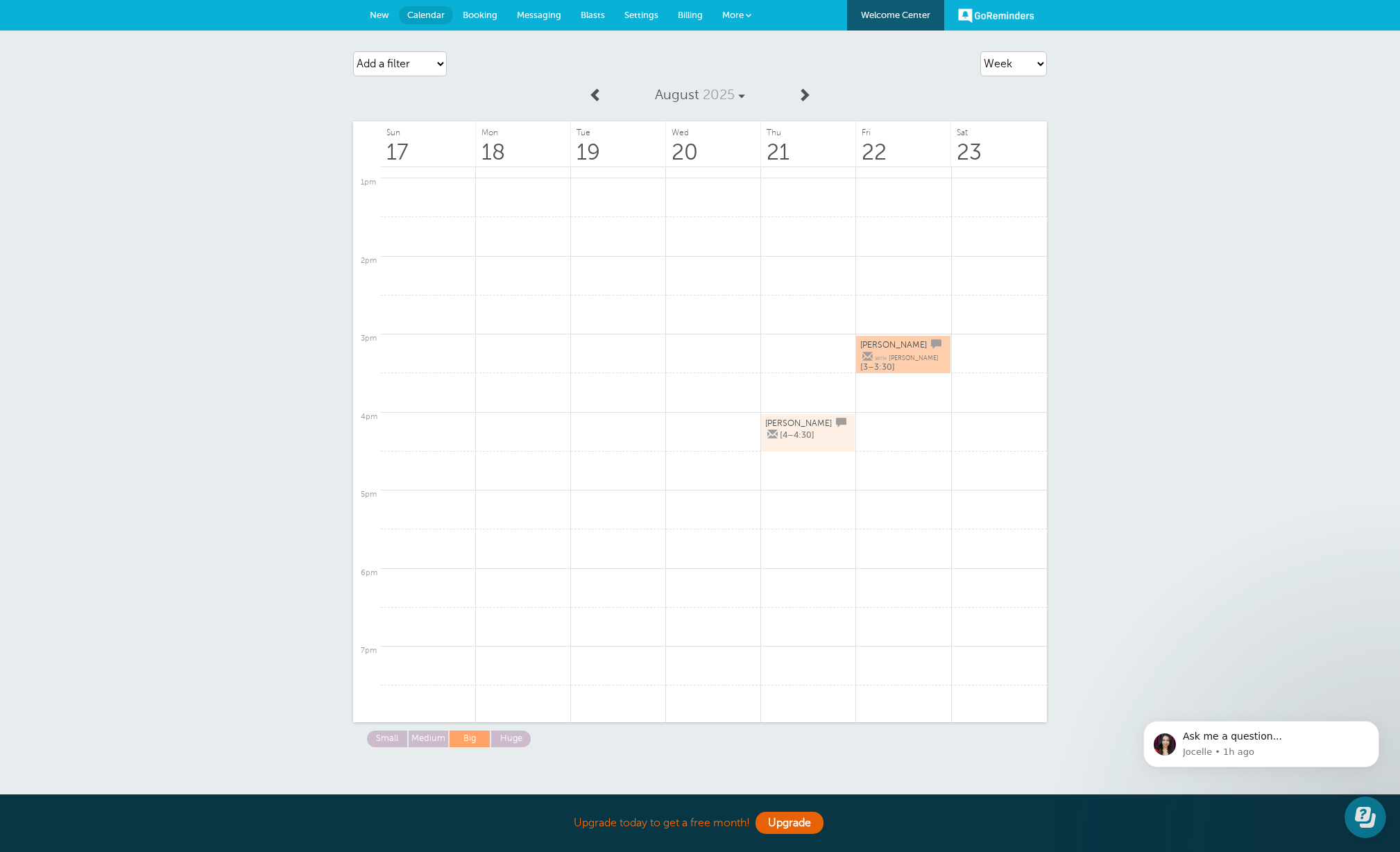
click at [690, 16] on span "Billing" at bounding box center [690, 15] width 25 height 10
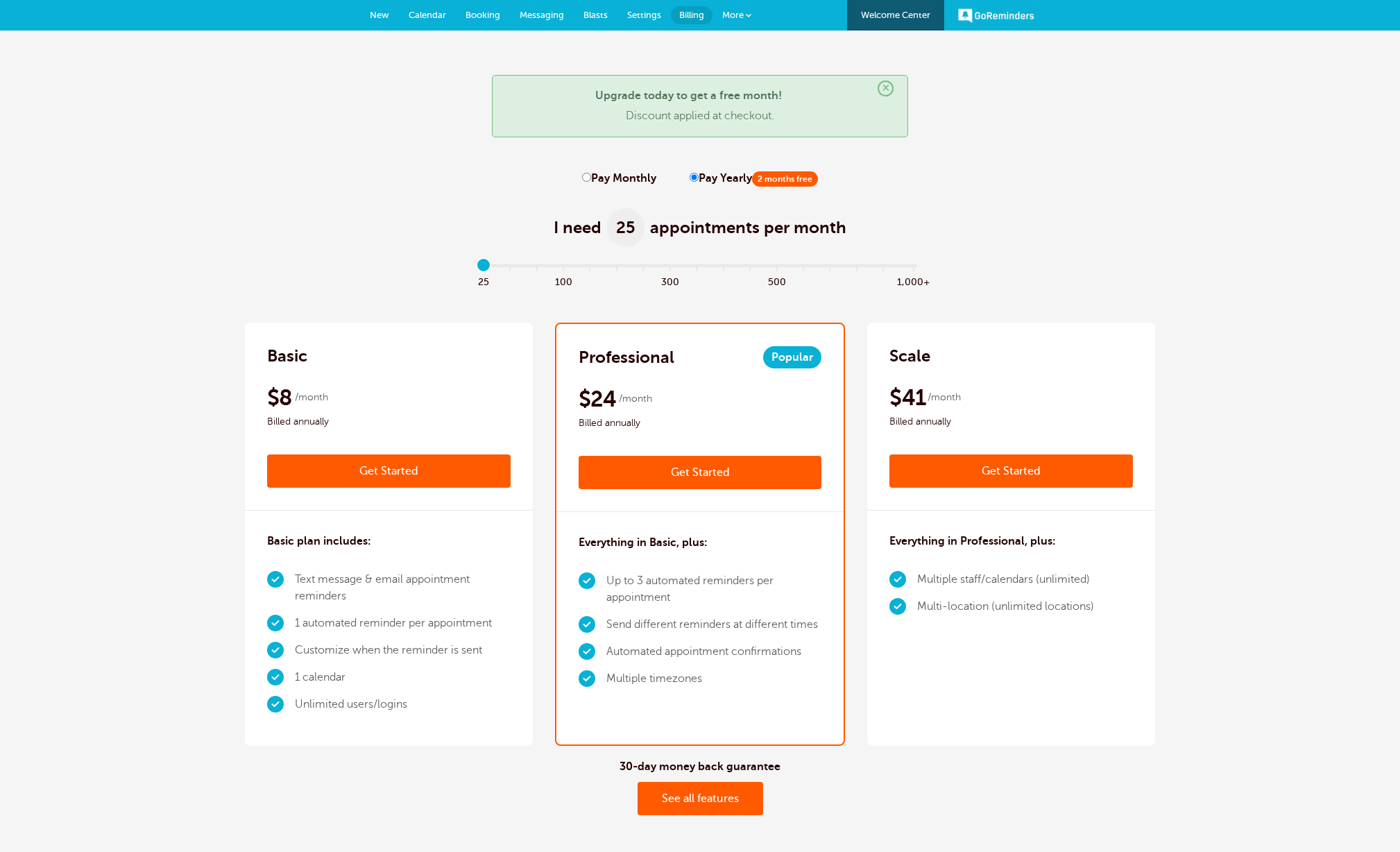
click at [640, 16] on span "Settings" at bounding box center [643, 15] width 34 height 10
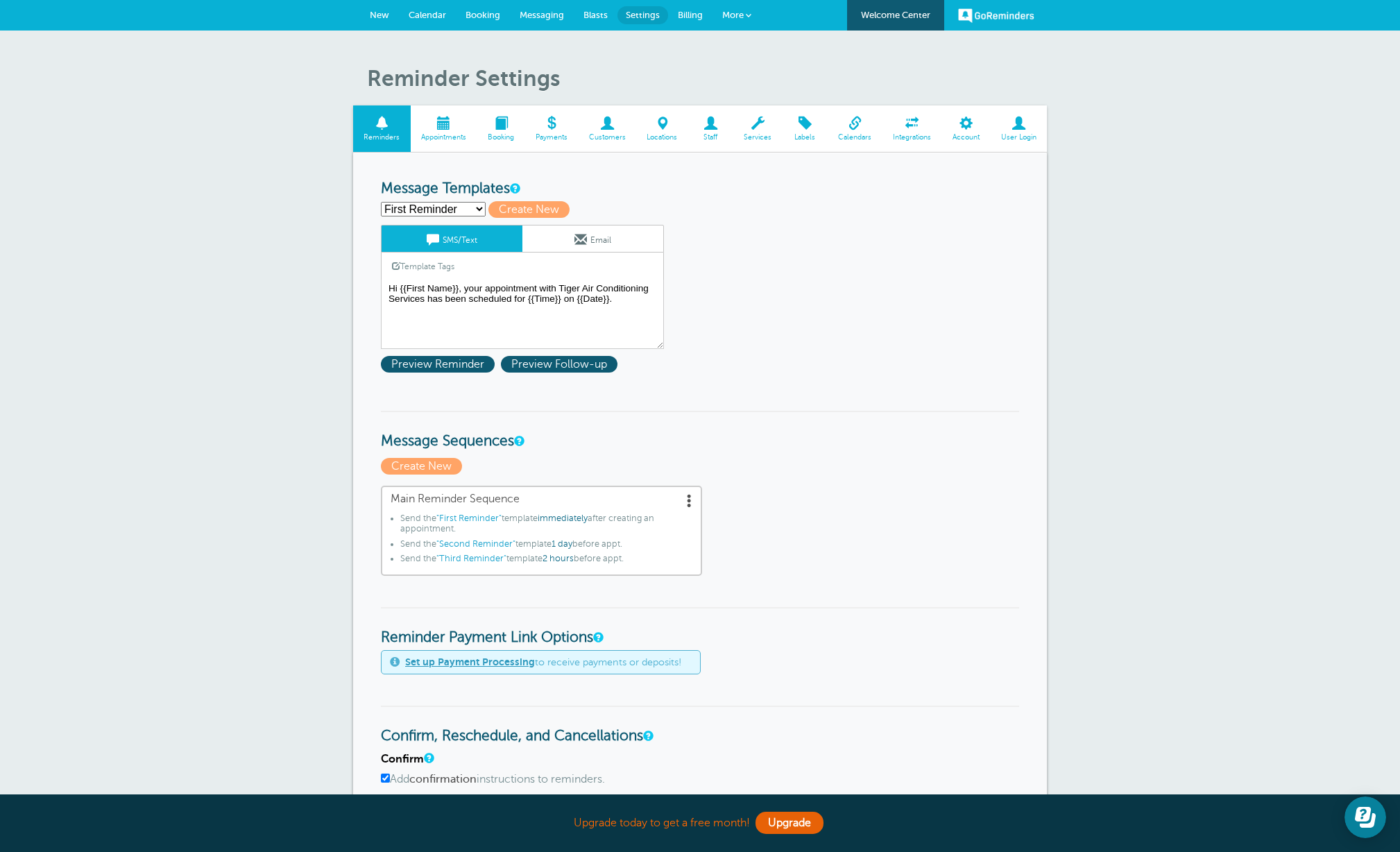
click at [909, 127] on span at bounding box center [912, 124] width 60 height 13
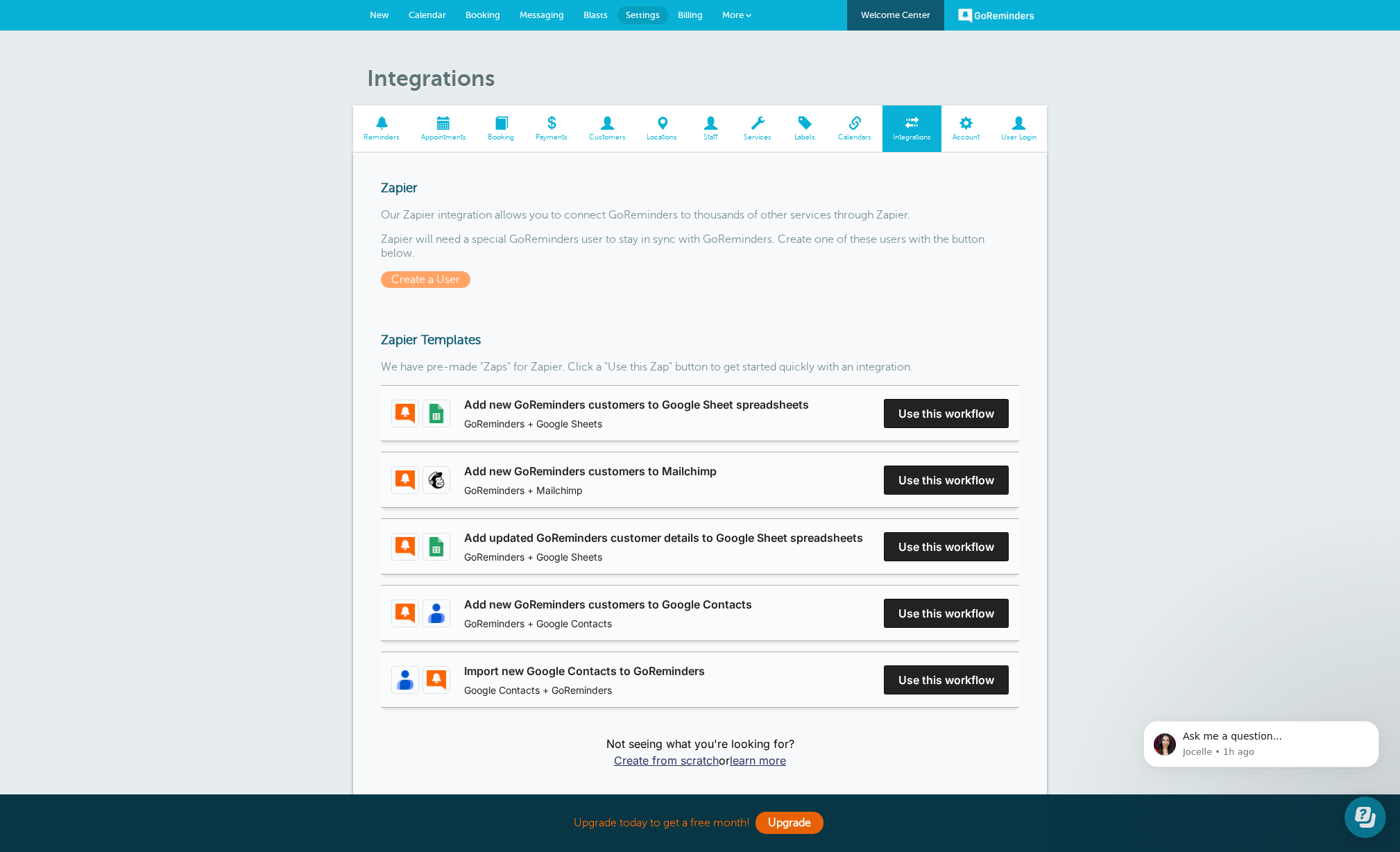
click at [861, 130] on link "Calendars" at bounding box center [855, 129] width 55 height 46
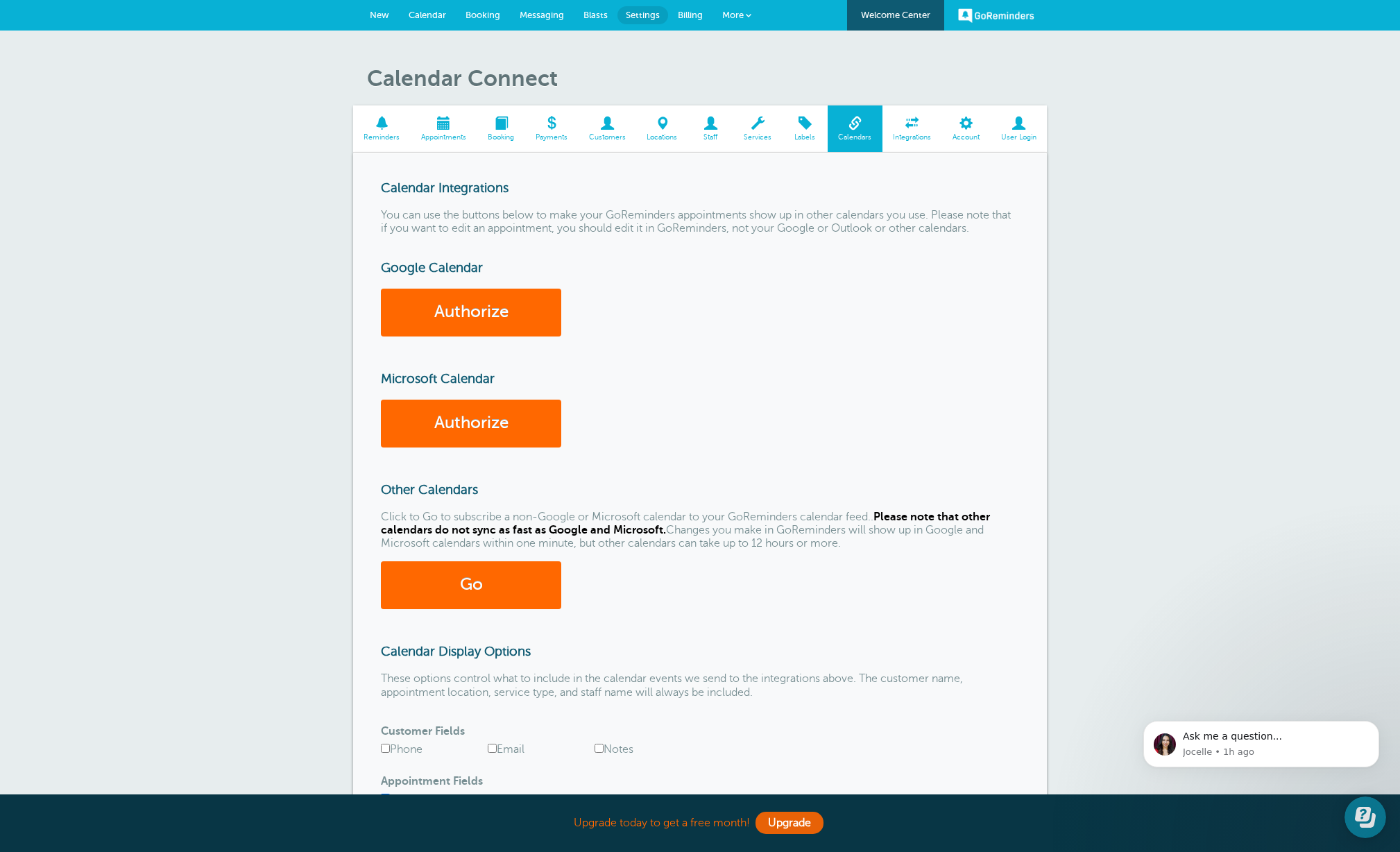
click at [373, 121] on span at bounding box center [381, 124] width 58 height 13
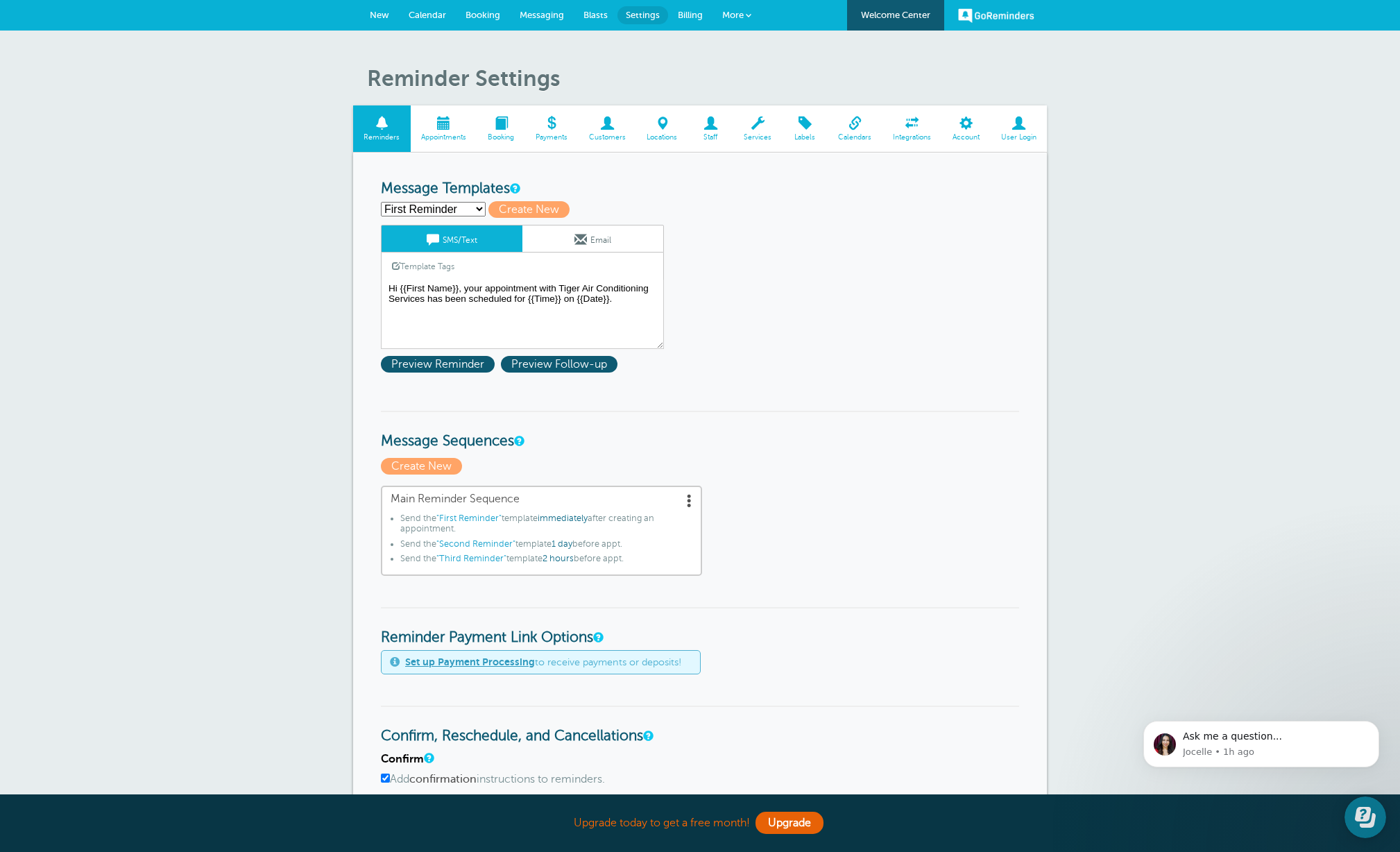
click at [470, 209] on select "First Reminder Second Reminder Third Reminder Create new..." at bounding box center [433, 209] width 105 height 14
select select "159809"
click at [381, 202] on select "First Reminder Second Reminder Third Reminder Create new..." at bounding box center [433, 209] width 105 height 14
type input "Third Reminder"
type textarea "Hi {{First Name}}, you have an appointment with Tiger Air Conditioning Services…"
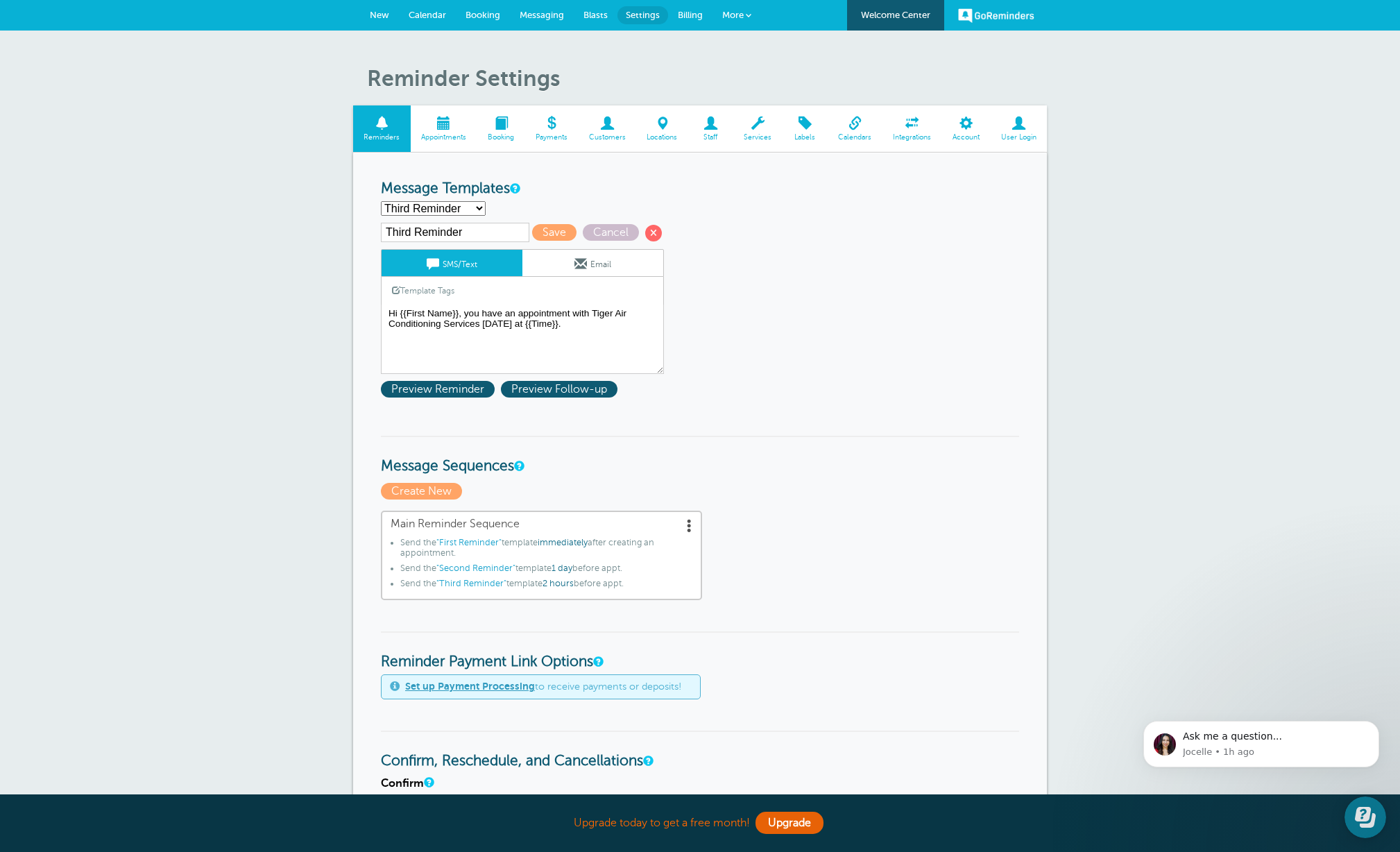
click at [691, 522] on span at bounding box center [689, 525] width 14 height 14
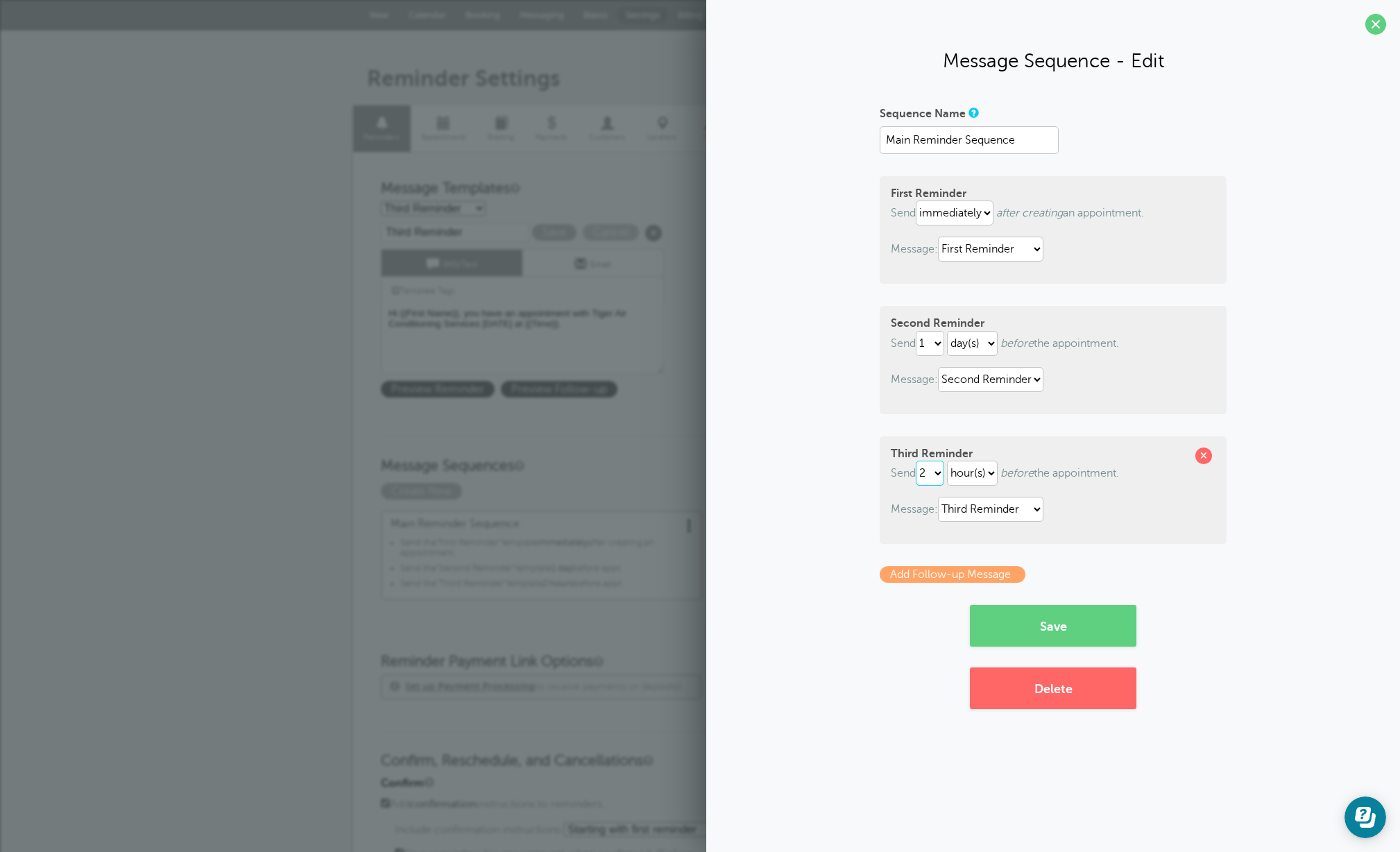
click at [942, 472] on select "1 2 3 4 5 6 7 8 9 10 11 12 13 14 15 16 17 18 19 20 21 22 23 24 25 26 27 28 29 30" at bounding box center [930, 473] width 28 height 25
select select "1"
click at [918, 461] on select "1 2 3 4 5 6 7 8 9 10 11 12 13 14 15 16 17 18 19 20 21 22 23 24 25 26 27 28 29 30" at bounding box center [930, 473] width 28 height 25
click at [941, 472] on select "1 2 3 4 5 6 7 8 9 10 11 12 13 14 15 16 17 18 19 20 21 22 23 24 25 26 27 28 29 30" at bounding box center [930, 473] width 28 height 25
click at [967, 471] on select "hour(s) day(s)" at bounding box center [972, 473] width 51 height 25
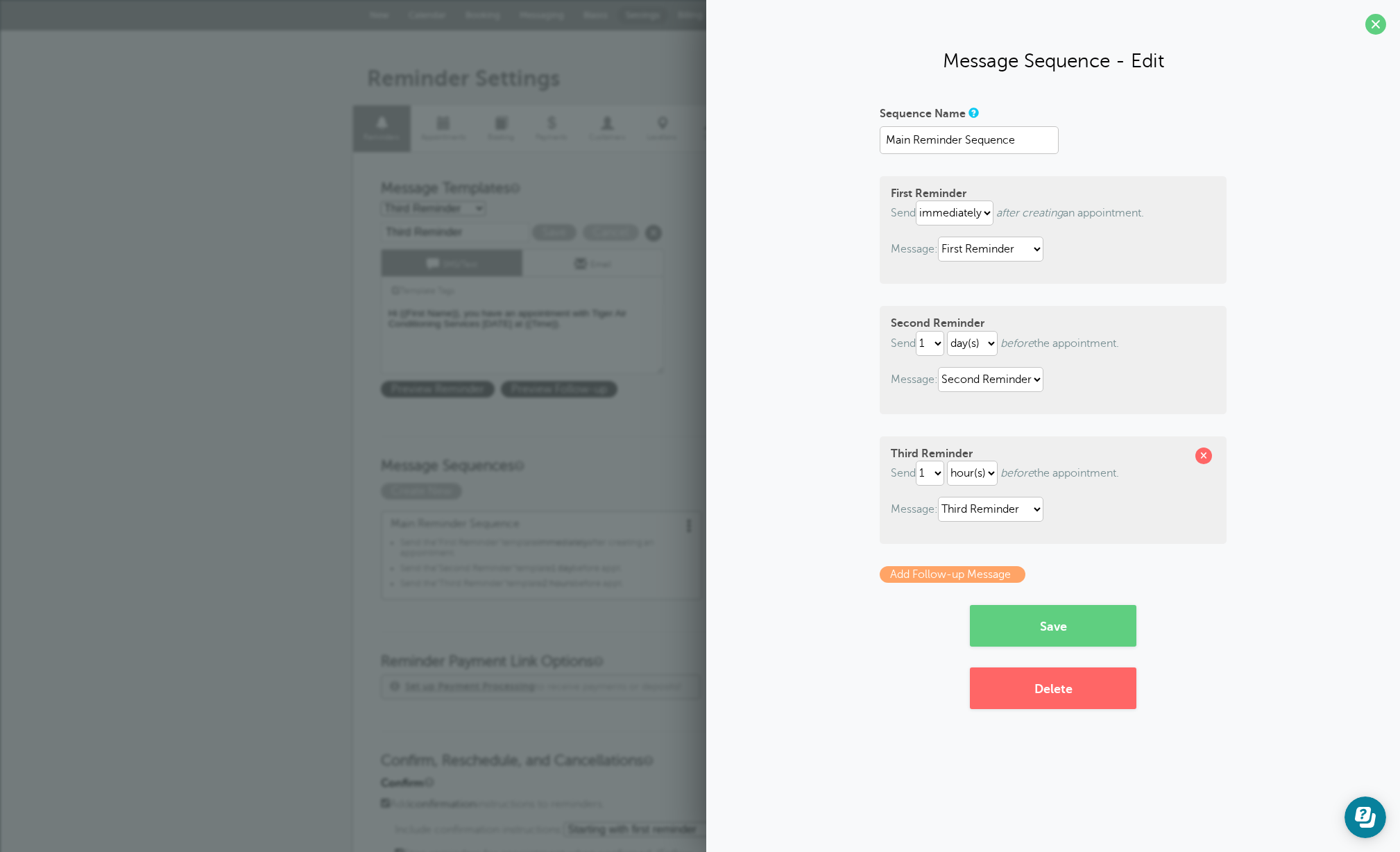
click at [1094, 470] on p "Send 1 2 3 4 5 6 7 8 9 10 11 12 13 14 15 16 17 18 19 20 21 22 23 24 25 26 27 28…" at bounding box center [1052, 473] width 324 height 25
click at [1035, 506] on select "First Reminder Second Reminder Third Reminder" at bounding box center [990, 509] width 106 height 25
click at [940, 473] on select "1 2 3 4 5 6 7 8 9 10 11 12 13 14 15 16 17 18 19 20 21 22 23 24 25 26 27 28 29 30" at bounding box center [930, 473] width 28 height 25
click at [1209, 456] on span at bounding box center [1204, 456] width 16 height 16
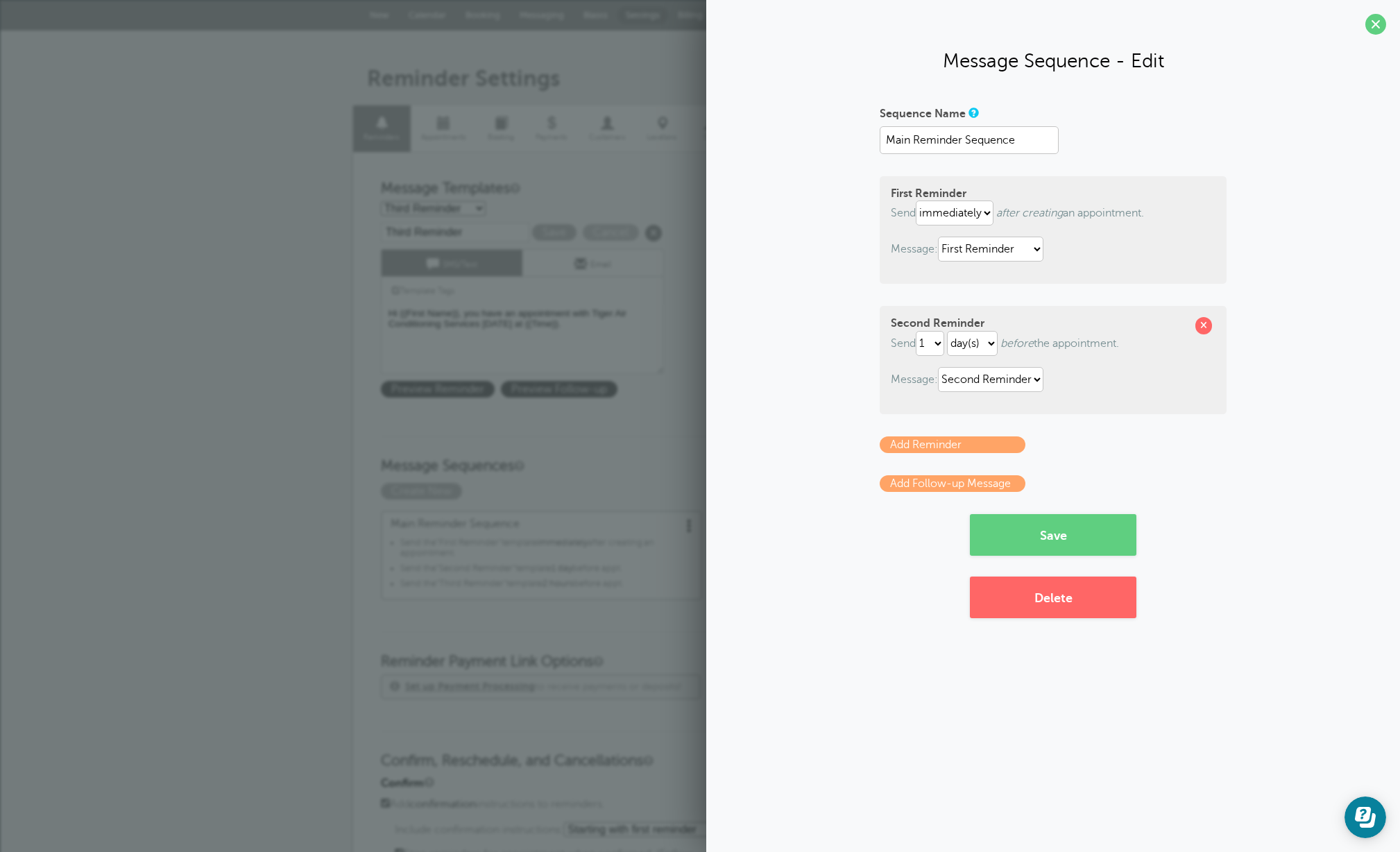
click at [972, 482] on link "Add Follow-up Message" at bounding box center [952, 483] width 145 height 16
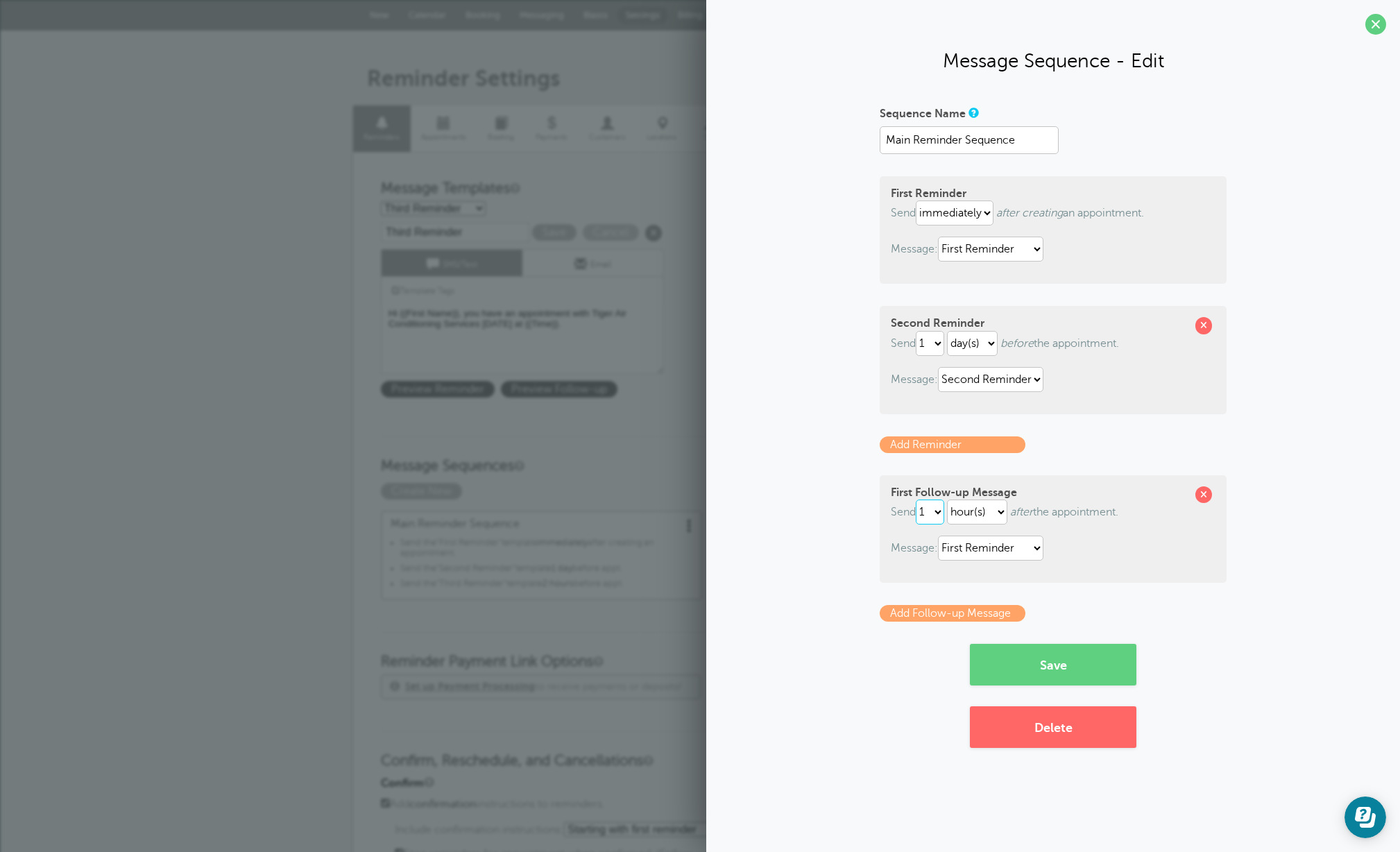
click at [942, 514] on select "1 2 3 4 5 6 7 8 9 10 11 12 13 14 15 16 17 18 19 20 21 22 23 24 25 26 27 28 29 30" at bounding box center [930, 512] width 28 height 25
select select "3"
click at [918, 500] on select "1 2 3 4 5 6 7 8 9 10 11 12 13 14 15 16 17 18 19 20 21 22 23 24 25 26 27 28 29 30" at bounding box center [930, 512] width 28 height 25
click at [1037, 551] on select "First Reminder Second Reminder Third Reminder" at bounding box center [990, 548] width 106 height 25
select select "159809"
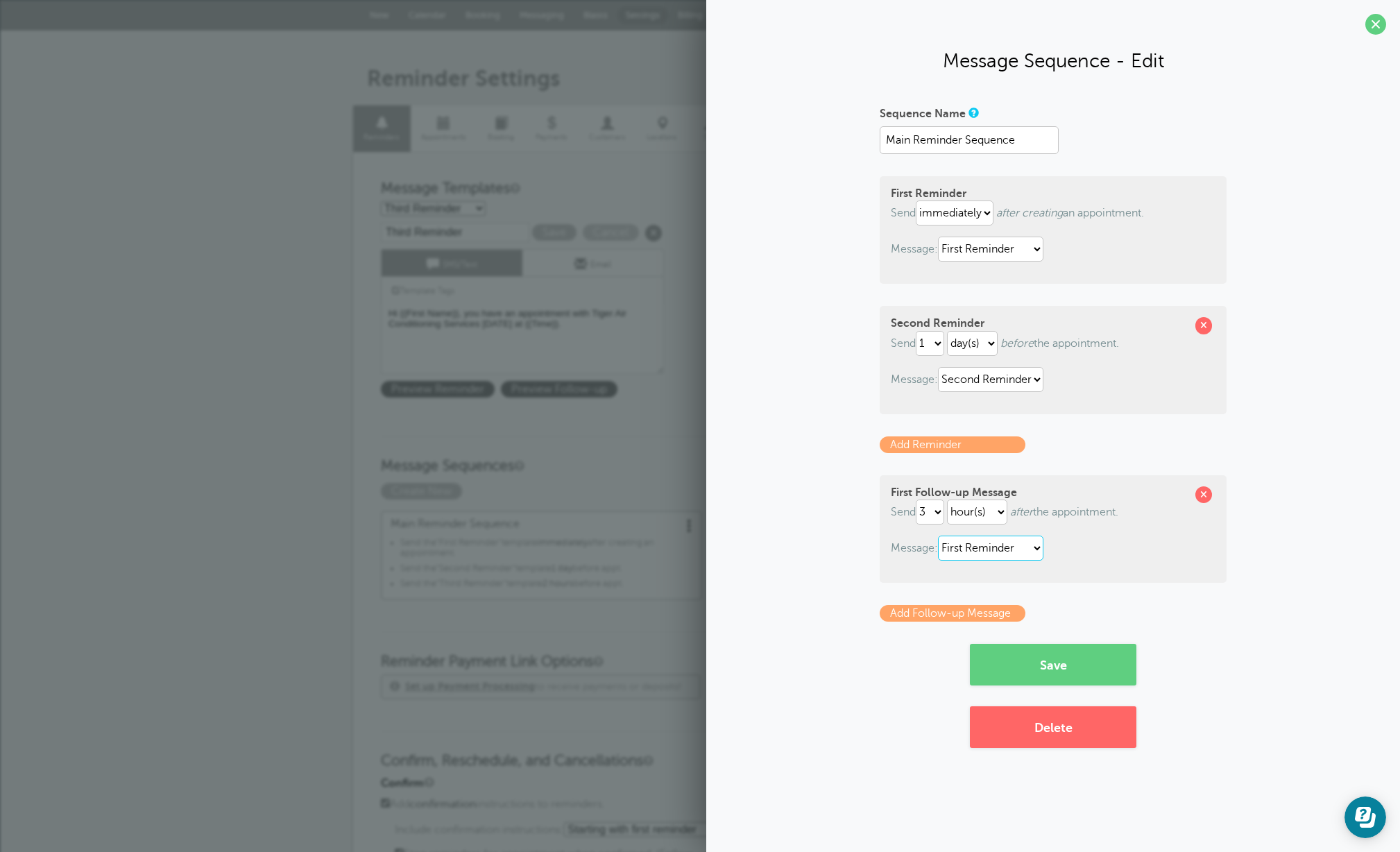
click at [941, 536] on select "First Reminder Second Reminder Third Reminder" at bounding box center [990, 548] width 106 height 25
click at [1062, 661] on button "Save" at bounding box center [1053, 665] width 166 height 42
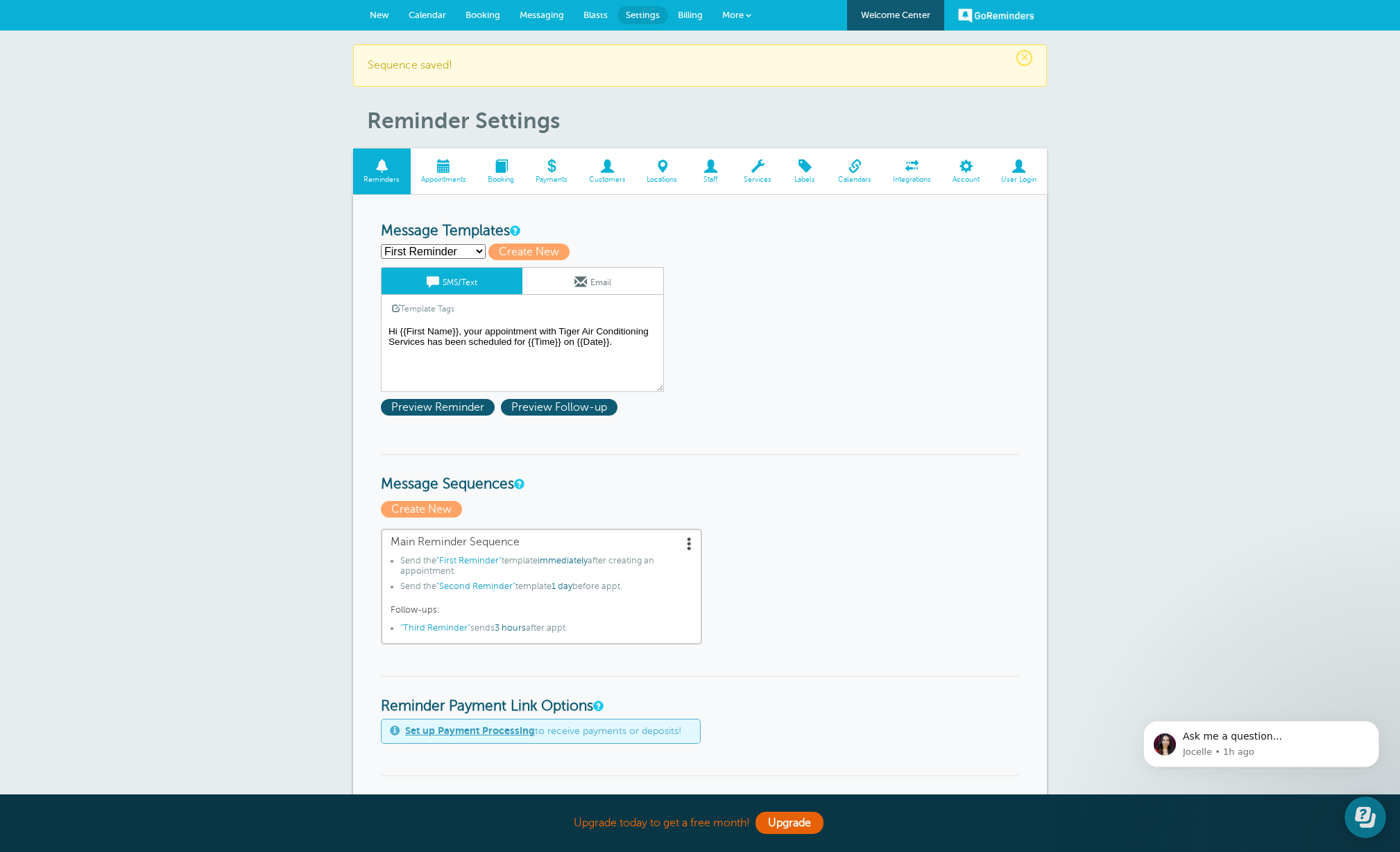
click at [481, 247] on select "First Reminder Second Reminder Third Reminder Create new..." at bounding box center [433, 251] width 105 height 14
select select "159809"
click at [381, 244] on select "First Reminder Second Reminder Third Reminder Create new..." at bounding box center [433, 251] width 105 height 14
type input "Third Reminder"
type textarea "Hi {{First Name}}, you have an appointment with Tiger Air Conditioning Services…"
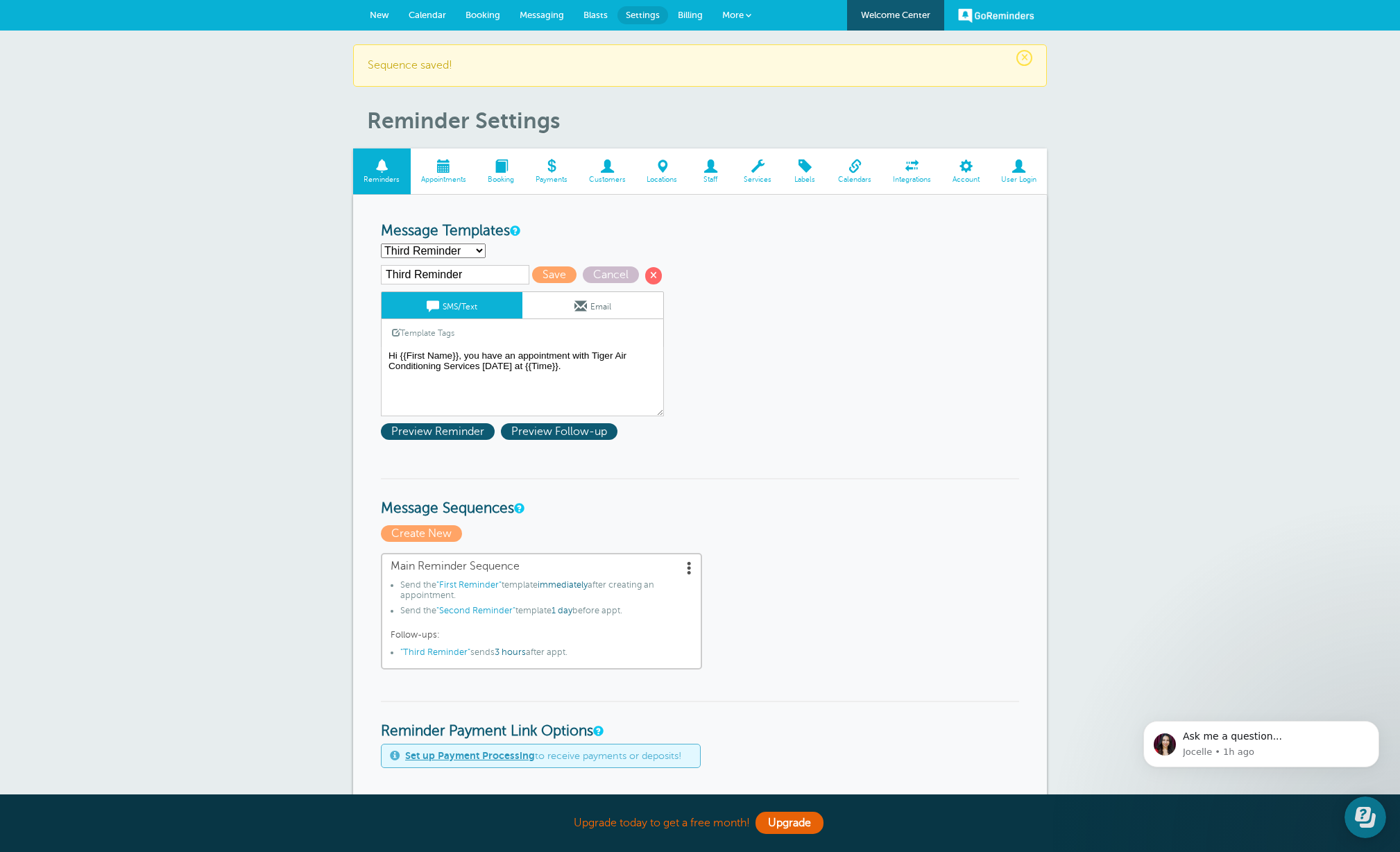
click at [470, 250] on select "First Reminder Second Reminder Third Reminder Create new..." at bounding box center [433, 250] width 105 height 14
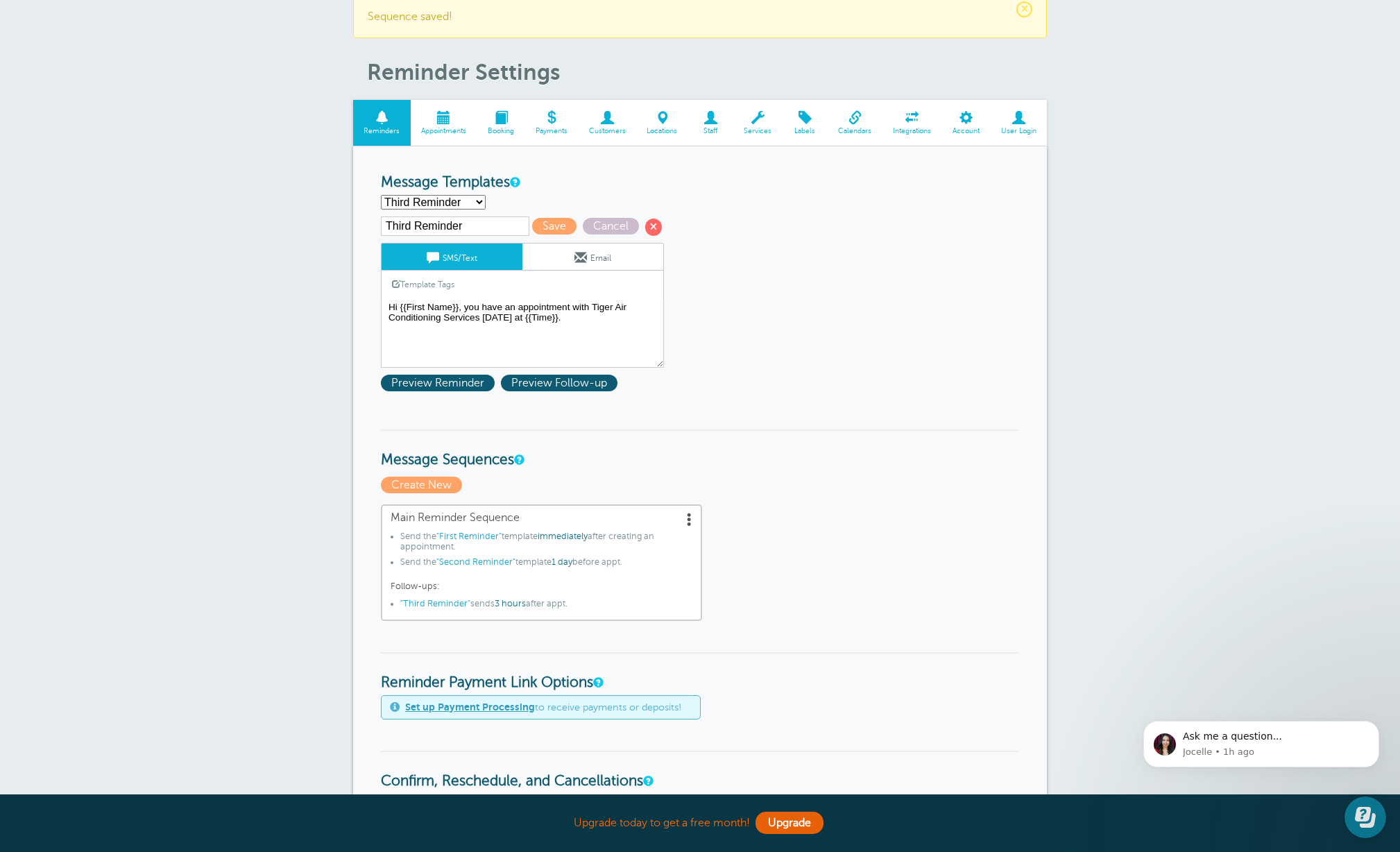
scroll to position [34, 0]
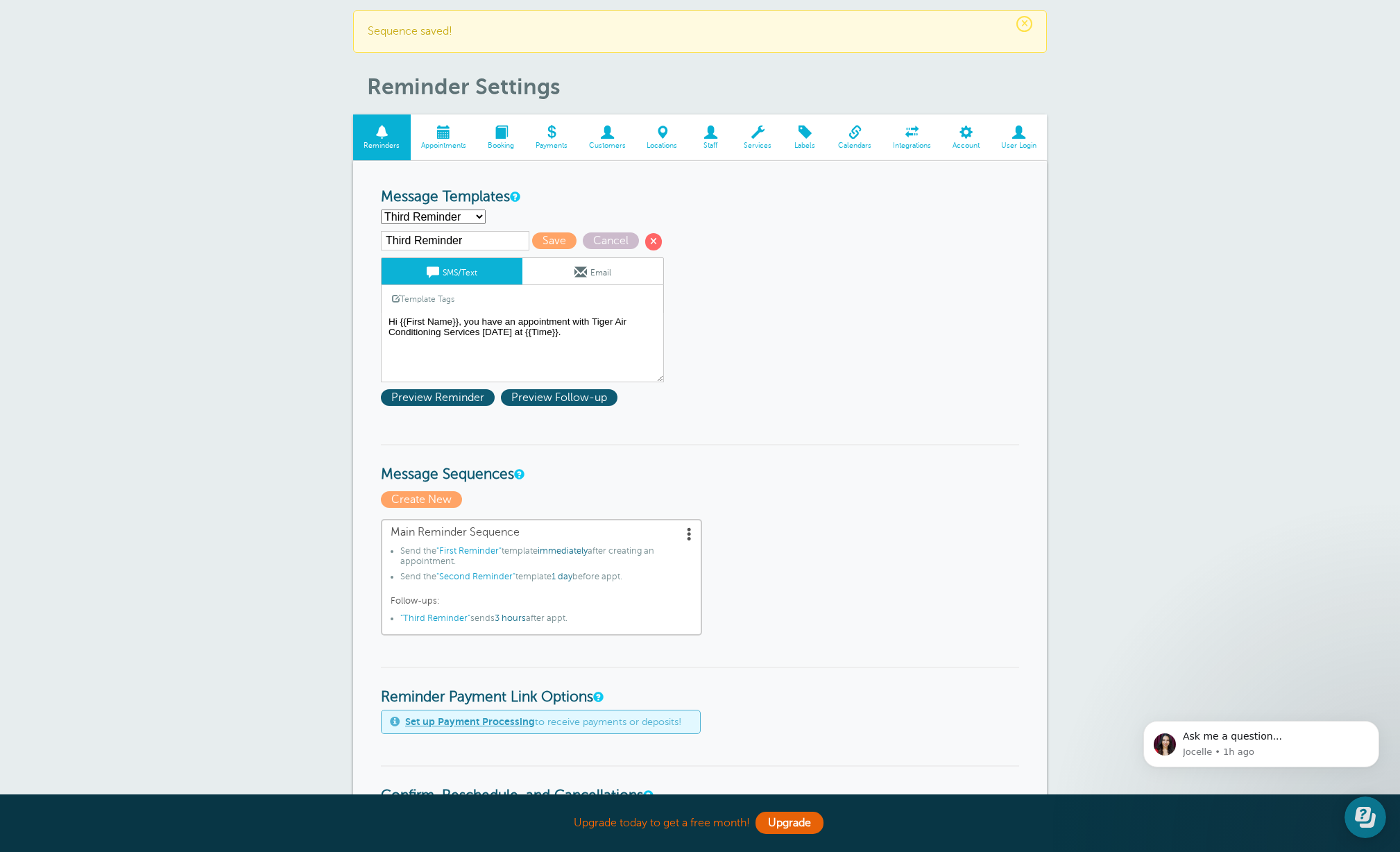
click at [482, 219] on select "First Reminder Second Reminder Third Reminder Create new..." at bounding box center [433, 217] width 105 height 14
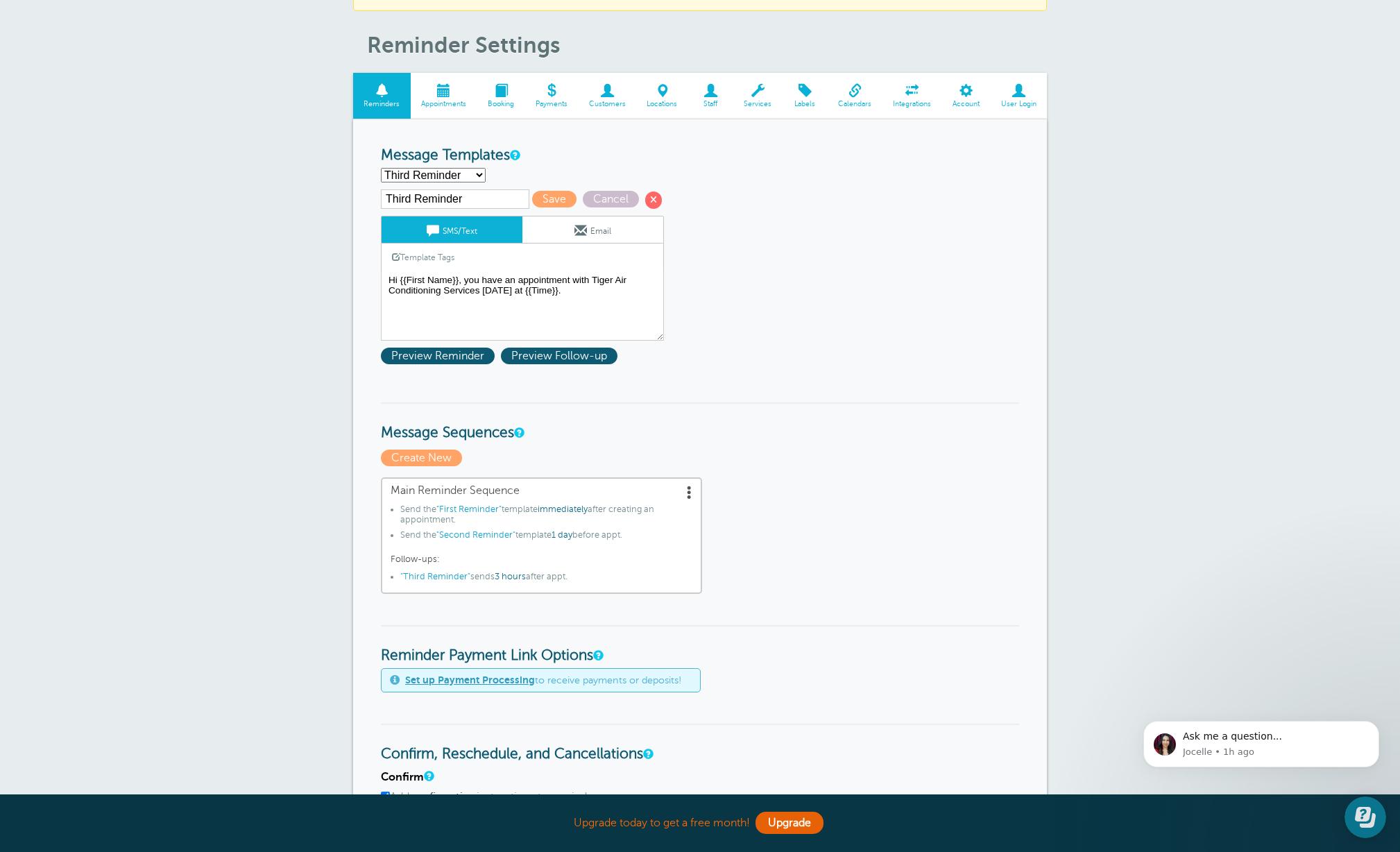
scroll to position [0, 0]
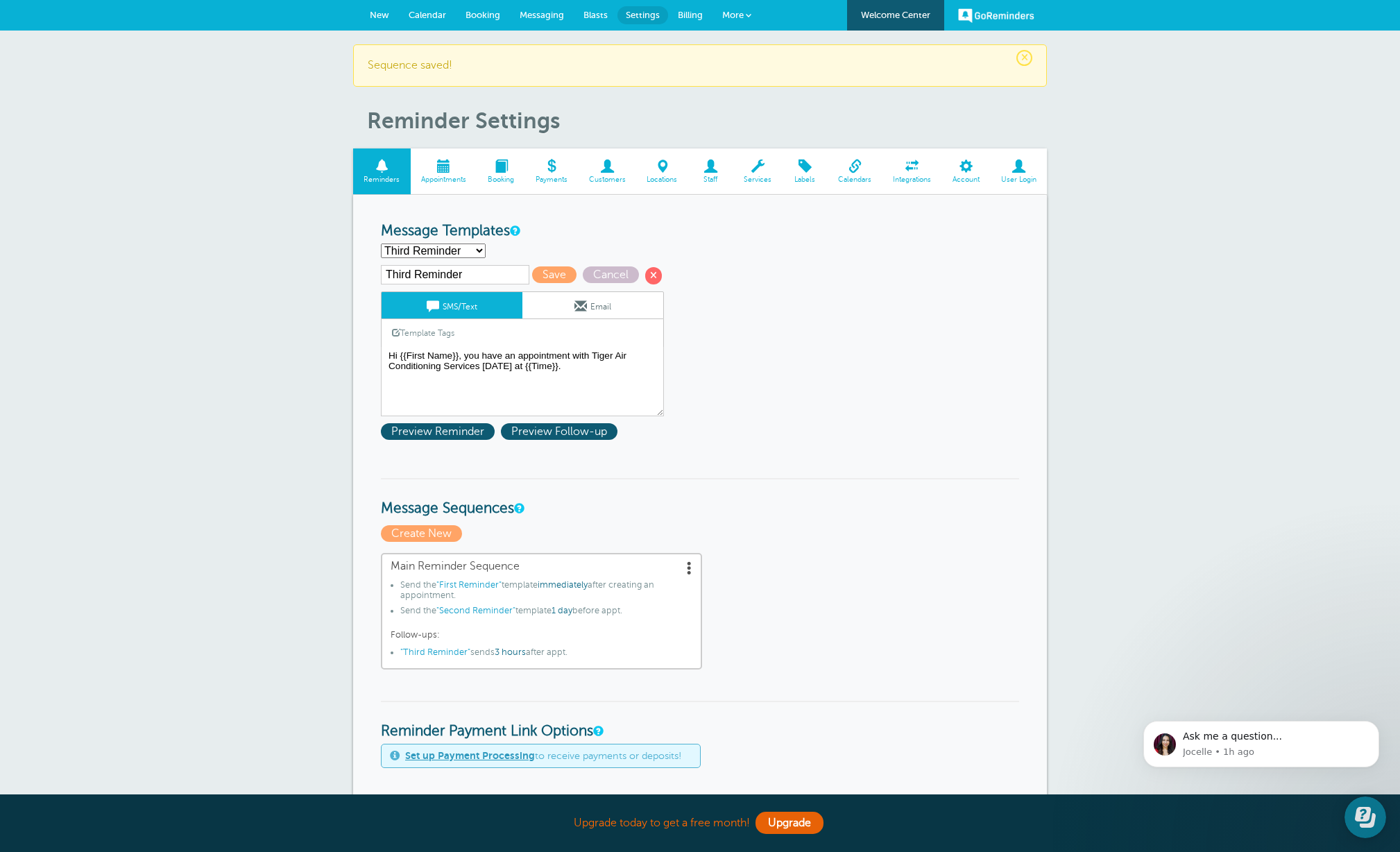
click at [694, 11] on span "Billing" at bounding box center [690, 15] width 25 height 10
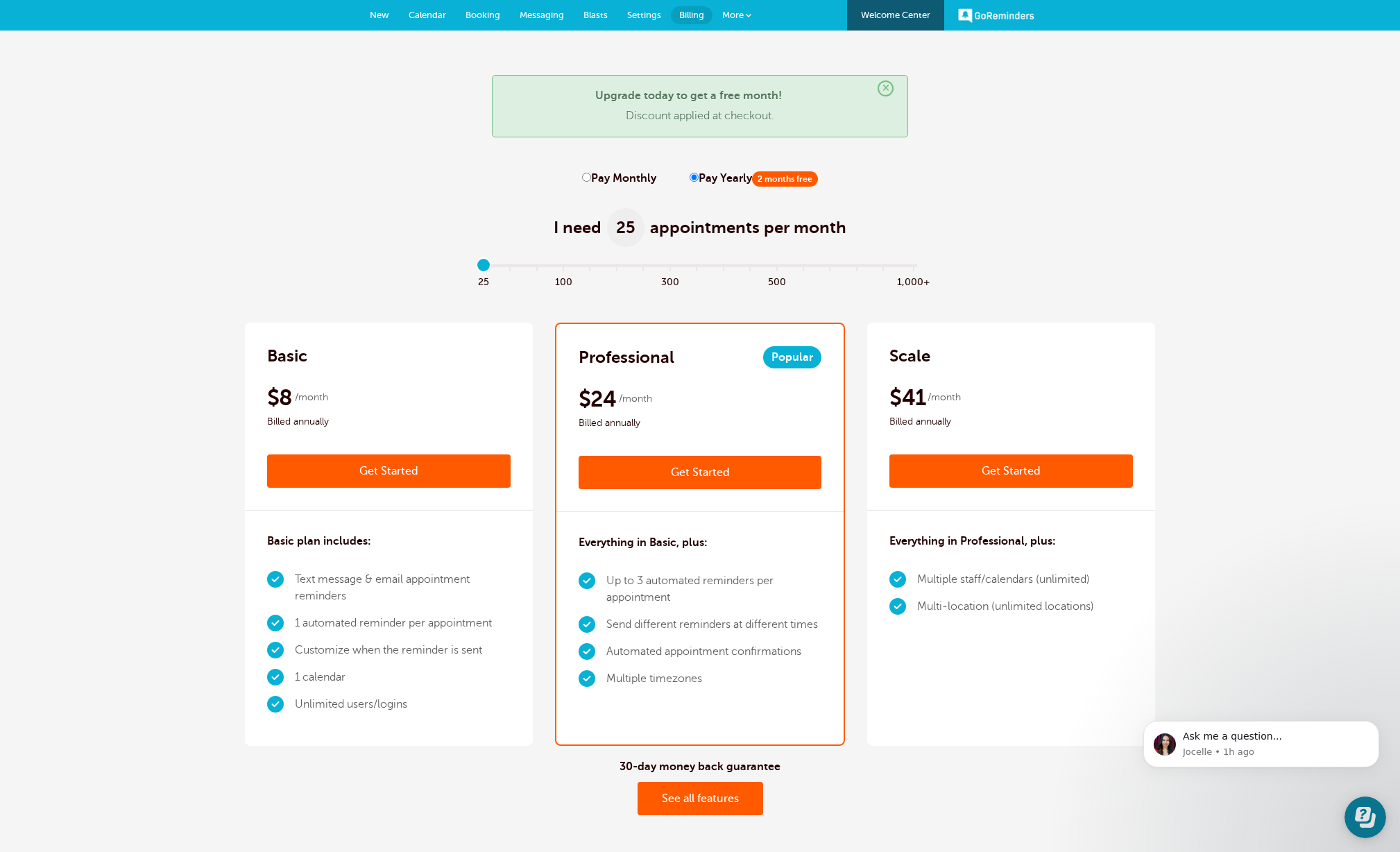
click at [735, 13] on span "More" at bounding box center [733, 15] width 22 height 10
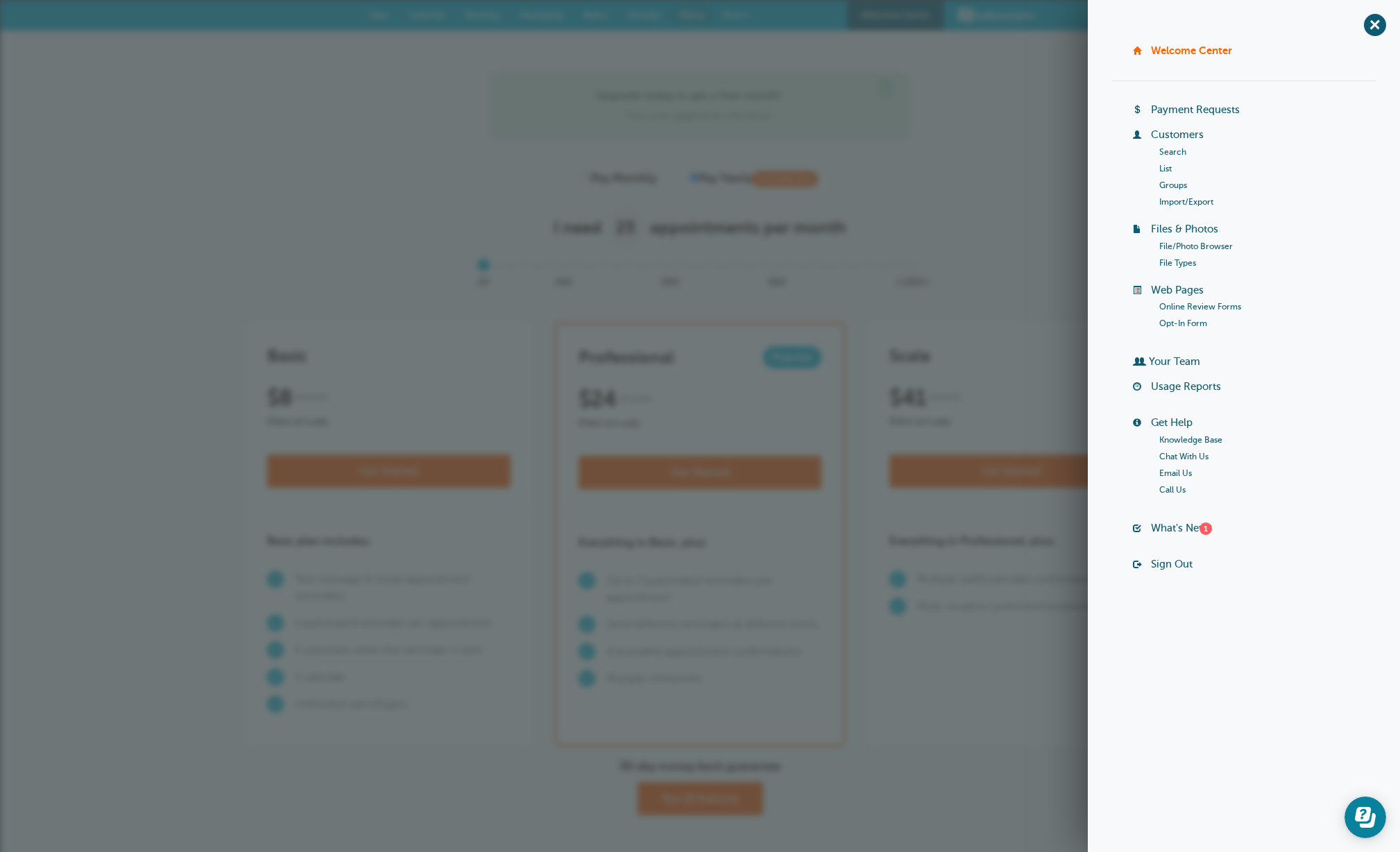
click at [1180, 305] on link "Online Review Forms" at bounding box center [1200, 306] width 82 height 10
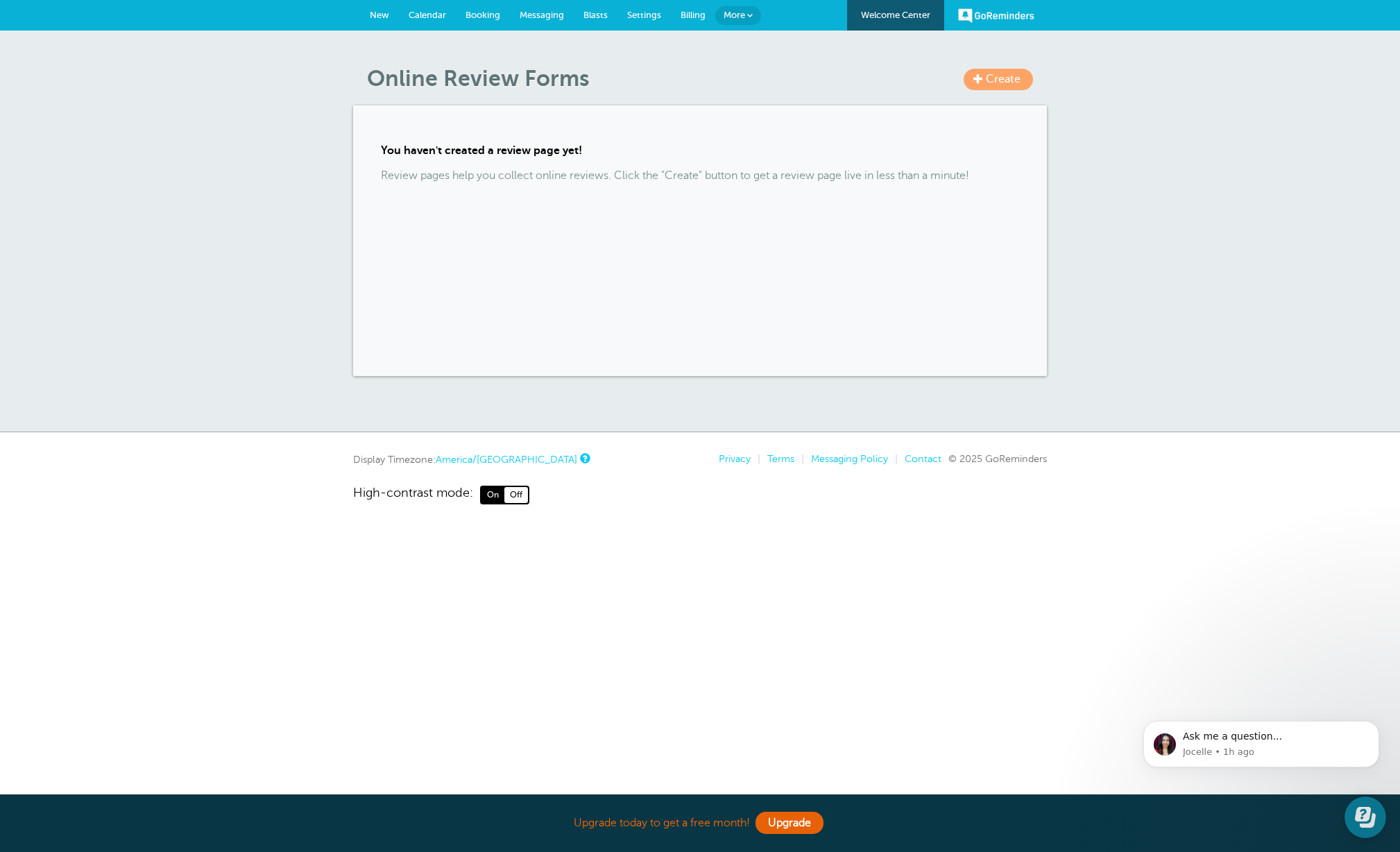
click at [1001, 80] on span "Create" at bounding box center [1003, 79] width 34 height 13
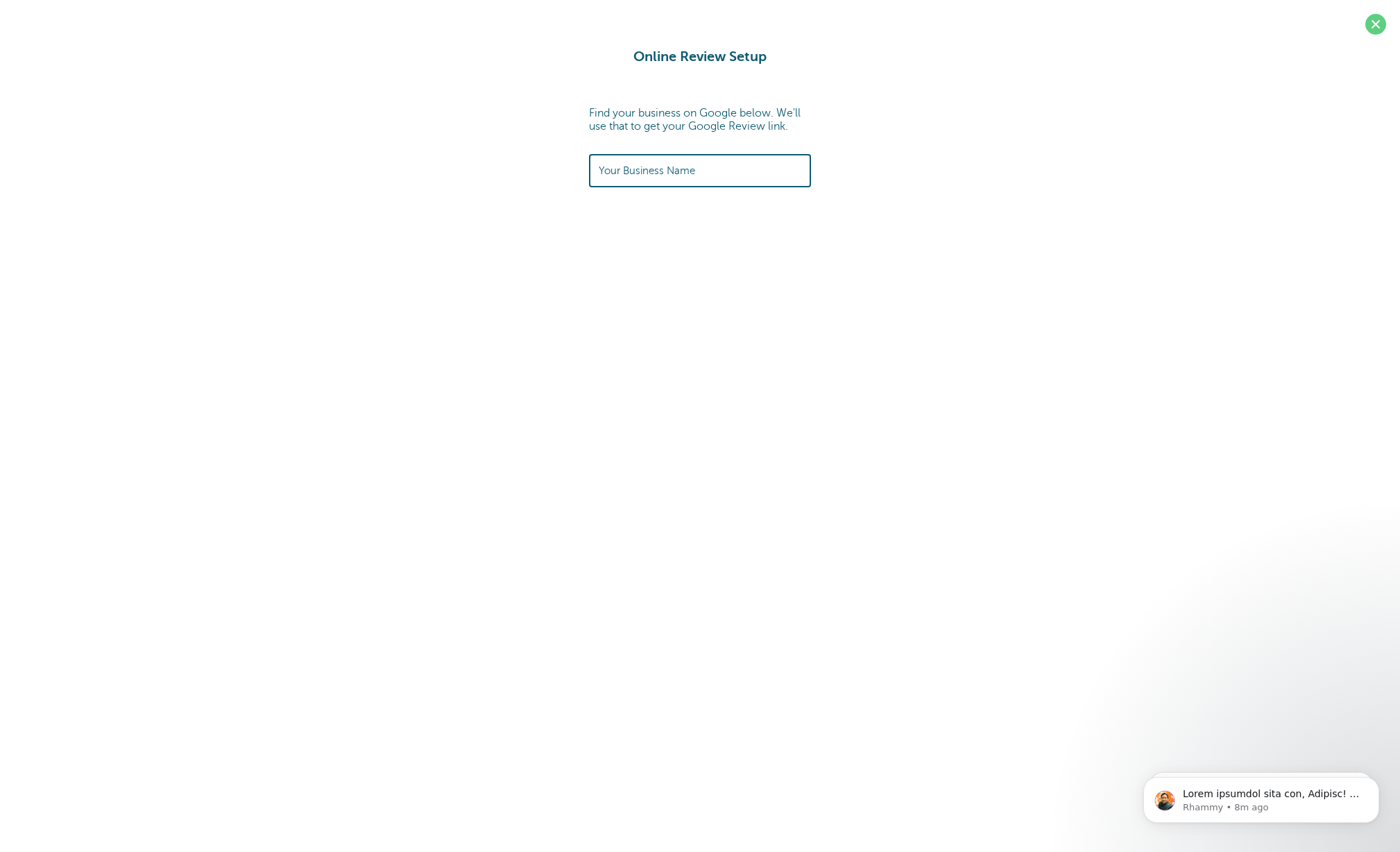
click at [671, 167] on label "Your Business Name" at bounding box center [646, 171] width 97 height 13
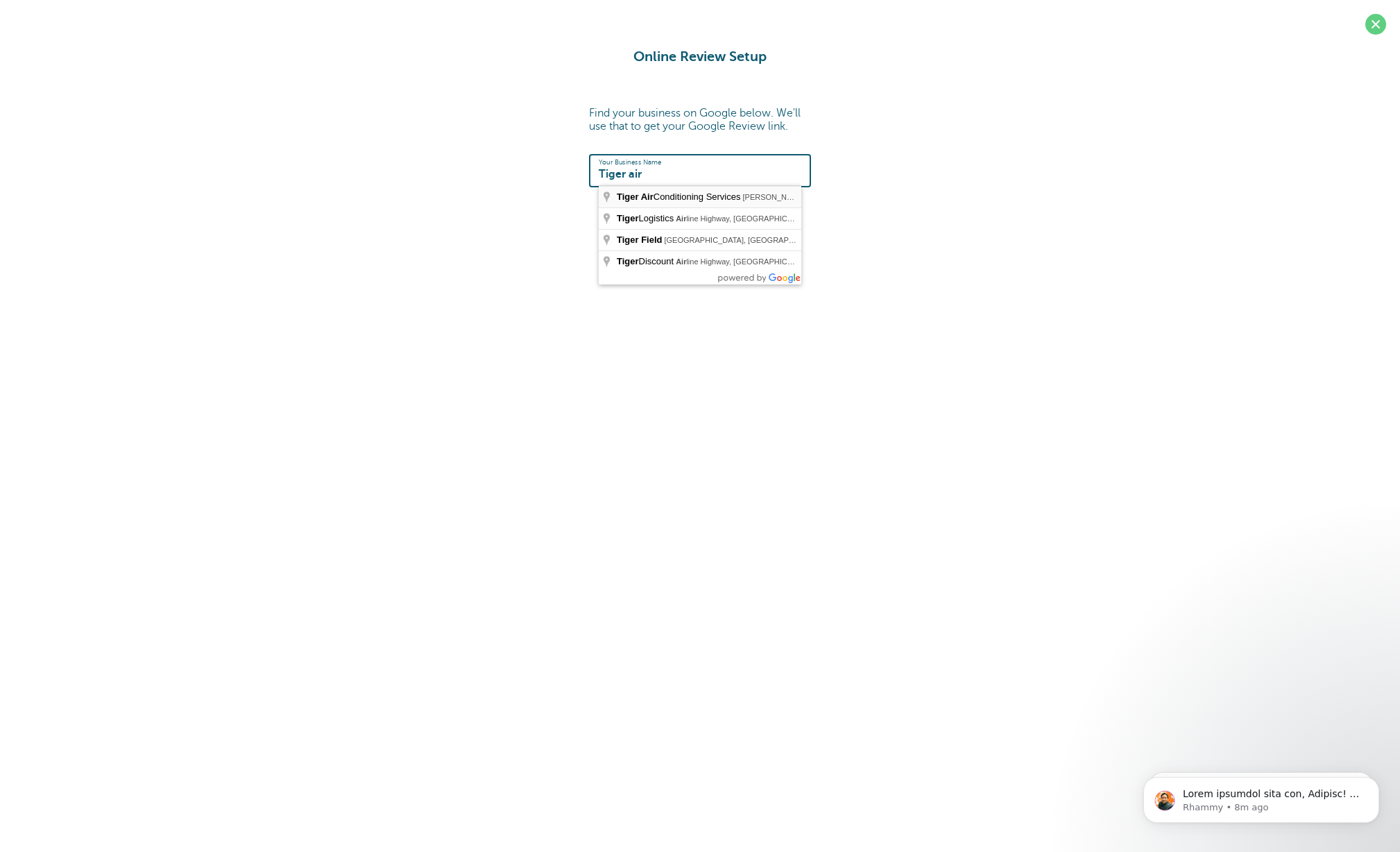
type input "Tiger Air Conditioning Services, O'Neal Lane, Baton Rouge, LA, USA"
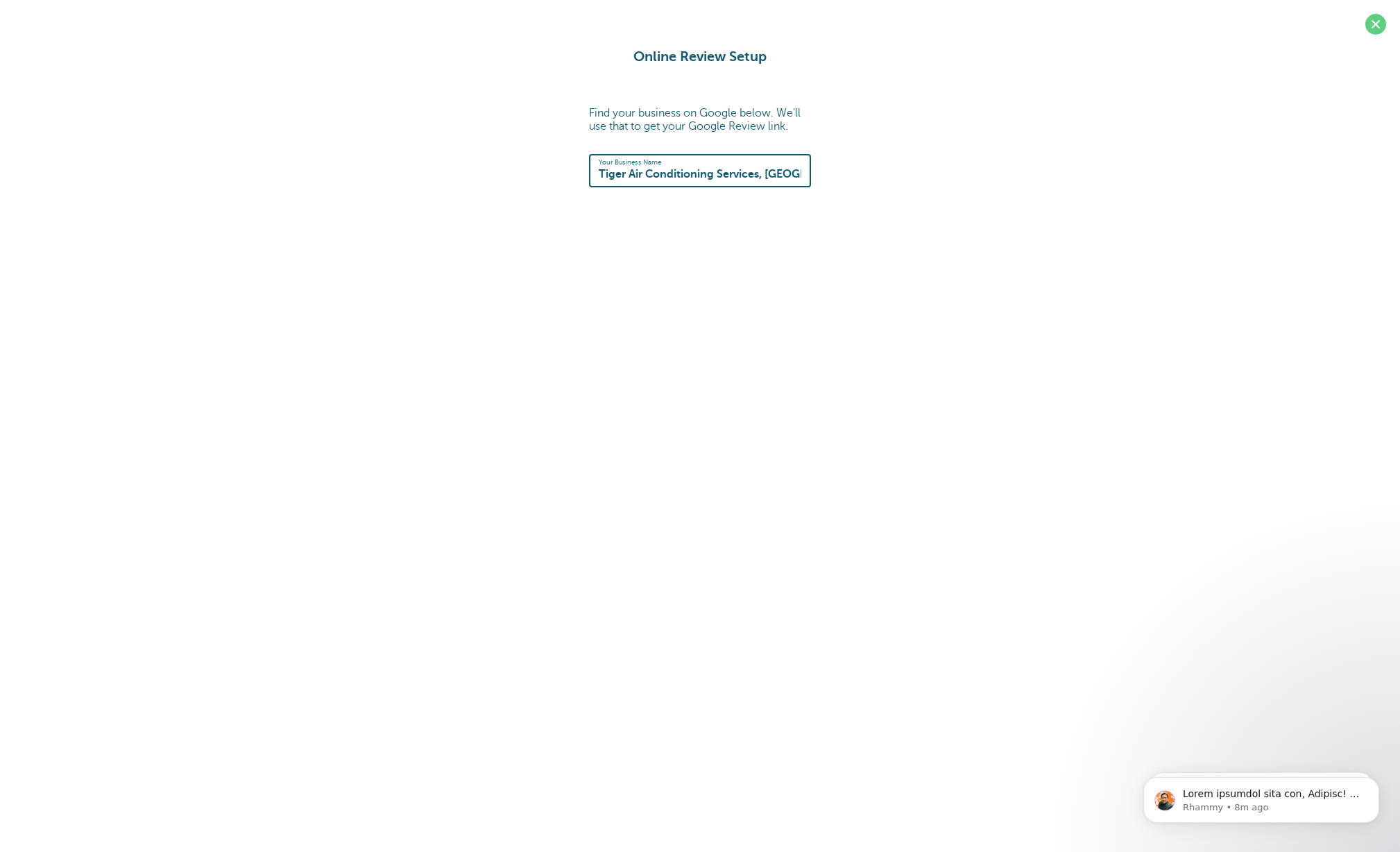
type input "https://search.google.com/local/writereview?placeid=ChIJD9J4hpC7JoYRRcZJ6zpO2tA"
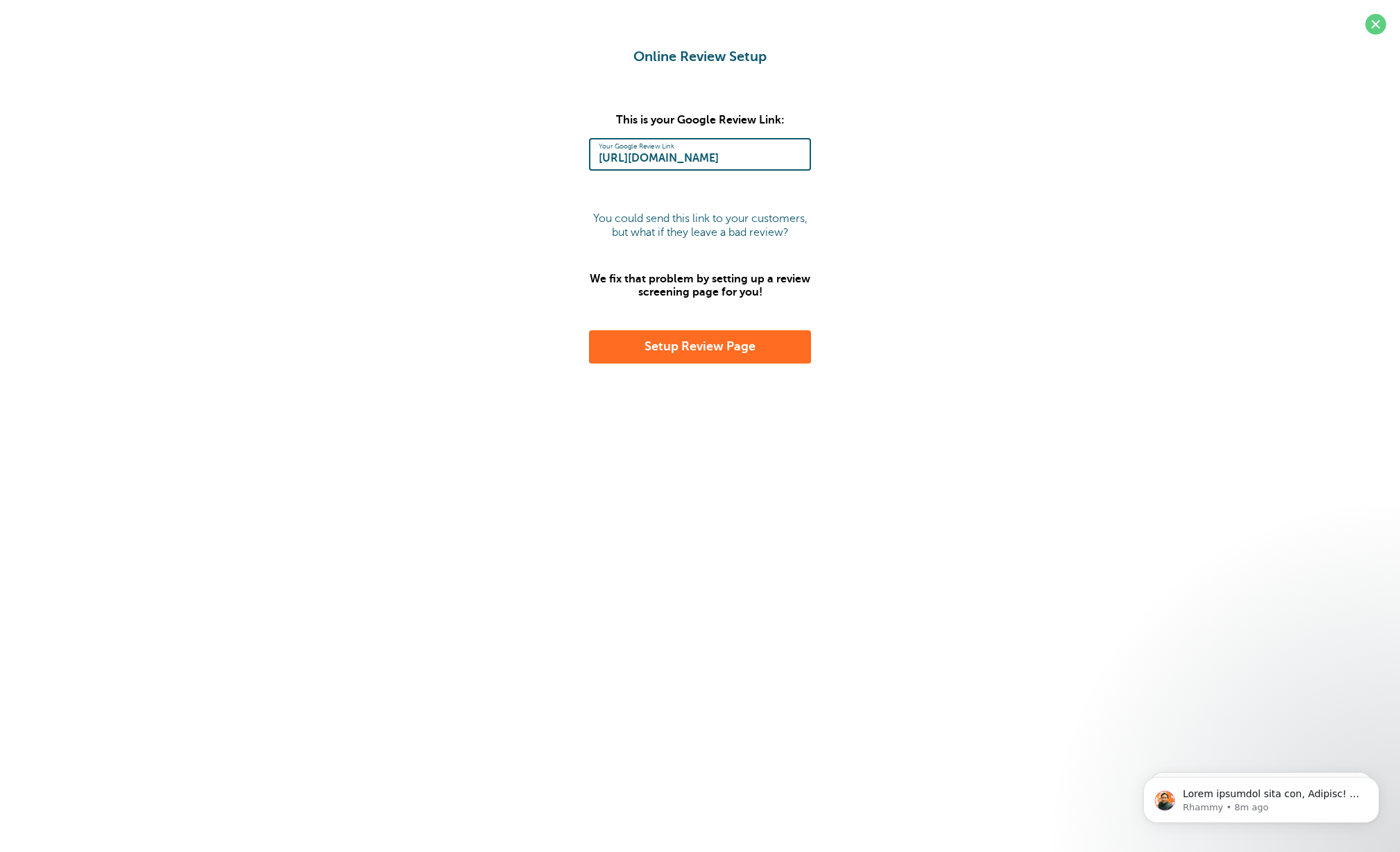
click at [694, 345] on button "Setup Review Page" at bounding box center [700, 347] width 222 height 33
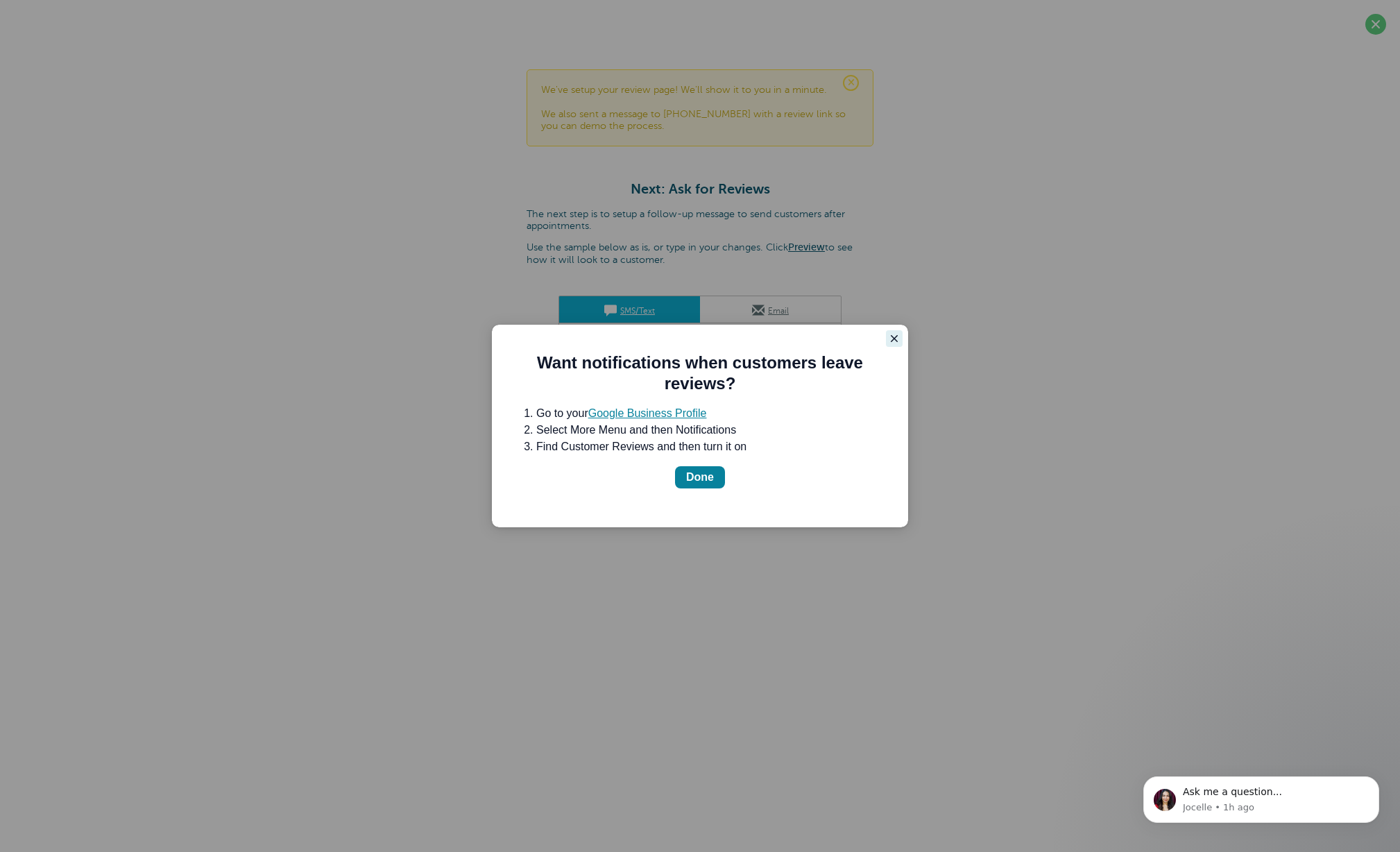
click at [897, 336] on icon "Close guide" at bounding box center [894, 338] width 7 height 7
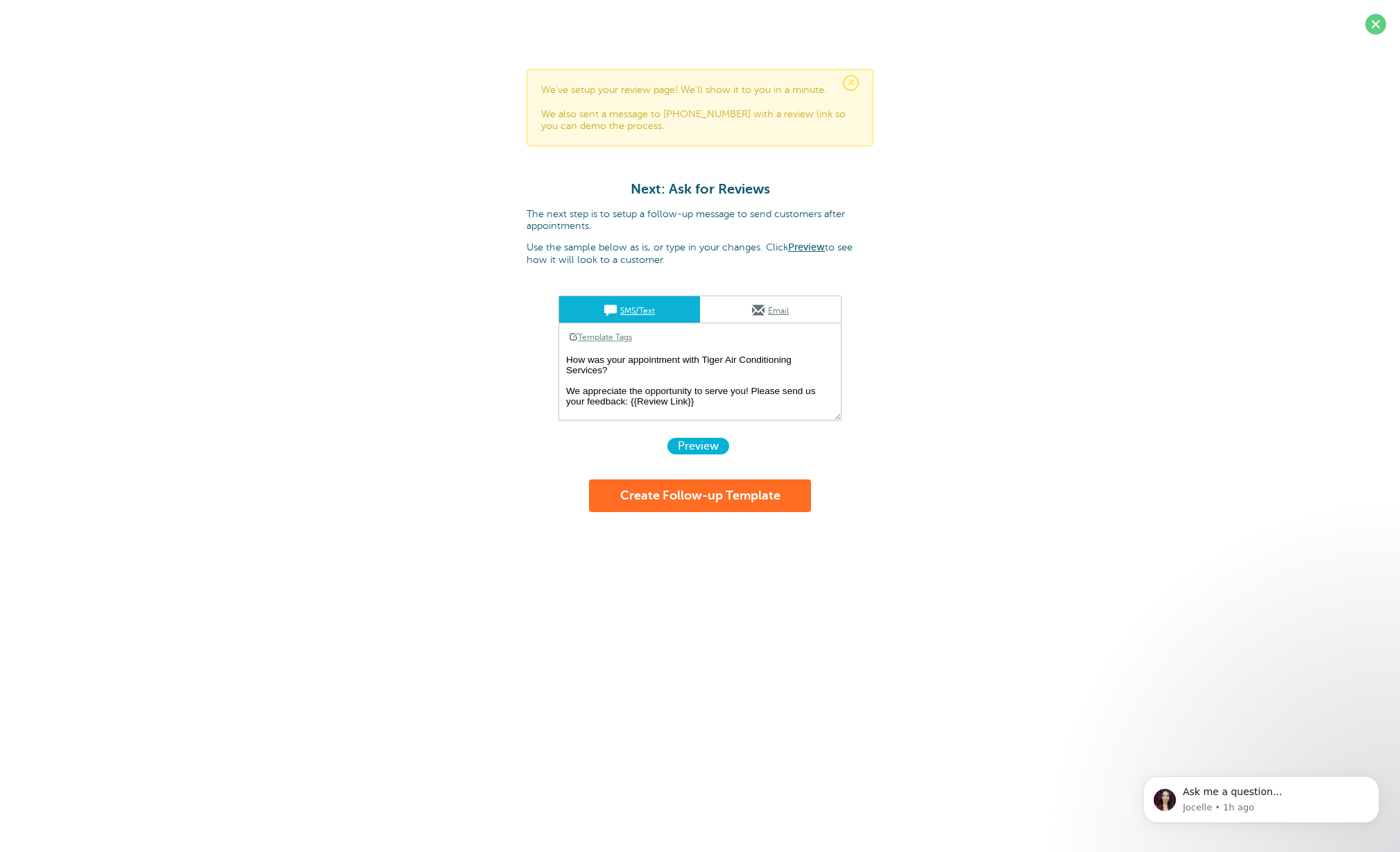
click at [779, 309] on link "Email" at bounding box center [771, 309] width 141 height 26
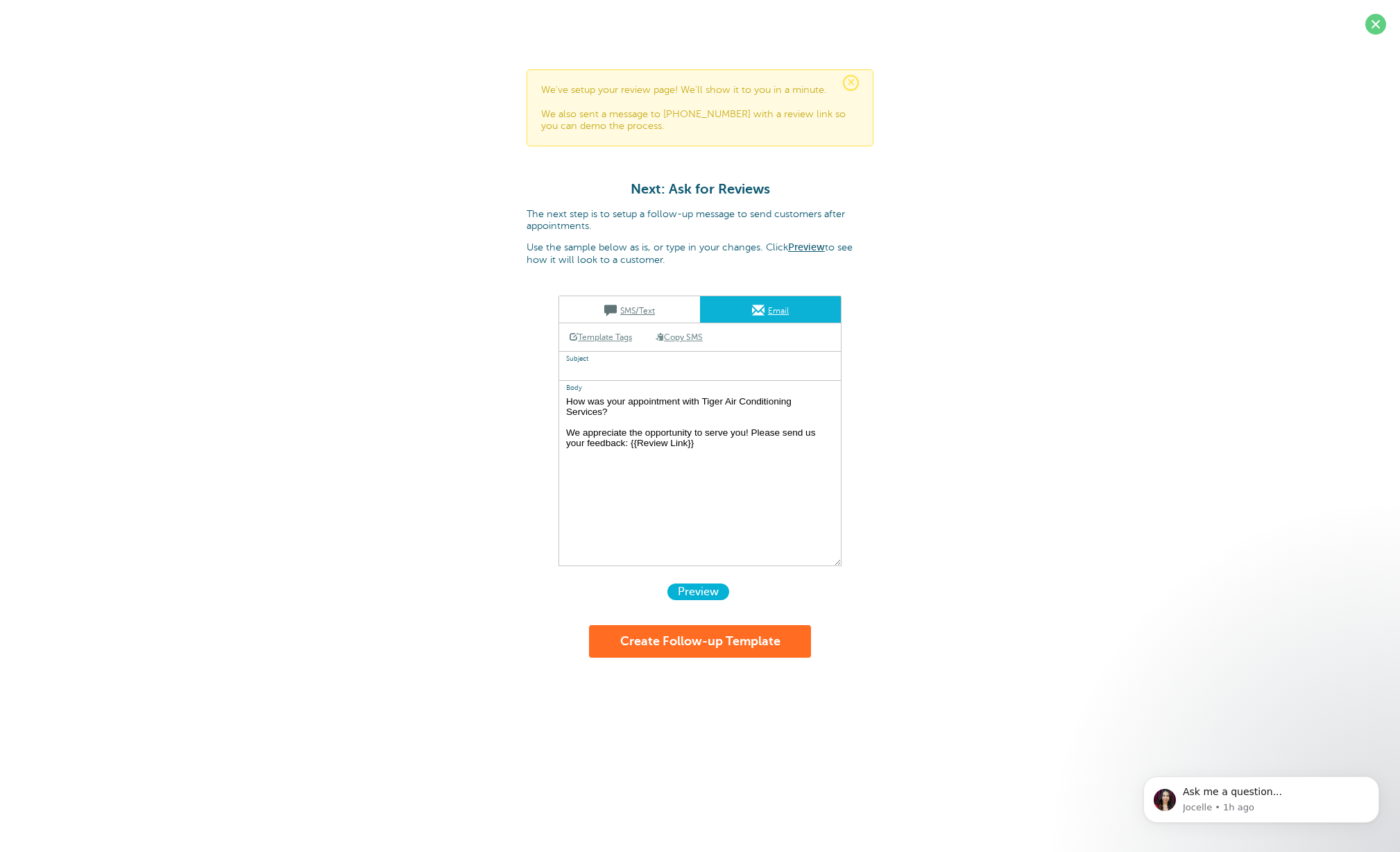
click at [650, 307] on link "SMS/Text" at bounding box center [630, 309] width 141 height 26
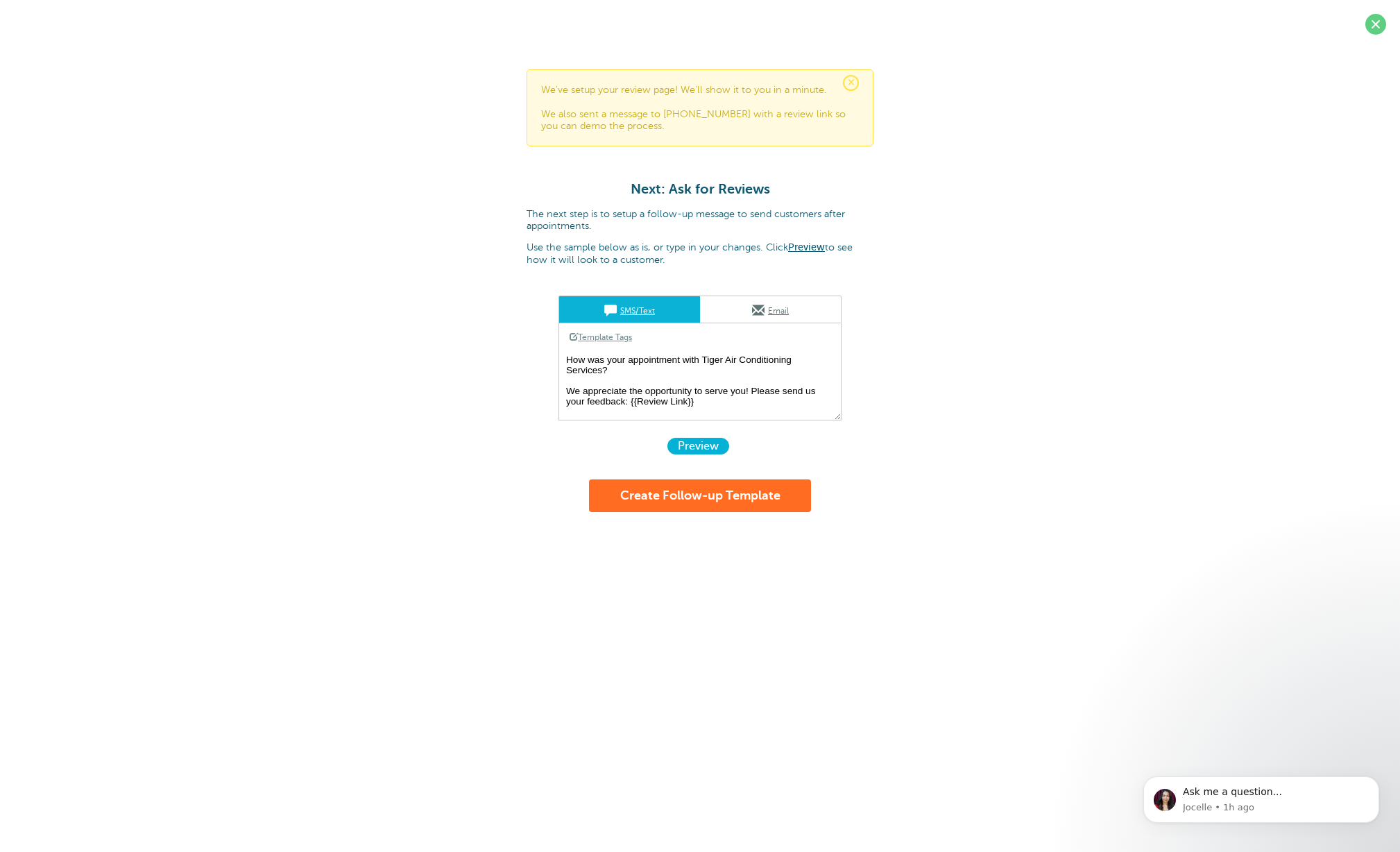
click at [616, 336] on link "Template Tags" at bounding box center [601, 337] width 83 height 27
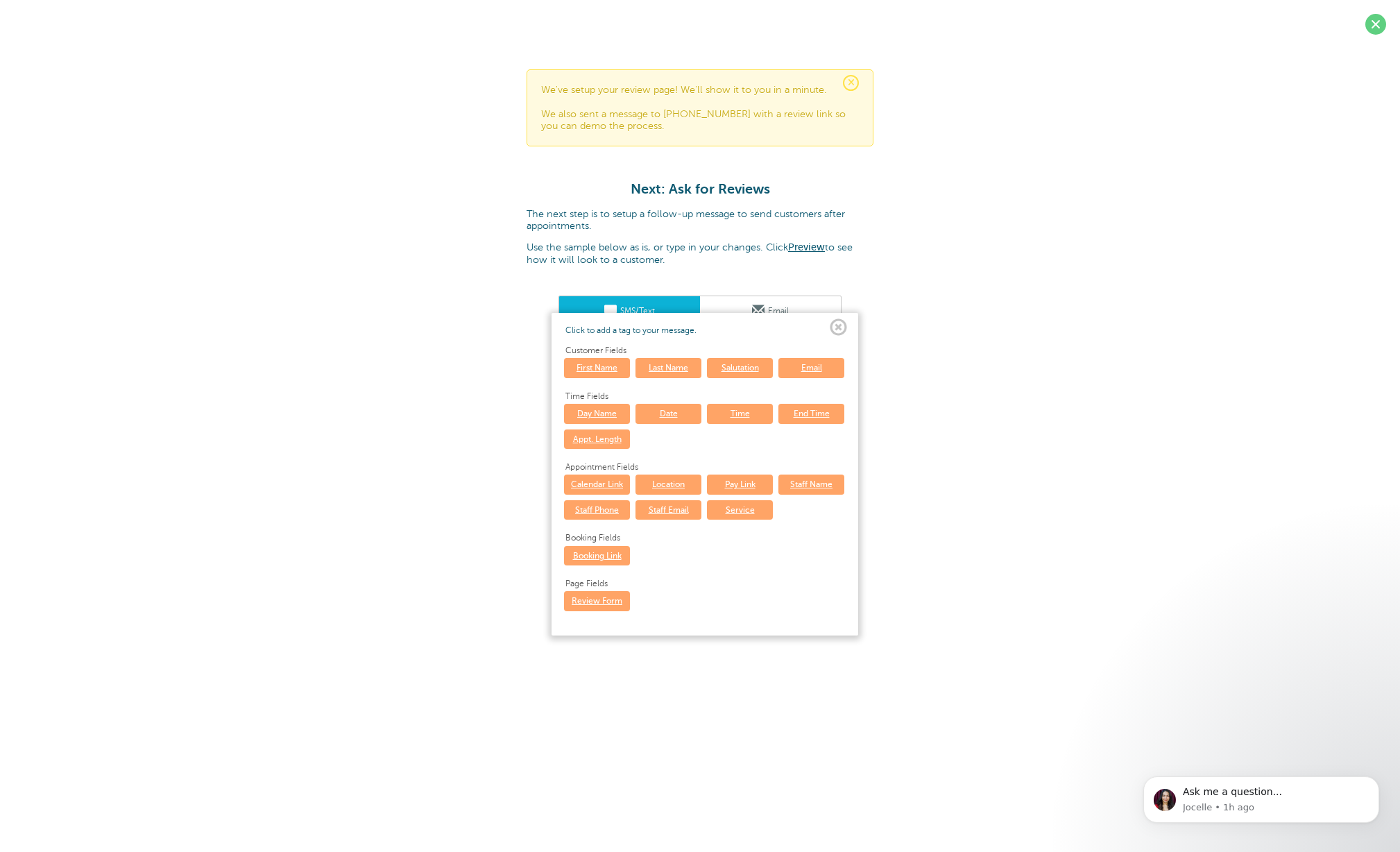
click at [834, 328] on span at bounding box center [838, 327] width 17 height 17
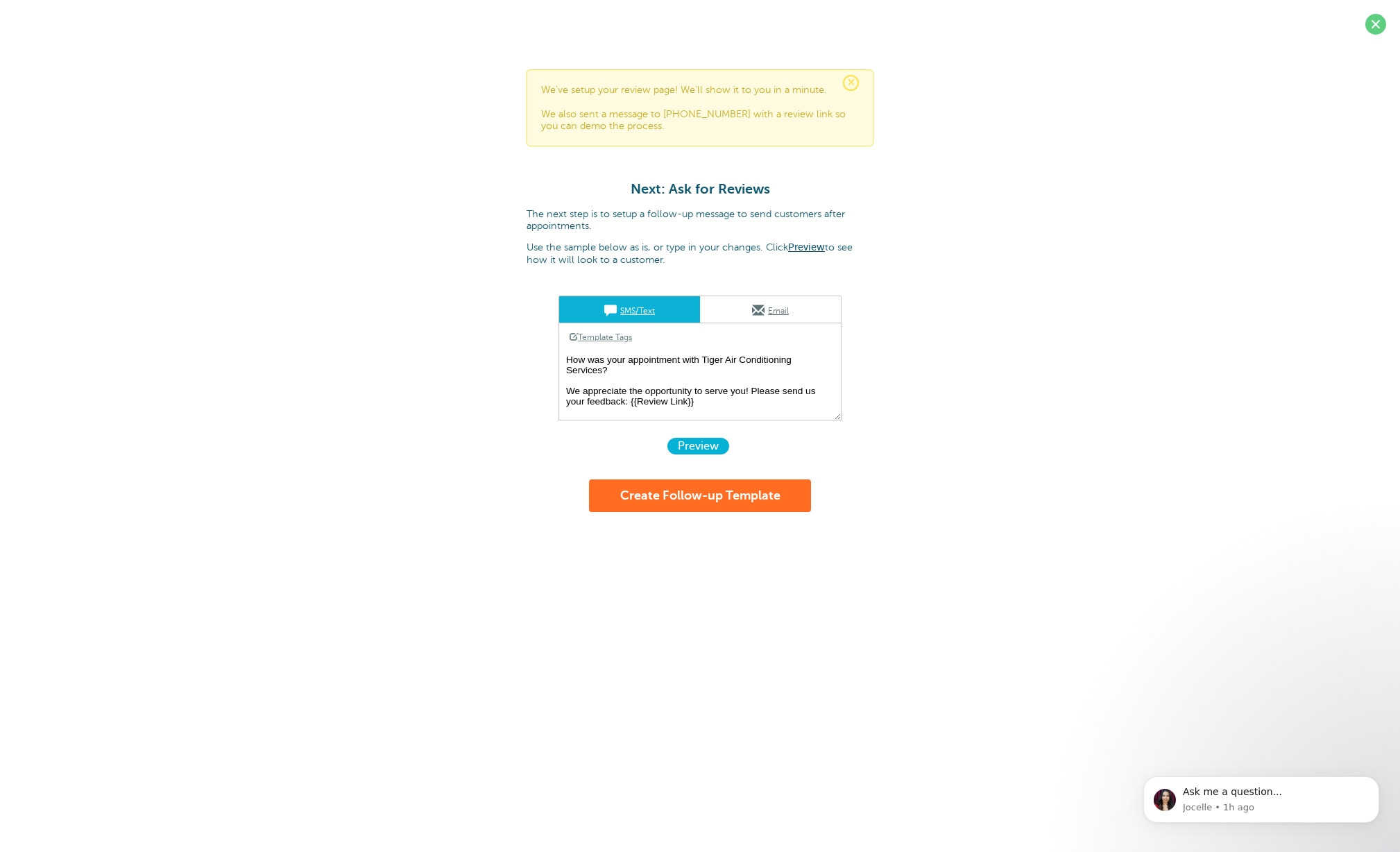
click at [682, 361] on textarea "How was your appointment with Tiger Air Conditioning Services? We appreciate th…" at bounding box center [700, 386] width 283 height 70
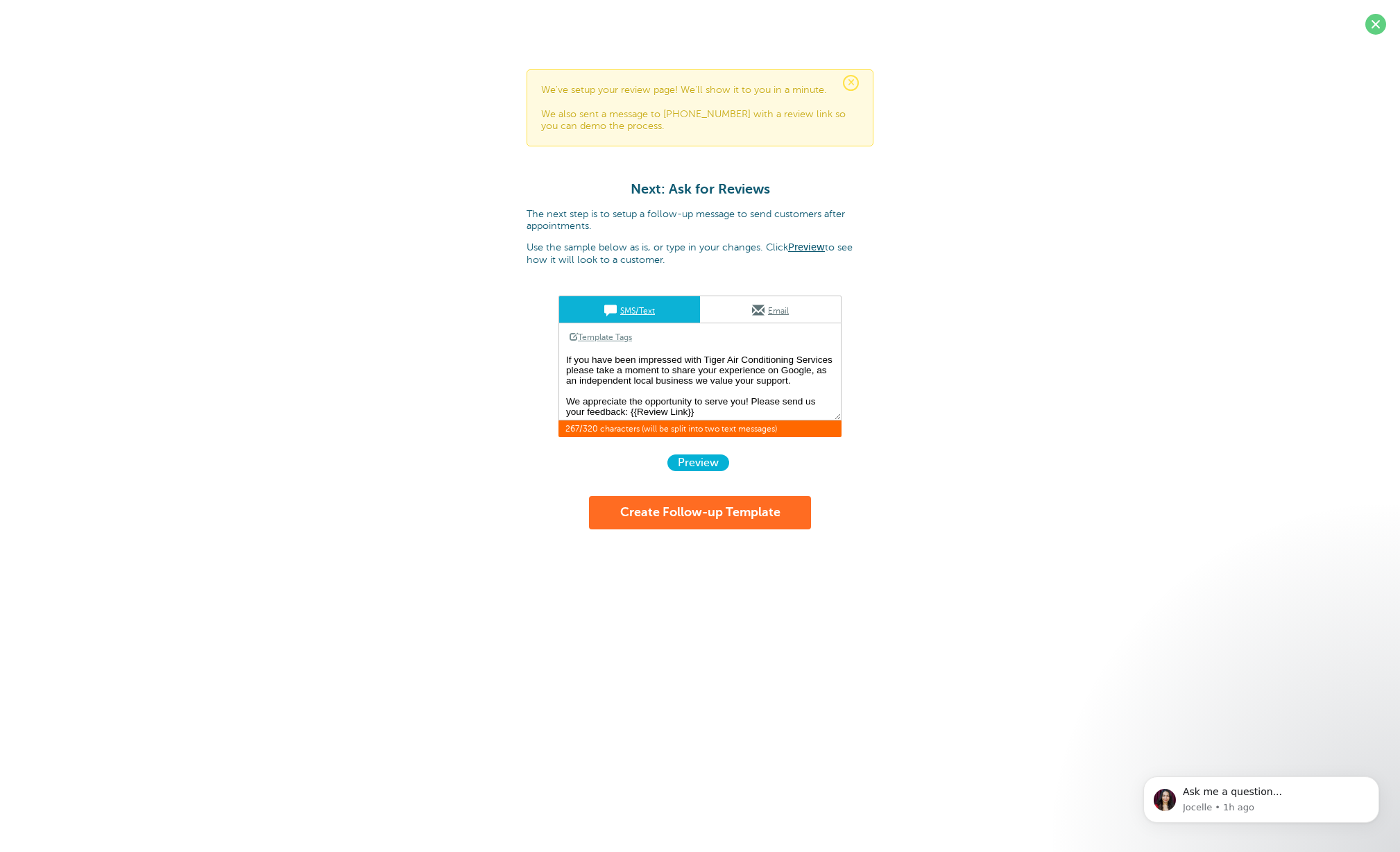
scroll to position [1, 0]
type textarea "If you have been impressed with Tiger Air Conditioning Services please take a m…"
click at [770, 309] on link "Email" at bounding box center [771, 309] width 141 height 26
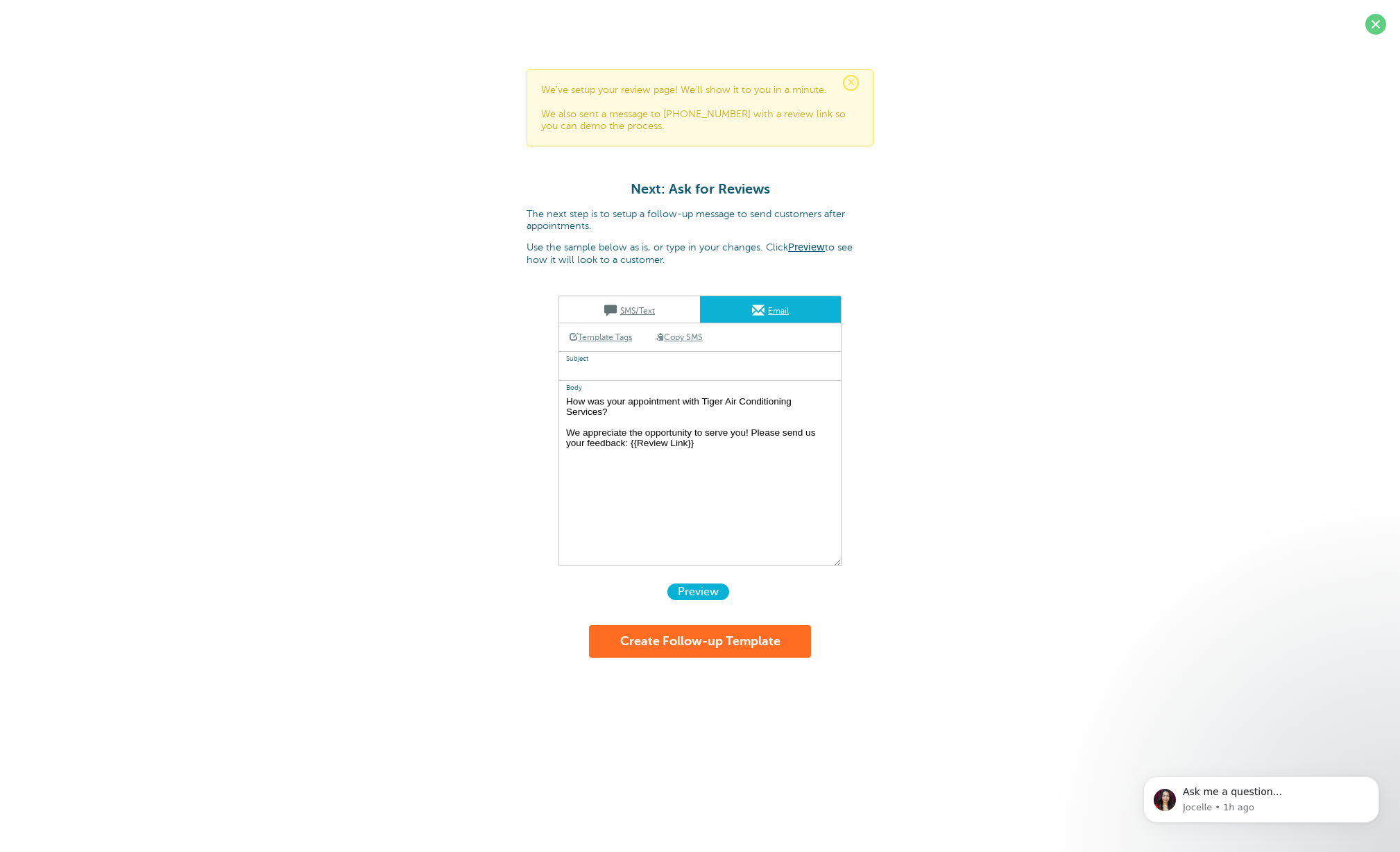
click at [691, 336] on link "Copy SMS" at bounding box center [679, 337] width 68 height 26
type textarea "If you have been impressed with Tiger Air Conditioning Services please take a m…"
click at [711, 644] on button "Create Follow-up Template" at bounding box center [700, 641] width 222 height 33
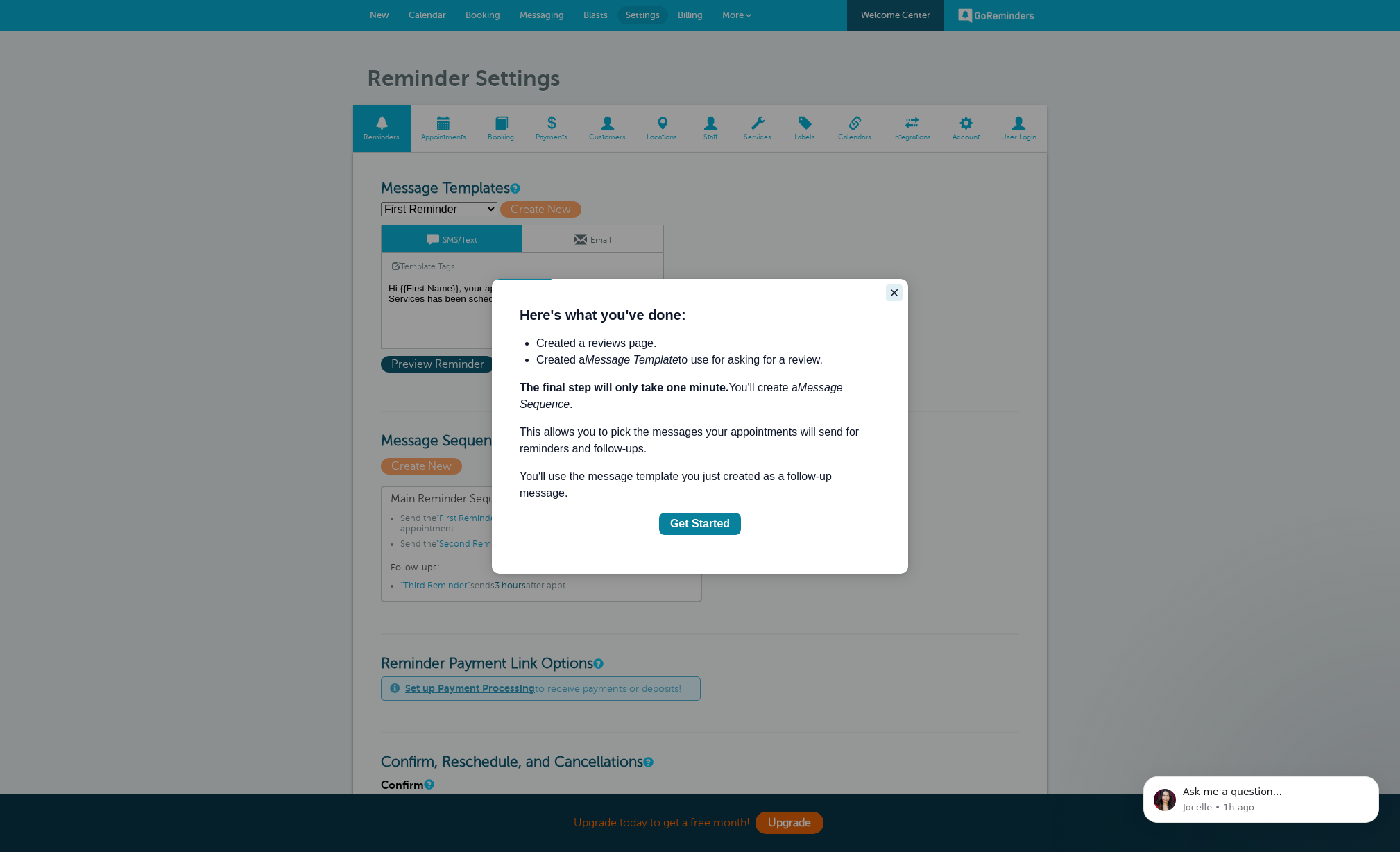
click at [894, 288] on icon "Close guide" at bounding box center [894, 292] width 11 height 11
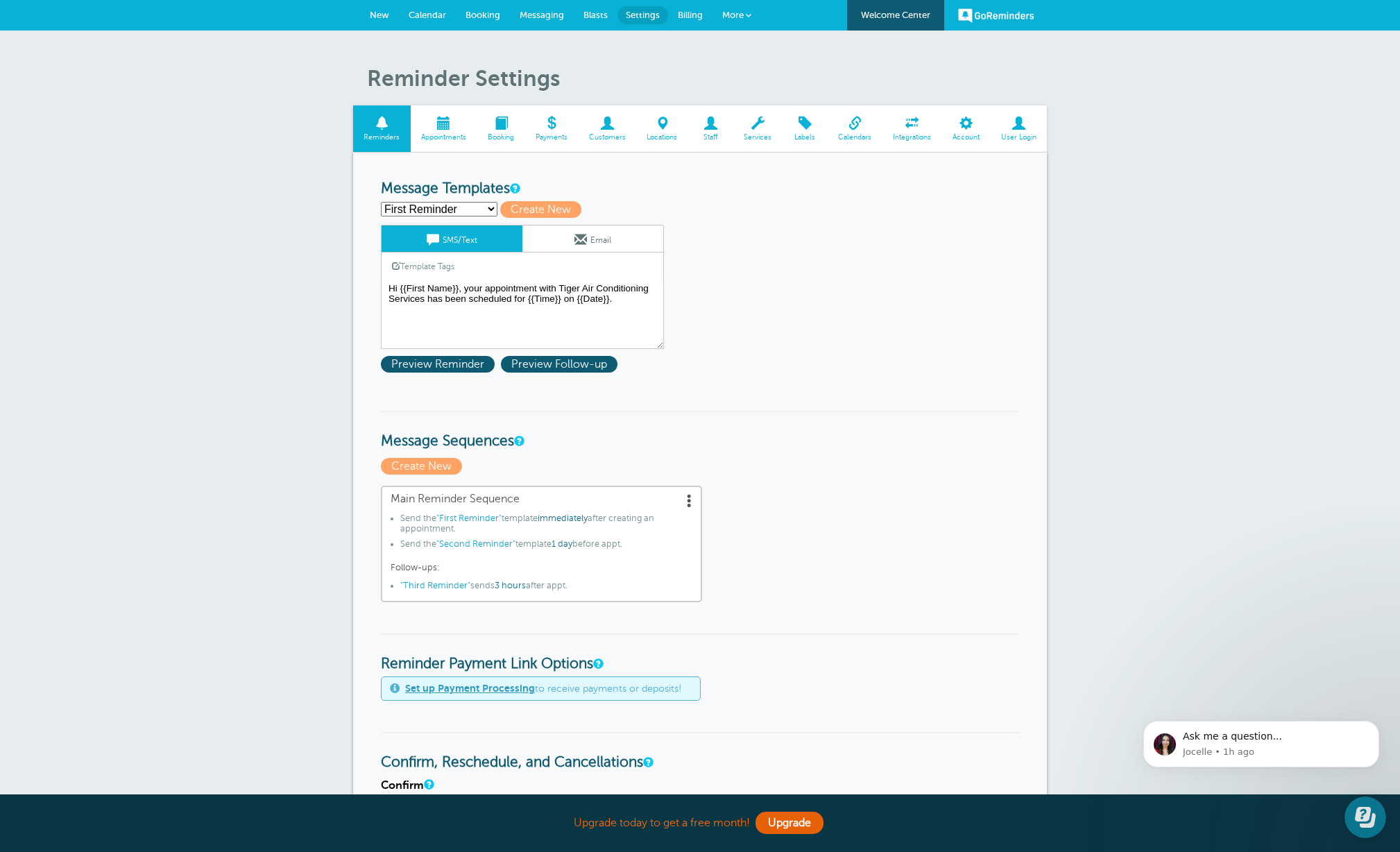
click at [486, 210] on select "First Reminder Follow Up: Ask For Review Second Reminder Third Reminder Create …" at bounding box center [439, 209] width 117 height 14
click at [688, 500] on span at bounding box center [689, 501] width 14 height 14
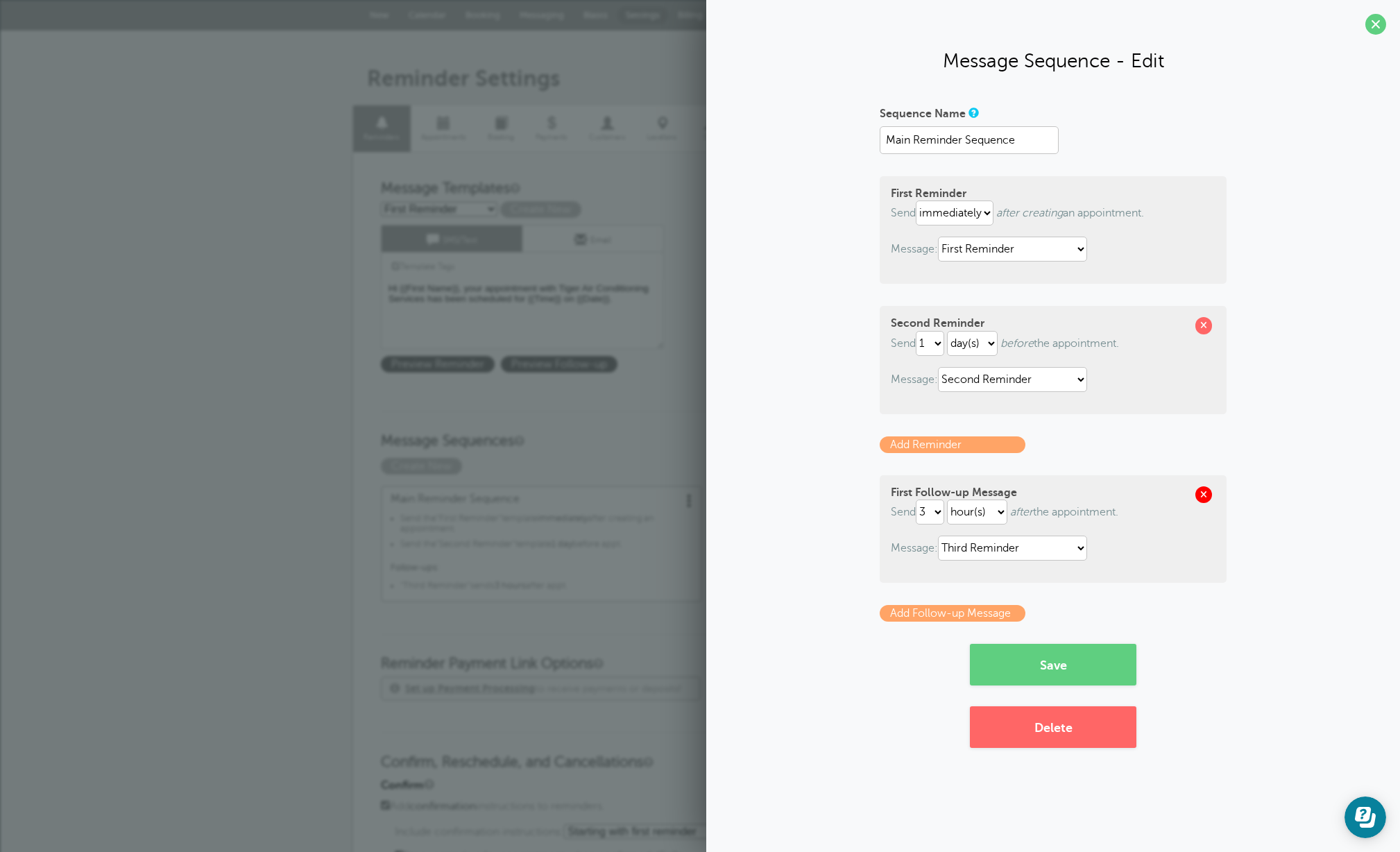
click at [1207, 493] on span at bounding box center [1204, 495] width 16 height 16
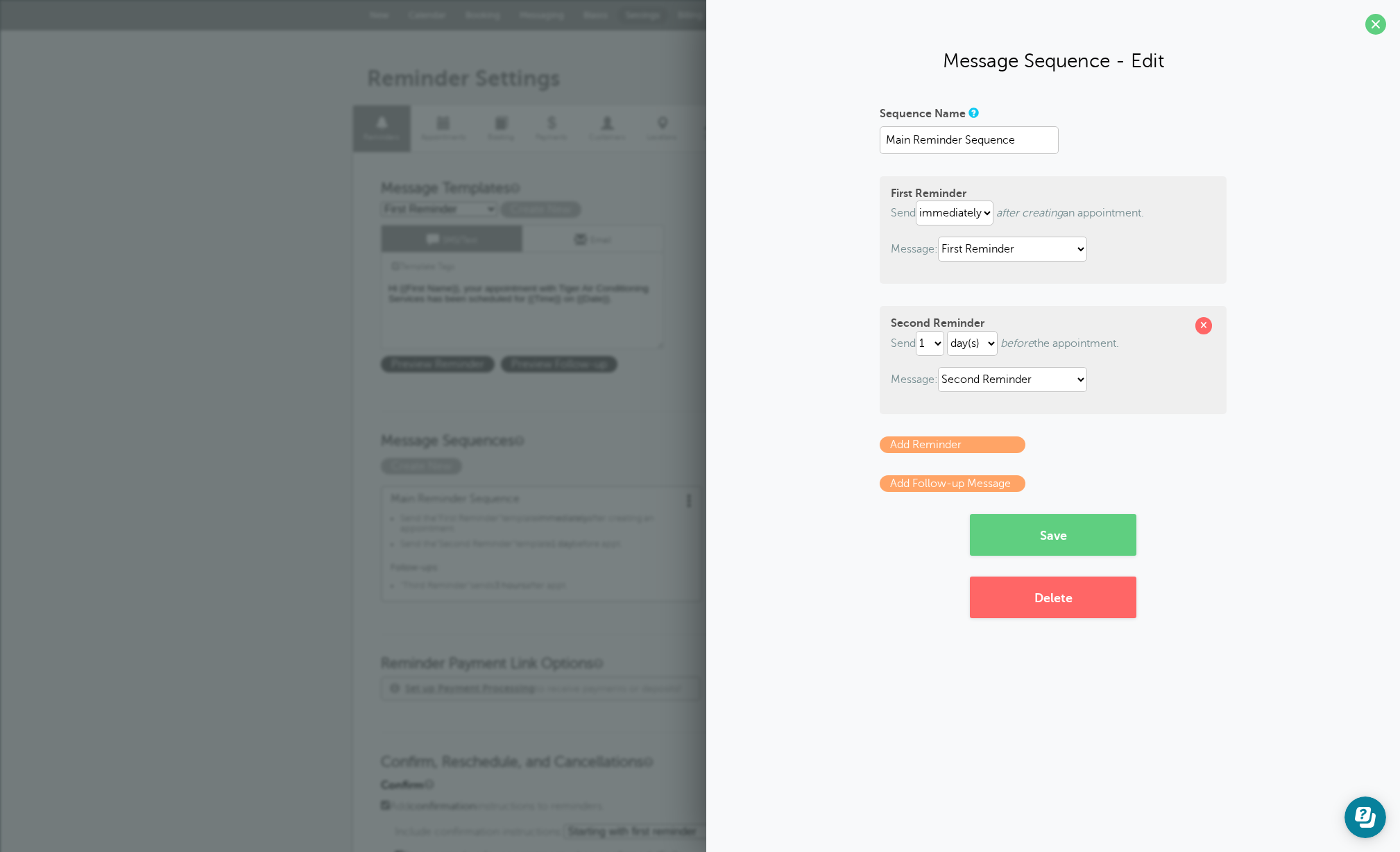
click at [981, 447] on link "Add Reminder" at bounding box center [952, 445] width 145 height 16
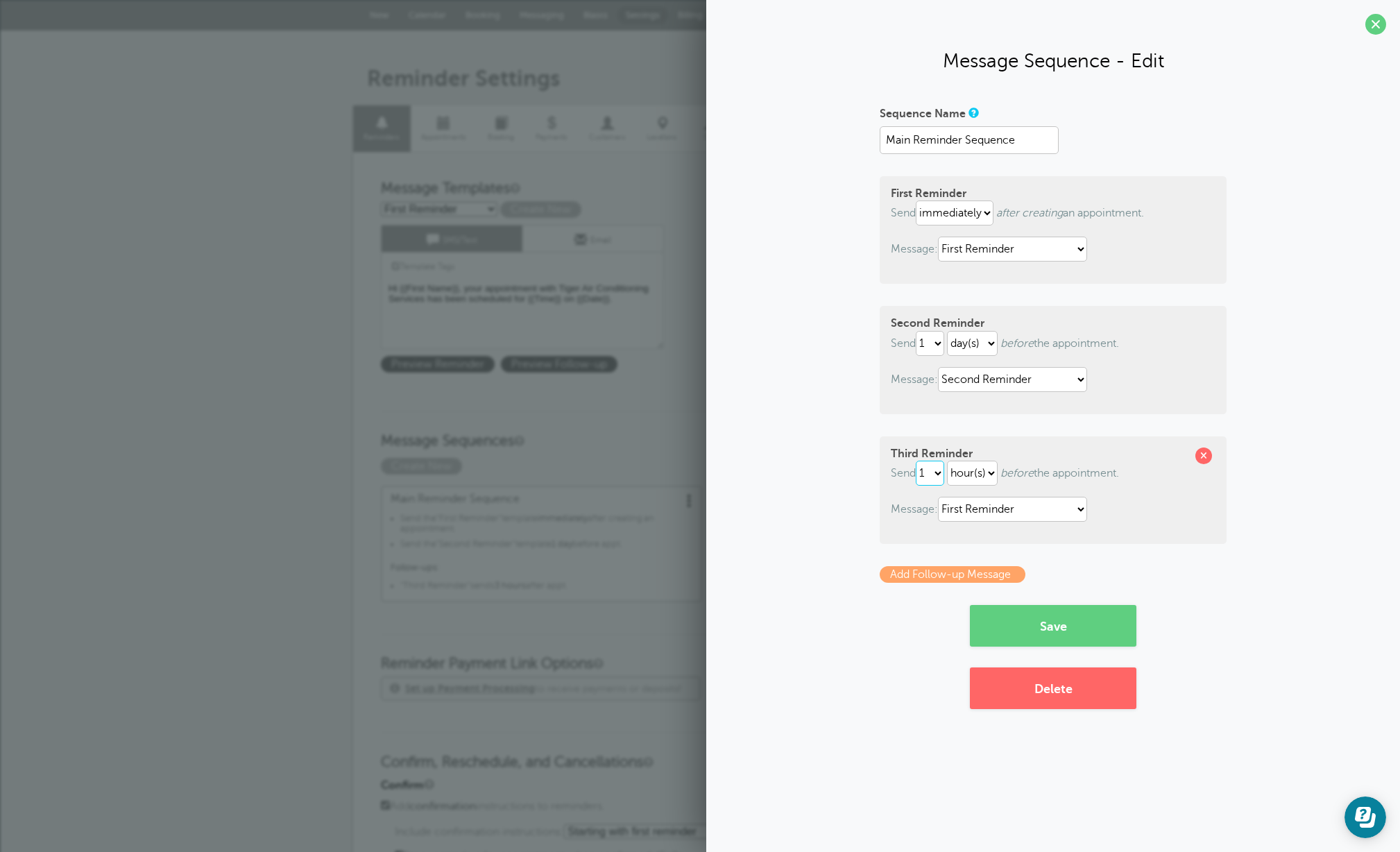
click at [942, 470] on select "1 2 3 4 5 6 7 8 9 10 11 12 13 14 15 16 17 18 19 20 21 22 23 24 25 26 27 28 29 30" at bounding box center [930, 473] width 28 height 25
select select "2"
click at [918, 461] on select "1 2 3 4 5 6 7 8 9 10 11 12 13 14 15 16 17 18 19 20 21 22 23 24 25 26 27 28 29 30" at bounding box center [930, 473] width 28 height 25
click at [1070, 509] on select "First Reminder Follow Up: Ask For Review Second Reminder Third Reminder" at bounding box center [1012, 509] width 149 height 25
select select "159809"
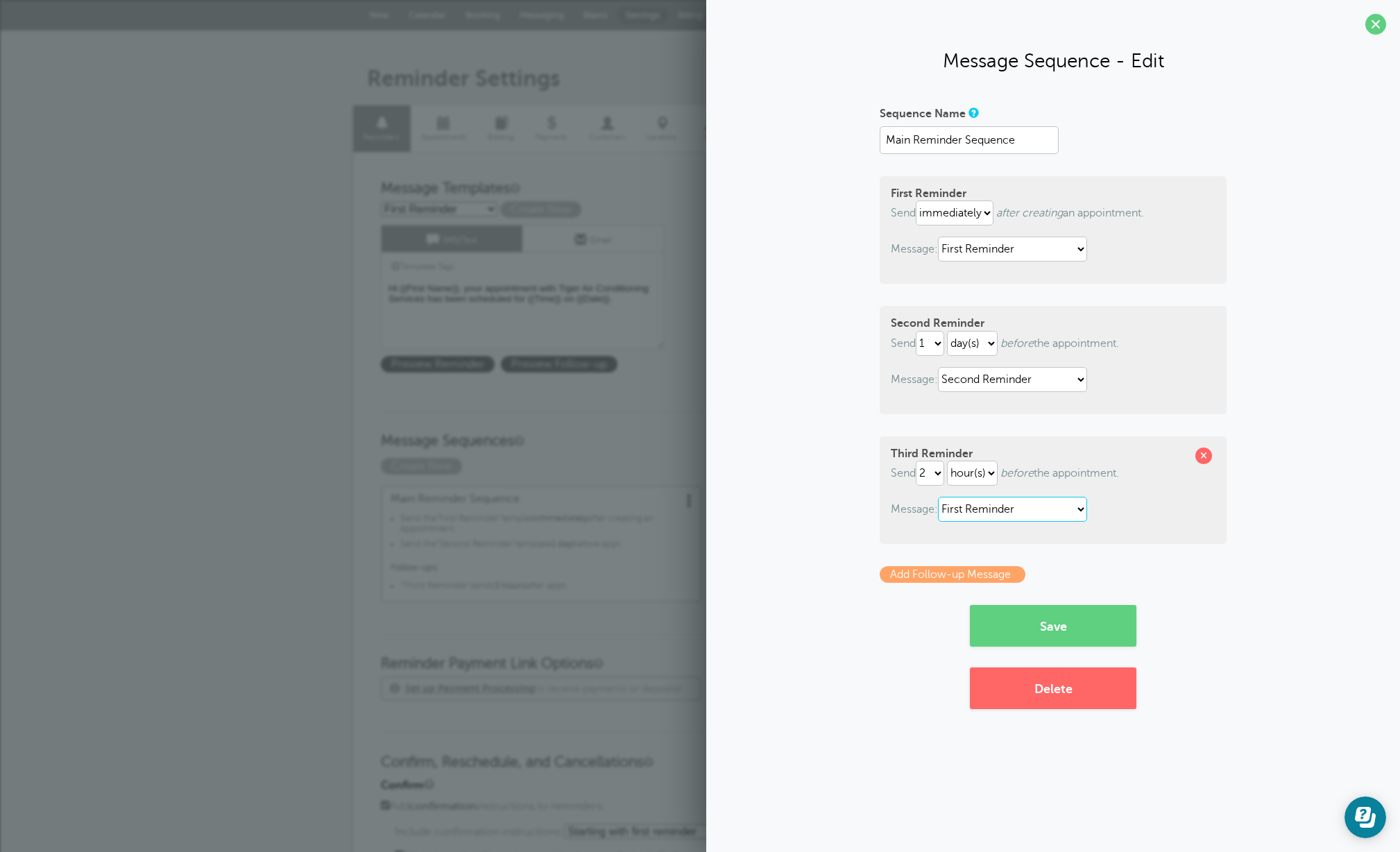
click at [941, 497] on select "First Reminder Follow Up: Ask For Review Second Reminder Third Reminder" at bounding box center [1012, 509] width 149 height 25
click at [1055, 620] on button "Save" at bounding box center [1053, 626] width 166 height 42
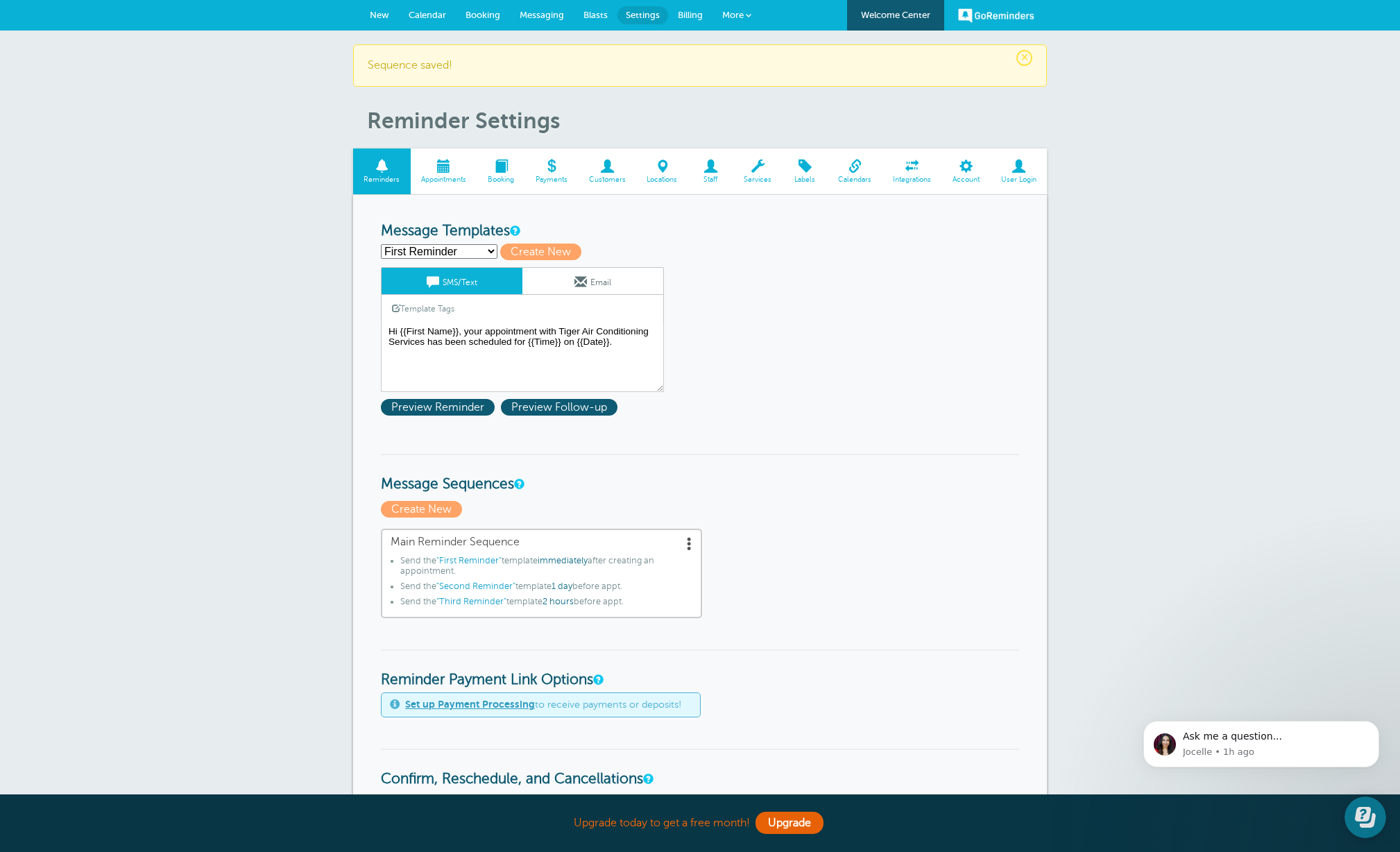
click at [493, 251] on select "First Reminder Follow Up: Ask For Review Second Reminder Third Reminder Create …" at bounding box center [439, 251] width 117 height 14
select select "159808"
click at [381, 244] on select "First Reminder Follow Up: Ask For Review Second Reminder Third Reminder Create …" at bounding box center [439, 251] width 117 height 14
type input "Second Reminder"
type textarea "Hi {{First Name}}, you have an appointment with Tiger Air Conditioning Services…"
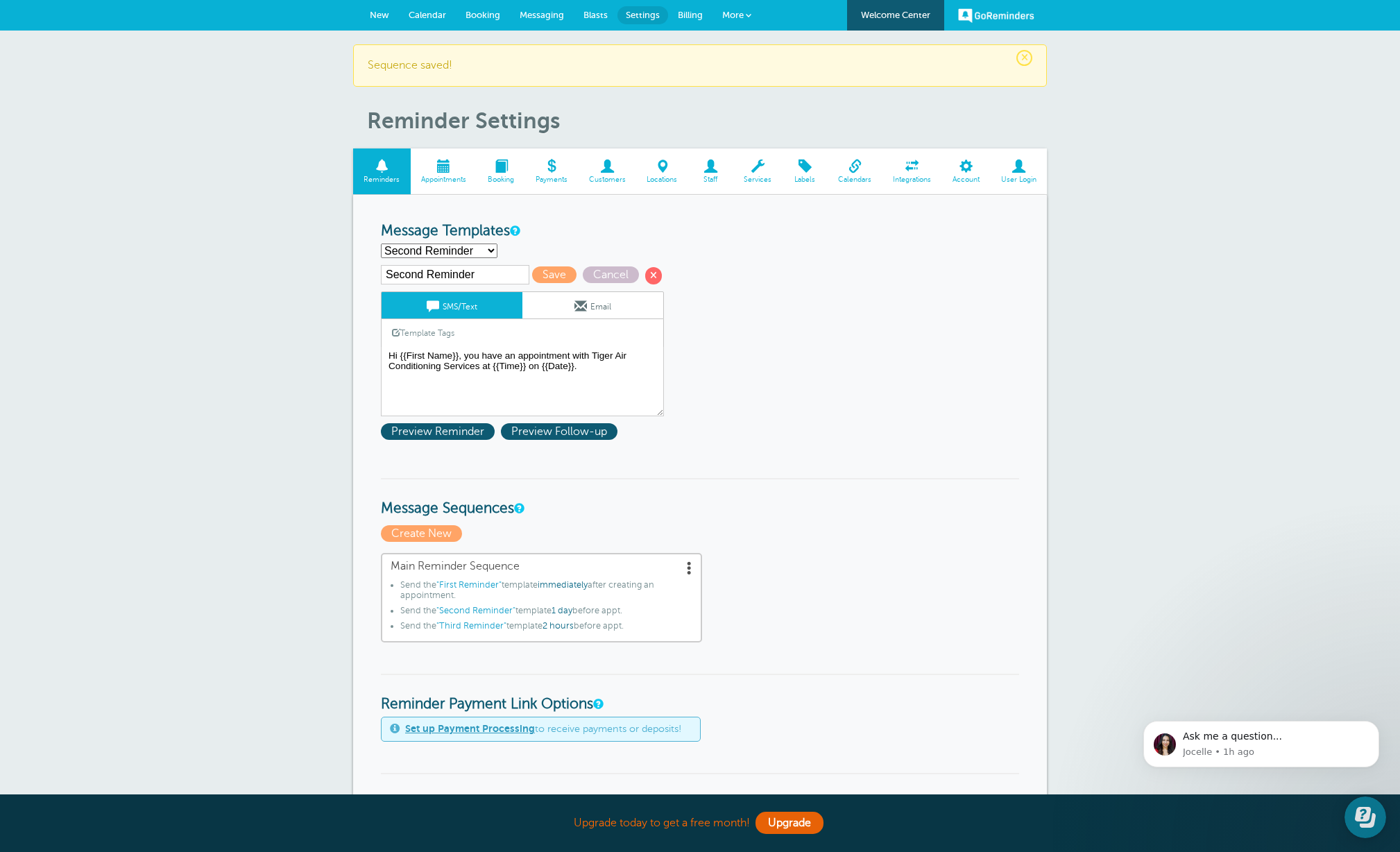
click at [489, 253] on select "First Reminder Follow Up: Ask For Review Second Reminder Third Reminder Create …" at bounding box center [439, 250] width 117 height 14
select select "159809"
click at [381, 244] on select "First Reminder Follow Up: Ask For Review Second Reminder Third Reminder Create …" at bounding box center [439, 250] width 117 height 14
type input "Third Reminder"
type textarea "Hi {{First Name}}, you have an appointment with Tiger Air Conditioning Services…"
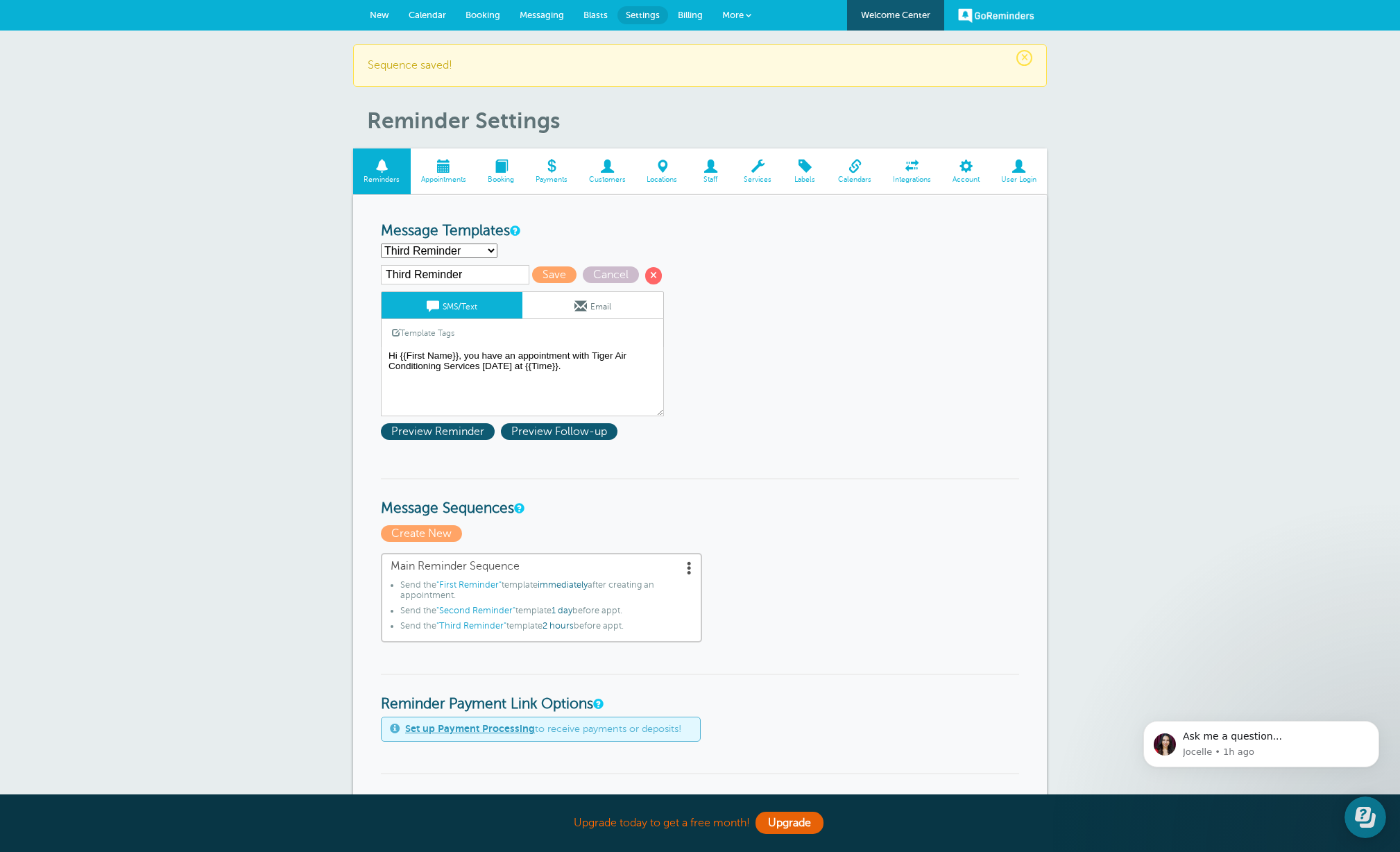
click at [688, 567] on span at bounding box center [689, 567] width 14 height 14
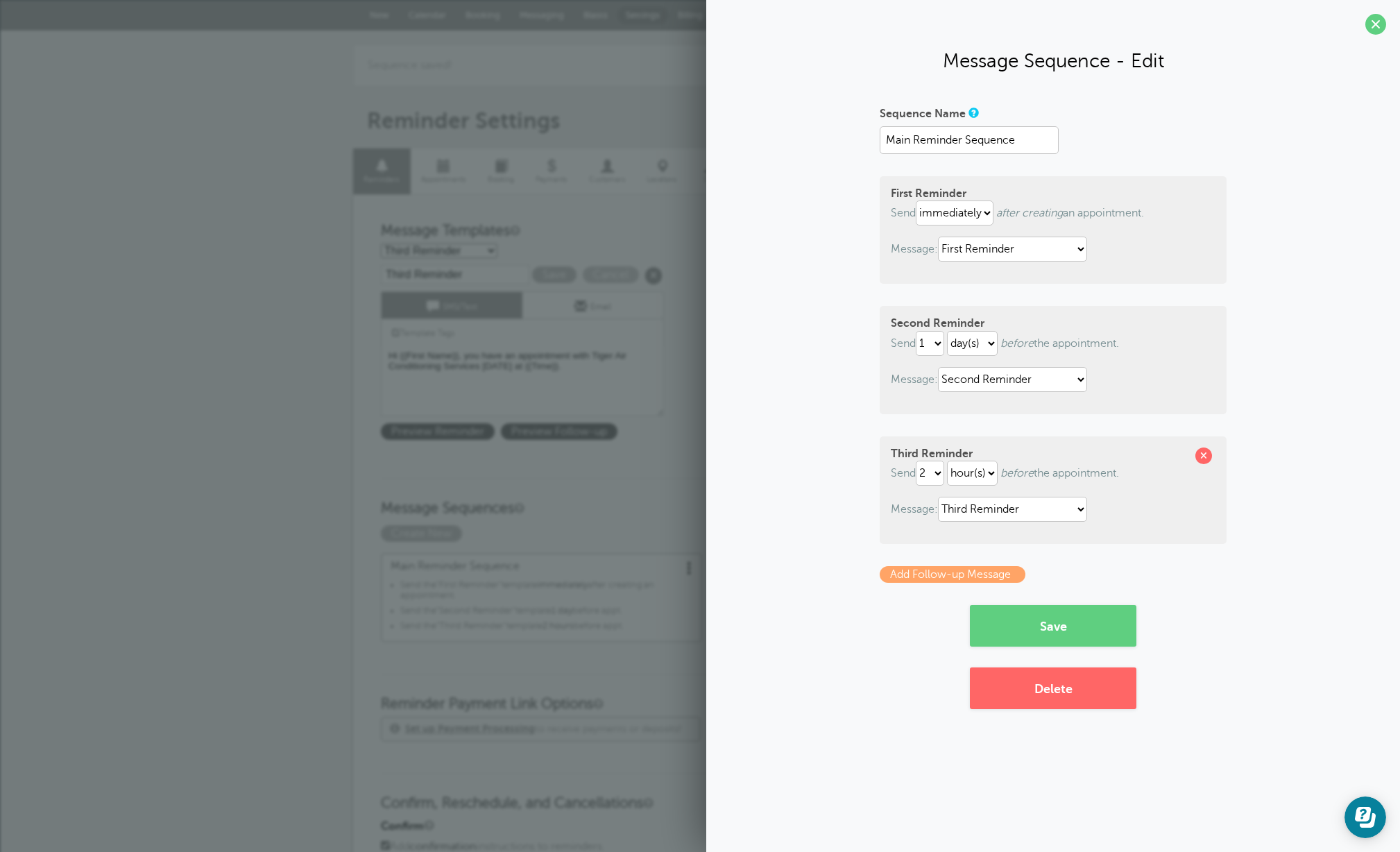
click at [921, 576] on link "Add Follow-up Message" at bounding box center [952, 575] width 145 height 16
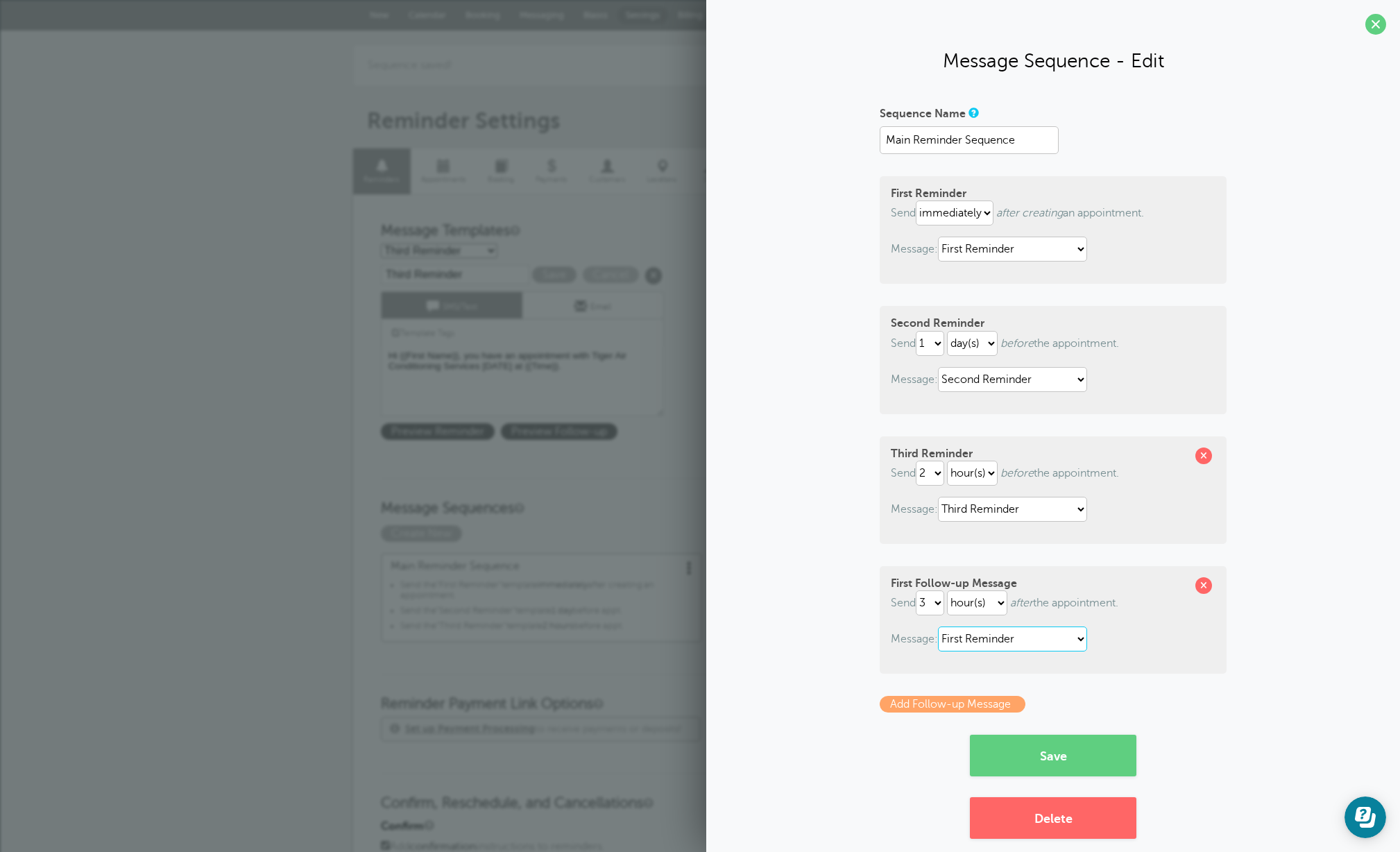
click at [1029, 640] on select "First Reminder Follow Up: Ask For Review Second Reminder Third Reminder" at bounding box center [1012, 638] width 149 height 25
select select "159820"
click at [941, 626] on select "First Reminder Follow Up: Ask For Review Second Reminder Third Reminder" at bounding box center [1012, 638] width 149 height 25
click at [1055, 758] on button "Save" at bounding box center [1053, 756] width 166 height 42
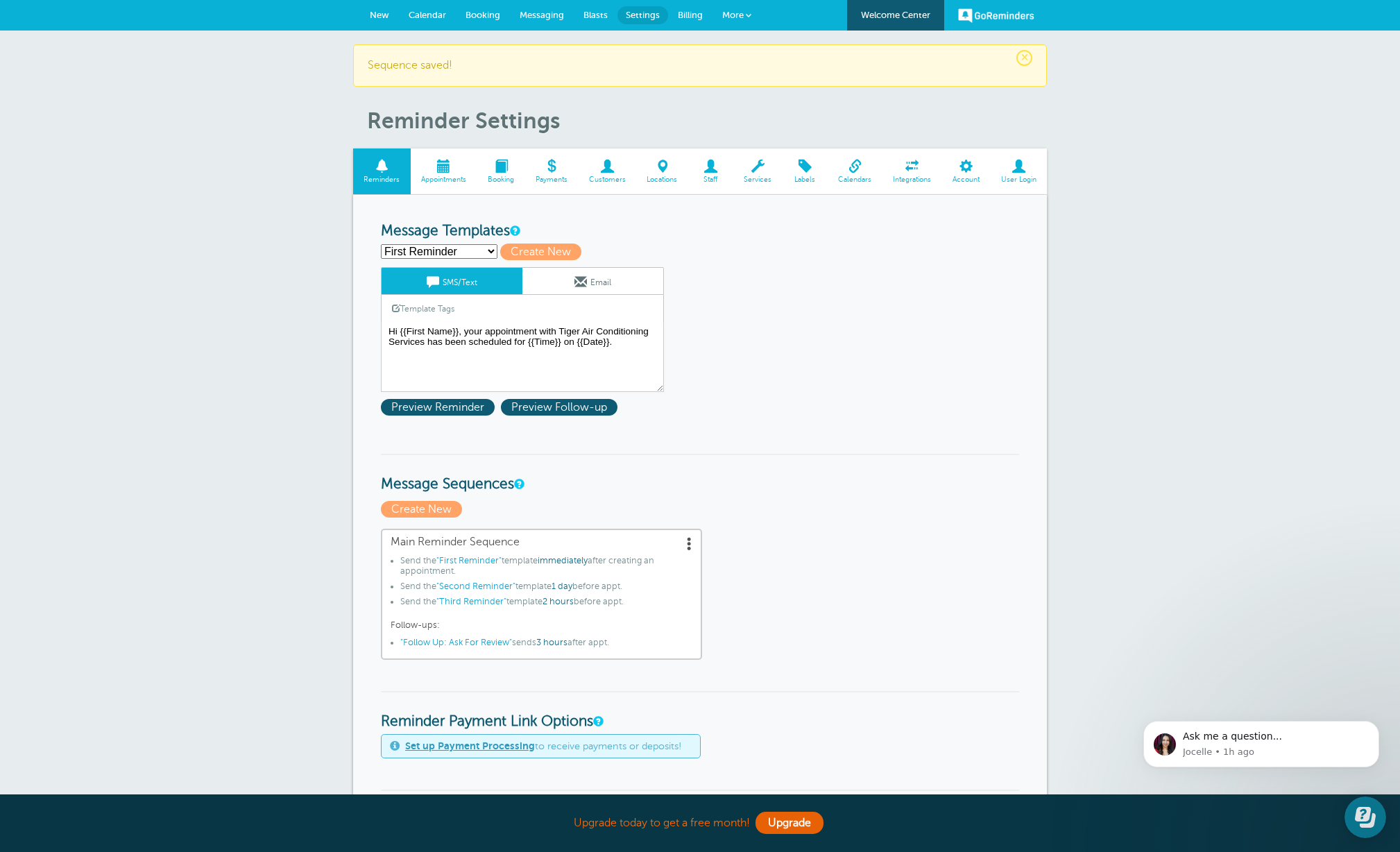
click at [426, 16] on span "Calendar" at bounding box center [428, 15] width 37 height 10
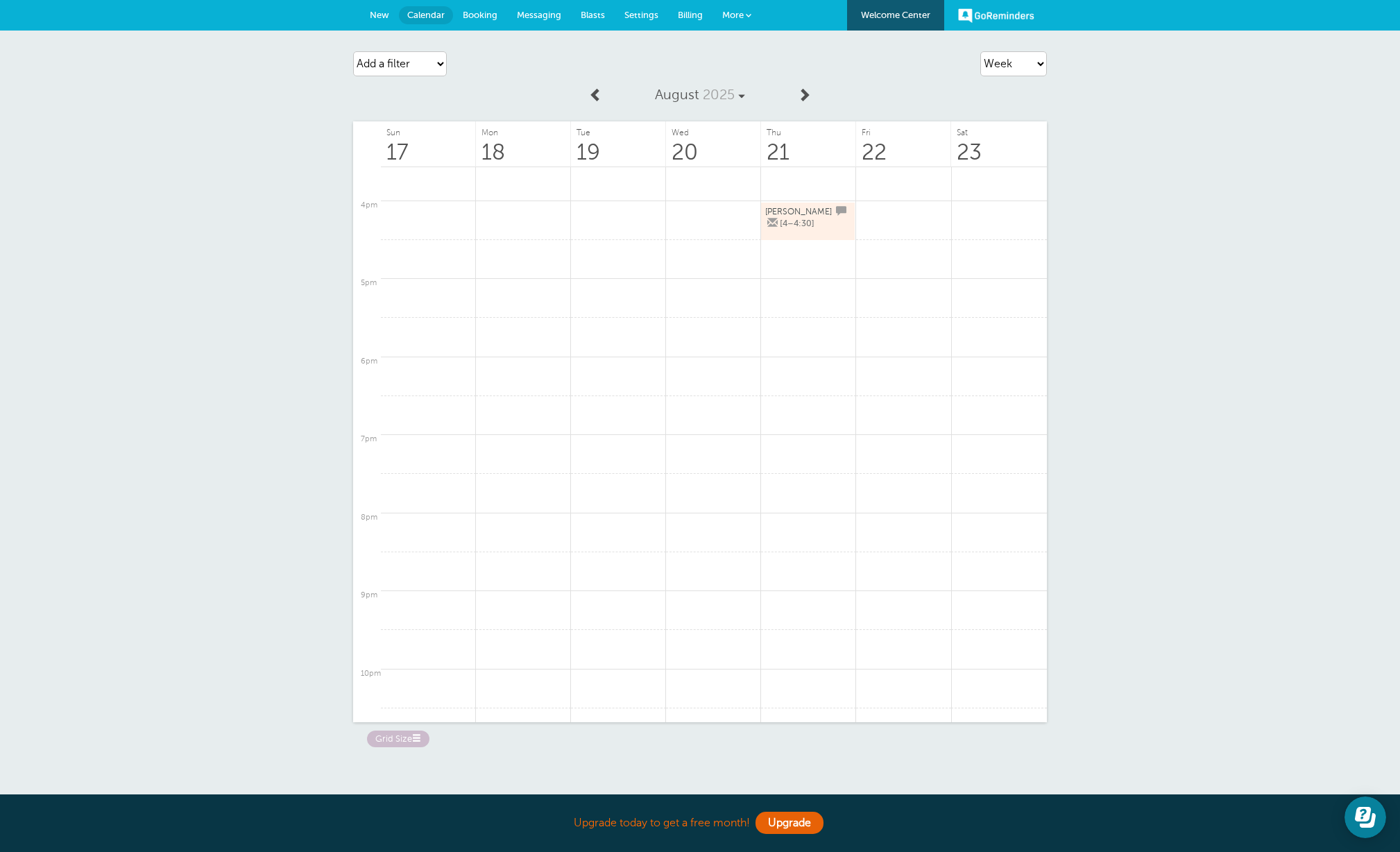
click at [781, 217] on link "Stewart Walters [4–4:30]" at bounding box center [808, 221] width 85 height 33
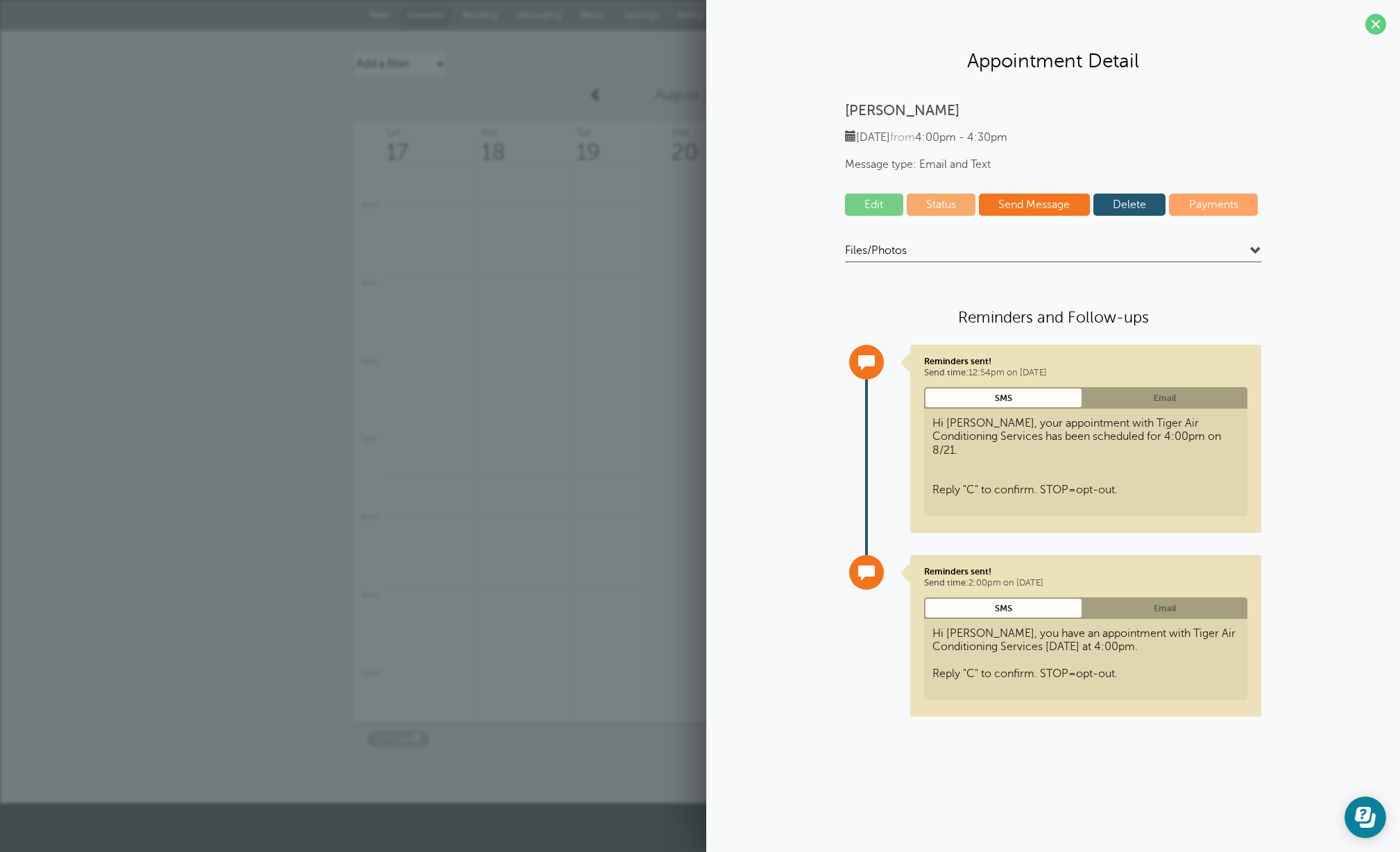
click at [1381, 25] on span at bounding box center [1376, 25] width 21 height 21
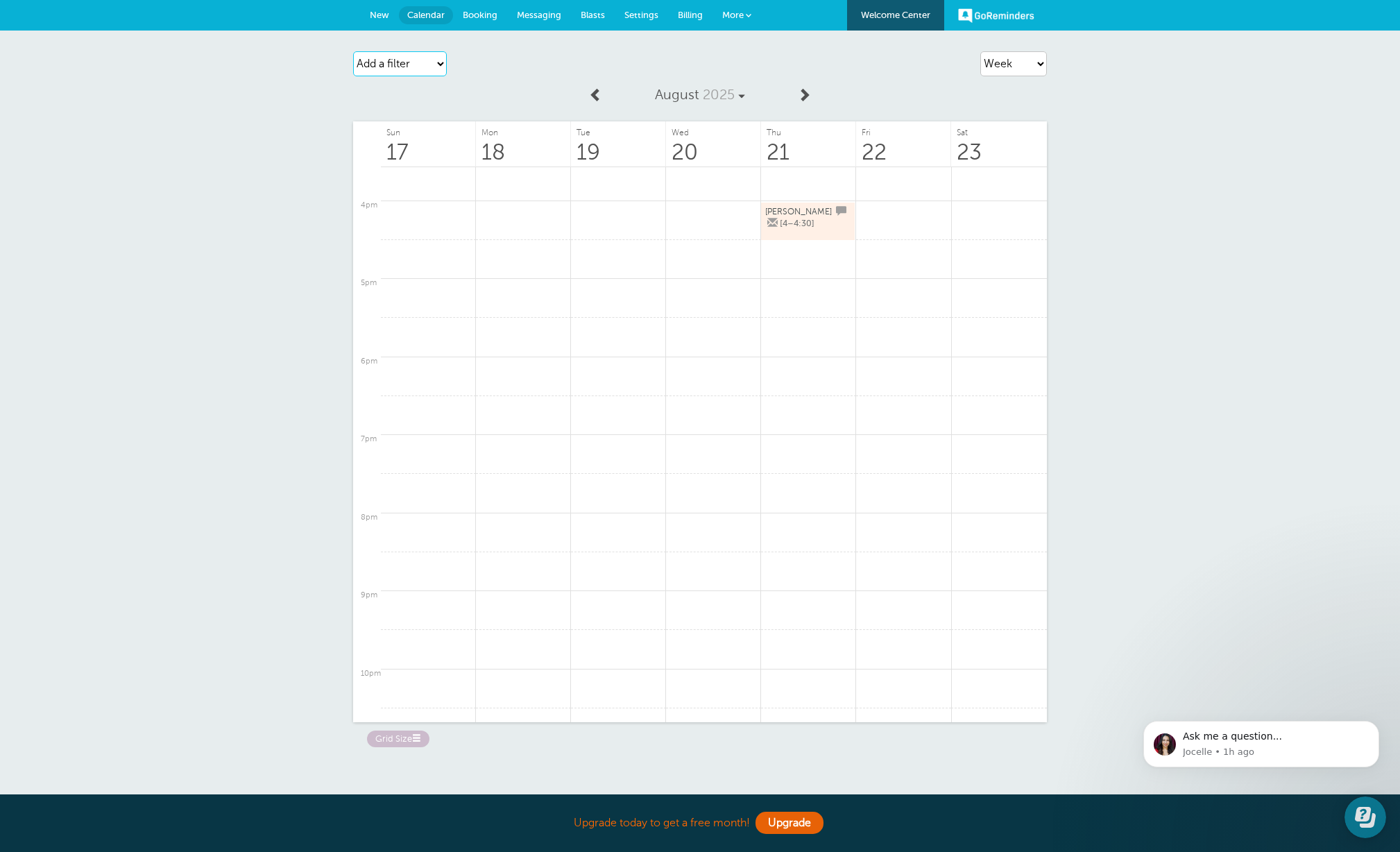
click at [435, 64] on select "Add a filter Customer Search Staff Appointment Status Payment Status" at bounding box center [399, 64] width 94 height 25
select select "staff"
click at [353, 52] on select "Add a filter Customer Search Staff Appointment Status Payment Status" at bounding box center [399, 64] width 94 height 25
select select
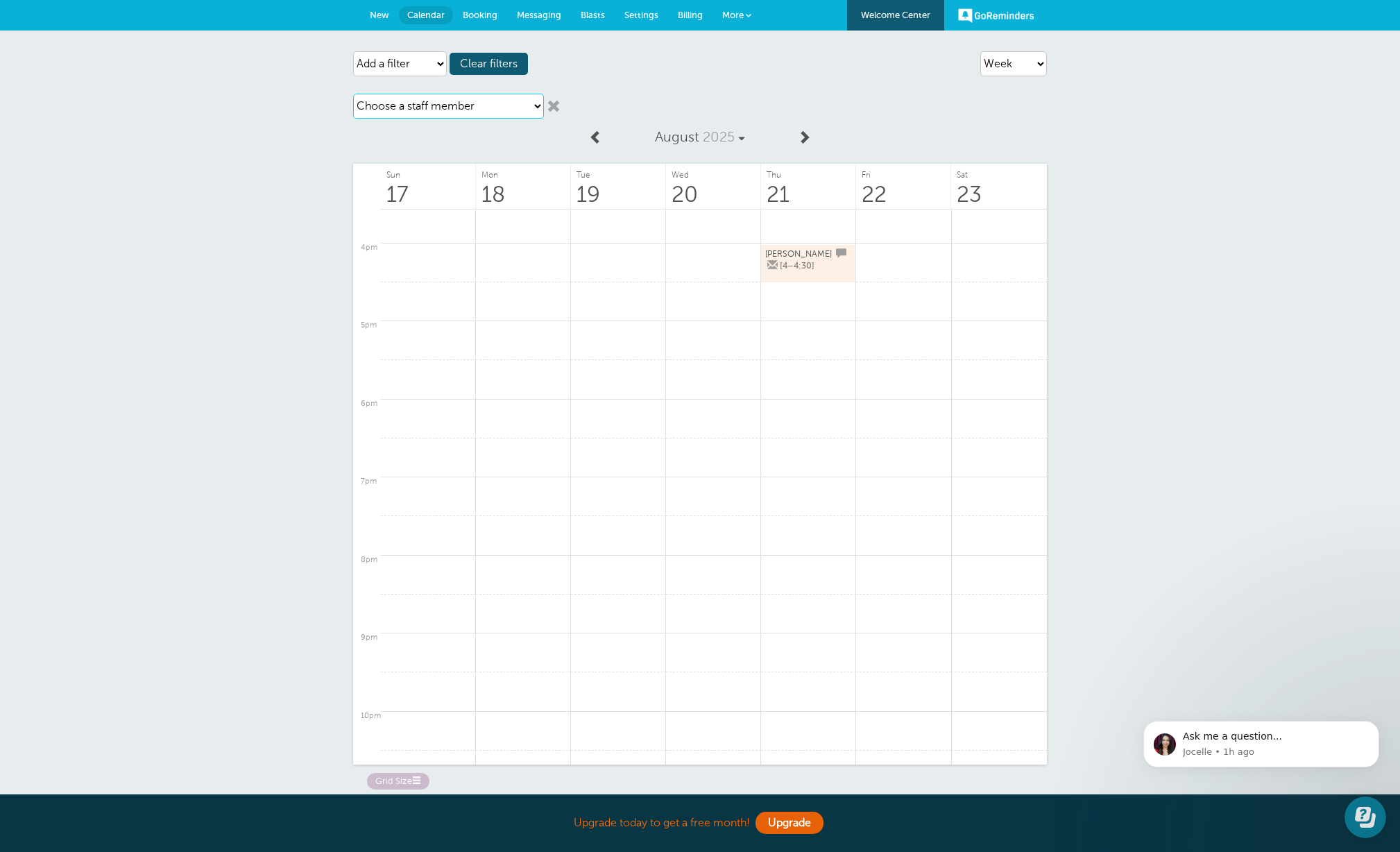
click at [429, 105] on select "Choose a staff member [PERSON_NAME] [PERSON_NAME] [PERSON_NAME] [PERSON_NAME] […" at bounding box center [448, 106] width 191 height 25
select select "21439"
click at [353, 94] on select "Choose a staff member [PERSON_NAME] [PERSON_NAME] [PERSON_NAME] [PERSON_NAME] […" at bounding box center [448, 106] width 191 height 25
click at [896, 324] on span "[PERSON_NAME]" at bounding box center [913, 323] width 50 height 7
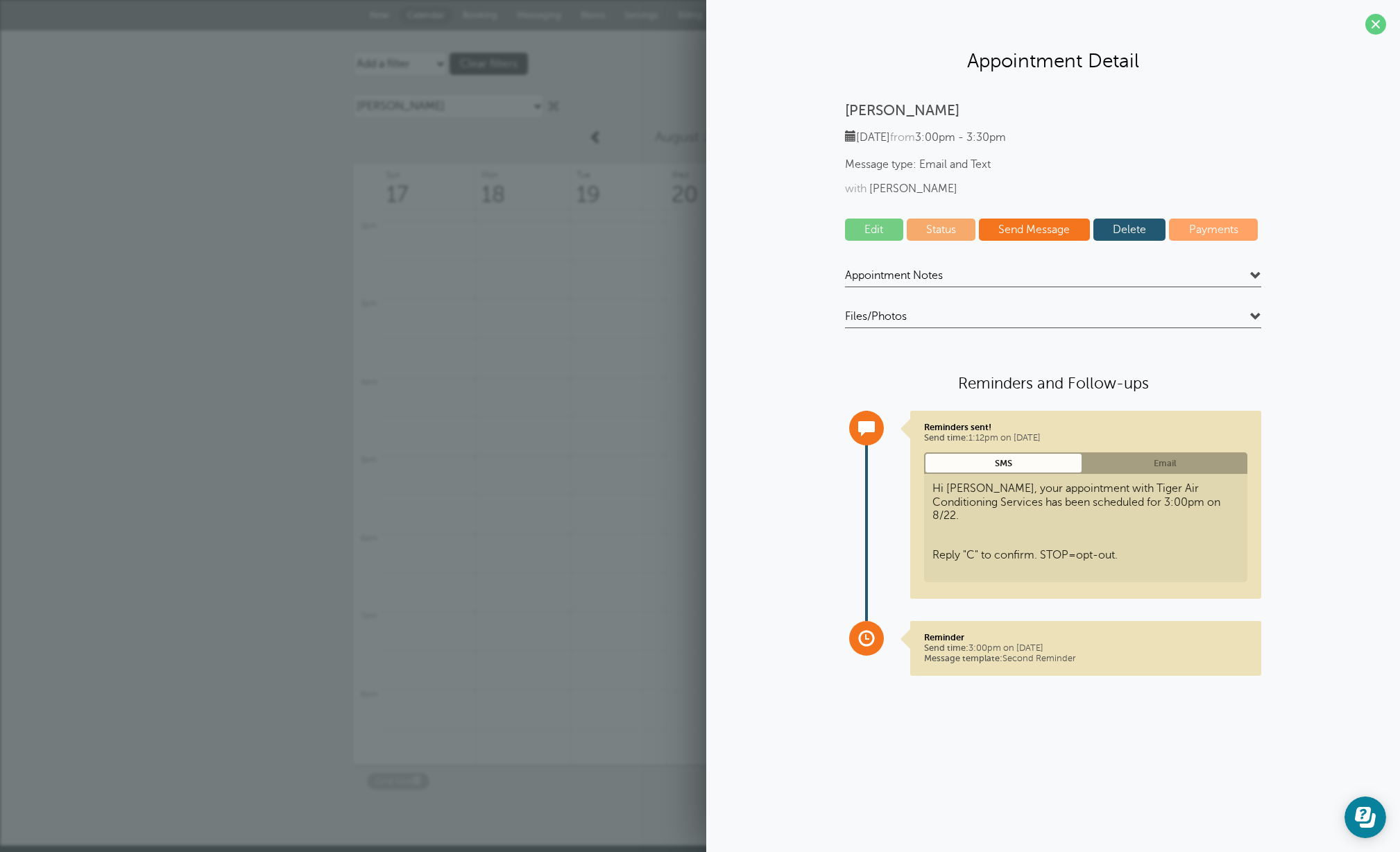
click at [906, 190] on span "[PERSON_NAME]" at bounding box center [914, 189] width 88 height 13
click at [915, 187] on span "[PERSON_NAME]" at bounding box center [914, 189] width 88 height 13
click at [914, 188] on span "[PERSON_NAME]" at bounding box center [914, 189] width 88 height 13
click at [914, 187] on span "[PERSON_NAME]" at bounding box center [914, 189] width 88 height 13
click at [915, 187] on span "[PERSON_NAME]" at bounding box center [914, 189] width 88 height 13
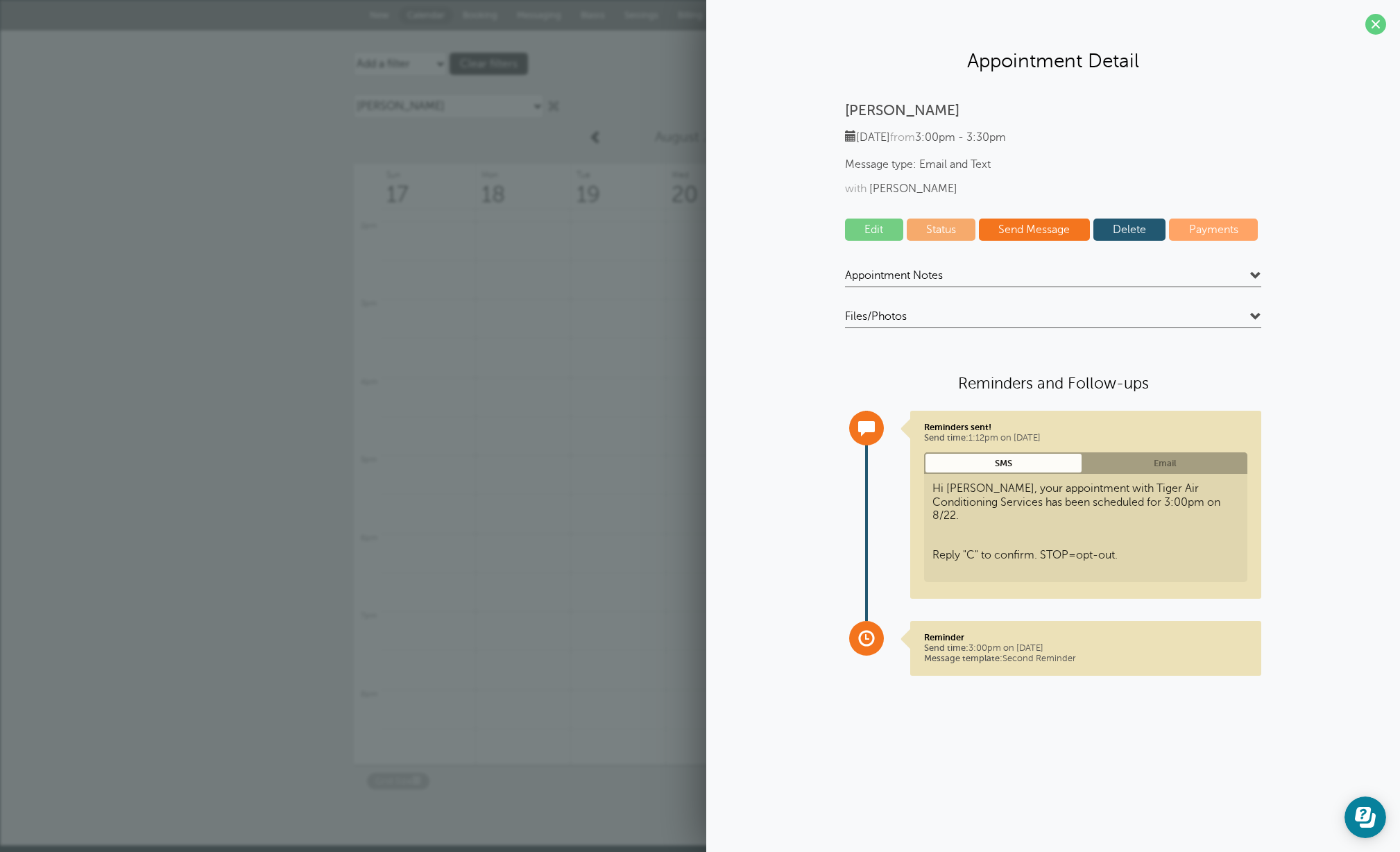
click at [990, 184] on div "with Byron Breau" at bounding box center [1053, 190] width 416 height 13
click at [1380, 20] on span at bounding box center [1376, 25] width 21 height 21
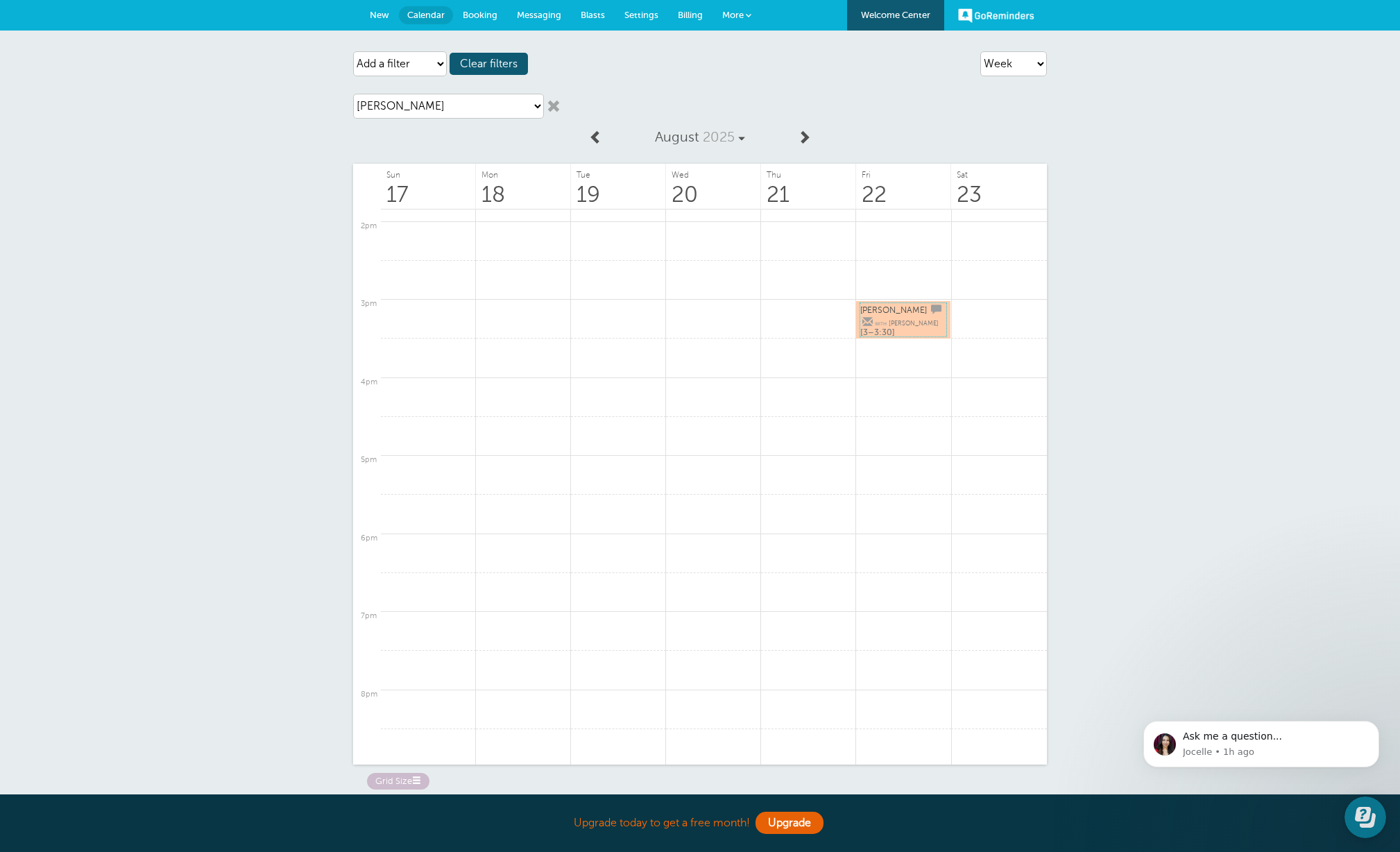
click at [902, 315] on span "[PERSON_NAME]" at bounding box center [893, 310] width 67 height 10
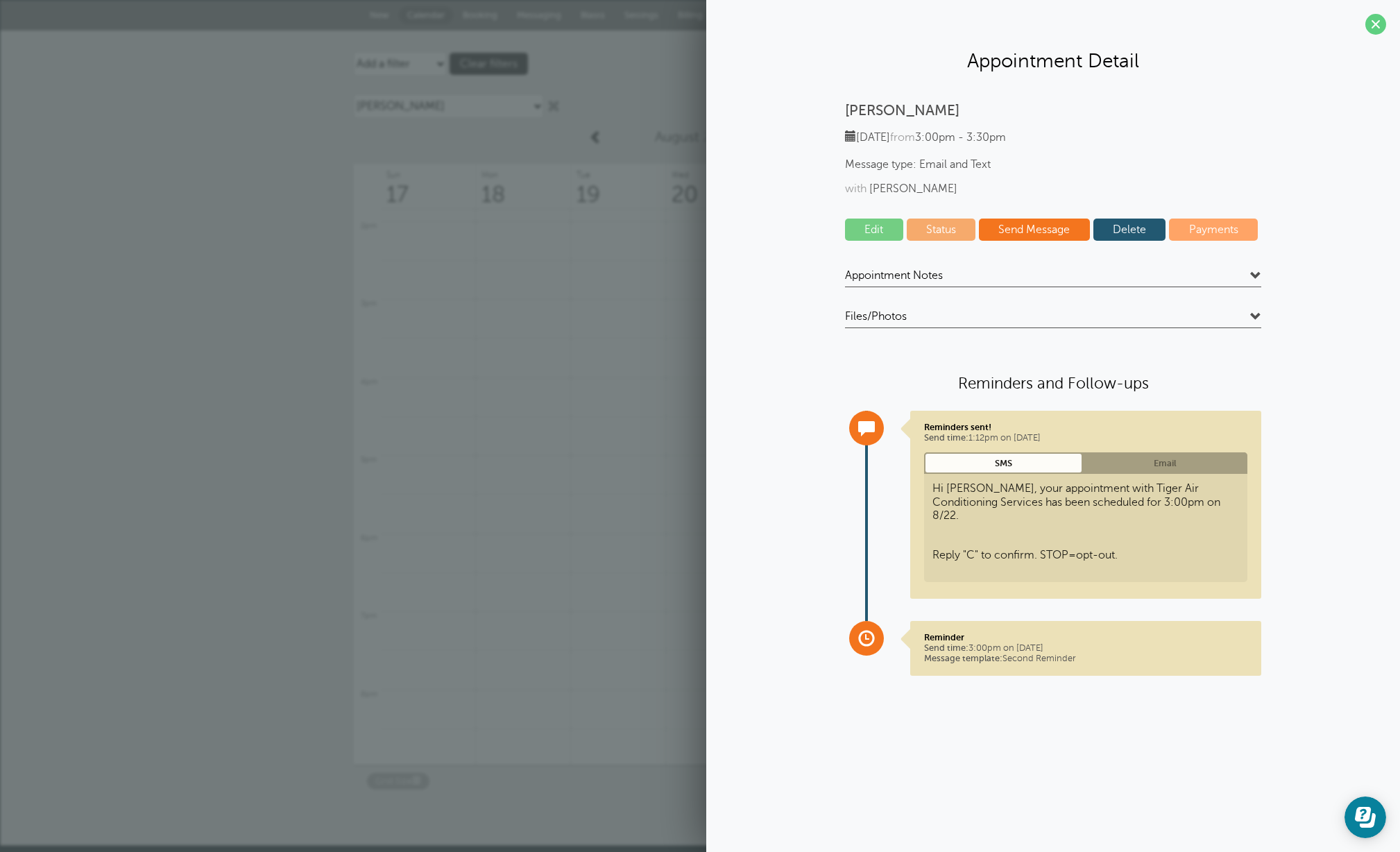
click at [1372, 25] on span at bounding box center [1376, 25] width 21 height 21
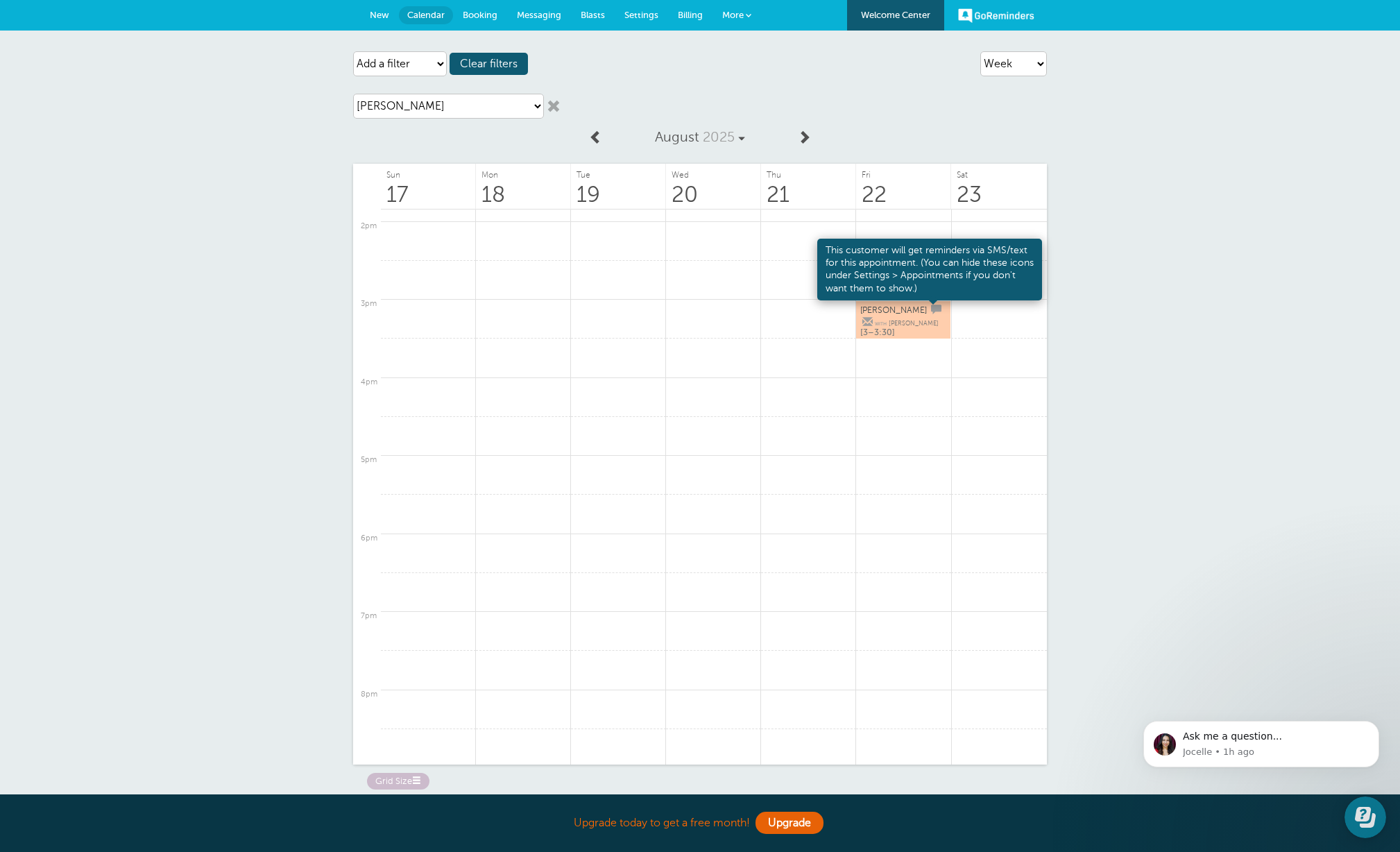
click at [934, 310] on span at bounding box center [936, 310] width 10 height 10
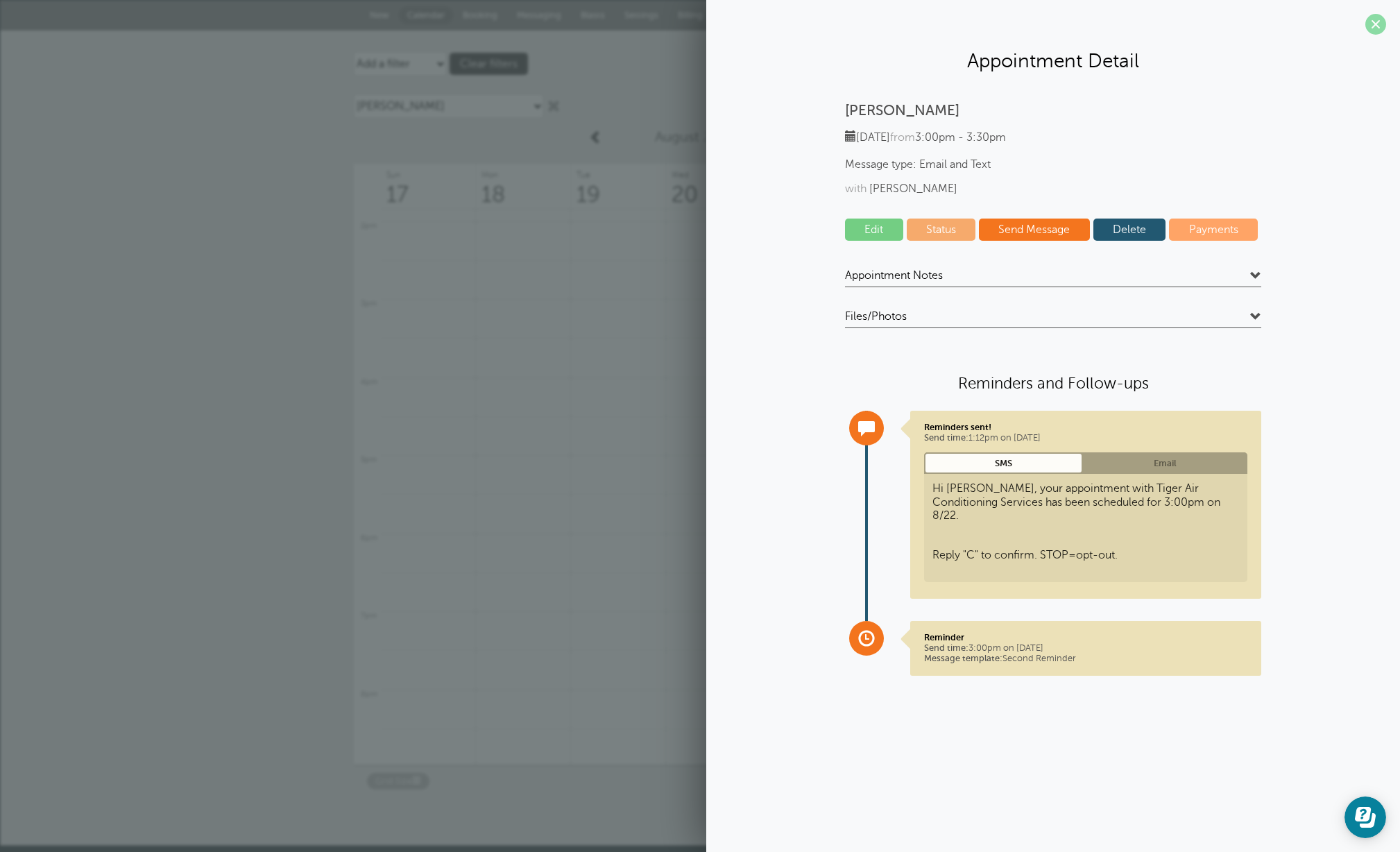
click at [1371, 23] on span at bounding box center [1376, 25] width 21 height 21
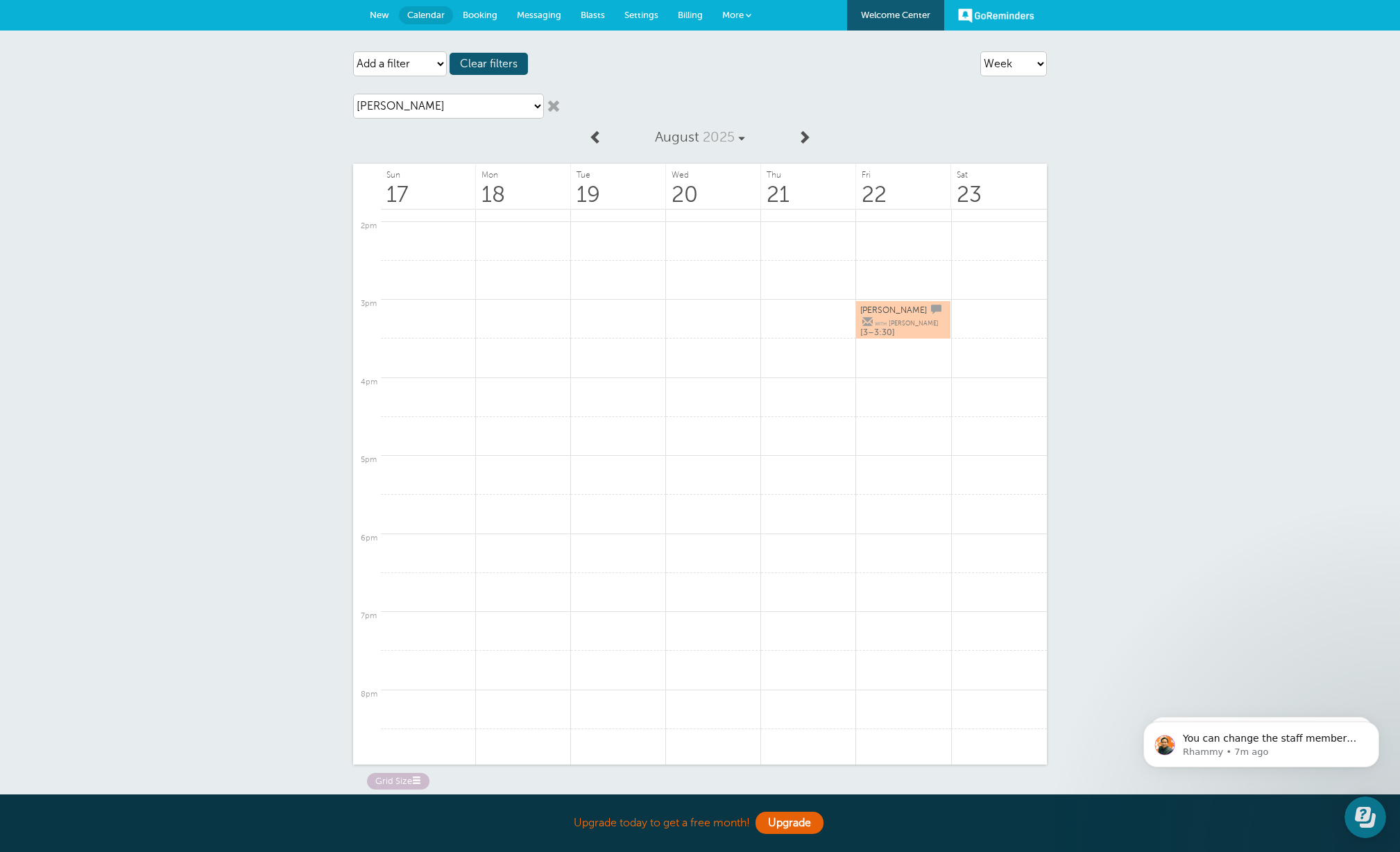
click at [896, 320] on span "[PERSON_NAME]" at bounding box center [913, 323] width 50 height 7
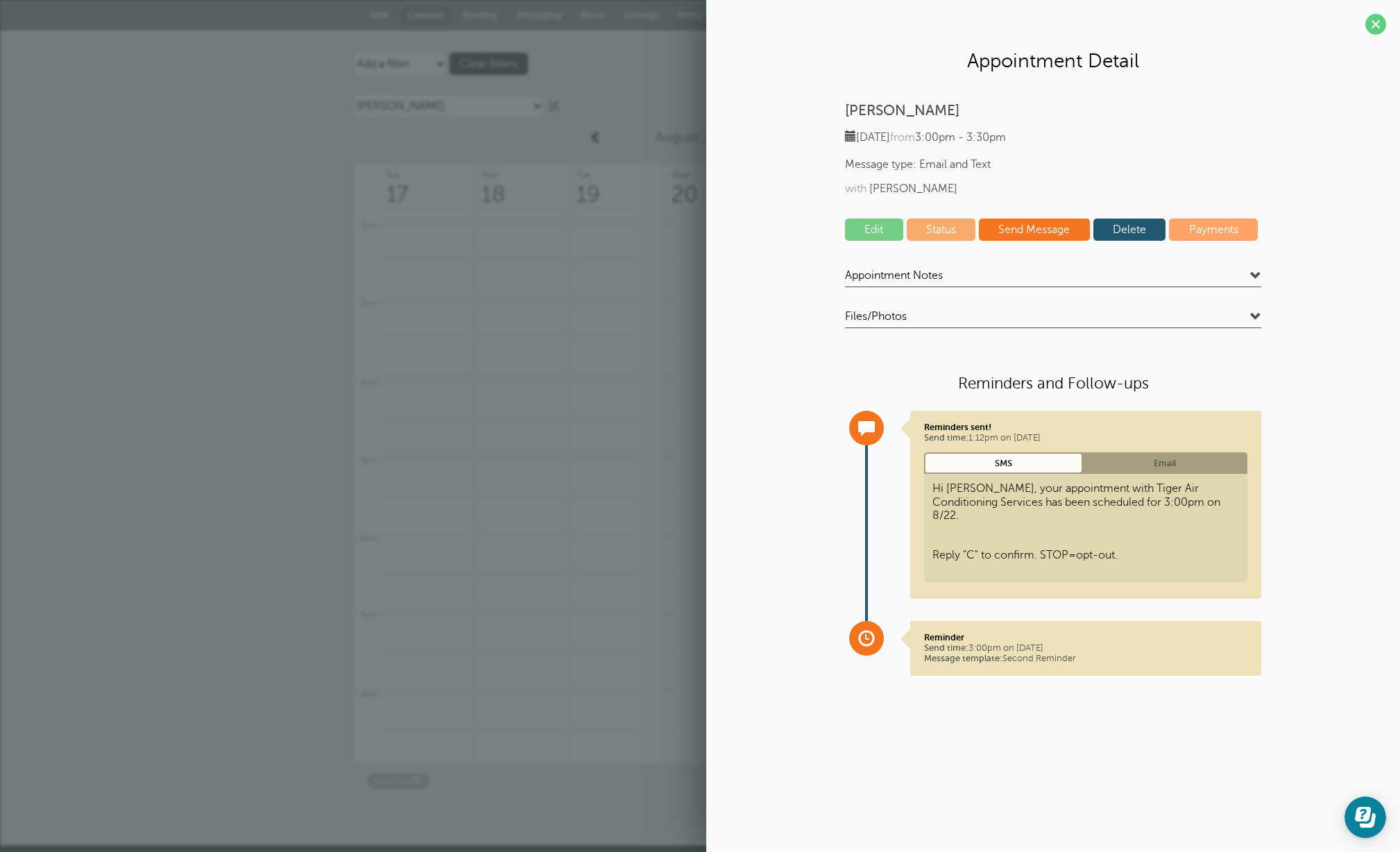
click at [870, 229] on link "Edit" at bounding box center [874, 230] width 58 height 22
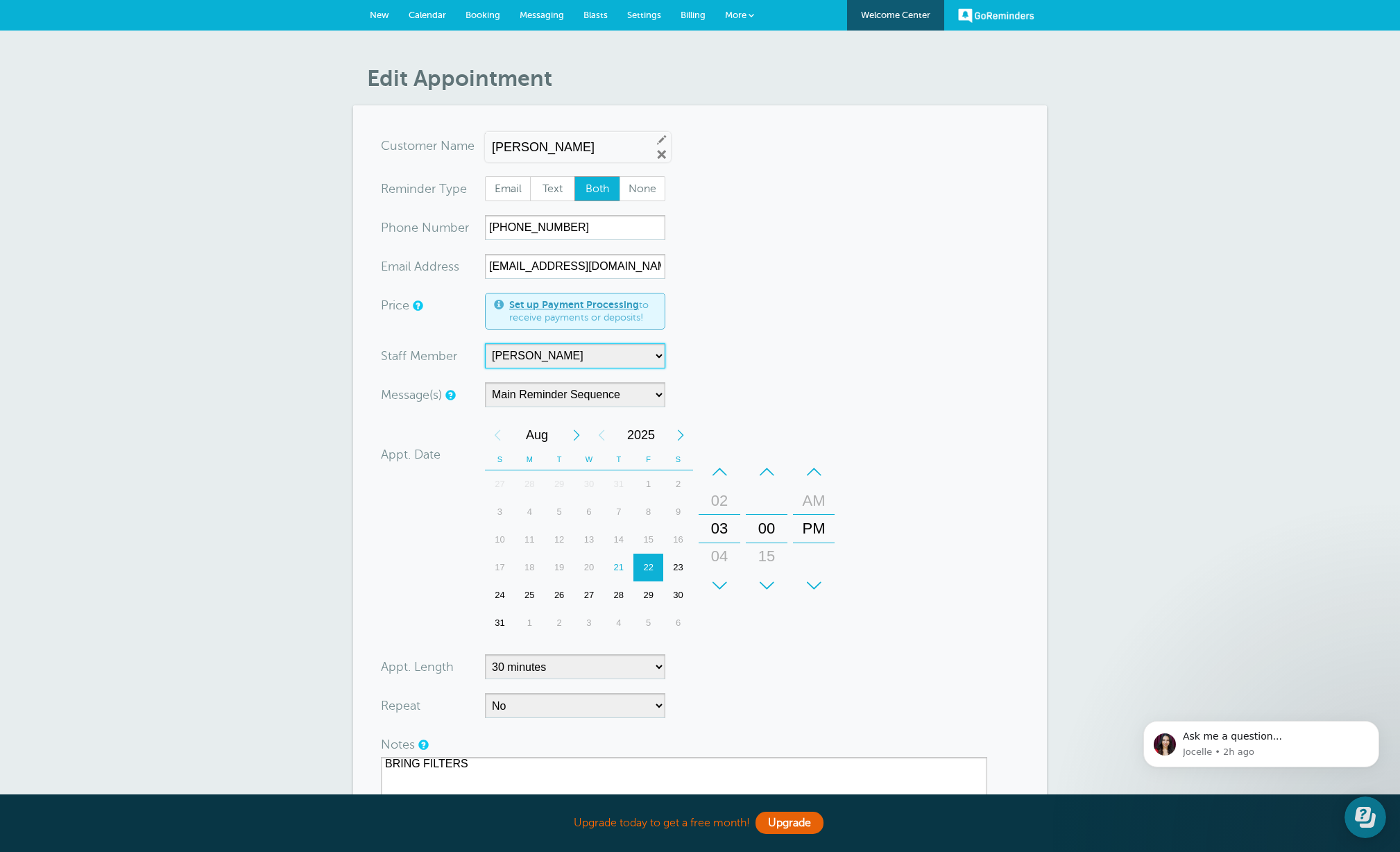
click at [657, 357] on select "-- Austin Comeaux Brad Gibbs Byron Breau Darren Couvillion Jeff Hill Kade Theri…" at bounding box center [575, 355] width 181 height 25
select select "21443"
click at [485, 343] on select "-- Austin Comeaux Brad Gibbs Byron Breau Darren Couvillion Jeff Hill Kade Theri…" at bounding box center [575, 355] width 181 height 25
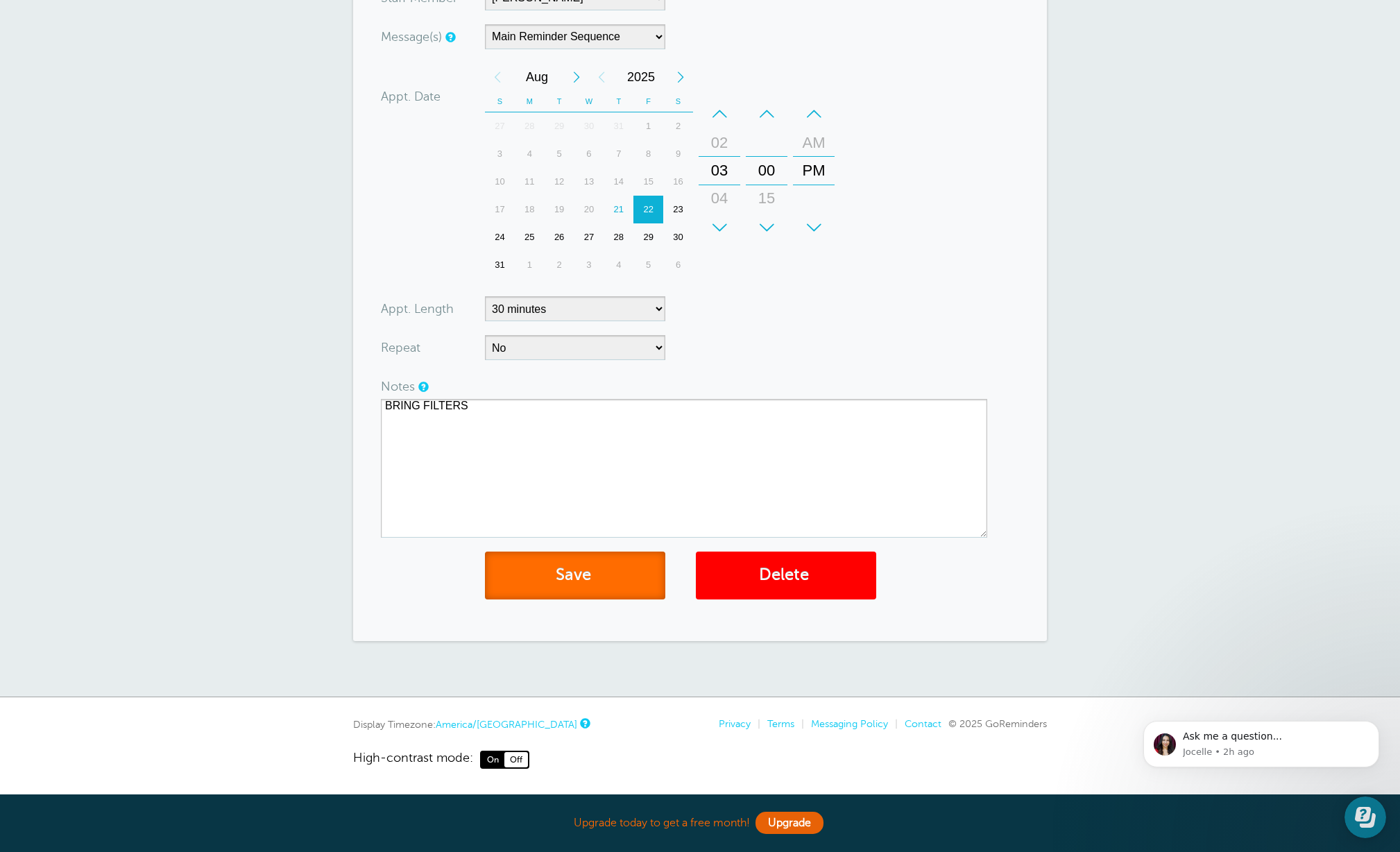
click at [591, 583] on button "Save" at bounding box center [575, 575] width 181 height 48
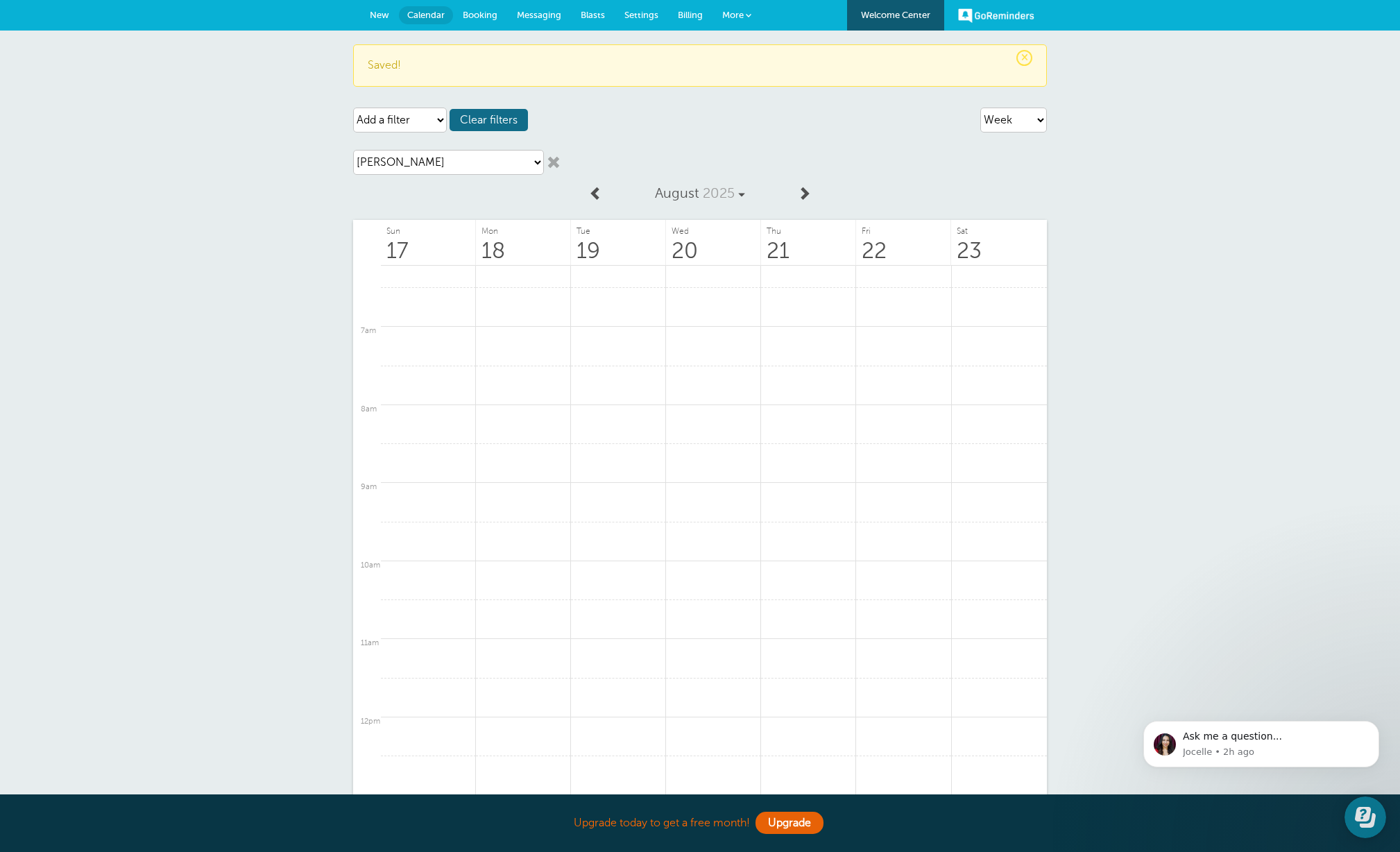
click at [500, 121] on span "Clear filters" at bounding box center [488, 120] width 79 height 22
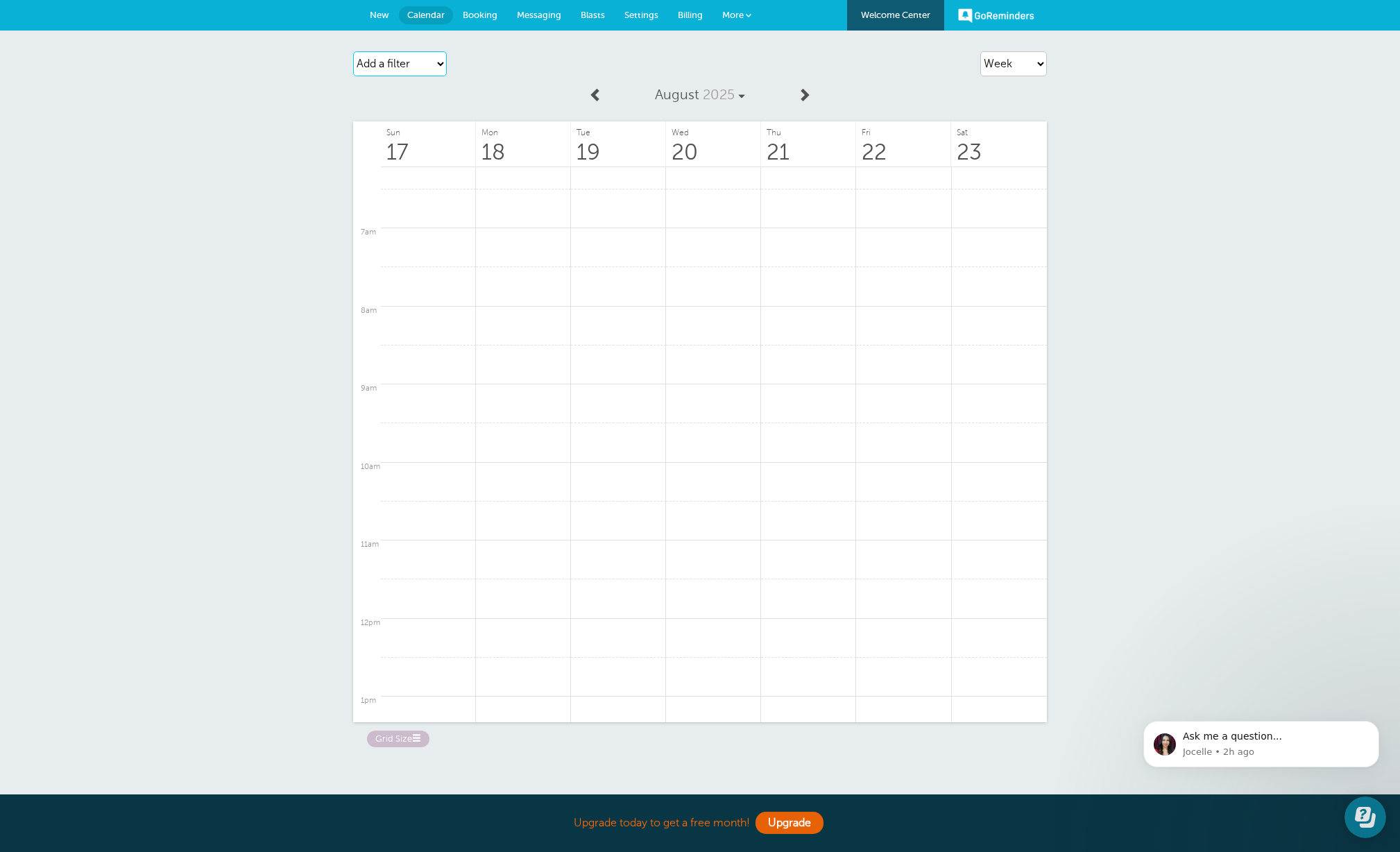
click at [434, 59] on select "Add a filter Customer Search Staff Appointment Status Payment Status" at bounding box center [399, 64] width 94 height 25
select select "staff"
click at [353, 52] on select "Add a filter Customer Search Staff Appointment Status Payment Status" at bounding box center [399, 64] width 94 height 25
select select
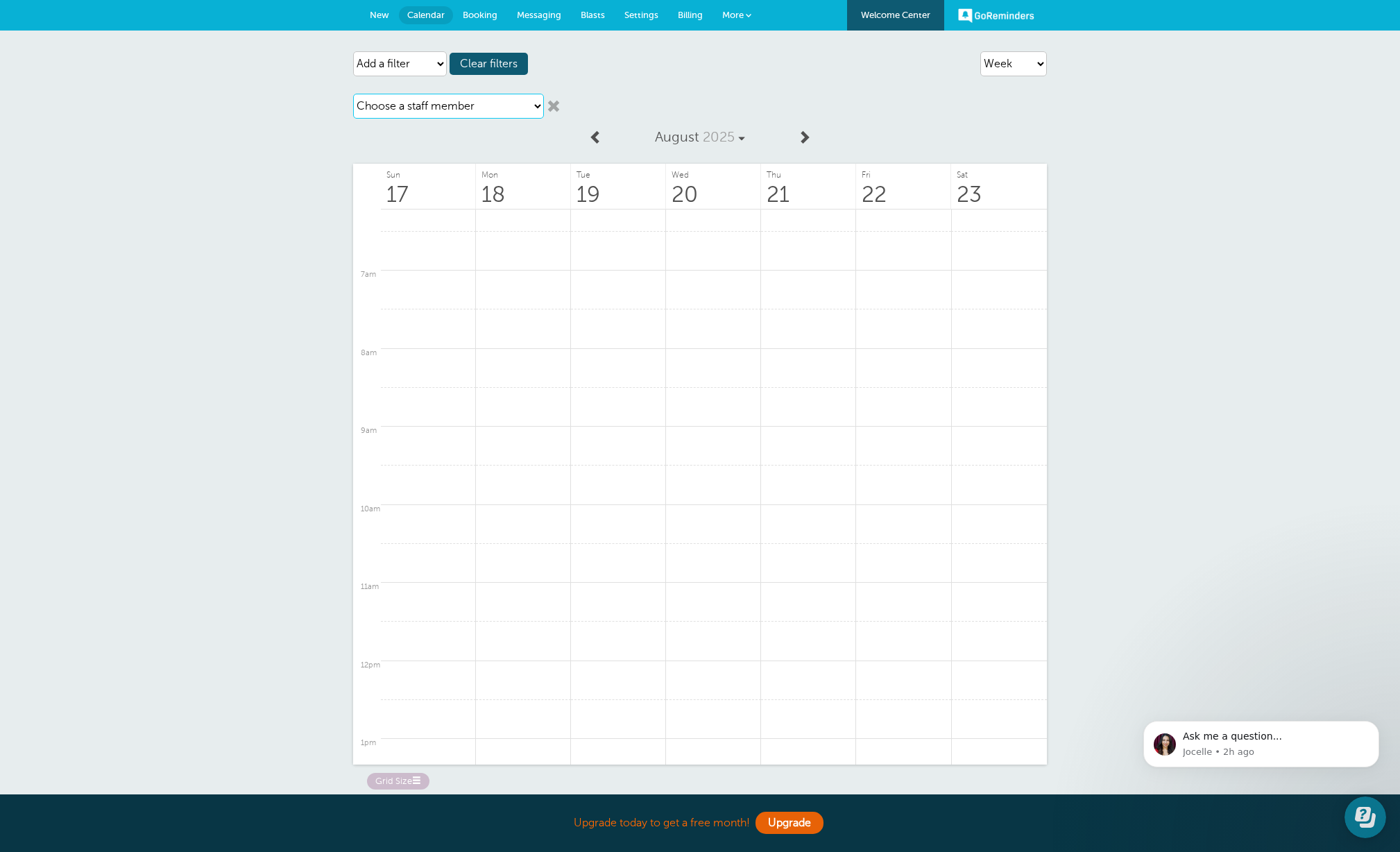
click at [428, 103] on select "Choose a staff member [PERSON_NAME] [PERSON_NAME] [PERSON_NAME] [PERSON_NAME] […" at bounding box center [448, 106] width 191 height 25
select select "21443"
click at [353, 94] on select "Choose a staff member [PERSON_NAME] [PERSON_NAME] [PERSON_NAME] [PERSON_NAME] […" at bounding box center [448, 106] width 191 height 25
